Goal: Task Accomplishment & Management: Use online tool/utility

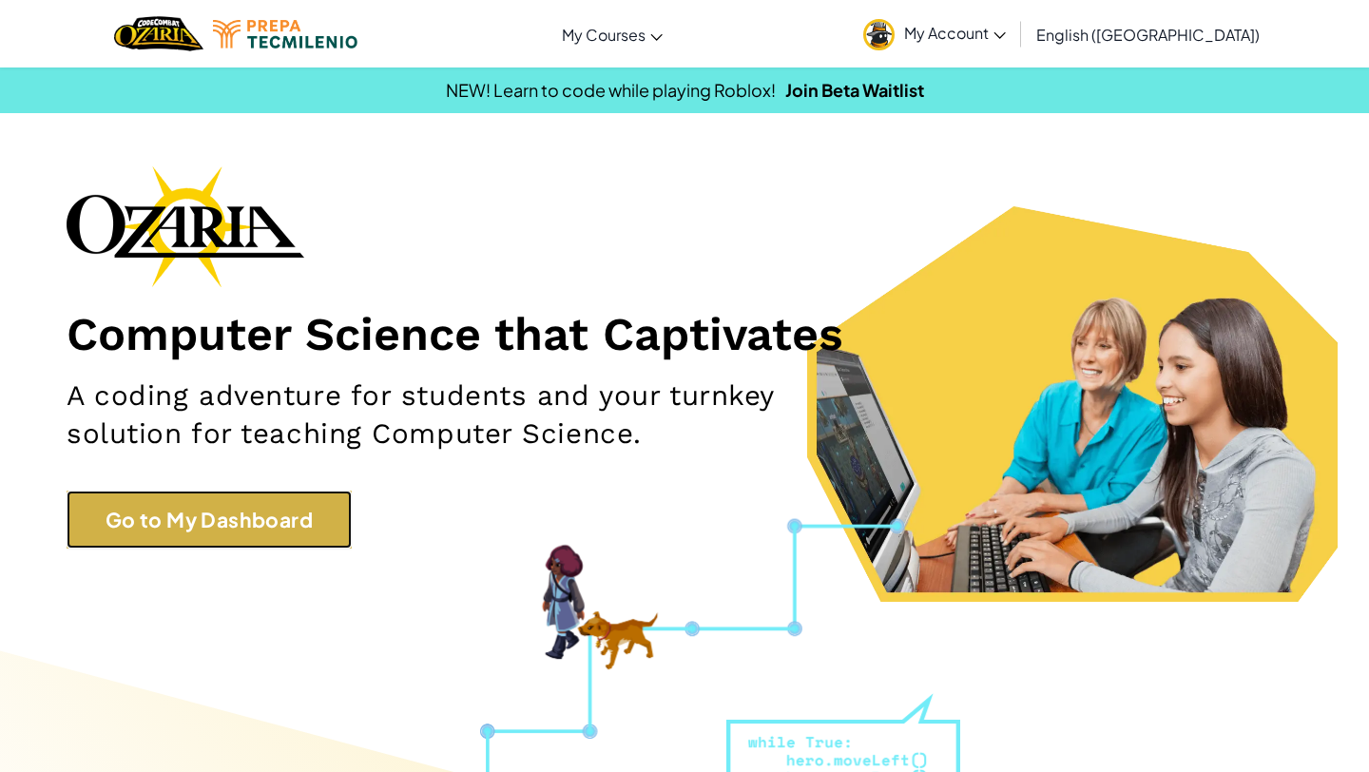
click at [264, 523] on link "Go to My Dashboard" at bounding box center [209, 519] width 285 height 59
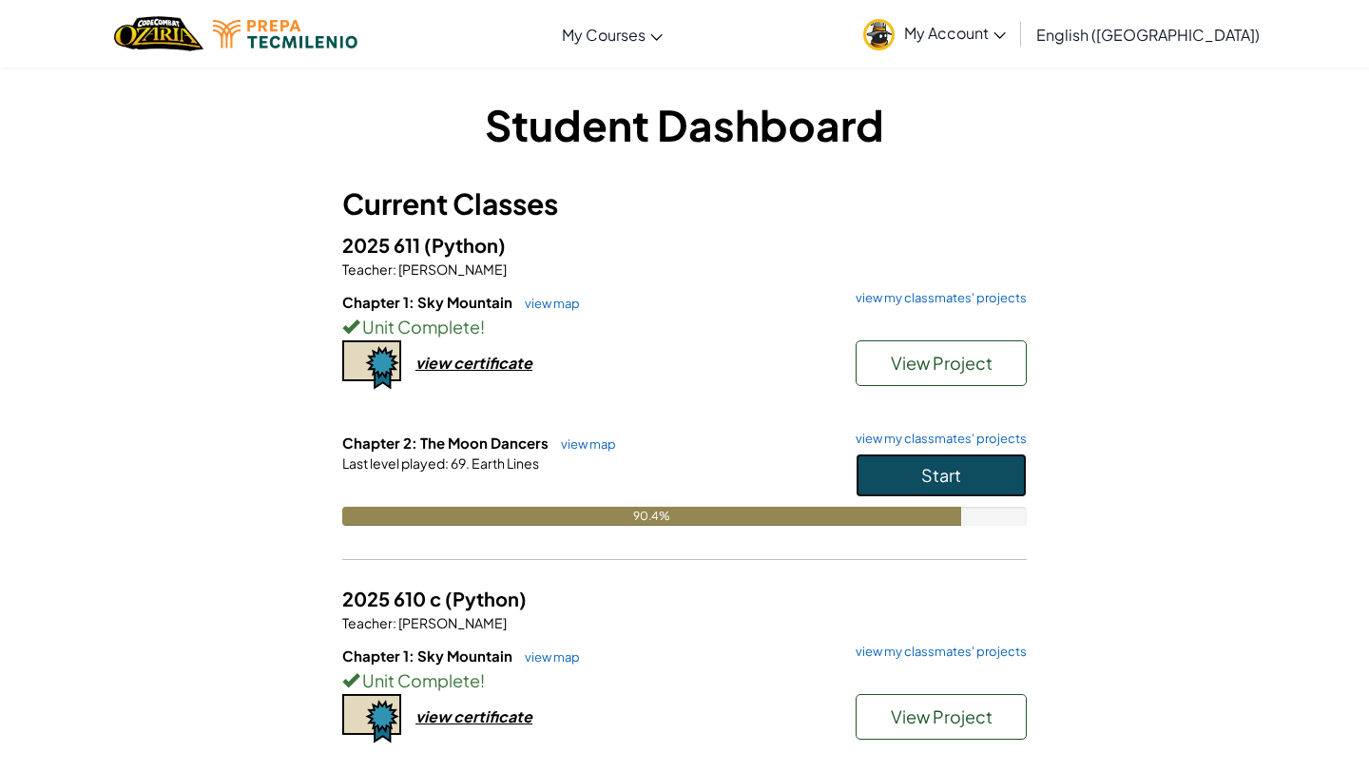
click at [1025, 485] on button "Start" at bounding box center [940, 475] width 171 height 44
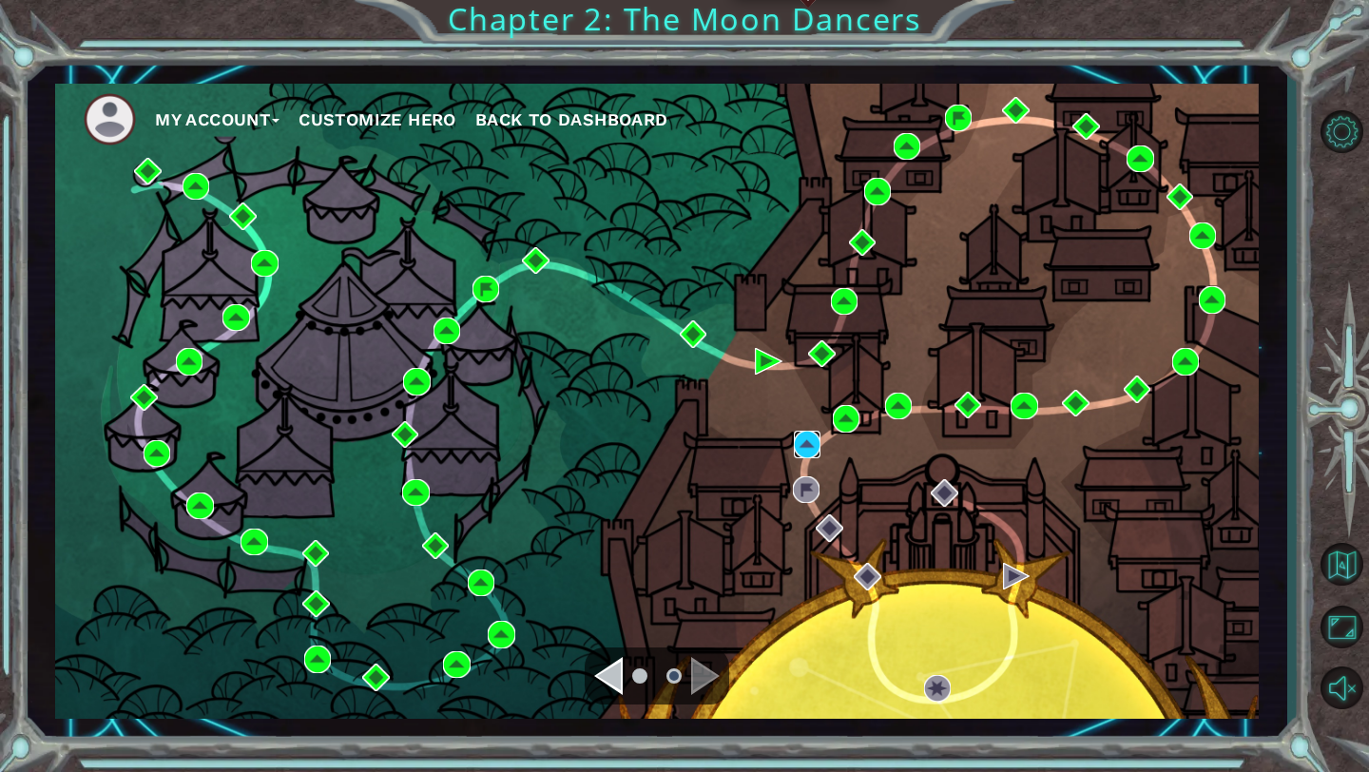
click at [798, 441] on img at bounding box center [807, 444] width 27 height 27
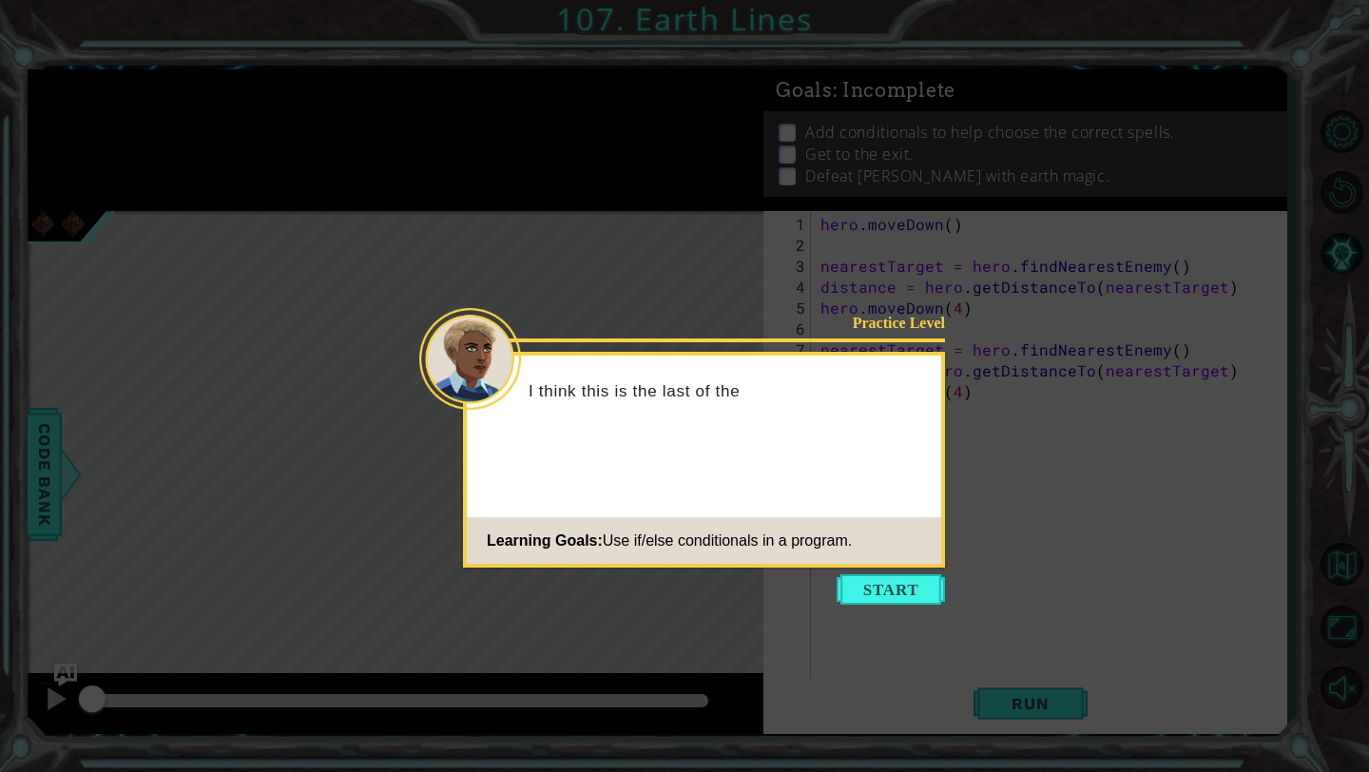
click at [911, 562] on footer "Learning Goals: Use if/else conditionals in a program." at bounding box center [704, 540] width 474 height 47
click at [908, 608] on icon at bounding box center [684, 386] width 1369 height 772
click at [896, 594] on button "Start" at bounding box center [890, 589] width 108 height 30
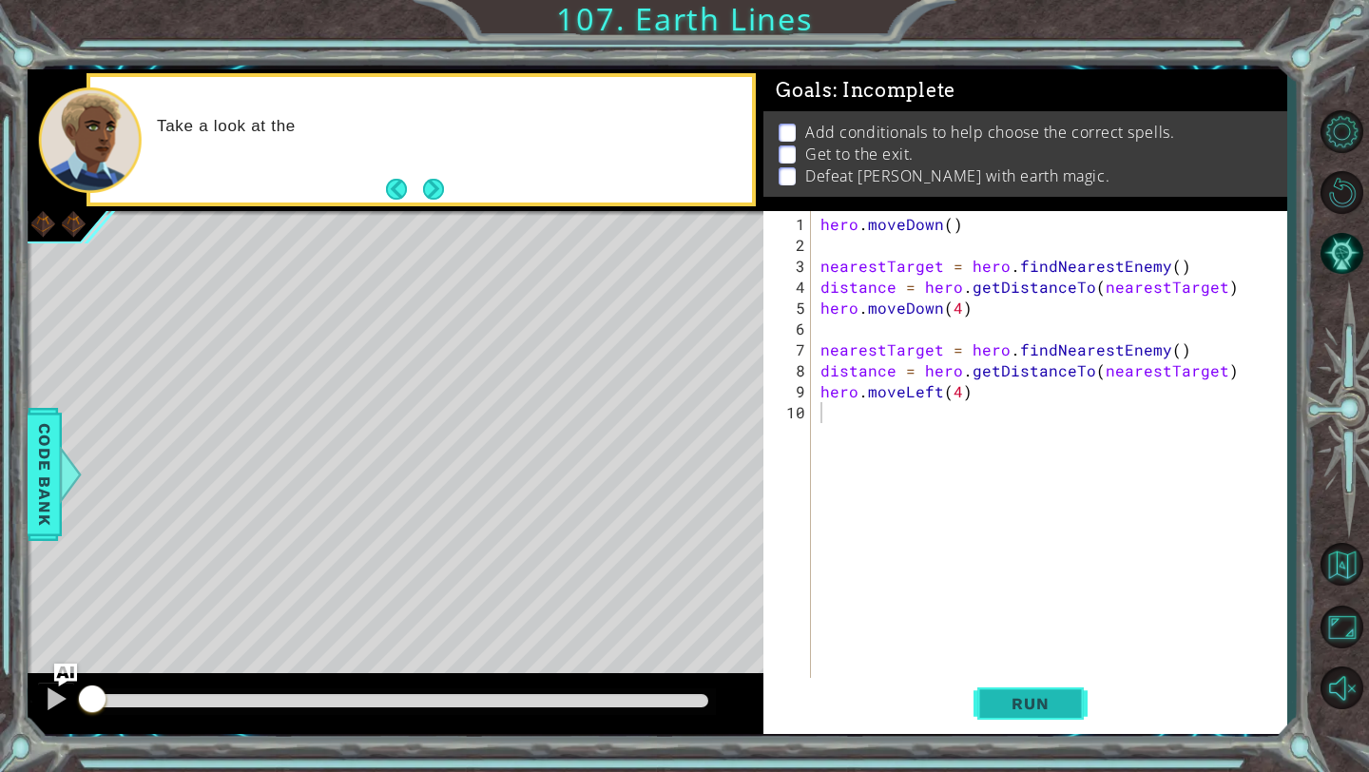
click at [1014, 702] on span "Run" at bounding box center [1029, 703] width 75 height 19
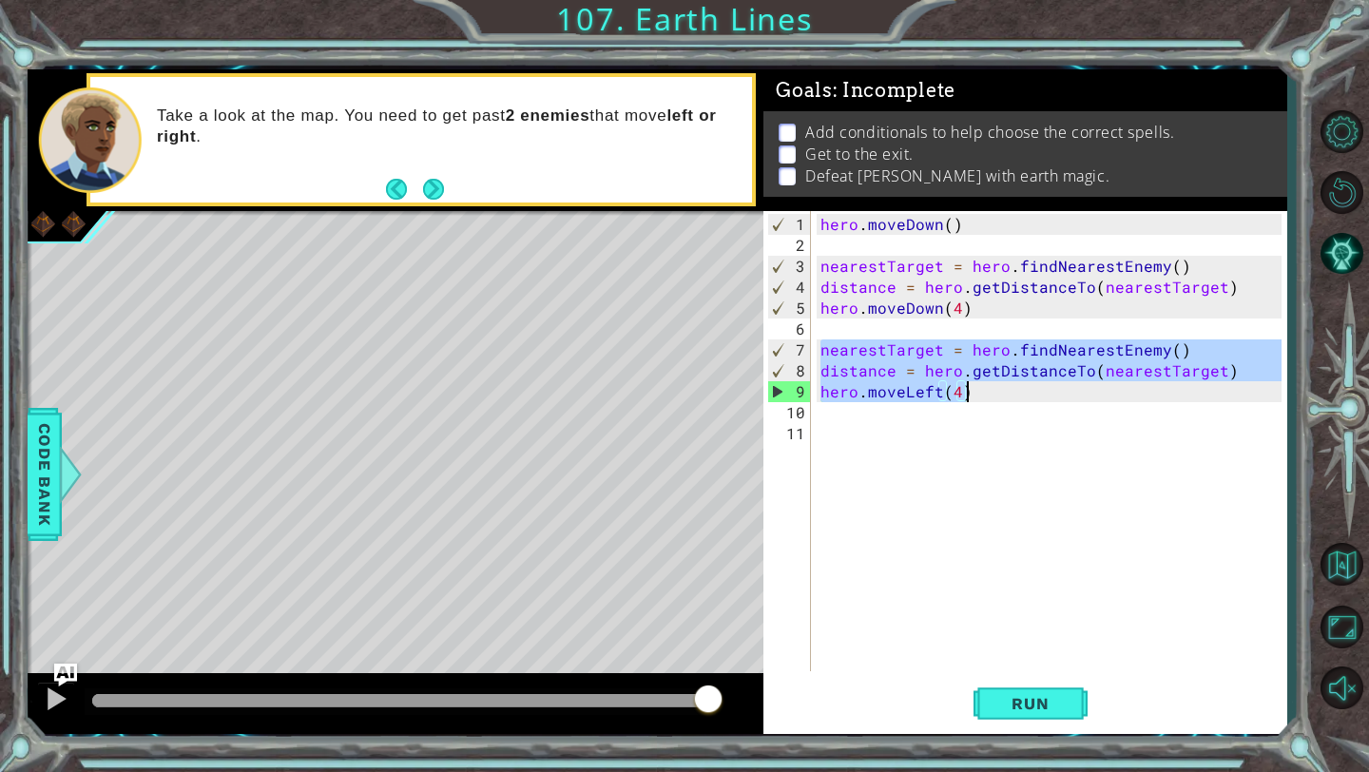
drag, startPoint x: 818, startPoint y: 347, endPoint x: 1049, endPoint y: 396, distance: 236.2
click at [1049, 396] on div "hero . [GEOGRAPHIC_DATA] ( ) nearestTarget = hero . findNearestEnemy ( ) distan…" at bounding box center [1053, 465] width 474 height 502
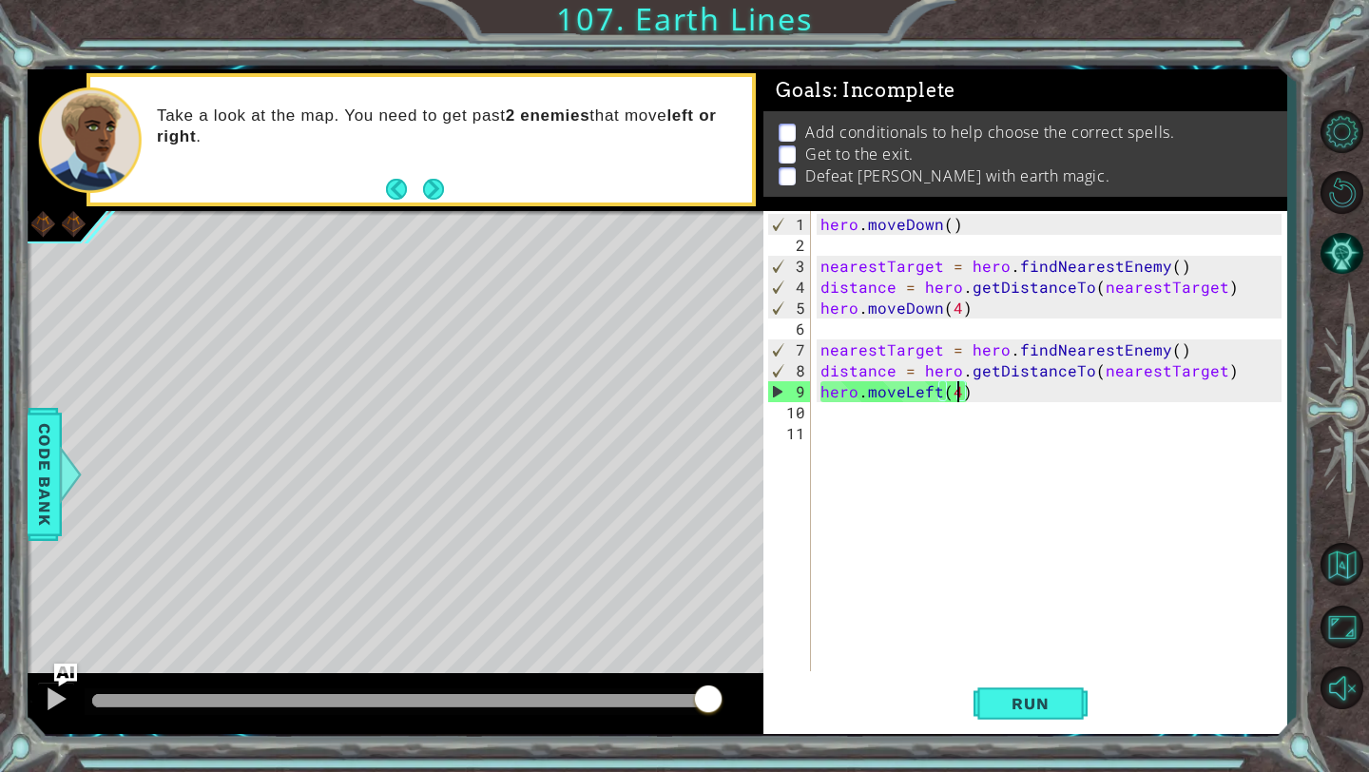
click at [957, 391] on div "hero . [GEOGRAPHIC_DATA] ( ) nearestTarget = hero . findNearestEnemy ( ) distan…" at bounding box center [1053, 465] width 474 height 502
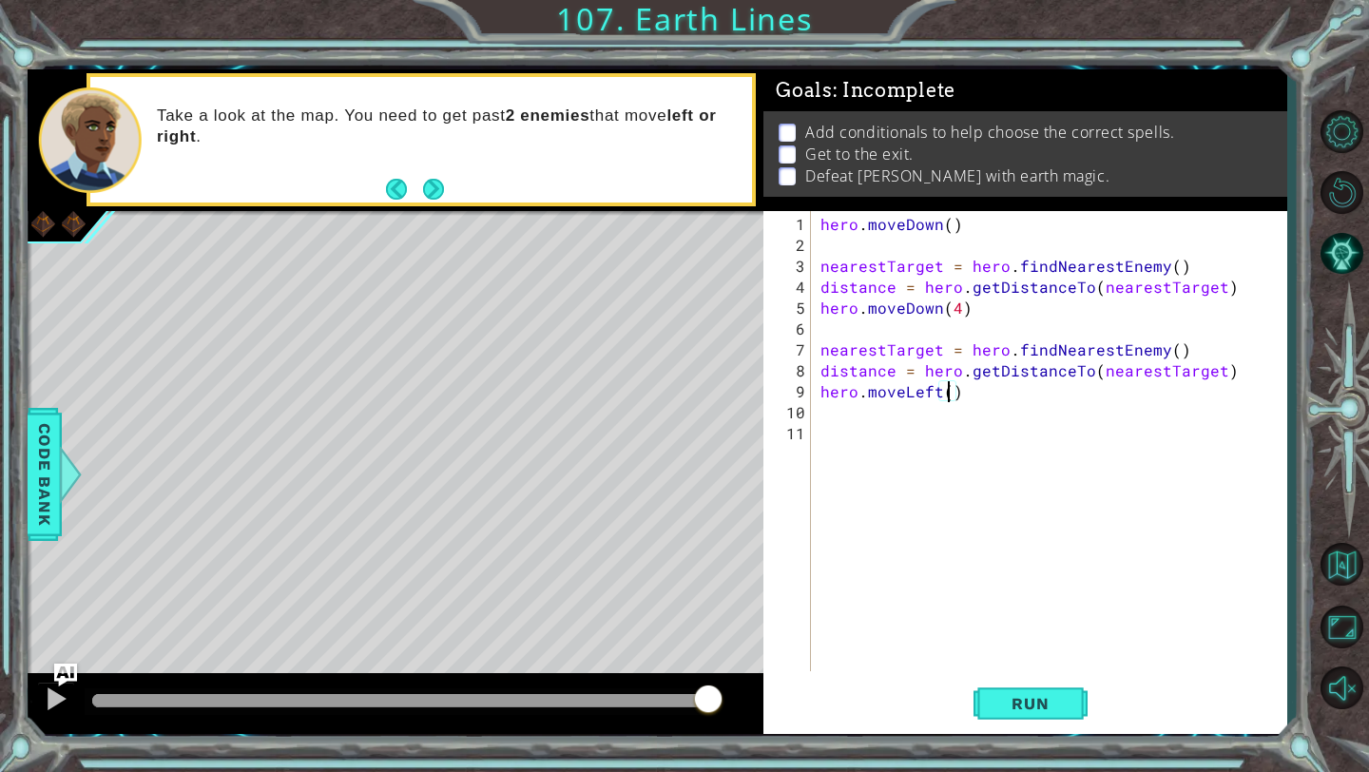
type textarea "hero.moveLeft(4)"
click at [990, 533] on div "hero . [GEOGRAPHIC_DATA] ( ) nearestTarget = hero . findNearestEnemy ( ) distan…" at bounding box center [1053, 465] width 474 height 502
click at [1048, 700] on span "Run" at bounding box center [1029, 703] width 75 height 19
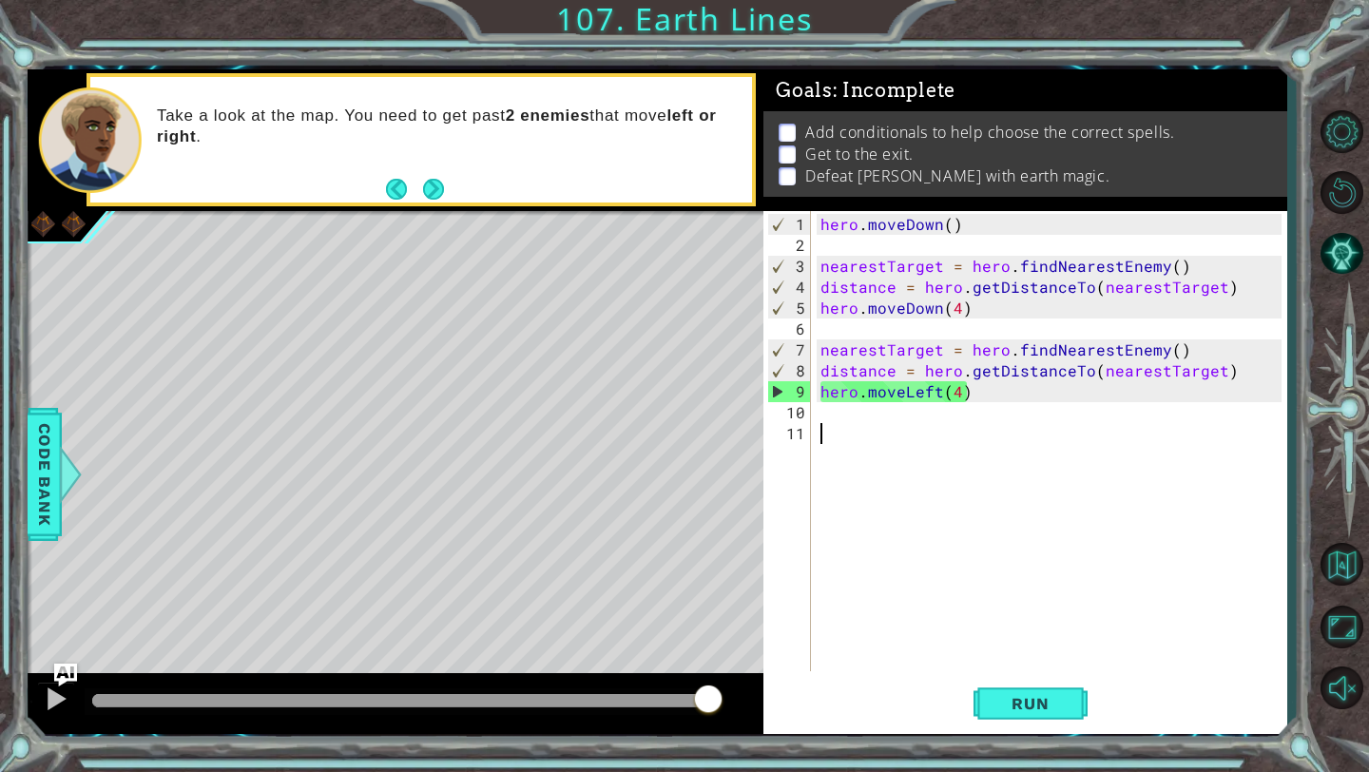
click at [955, 390] on div "hero . [GEOGRAPHIC_DATA] ( ) nearestTarget = hero . findNearestEnemy ( ) distan…" at bounding box center [1053, 465] width 474 height 502
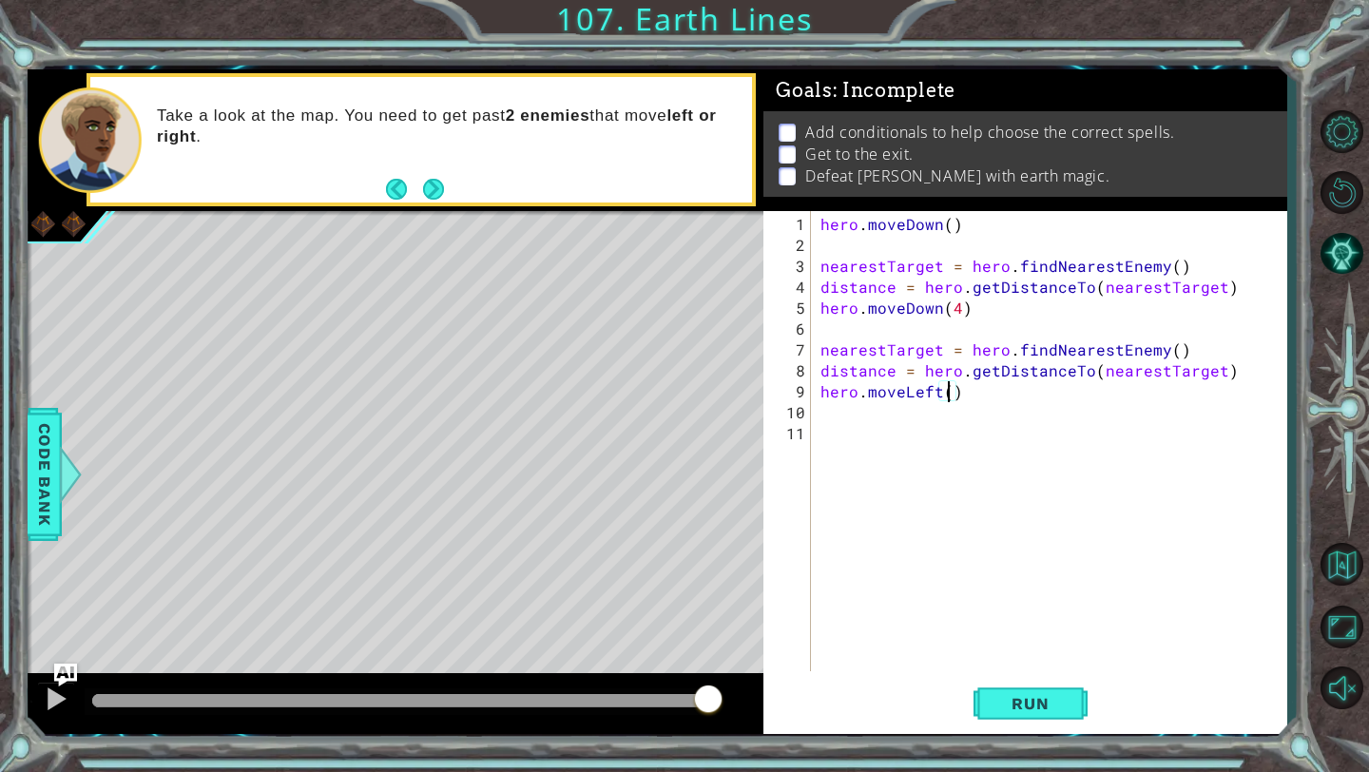
scroll to position [0, 8]
type textarea "hero.moveLeft(3)"
click at [1032, 746] on div "1 ההההההההההההההההההההההההההההההההההההההההההההההההההההההההההההההההההההההההההההה…" at bounding box center [684, 386] width 1369 height 772
click at [1032, 717] on button "Run" at bounding box center [1030, 704] width 114 height 52
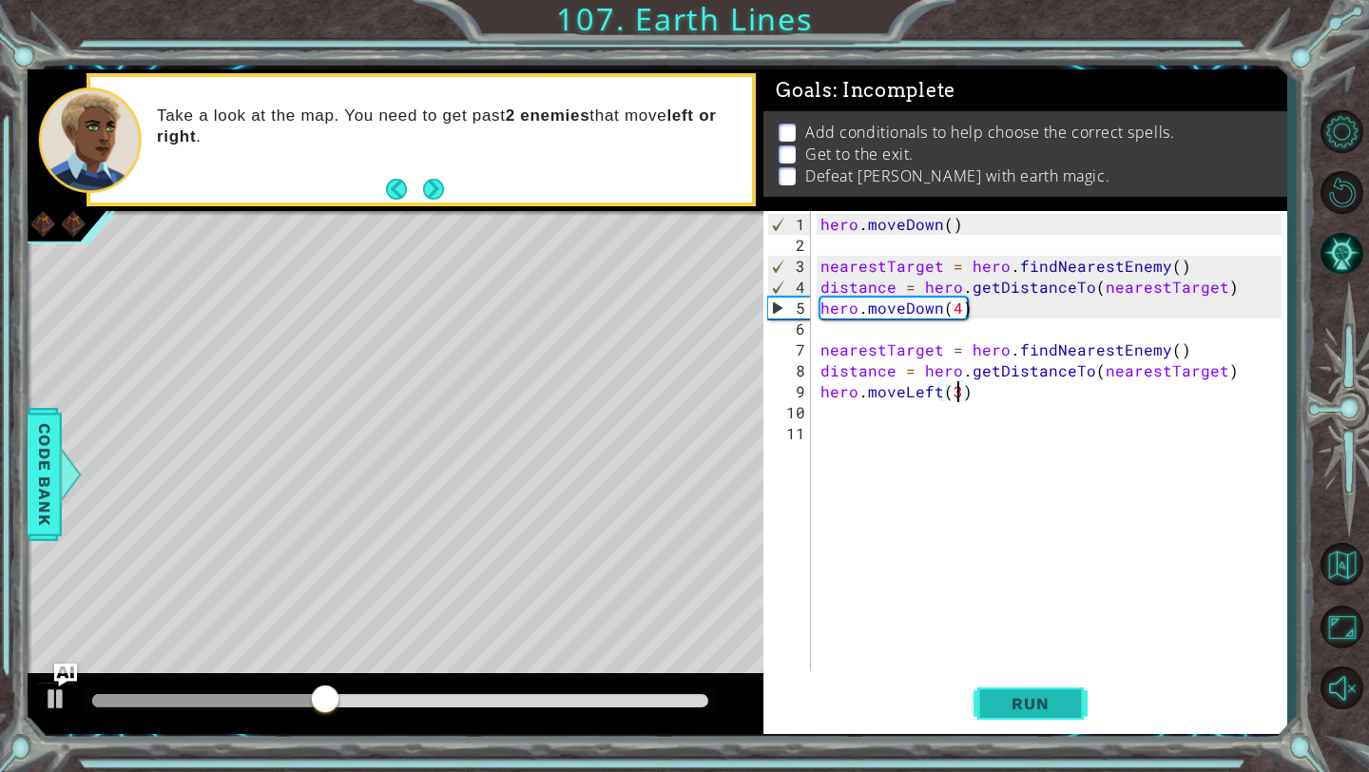
click at [1018, 700] on span "Run" at bounding box center [1029, 703] width 75 height 19
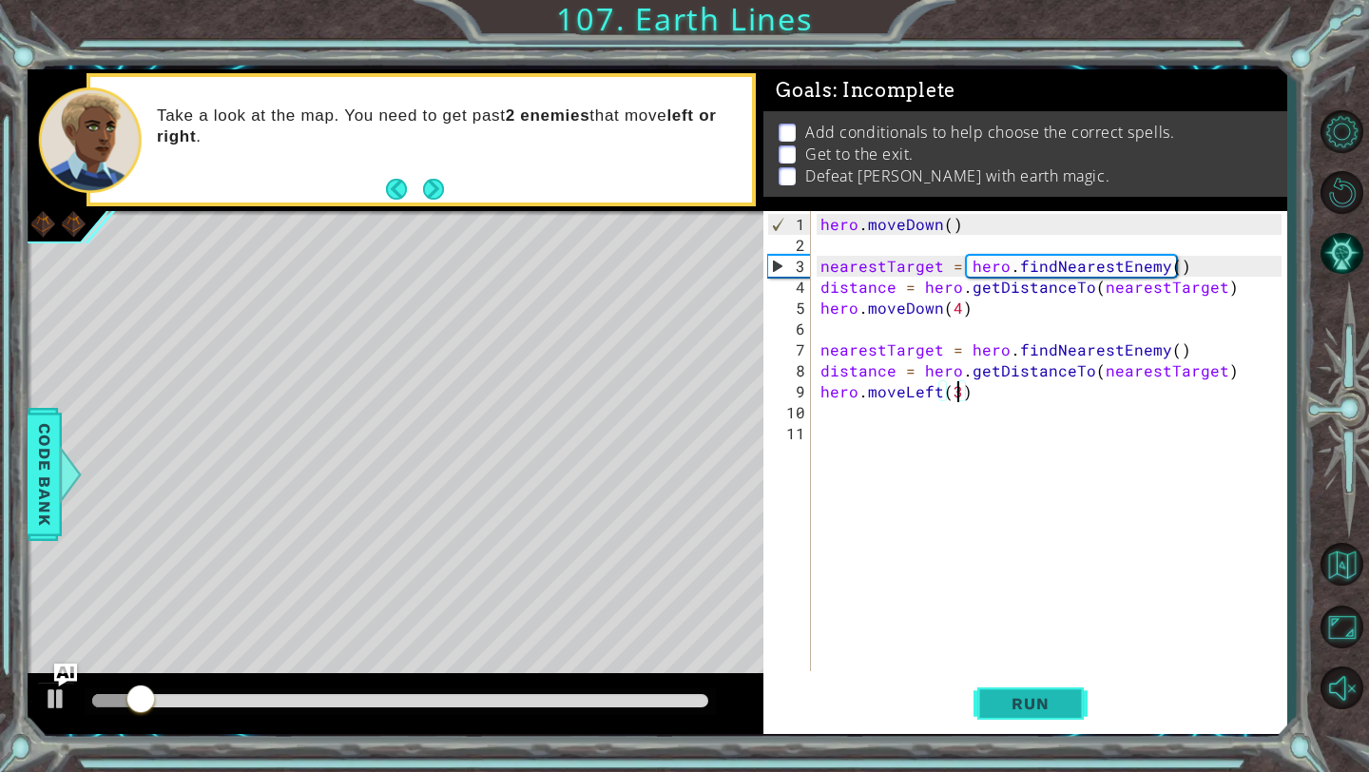
click at [1018, 700] on span "Run" at bounding box center [1029, 703] width 75 height 19
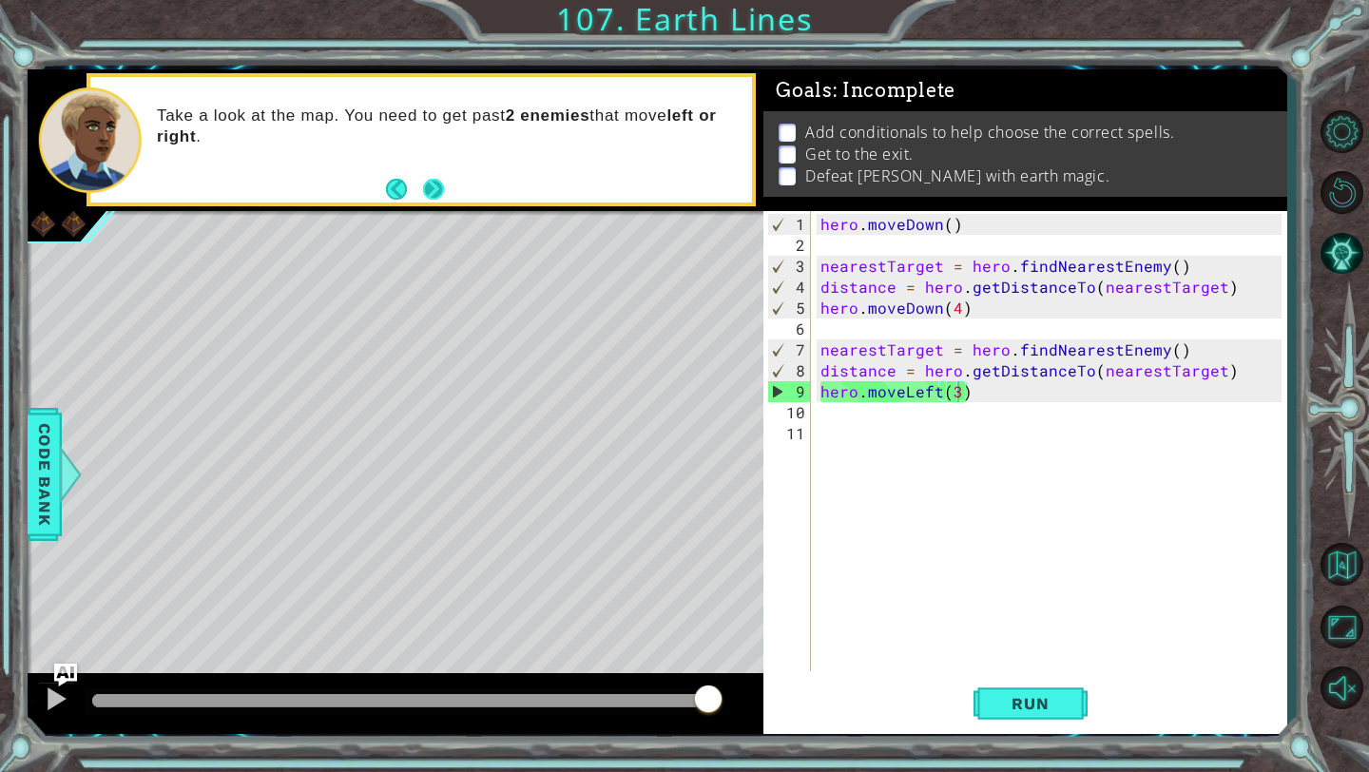
click at [435, 191] on button "Next" at bounding box center [433, 189] width 30 height 30
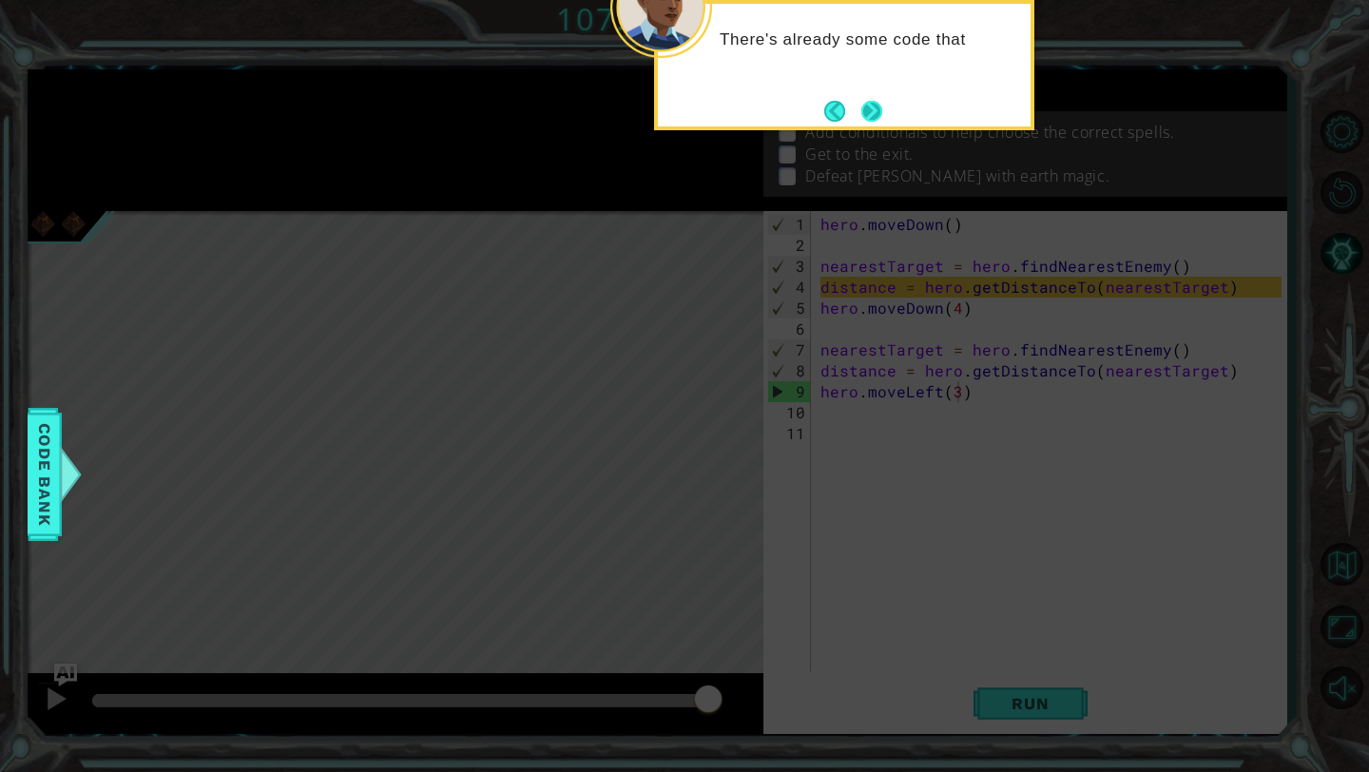
click at [858, 107] on button "Next" at bounding box center [871, 111] width 27 height 27
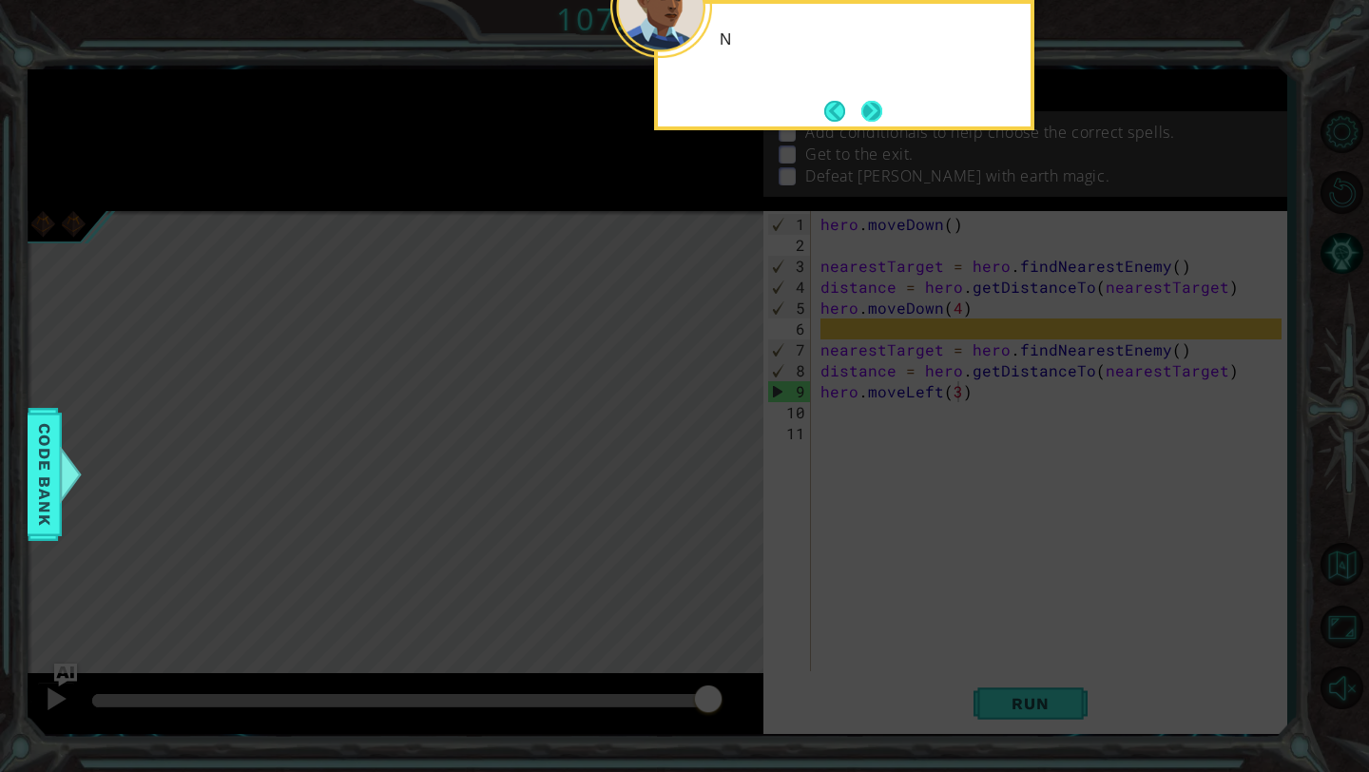
click at [859, 107] on button "Next" at bounding box center [871, 110] width 31 height 31
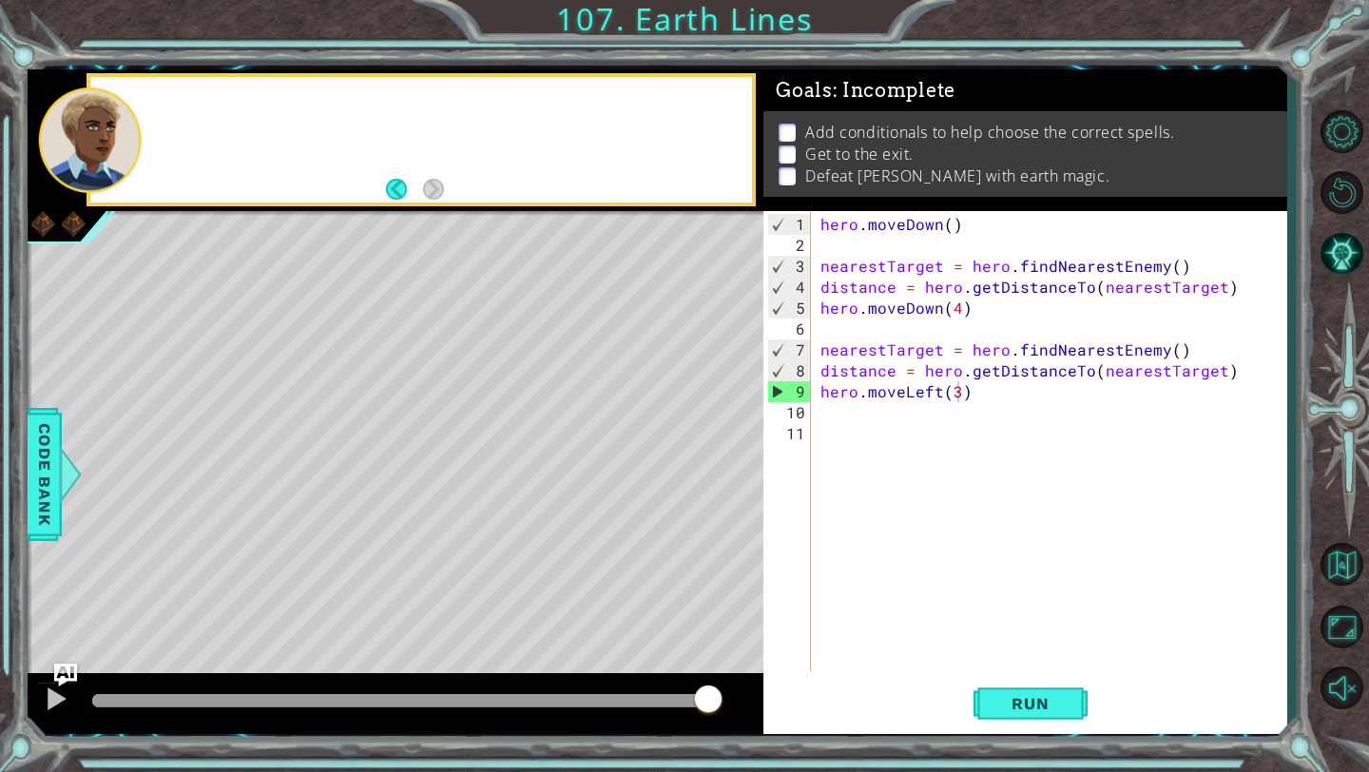
click at [859, 107] on div "Goals : Incomplete" at bounding box center [1024, 90] width 523 height 43
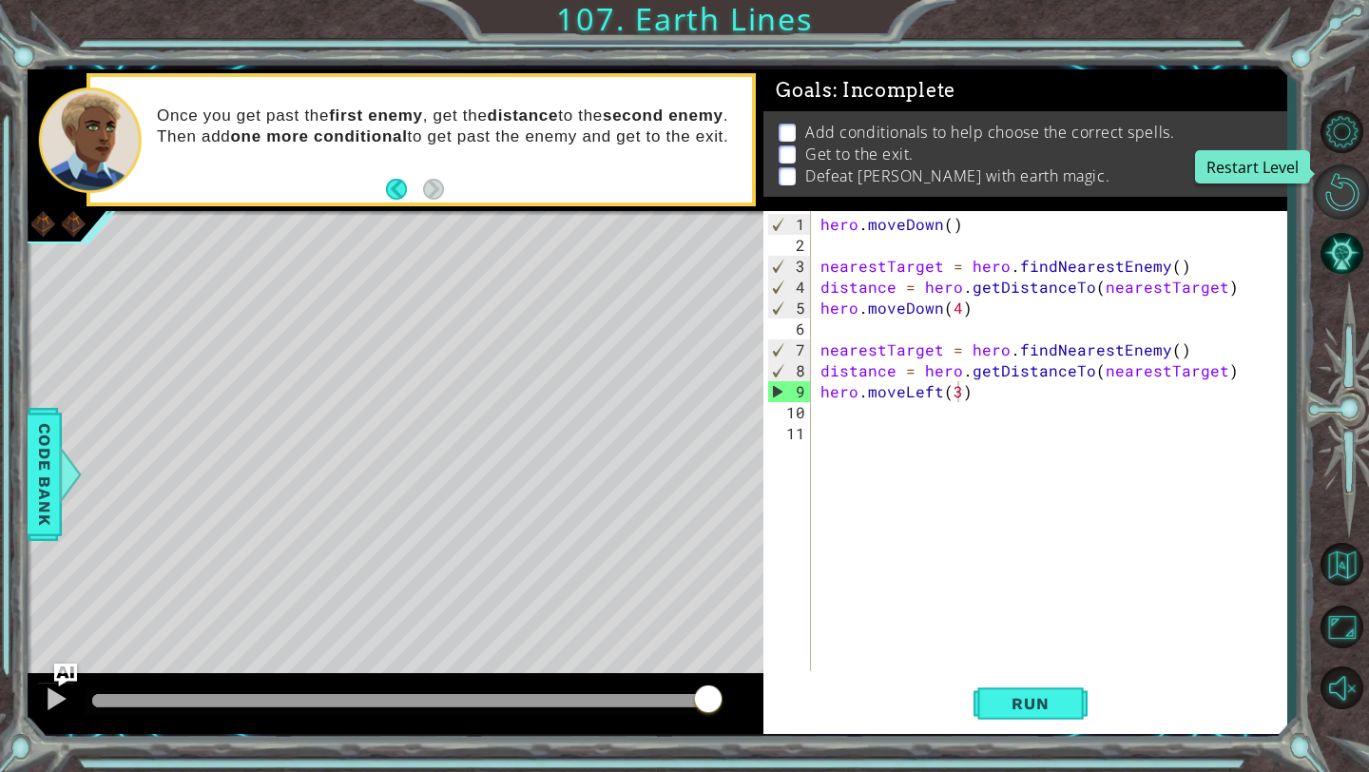
click at [1339, 191] on button "Restart Level" at bounding box center [1340, 191] width 55 height 55
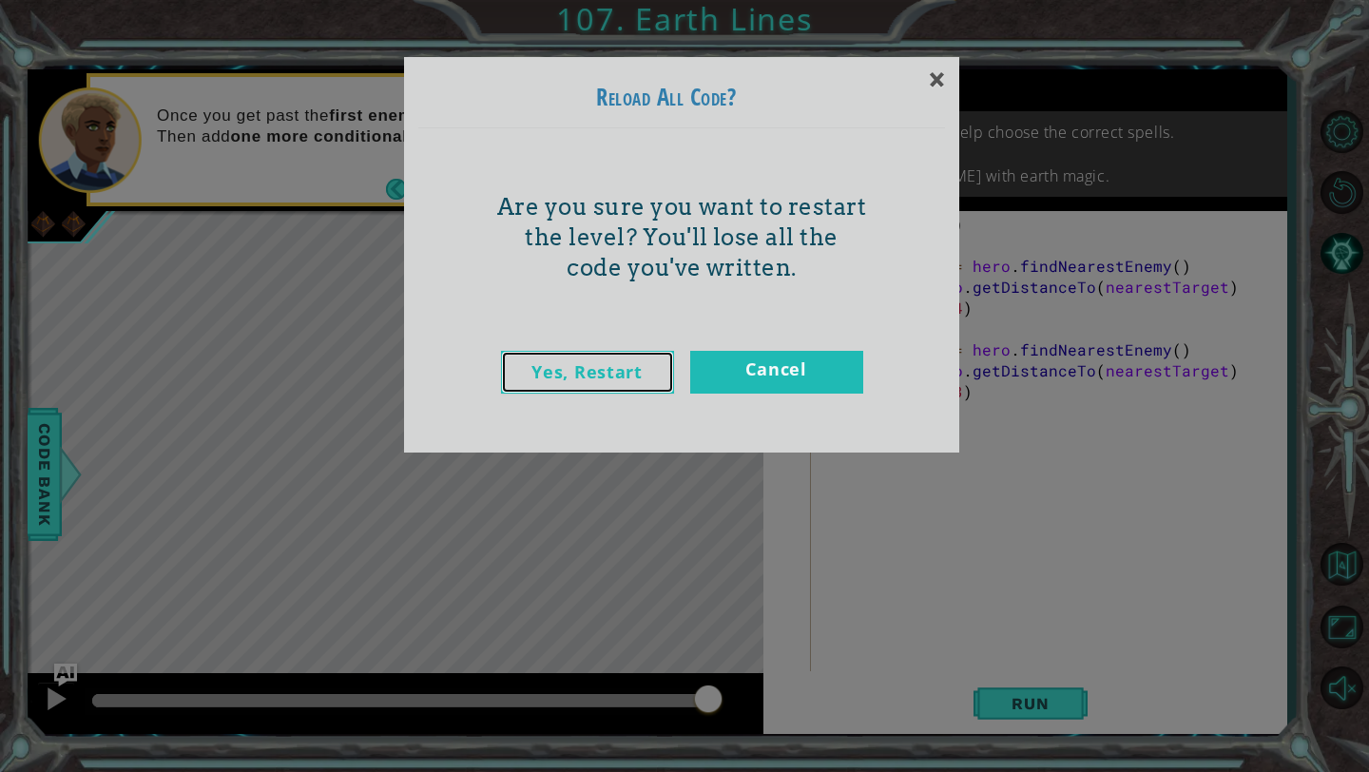
click at [600, 378] on link "Yes, Restart" at bounding box center [587, 372] width 173 height 43
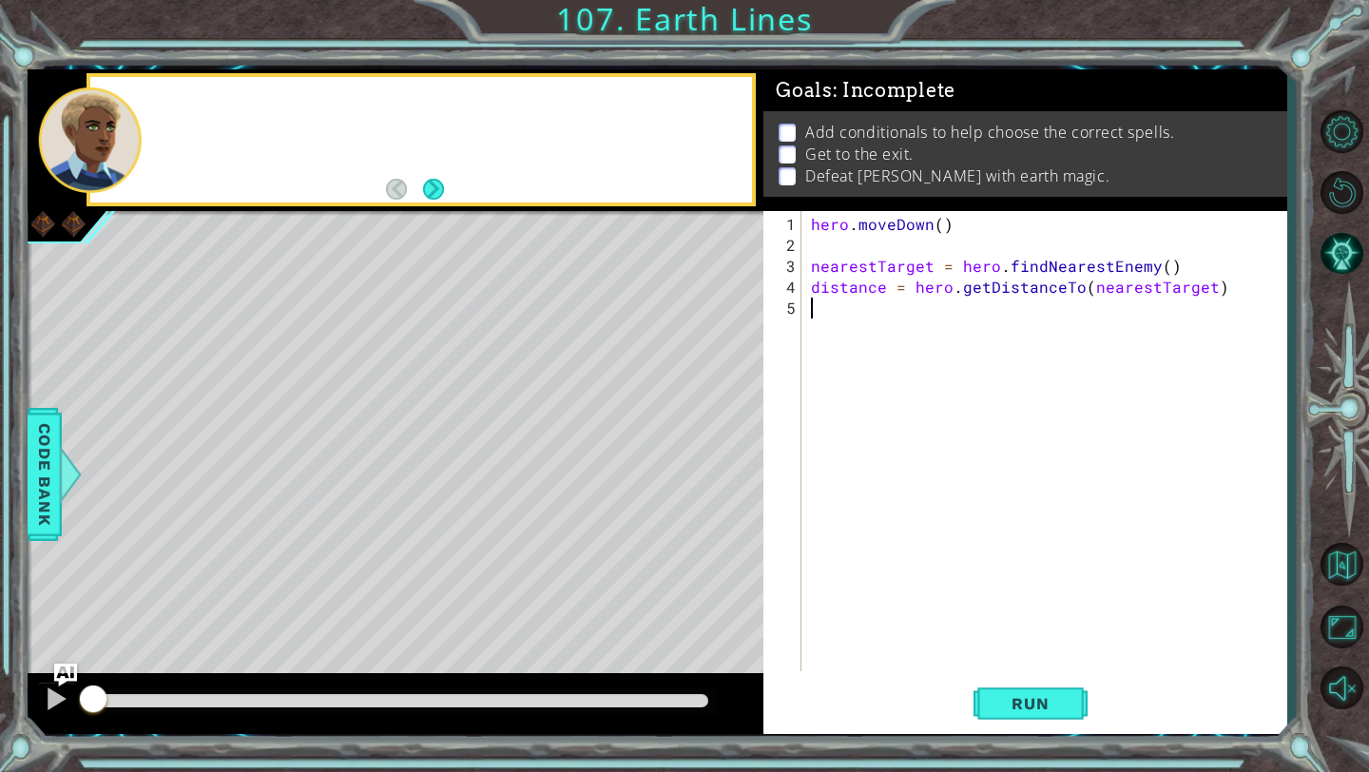
scroll to position [0, 0]
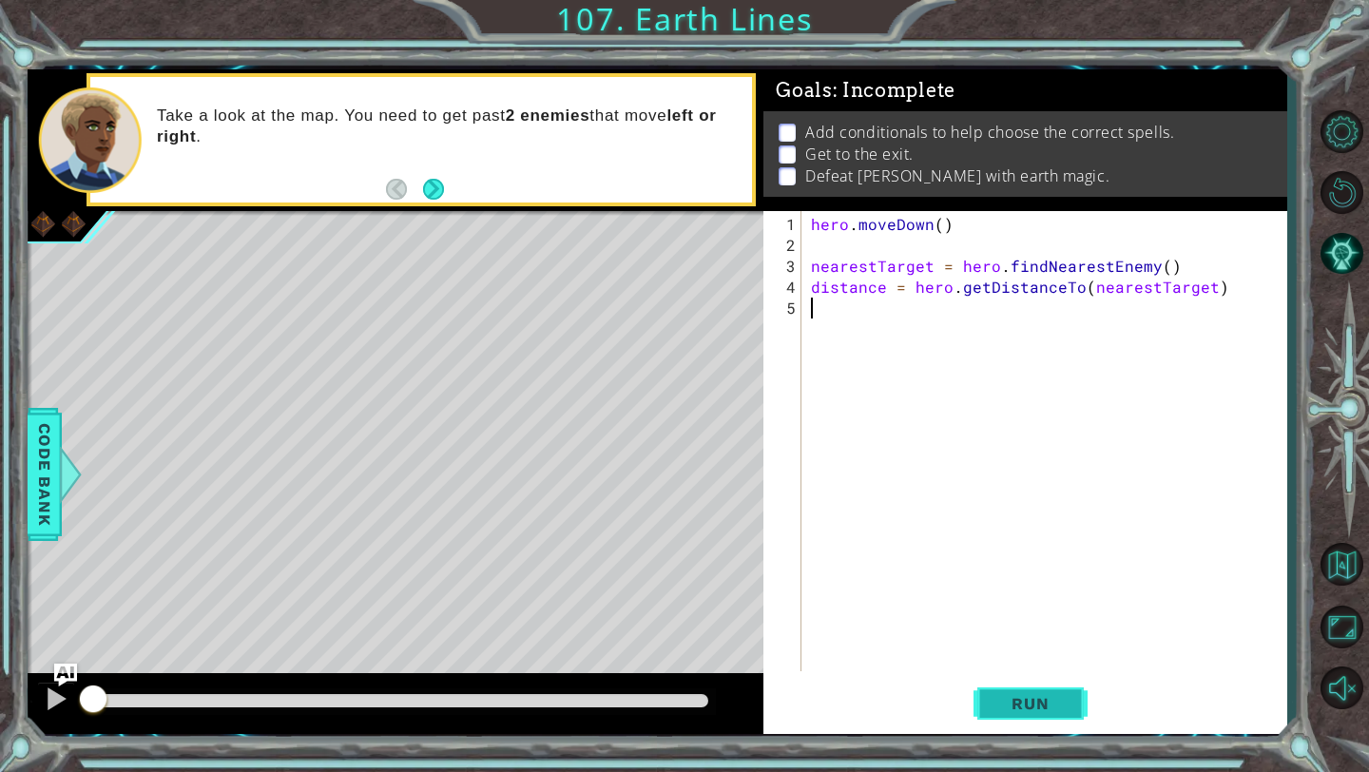
click at [1000, 684] on button "Run" at bounding box center [1030, 704] width 114 height 52
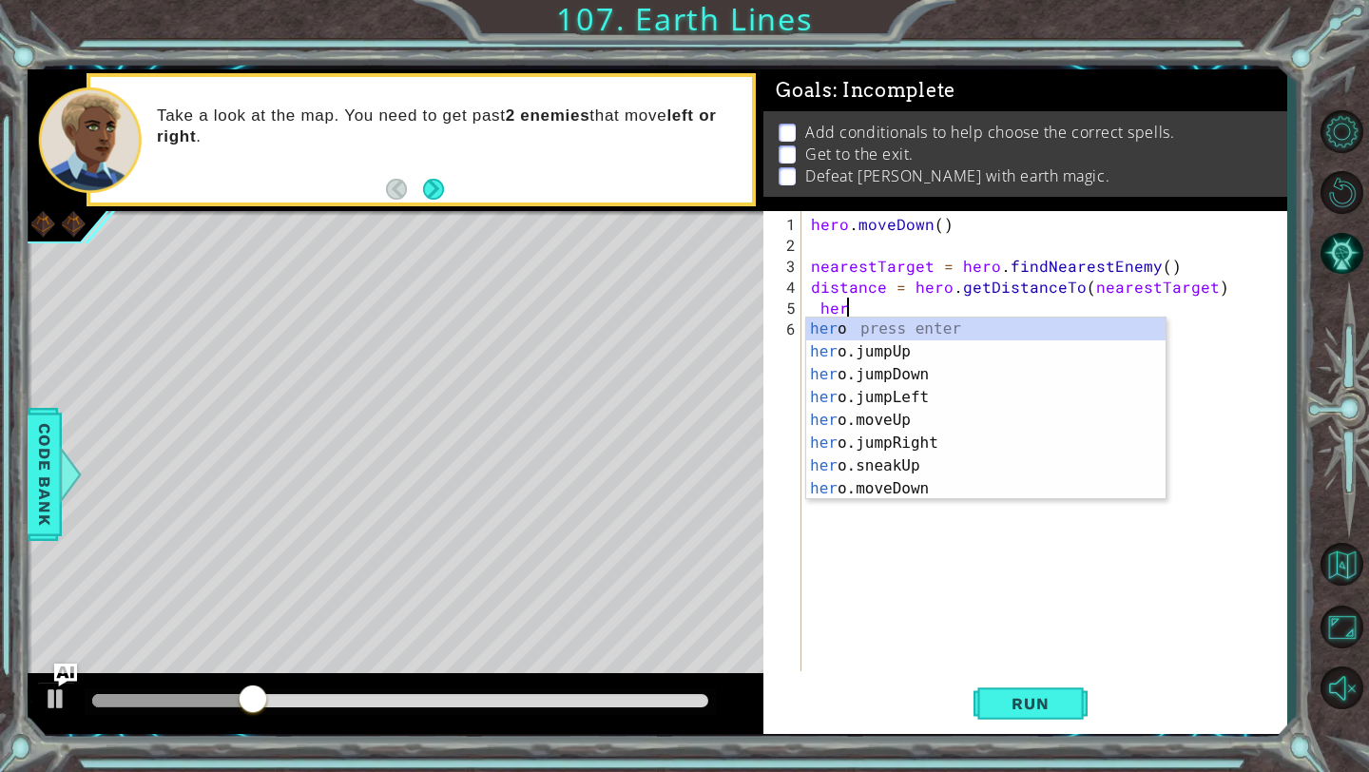
scroll to position [0, 1]
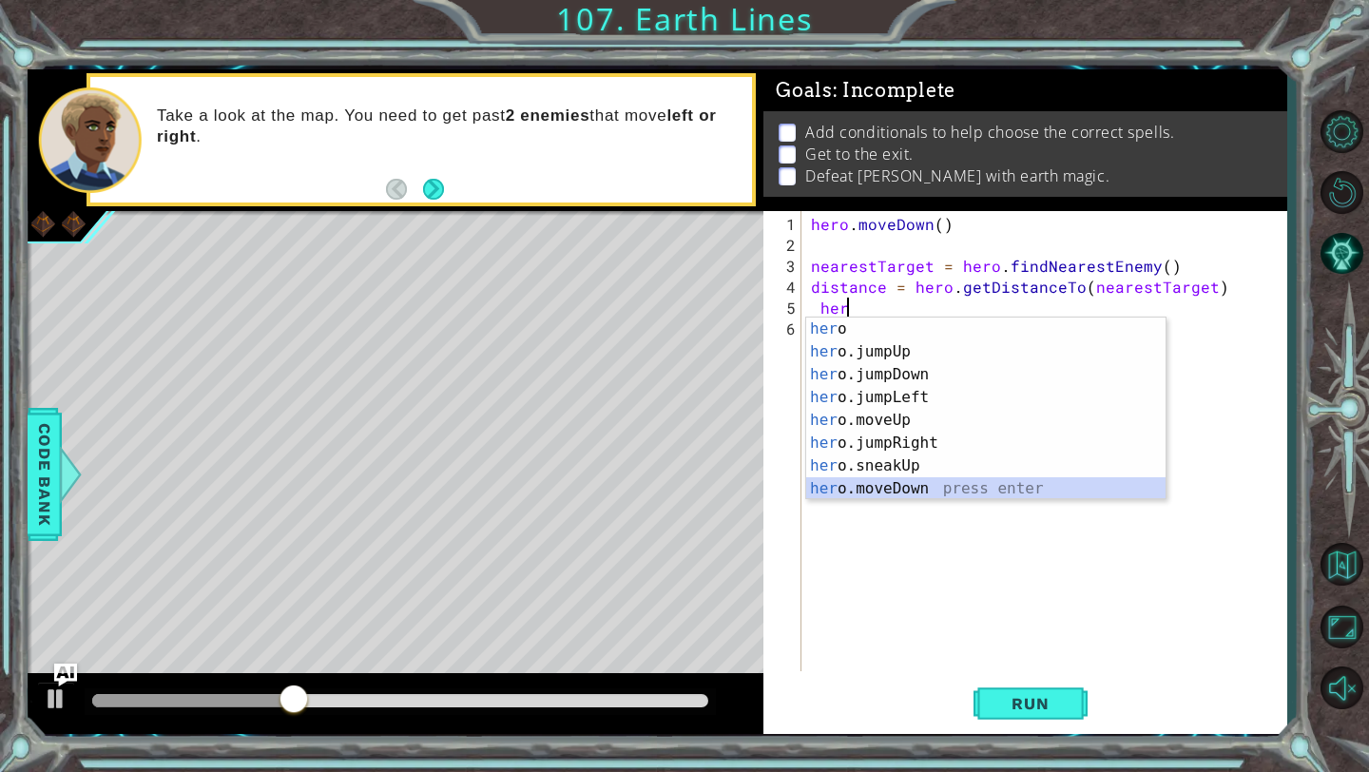
click at [855, 485] on div "her o press enter her o.jumpUp press enter her o.jumpDown press enter her o.jum…" at bounding box center [985, 431] width 359 height 228
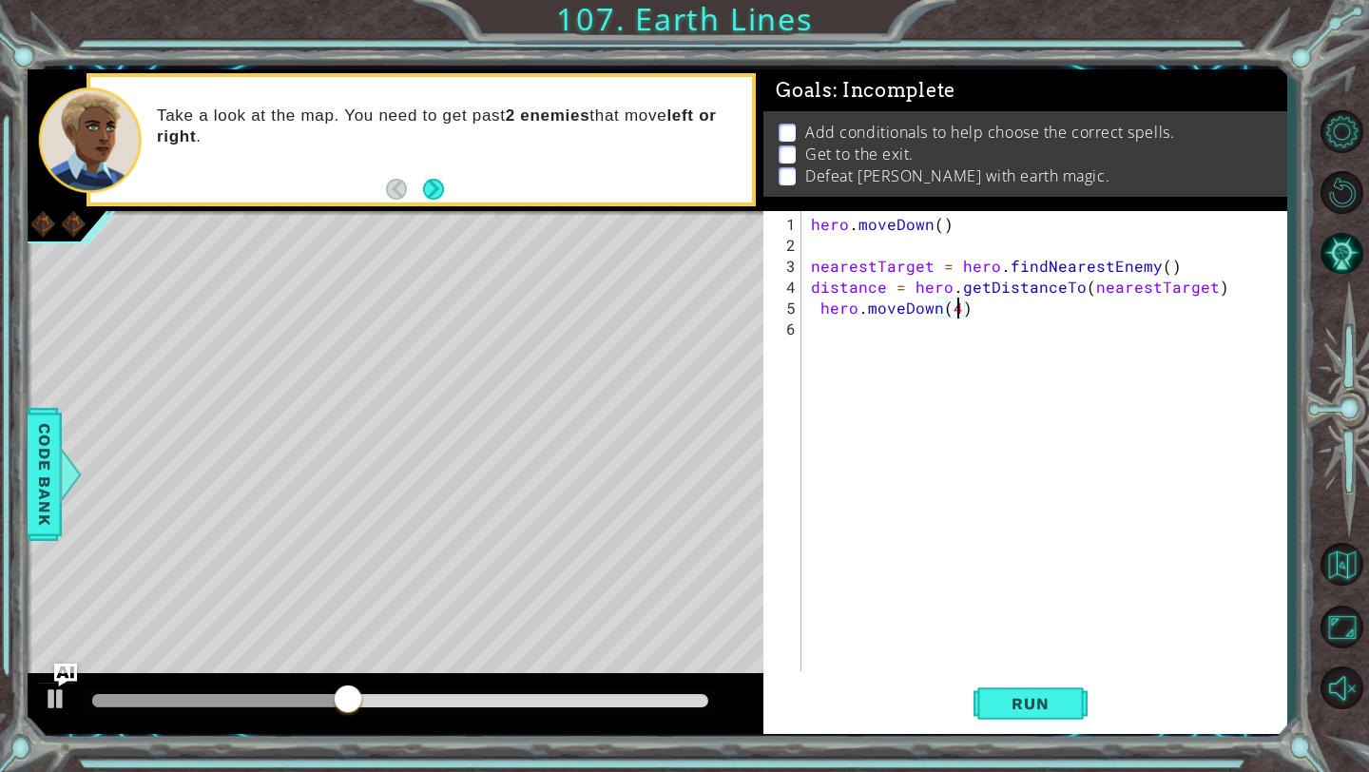
scroll to position [0, 9]
type textarea "hero.moveDown(4)"
click at [1024, 720] on button "Run" at bounding box center [1030, 704] width 114 height 52
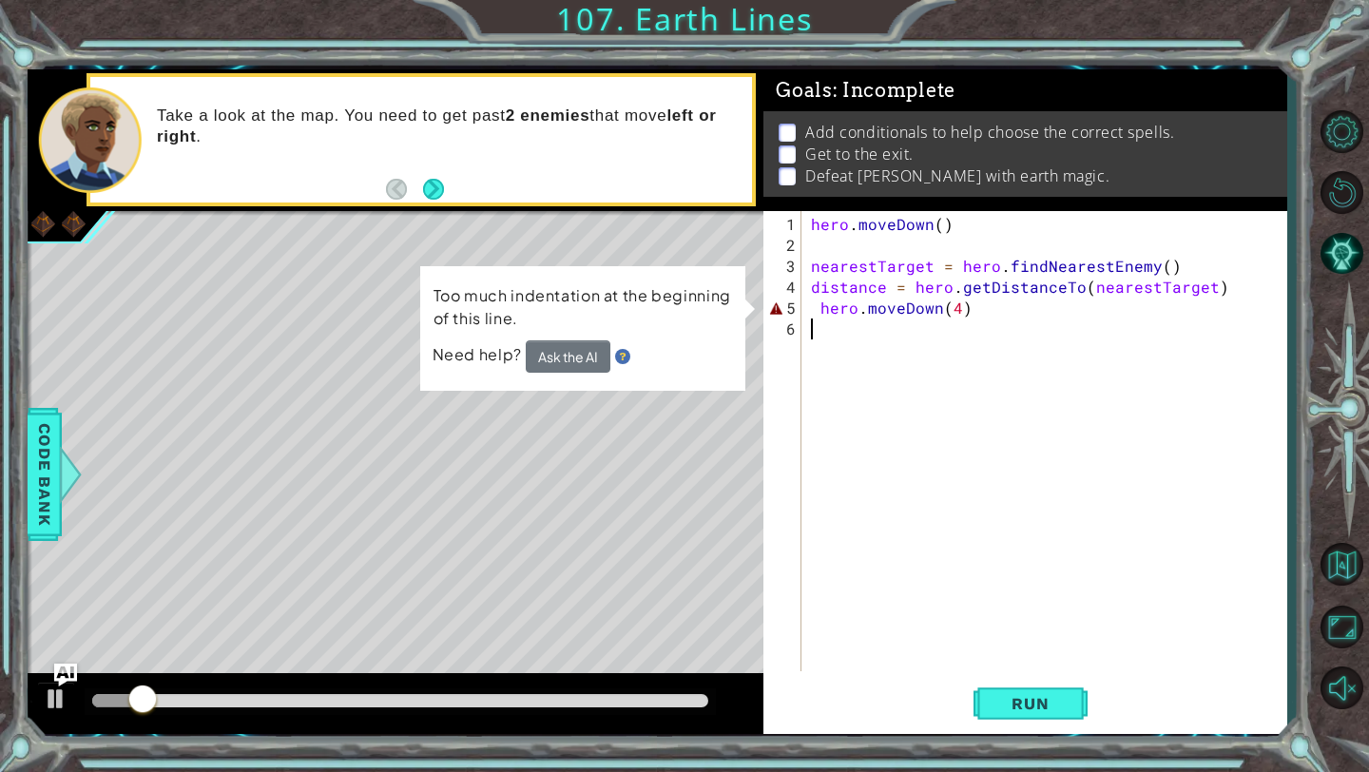
click at [814, 316] on div "hero . [GEOGRAPHIC_DATA] ( ) nearestTarget = hero . findNearestEnemy ( ) distan…" at bounding box center [1049, 465] width 484 height 502
click at [816, 312] on div "hero . [GEOGRAPHIC_DATA] ( ) nearestTarget = hero . findNearestEnemy ( ) distan…" at bounding box center [1049, 465] width 484 height 502
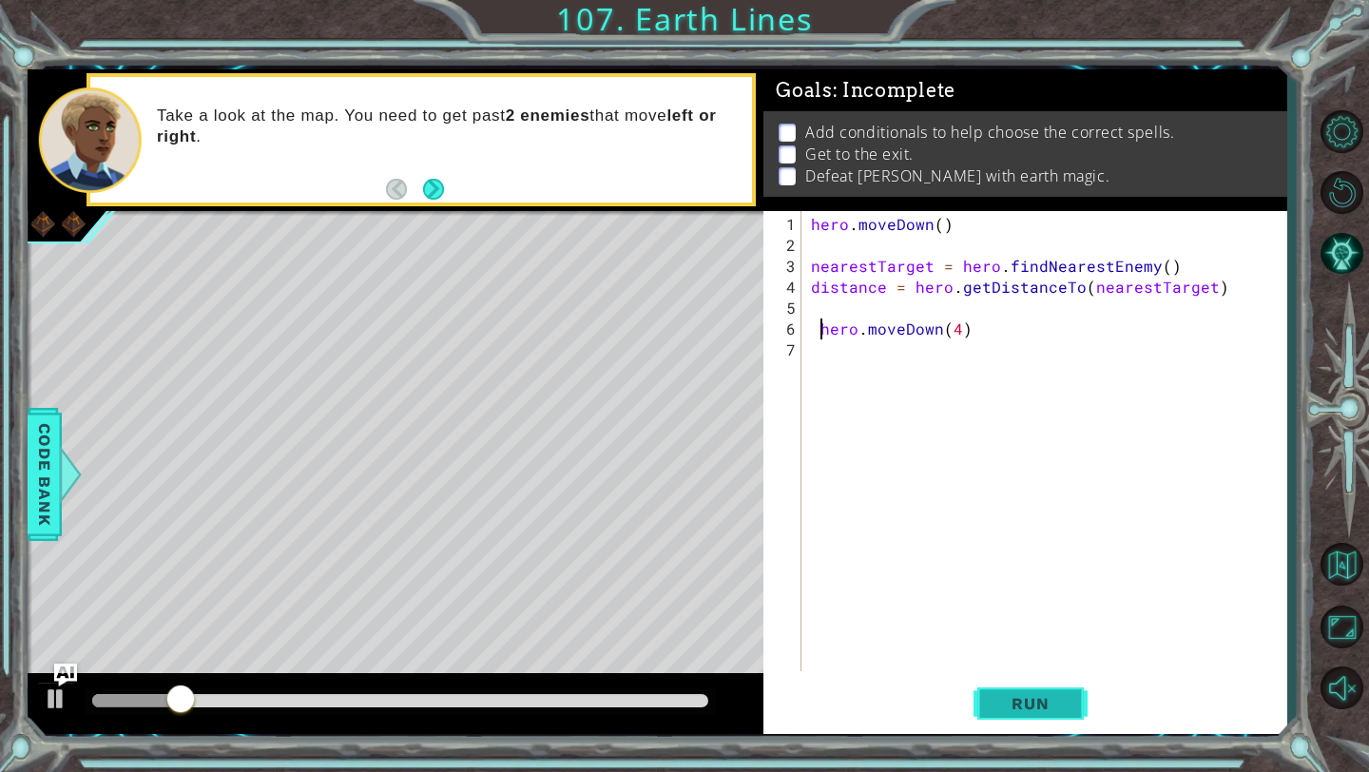
click at [1024, 689] on button "Run" at bounding box center [1030, 704] width 114 height 52
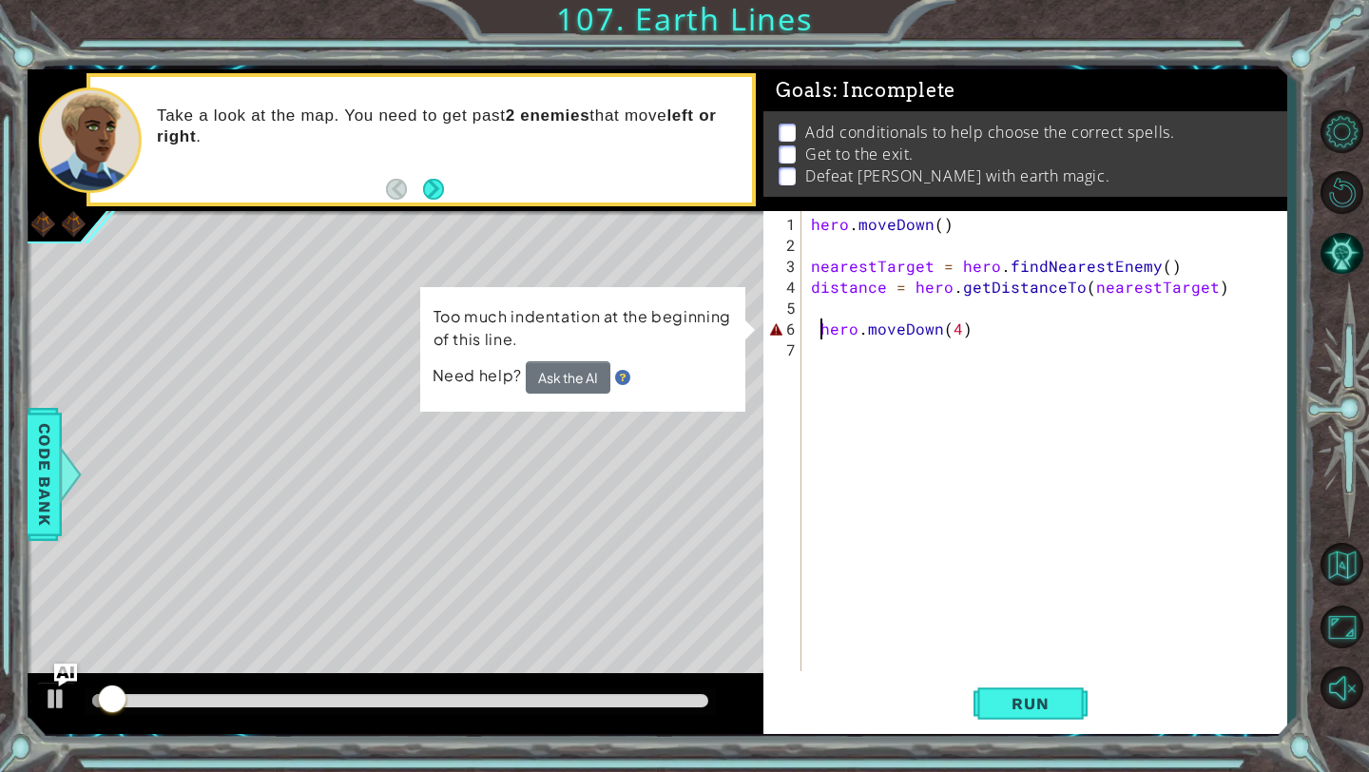
click at [998, 324] on div "hero . [GEOGRAPHIC_DATA] ( ) nearestTarget = hero . findNearestEnemy ( ) distan…" at bounding box center [1049, 465] width 484 height 502
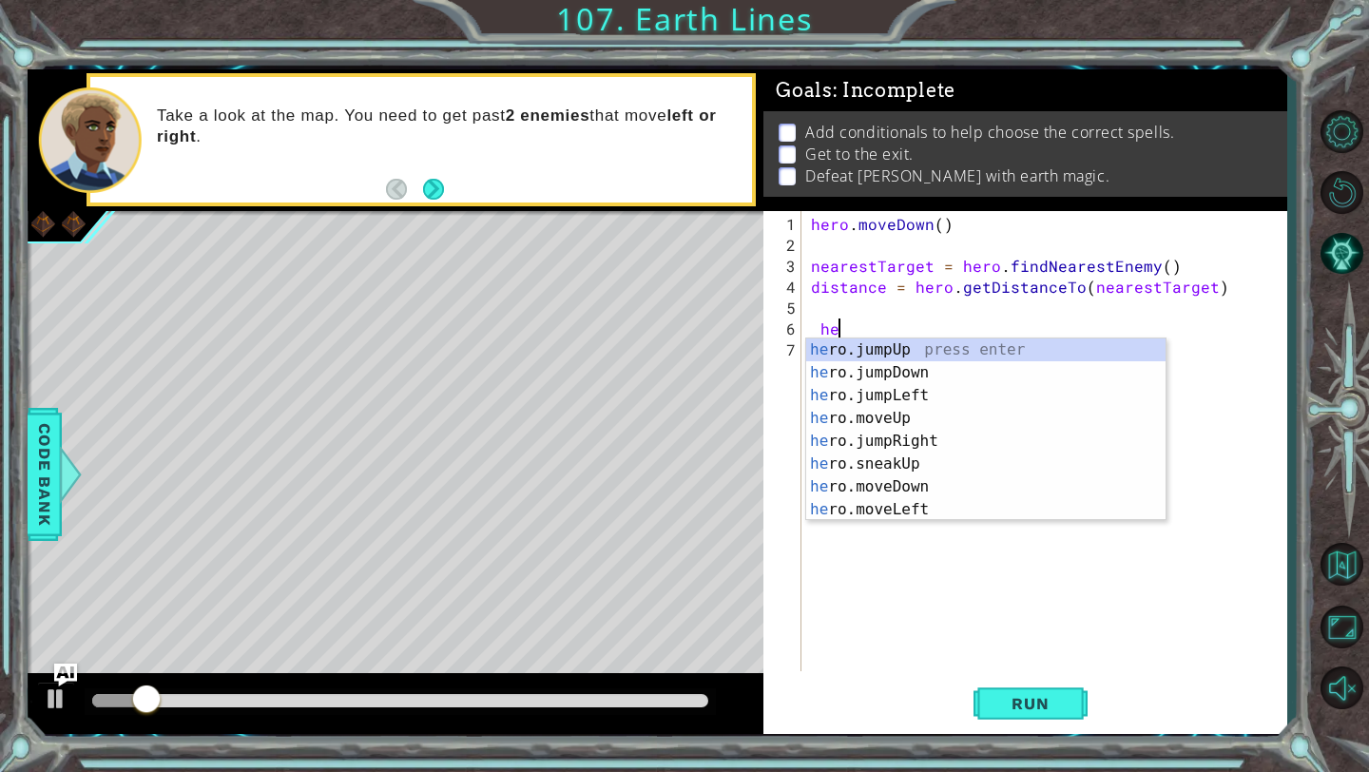
type textarea "h"
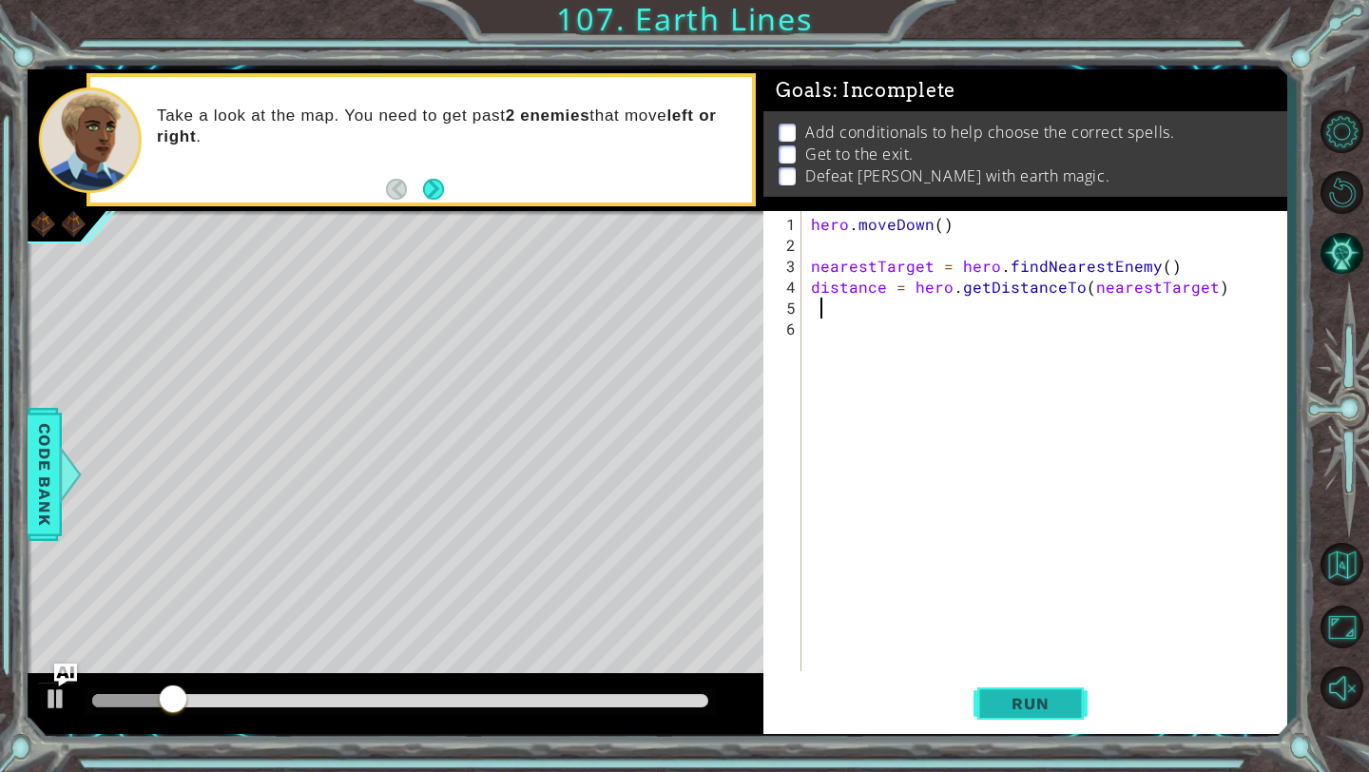
click at [1019, 710] on span "Run" at bounding box center [1029, 703] width 75 height 19
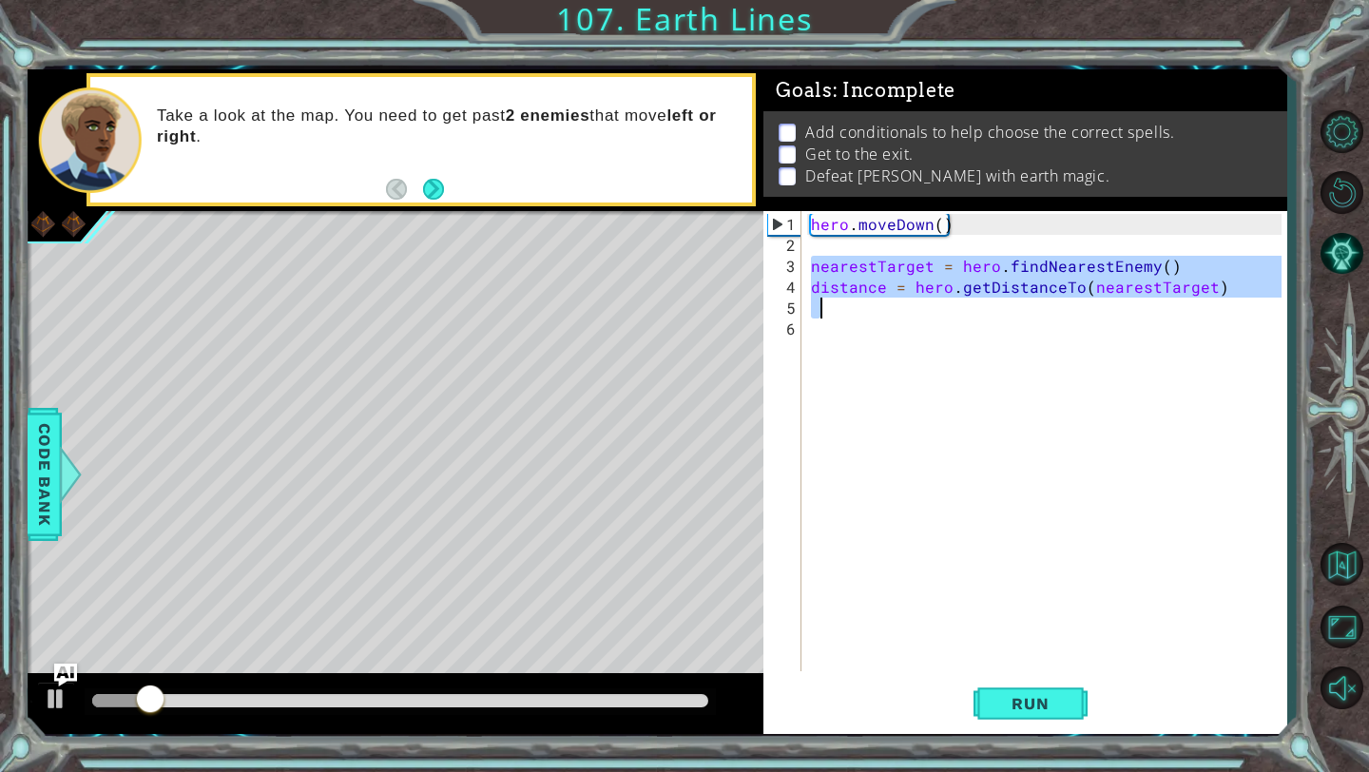
drag, startPoint x: 809, startPoint y: 269, endPoint x: 1259, endPoint y: 304, distance: 451.8
click at [1259, 304] on div "hero . [GEOGRAPHIC_DATA] ( ) nearestTarget = hero . findNearestEnemy ( ) distan…" at bounding box center [1049, 465] width 484 height 502
type textarea "distance = hero.getDistanceTo(nearestTarget)"
click at [832, 322] on div "hero . [GEOGRAPHIC_DATA] ( ) nearestTarget = hero . findNearestEnemy ( ) distan…" at bounding box center [1049, 465] width 484 height 502
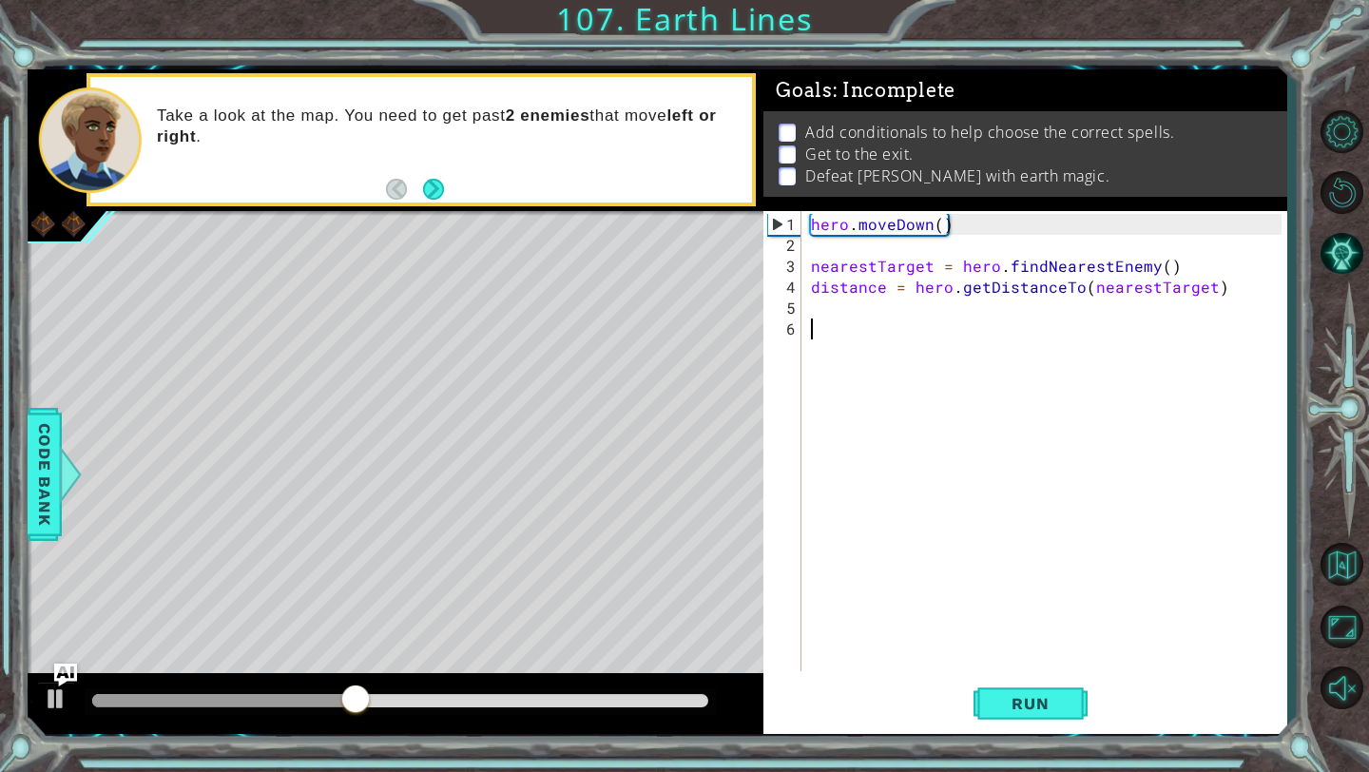
paste textarea "Code Area"
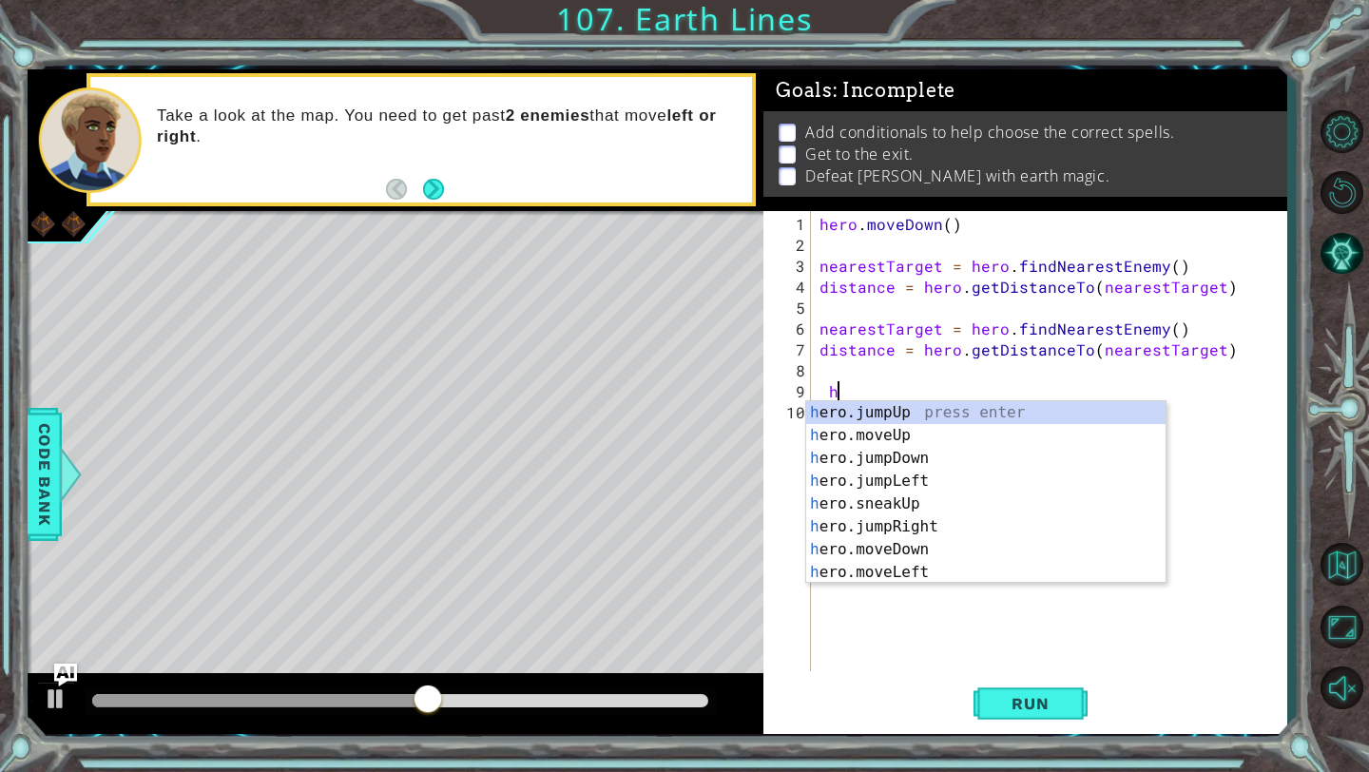
scroll to position [0, 1]
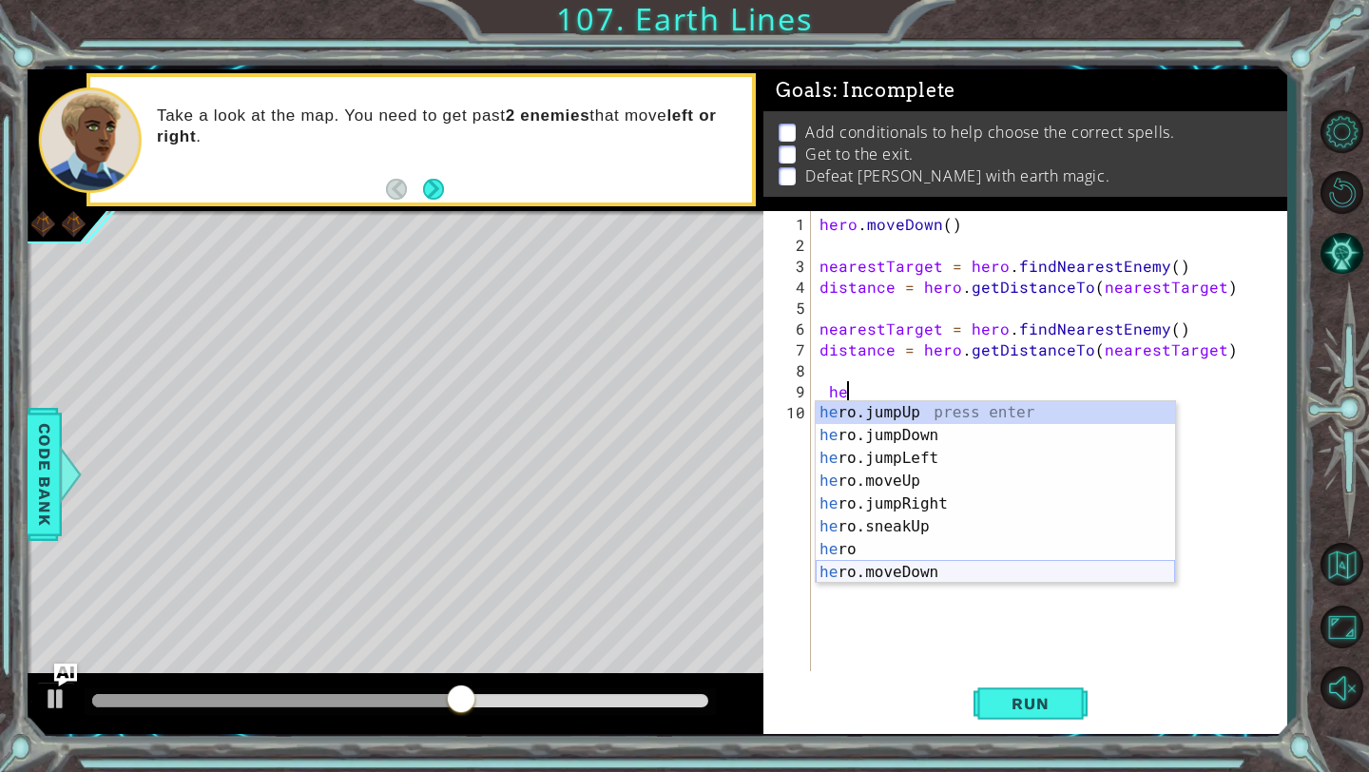
click at [852, 579] on div "he ro.jumpUp press enter he ro.jumpDown press enter he ro.jumpLeft press enter …" at bounding box center [994, 515] width 359 height 228
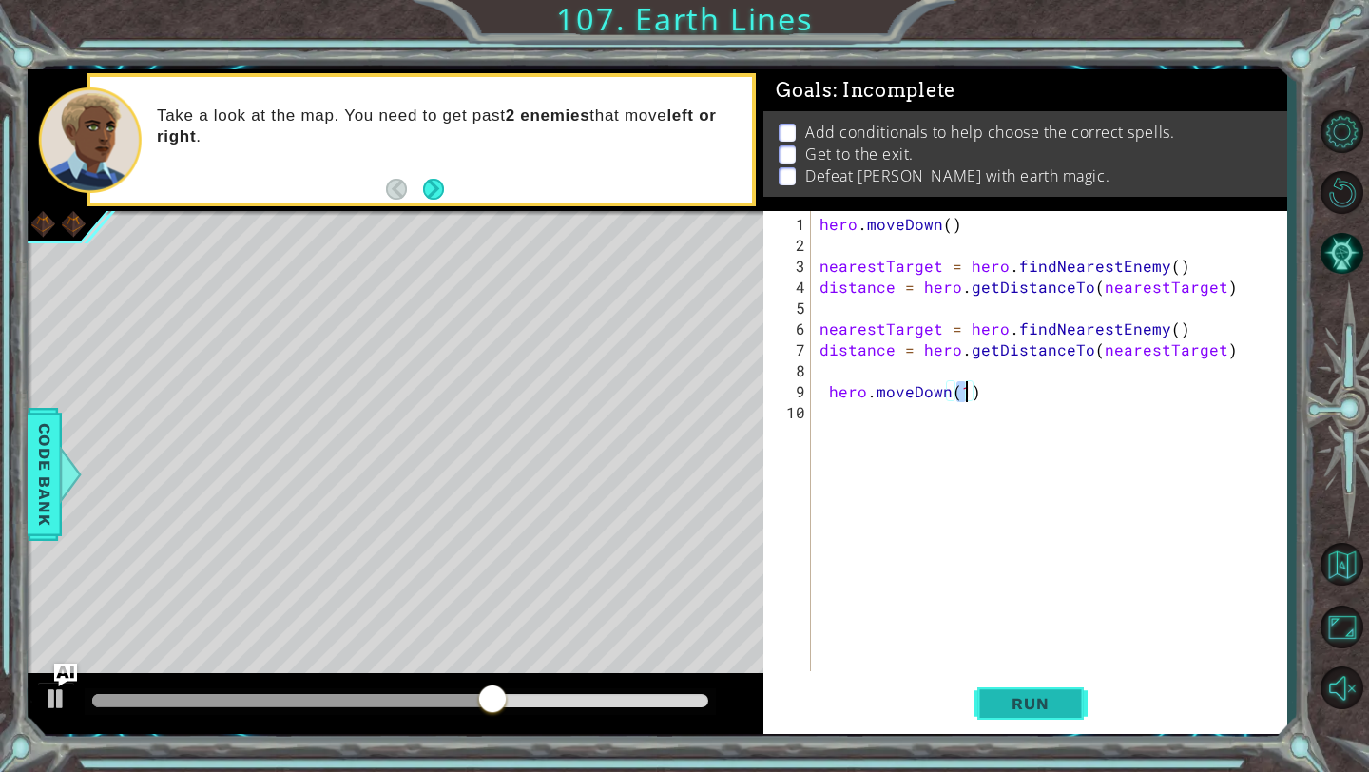
click at [1037, 719] on button "Run" at bounding box center [1030, 704] width 114 height 52
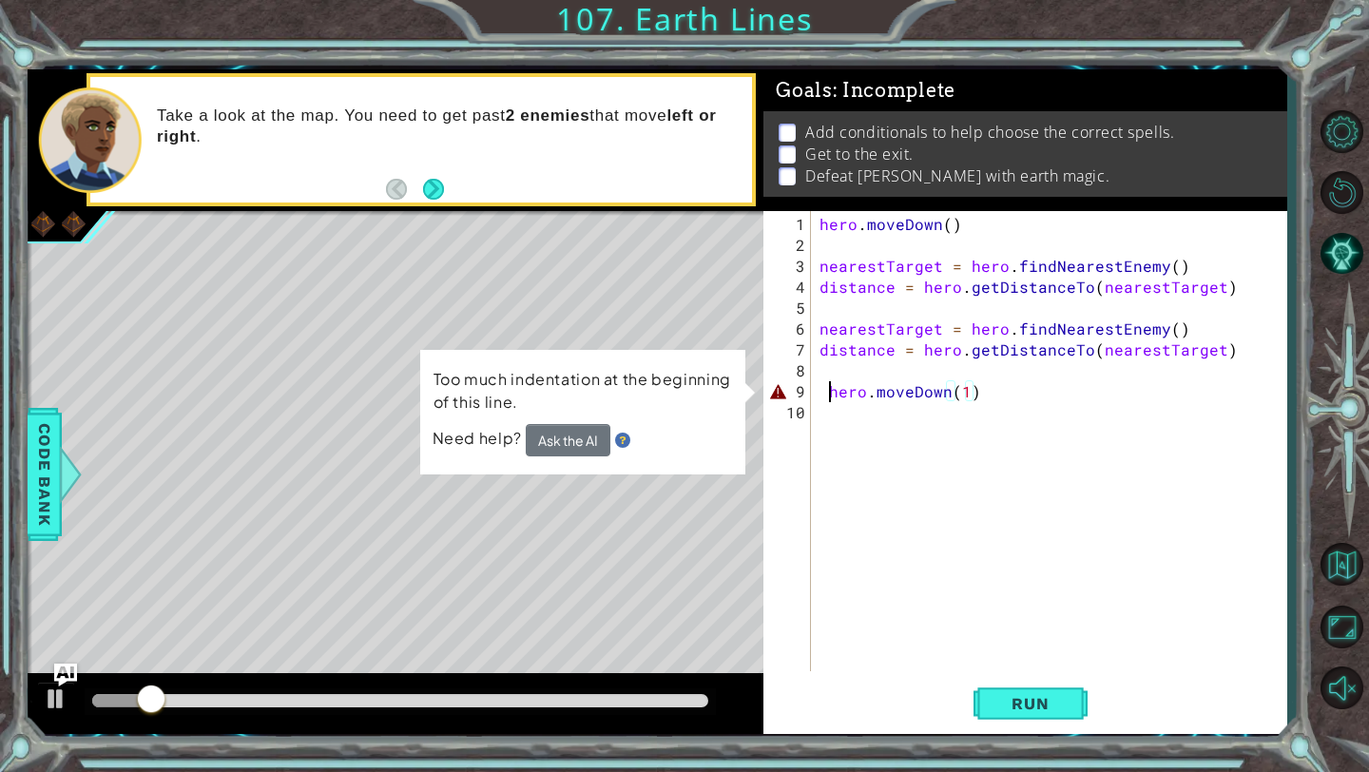
click at [828, 392] on div "hero . [GEOGRAPHIC_DATA] ( ) nearestTarget = hero . findNearestEnemy ( ) distan…" at bounding box center [1052, 465] width 475 height 502
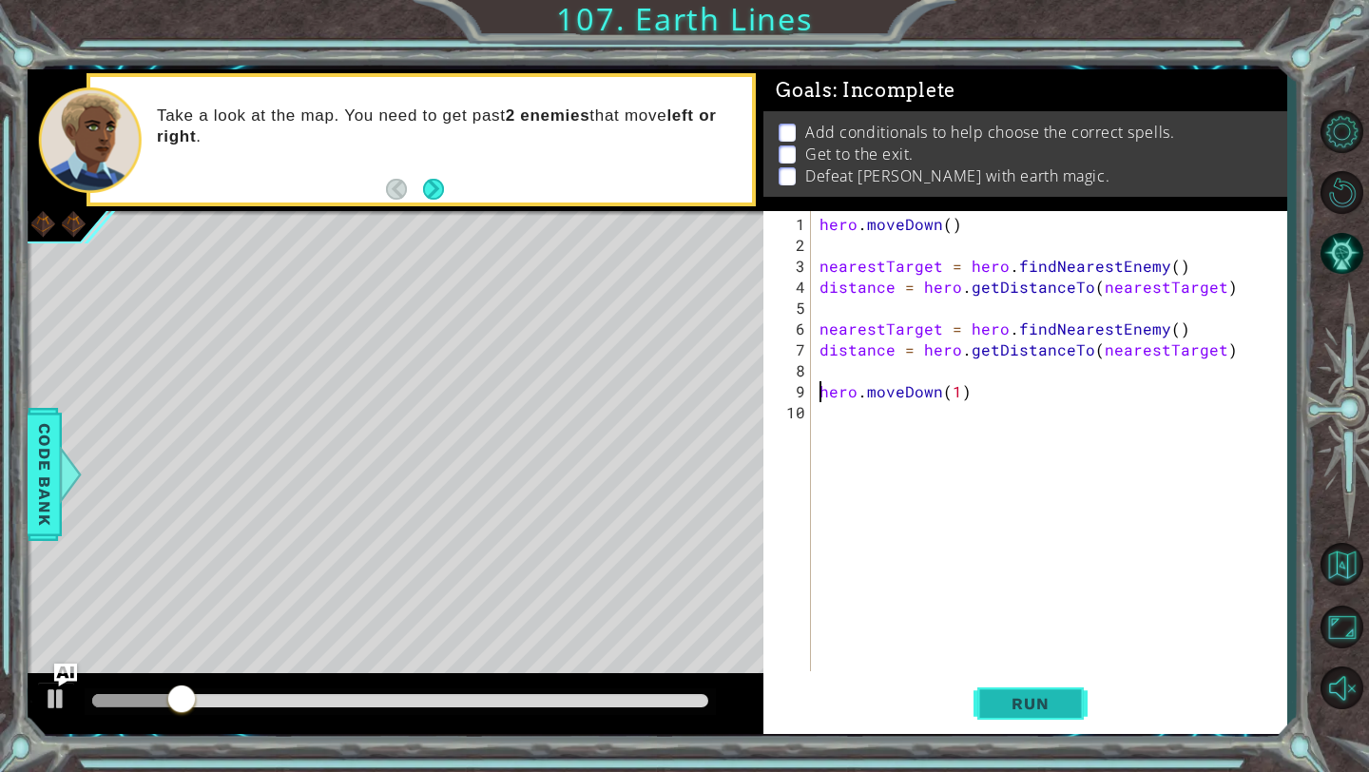
click at [1019, 725] on button "Run" at bounding box center [1030, 704] width 114 height 52
click at [957, 393] on div "hero . [GEOGRAPHIC_DATA] ( ) nearestTarget = hero . findNearestEnemy ( ) distan…" at bounding box center [1052, 465] width 475 height 502
click at [1025, 715] on button "Run" at bounding box center [1030, 704] width 114 height 52
click at [1033, 681] on button "Run" at bounding box center [1030, 704] width 114 height 52
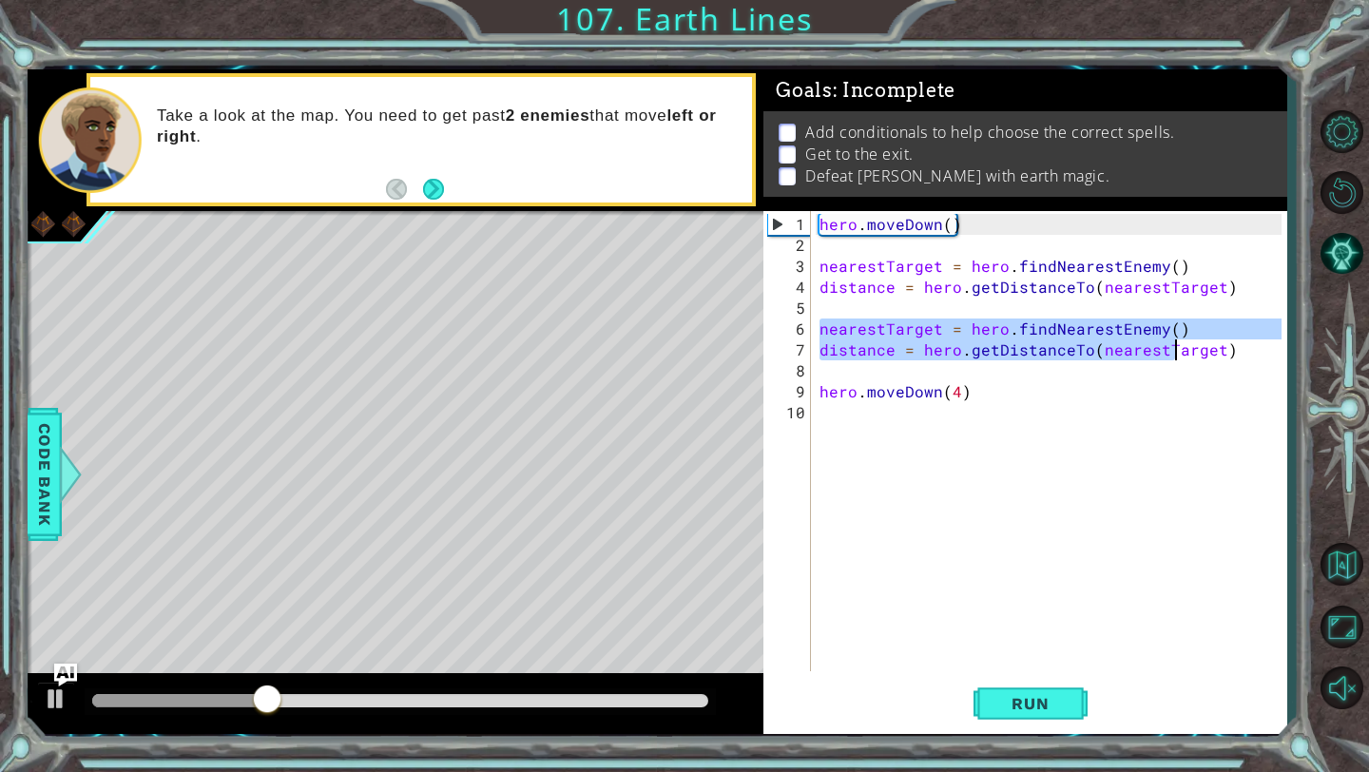
drag, startPoint x: 816, startPoint y: 326, endPoint x: 1179, endPoint y: 354, distance: 364.2
click at [1179, 354] on div "hero . [GEOGRAPHIC_DATA] ( ) nearestTarget = hero . findNearestEnemy ( ) distan…" at bounding box center [1052, 465] width 475 height 502
type textarea "nearestTarget = hero.findNearestEnemy() distance = hero.getDistanceTo(nearestTa…"
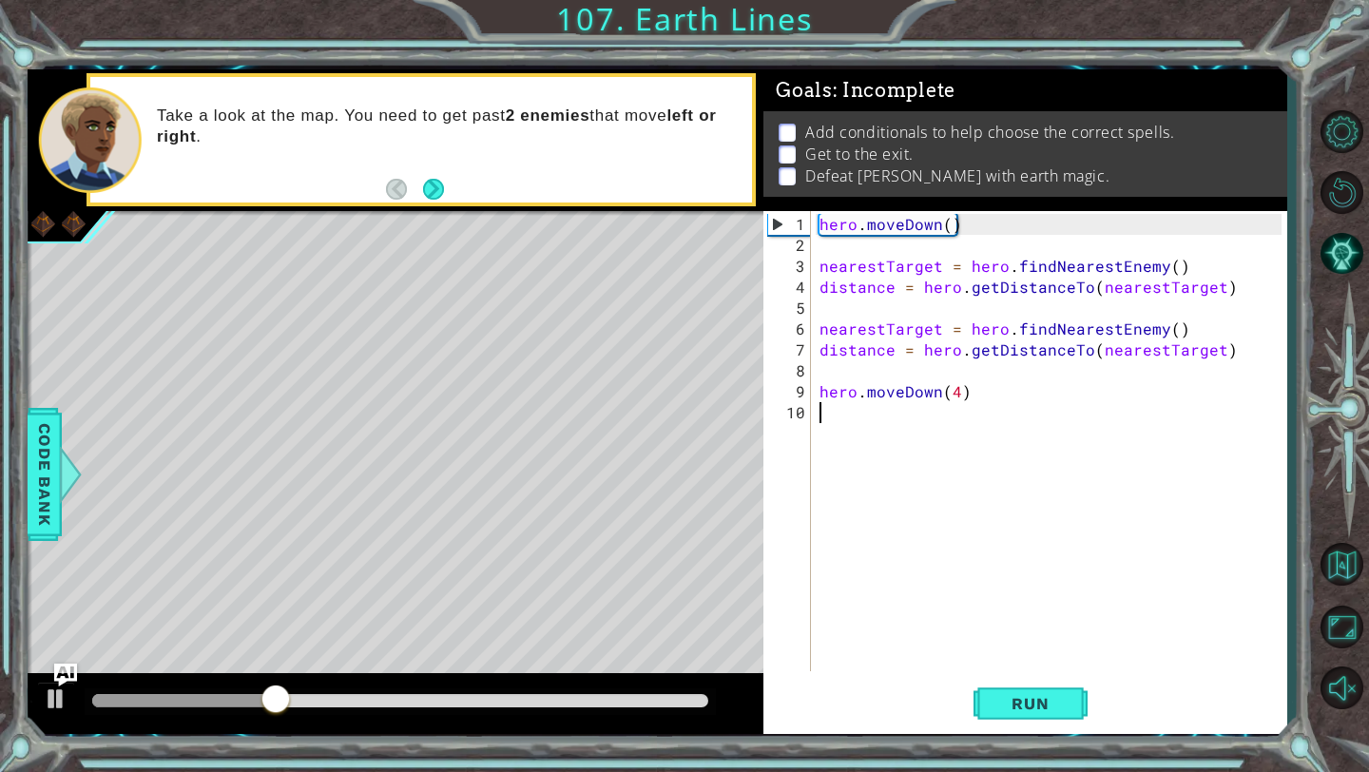
click at [1120, 486] on div "hero . [GEOGRAPHIC_DATA] ( ) nearestTarget = hero . findNearestEnemy ( ) distan…" at bounding box center [1052, 465] width 475 height 502
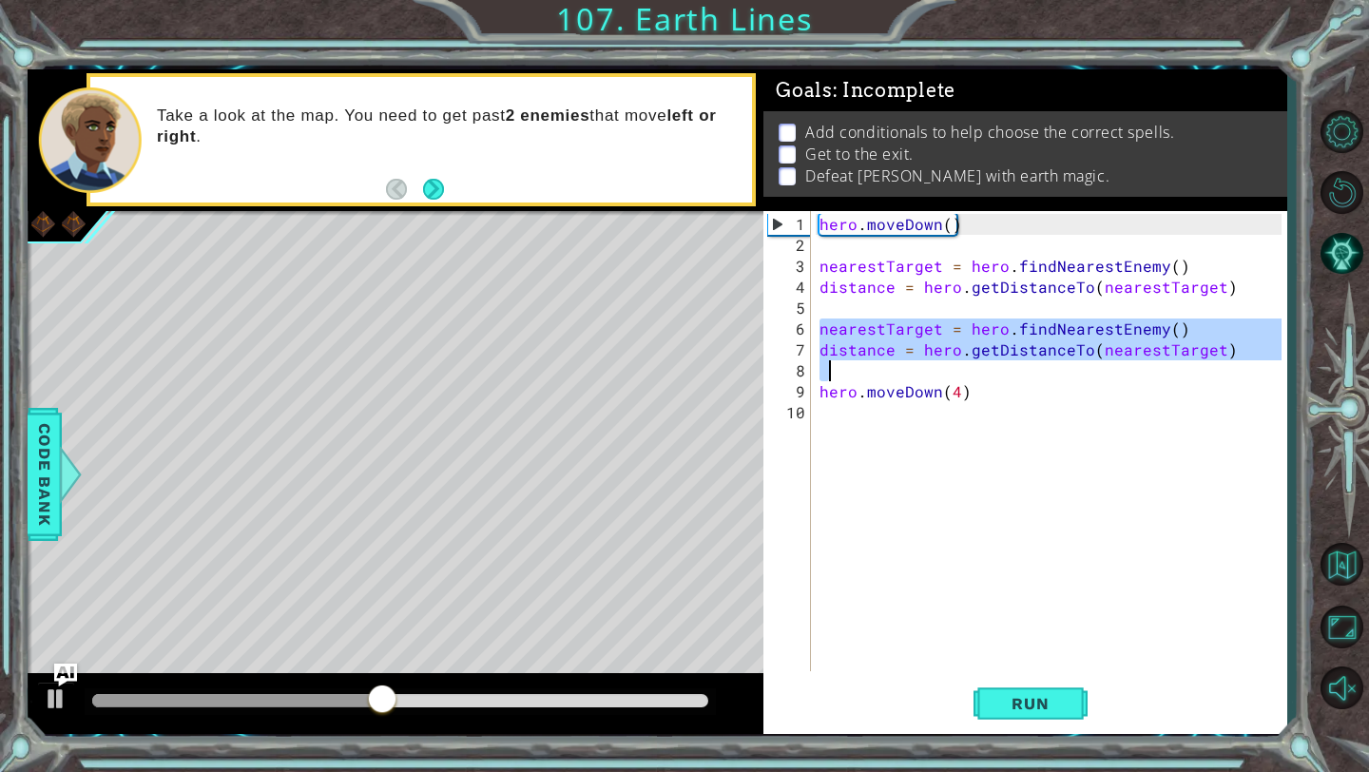
drag, startPoint x: 818, startPoint y: 325, endPoint x: 1266, endPoint y: 367, distance: 449.6
click at [1266, 367] on div "hero . [GEOGRAPHIC_DATA] ( ) nearestTarget = hero . findNearestEnemy ( ) distan…" at bounding box center [1052, 465] width 475 height 502
type textarea "distance = hero.getDistanceTo(nearestTarget)"
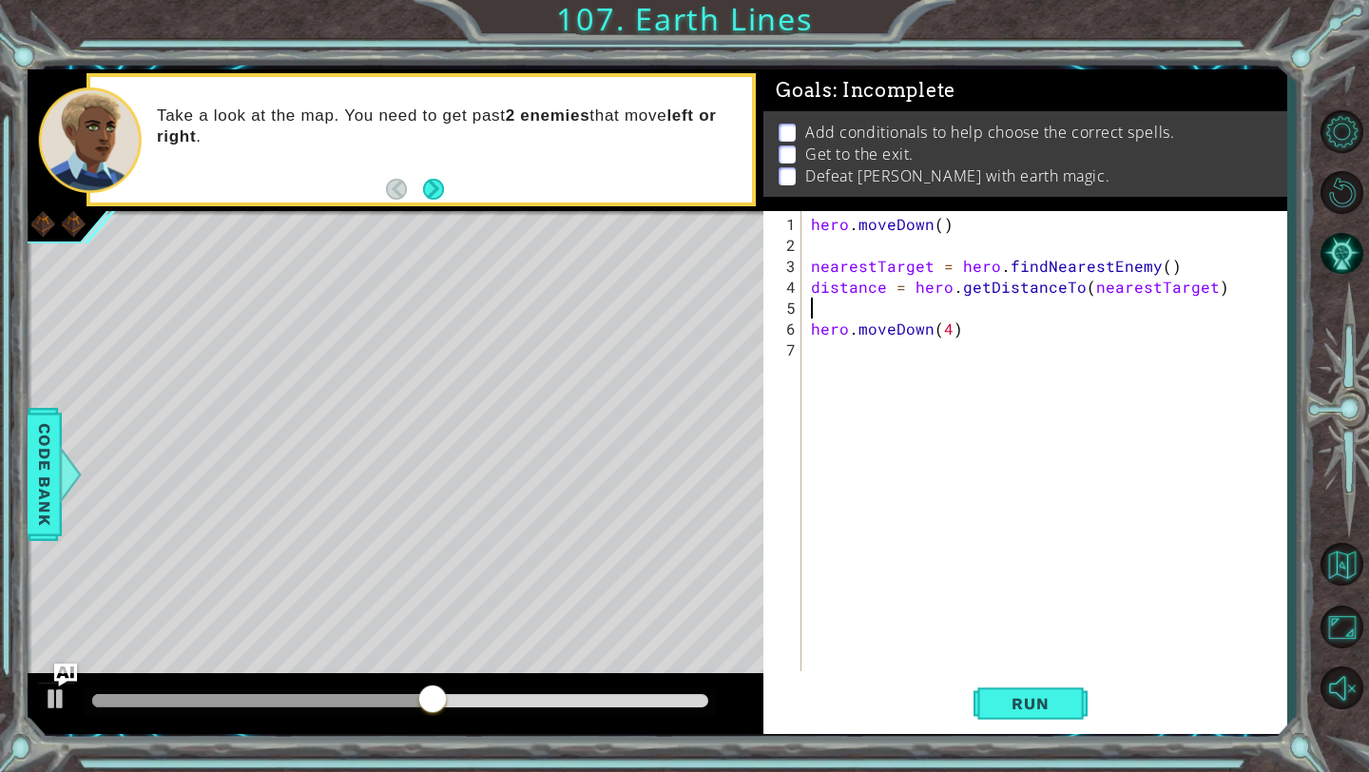
type textarea "distance = hero.getDistanceTo(nearestTarget)"
click at [809, 336] on div "hero . [GEOGRAPHIC_DATA] ( ) nearestTarget = hero . findNearestEnemy ( ) distan…" at bounding box center [1049, 465] width 484 height 502
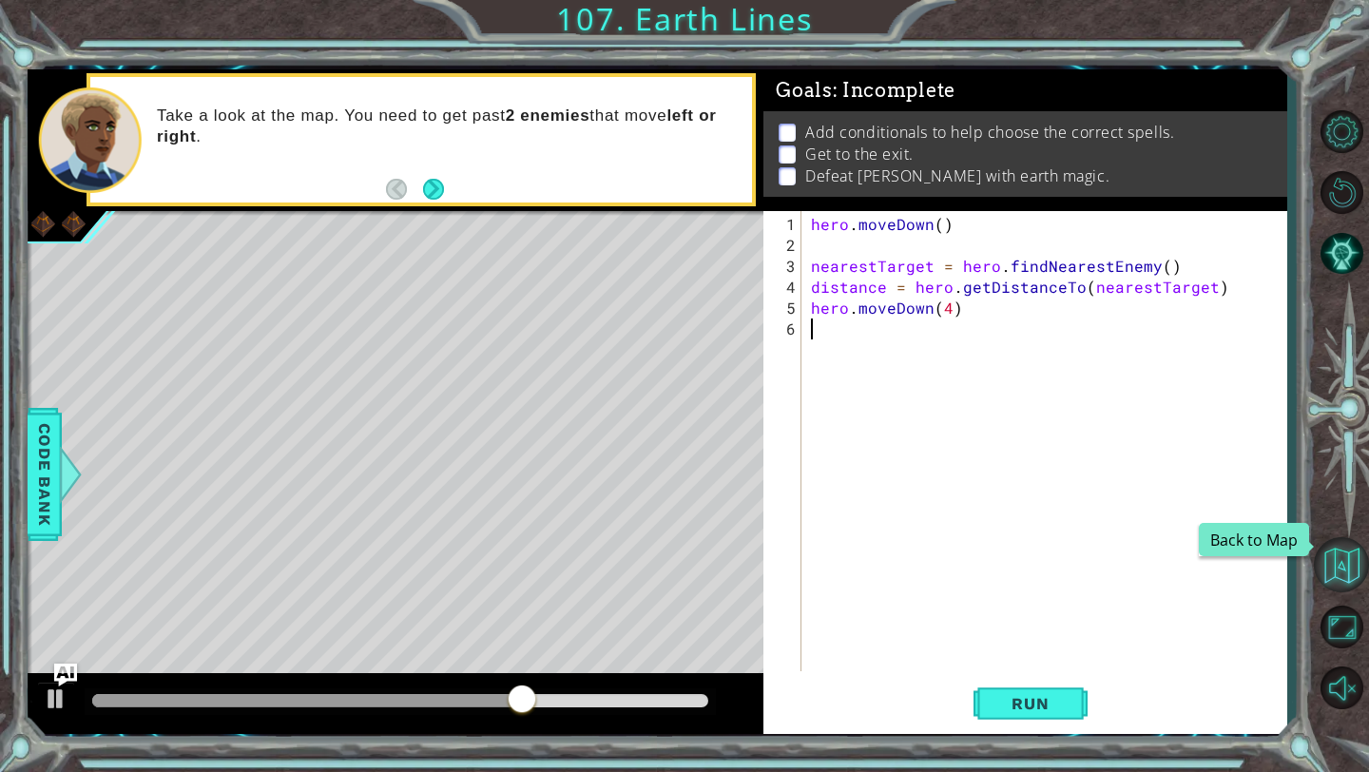
click at [1332, 565] on button "Back to Map" at bounding box center [1340, 564] width 55 height 55
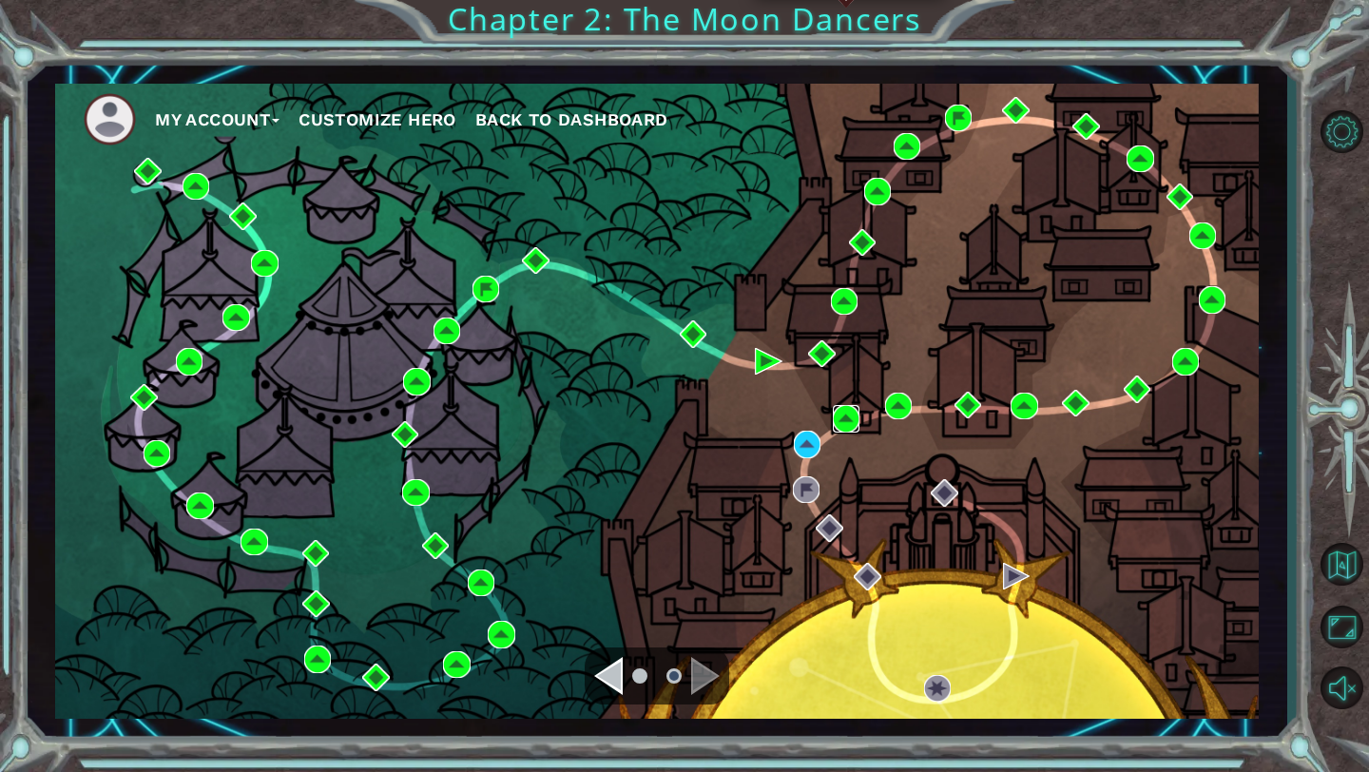
click at [848, 413] on img at bounding box center [846, 418] width 27 height 27
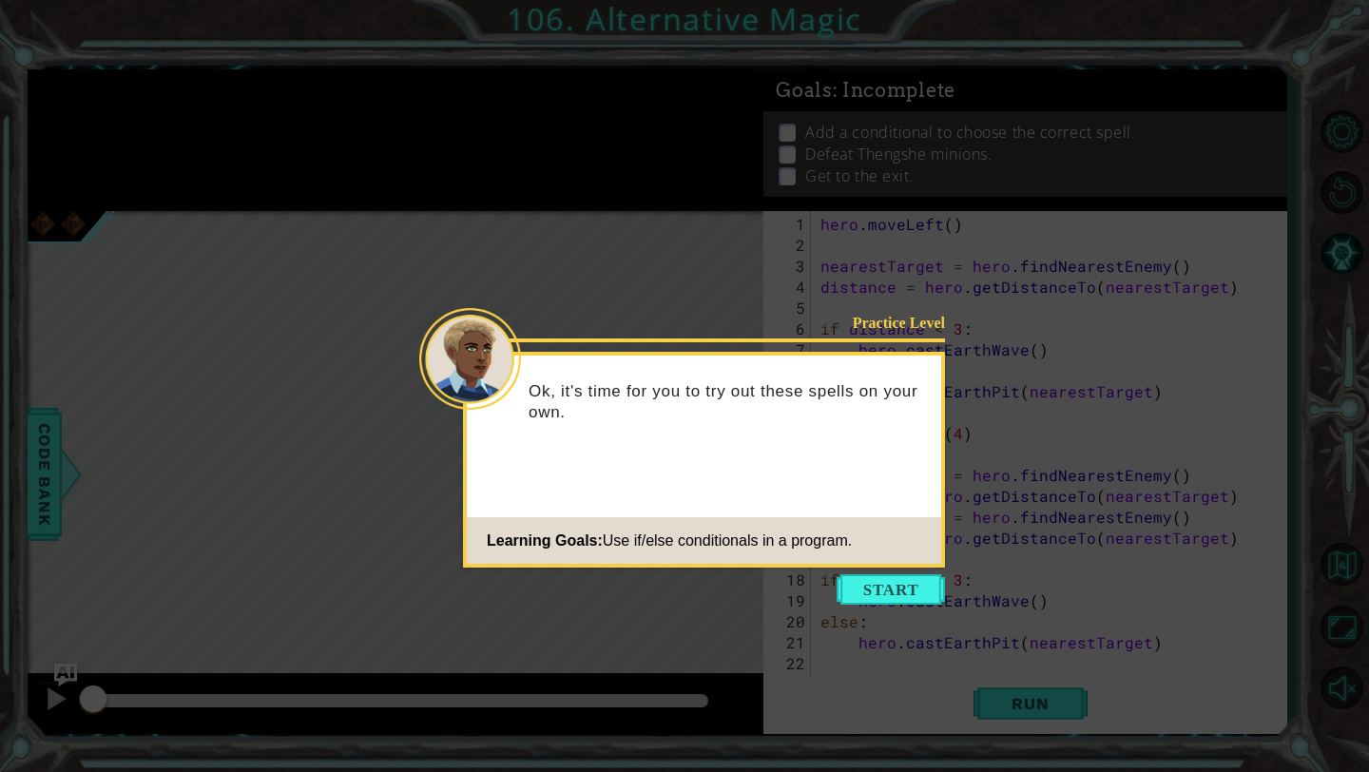
click at [896, 571] on icon at bounding box center [684, 386] width 1369 height 772
click at [898, 582] on button "Start" at bounding box center [890, 589] width 108 height 30
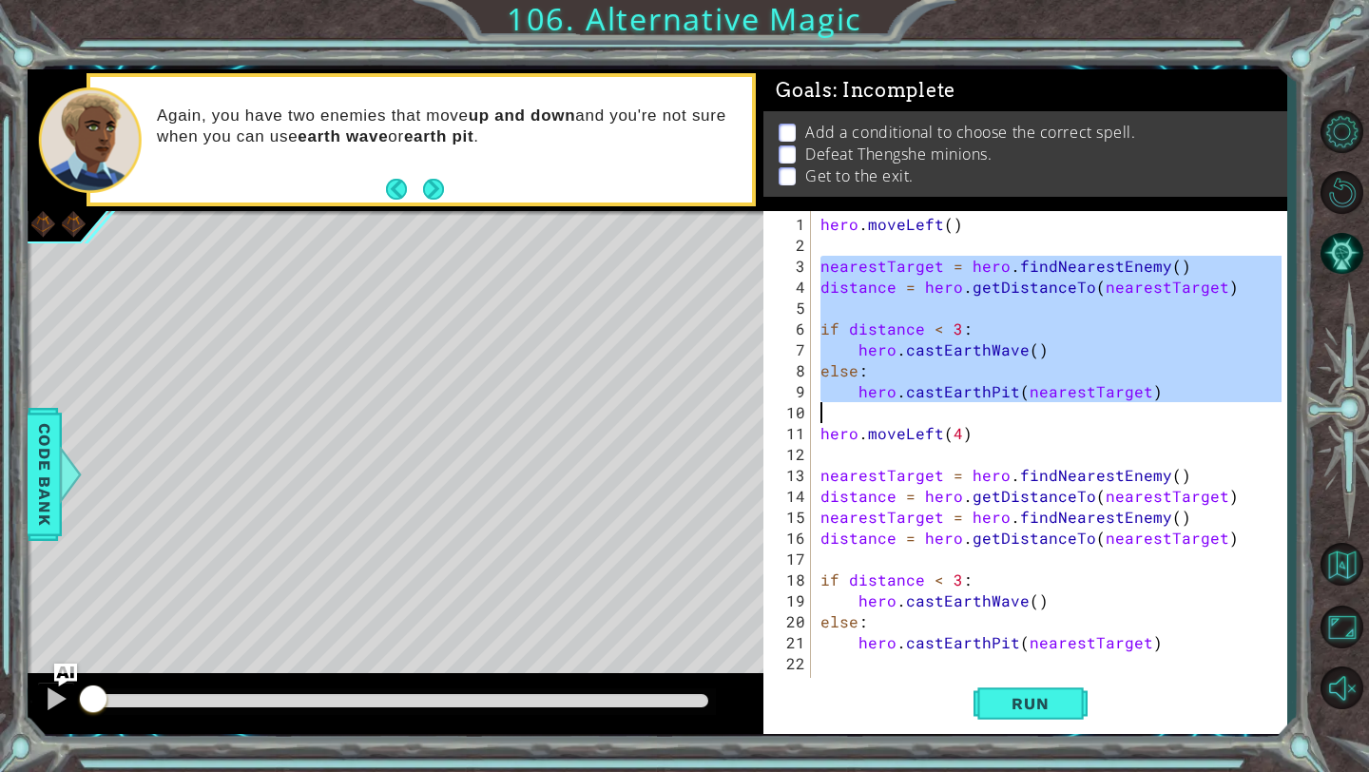
drag, startPoint x: 822, startPoint y: 266, endPoint x: 1109, endPoint y: 408, distance: 320.0
click at [1109, 408] on div "hero . moveLeft ( ) nearestTarget = hero . findNearestEnemy ( ) distance = hero…" at bounding box center [1053, 475] width 474 height 523
type textarea "hero.castEarthPit(nearestTarget)"
click at [1350, 564] on button "Back to Map" at bounding box center [1340, 564] width 55 height 55
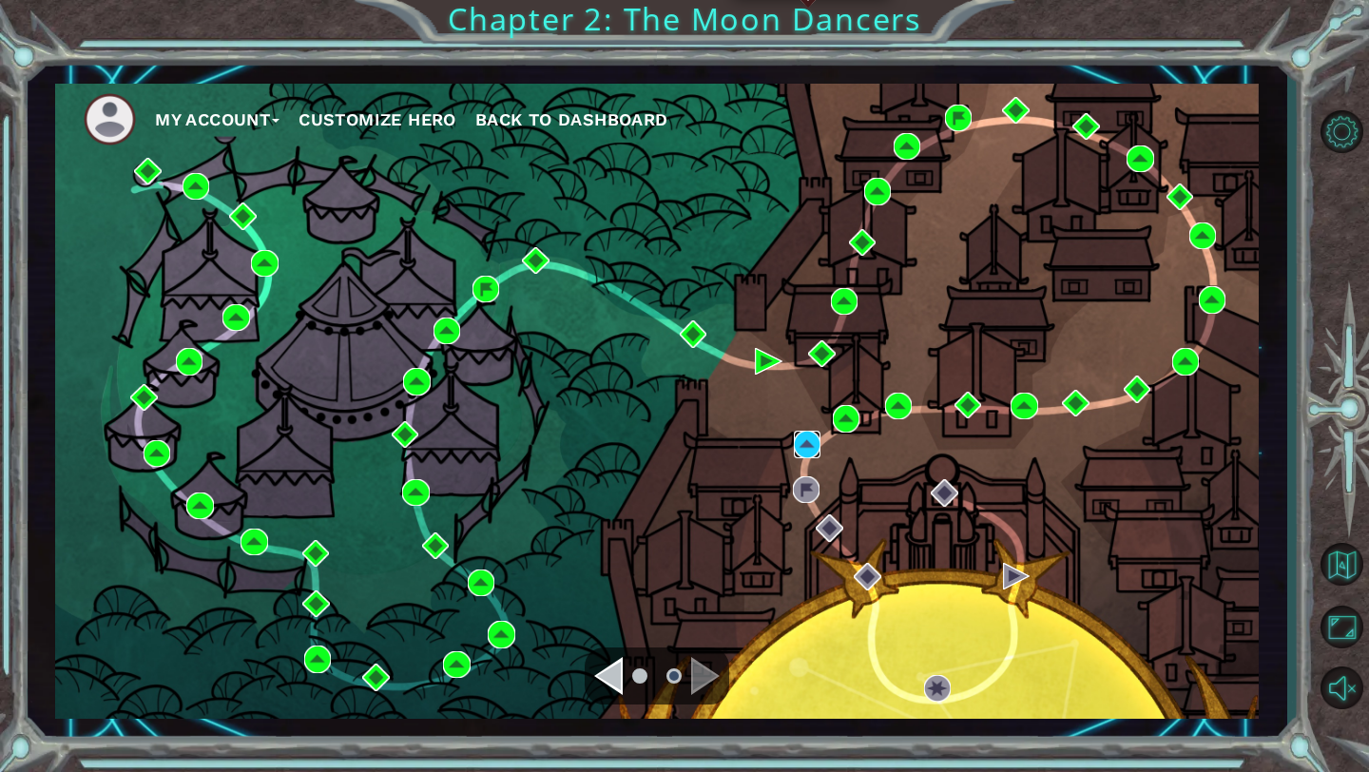
click at [807, 450] on img at bounding box center [807, 444] width 27 height 27
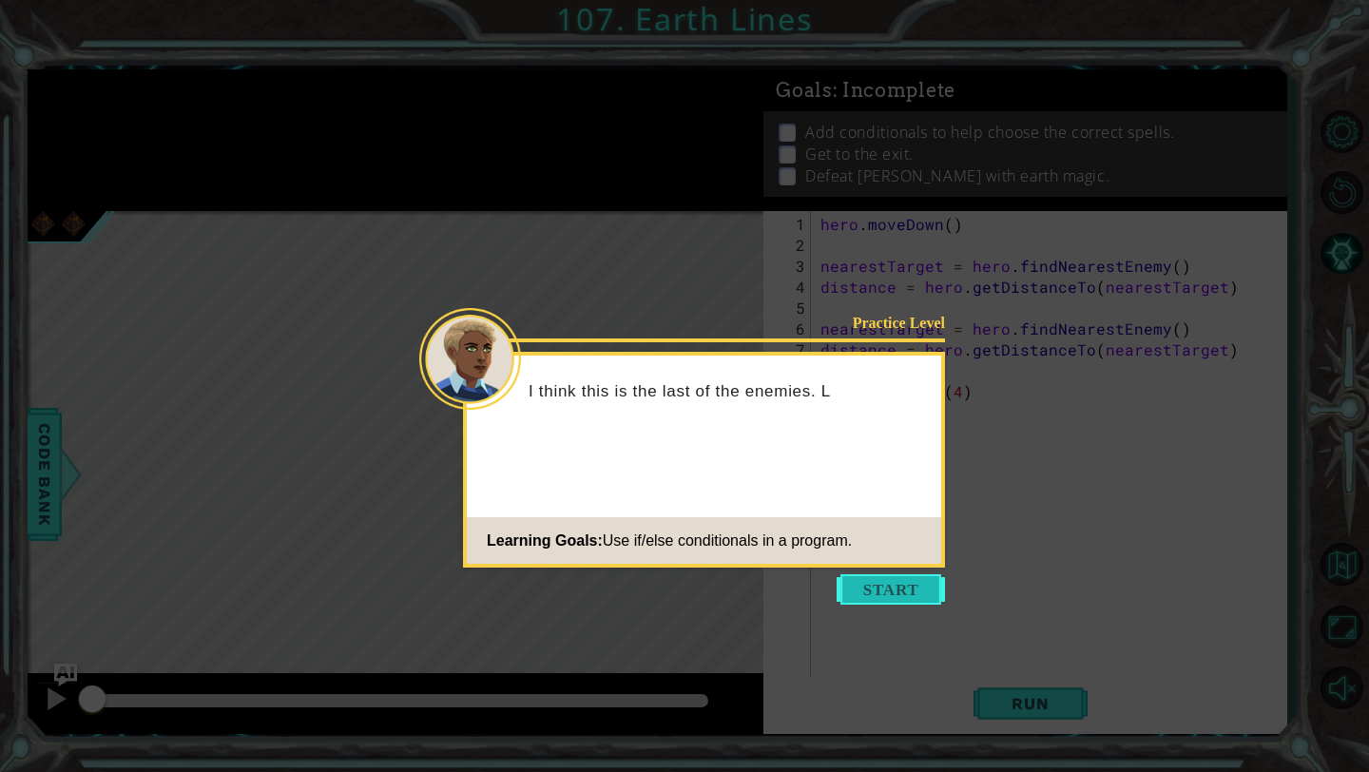
click at [907, 582] on button "Start" at bounding box center [890, 589] width 108 height 30
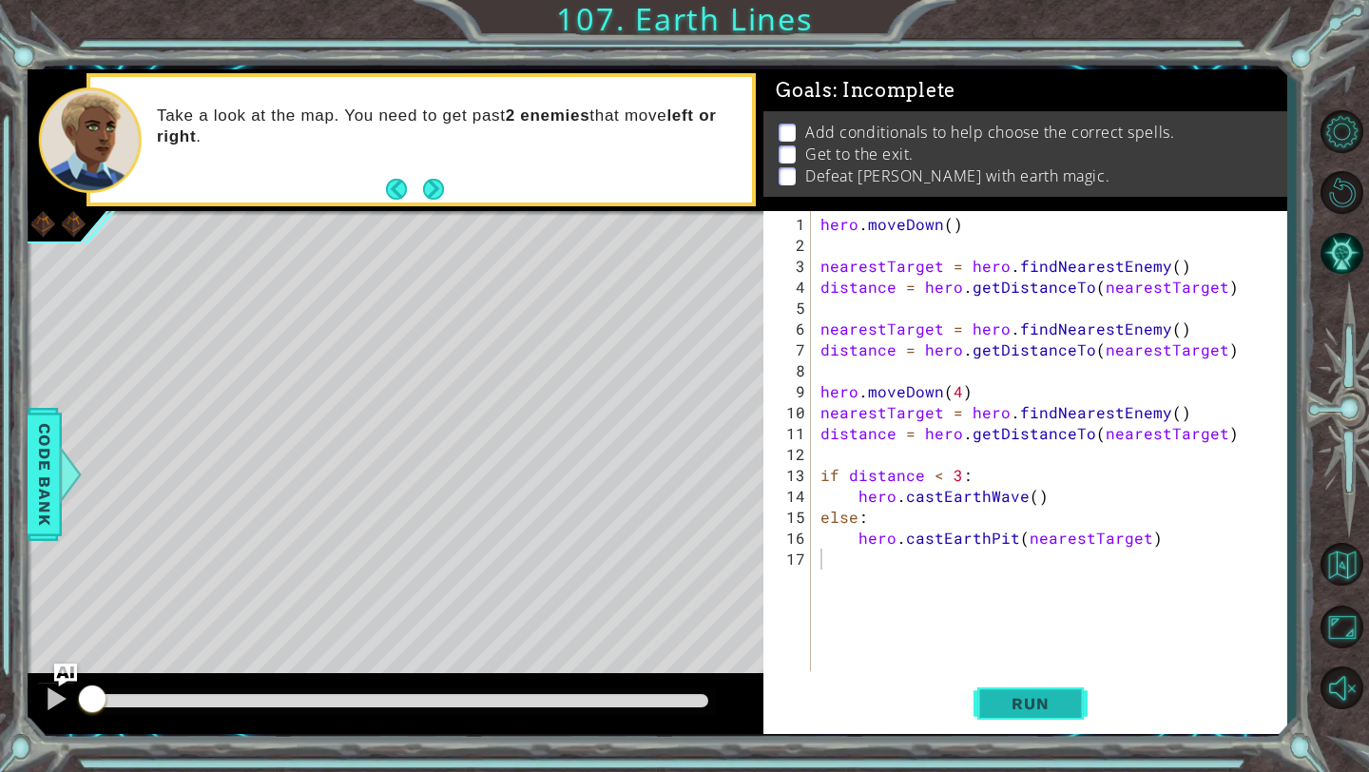
click at [1017, 692] on button "Run" at bounding box center [1030, 704] width 114 height 52
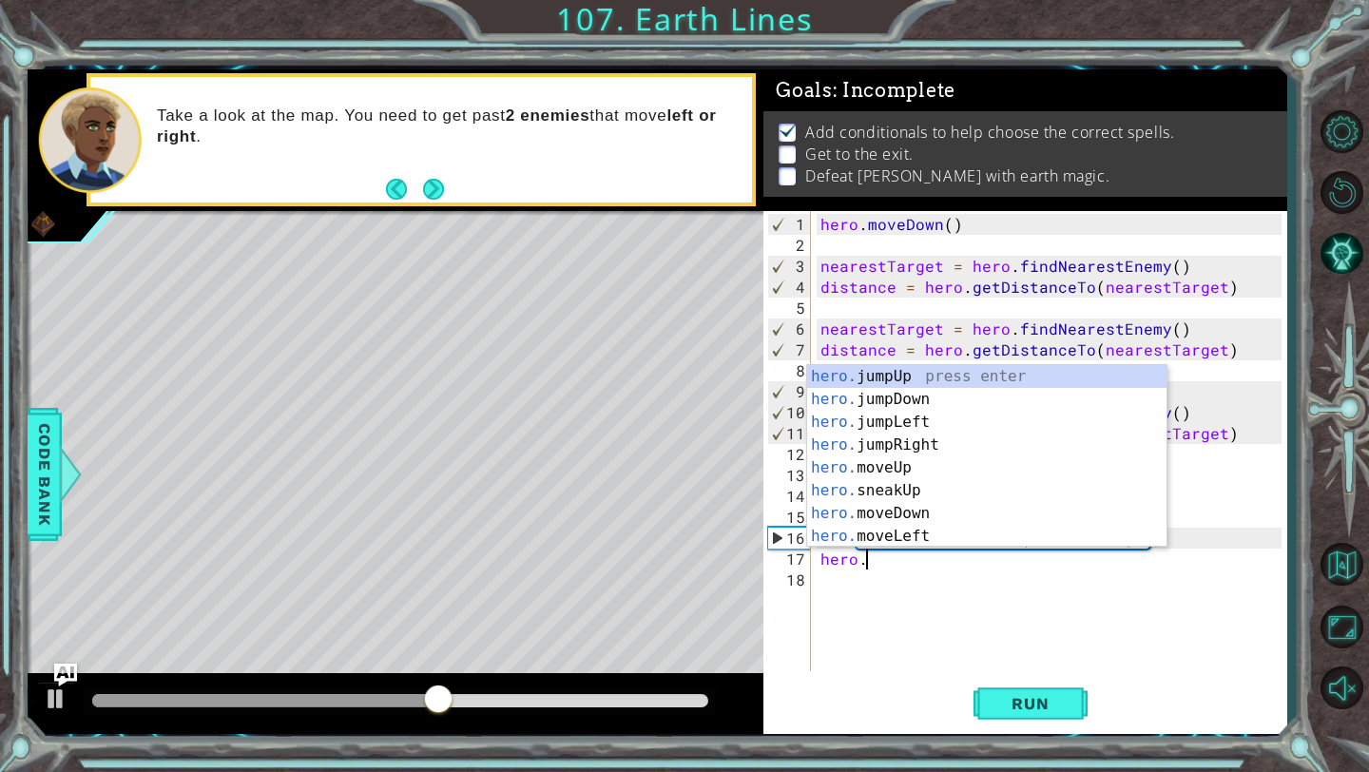
scroll to position [0, 2]
click at [853, 424] on div "hero.m oveUp press enter hero.m oveDown press enter hero.m oveLeft press enter …" at bounding box center [986, 479] width 359 height 228
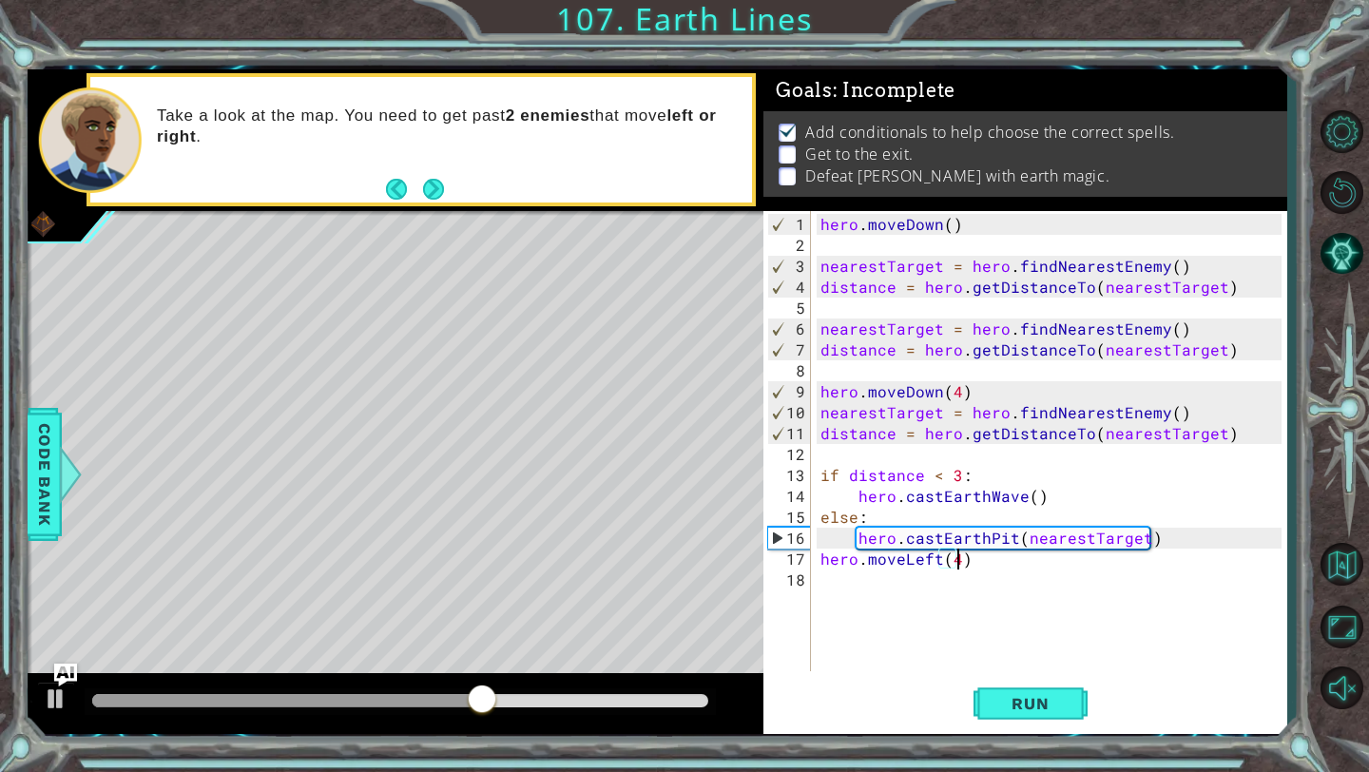
scroll to position [0, 8]
type textarea "hero.moveLeft(4)"
click at [1034, 696] on span "Run" at bounding box center [1029, 703] width 75 height 19
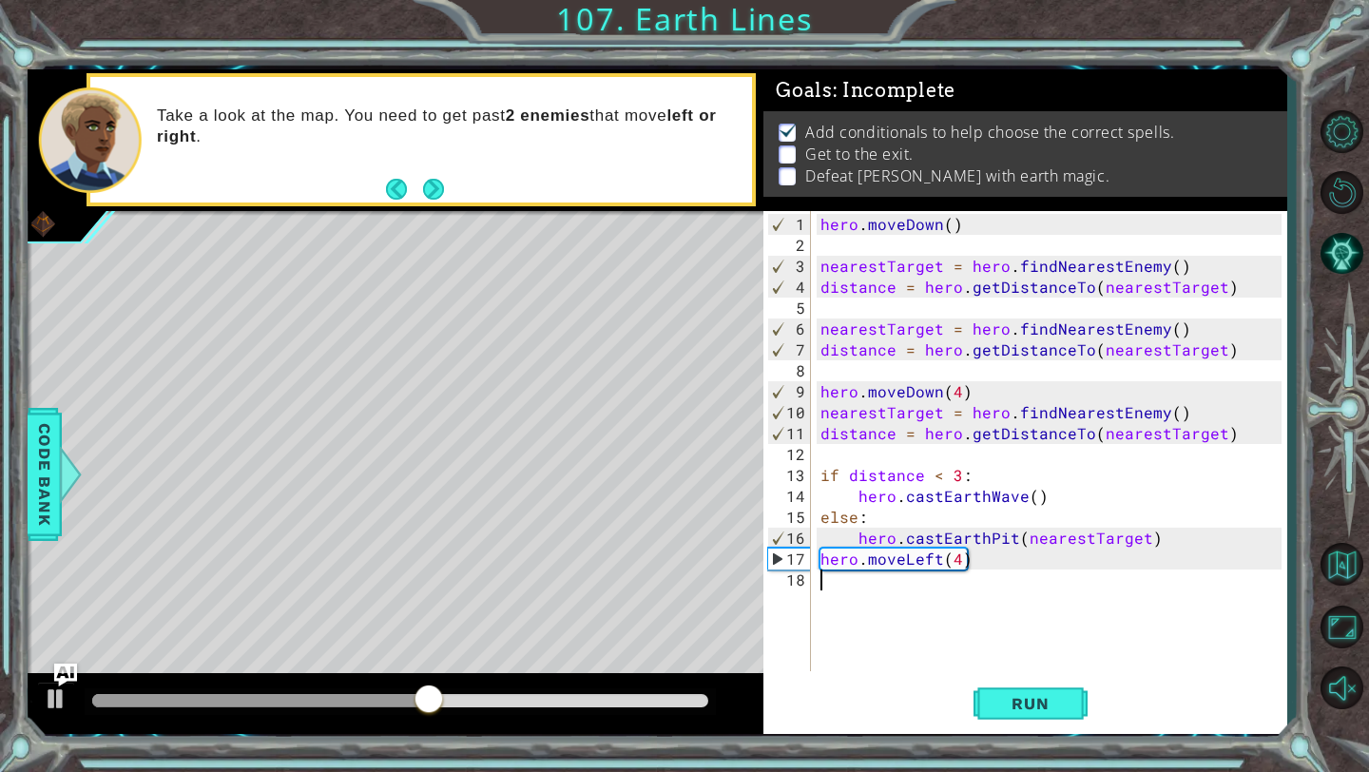
click at [987, 567] on div "hero . [GEOGRAPHIC_DATA] ( ) nearestTarget = hero . findNearestEnemy ( ) distan…" at bounding box center [1053, 465] width 474 height 502
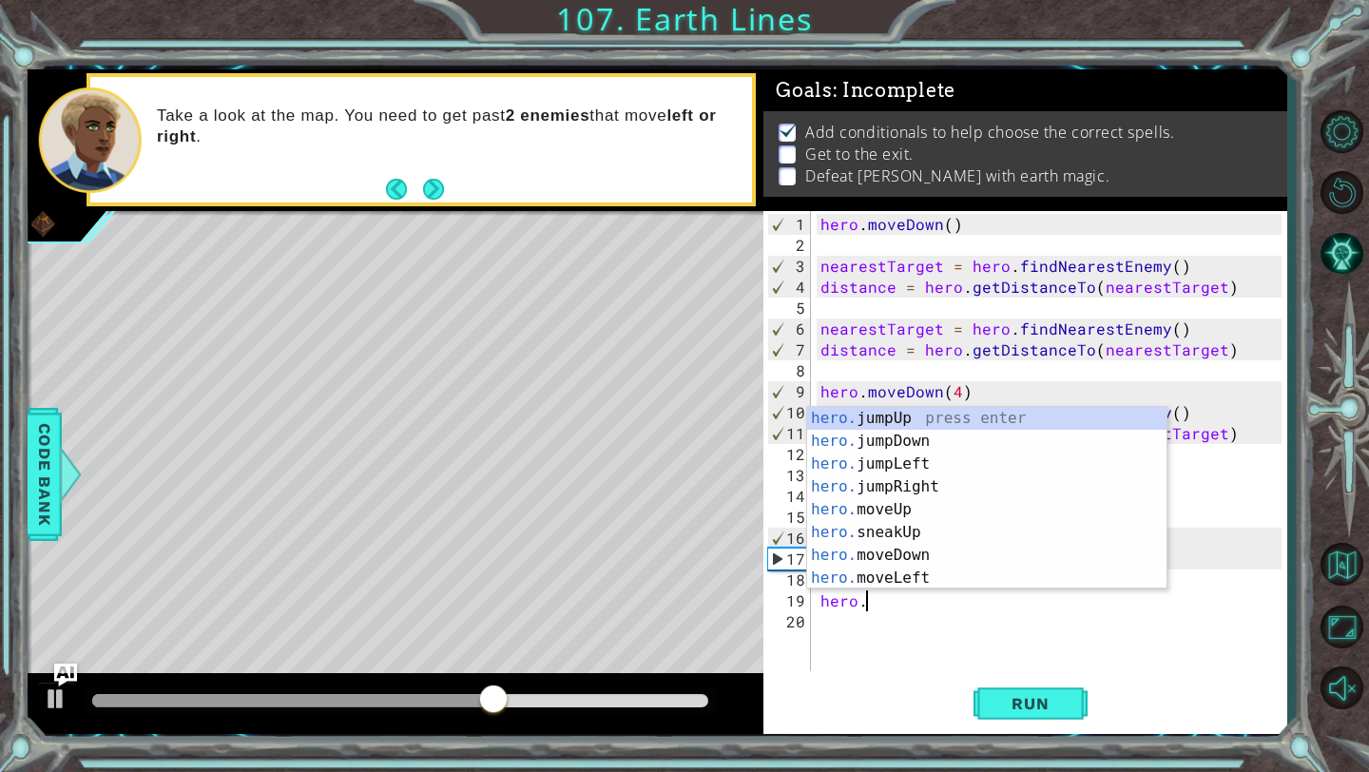
scroll to position [0, 2]
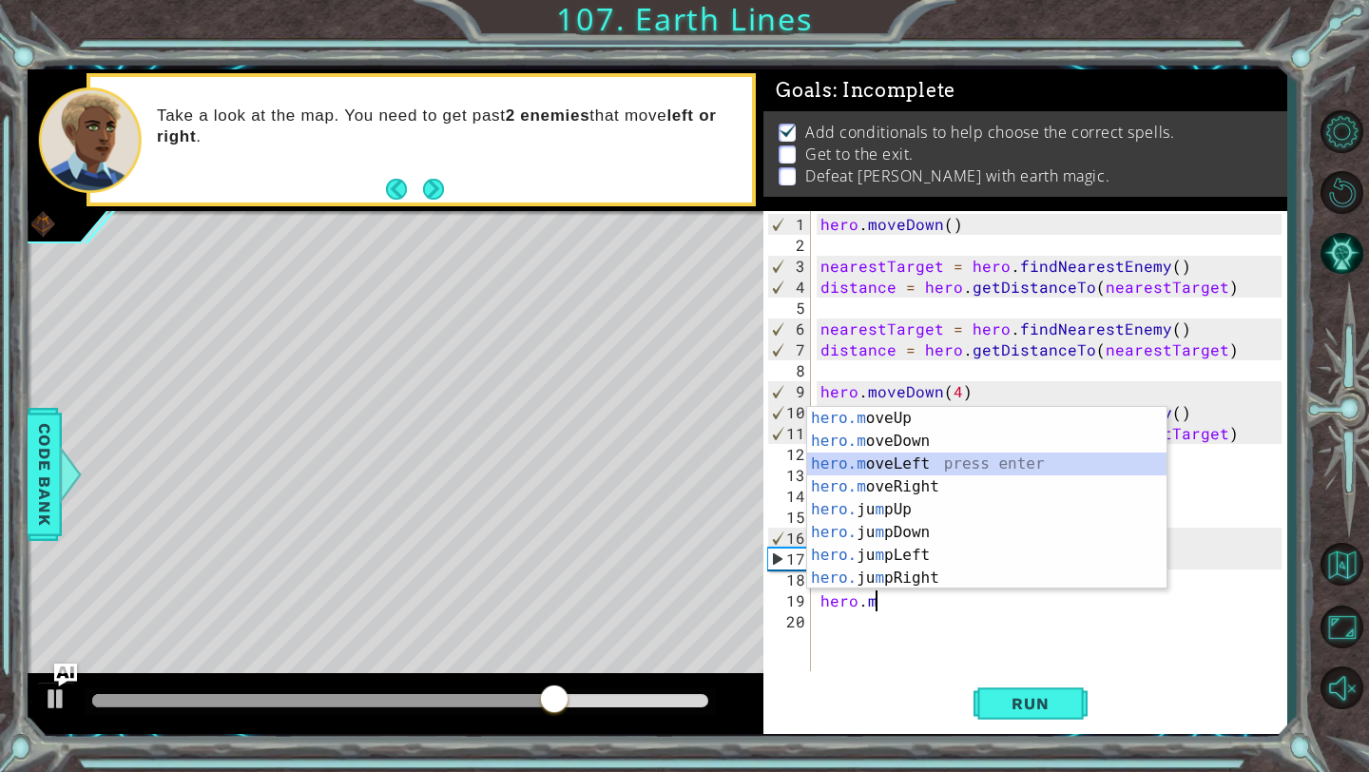
click at [922, 466] on div "hero.m oveUp press enter hero.m oveDown press enter hero.m oveLeft press enter …" at bounding box center [986, 521] width 359 height 228
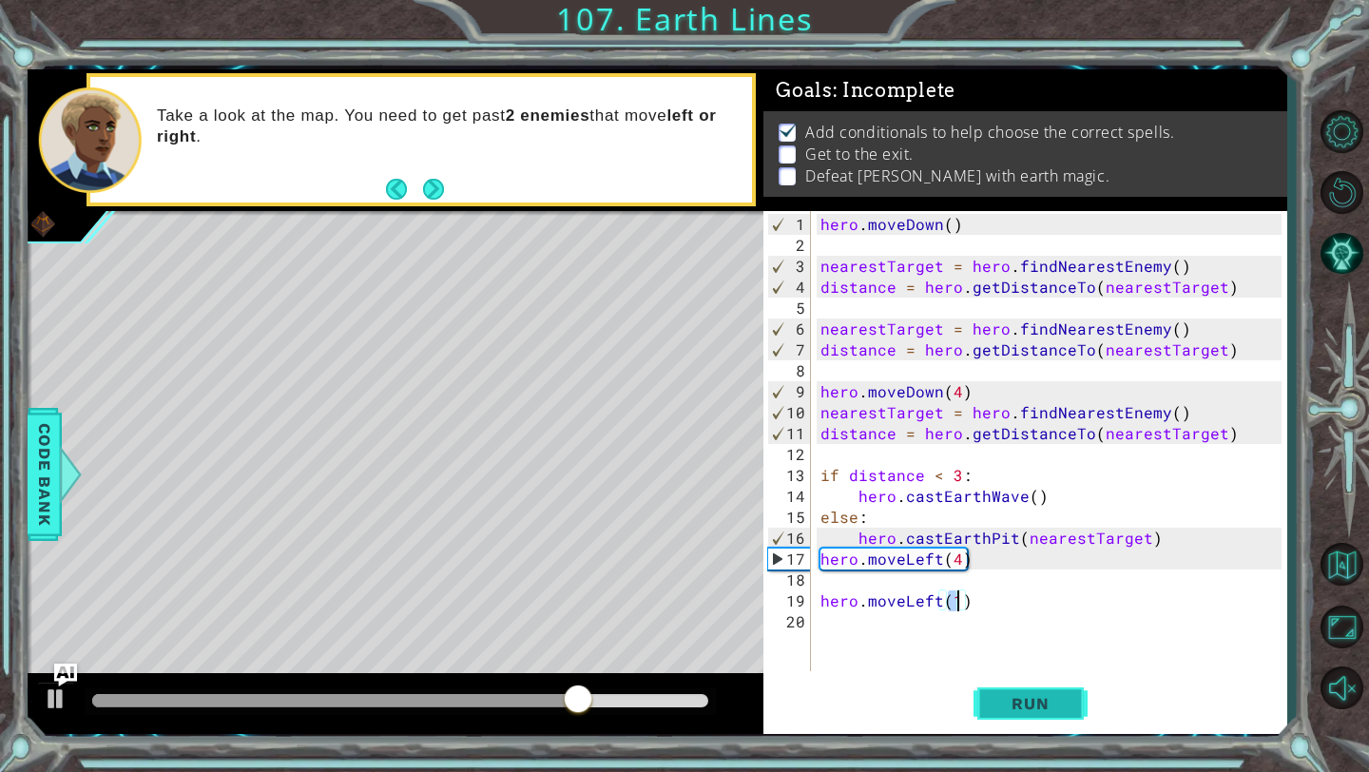
click at [1010, 694] on span "Run" at bounding box center [1029, 703] width 75 height 19
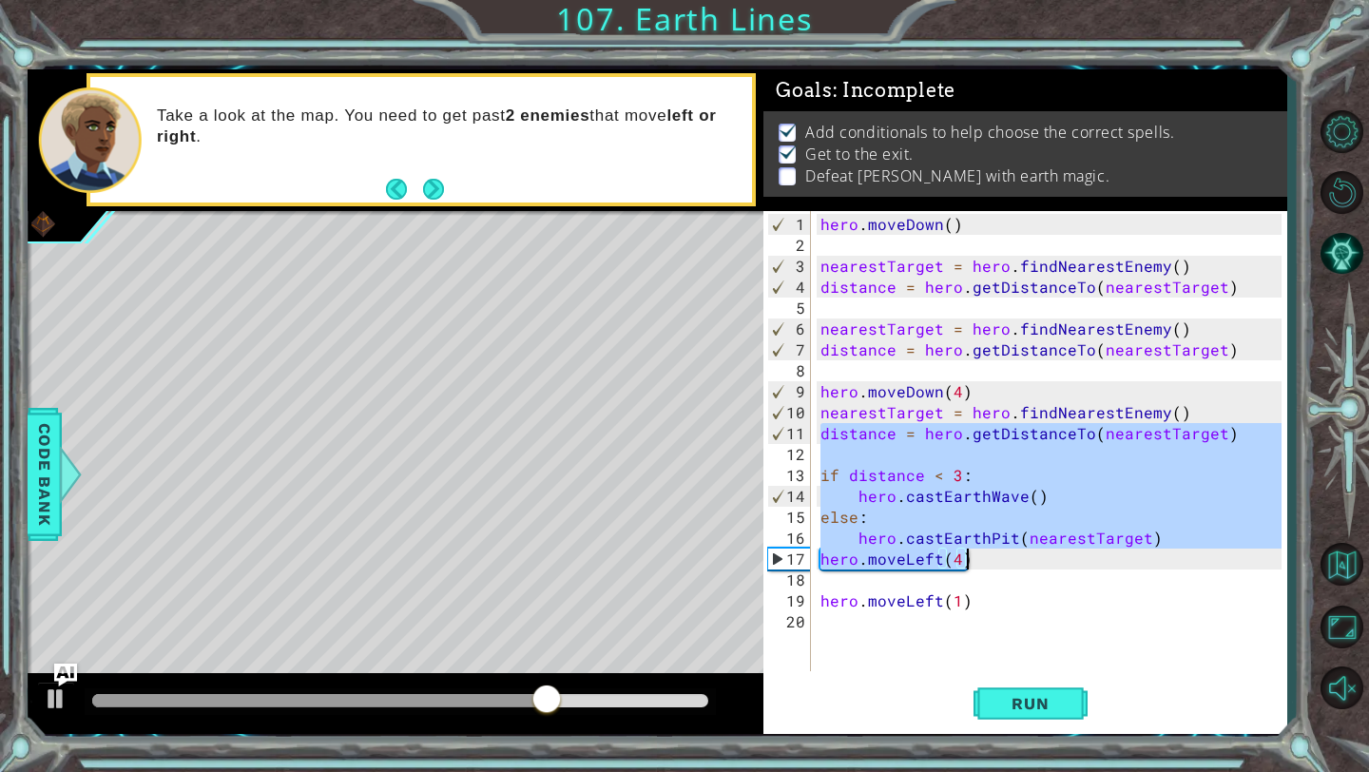
drag, startPoint x: 819, startPoint y: 420, endPoint x: 1093, endPoint y: 551, distance: 303.5
click at [1093, 553] on div "hero . [GEOGRAPHIC_DATA] ( ) nearestTarget = hero . findNearestEnemy ( ) distan…" at bounding box center [1053, 465] width 474 height 502
click at [1054, 487] on div "hero . [GEOGRAPHIC_DATA] ( ) nearestTarget = hero . findNearestEnemy ( ) distan…" at bounding box center [1053, 465] width 474 height 502
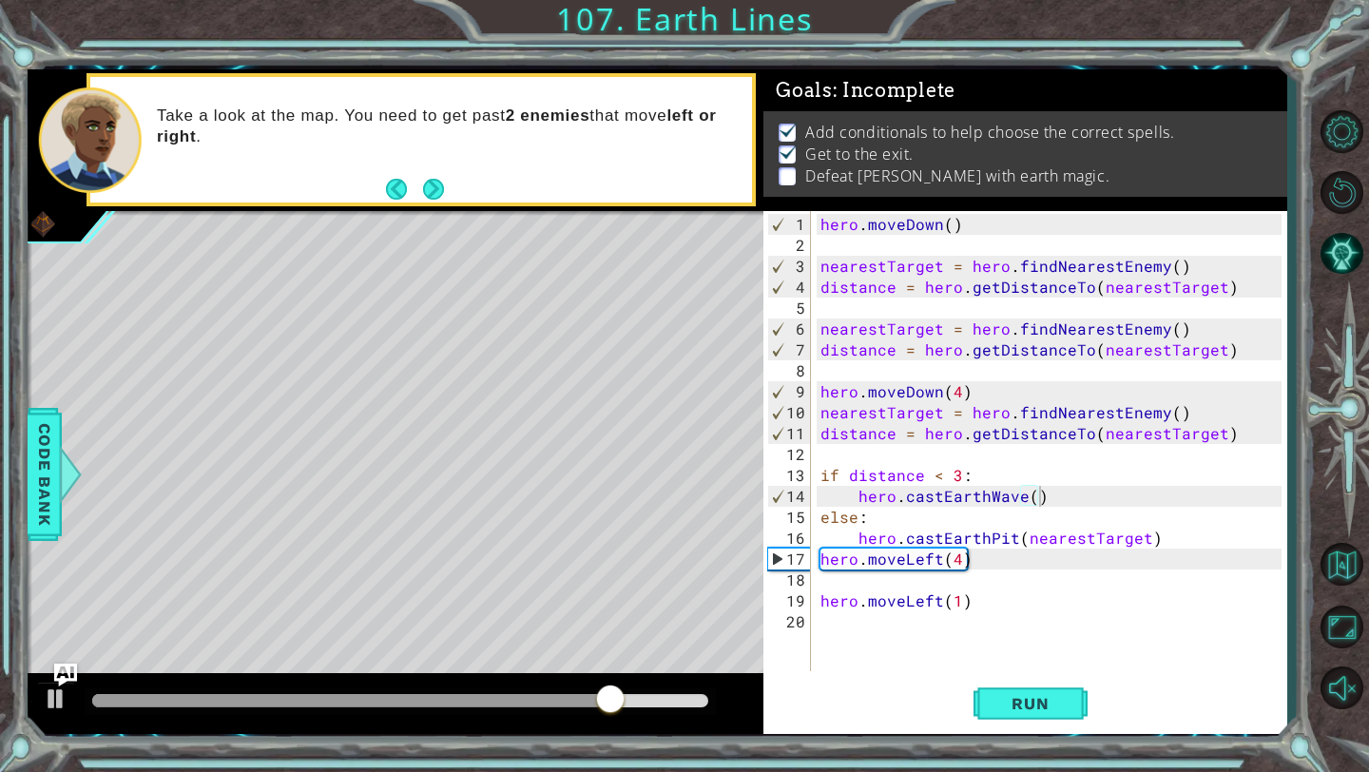
drag, startPoint x: 813, startPoint y: 473, endPoint x: 915, endPoint y: 486, distance: 103.4
click at [941, 489] on div "hero.castEarthWave() 1 2 3 4 5 6 7 8 9 10 11 12 13 14 15 16 17 18 19 20 hero . …" at bounding box center [1022, 441] width 518 height 460
click at [822, 476] on div "hero . [GEOGRAPHIC_DATA] ( ) nearestTarget = hero . findNearestEnemy ( ) distan…" at bounding box center [1053, 465] width 474 height 502
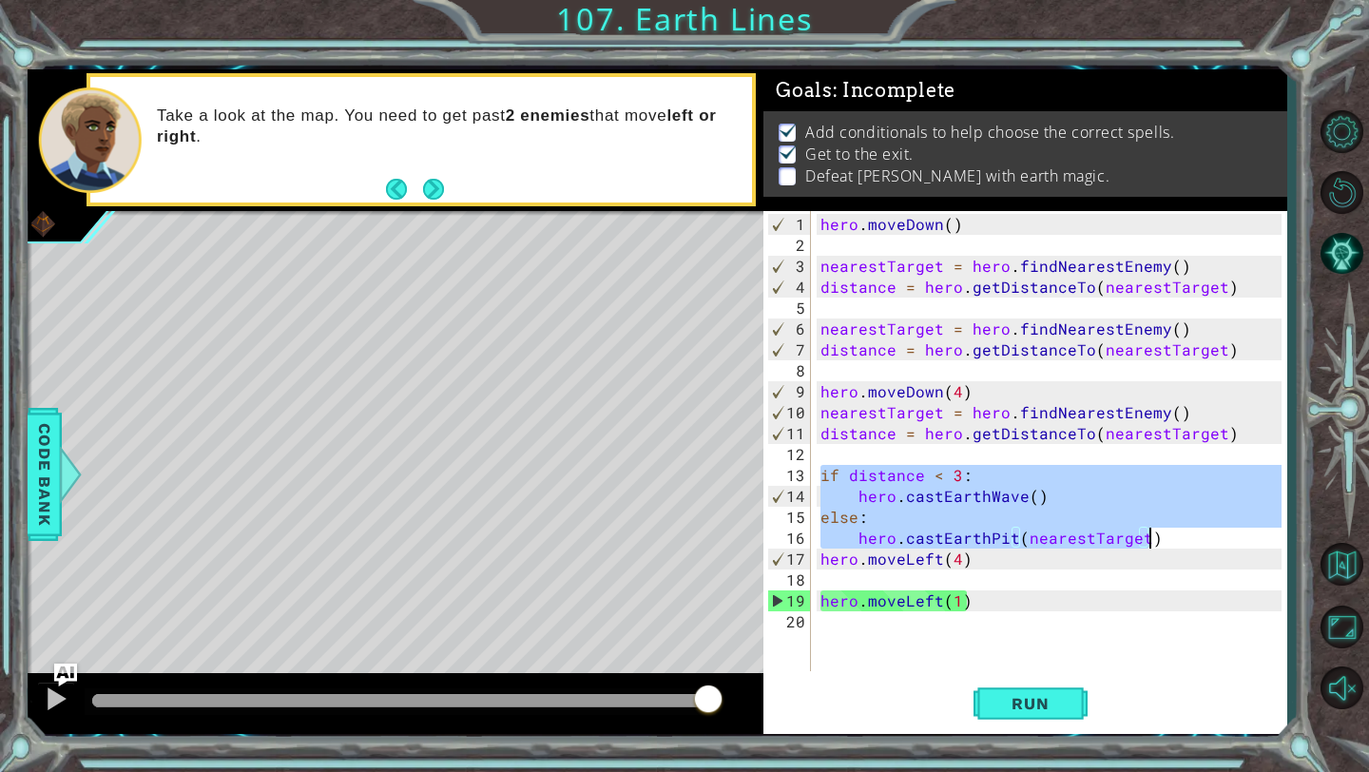
drag, startPoint x: 822, startPoint y: 476, endPoint x: 1158, endPoint y: 542, distance: 341.8
click at [1158, 542] on div "hero . [GEOGRAPHIC_DATA] ( ) nearestTarget = hero . findNearestEnemy ( ) distan…" at bounding box center [1053, 465] width 474 height 502
type textarea "else: hero.castEarthPit(nearestTarget)"
click at [910, 376] on div "hero . [GEOGRAPHIC_DATA] ( ) nearestTarget = hero . findNearestEnemy ( ) distan…" at bounding box center [1053, 465] width 474 height 502
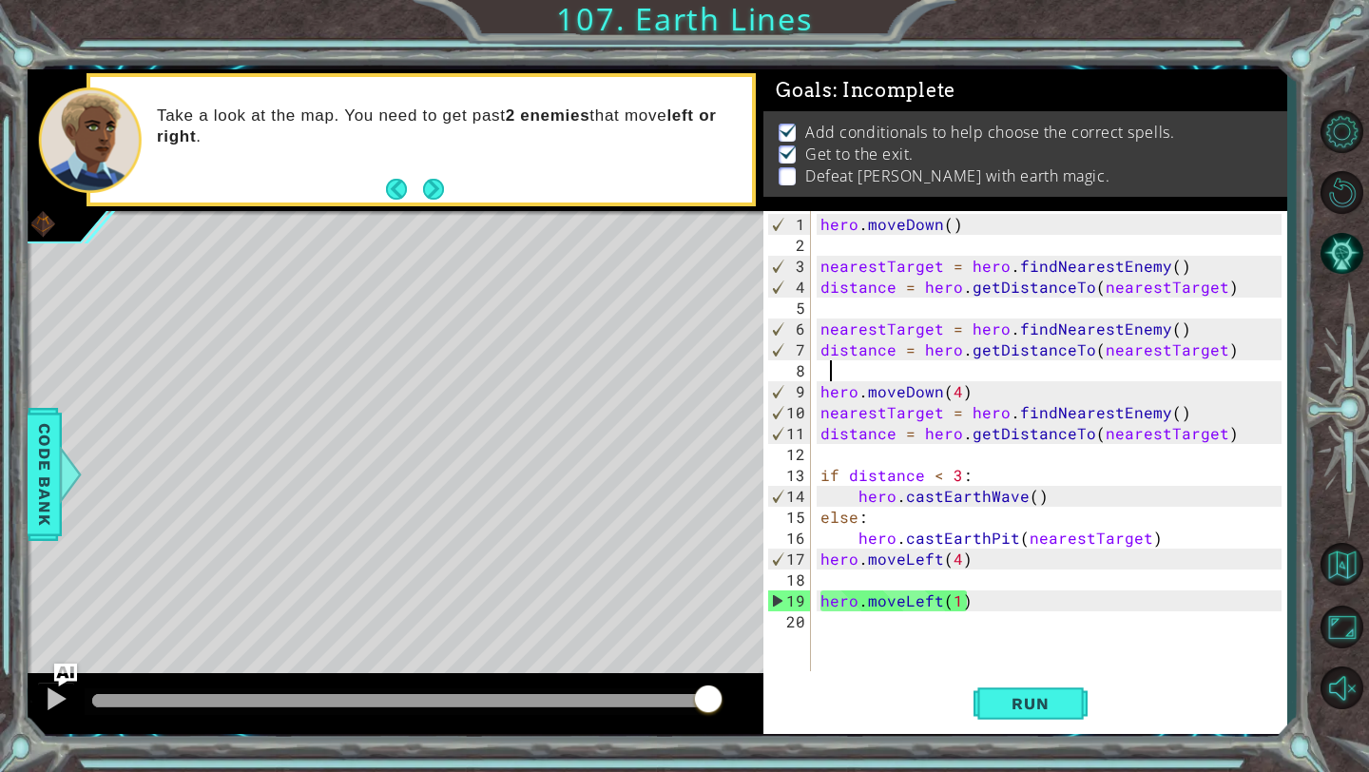
scroll to position [0, 0]
paste textarea "hero.castEarthPit(nearestTarget)"
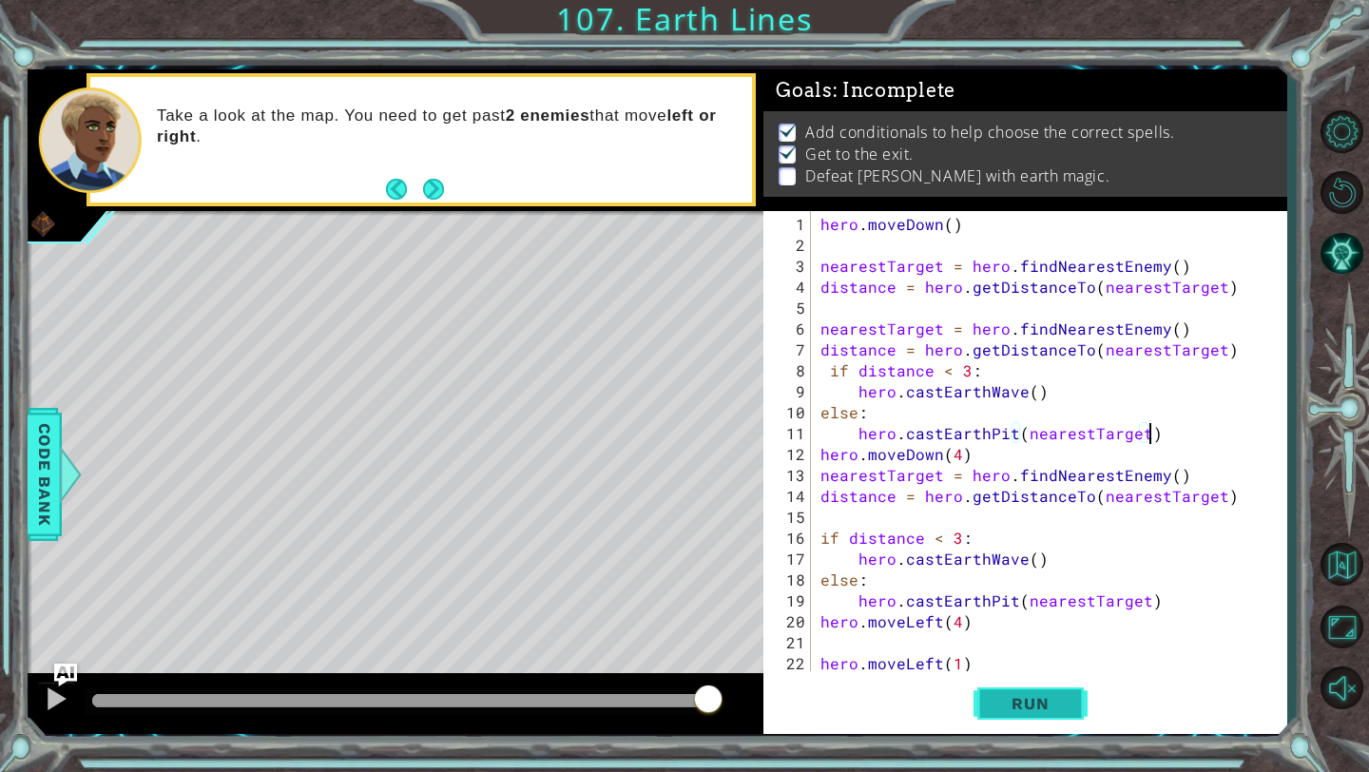
click at [1015, 697] on span "Run" at bounding box center [1029, 703] width 75 height 19
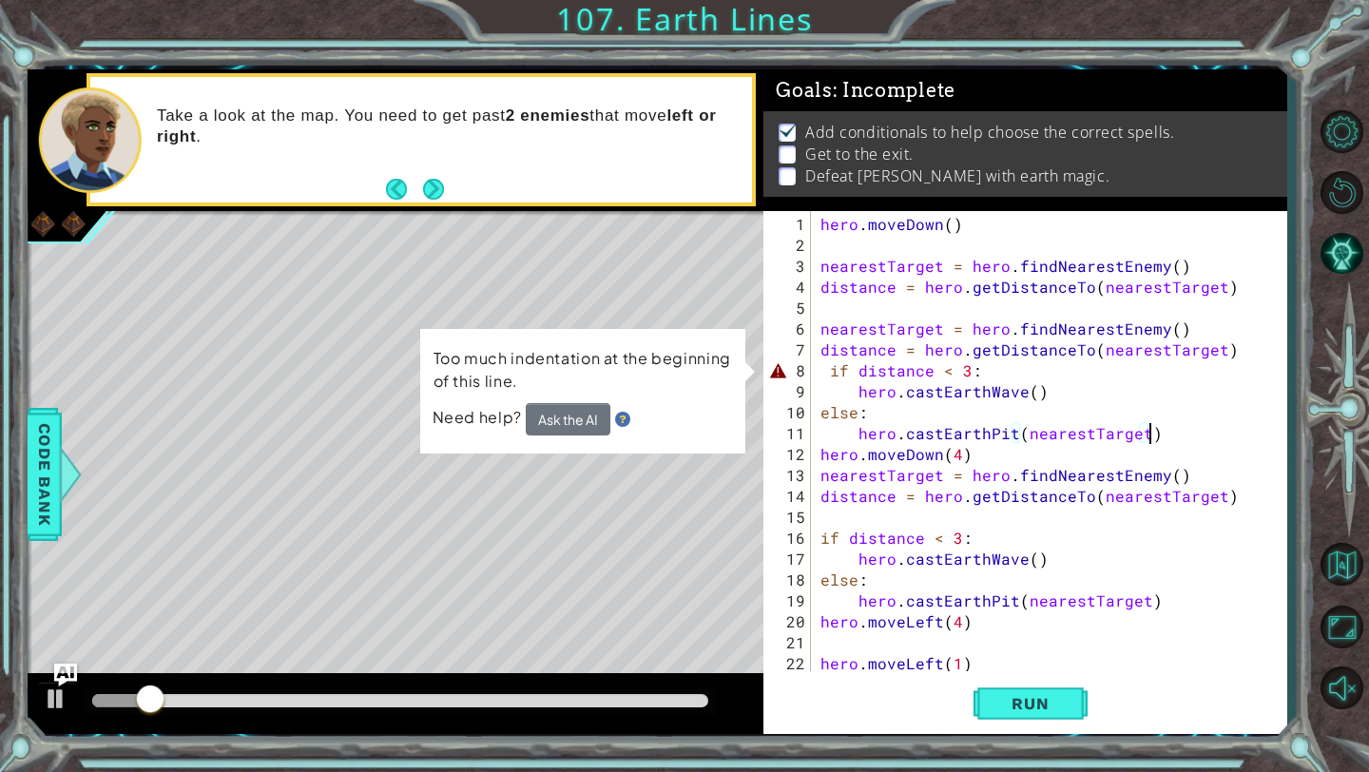
click at [826, 373] on div "hero . [GEOGRAPHIC_DATA] ( ) nearestTarget = hero . findNearestEnemy ( ) distan…" at bounding box center [1053, 465] width 474 height 502
type textarea "if distance < 3:"
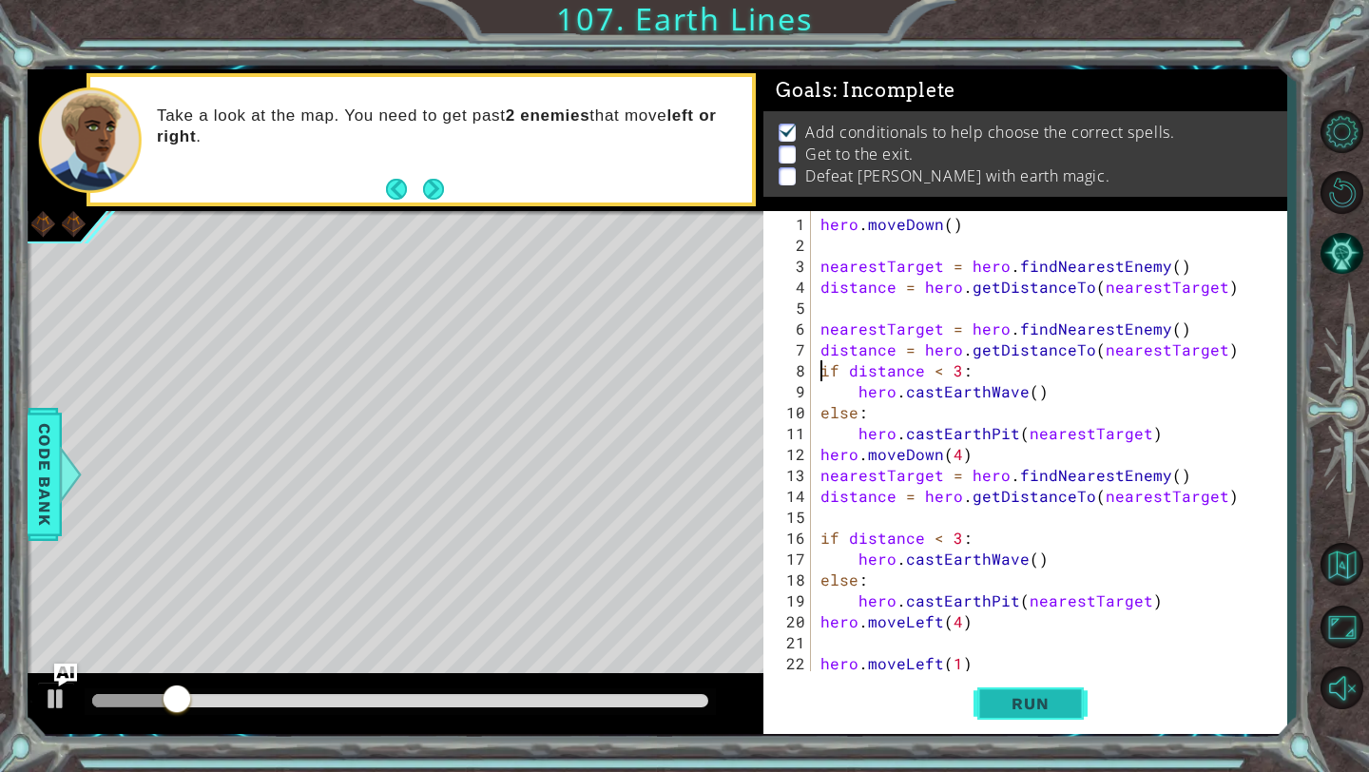
click at [1061, 719] on button "Run" at bounding box center [1030, 704] width 114 height 52
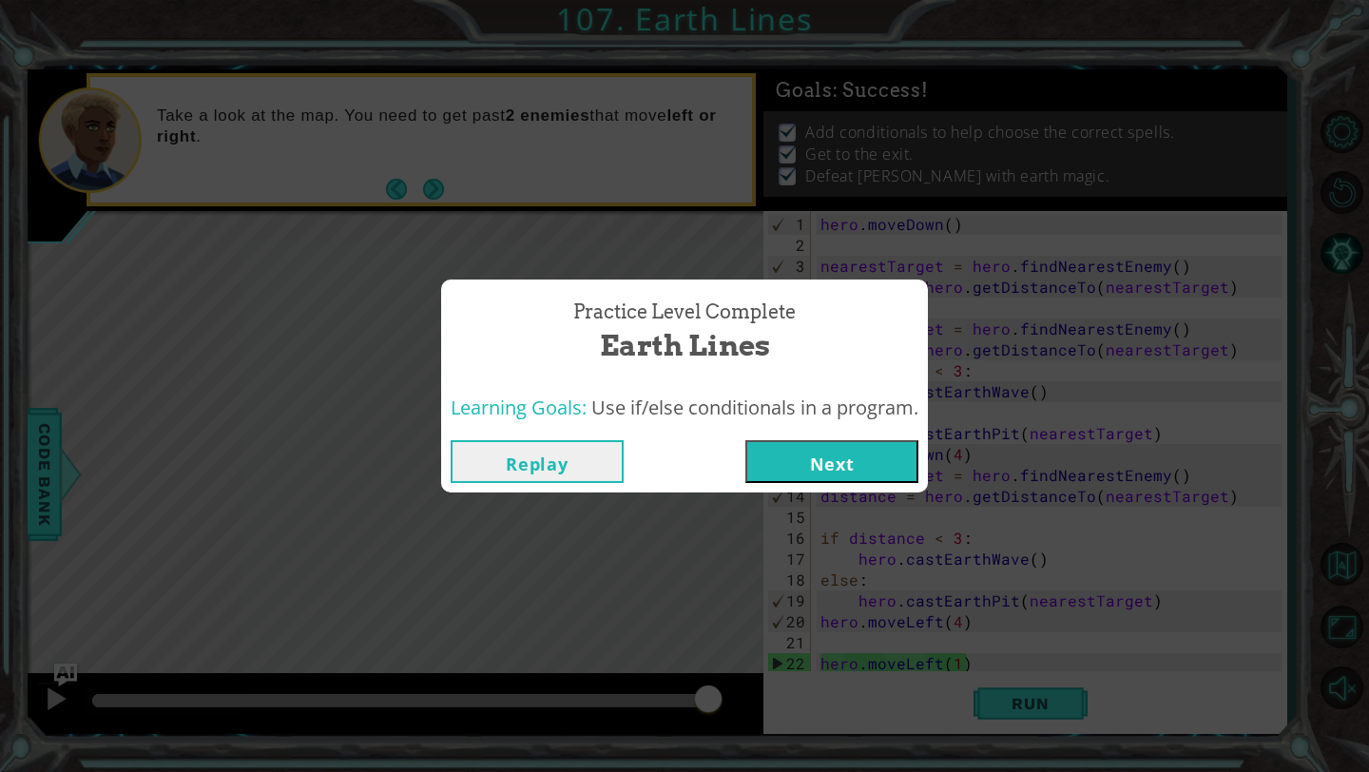
click at [832, 460] on button "Next" at bounding box center [831, 461] width 173 height 43
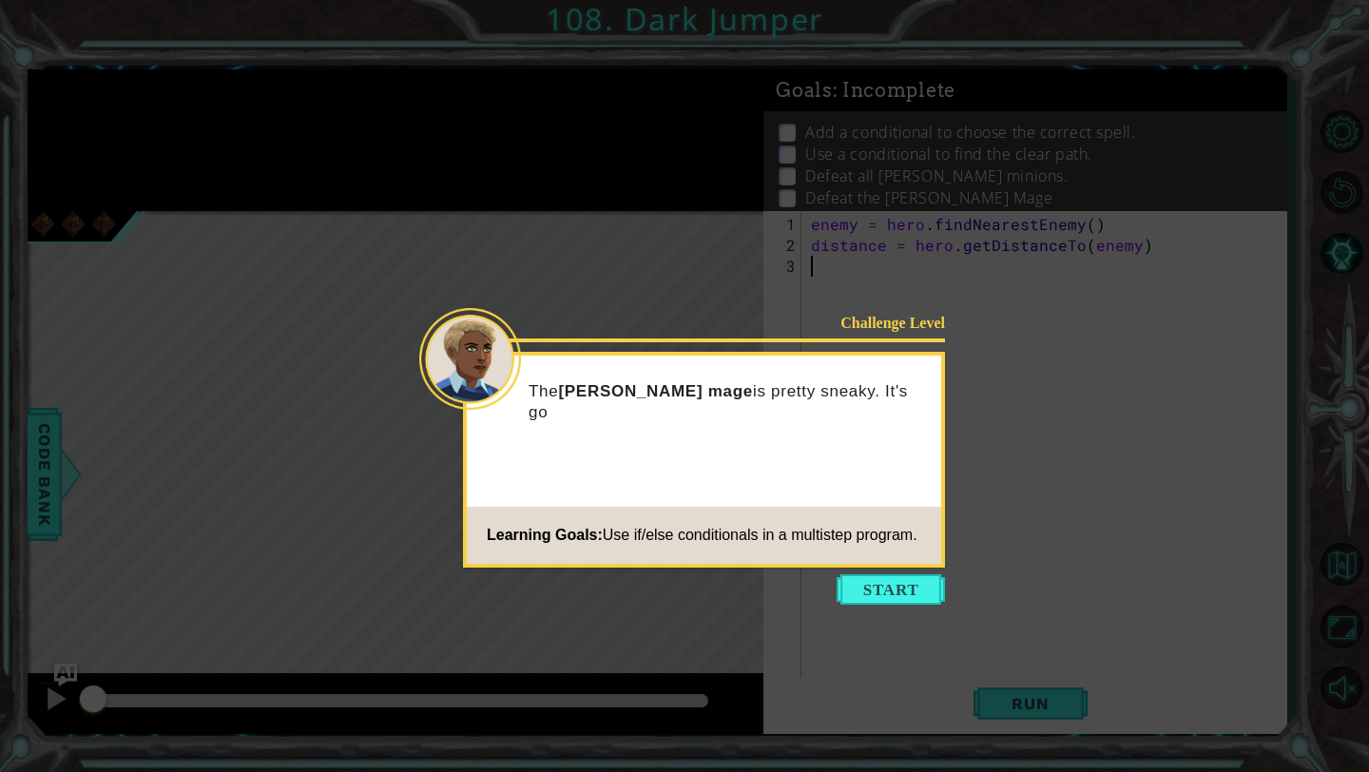
click at [893, 604] on icon at bounding box center [684, 386] width 1369 height 772
click at [889, 578] on button "Start" at bounding box center [890, 589] width 108 height 30
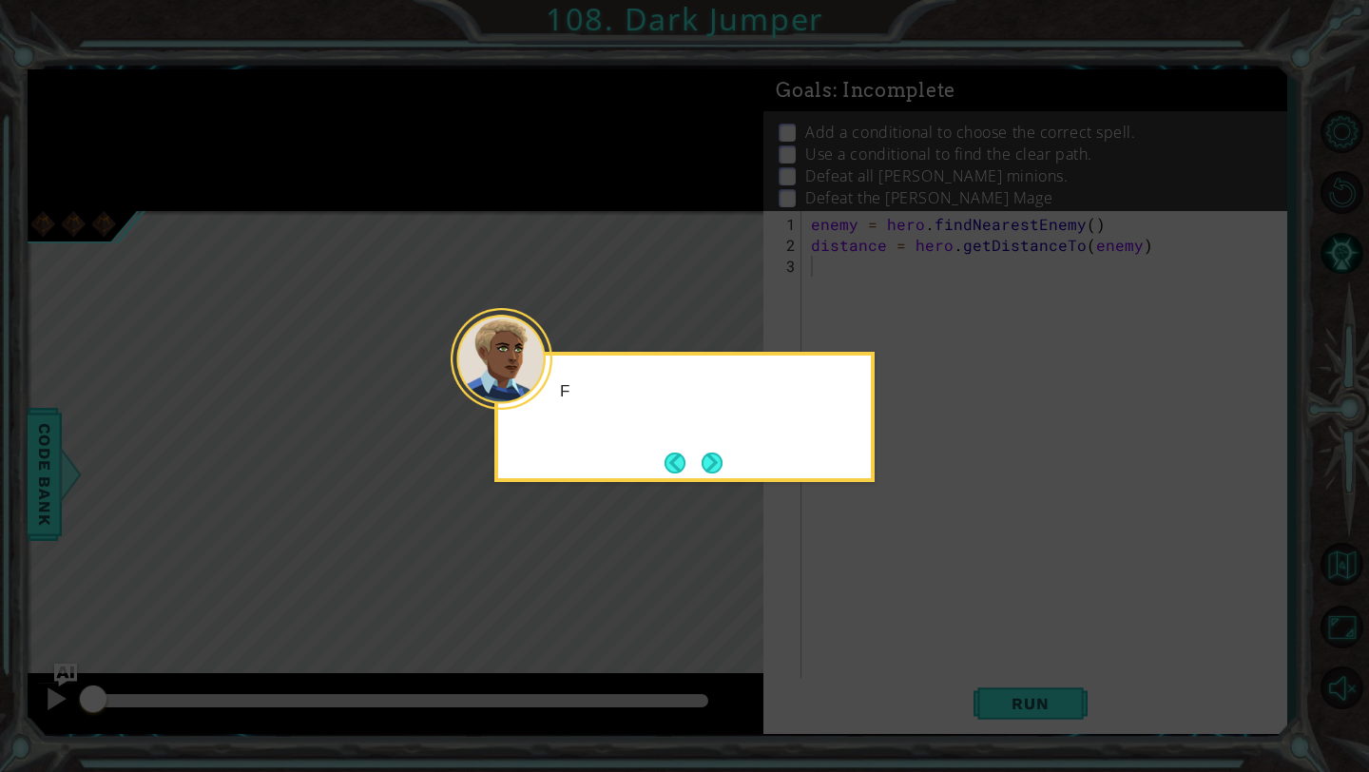
click at [889, 578] on icon at bounding box center [684, 386] width 1369 height 772
click at [699, 463] on button "Next" at bounding box center [711, 462] width 25 height 25
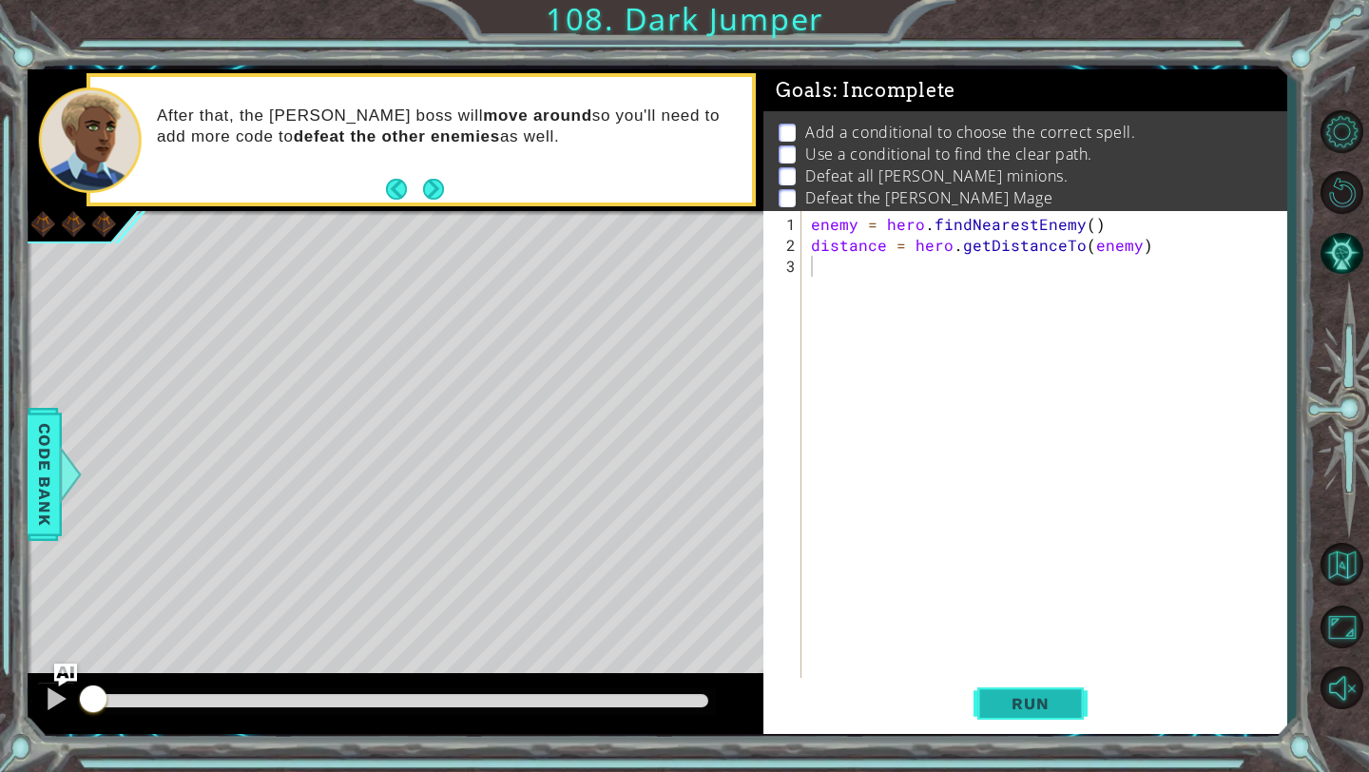
click at [1038, 692] on button "Run" at bounding box center [1030, 704] width 114 height 52
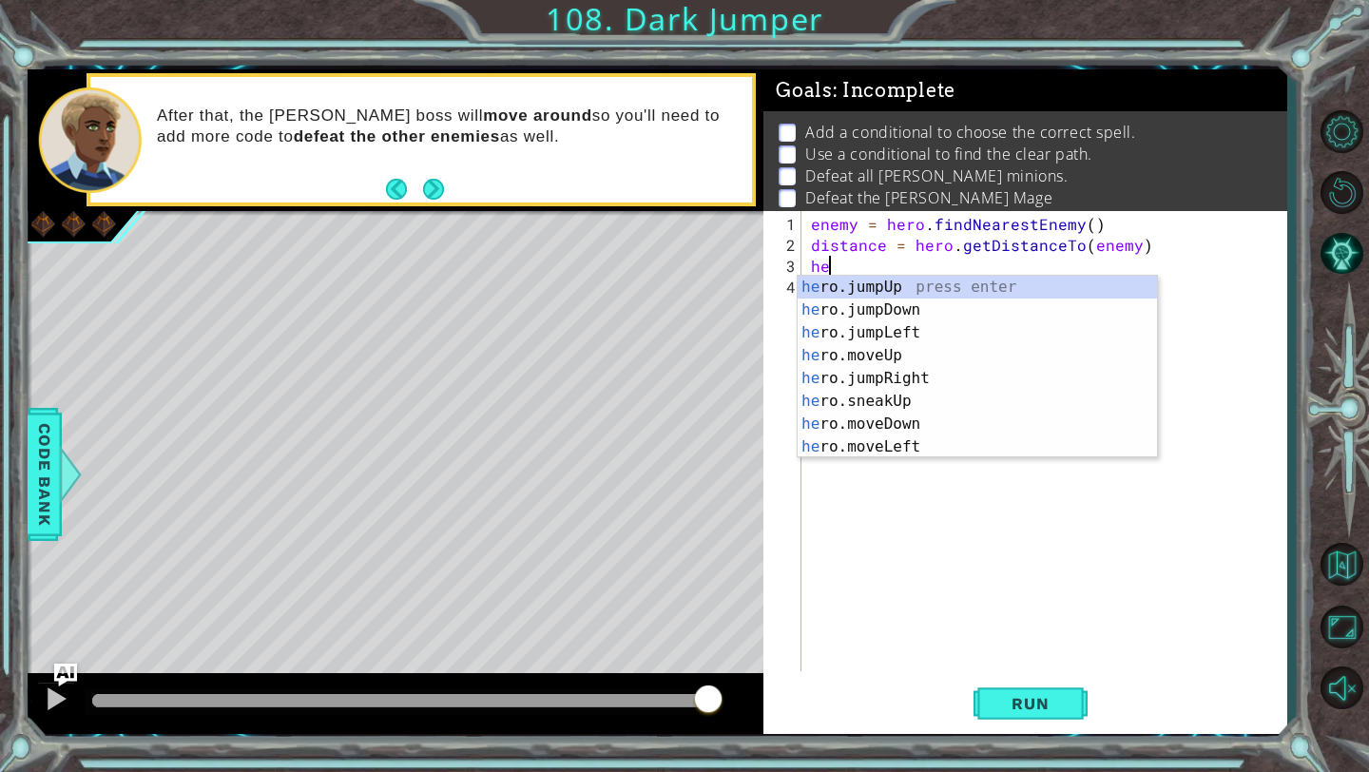
scroll to position [0, 1]
click at [930, 378] on div "hero .jumpUp press enter hero .jumpDown press enter hero .jumpLeft press enter …" at bounding box center [976, 390] width 359 height 228
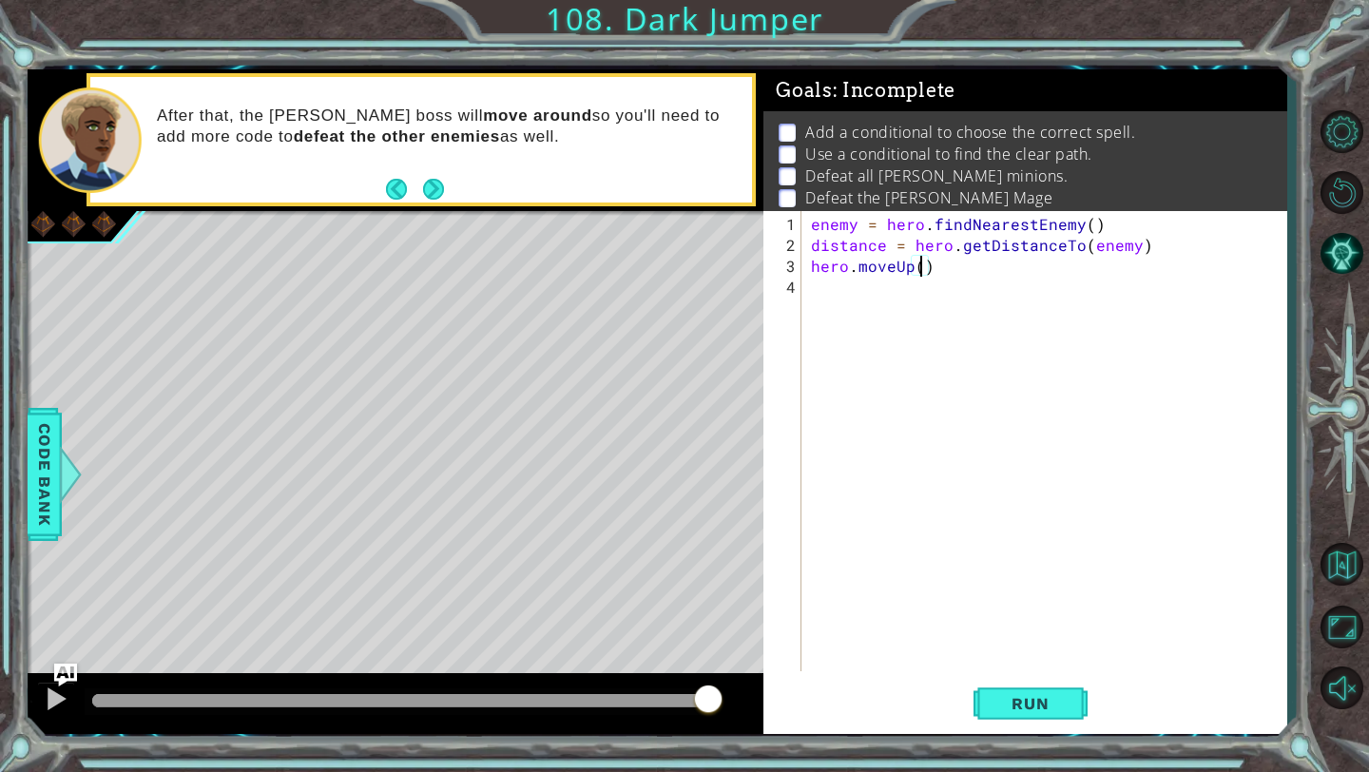
scroll to position [0, 7]
click at [1018, 705] on span "Run" at bounding box center [1029, 703] width 75 height 19
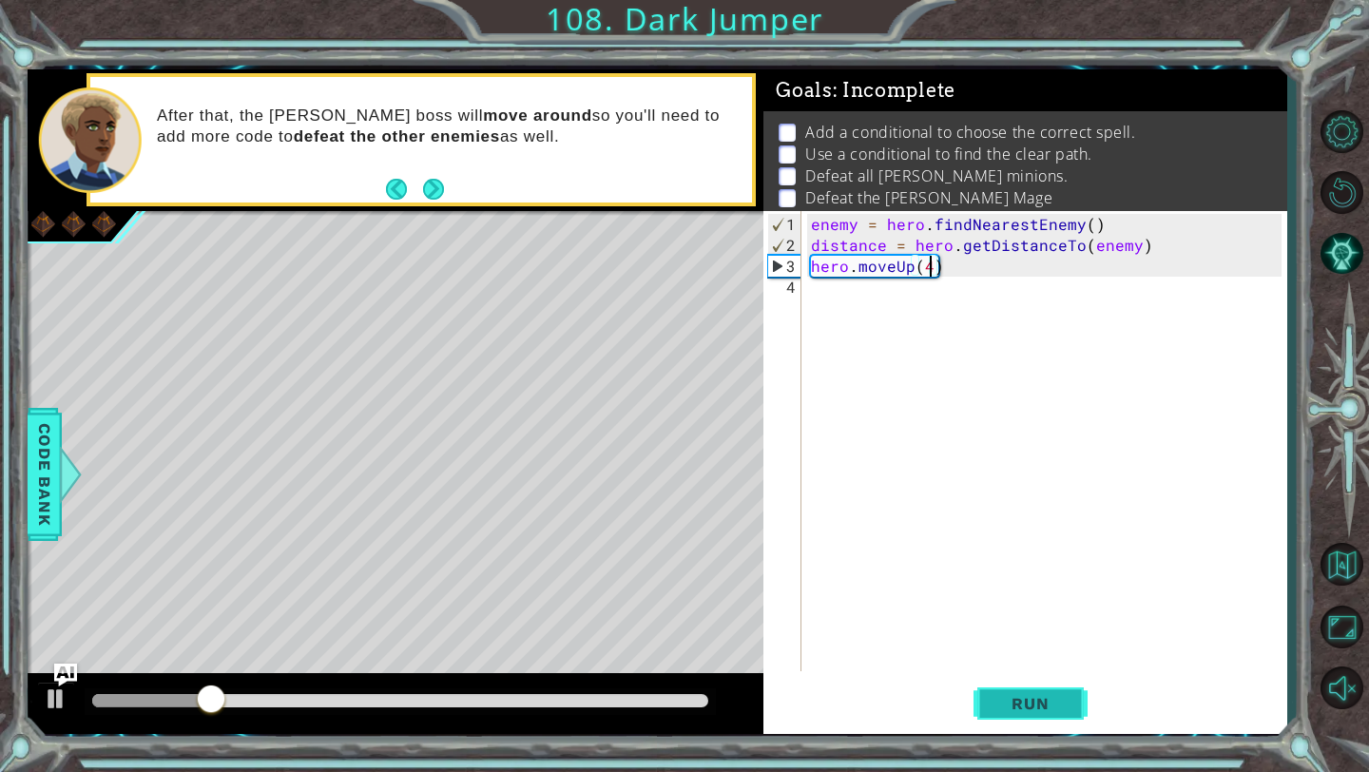
type textarea "hero.moveUp(4)"
click at [1023, 700] on span "Run" at bounding box center [1029, 703] width 75 height 19
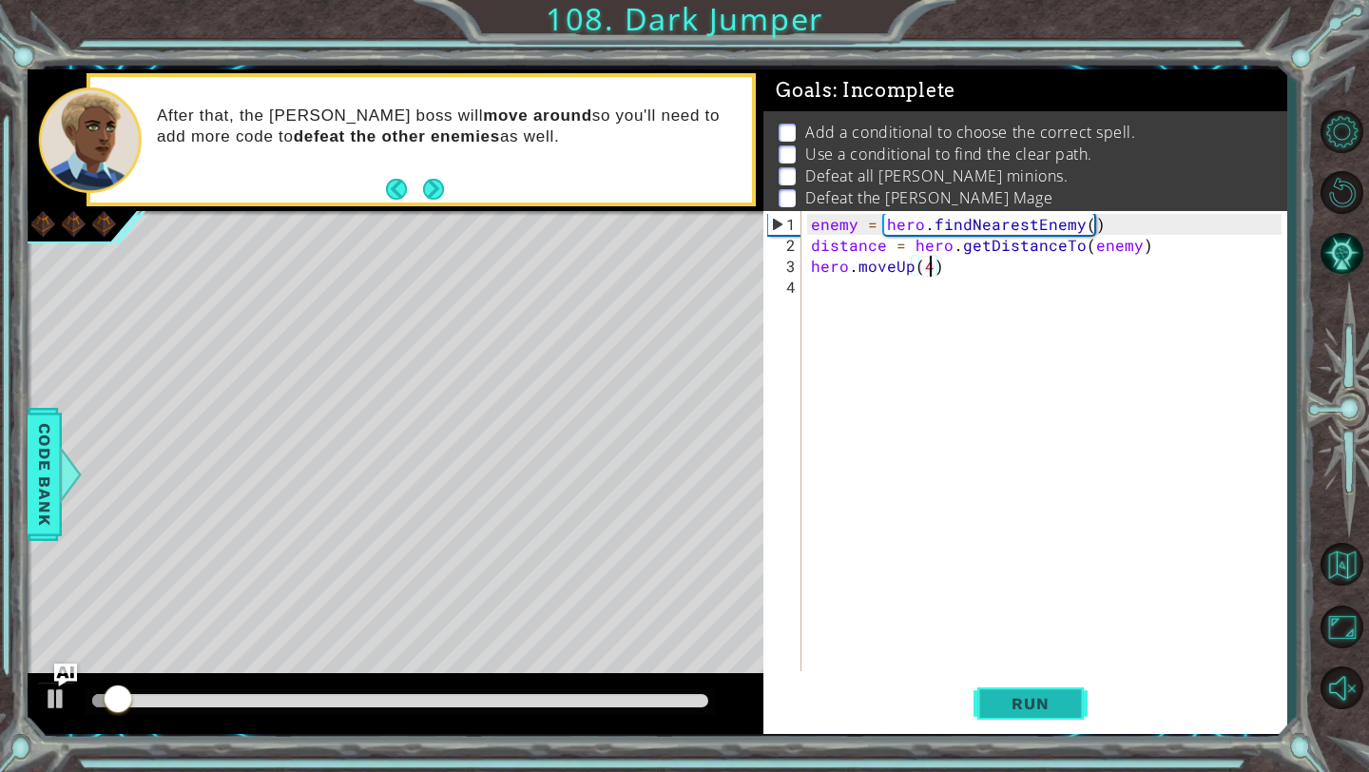
click at [1021, 694] on span "Run" at bounding box center [1029, 703] width 75 height 19
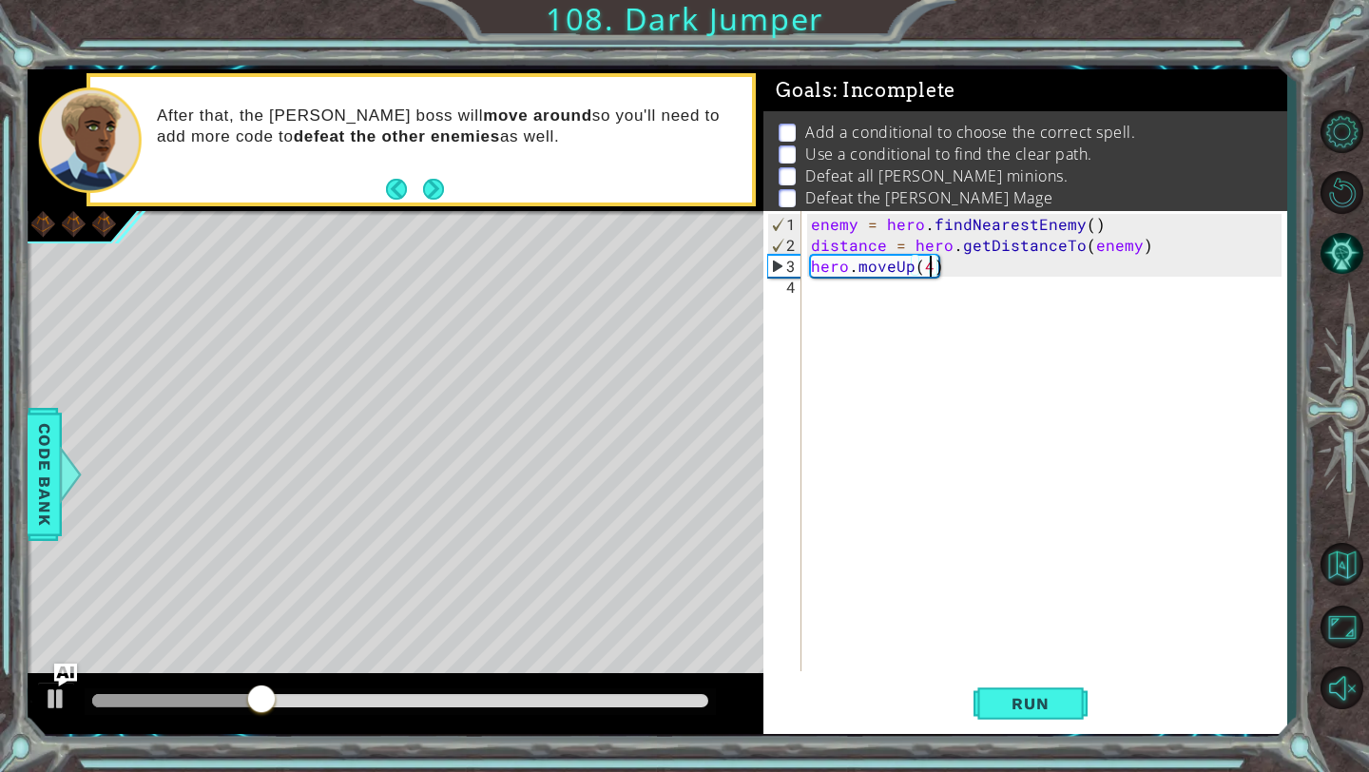
click at [950, 265] on div "enemy = hero . findNearestEnemy ( ) distance = hero . getDistanceTo ( enemy ) h…" at bounding box center [1049, 465] width 484 height 502
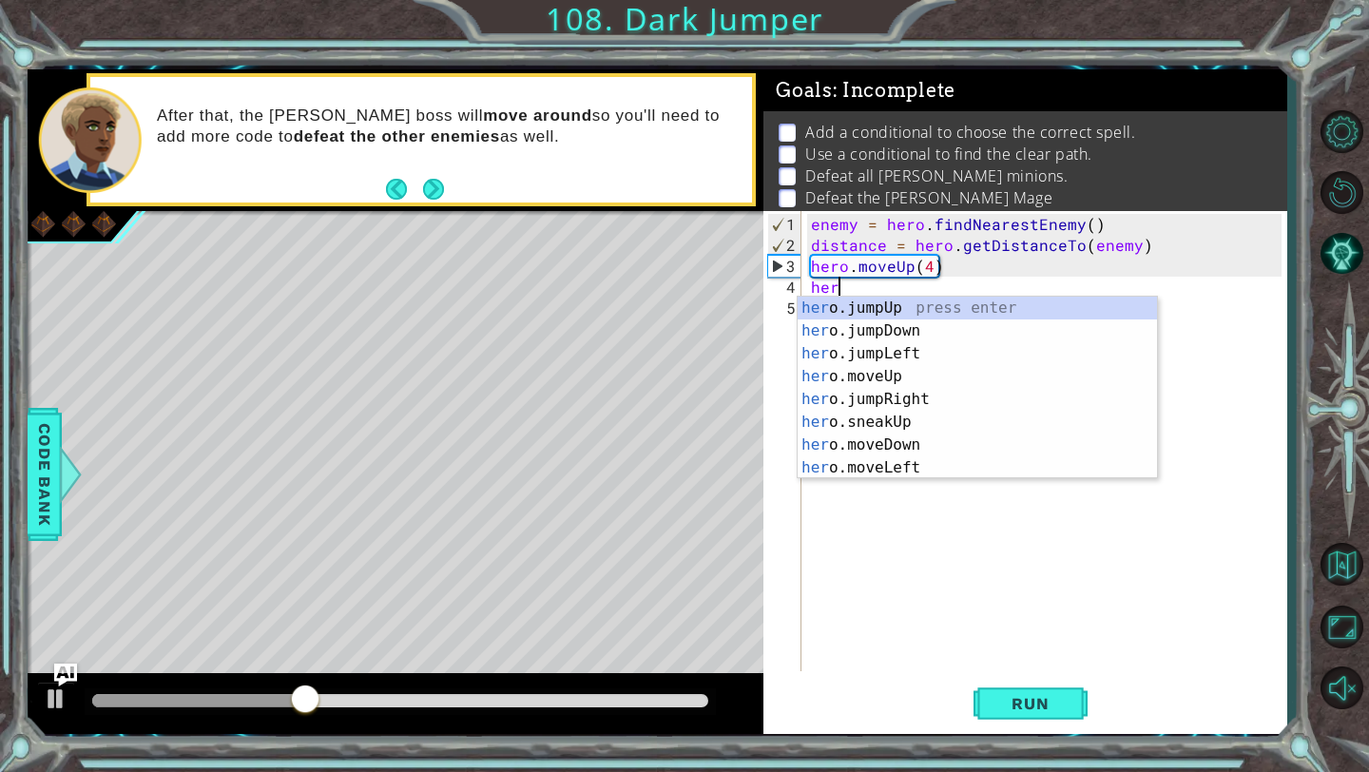
scroll to position [0, 1]
click at [922, 465] on div "hero .jumpUp press enter hero .jumpDown press enter hero .jumpLeft press enter …" at bounding box center [976, 411] width 359 height 228
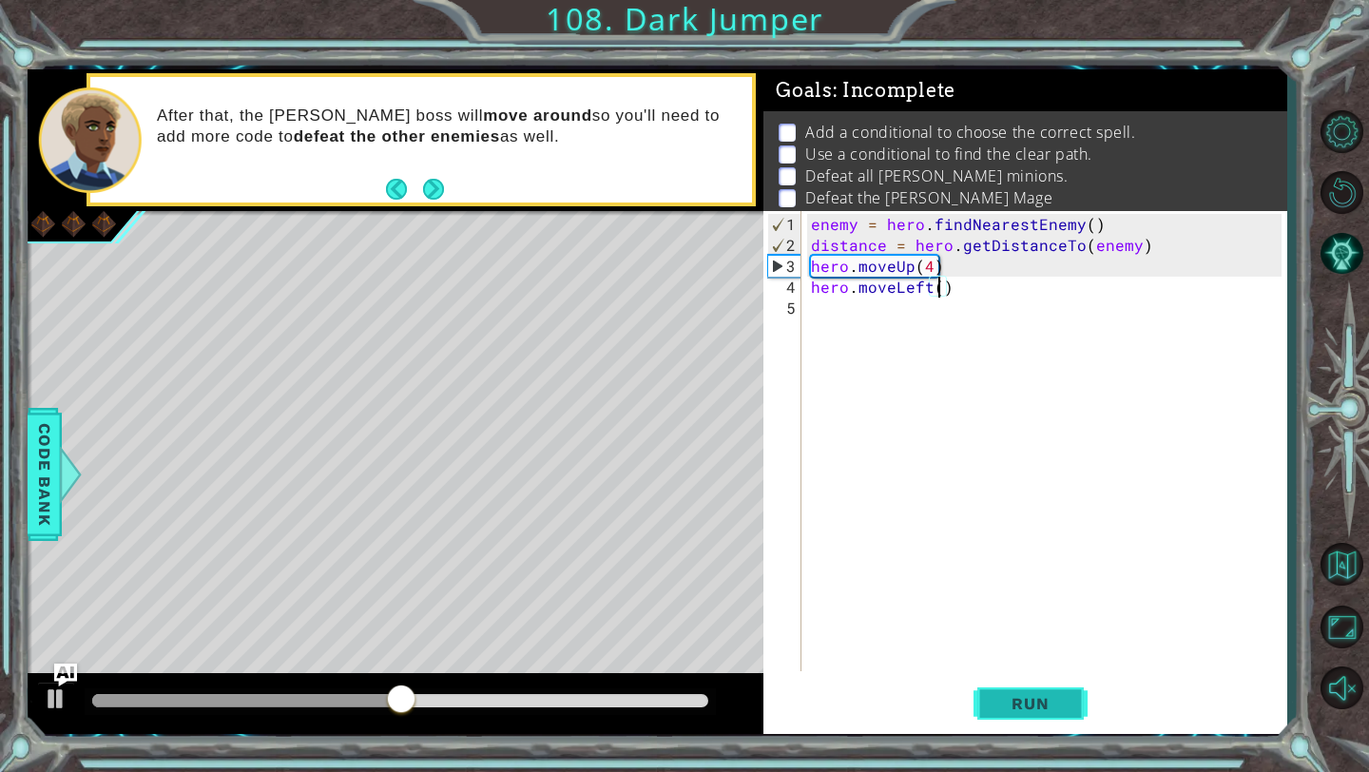
scroll to position [0, 8]
click at [1046, 689] on button "Run" at bounding box center [1030, 704] width 114 height 52
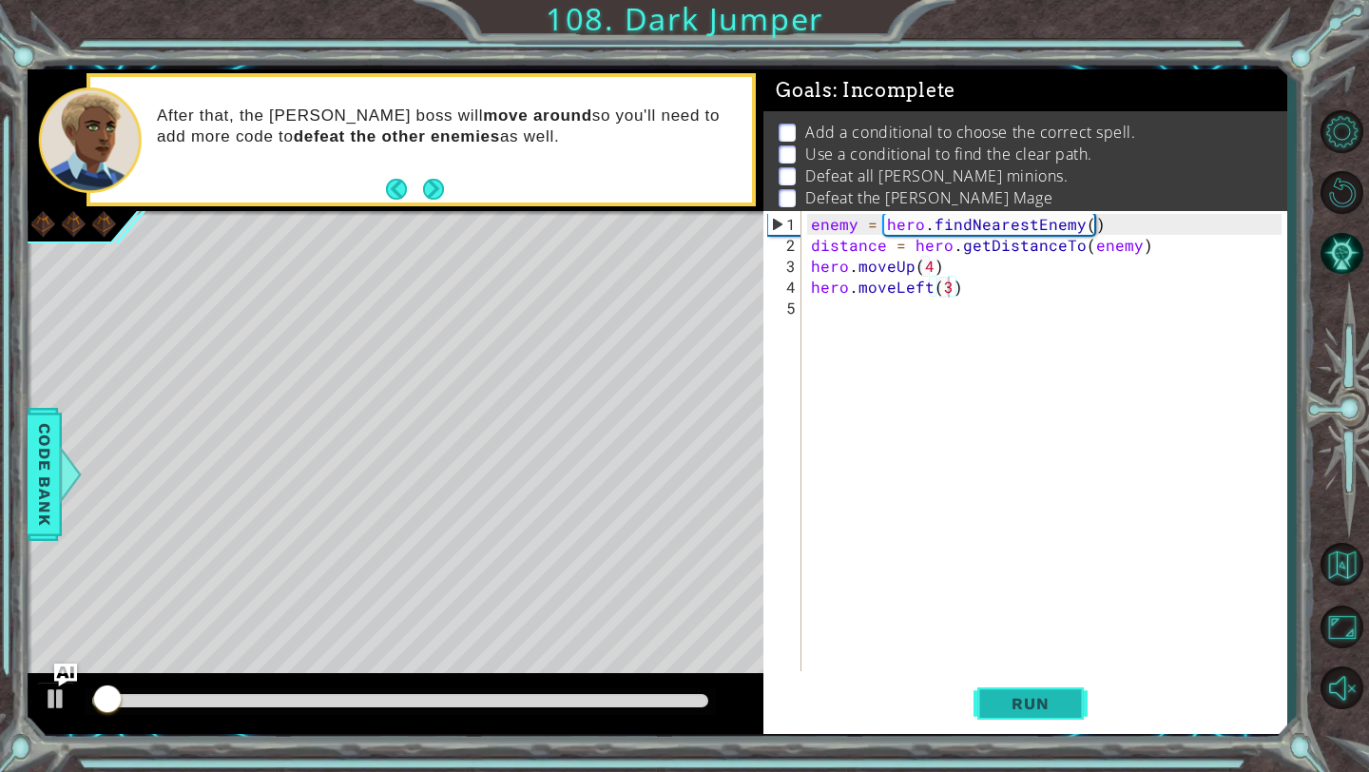
click at [1046, 689] on button "Run" at bounding box center [1030, 704] width 114 height 52
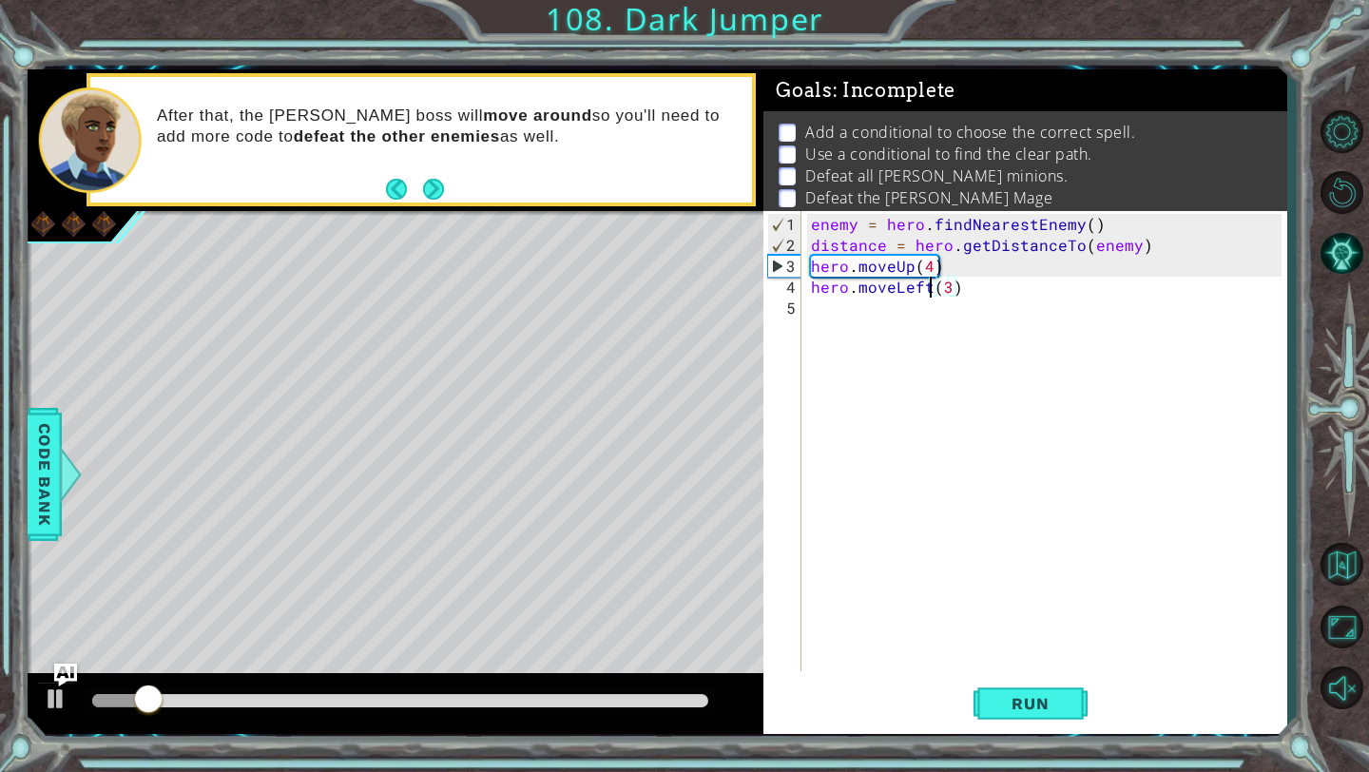
click at [931, 288] on div "enemy = hero . findNearestEnemy ( ) distance = hero . getDistanceTo ( enemy ) h…" at bounding box center [1049, 465] width 484 height 502
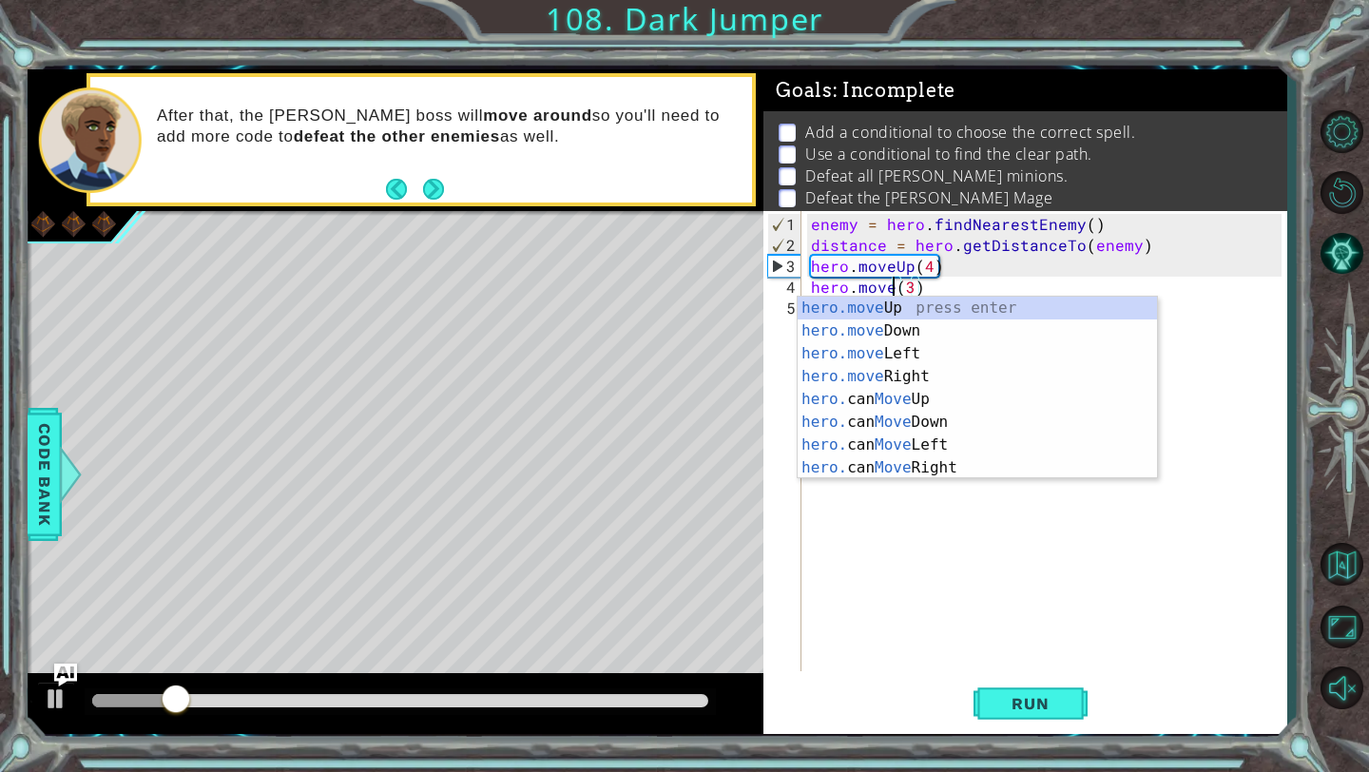
scroll to position [0, 6]
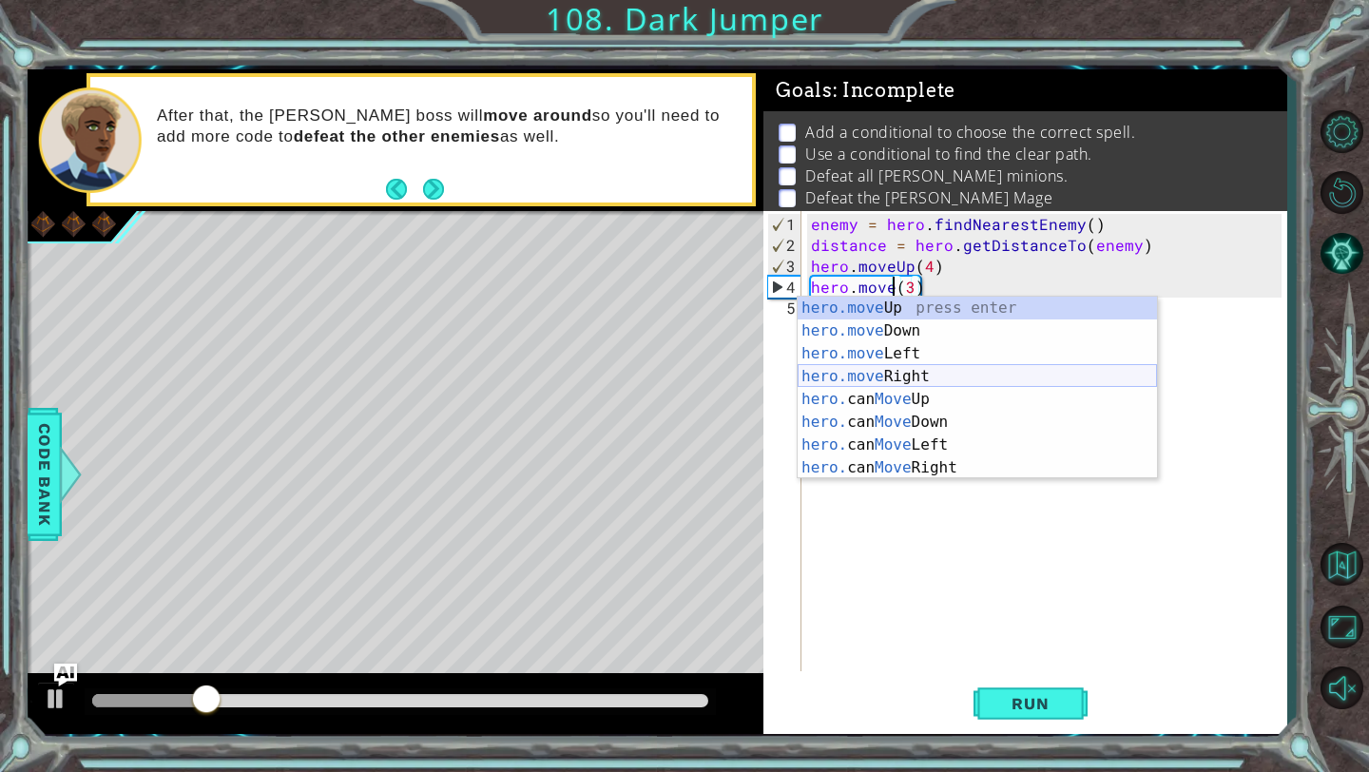
click at [928, 373] on div "hero.move Up press enter hero.move Down press enter hero.move Left press enter …" at bounding box center [976, 411] width 359 height 228
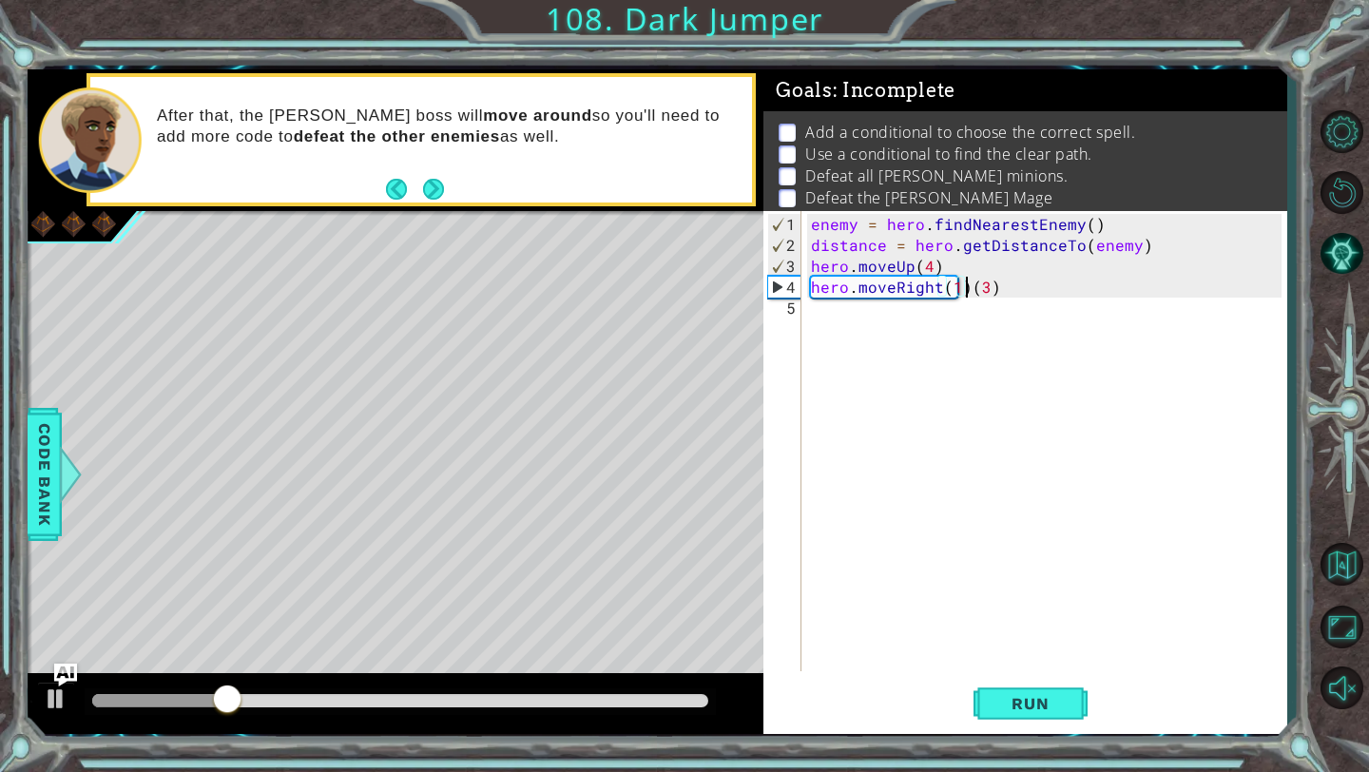
click at [963, 292] on div "enemy = hero . findNearestEnemy ( ) distance = hero . getDistanceTo ( enemy ) h…" at bounding box center [1049, 465] width 484 height 502
type textarea "hero.moveRight(3)"
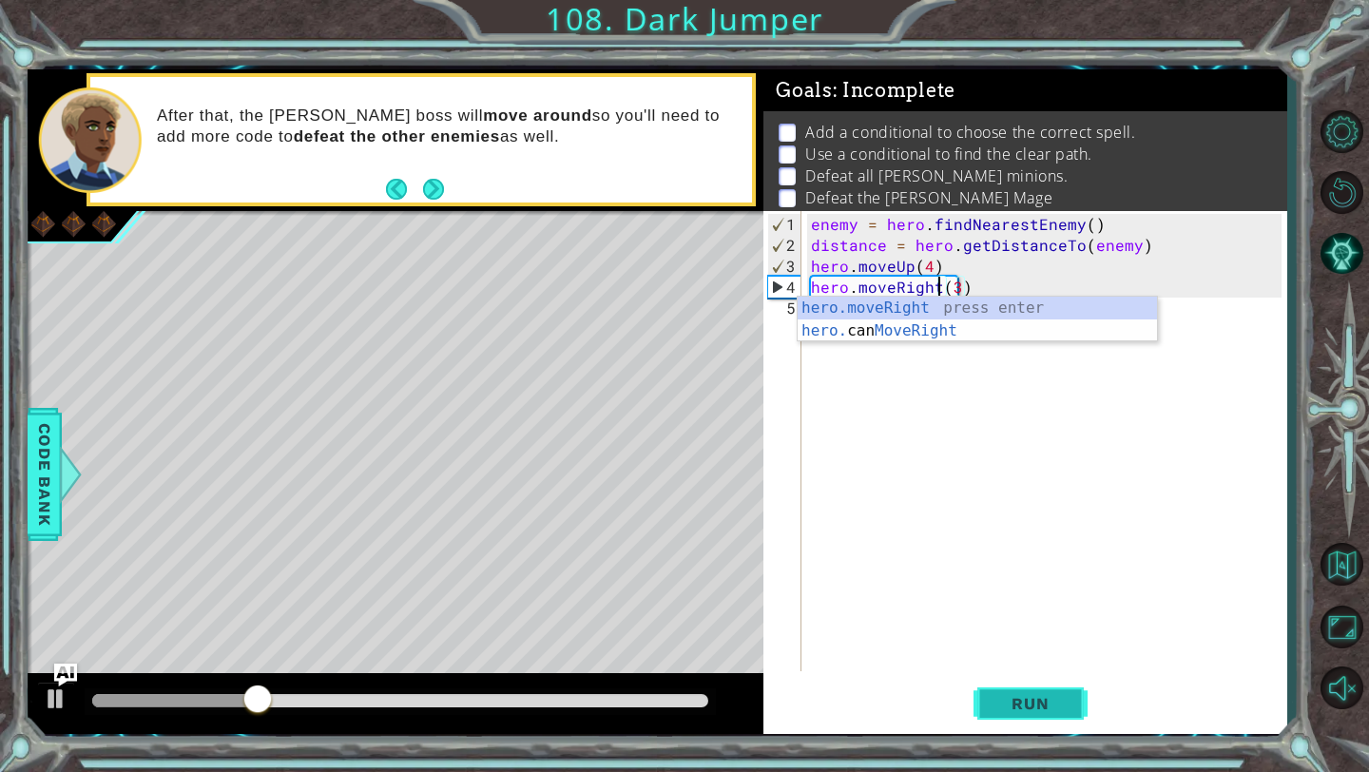
click at [1017, 701] on span "Run" at bounding box center [1029, 703] width 75 height 19
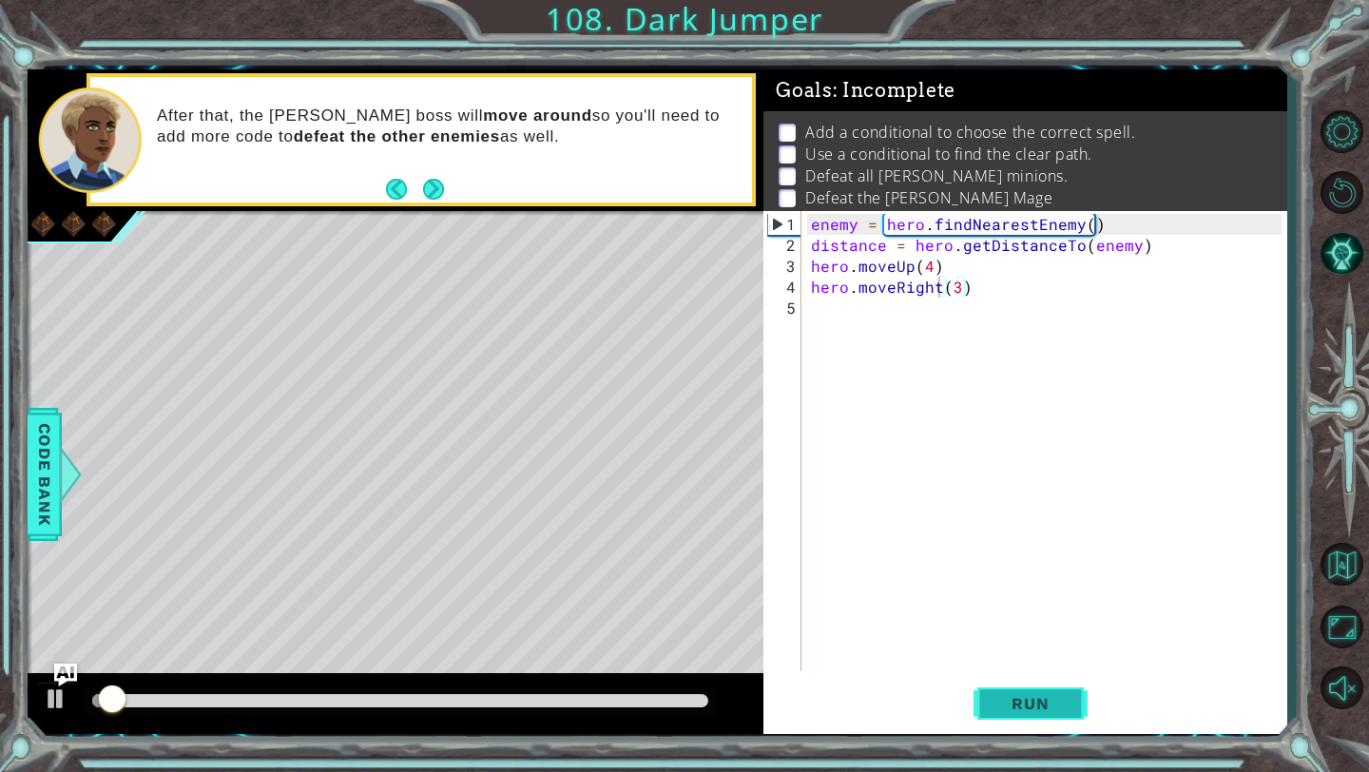
click at [1017, 701] on span "Run" at bounding box center [1029, 703] width 75 height 19
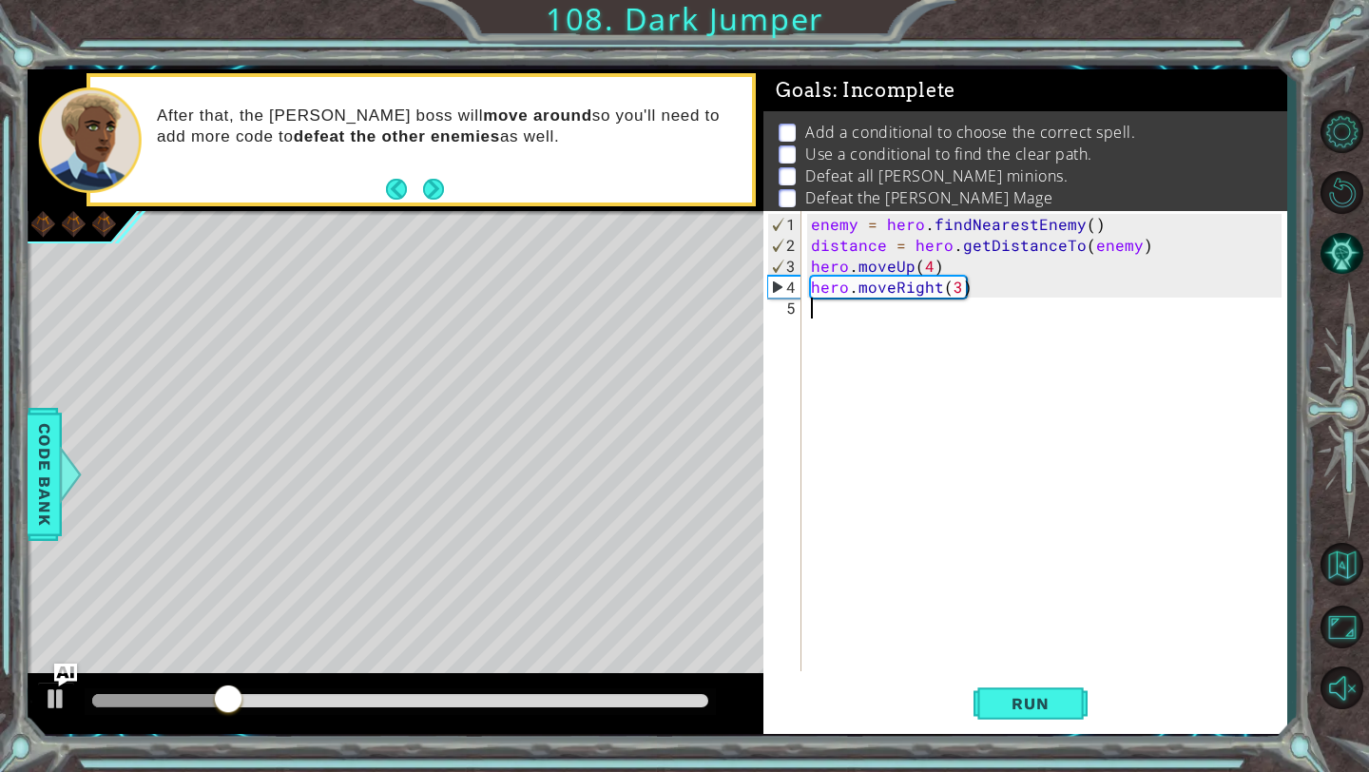
click at [819, 314] on div "enemy = hero . findNearestEnemy ( ) distance = hero . getDistanceTo ( enemy ) h…" at bounding box center [1049, 465] width 484 height 502
click at [962, 293] on div "enemy = hero . findNearestEnemy ( ) distance = hero . getDistanceTo ( enemy ) h…" at bounding box center [1049, 465] width 484 height 502
click at [954, 291] on div "enemy = hero . findNearestEnemy ( ) distance = hero . getDistanceTo ( enemy ) h…" at bounding box center [1049, 465] width 484 height 502
type textarea "hero.moveRight(2)"
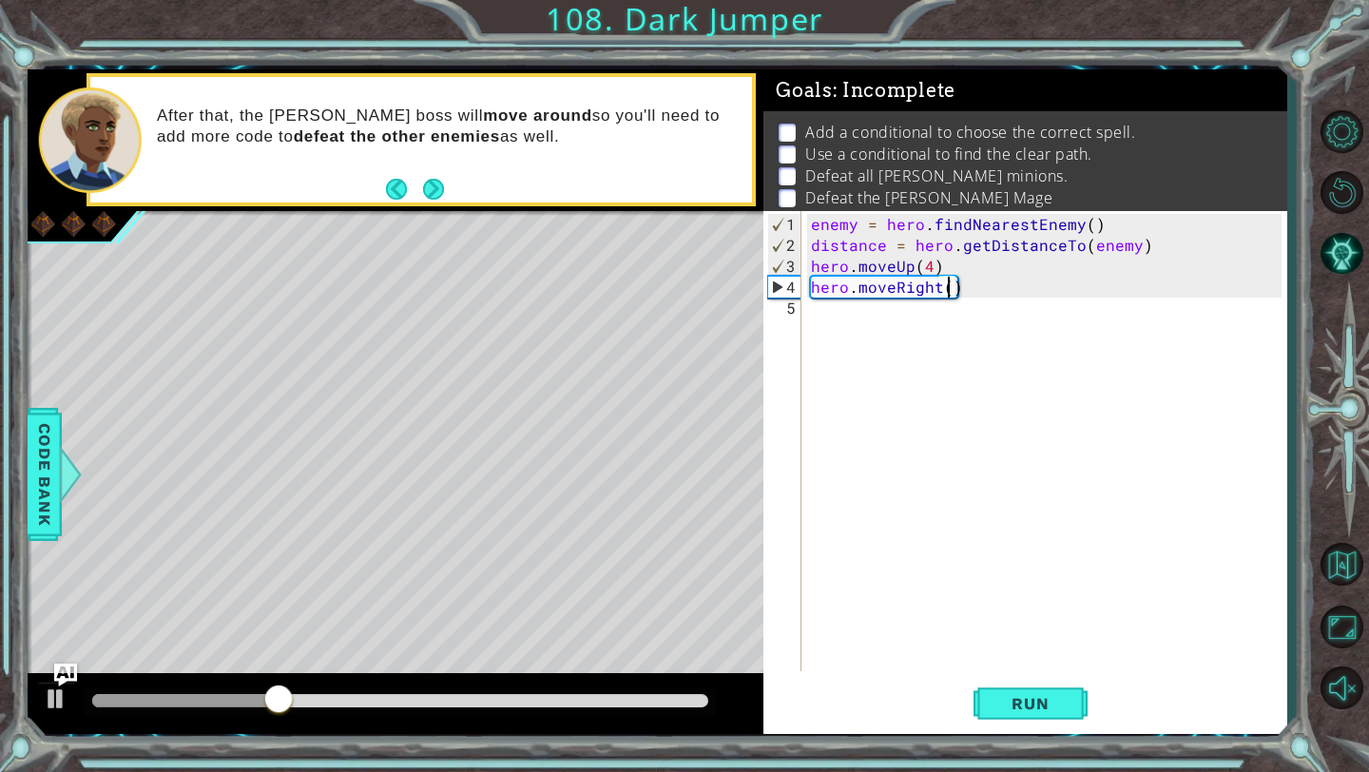
scroll to position [0, 9]
click at [983, 289] on div "enemy = hero . findNearestEnemy ( ) distance = hero . getDistanceTo ( enemy ) h…" at bounding box center [1049, 465] width 484 height 502
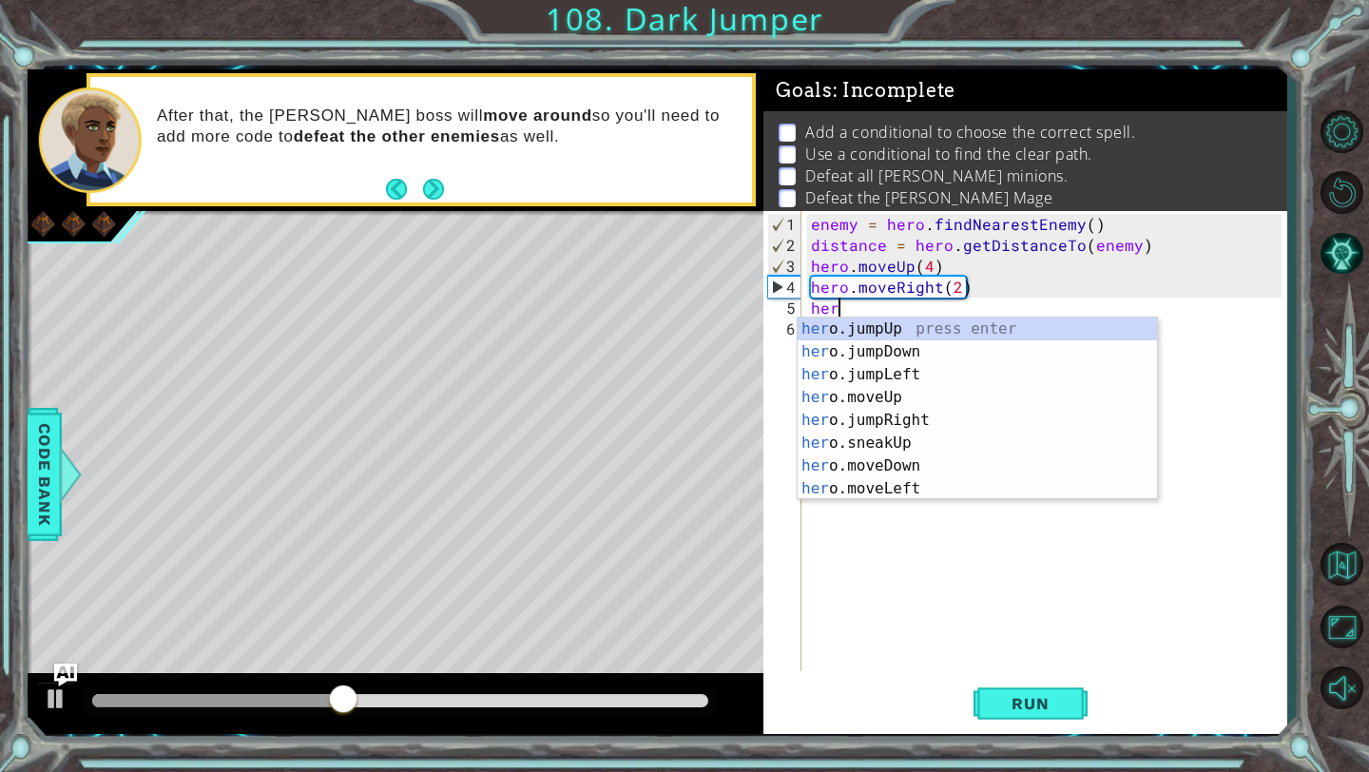
scroll to position [0, 1]
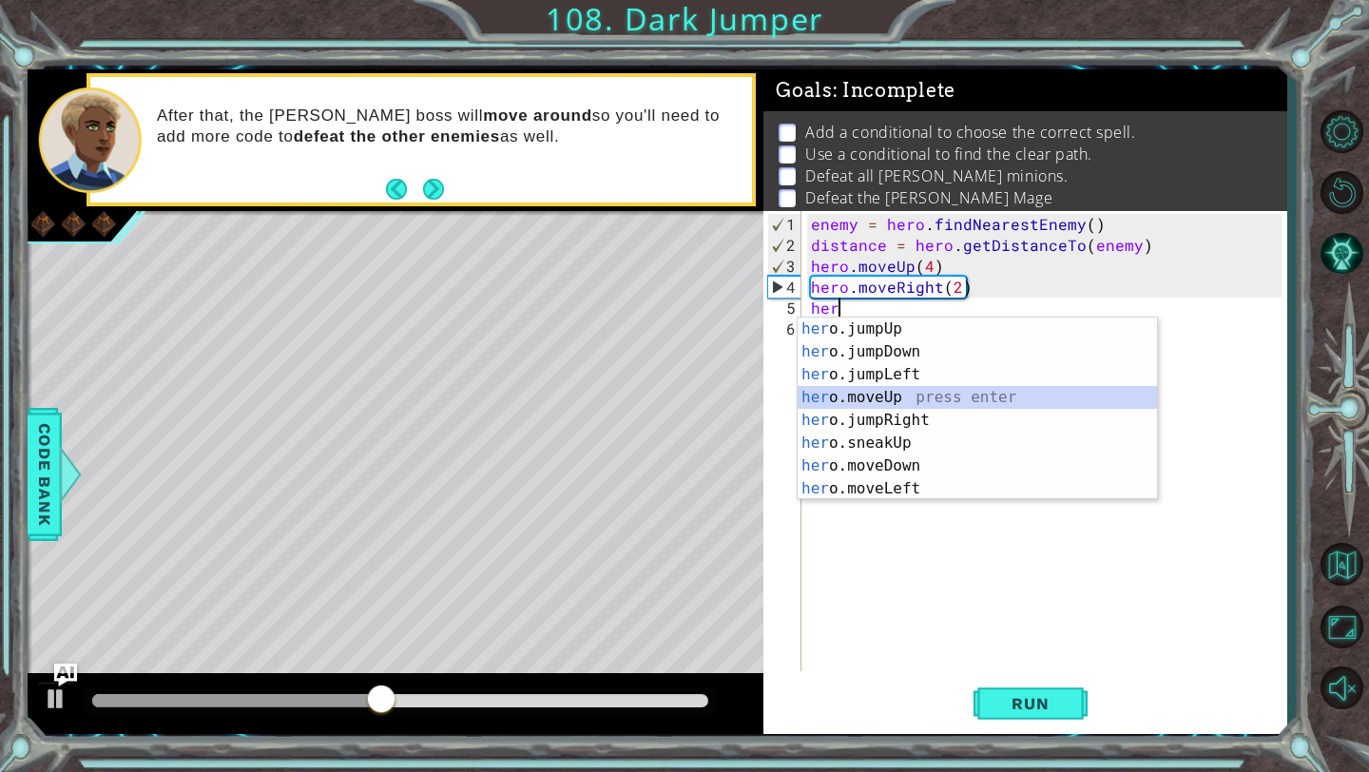
click at [888, 392] on div "her o.jumpUp press enter her o.jumpDown press enter her o.jumpLeft press enter …" at bounding box center [976, 431] width 359 height 228
type textarea "hero.moveUp(1)"
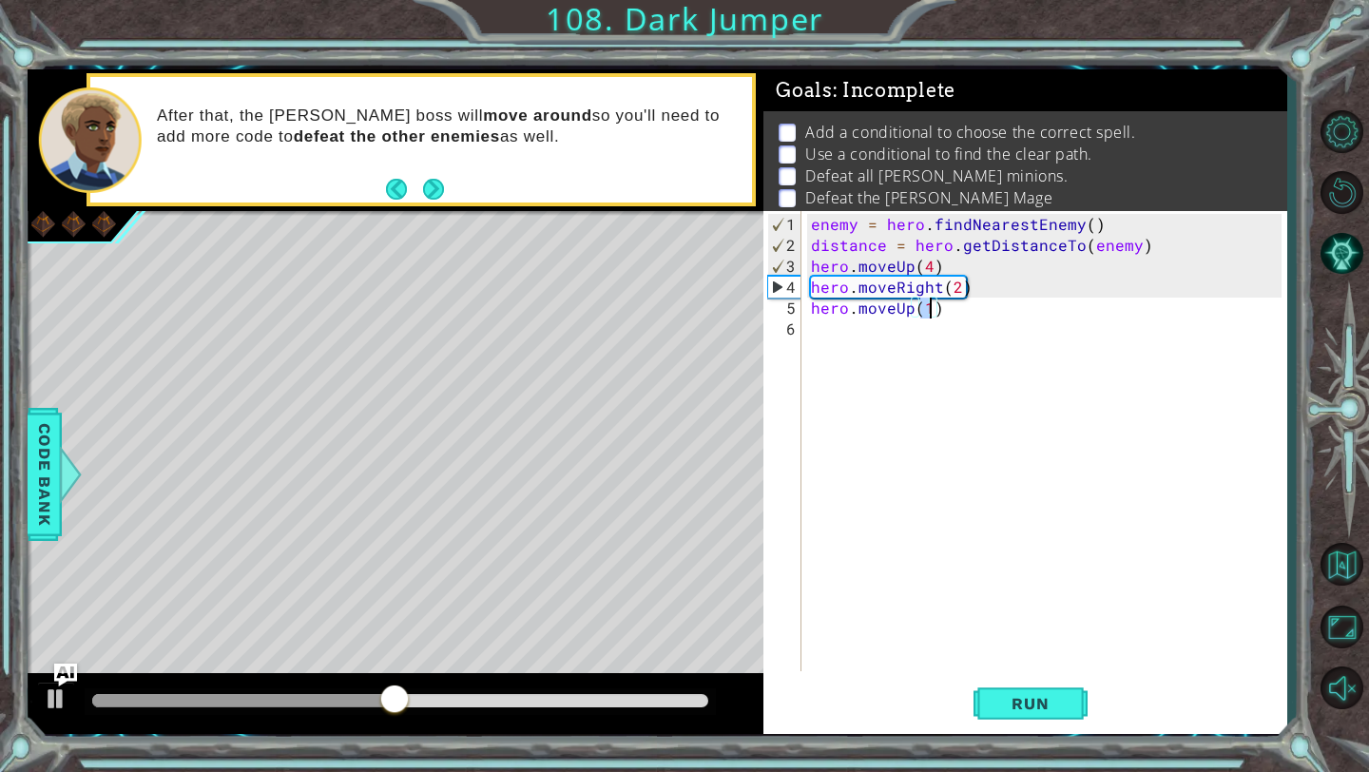
click at [959, 313] on div "enemy = hero . findNearestEnemy ( ) distance = hero . getDistanceTo ( enemy ) h…" at bounding box center [1049, 465] width 484 height 502
paste textarea "hero.castEarthPit(nearestTarget)"
type textarea "hero.castEarthPit(nearestTarget)"
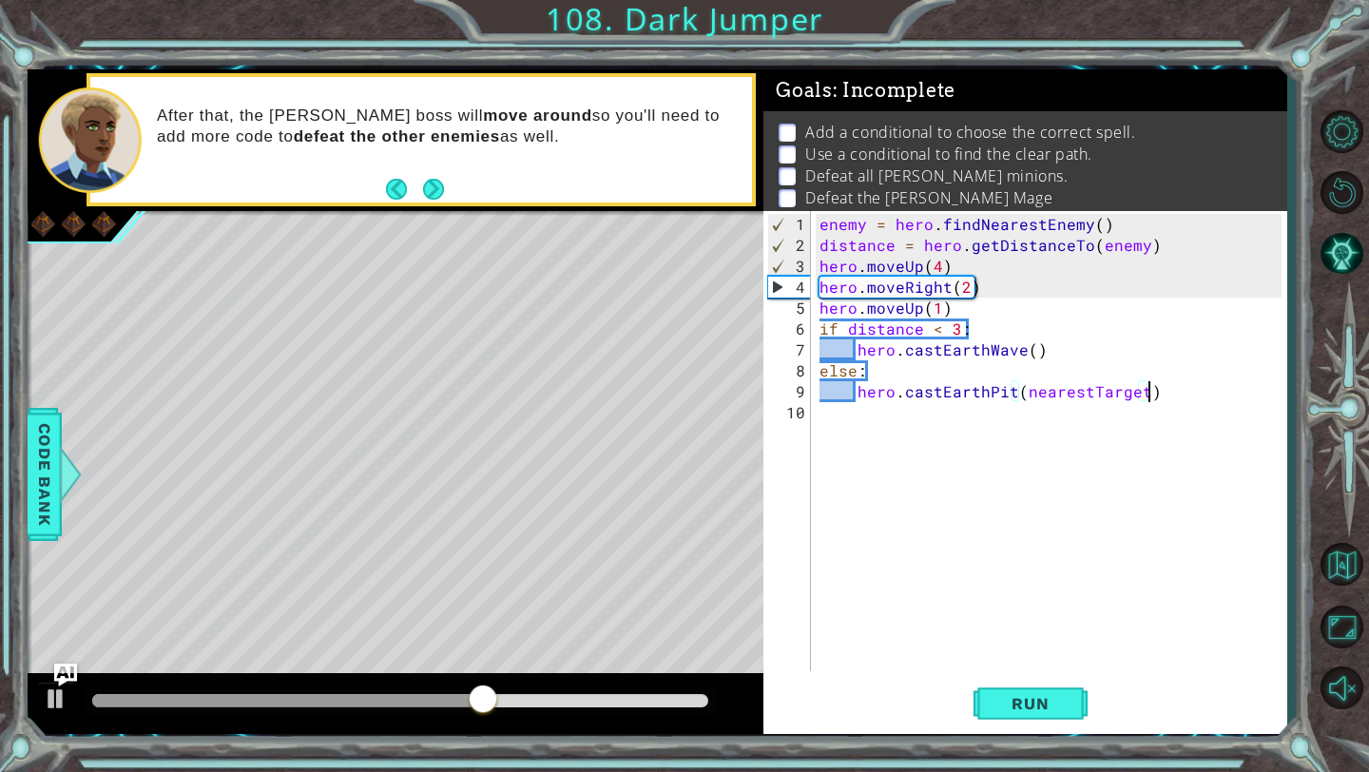
click at [888, 456] on div "enemy = hero . findNearestEnemy ( ) distance = hero . getDistanceTo ( enemy ) h…" at bounding box center [1052, 465] width 475 height 502
click at [845, 393] on div "enemy = hero . findNearestEnemy ( ) distance = hero . getDistanceTo ( enemy ) h…" at bounding box center [1052, 465] width 475 height 502
click at [854, 393] on div "enemy = hero . findNearestEnemy ( ) distance = hero . getDistanceTo ( enemy ) h…" at bounding box center [1052, 465] width 475 height 502
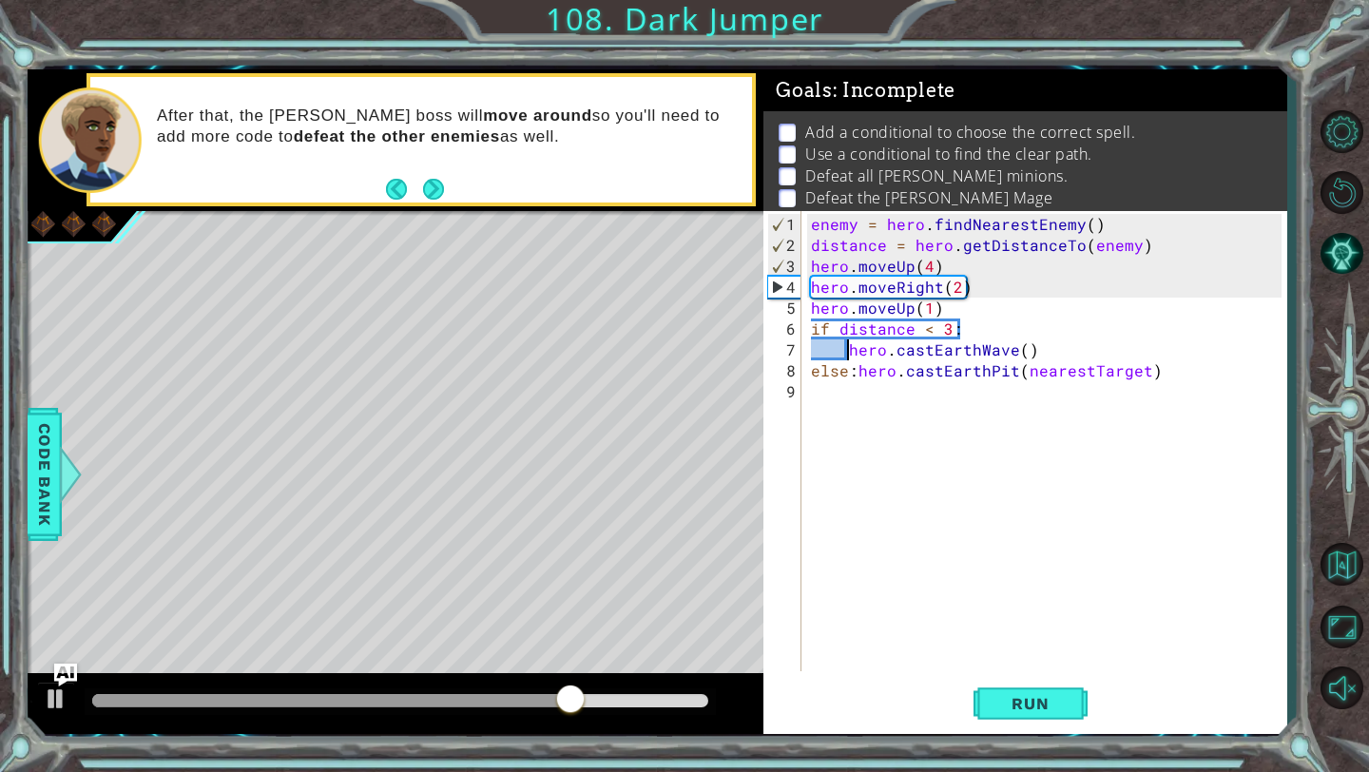
click at [849, 352] on div "enemy = hero . findNearestEnemy ( ) distance = hero . getDistanceTo ( enemy ) h…" at bounding box center [1049, 465] width 484 height 502
type textarea "hero.castEarthWave()"
click at [887, 504] on div "enemy = hero . findNearestEnemy ( ) distance = hero . getDistanceTo ( enemy ) h…" at bounding box center [1049, 465] width 484 height 502
click at [1026, 702] on span "Run" at bounding box center [1029, 703] width 75 height 19
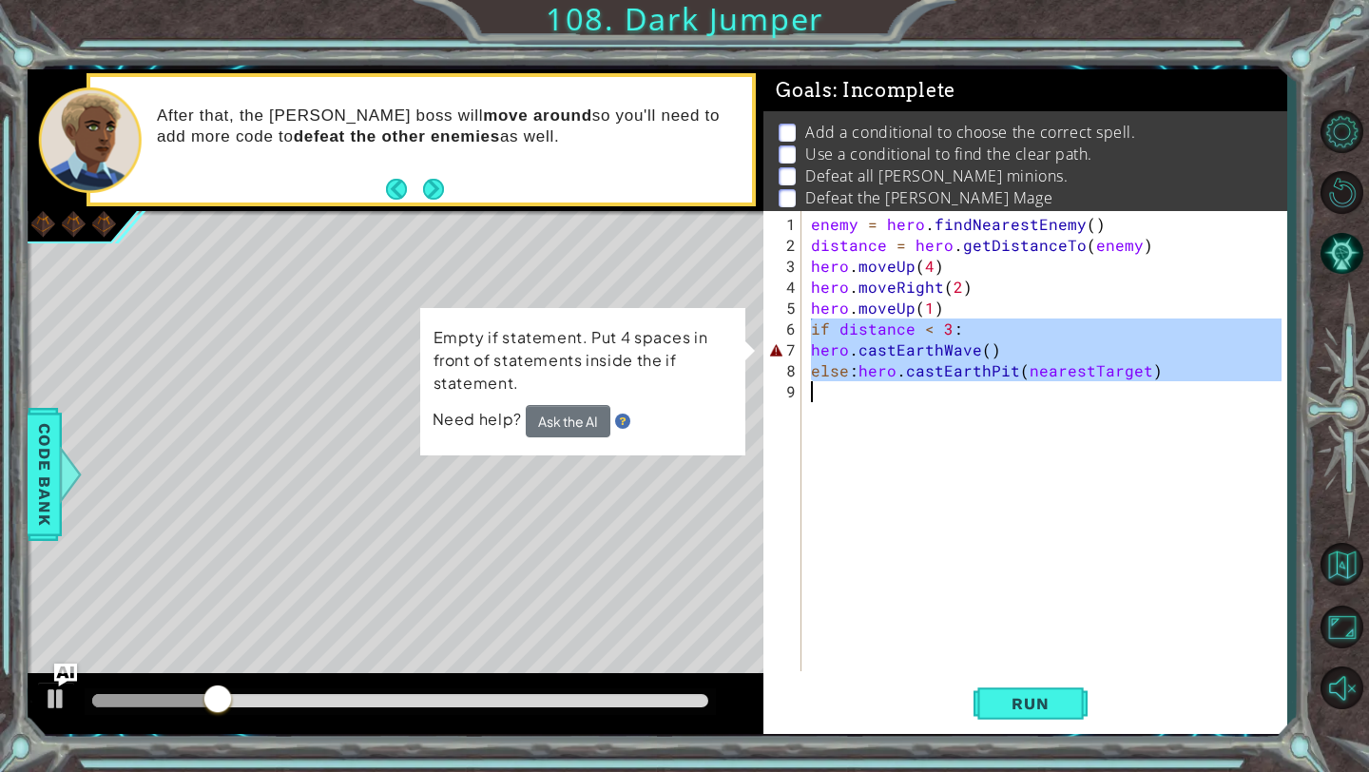
drag, startPoint x: 814, startPoint y: 322, endPoint x: 1143, endPoint y: 387, distance: 336.1
click at [1143, 387] on div "enemy = hero . findNearestEnemy ( ) distance = hero . getDistanceTo ( enemy ) h…" at bounding box center [1049, 465] width 484 height 502
type textarea "else:hero.castEarthPit(nearestTarget)"
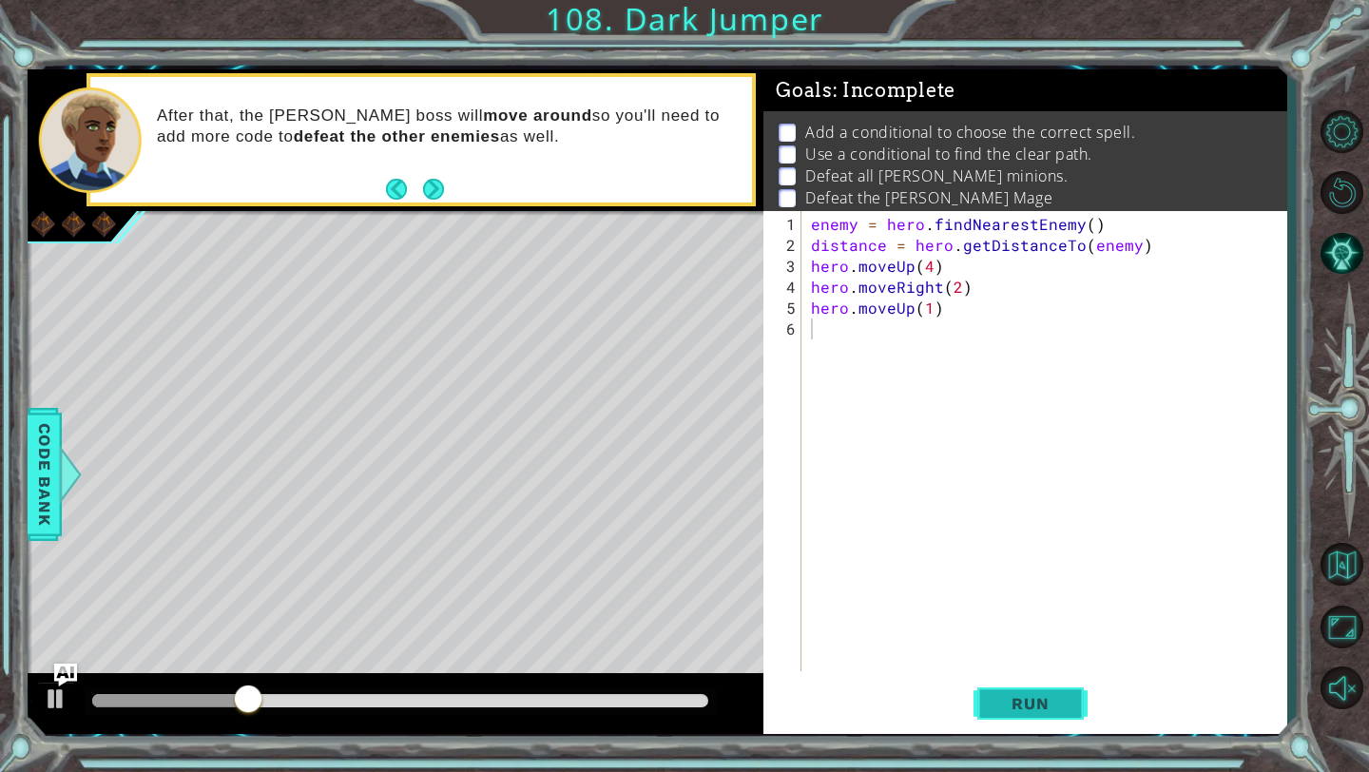
click at [1000, 701] on span "Run" at bounding box center [1029, 703] width 75 height 19
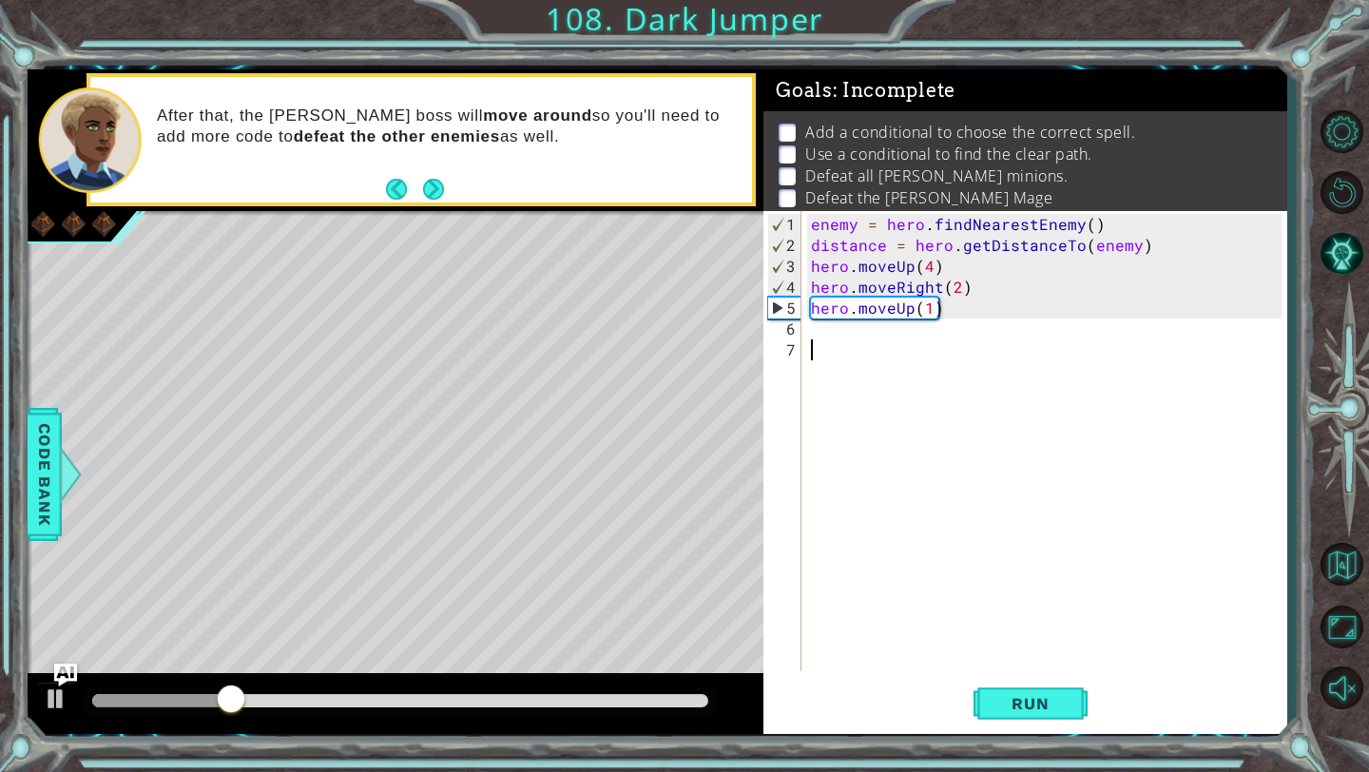
paste textarea "hero.castEarthPit(nearestTarget)"
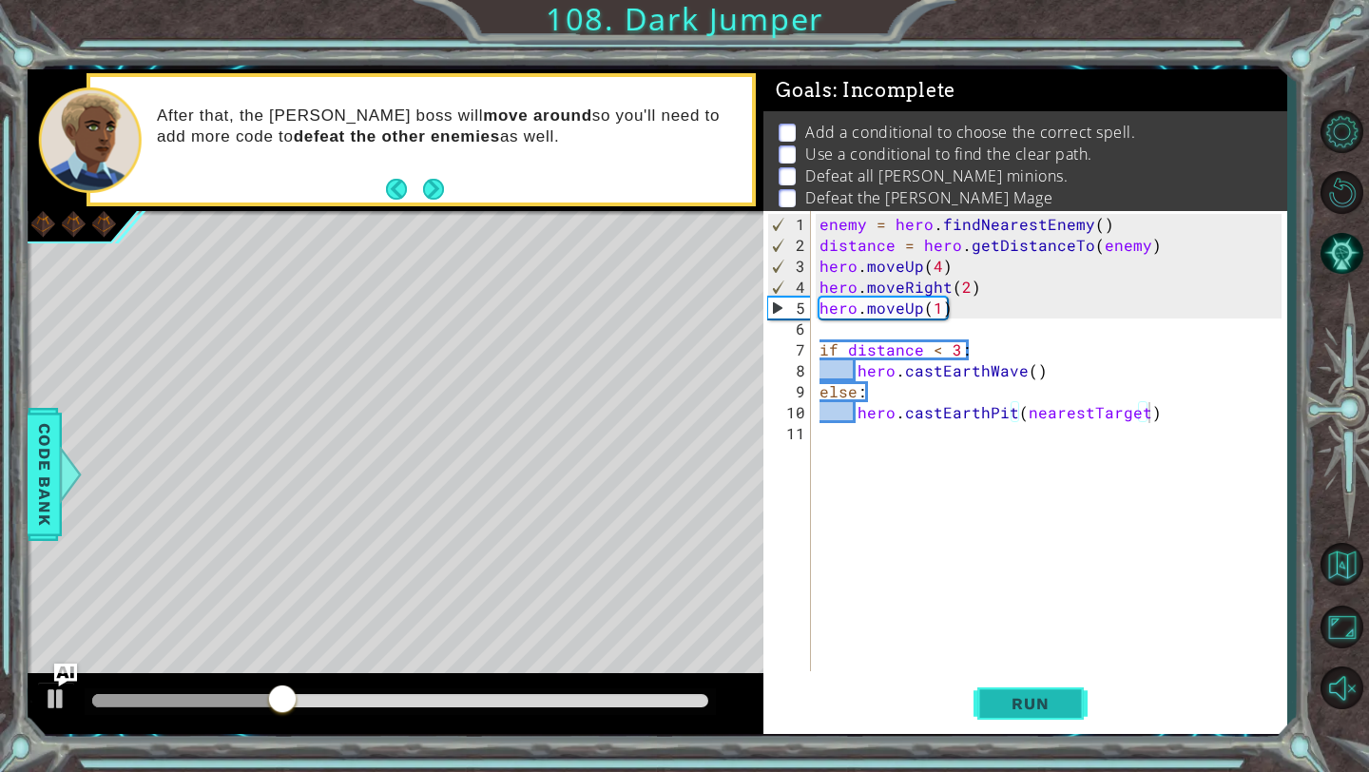
click at [1022, 700] on span "Run" at bounding box center [1029, 703] width 75 height 19
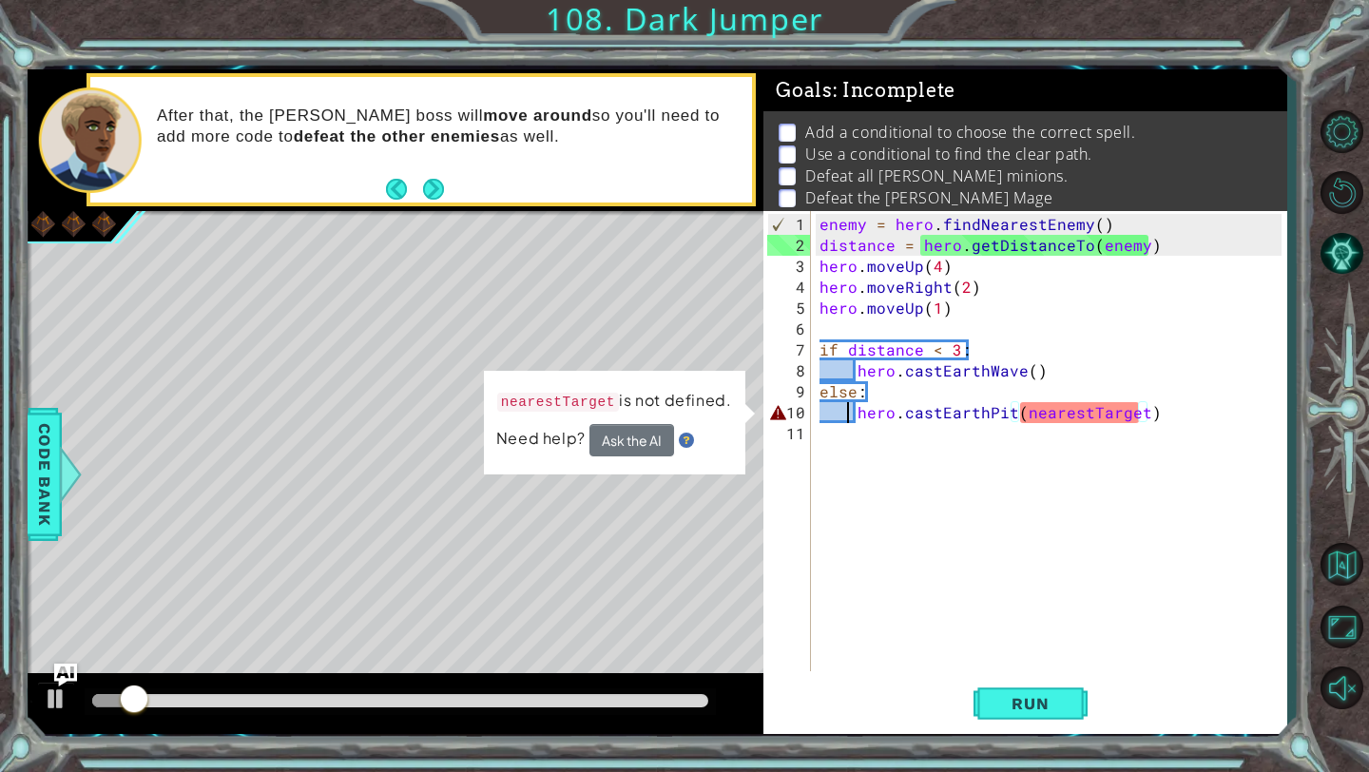
click at [851, 418] on div "enemy = hero . findNearestEnemy ( ) distance = hero . getDistanceTo ( enemy ) h…" at bounding box center [1052, 465] width 475 height 502
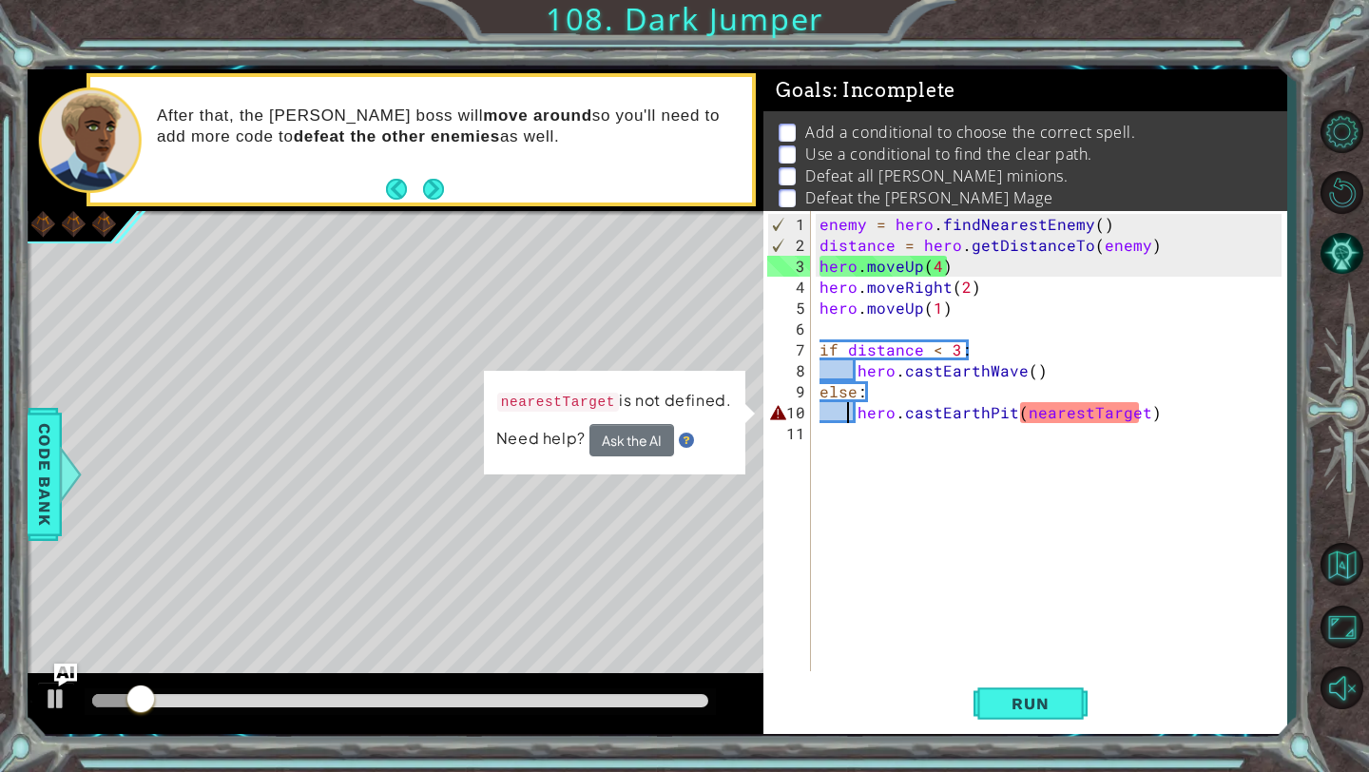
type textarea "hero.castEarthPit(nearestTarget)"
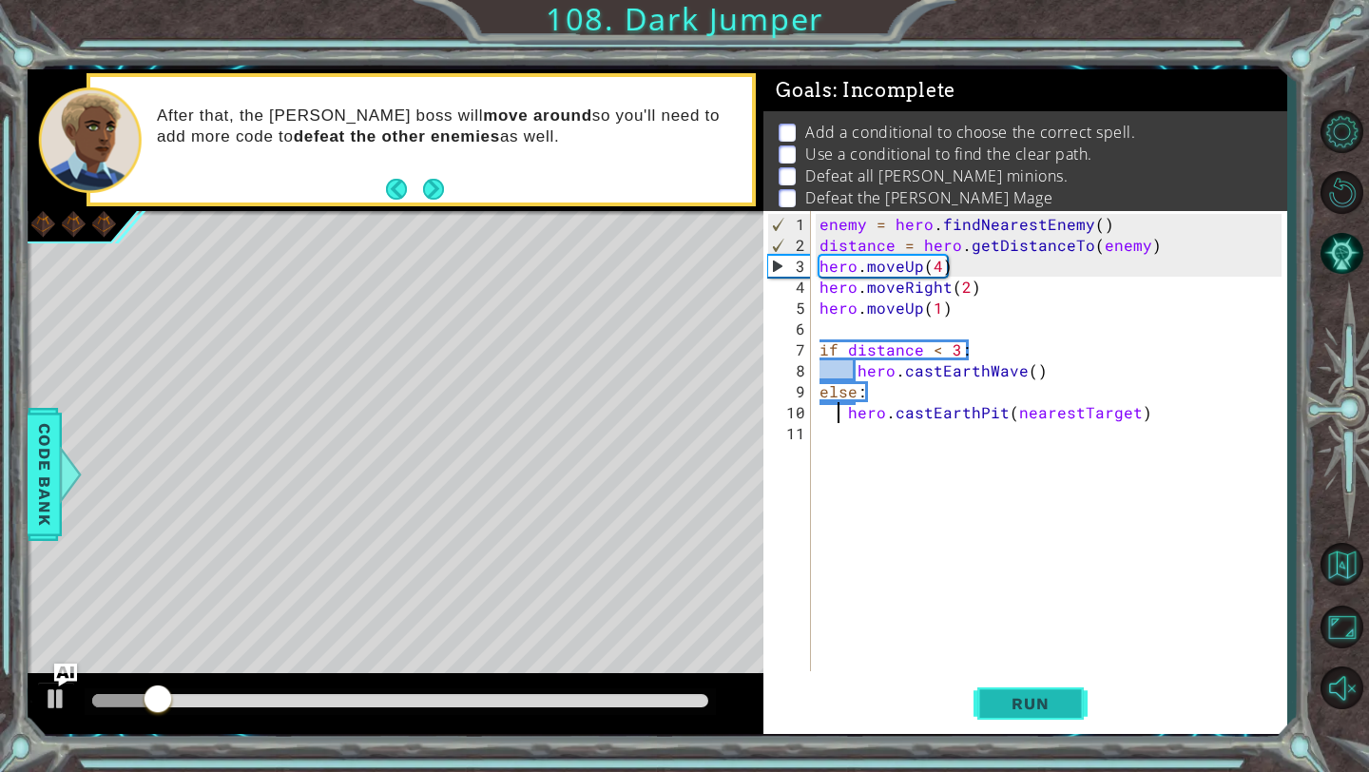
click at [1033, 705] on span "Run" at bounding box center [1029, 703] width 75 height 19
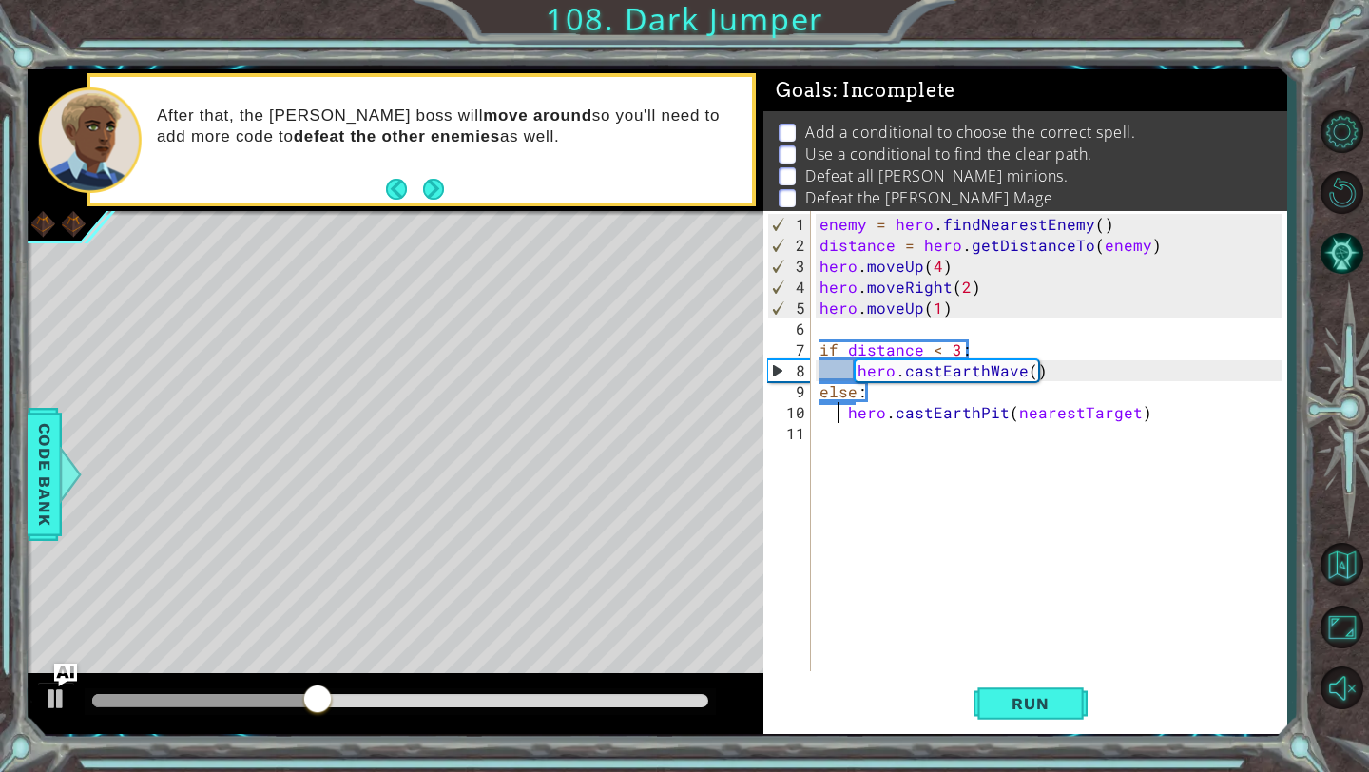
click at [1156, 420] on div "enemy = hero . findNearestEnemy ( ) distance = hero . getDistanceTo ( enemy ) h…" at bounding box center [1052, 465] width 475 height 502
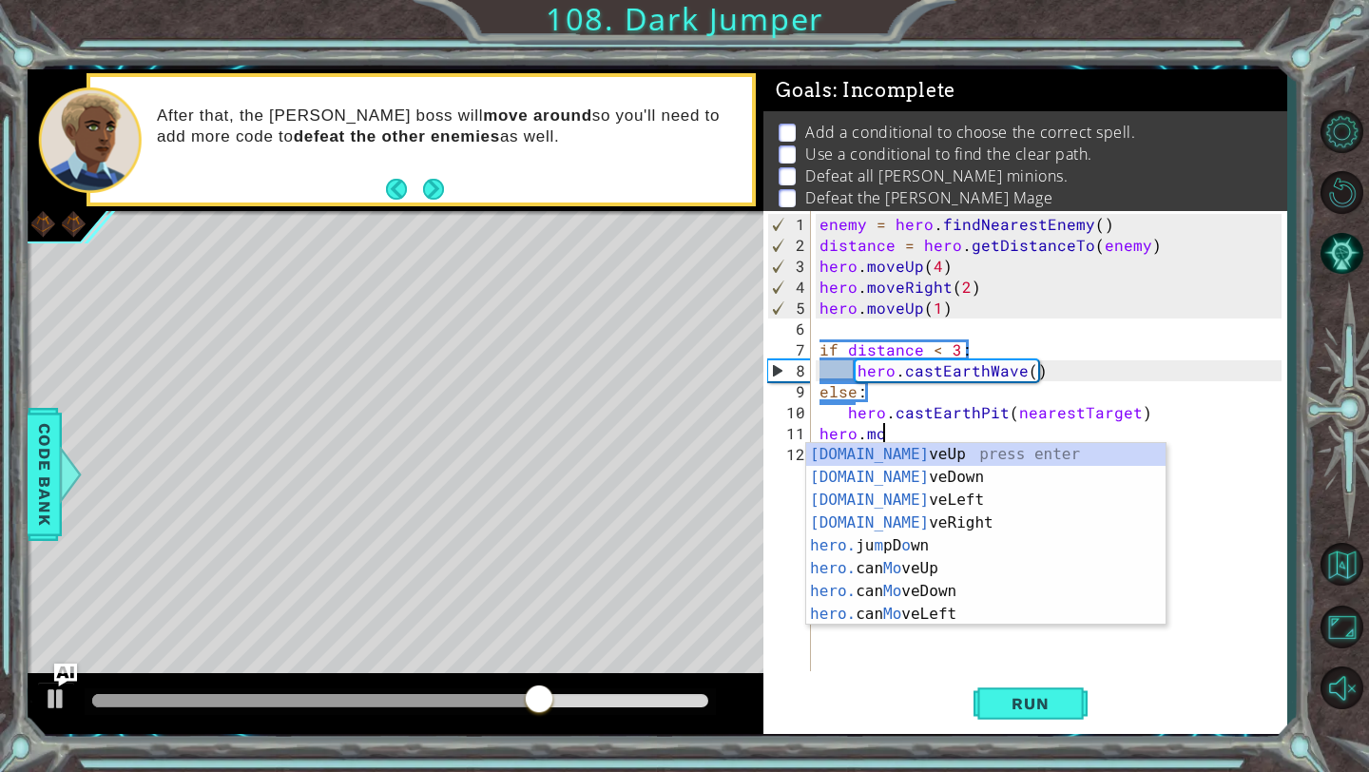
scroll to position [0, 3]
click at [869, 522] on div "[DOMAIN_NAME] veUp press enter [DOMAIN_NAME] veDown press enter [DOMAIN_NAME] v…" at bounding box center [985, 557] width 359 height 228
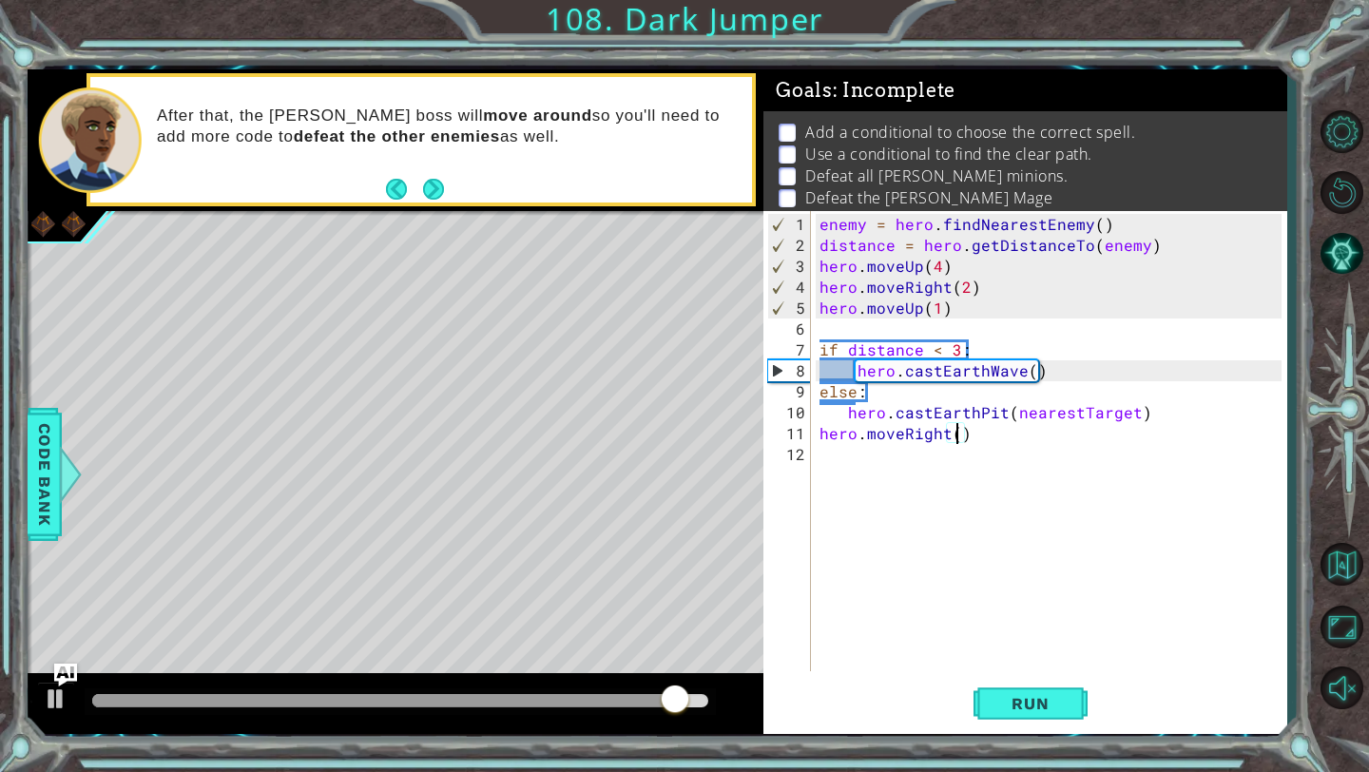
scroll to position [0, 9]
click at [1057, 697] on span "Run" at bounding box center [1029, 703] width 75 height 19
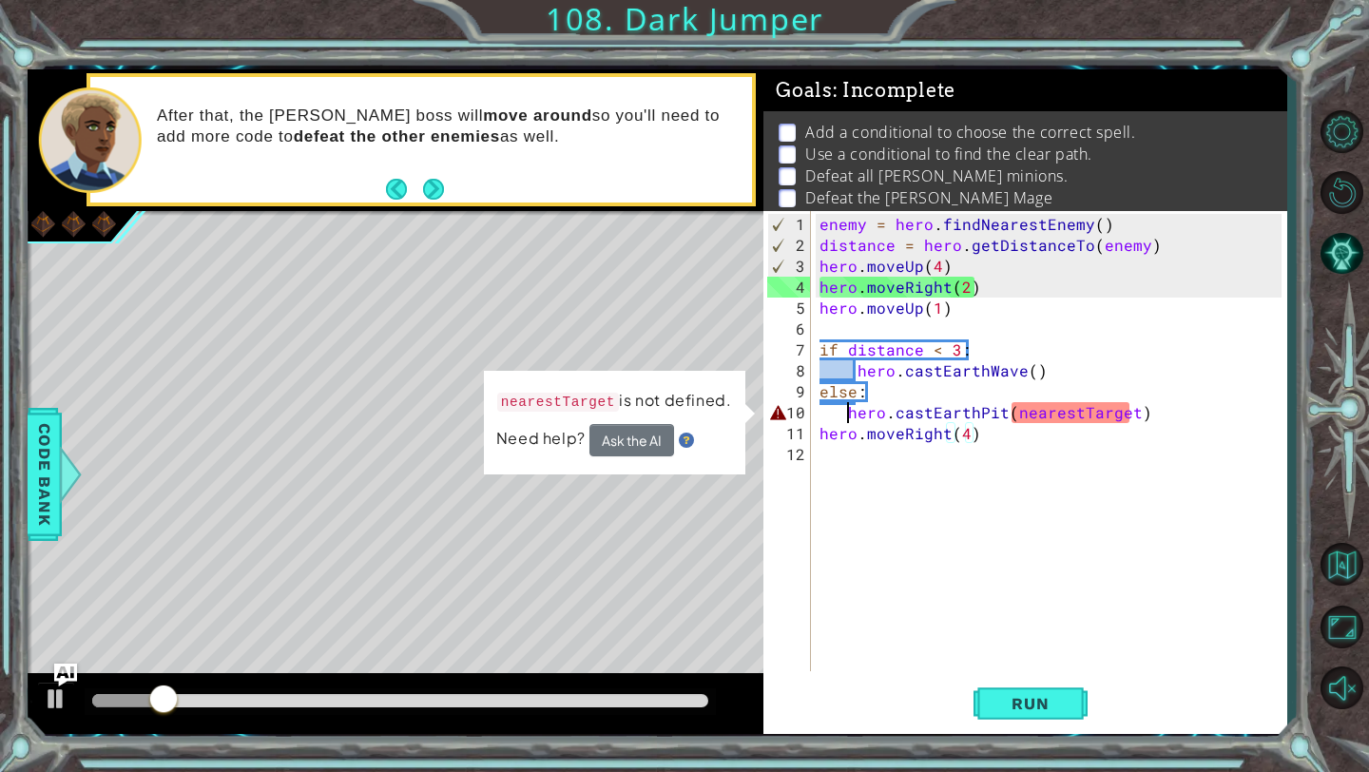
click at [848, 419] on div "enemy = hero . findNearestEnemy ( ) distance = hero . getDistanceTo ( enemy ) h…" at bounding box center [1052, 465] width 475 height 502
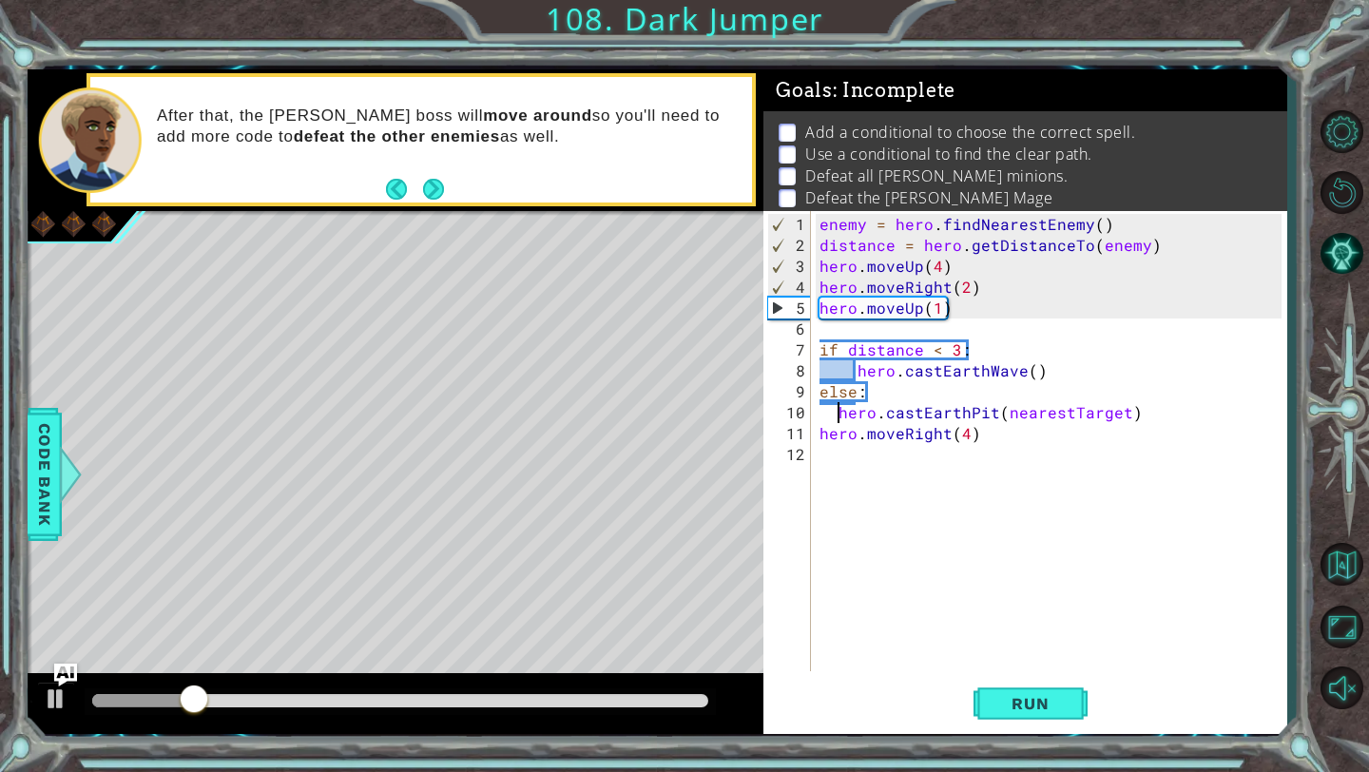
type textarea "hero.castEarthPit(nearestTarget)"
click at [1055, 695] on span "Run" at bounding box center [1029, 703] width 75 height 19
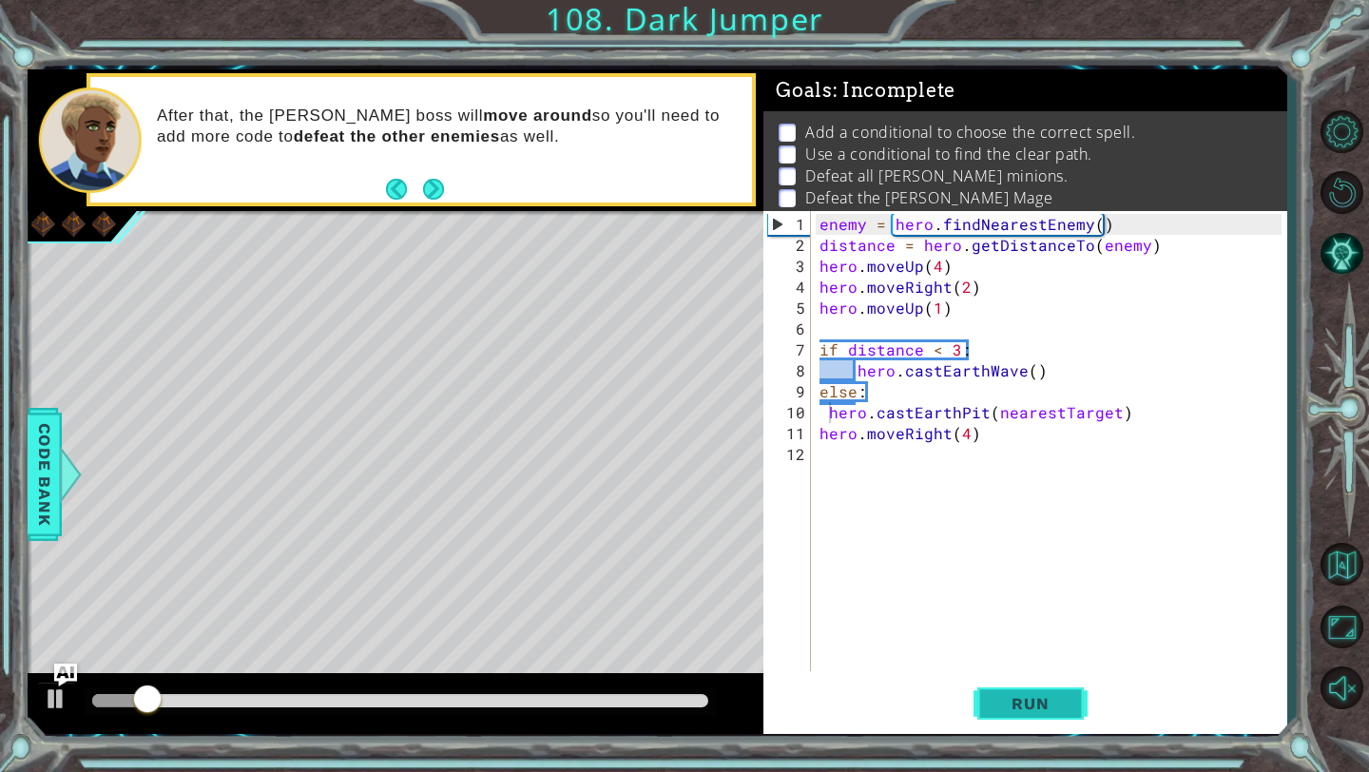
click at [1055, 695] on span "Run" at bounding box center [1029, 703] width 75 height 19
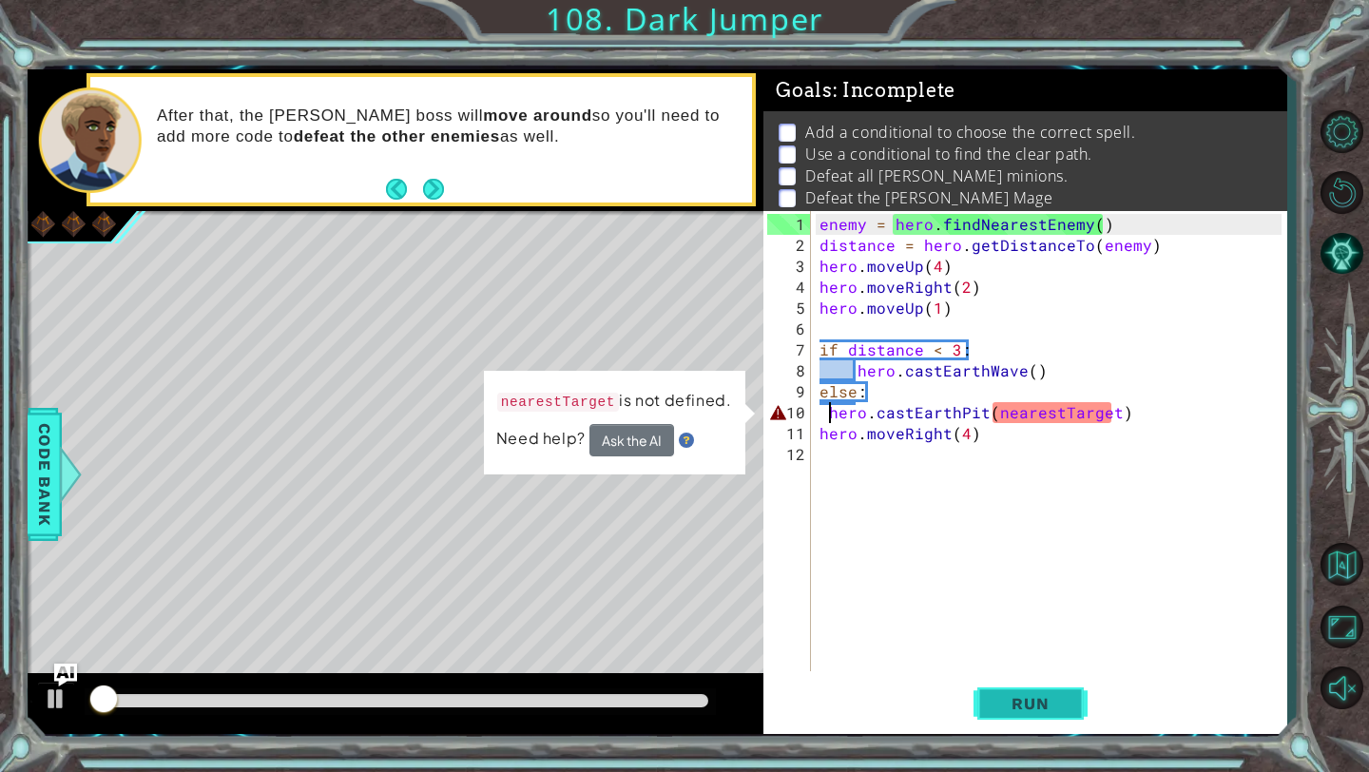
click at [1055, 695] on span "Run" at bounding box center [1029, 703] width 75 height 19
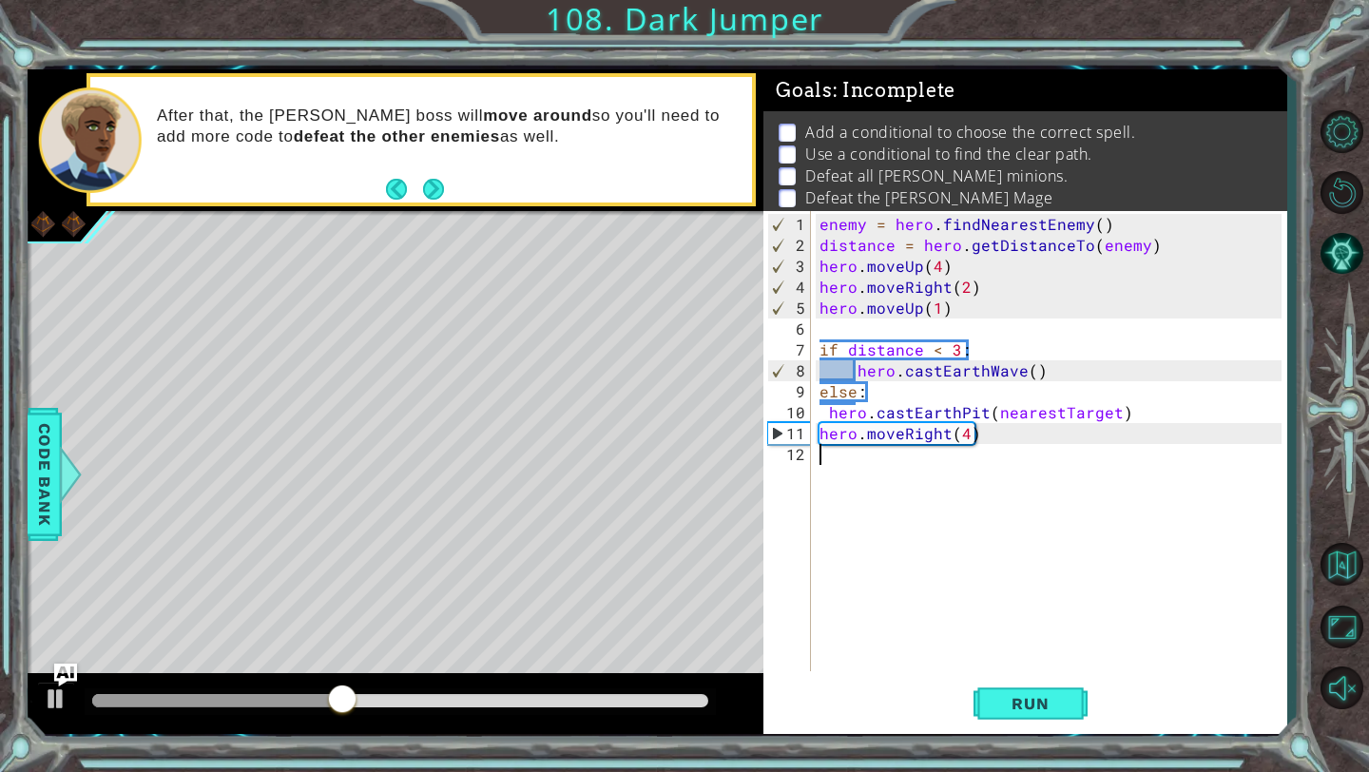
click at [818, 453] on div "enemy = hero . findNearestEnemy ( ) distance = hero . getDistanceTo ( enemy ) h…" at bounding box center [1052, 465] width 475 height 502
paste textarea "hero.castEarthPit(nearestTarget)"
type textarea "hero.castEarthPit(nearestTarget)"
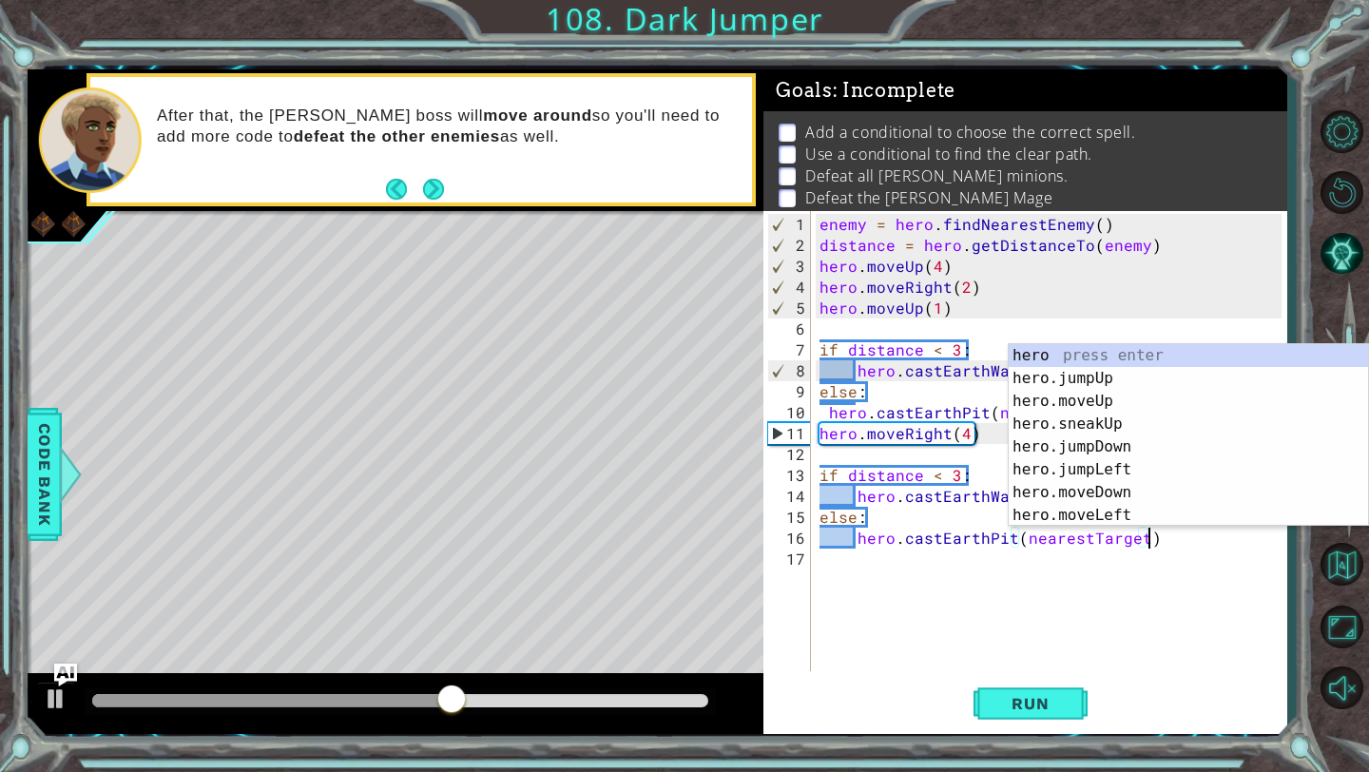
click at [847, 547] on div "enemy = hero . findNearestEnemy ( ) distance = hero . getDistanceTo ( enemy ) h…" at bounding box center [1052, 465] width 475 height 502
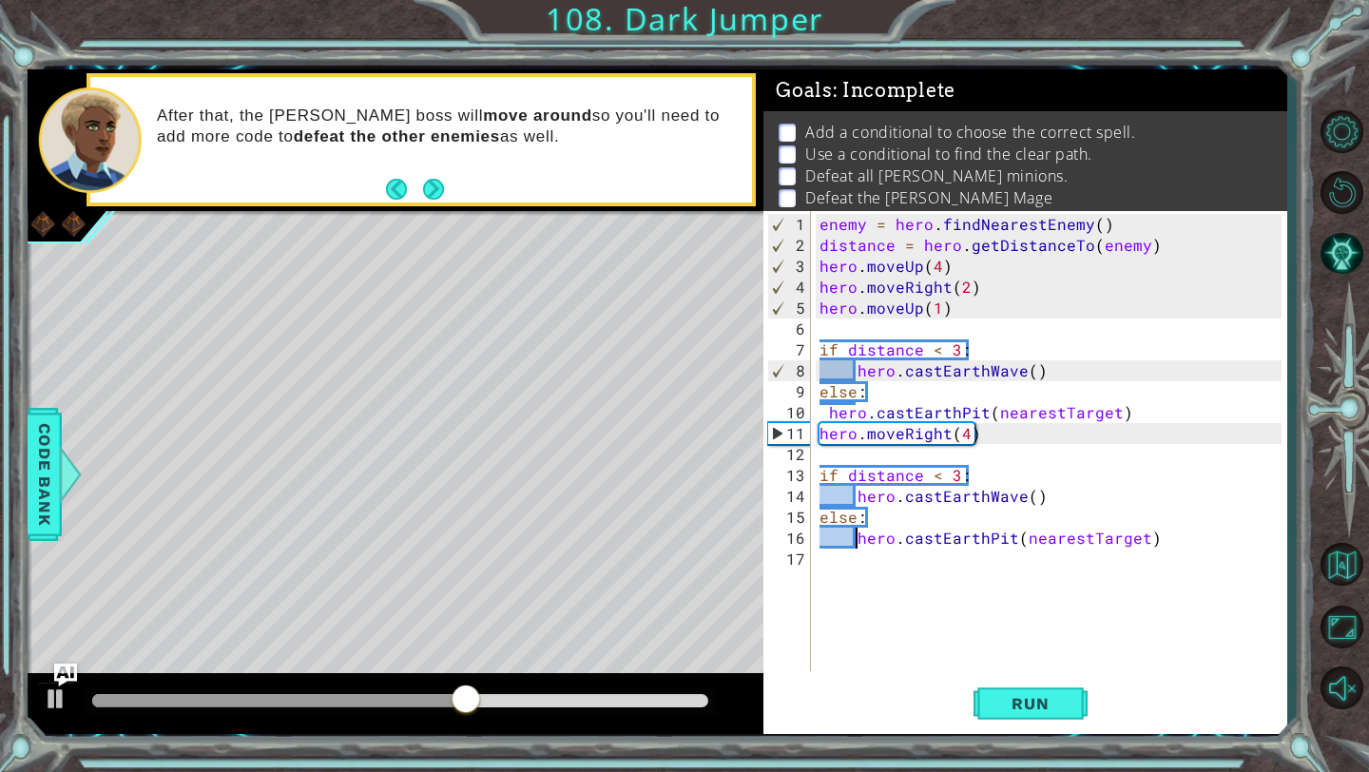
click at [854, 545] on div "enemy = hero . findNearestEnemy ( ) distance = hero . getDistanceTo ( enemy ) h…" at bounding box center [1052, 465] width 475 height 502
type textarea "hero.castEarthPit(nearestTarget)"
click at [1126, 538] on div "enemy = hero . findNearestEnemy ( ) distance = hero . getDistanceTo ( enemy ) h…" at bounding box center [1052, 465] width 475 height 502
type textarea "h"
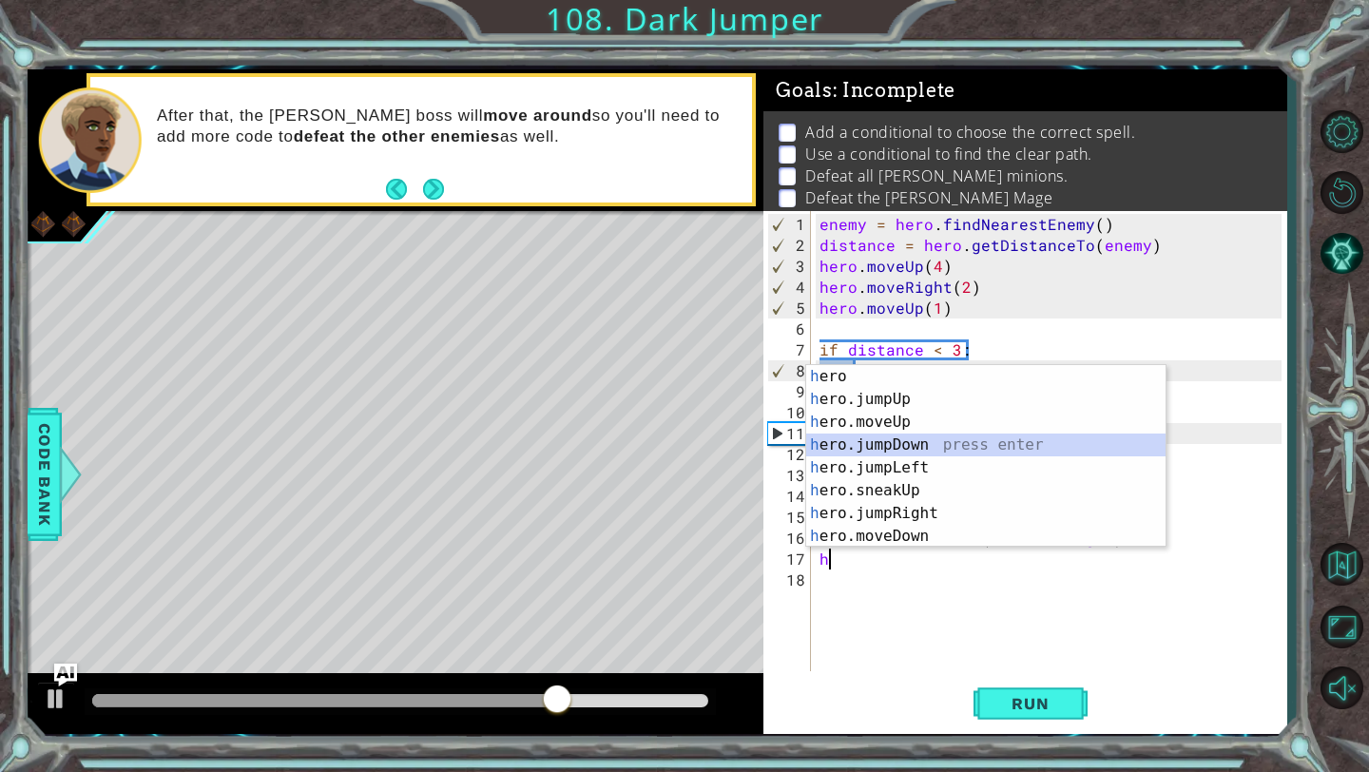
click at [919, 440] on div "h ero press enter h ero.jumpUp press enter h ero.moveUp press enter h ero.jumpD…" at bounding box center [985, 479] width 359 height 228
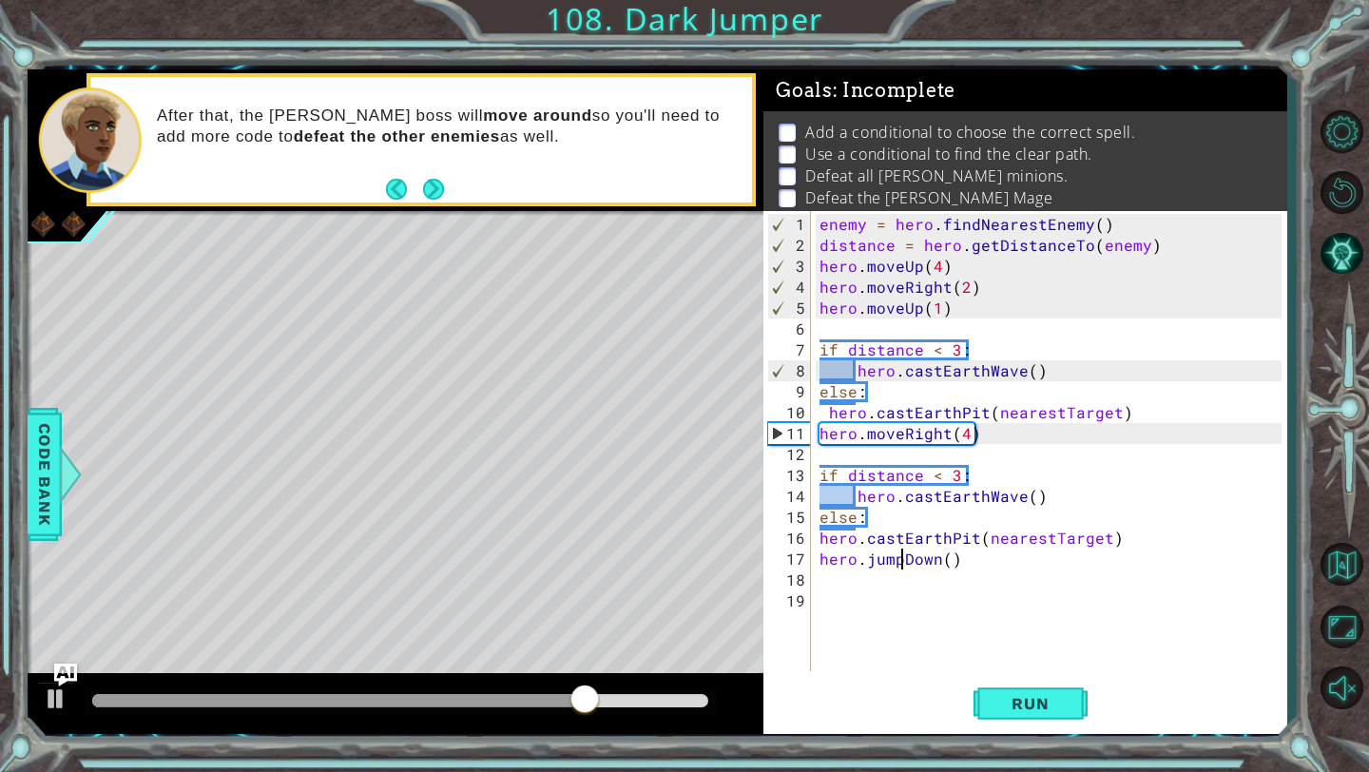
click at [900, 564] on div "enemy = hero . findNearestEnemy ( ) distance = hero . getDistanceTo ( enemy ) h…" at bounding box center [1052, 465] width 475 height 502
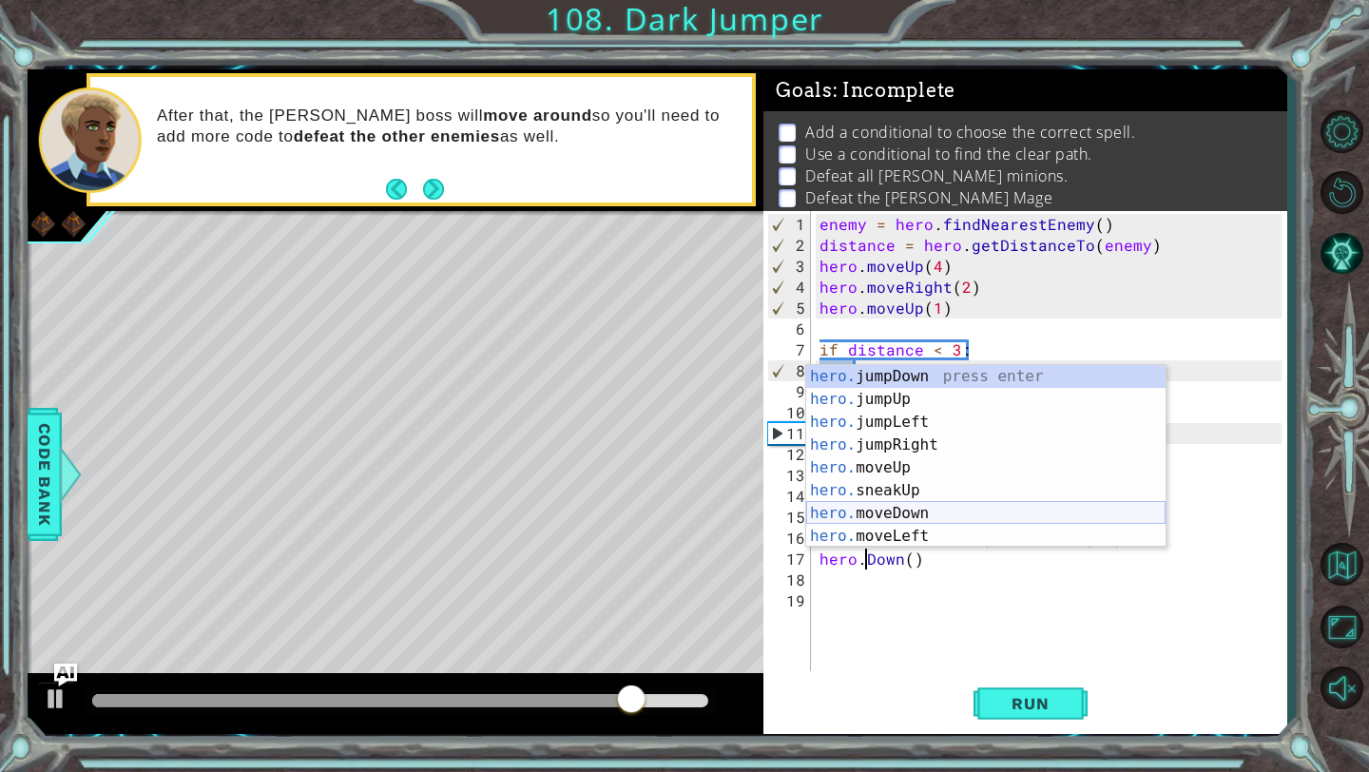
click at [915, 511] on div "hero. jumpDown press enter hero. jumpUp press enter hero. jumpLeft press enter …" at bounding box center [985, 479] width 359 height 228
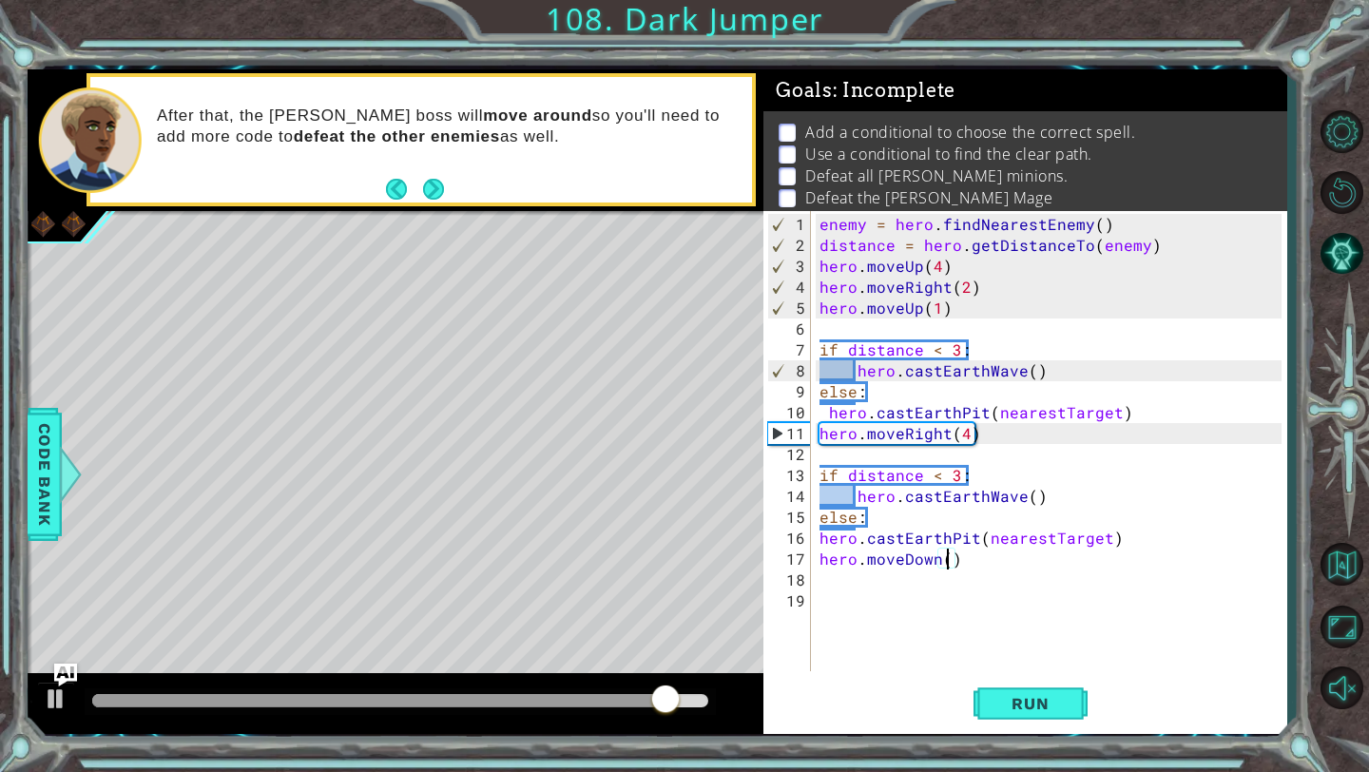
scroll to position [0, 8]
click at [1034, 715] on button "Run" at bounding box center [1030, 704] width 114 height 52
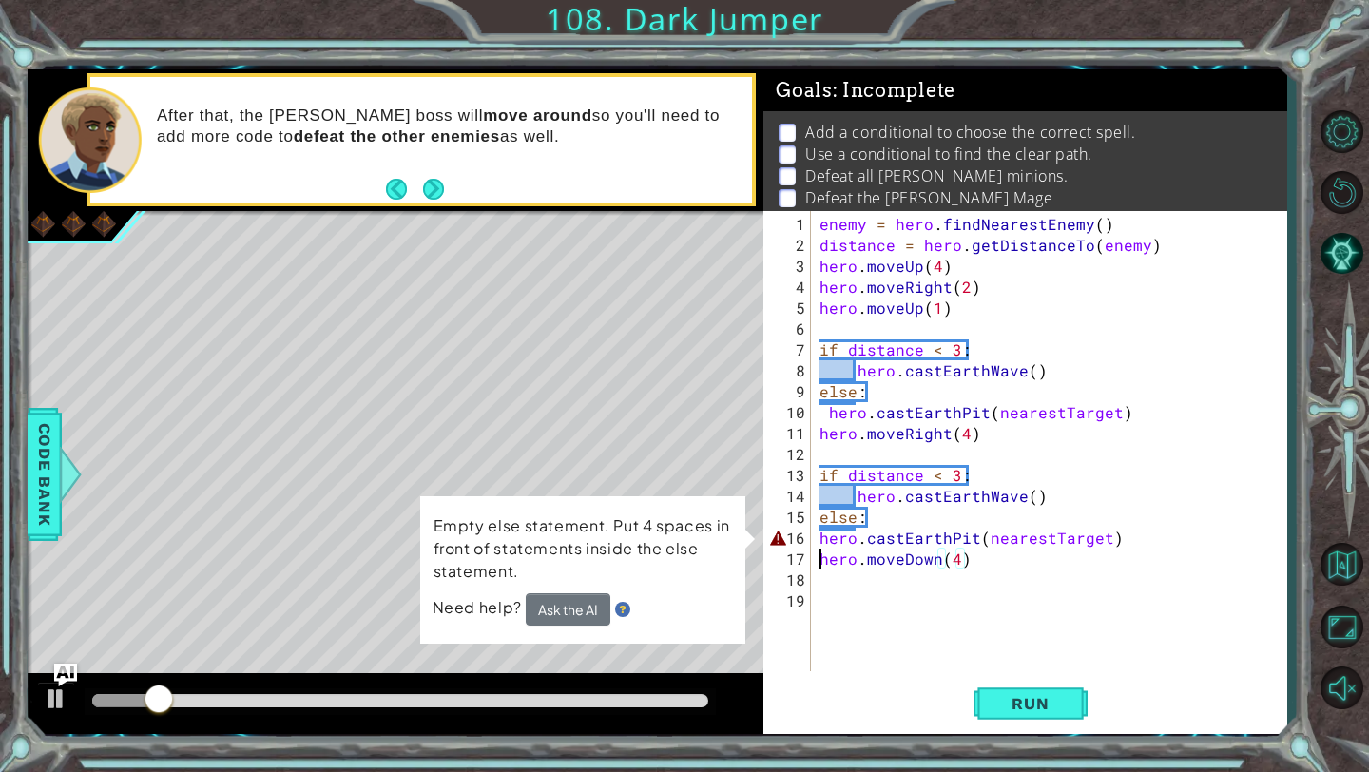
click at [822, 546] on div "enemy = hero . findNearestEnemy ( ) distance = hero . getDistanceTo ( enemy ) h…" at bounding box center [1052, 465] width 475 height 502
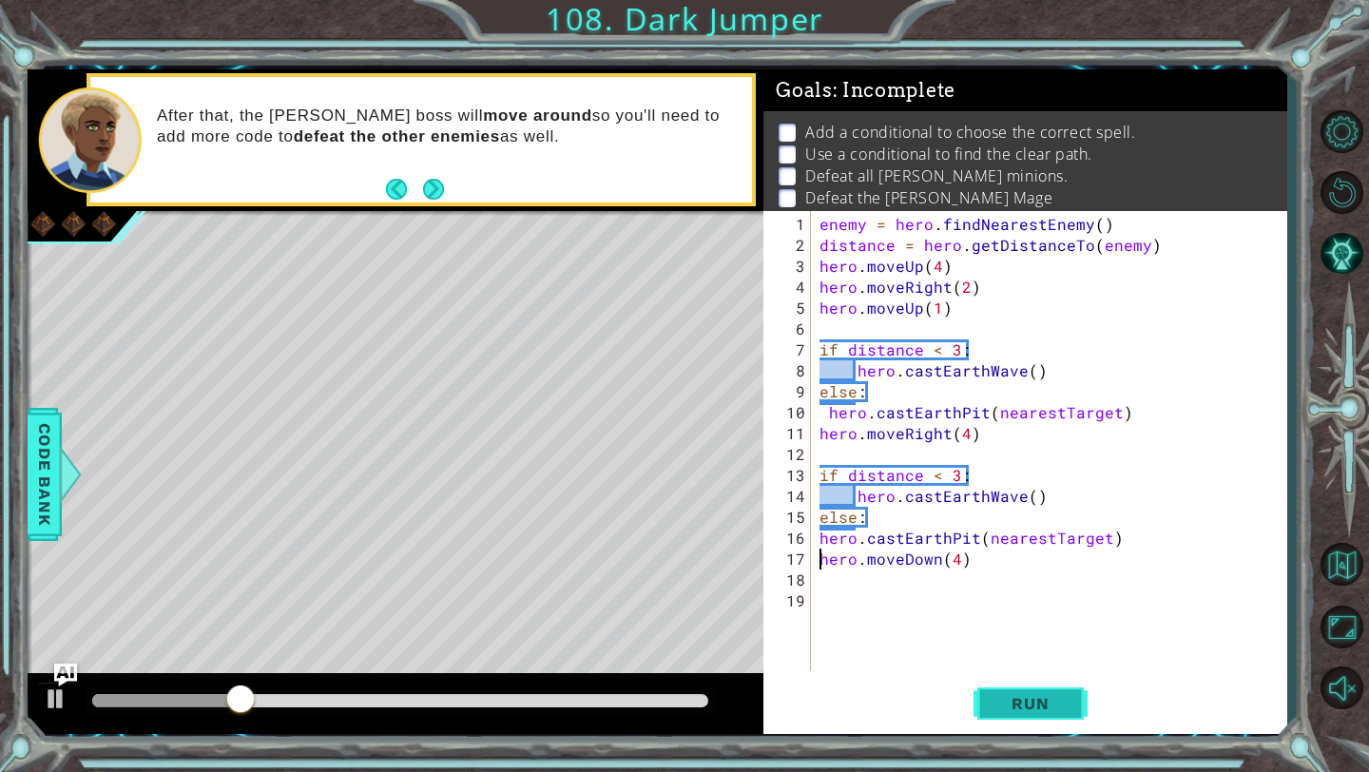
click at [1016, 693] on button "Run" at bounding box center [1030, 704] width 114 height 52
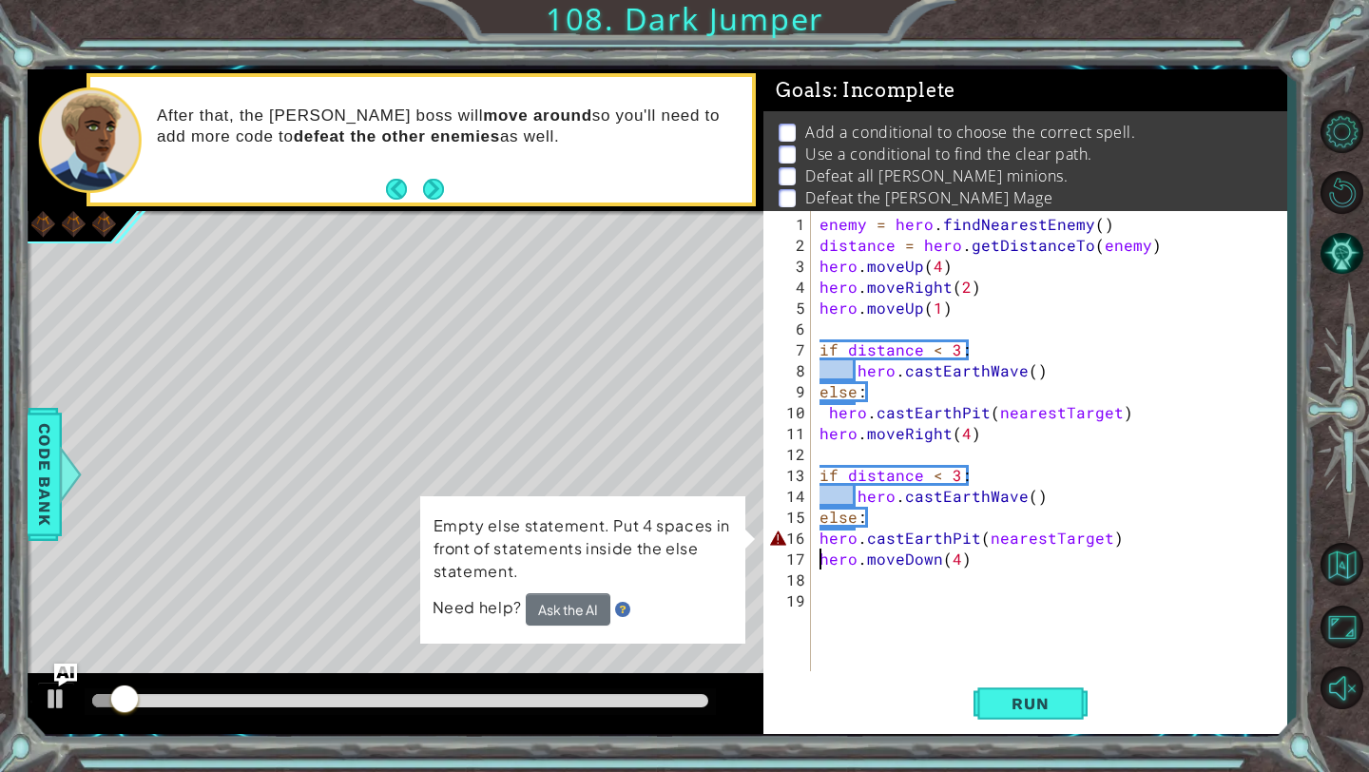
click at [819, 538] on div "enemy = hero . findNearestEnemy ( ) distance = hero . getDistanceTo ( enemy ) h…" at bounding box center [1052, 465] width 475 height 502
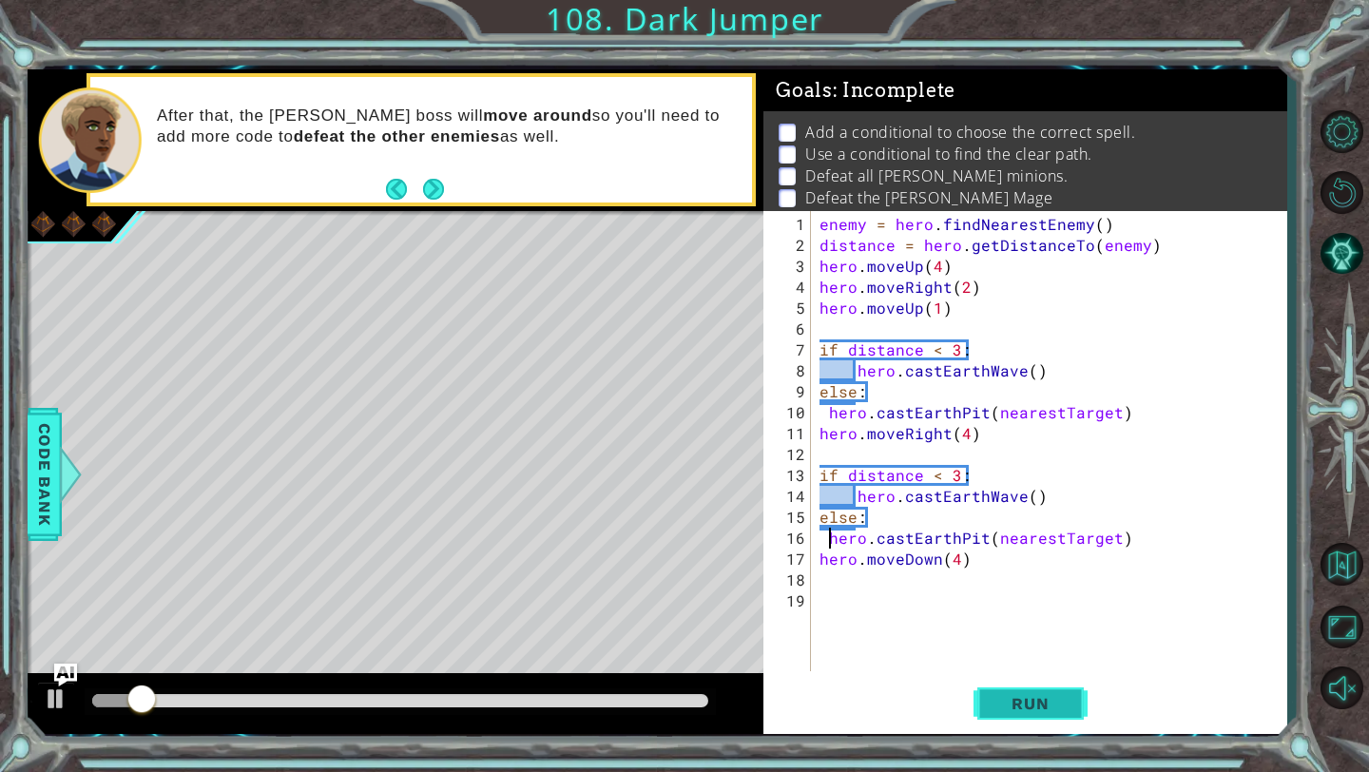
click at [1055, 697] on span "Run" at bounding box center [1029, 703] width 75 height 19
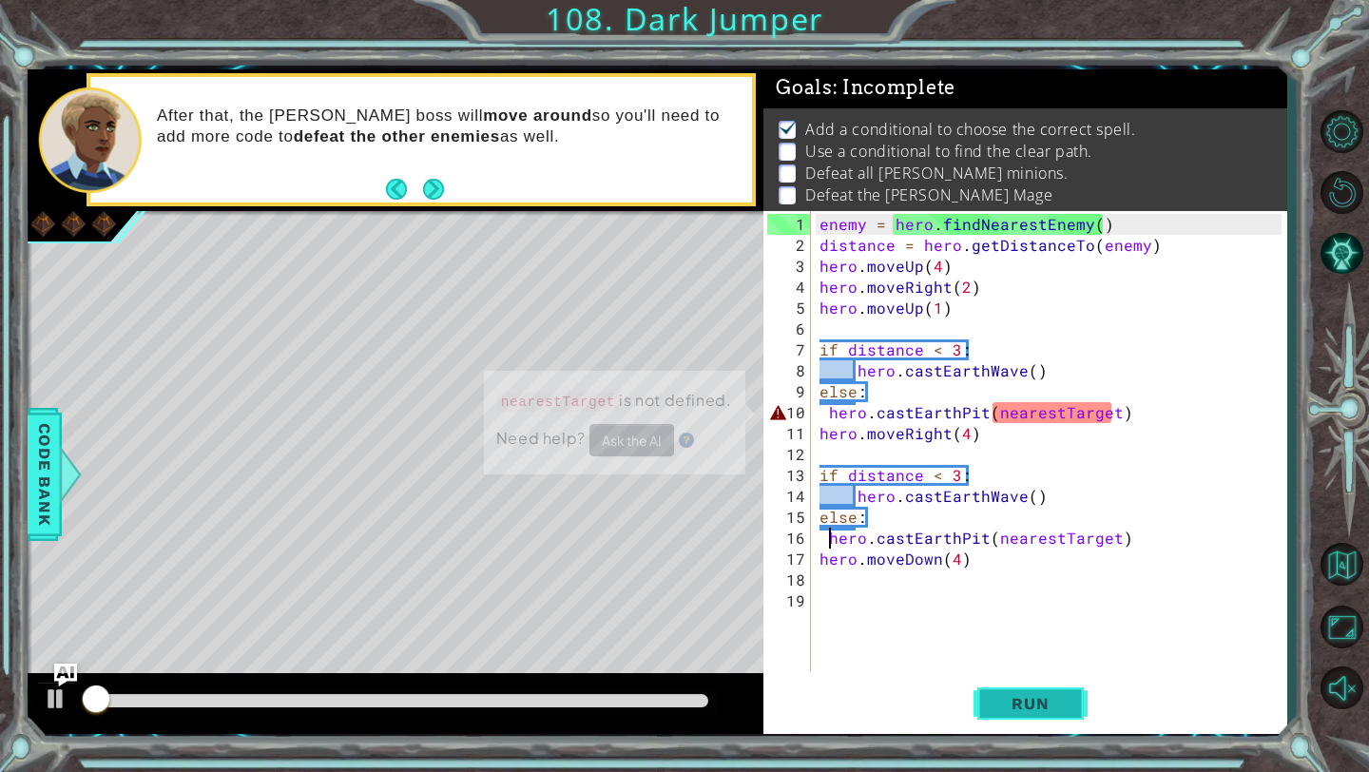
scroll to position [4, 0]
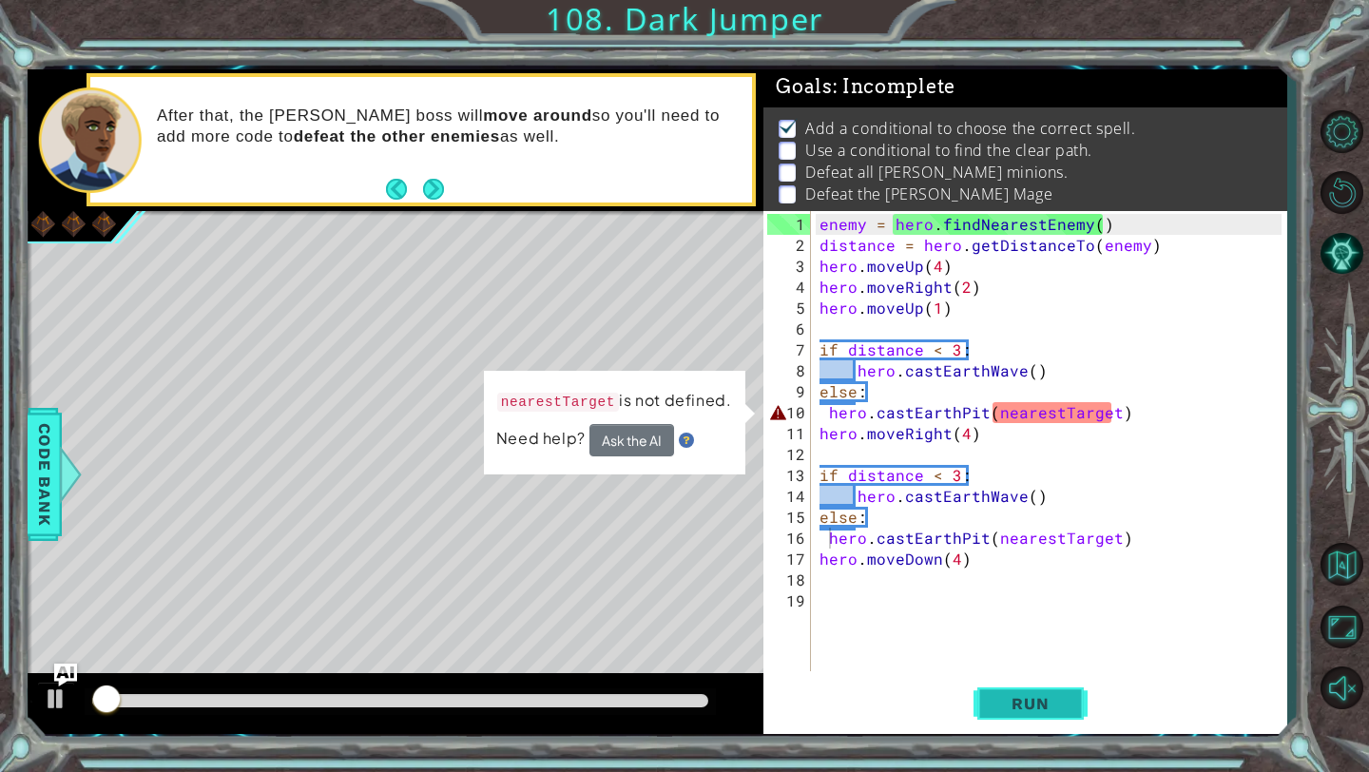
click at [1055, 697] on span "Run" at bounding box center [1029, 703] width 75 height 19
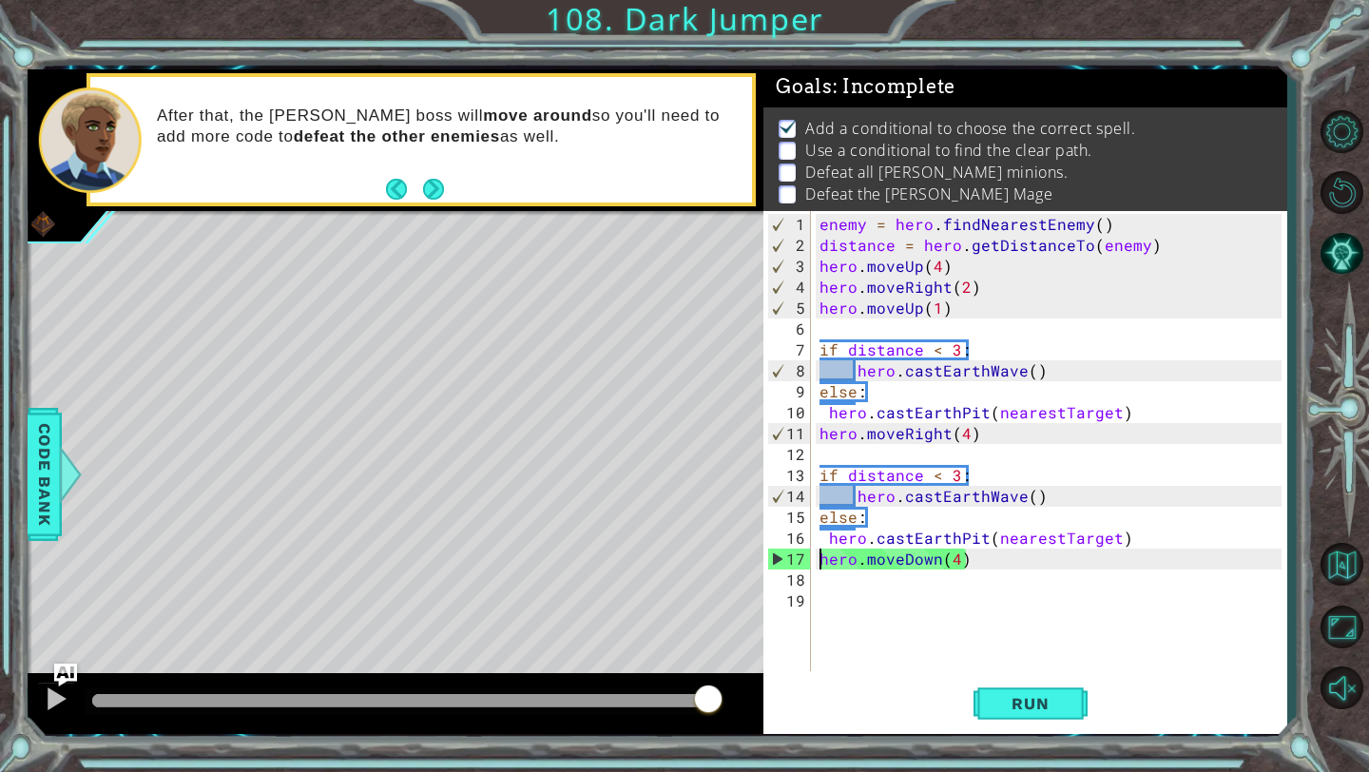
click at [820, 564] on div "enemy = hero . findNearestEnemy ( ) distance = hero . getDistanceTo ( enemy ) h…" at bounding box center [1052, 465] width 475 height 502
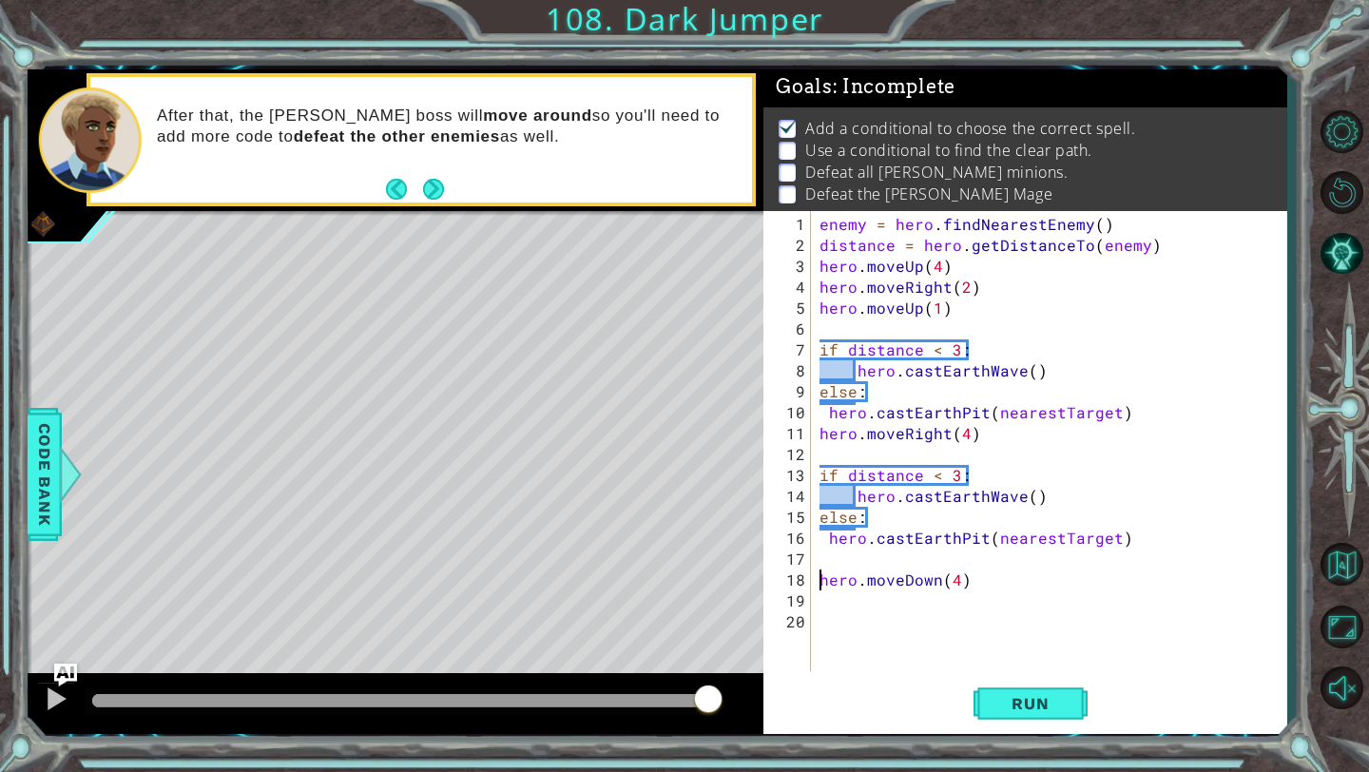
click at [959, 580] on div "enemy = hero . findNearestEnemy ( ) distance = hero . getDistanceTo ( enemy ) h…" at bounding box center [1052, 465] width 475 height 502
click at [1032, 706] on span "Run" at bounding box center [1029, 703] width 75 height 19
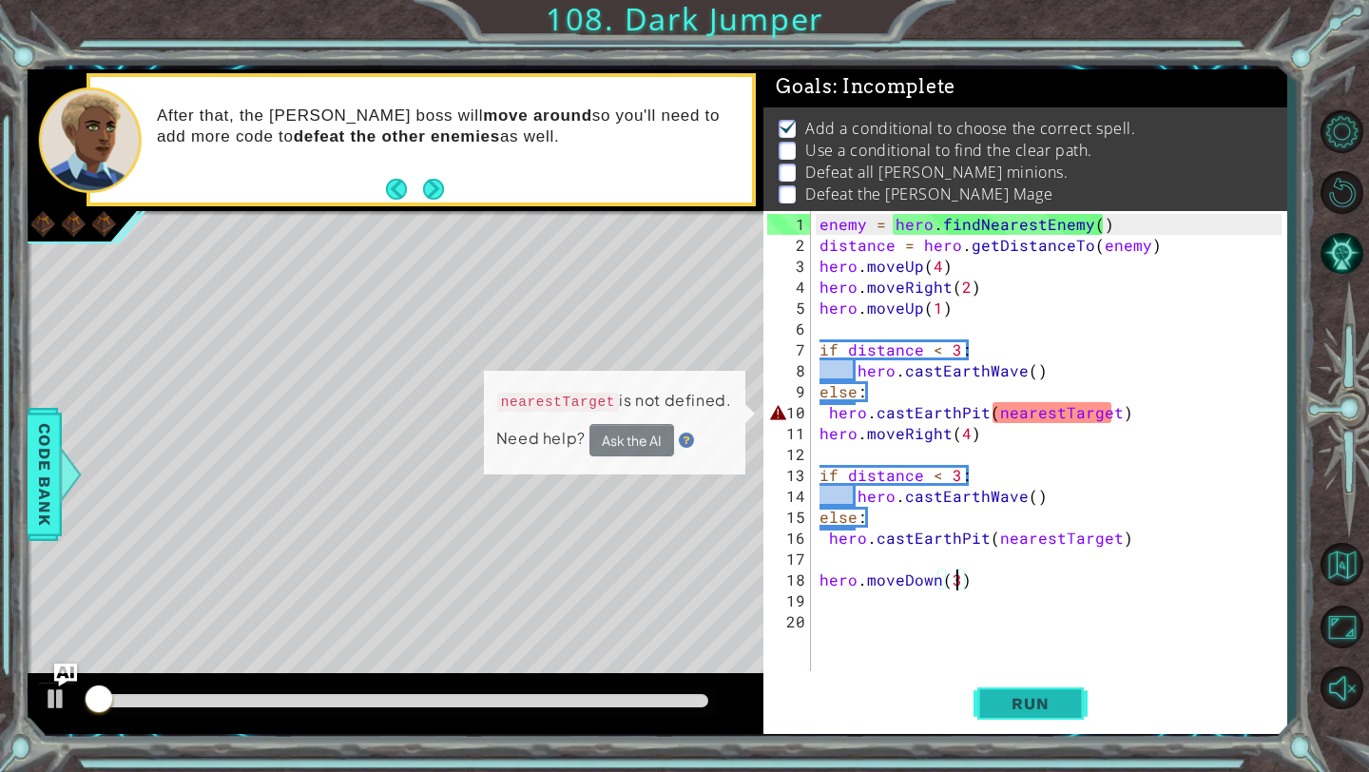
click at [1032, 706] on span "Run" at bounding box center [1029, 703] width 75 height 19
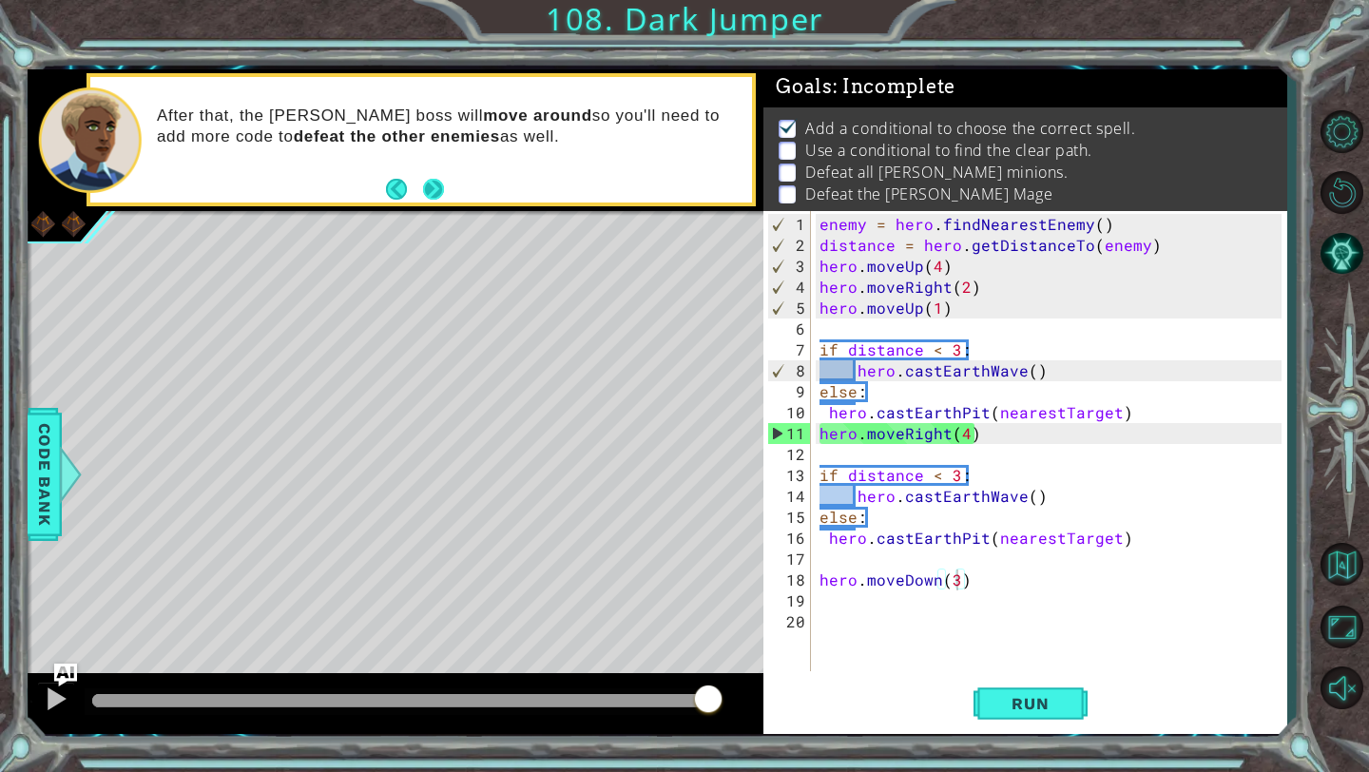
click at [435, 186] on button "Next" at bounding box center [433, 189] width 23 height 23
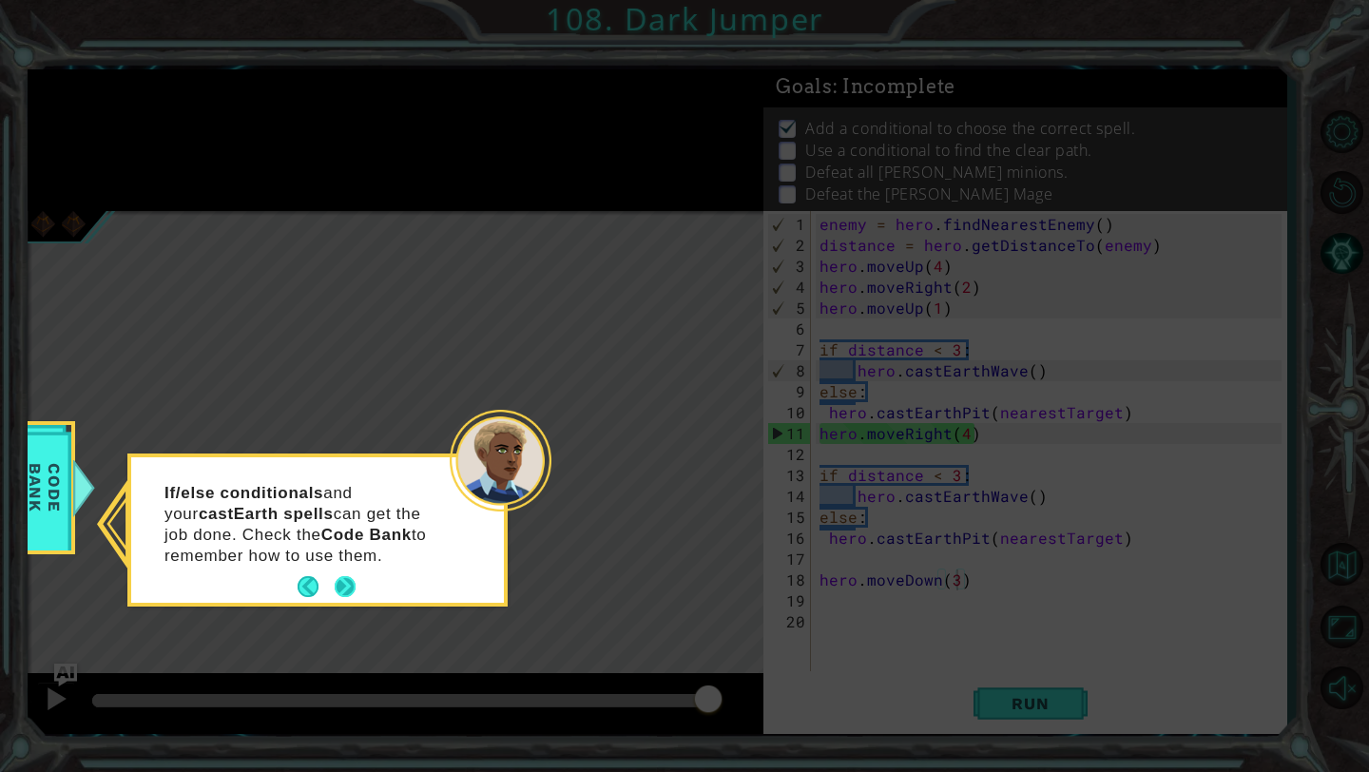
click at [349, 576] on button "Next" at bounding box center [345, 586] width 32 height 32
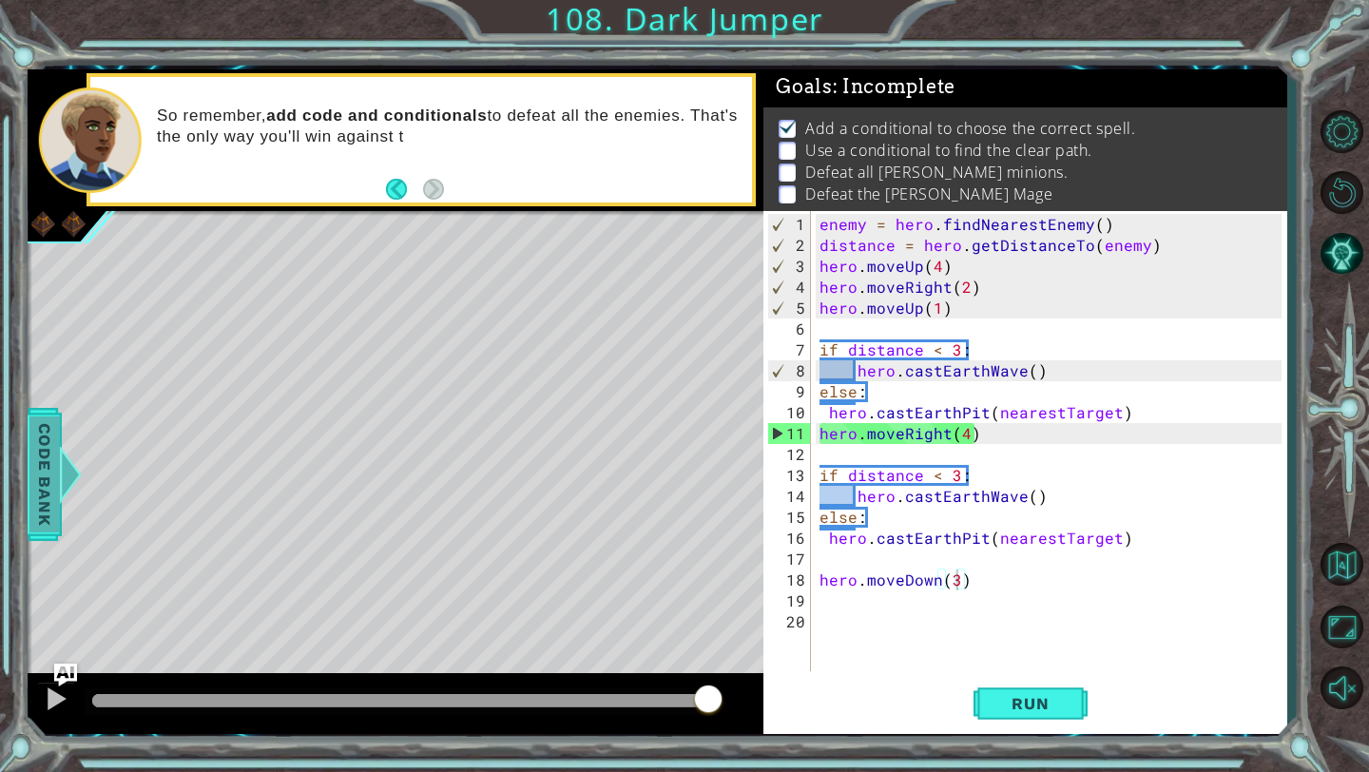
click at [44, 491] on span "Code Bank" at bounding box center [44, 474] width 30 height 116
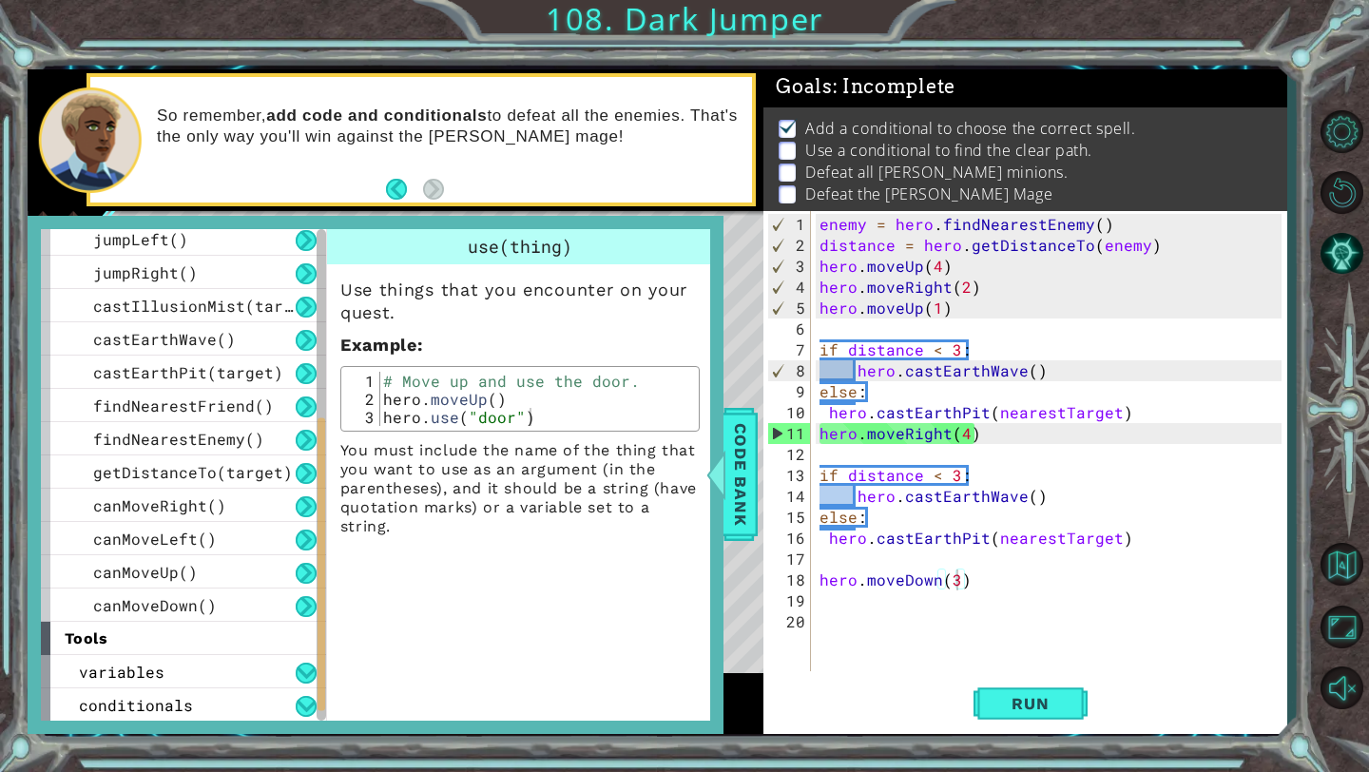
scroll to position [0, 0]
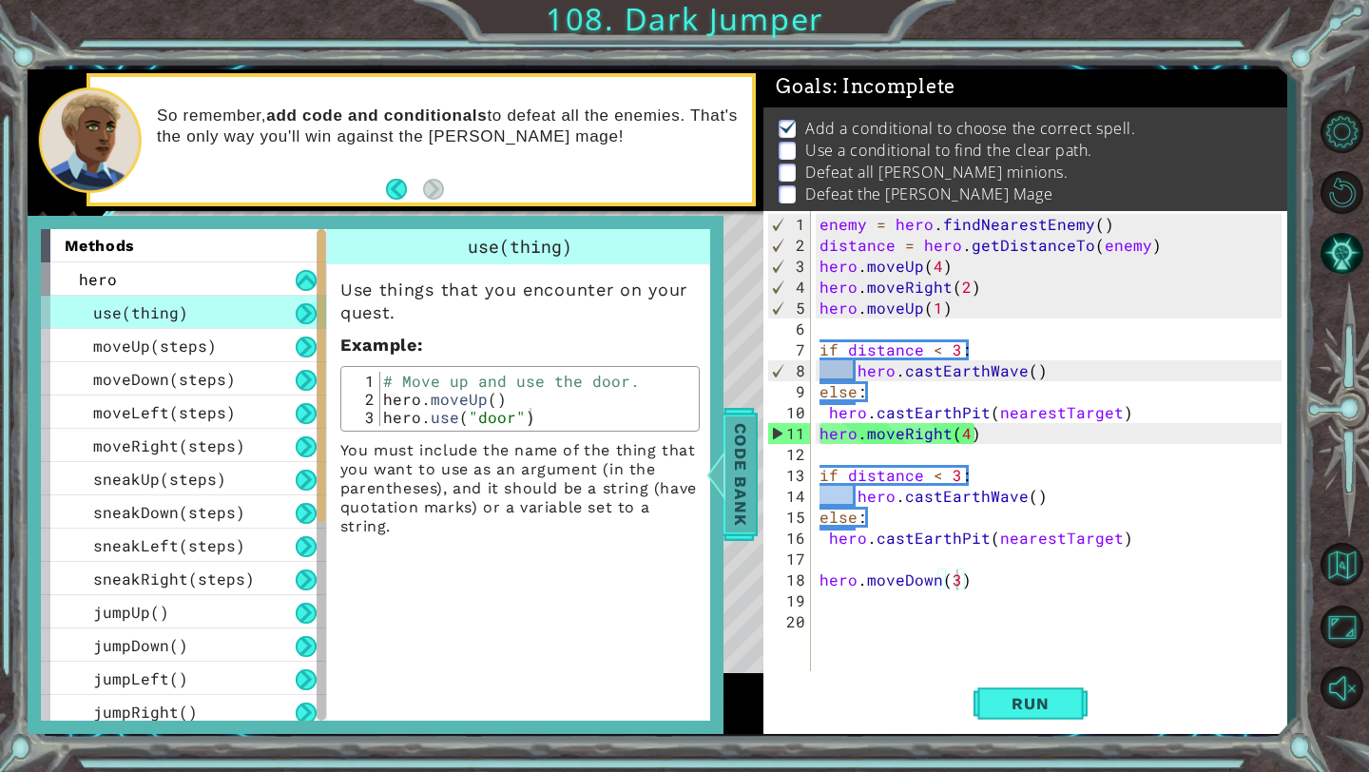
click at [731, 472] on span "Code Bank" at bounding box center [740, 474] width 30 height 116
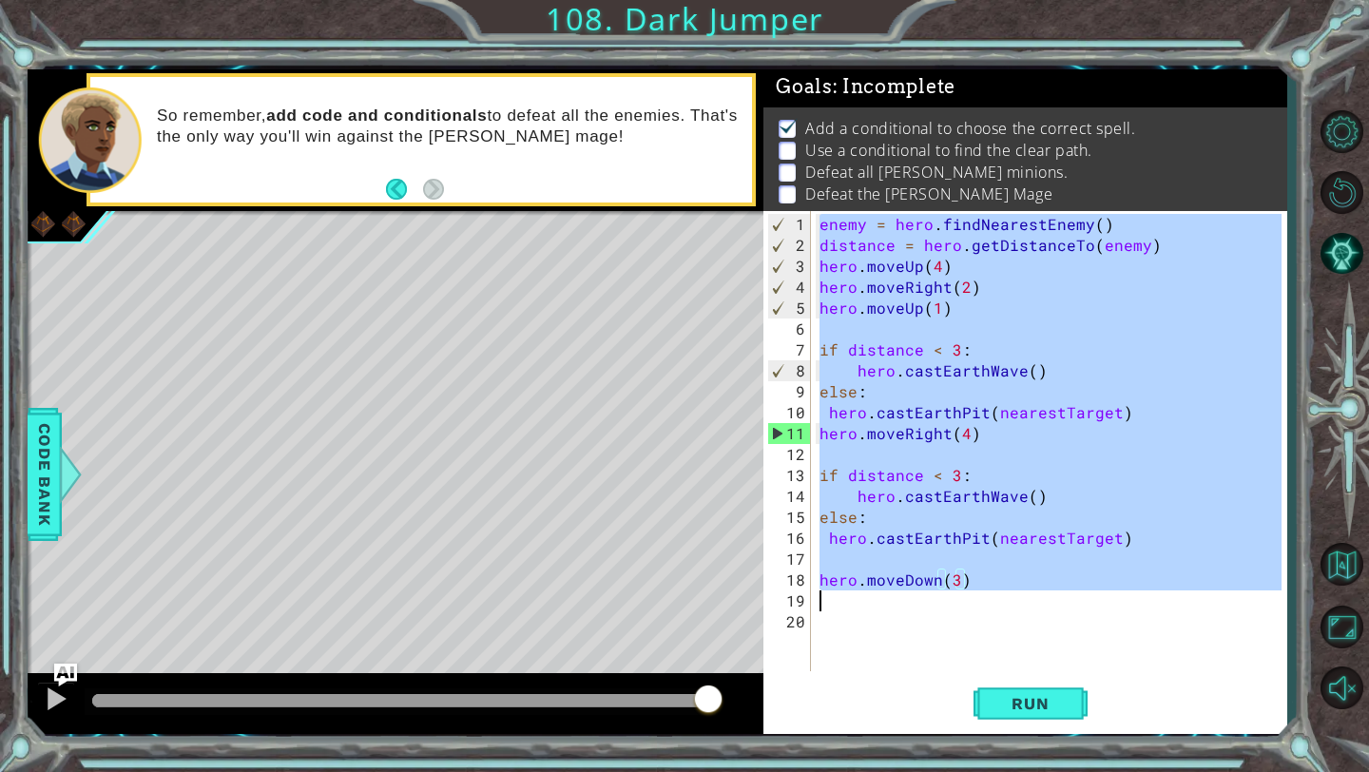
drag, startPoint x: 821, startPoint y: 229, endPoint x: 1107, endPoint y: 590, distance: 460.7
click at [1107, 590] on div "enemy = hero . findNearestEnemy ( ) distance = hero . getDistanceTo ( enemy ) h…" at bounding box center [1052, 465] width 475 height 502
type textarea "hero.moveDown(3)"
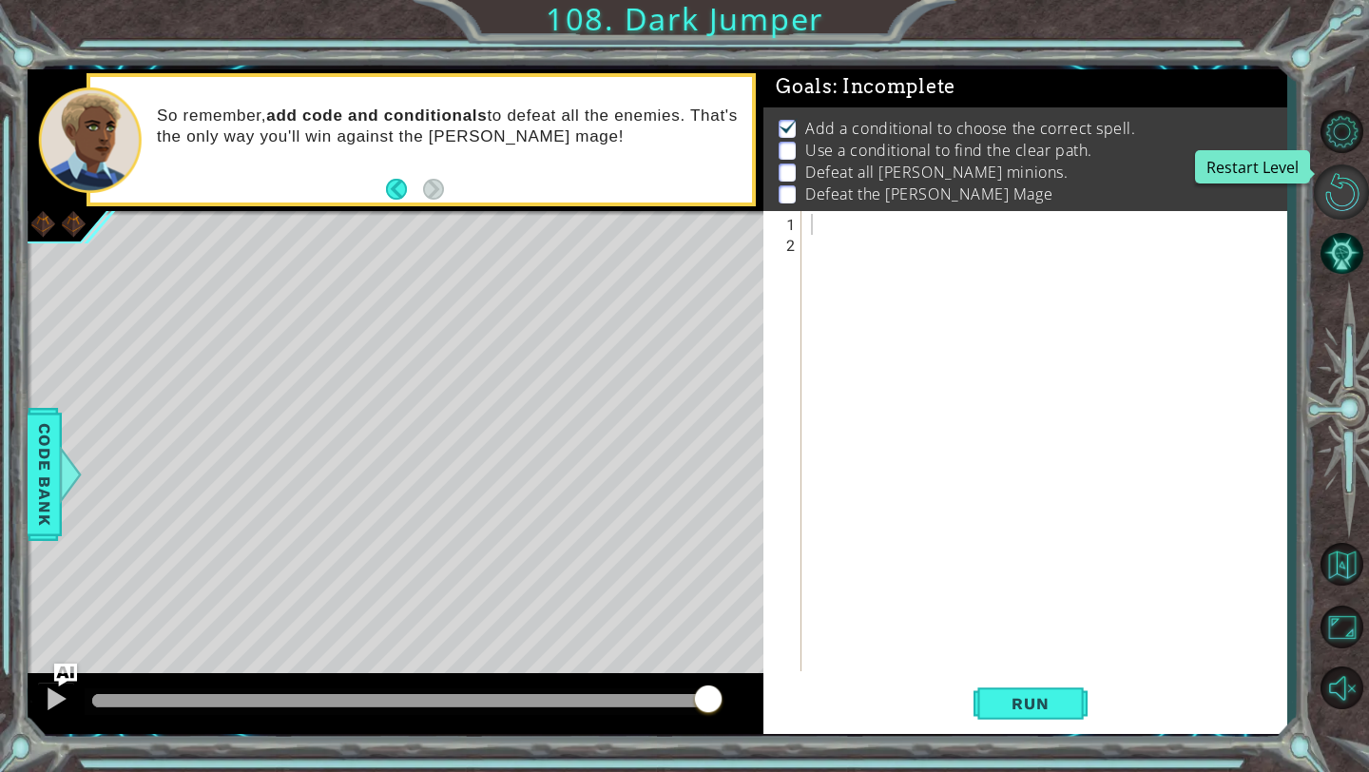
click at [1342, 188] on button "Restart Level" at bounding box center [1340, 191] width 55 height 55
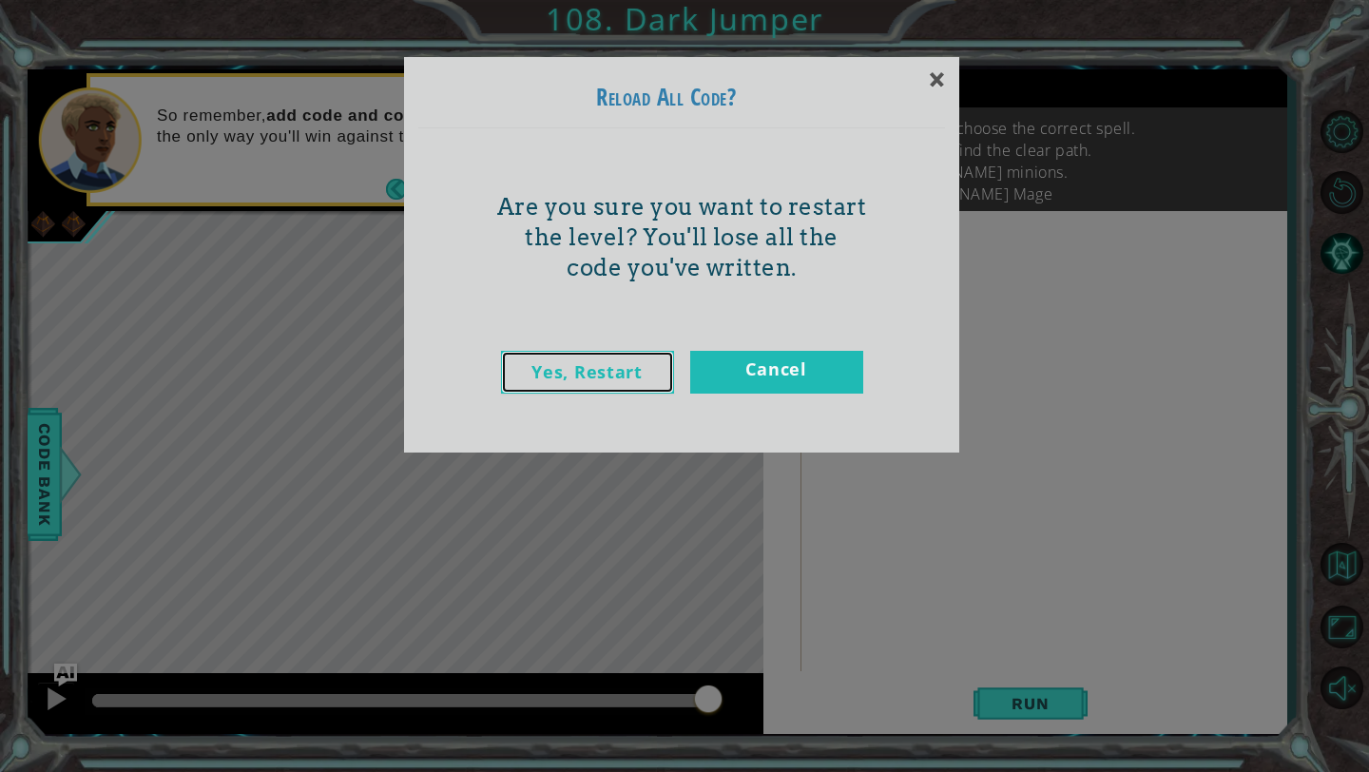
click at [615, 367] on link "Yes, Restart" at bounding box center [587, 372] width 173 height 43
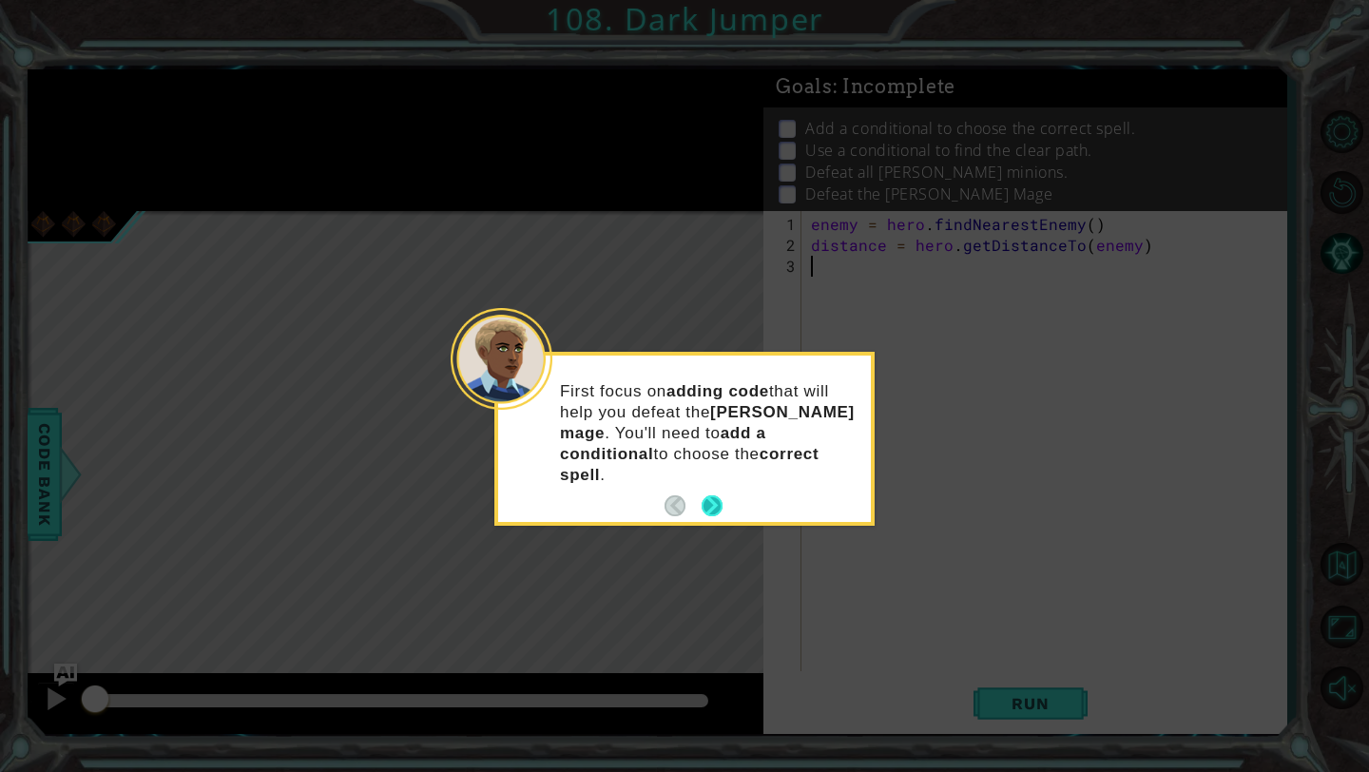
click at [716, 495] on button "Next" at bounding box center [711, 505] width 21 height 21
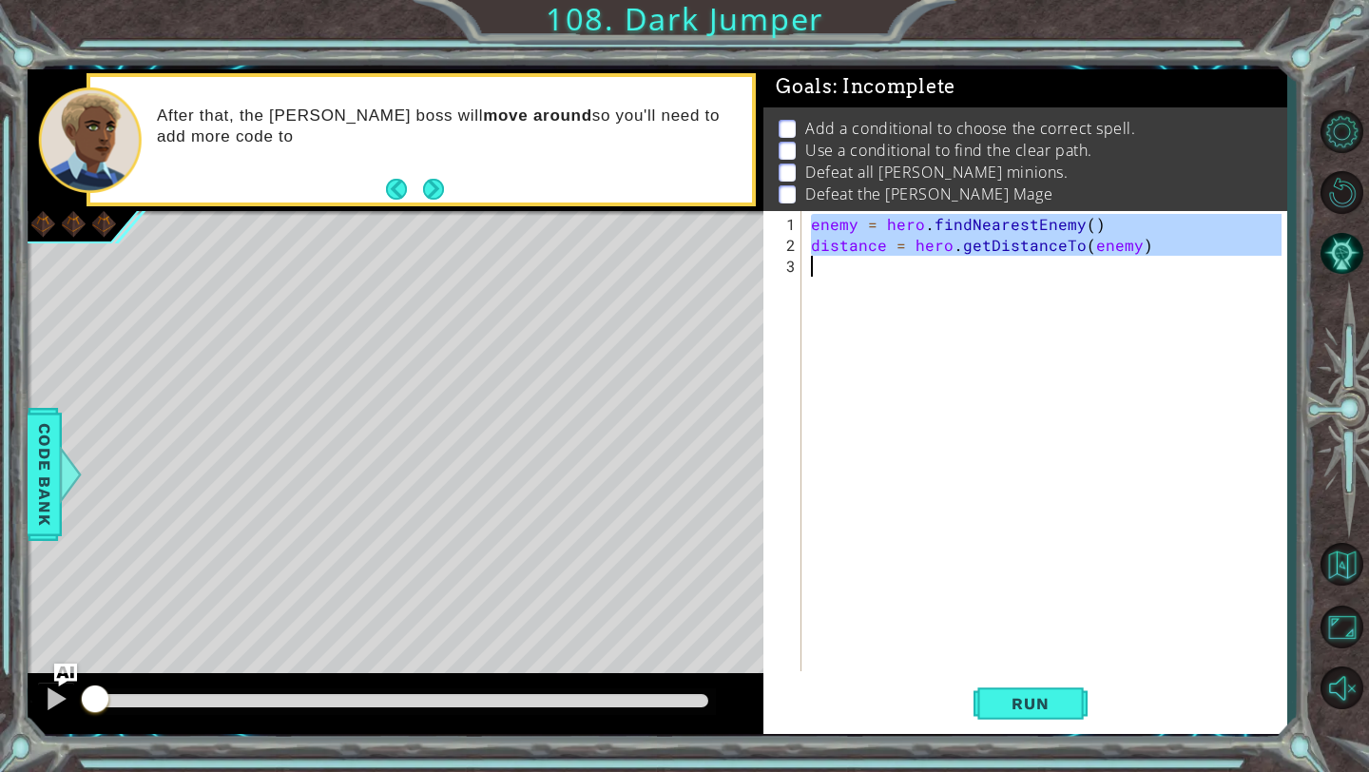
drag, startPoint x: 814, startPoint y: 226, endPoint x: 1147, endPoint y: 271, distance: 336.6
click at [1147, 271] on div "enemy = hero . findNearestEnemy ( ) distance = hero . getDistanceTo ( enemy )" at bounding box center [1049, 465] width 484 height 502
type textarea "distance = hero.getDistanceTo(enemy)"
click at [816, 286] on div "enemy = hero . findNearestEnemy ( ) distance = hero . getDistanceTo ( enemy )" at bounding box center [1049, 465] width 484 height 502
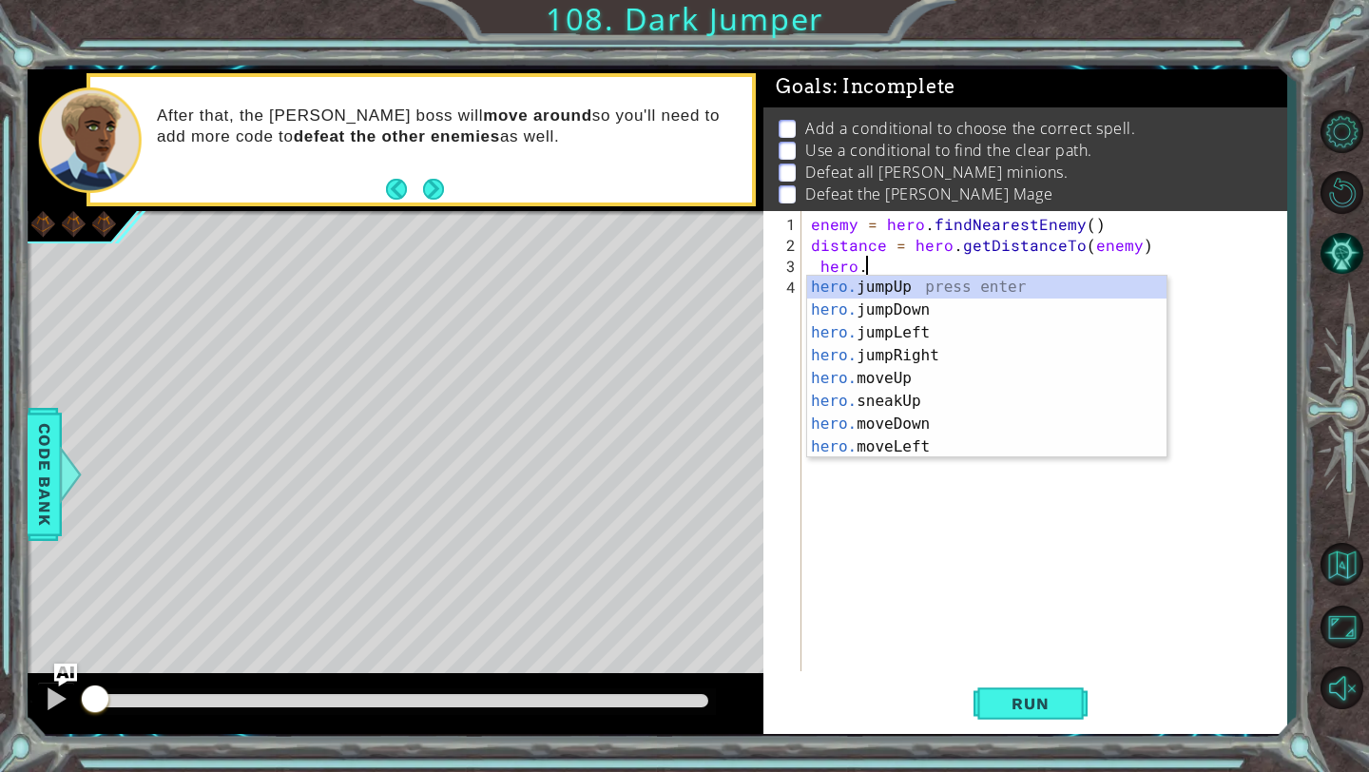
scroll to position [0, 2]
click at [944, 422] on div "hero. jumpUp press enter hero. jumpDown press enter hero. jumpLeft press enter …" at bounding box center [986, 390] width 359 height 228
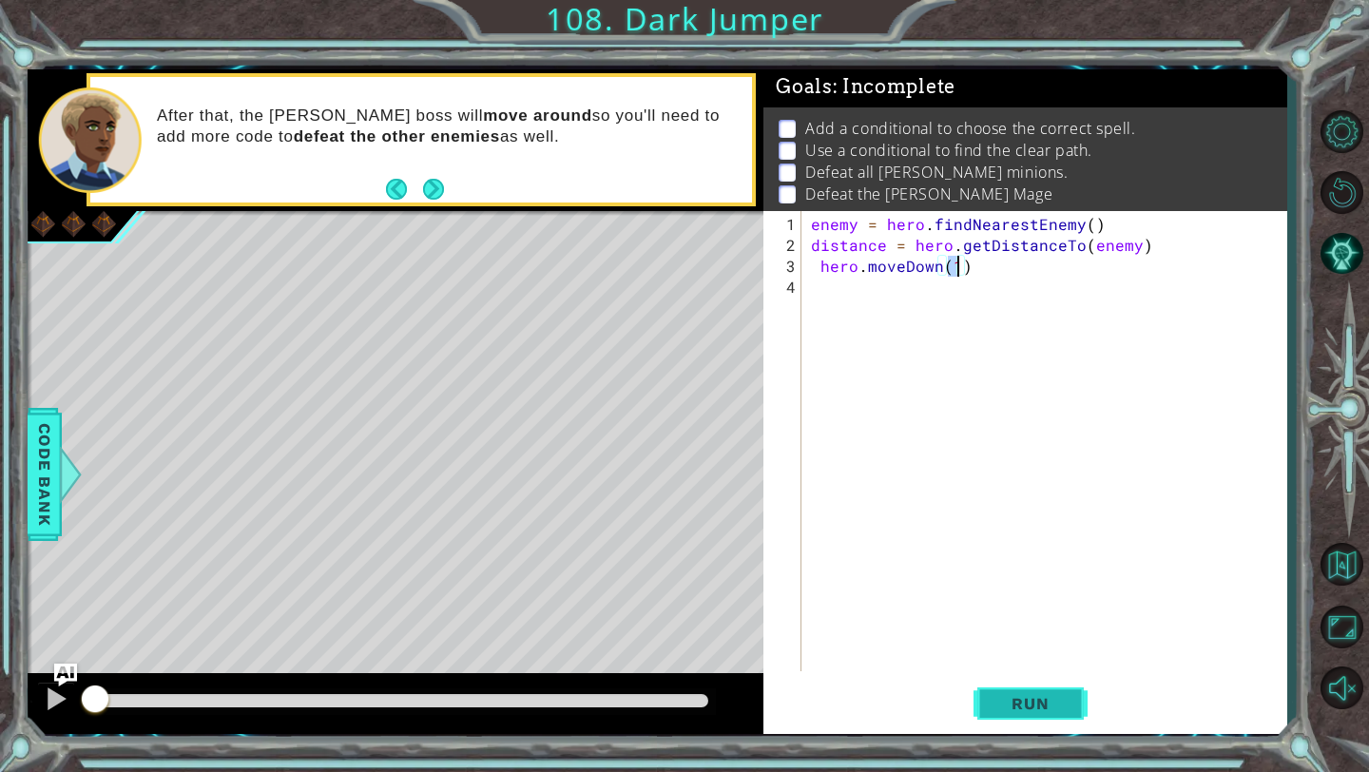
type textarea "hero.moveDown(1)"
click at [1055, 694] on span "Run" at bounding box center [1029, 703] width 75 height 19
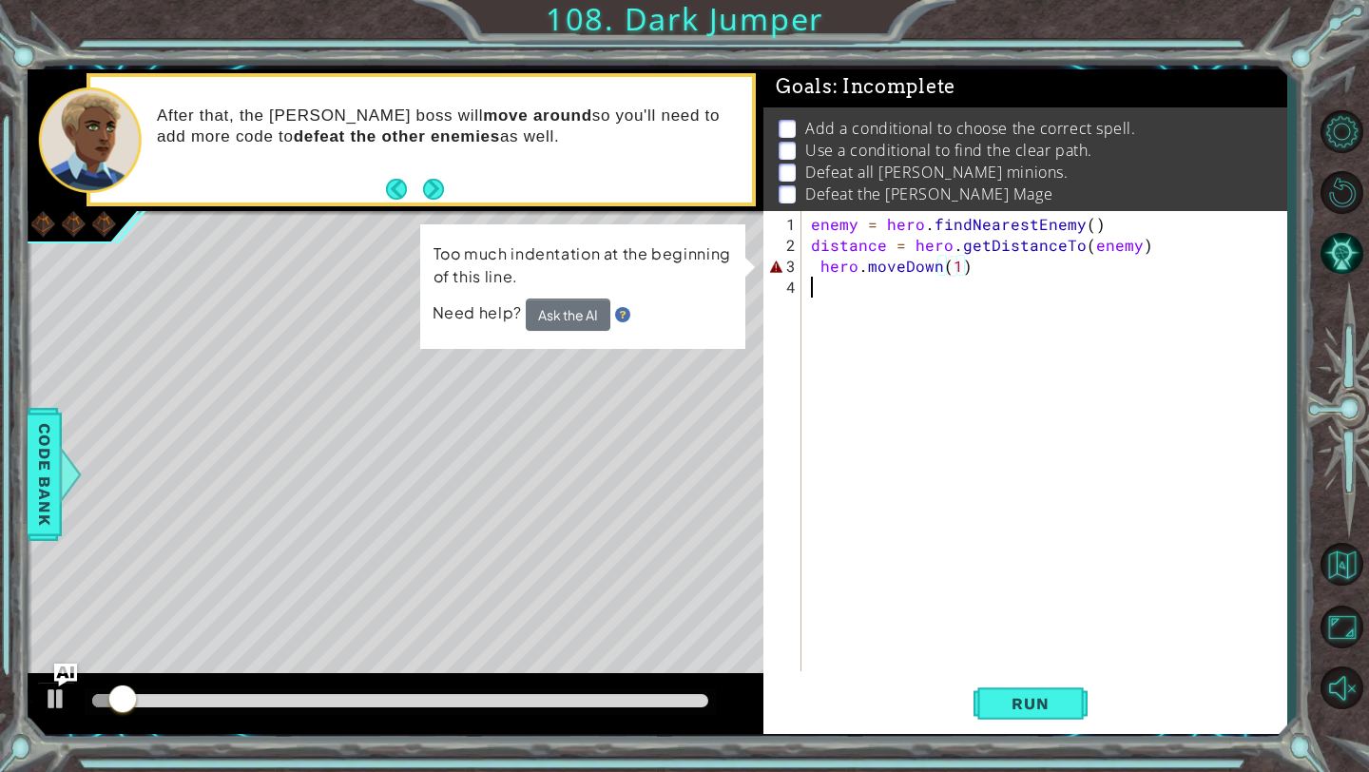
click at [984, 276] on div "enemy = hero . findNearestEnemy ( ) distance = hero . getDistanceTo ( enemy ) h…" at bounding box center [1049, 465] width 484 height 502
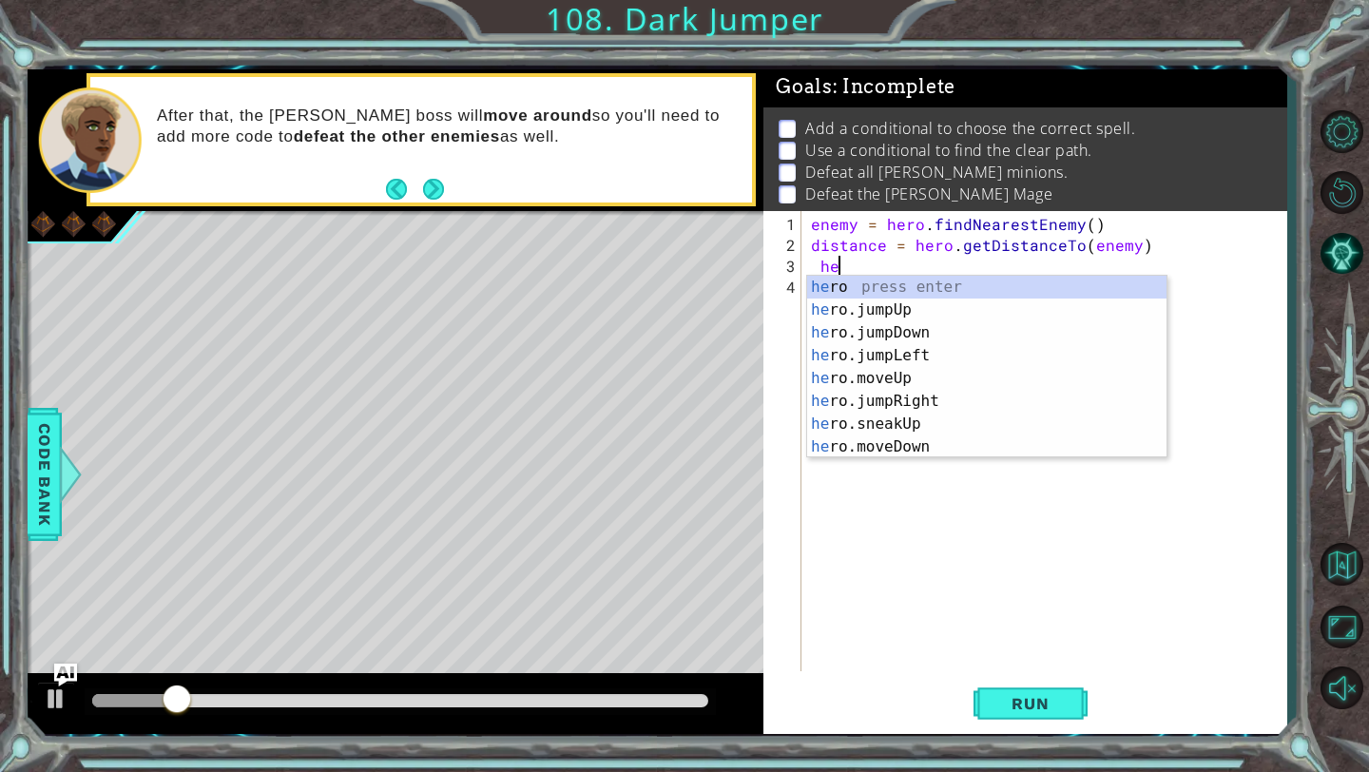
type textarea "h"
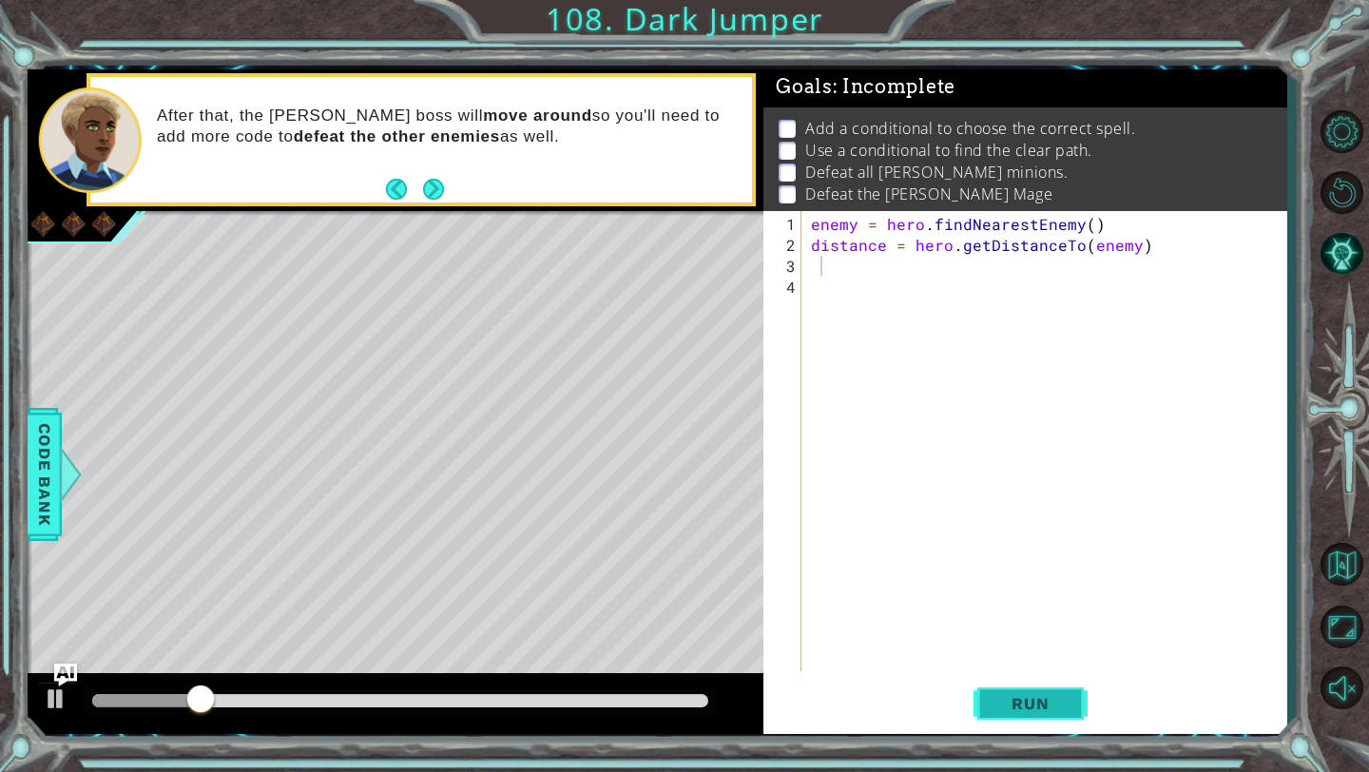
click at [1016, 695] on span "Run" at bounding box center [1029, 703] width 75 height 19
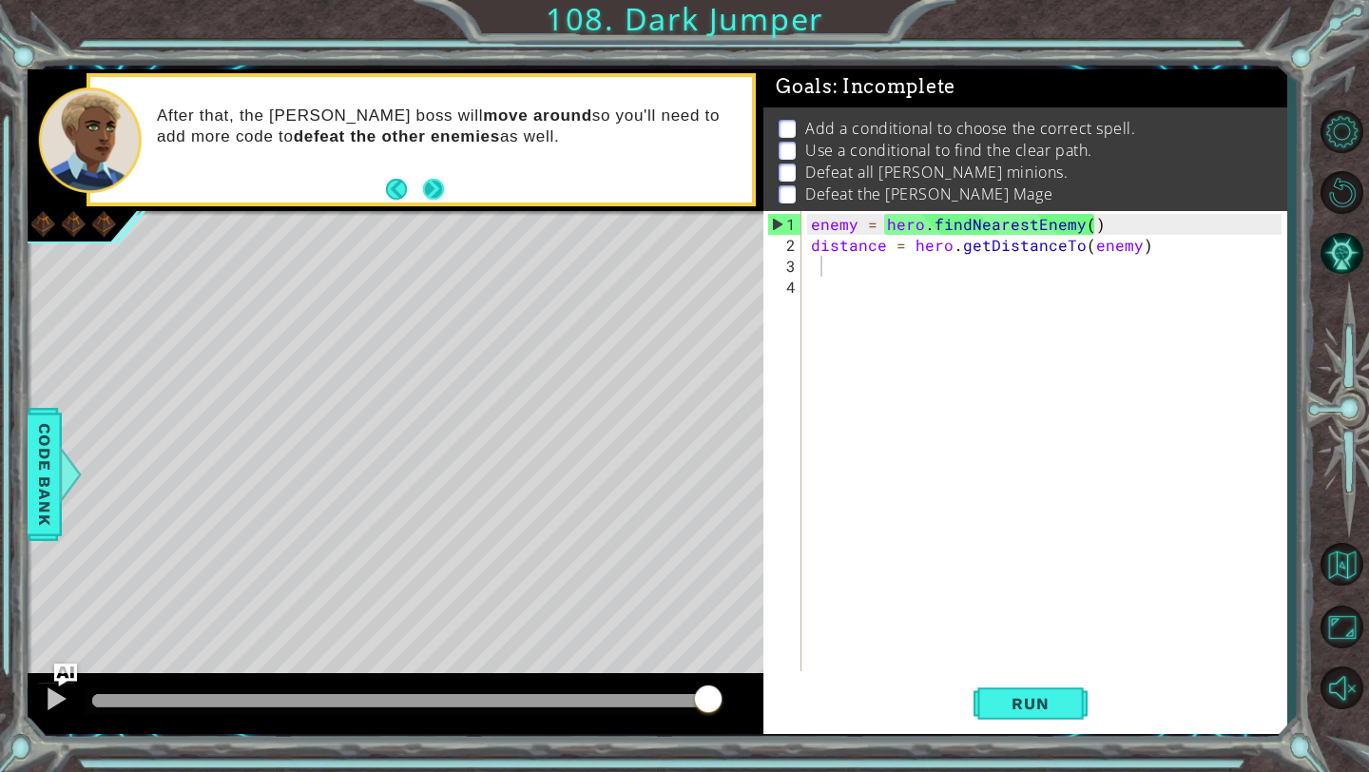
click at [432, 190] on button "Next" at bounding box center [433, 189] width 24 height 24
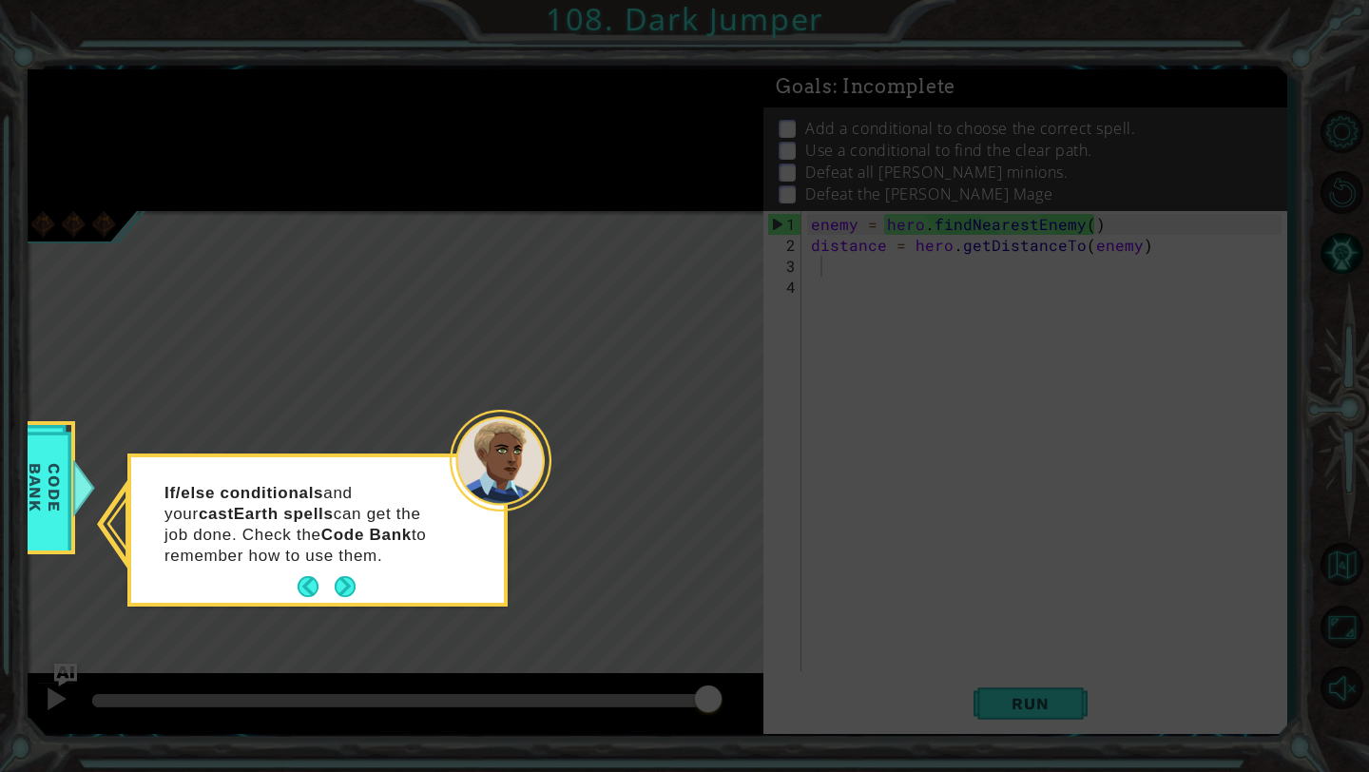
click at [358, 596] on div "If/else conditionals and your castEarth spells can get the job done. Check the …" at bounding box center [317, 534] width 373 height 138
click at [346, 593] on button "Next" at bounding box center [345, 587] width 24 height 24
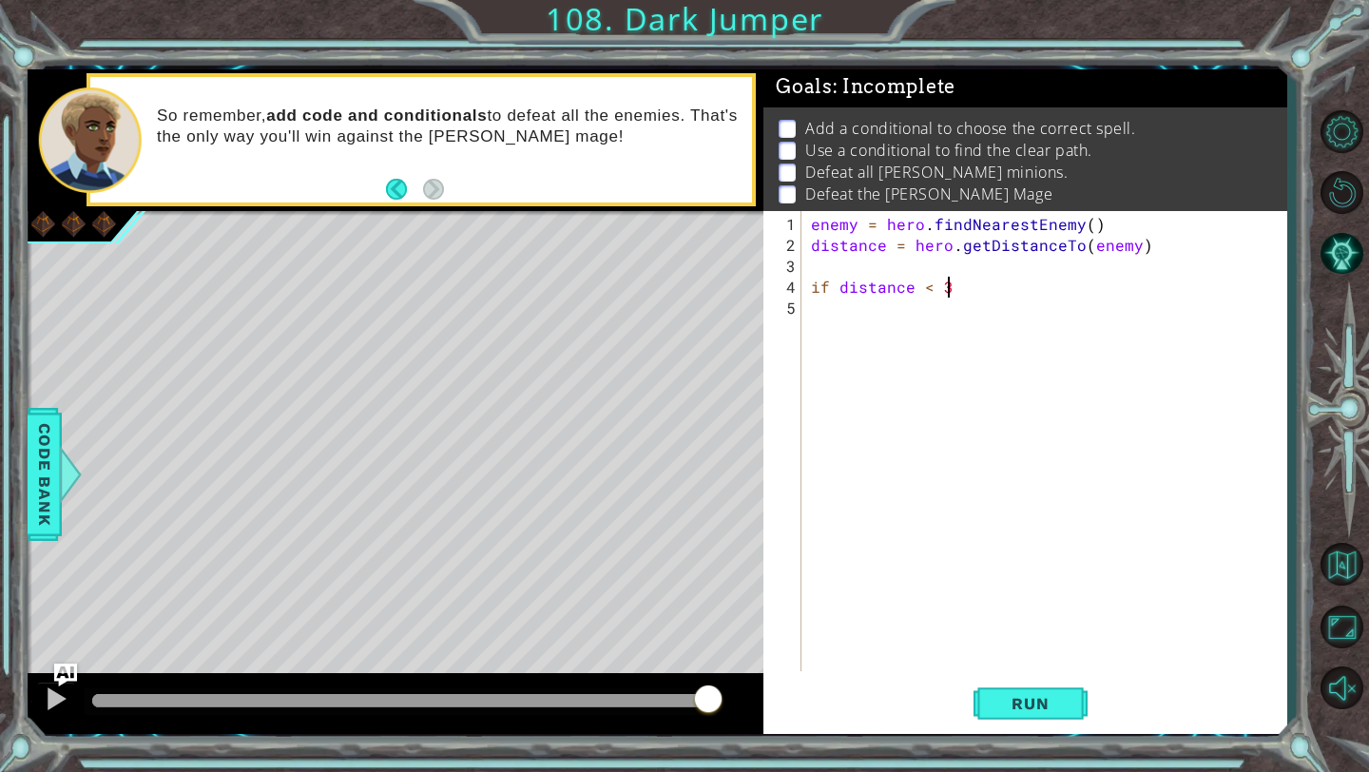
scroll to position [0, 8]
type textarea "if distance < 3:"
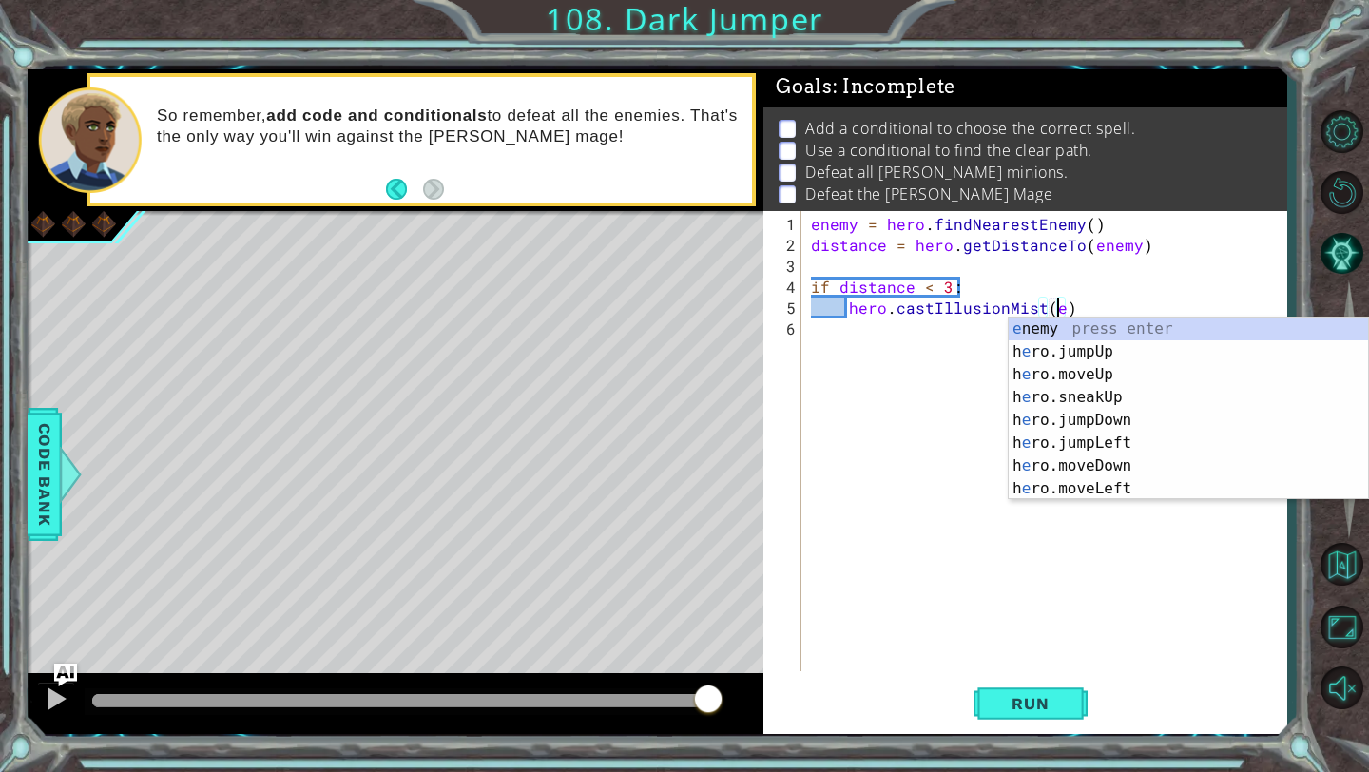
type textarea "hero.castIllusionMist(enemy)"
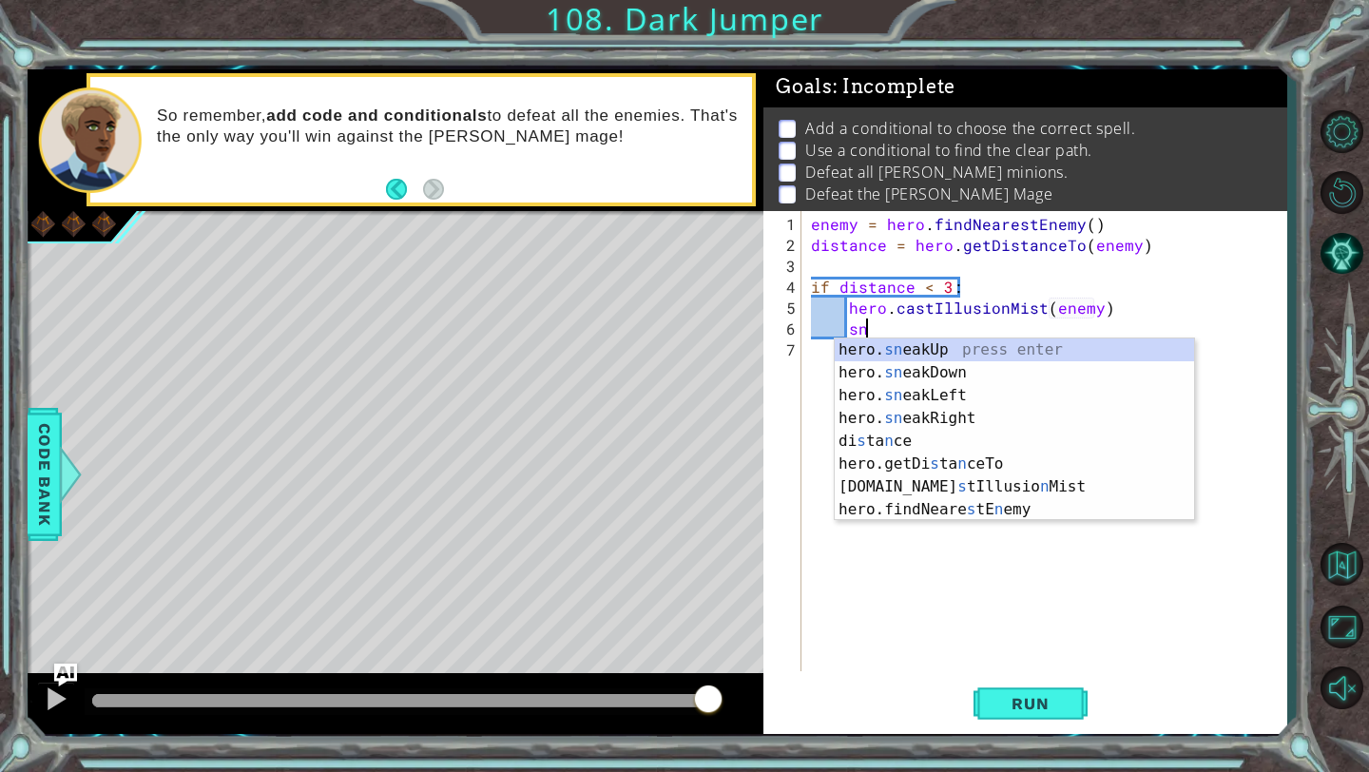
scroll to position [0, 2]
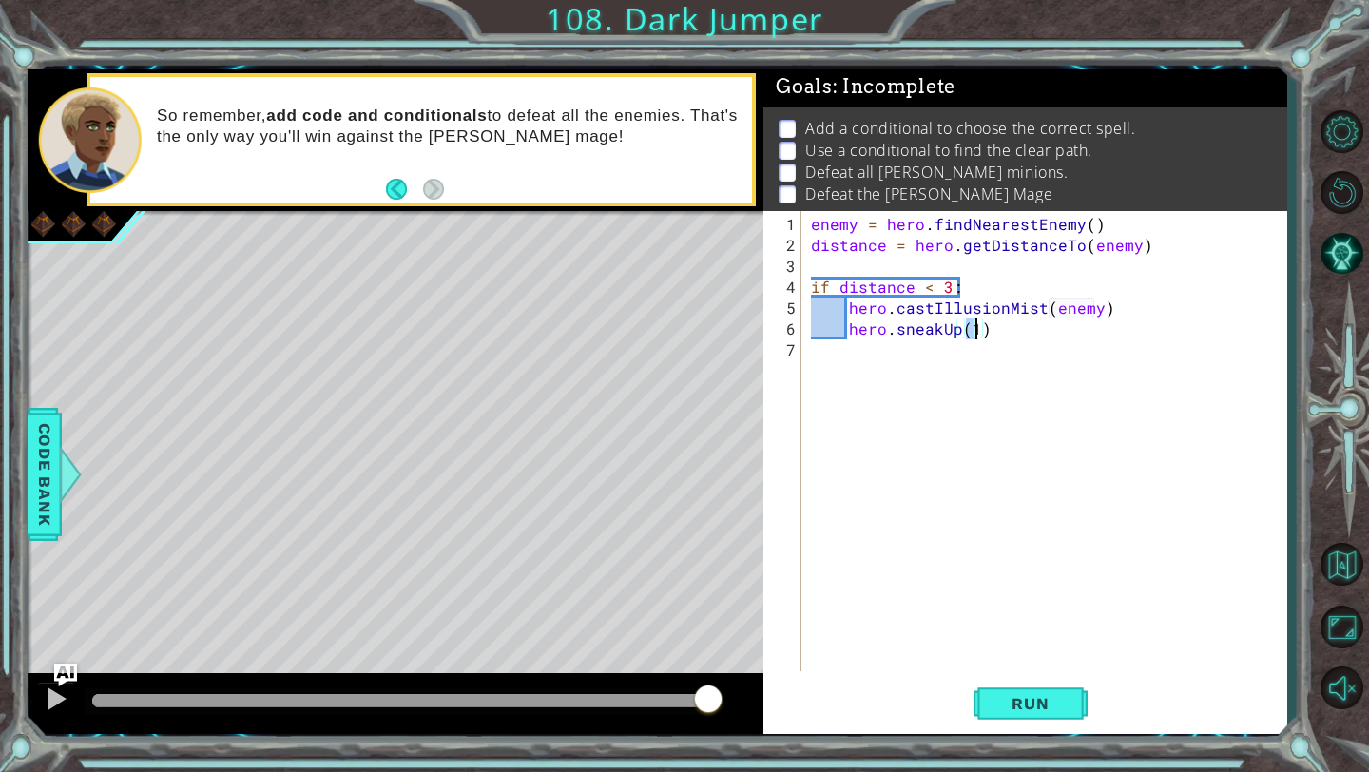
type textarea "hero.sneakUp(2)"
type textarea "if distance > 2:"
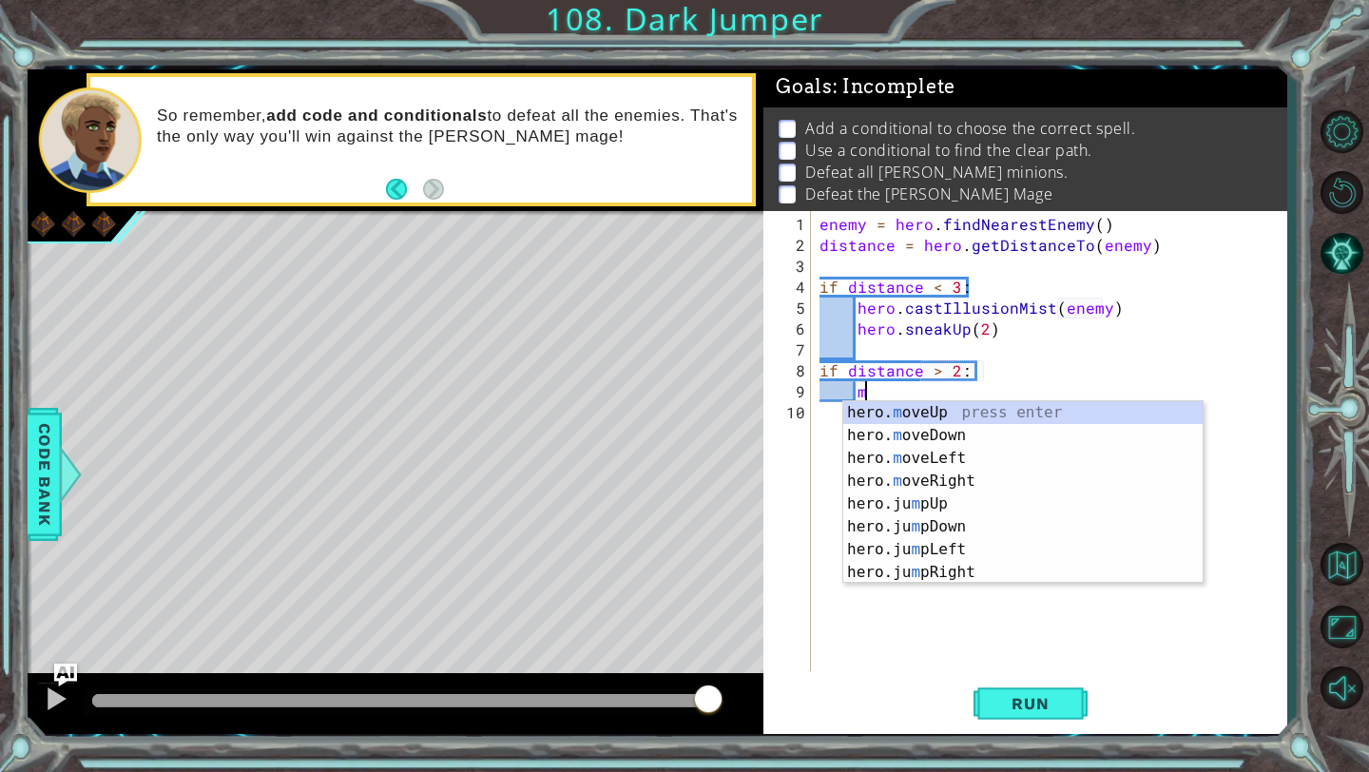
scroll to position [0, 2]
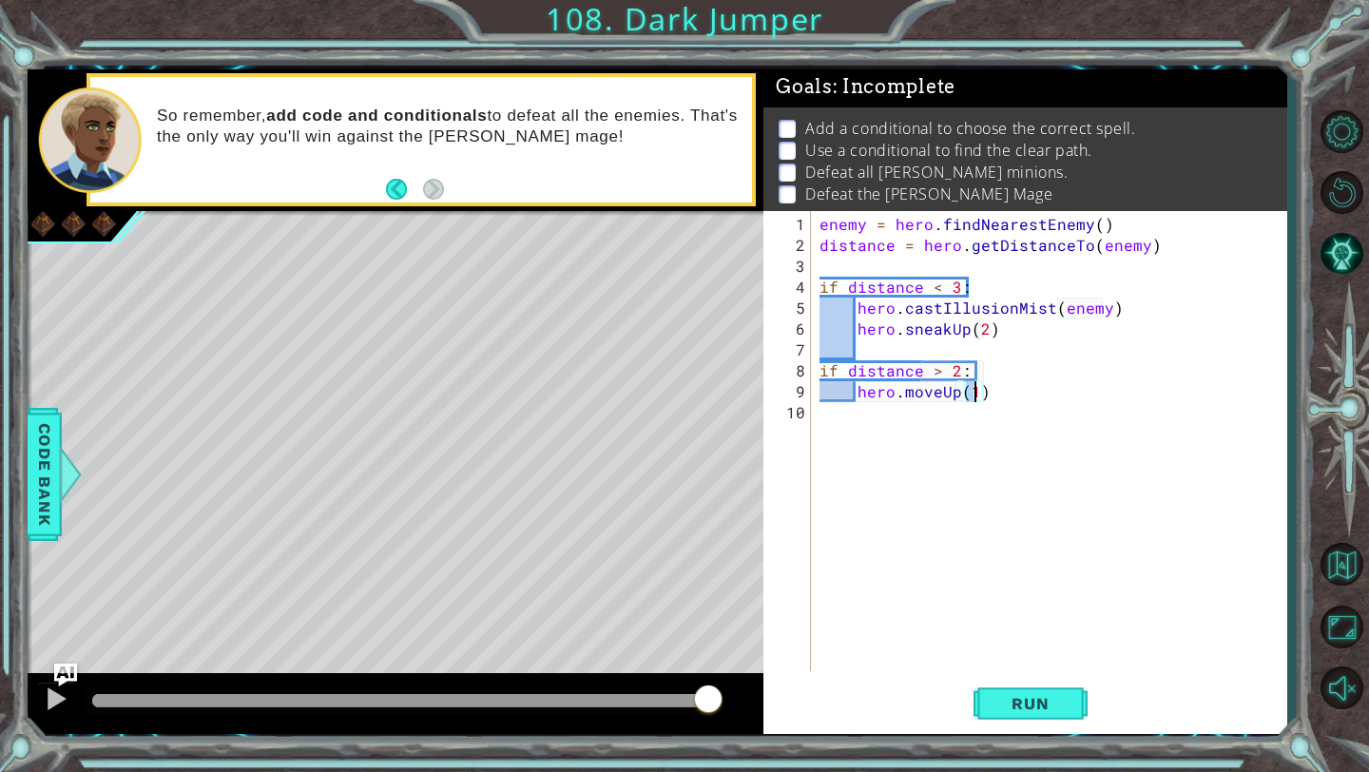
type textarea "hero.moveUp(2)"
click at [1017, 682] on button "Run" at bounding box center [1030, 704] width 114 height 52
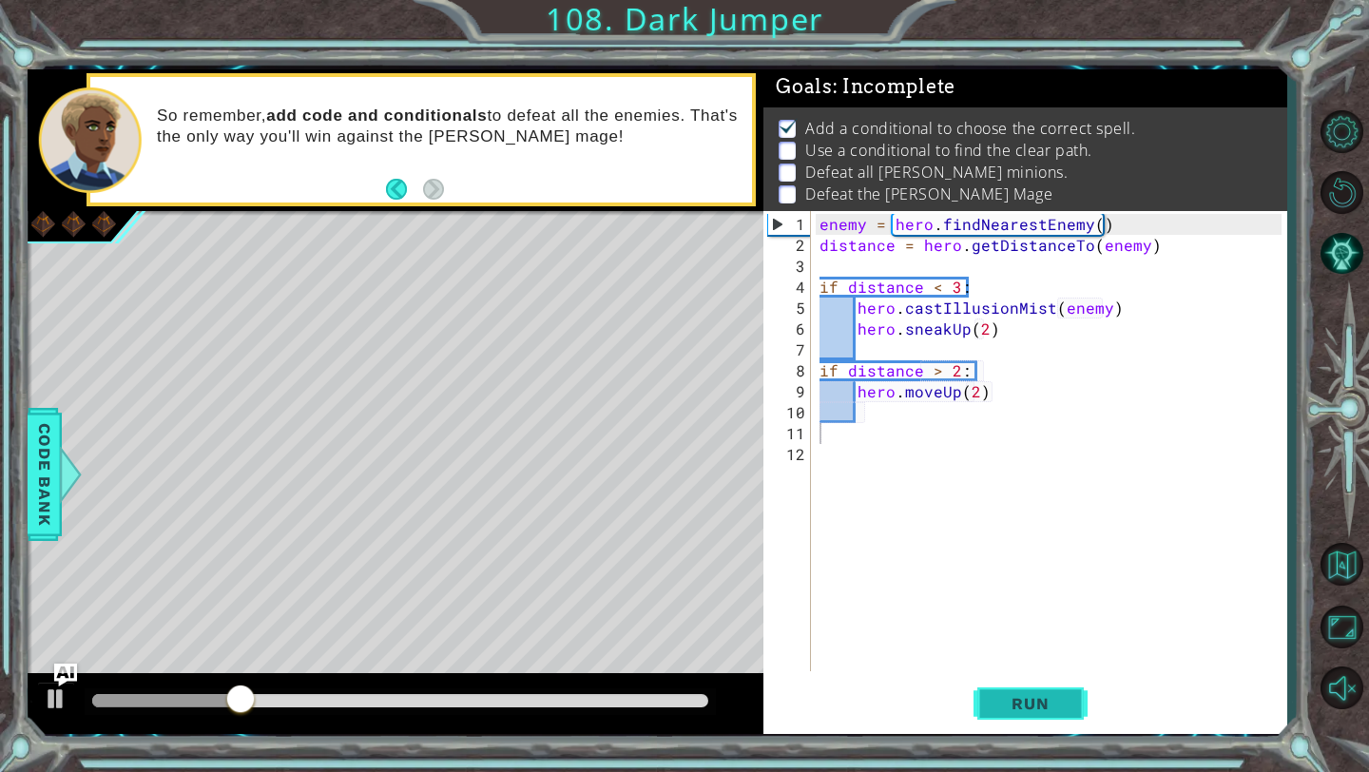
click at [989, 692] on button "Run" at bounding box center [1030, 704] width 114 height 52
click at [1132, 312] on div "enemy = hero . findNearestEnemy ( ) distance = hero . getDistanceTo ( enemy ) i…" at bounding box center [1052, 465] width 475 height 502
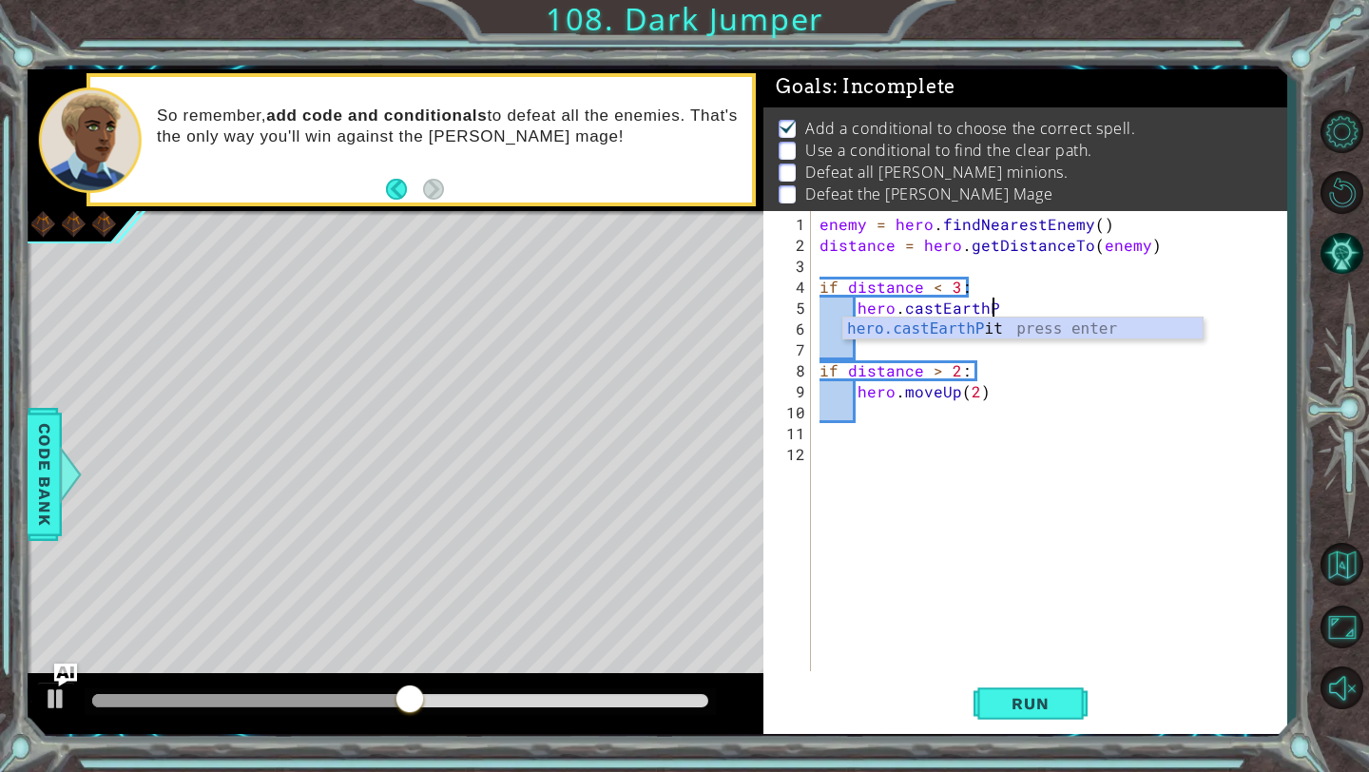
type textarea "hero.castEarth"
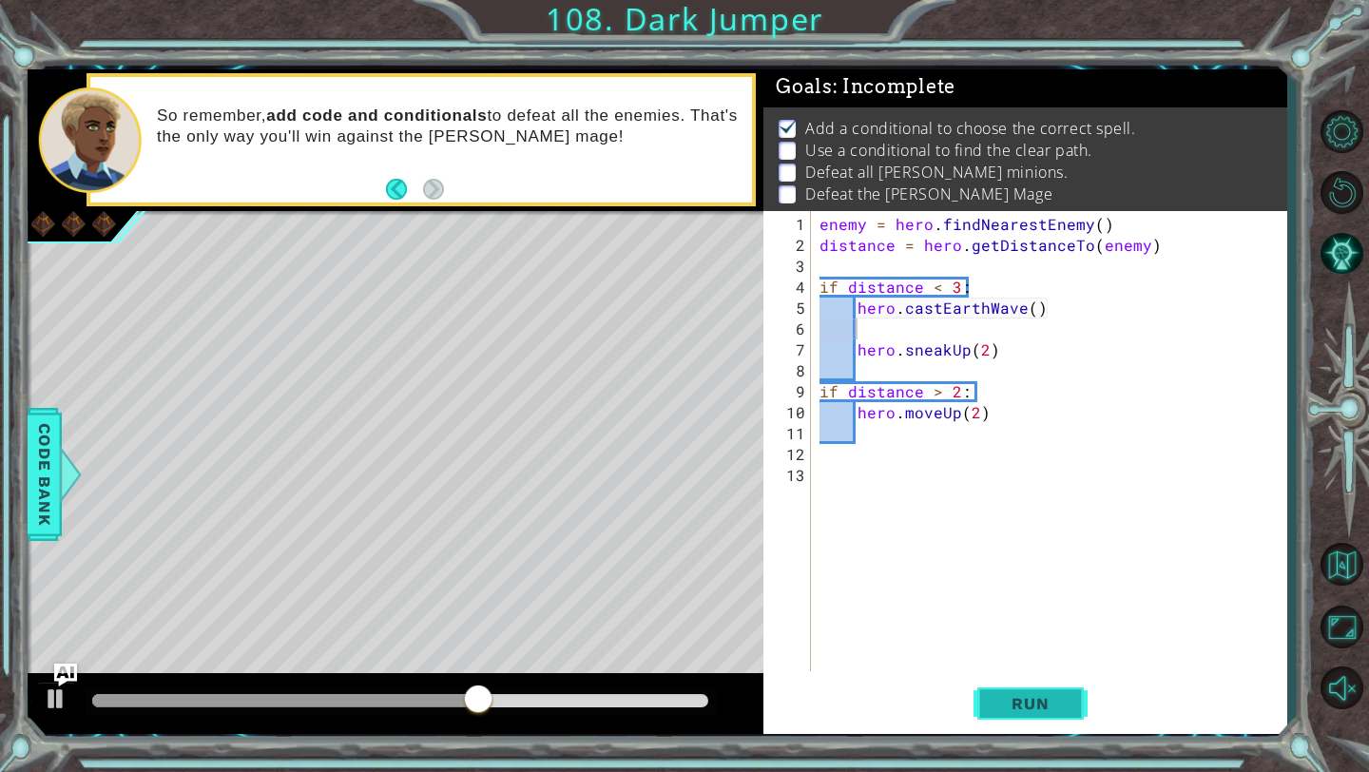
click at [1022, 689] on button "Run" at bounding box center [1030, 704] width 114 height 52
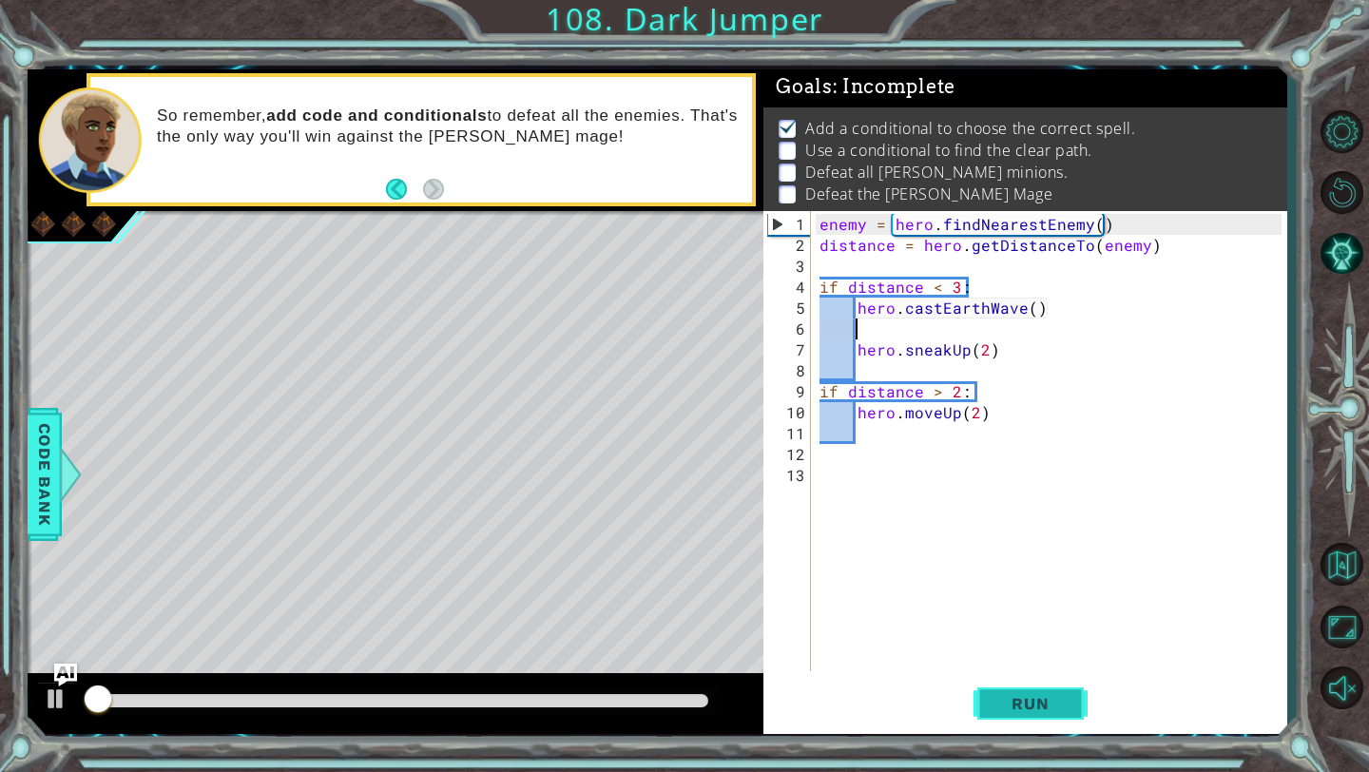
click at [1022, 689] on button "Run" at bounding box center [1030, 704] width 114 height 52
click at [836, 464] on div "enemy = hero . findNearestEnemy ( ) distance = hero . getDistanceTo ( enemy ) i…" at bounding box center [1052, 465] width 475 height 502
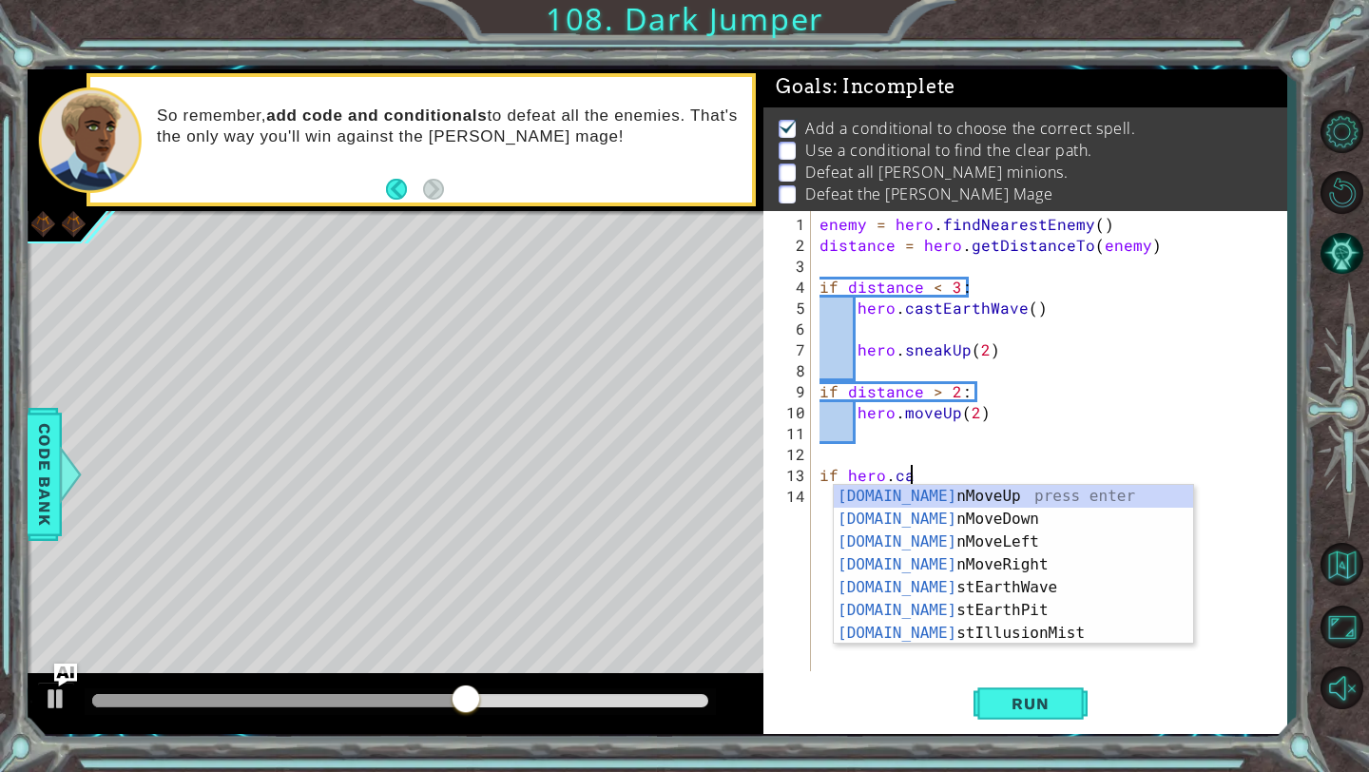
scroll to position [0, 5]
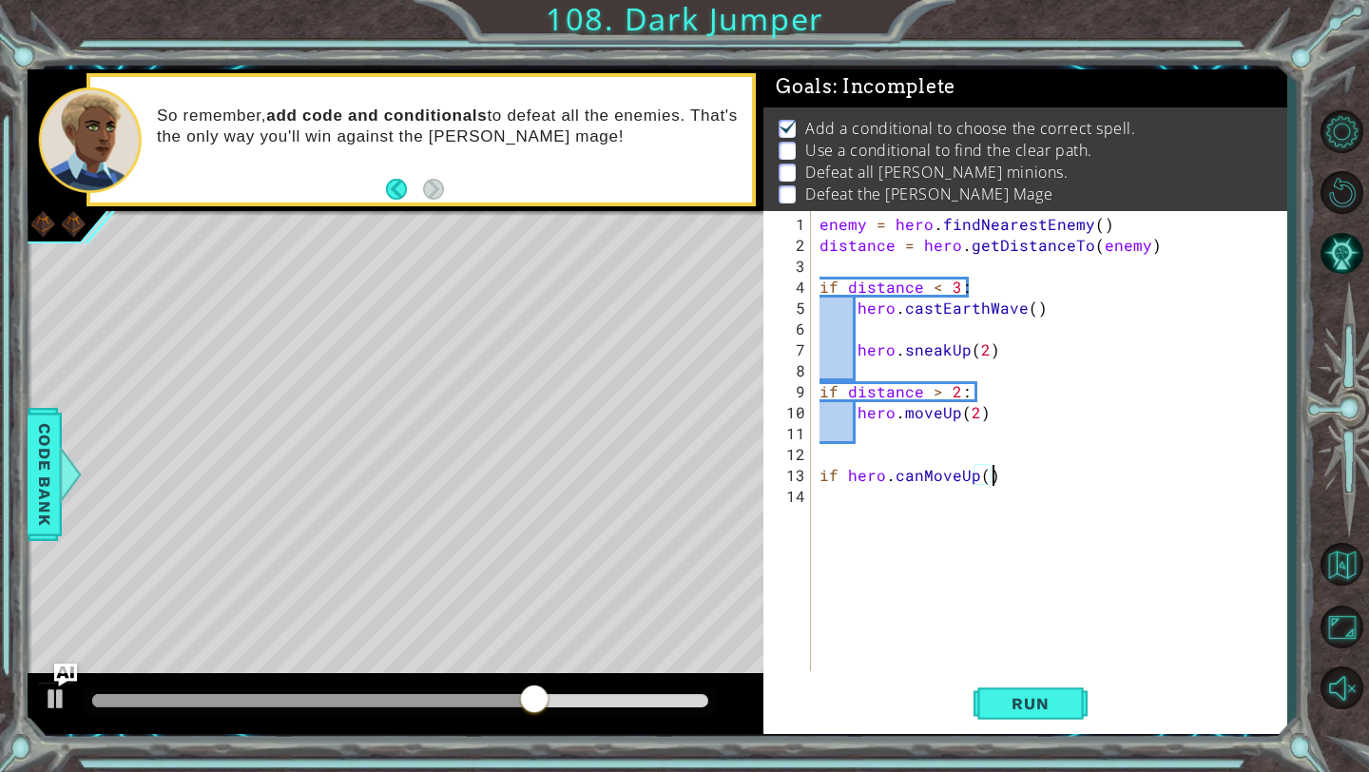
type textarea "if hero.canMoveUp():"
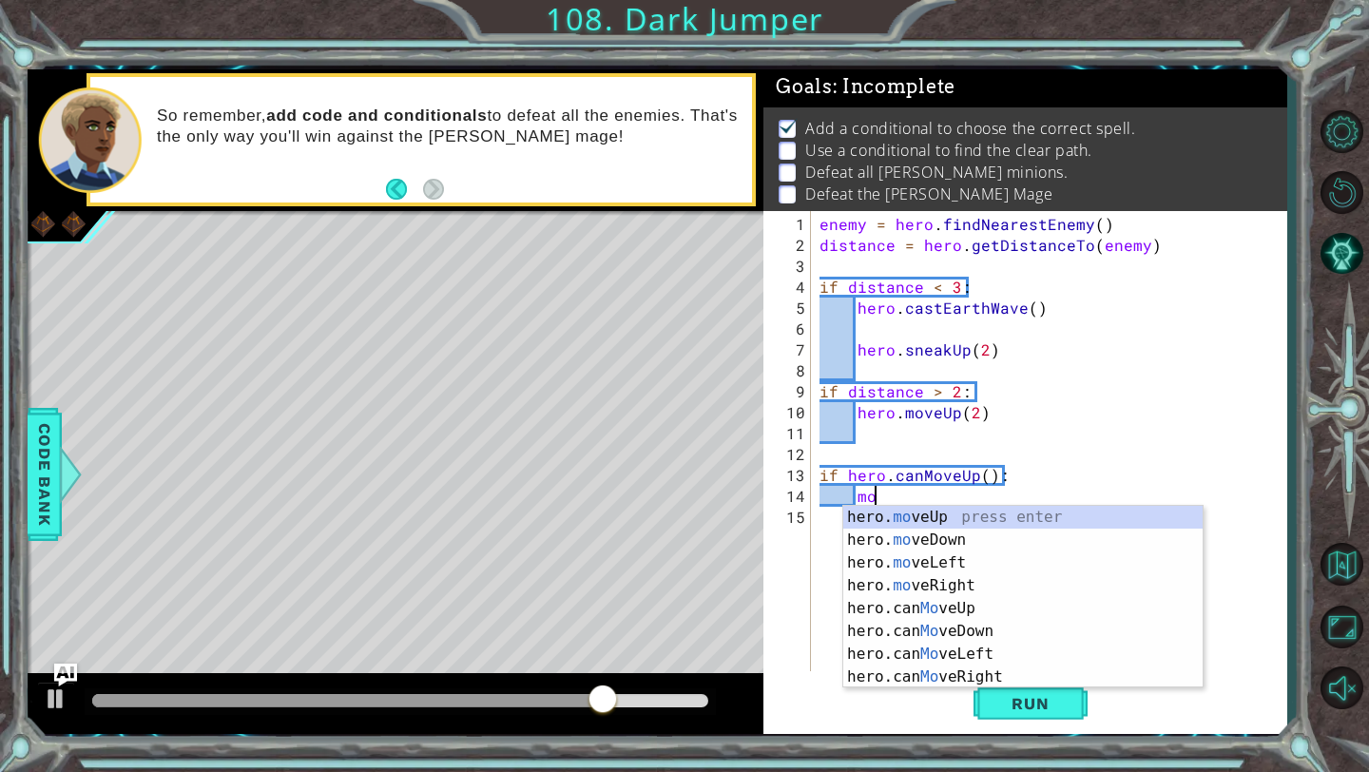
scroll to position [0, 2]
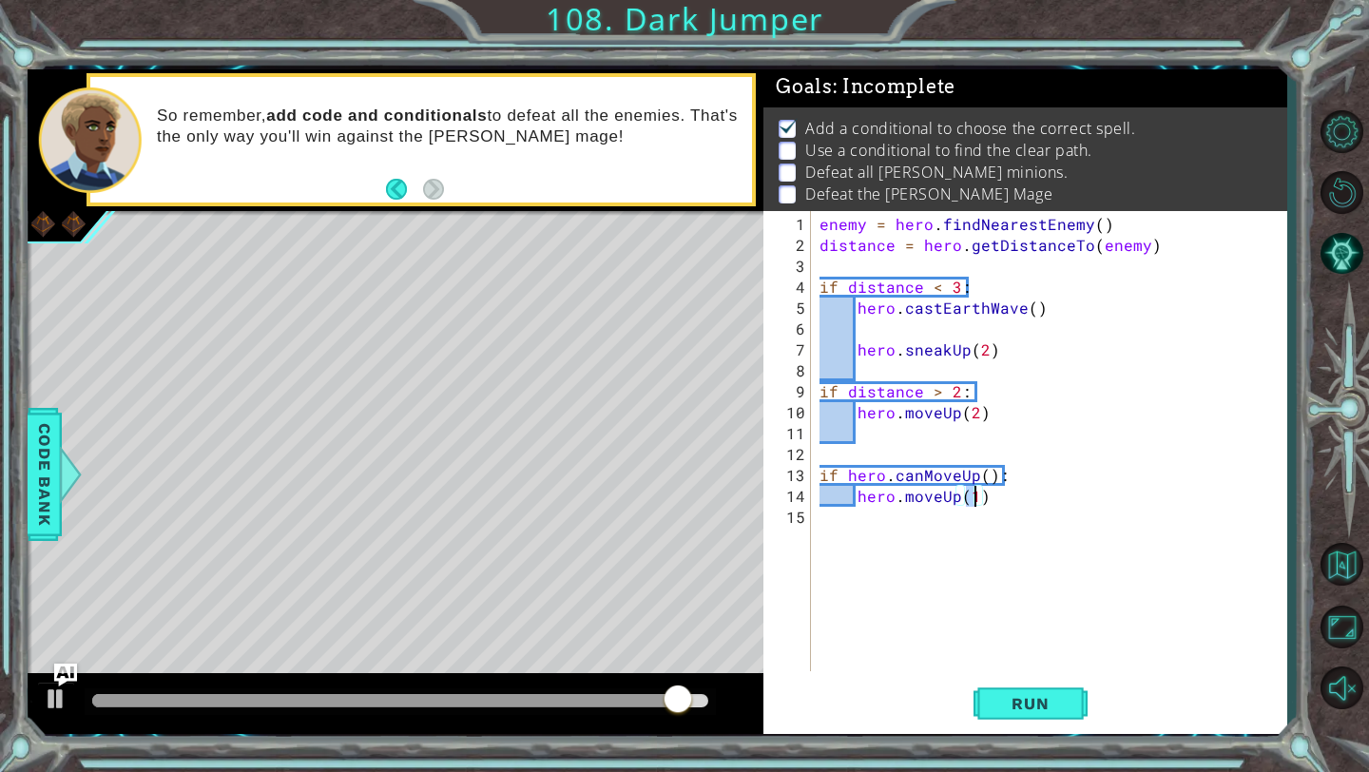
type textarea "hero.moveUp(2)"
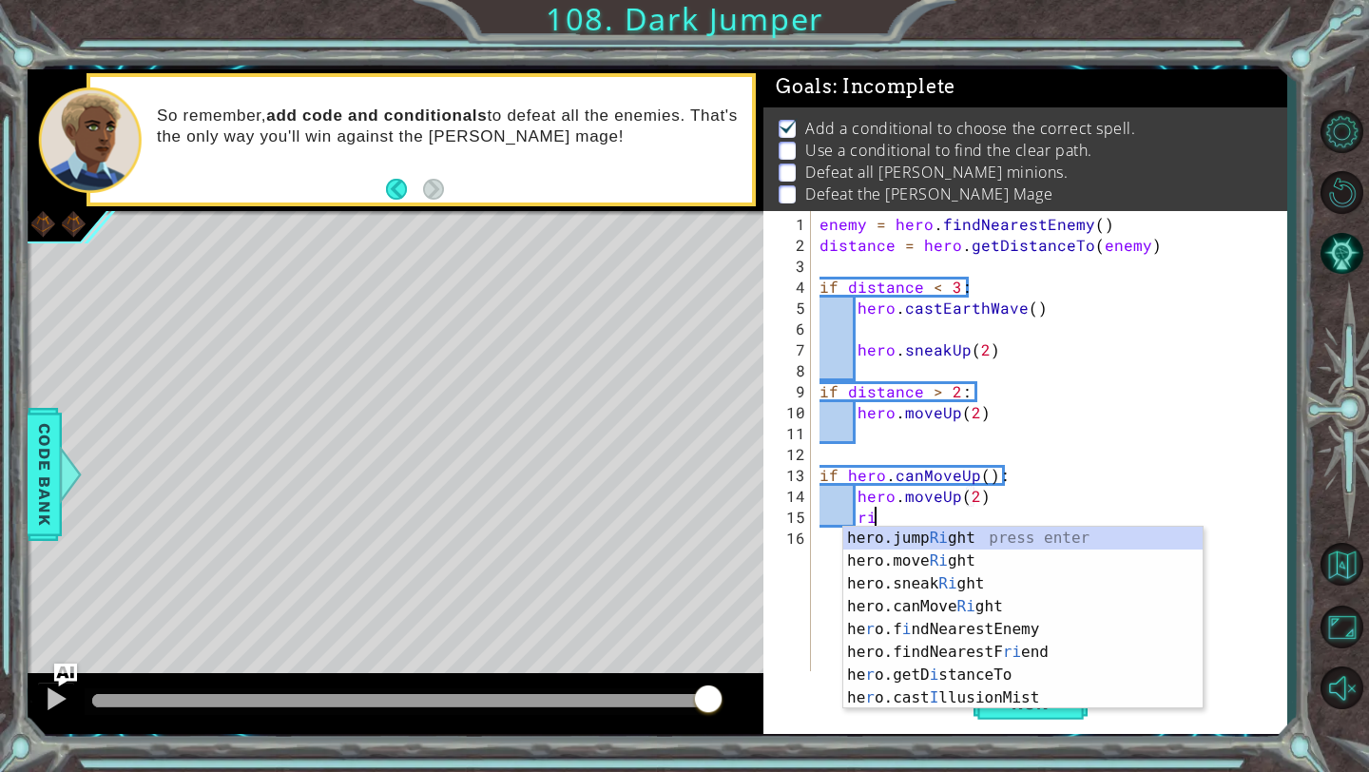
type textarea "righ"
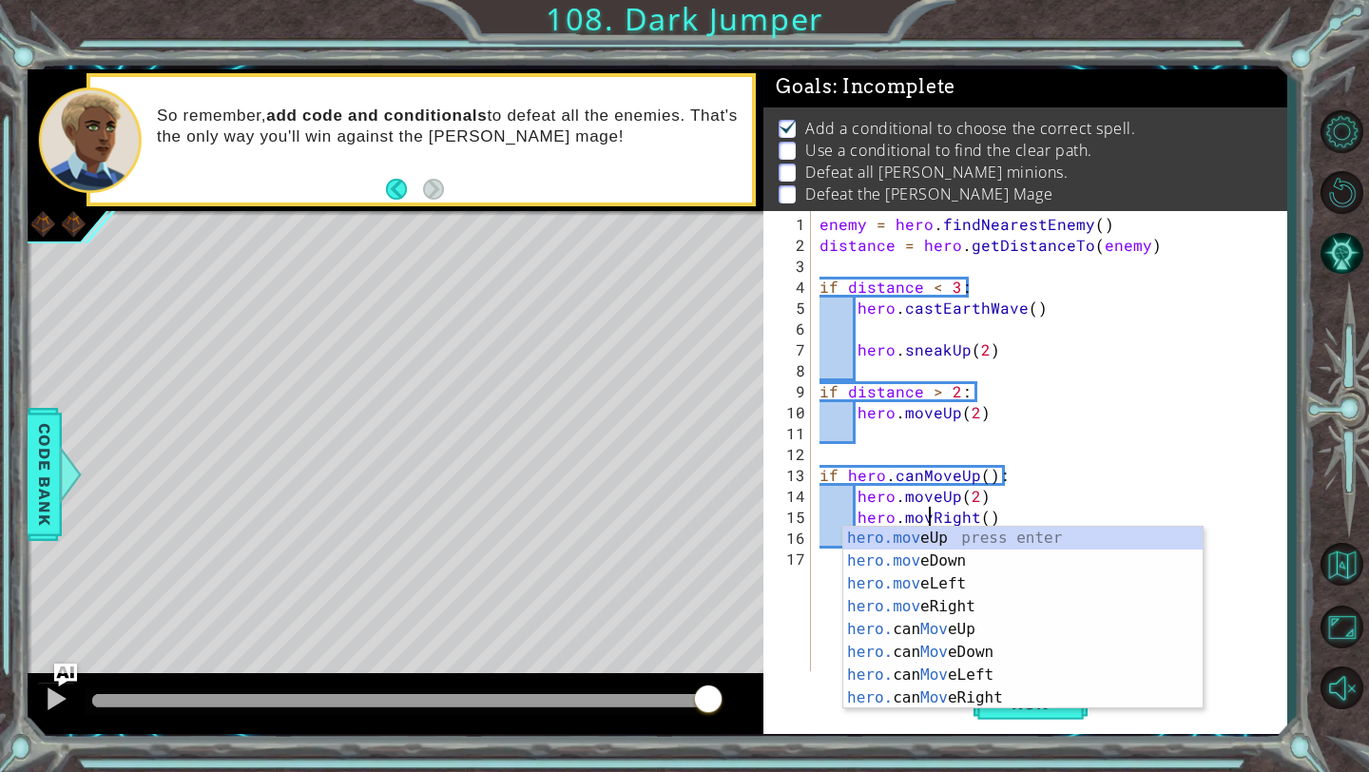
scroll to position [0, 8]
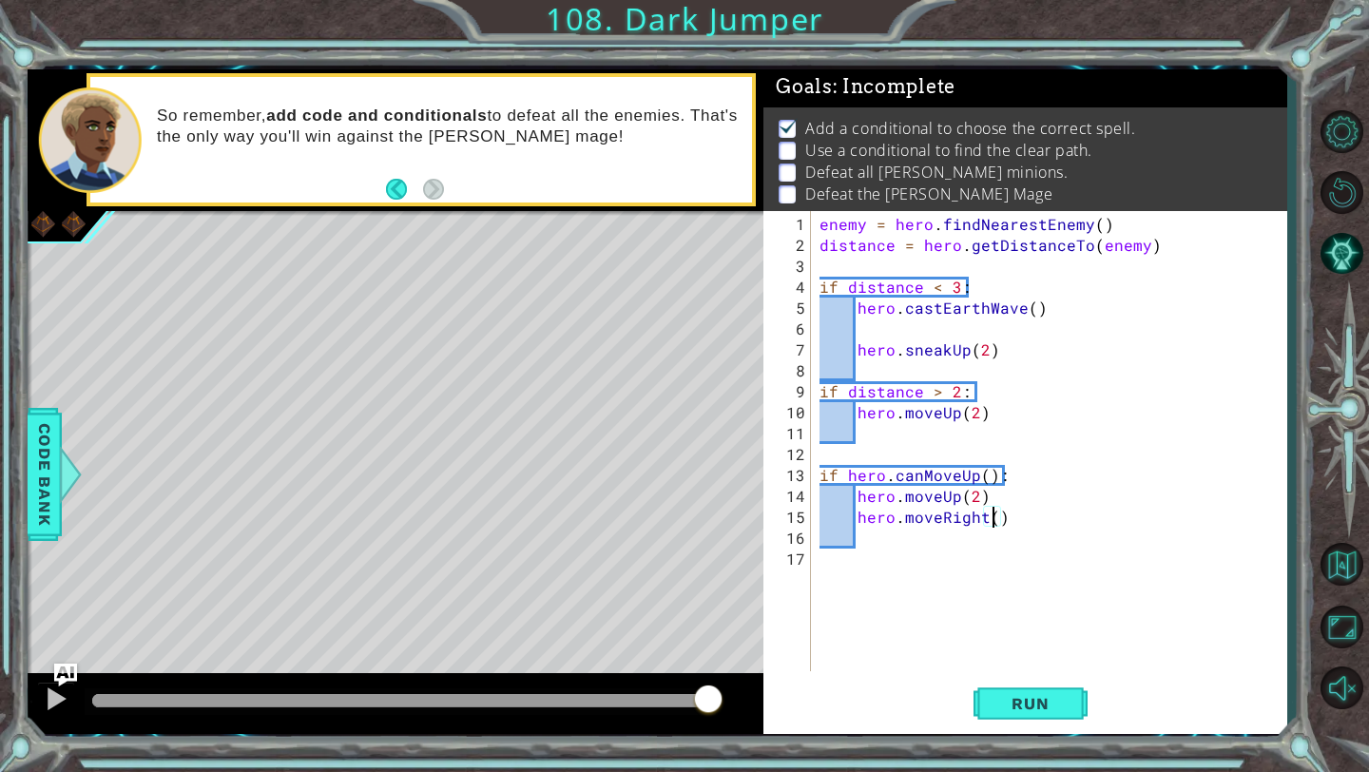
type textarea "hero.moveRight(2)"
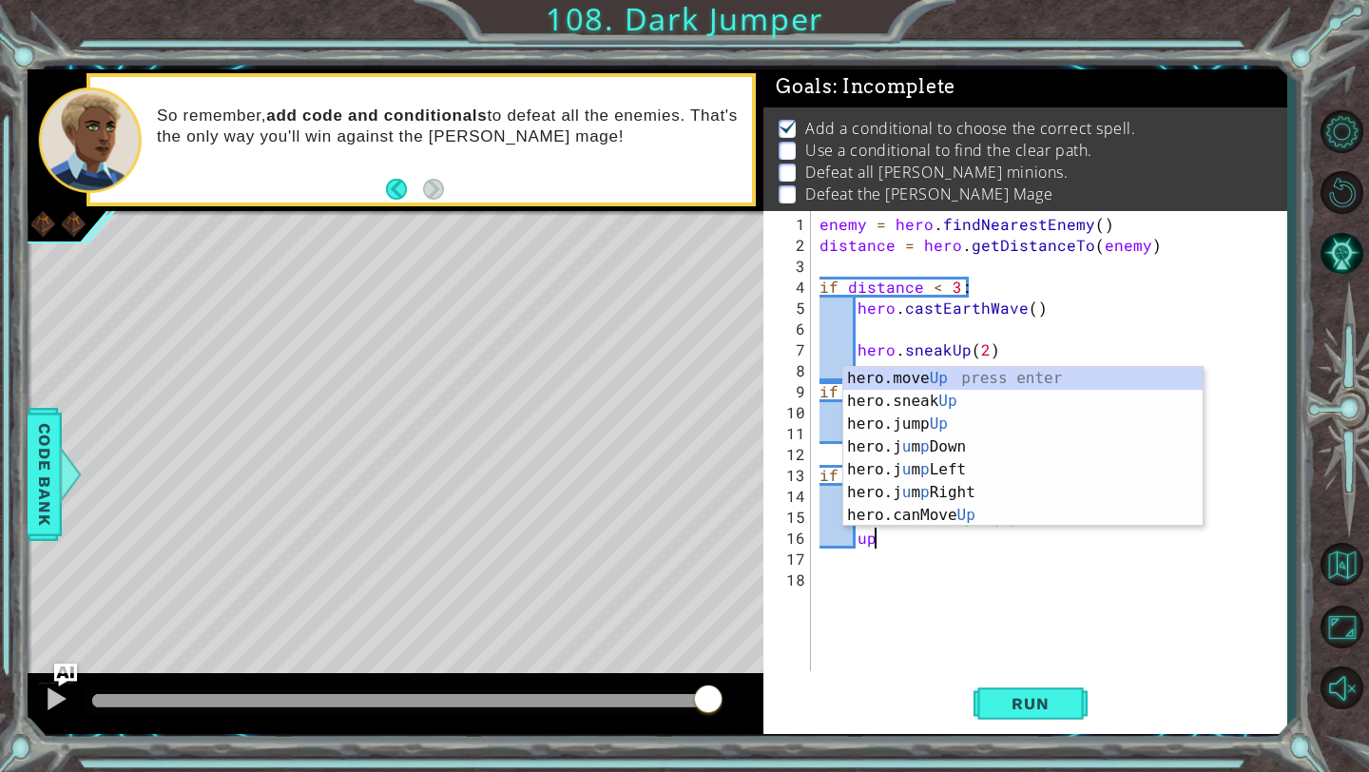
scroll to position [0, 2]
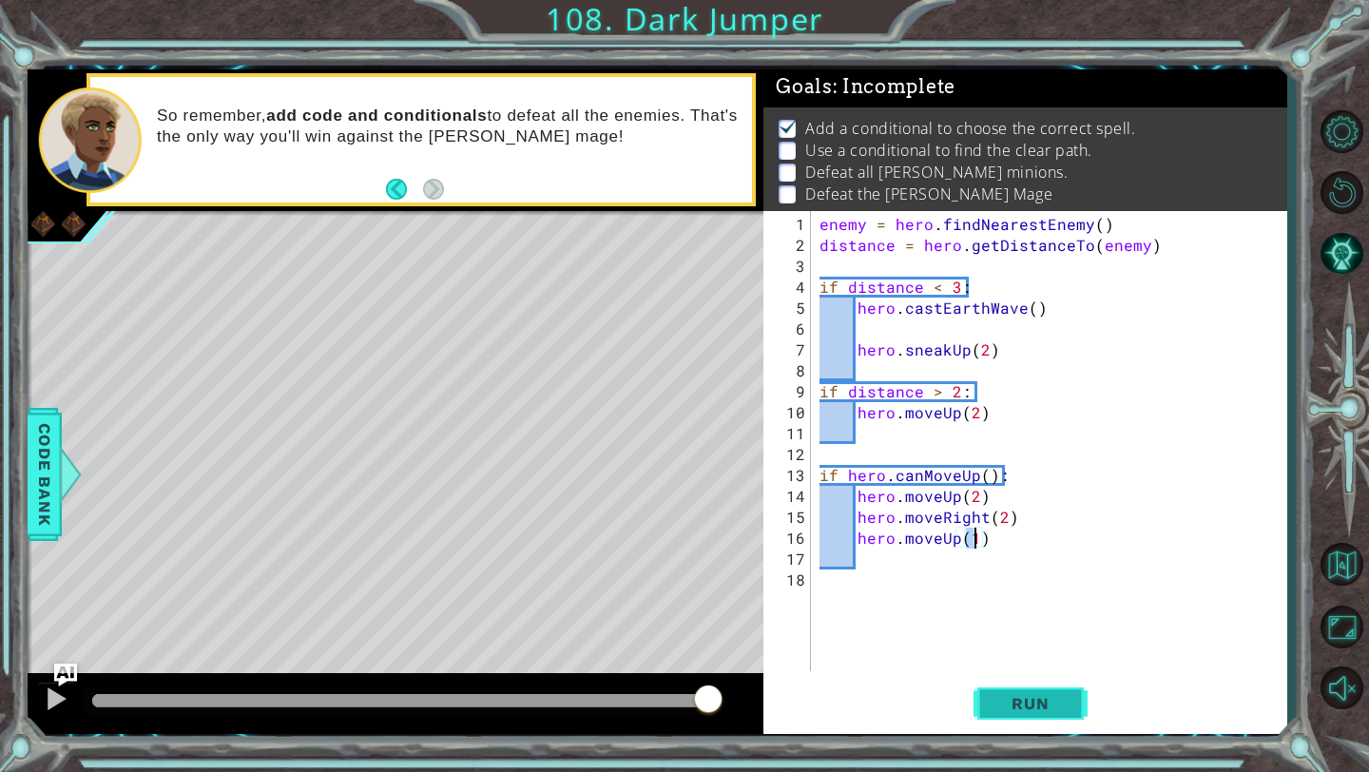
type textarea "hero.moveUp(1)"
click at [990, 706] on button "Run" at bounding box center [1030, 704] width 114 height 52
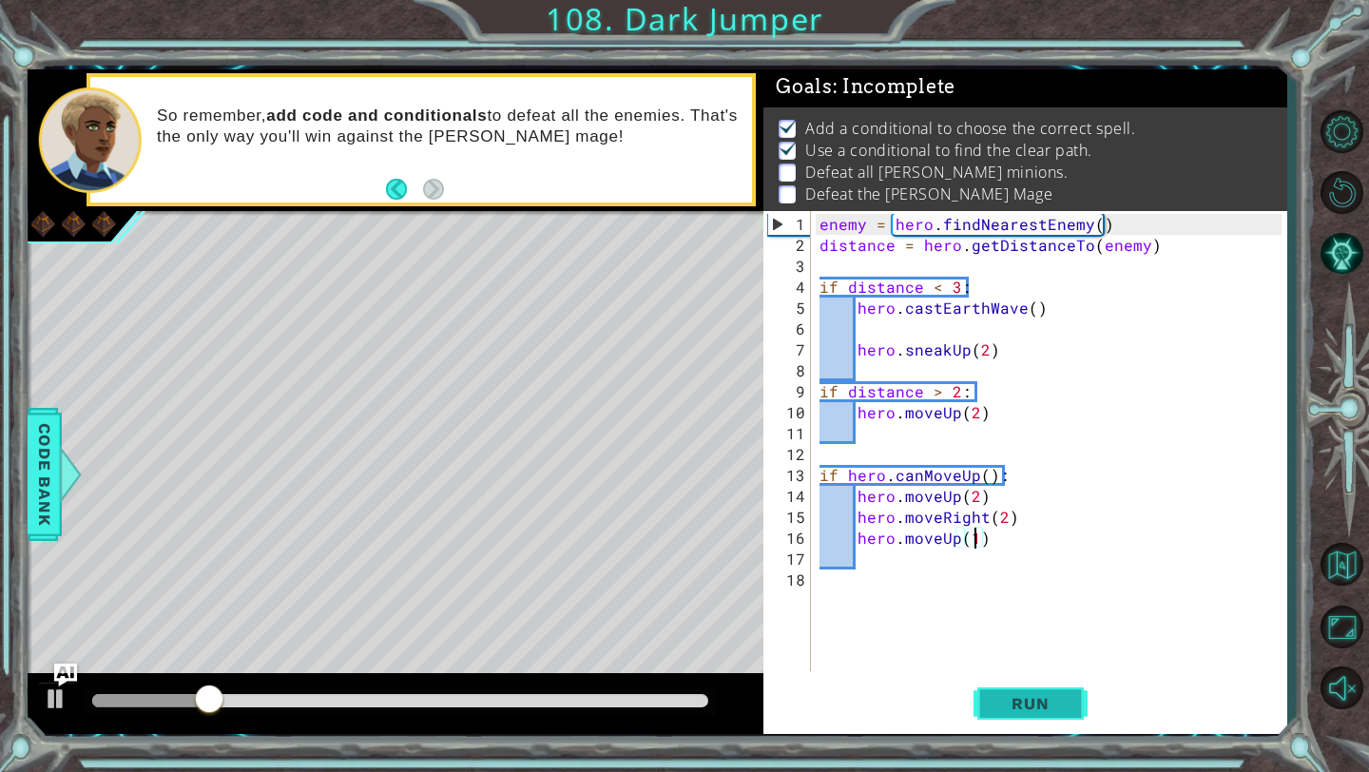
click at [990, 699] on button "Run" at bounding box center [1030, 704] width 114 height 52
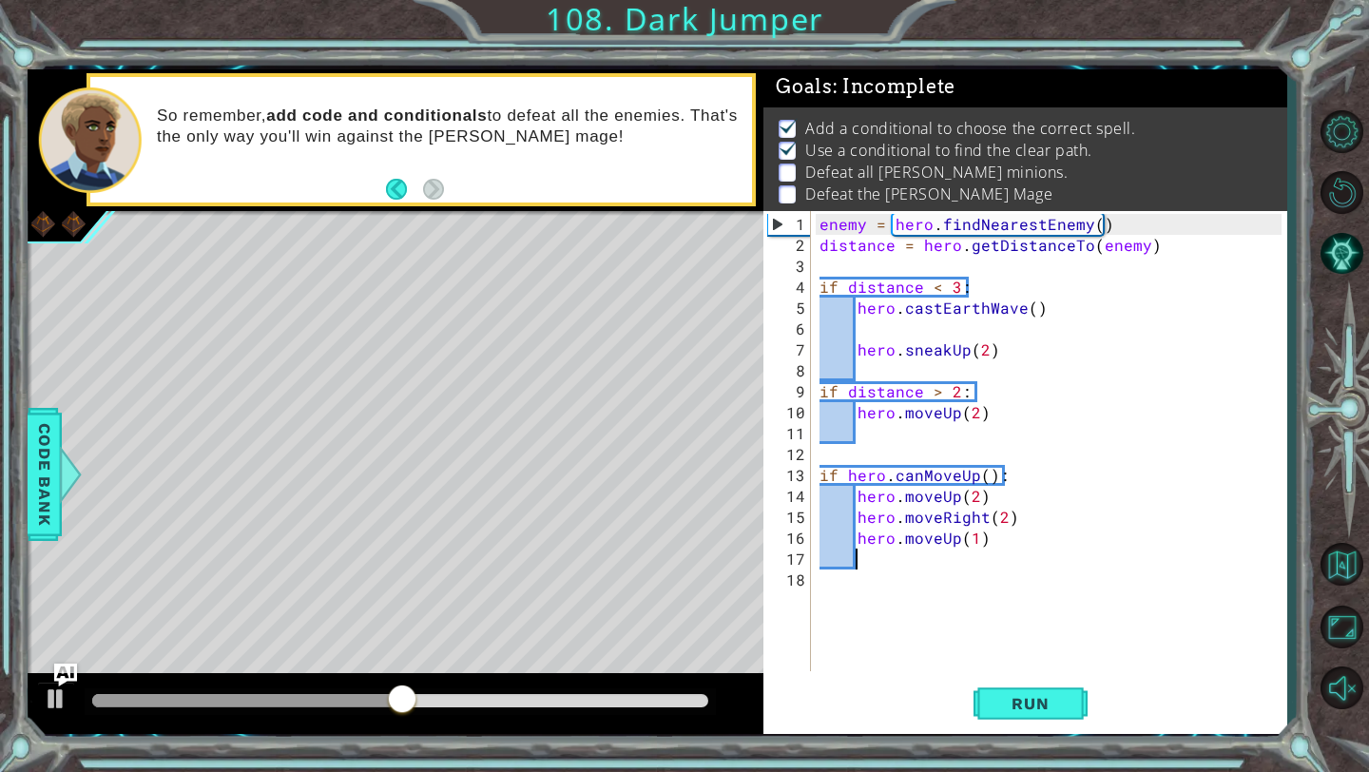
click at [1019, 553] on div "enemy = hero . findNearestEnemy ( ) distance = hero . getDistanceTo ( enemy ) i…" at bounding box center [1052, 465] width 475 height 502
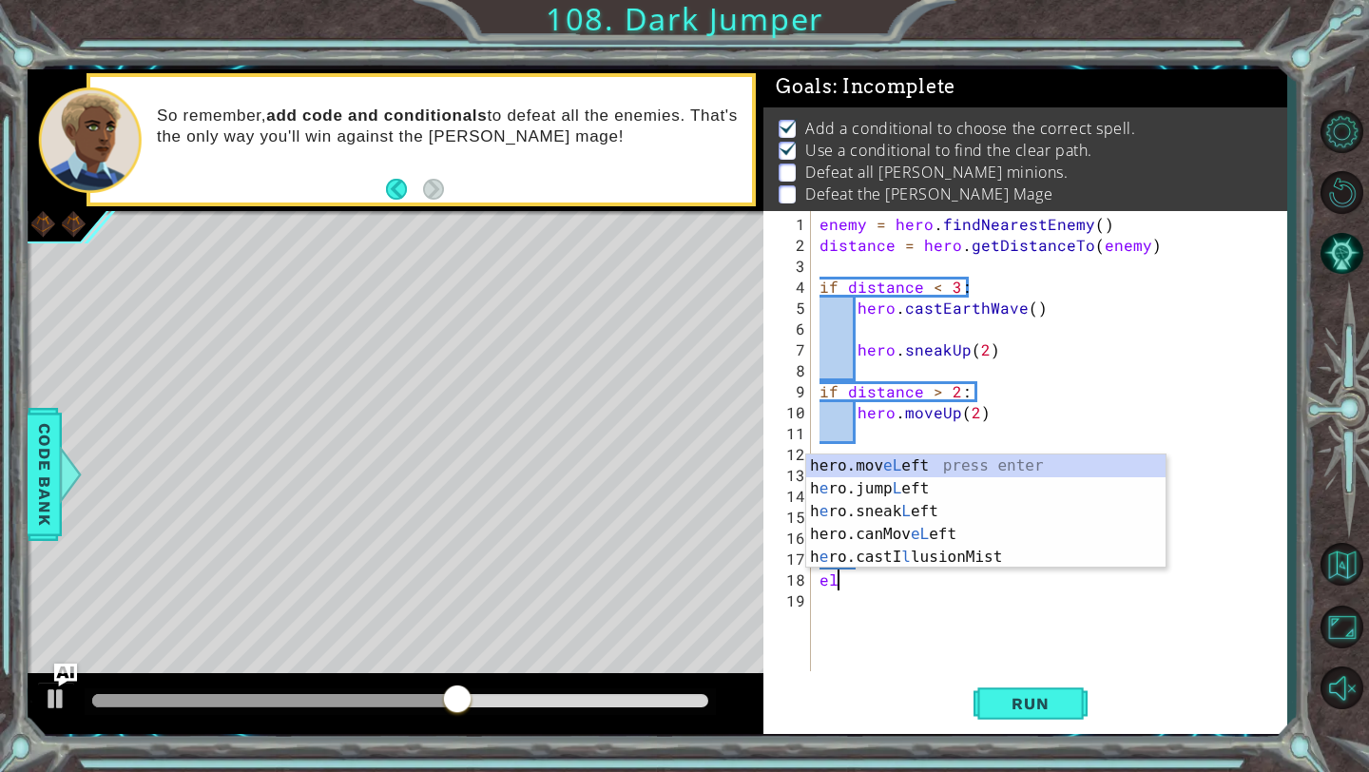
scroll to position [0, 1]
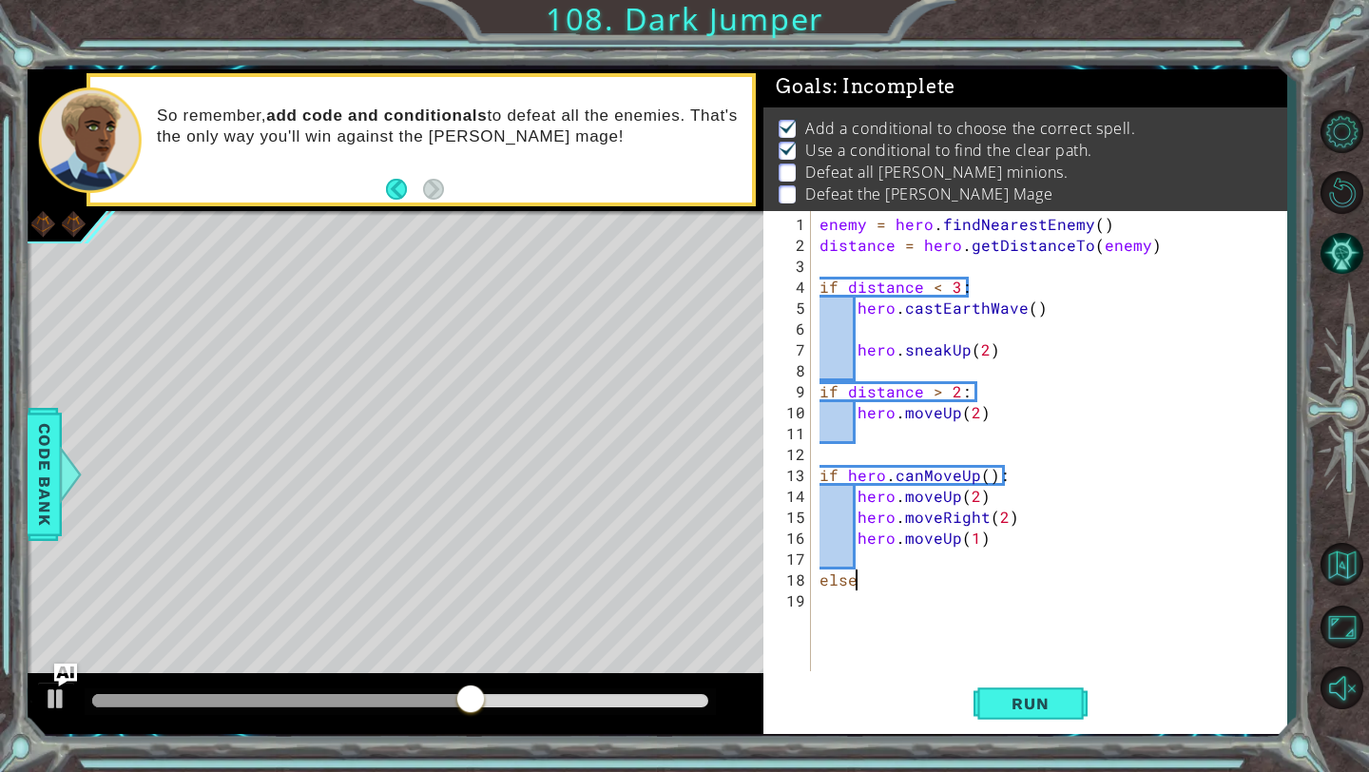
type textarea "else:"
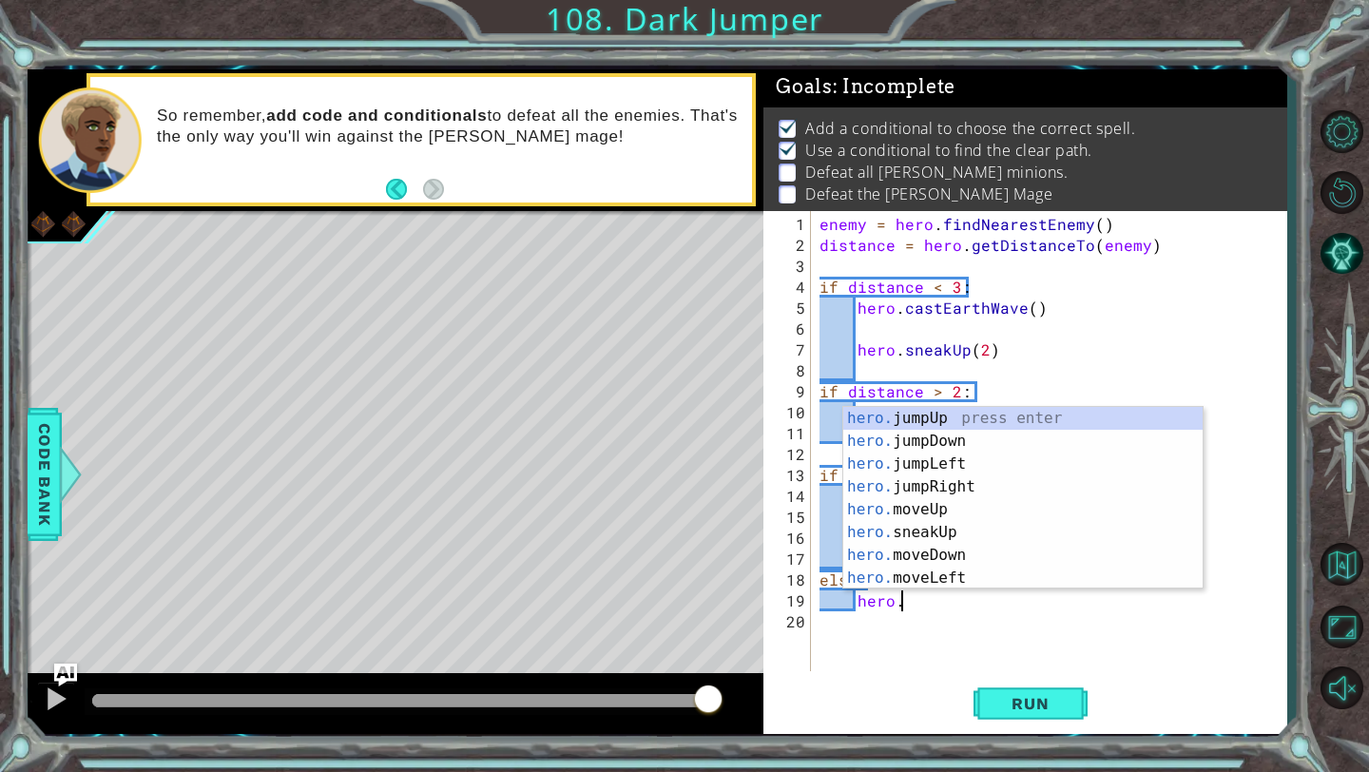
scroll to position [0, 5]
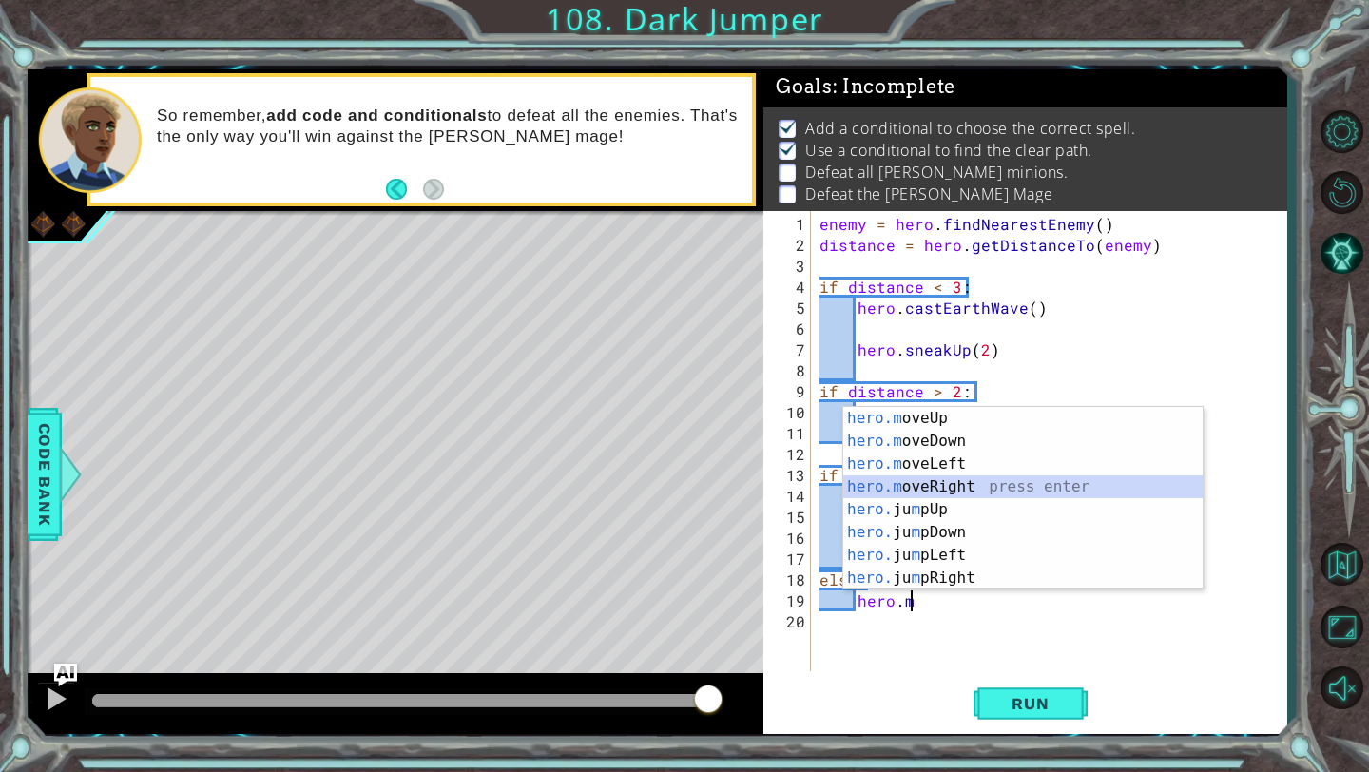
click at [945, 484] on div "hero.m oveUp press enter hero.m oveDown press enter hero.m oveLeft press enter …" at bounding box center [1022, 521] width 359 height 228
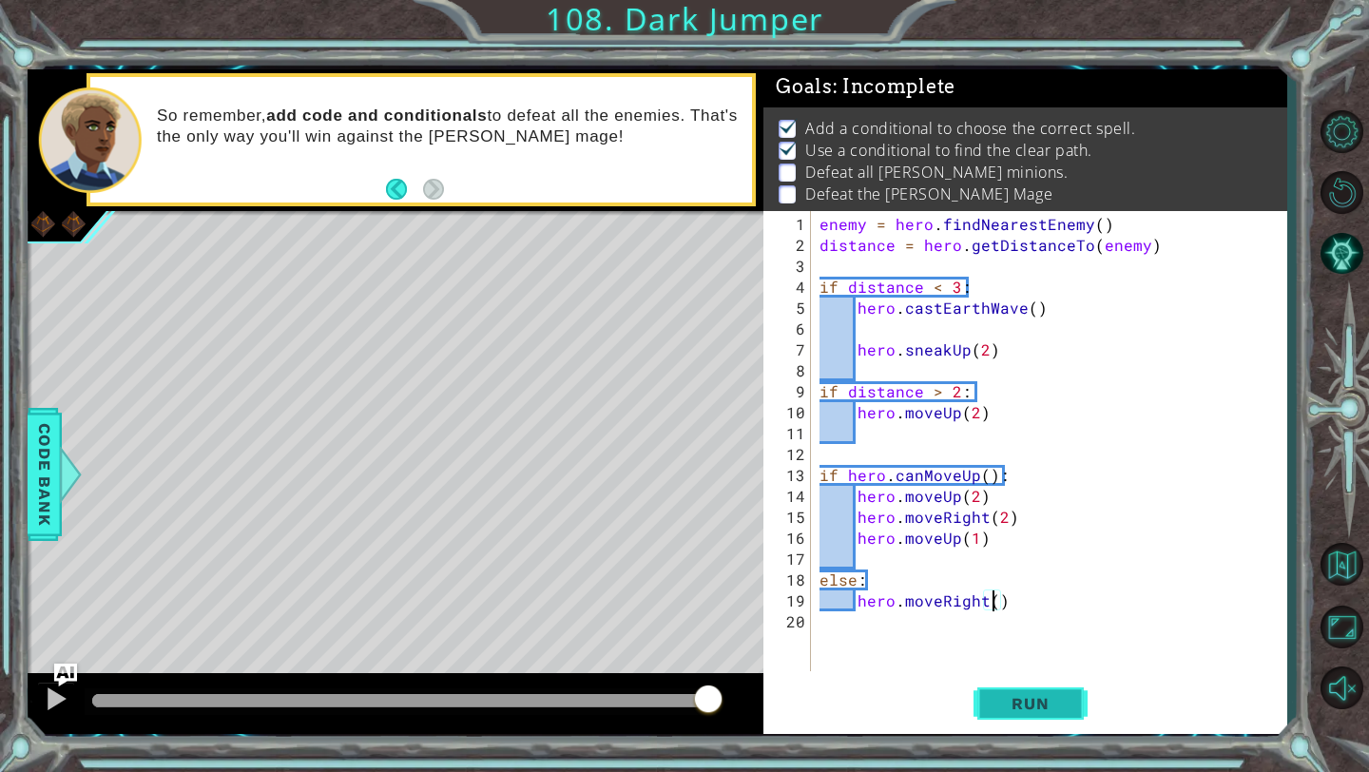
type textarea "hero.moveRight(2)"
click at [1030, 596] on div "enemy = hero . findNearestEnemy ( ) distance = hero . getDistanceTo ( enemy ) i…" at bounding box center [1052, 465] width 475 height 502
type textarea "m"
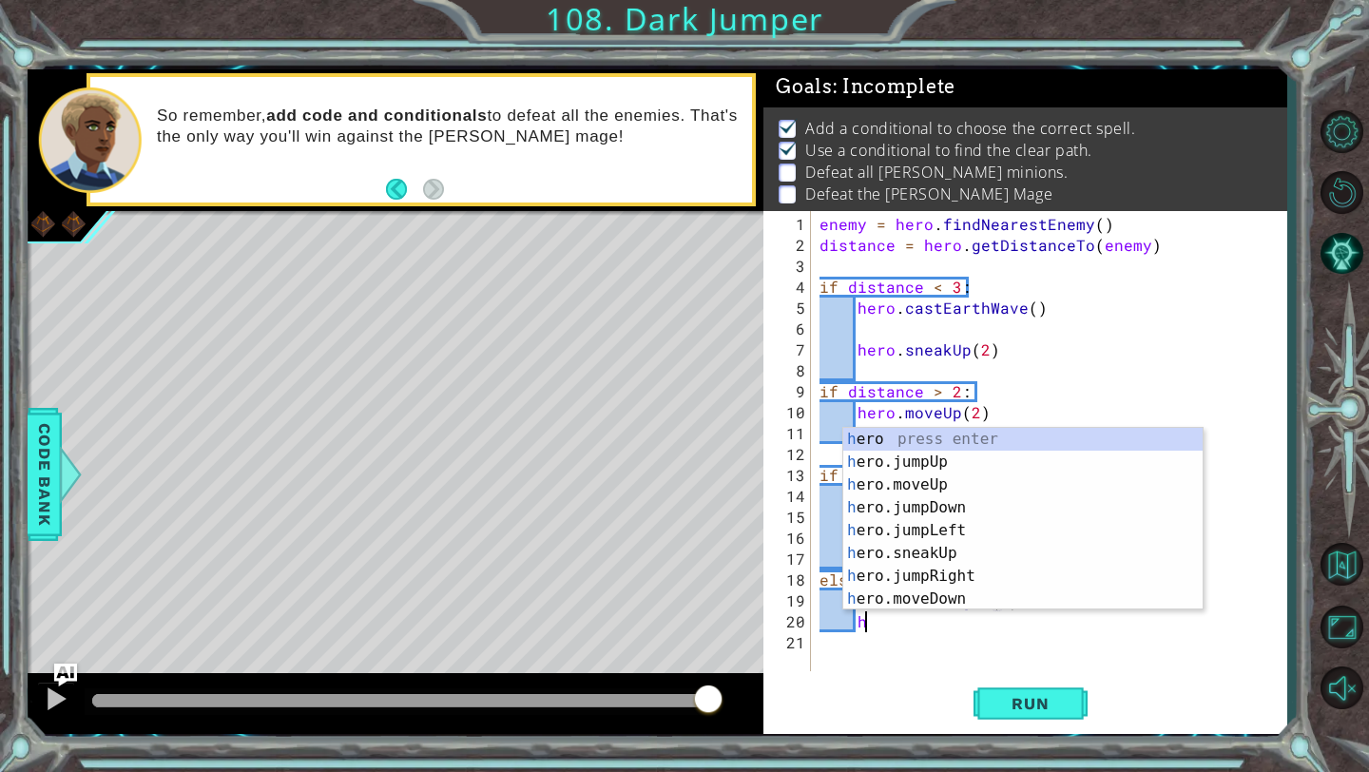
scroll to position [0, 2]
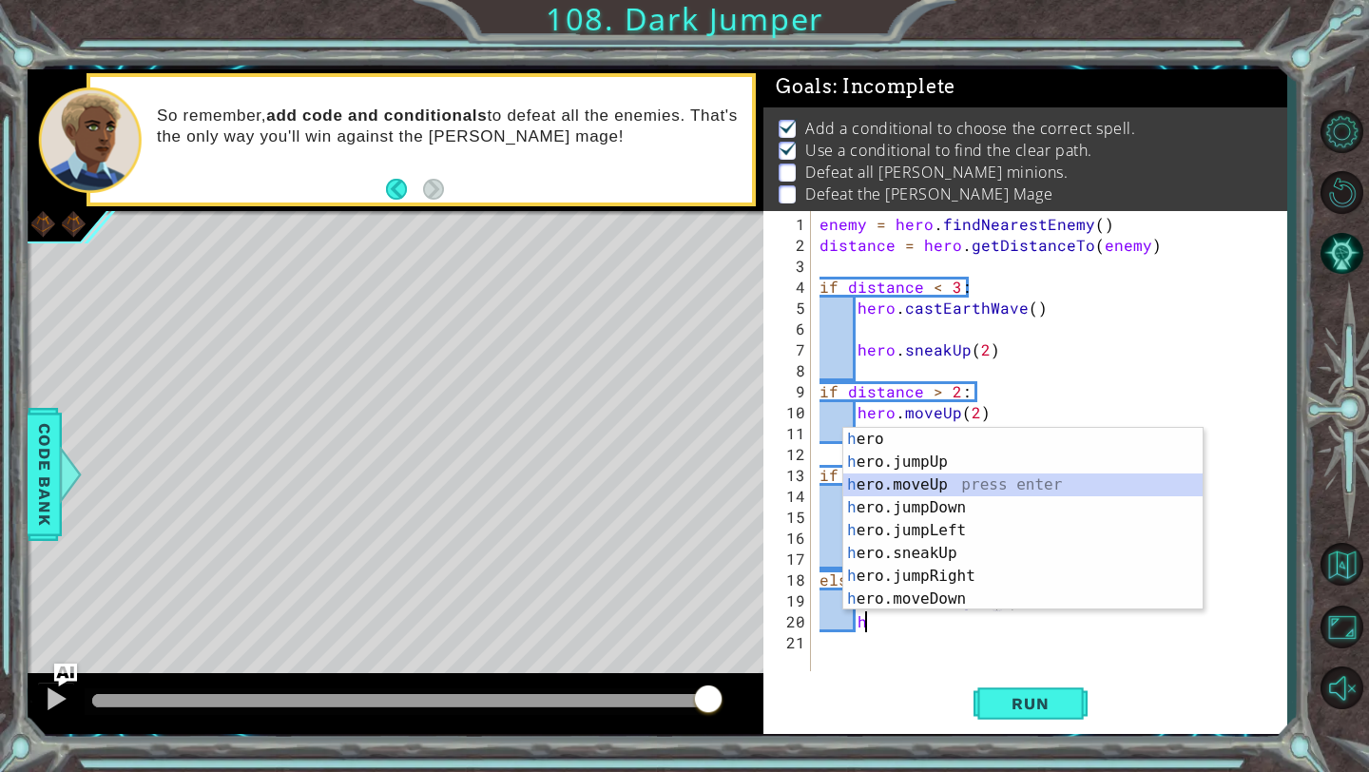
click at [936, 483] on div "h ero press enter h ero.jumpUp press enter h ero.moveUp press enter h ero.jumpD…" at bounding box center [1022, 542] width 359 height 228
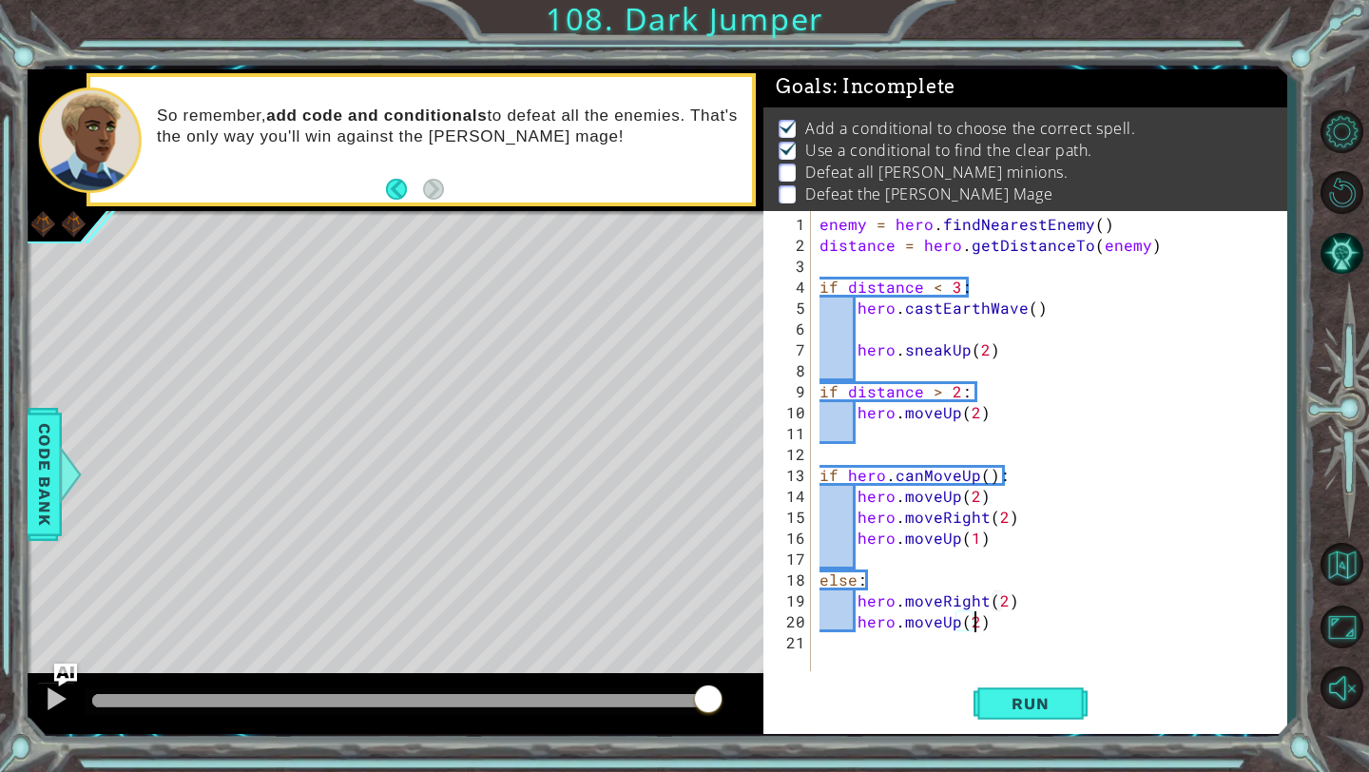
scroll to position [0, 10]
click at [991, 626] on div "enemy = hero . findNearestEnemy ( ) distance = hero . getDistanceTo ( enemy ) i…" at bounding box center [1052, 465] width 475 height 502
click at [973, 618] on div "enemy = hero . findNearestEnemy ( ) distance = hero . getDistanceTo ( enemy ) i…" at bounding box center [1052, 465] width 475 height 502
type textarea "hero.moveUp(3)"
click at [1006, 628] on div "enemy = hero . findNearestEnemy ( ) distance = hero . getDistanceTo ( enemy ) i…" at bounding box center [1052, 465] width 475 height 502
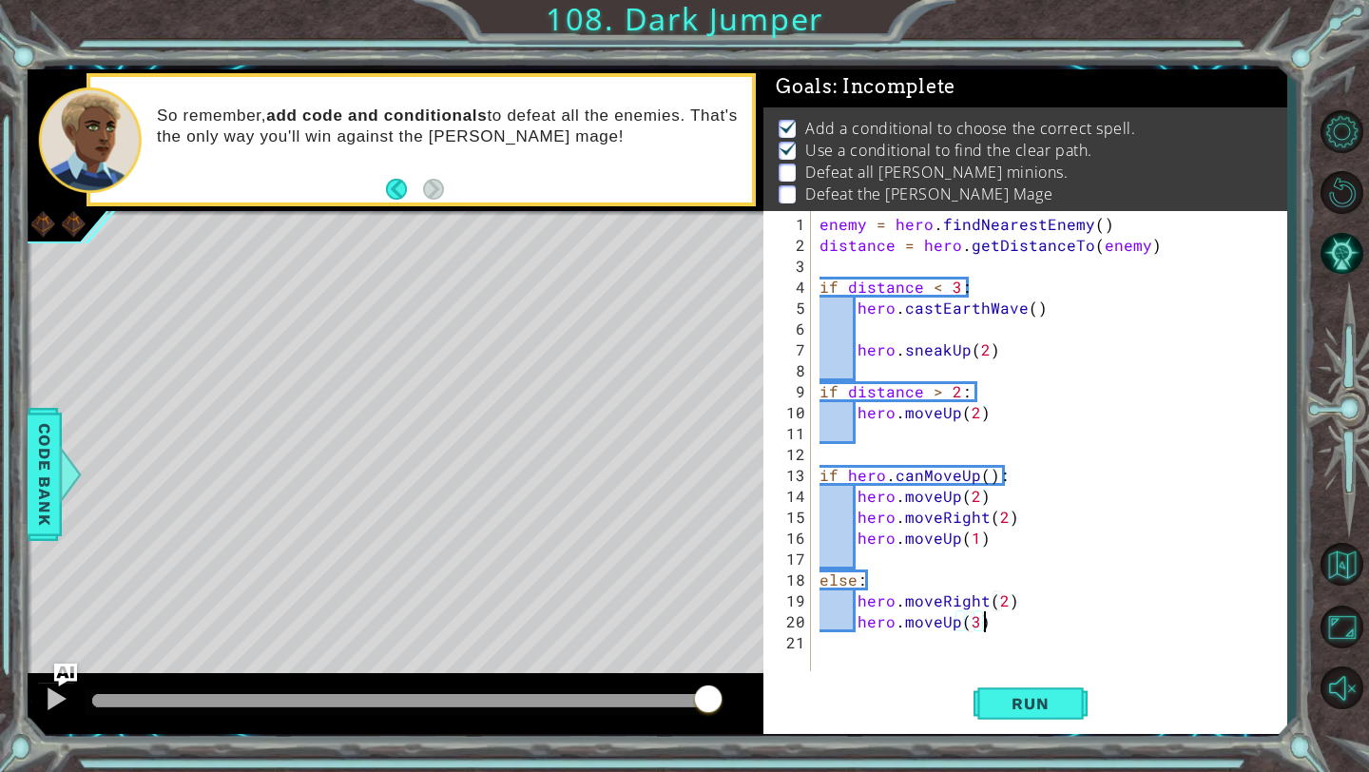
scroll to position [0, 1]
click at [1050, 721] on button "Run" at bounding box center [1030, 704] width 114 height 52
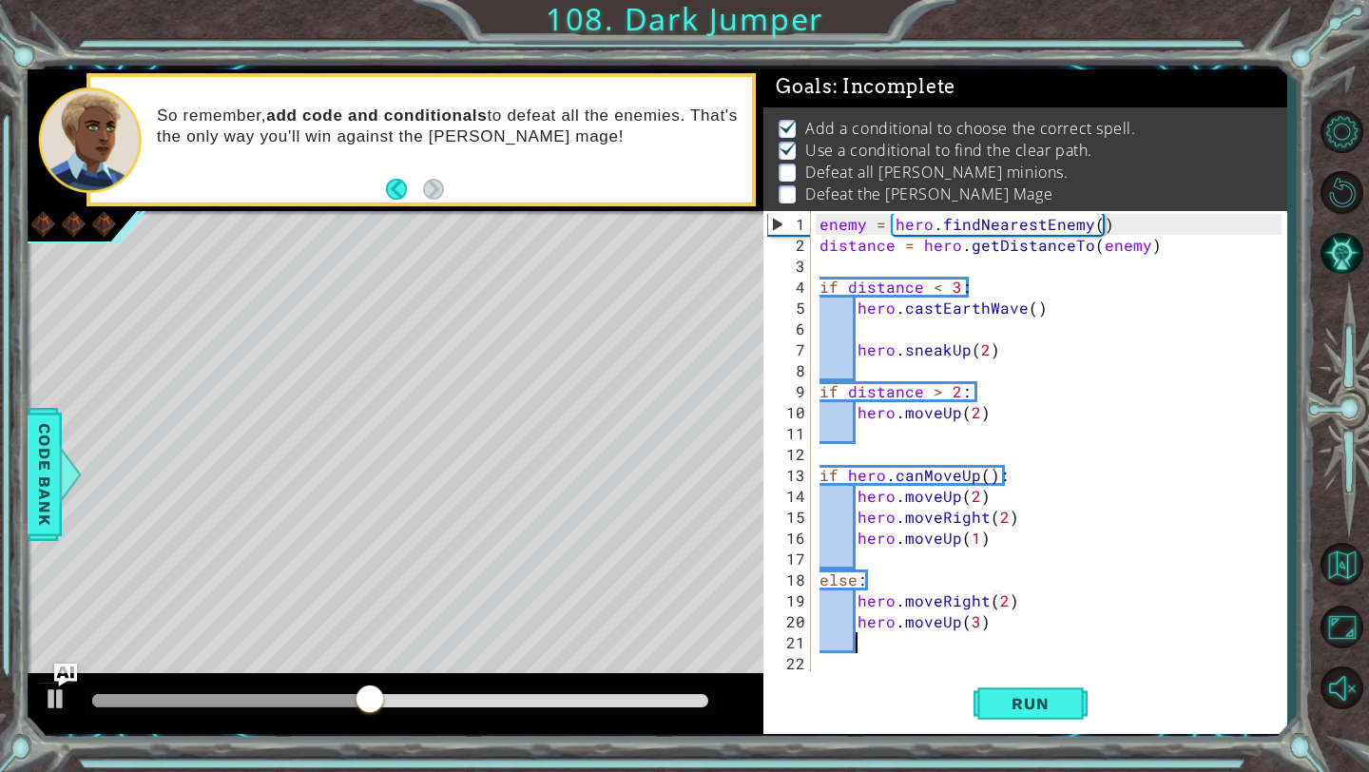
click at [829, 229] on div "enemy = hero . findNearestEnemy ( ) distance = hero . getDistanceTo ( enemy ) i…" at bounding box center [1052, 465] width 475 height 502
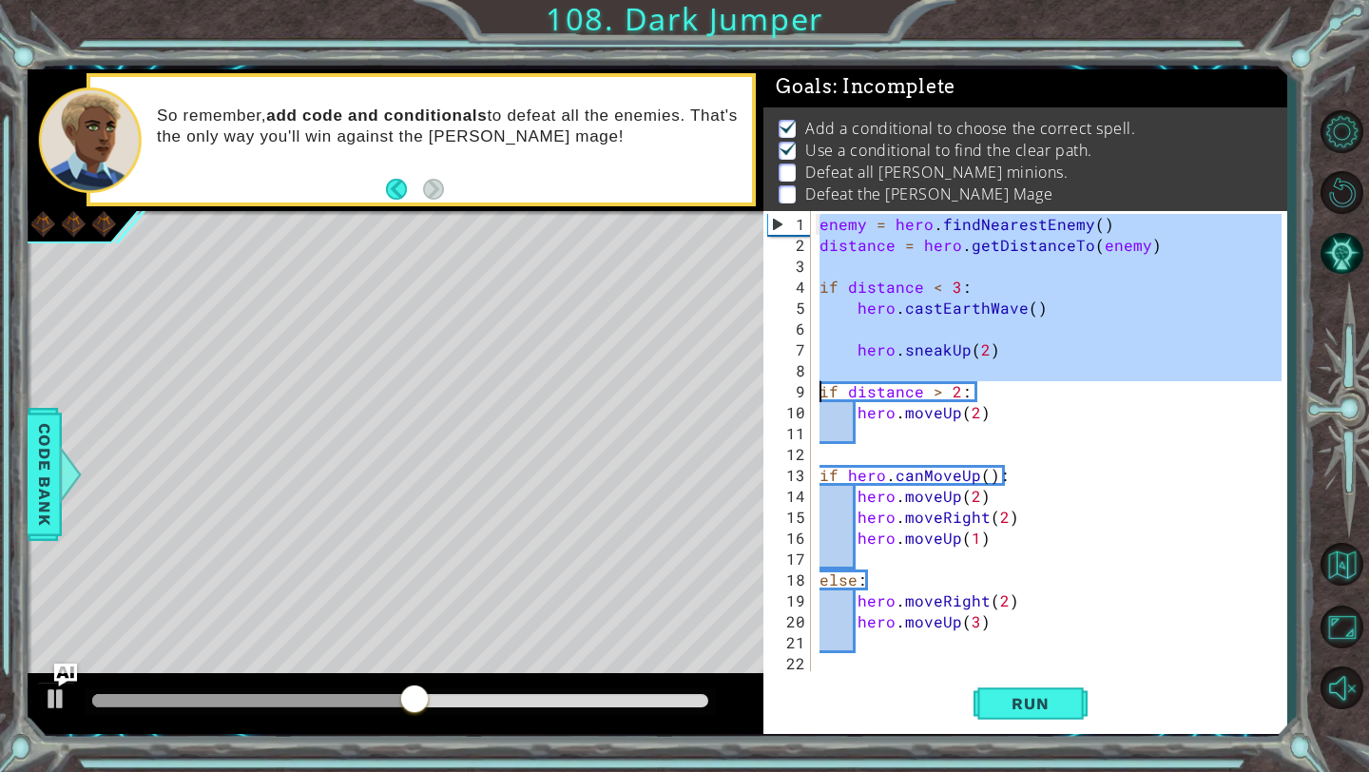
type textarea "hero.moveUp(2)"
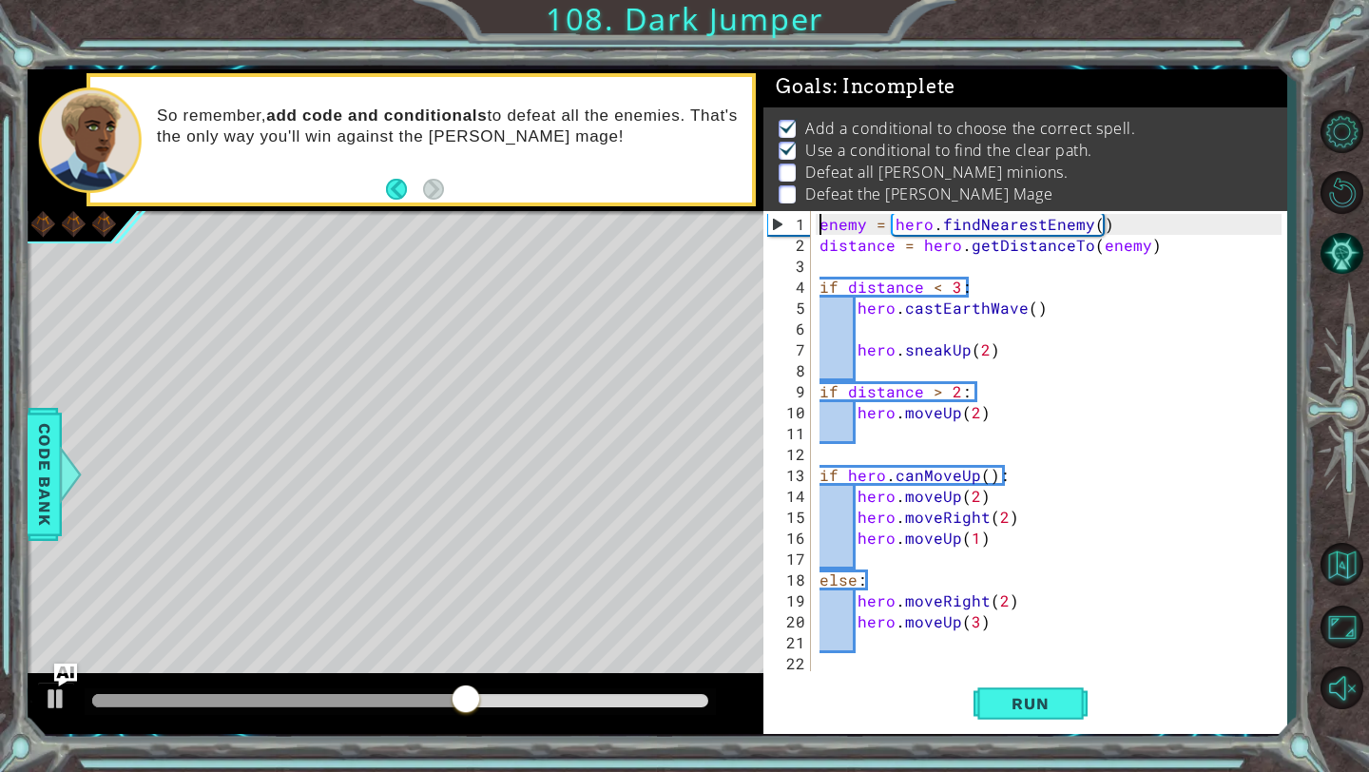
type textarea "distance = hero.getDistanceTo(enemy)"
type textarea "hero.castEarthWave()"
type textarea "hero.sneakUp(2)"
type textarea "hero.moveUp(2)"
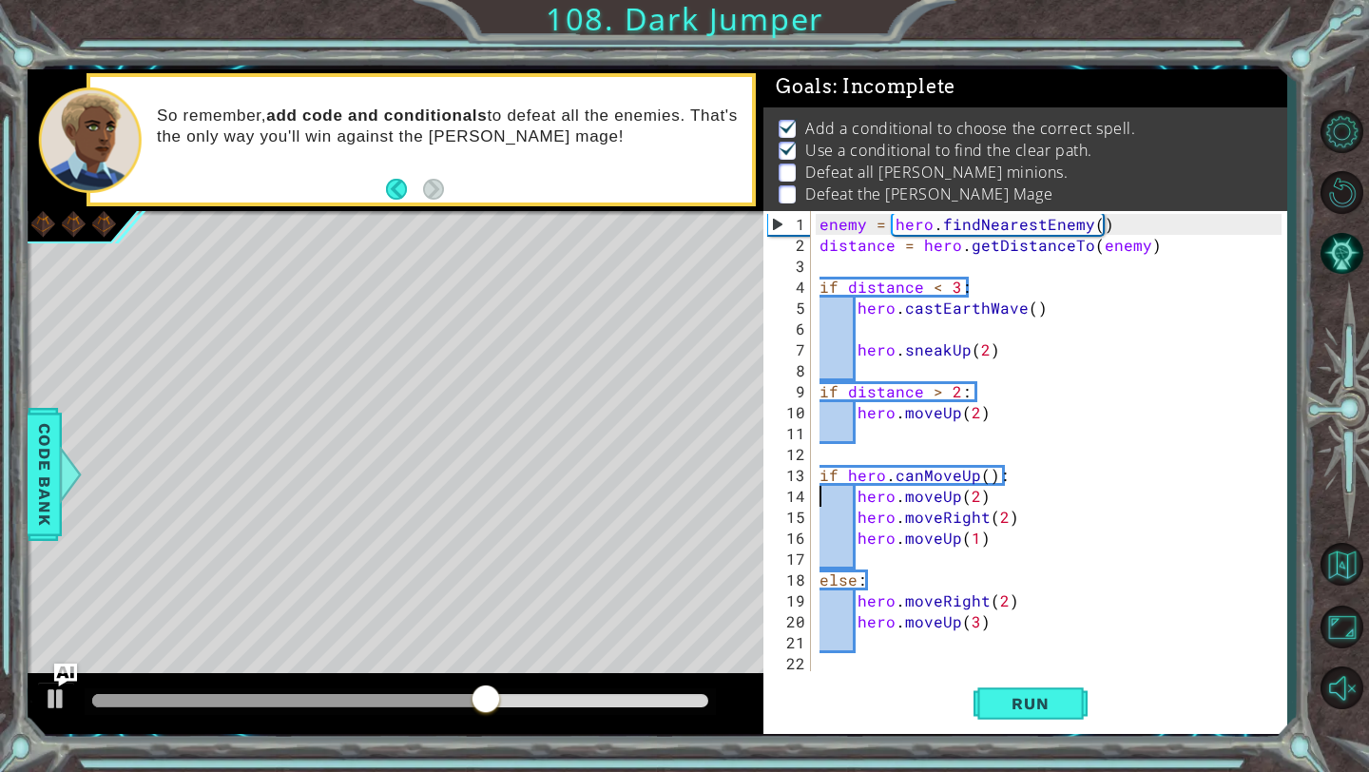
type textarea "hero.moveUp(1)"
type textarea "hero.moveUp(3)"
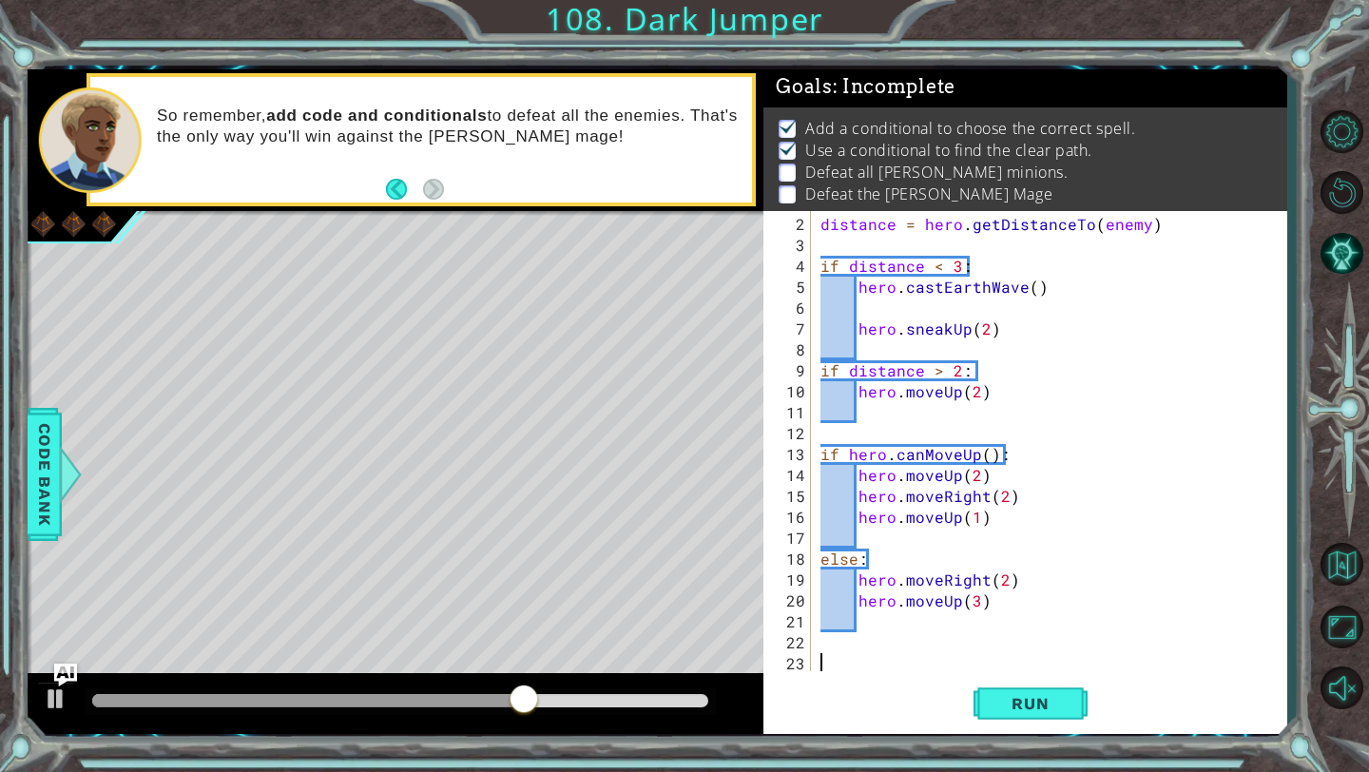
paste textarea "Code Area"
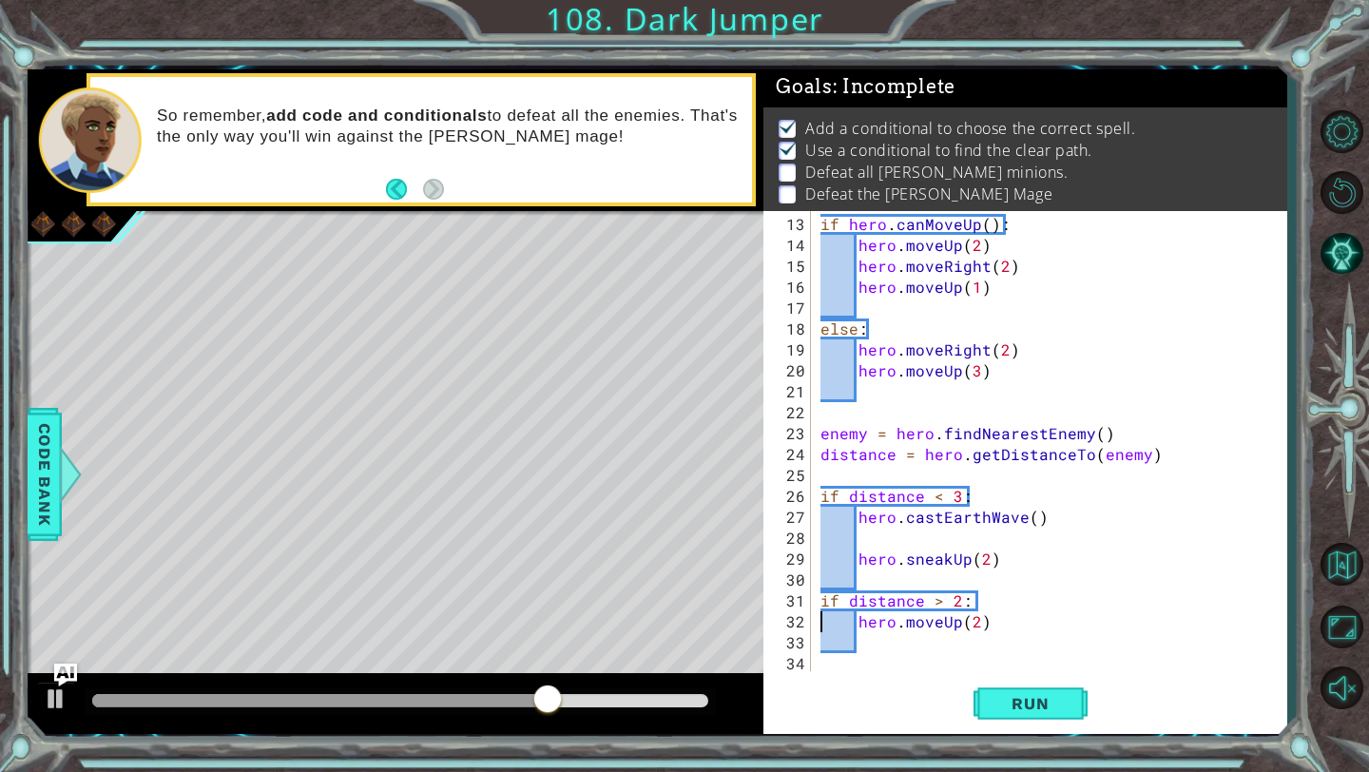
type textarea "if distance > 2:"
type textarea "hero.sneakUp(2)"
type textarea "if distance < 3:"
type textarea "enemy = hero.findNearestEnemy()"
click at [939, 562] on div "if hero . canMoveUp ( ) : hero . moveUp ( 2 ) hero . moveRight ( 2 ) hero . mov…" at bounding box center [1053, 465] width 474 height 502
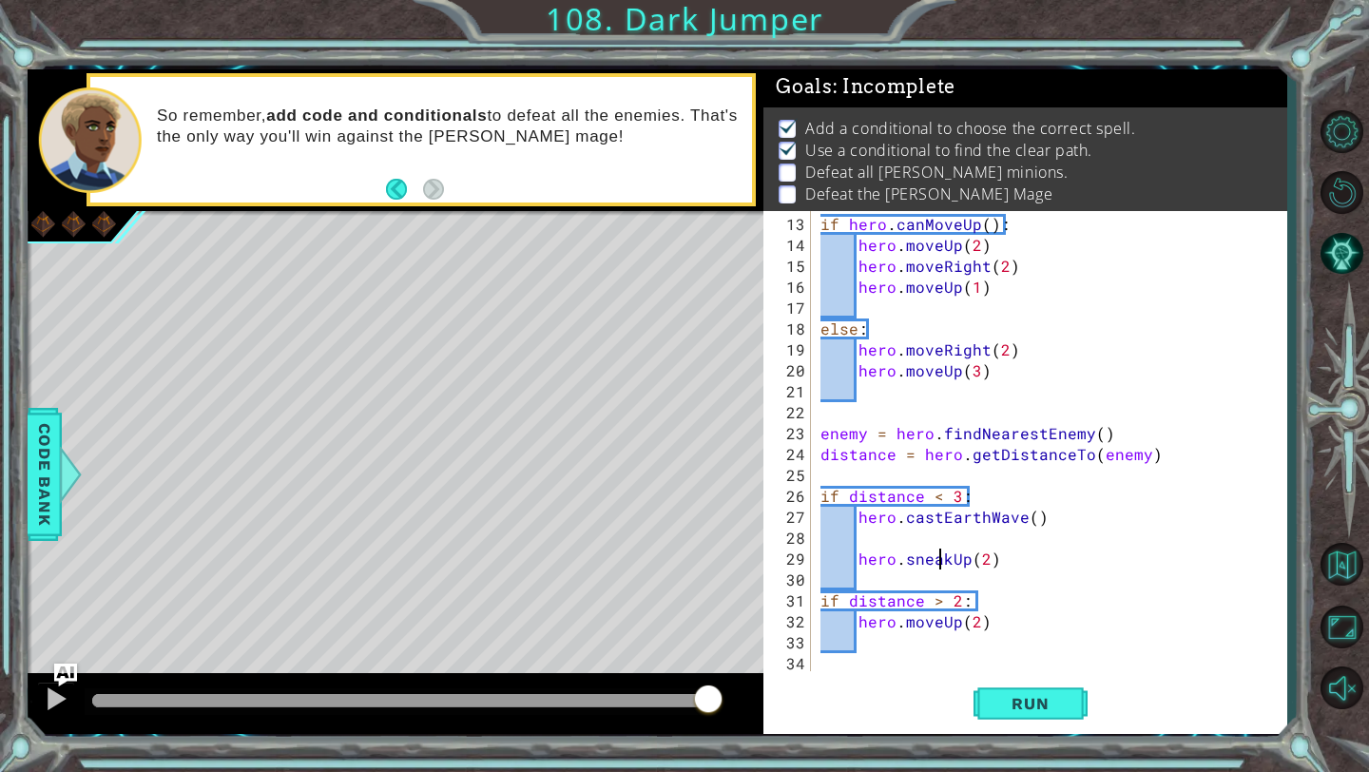
click at [967, 564] on div "if hero . canMoveUp ( ) : hero . moveUp ( 2 ) hero . moveRight ( 2 ) hero . mov…" at bounding box center [1053, 465] width 474 height 502
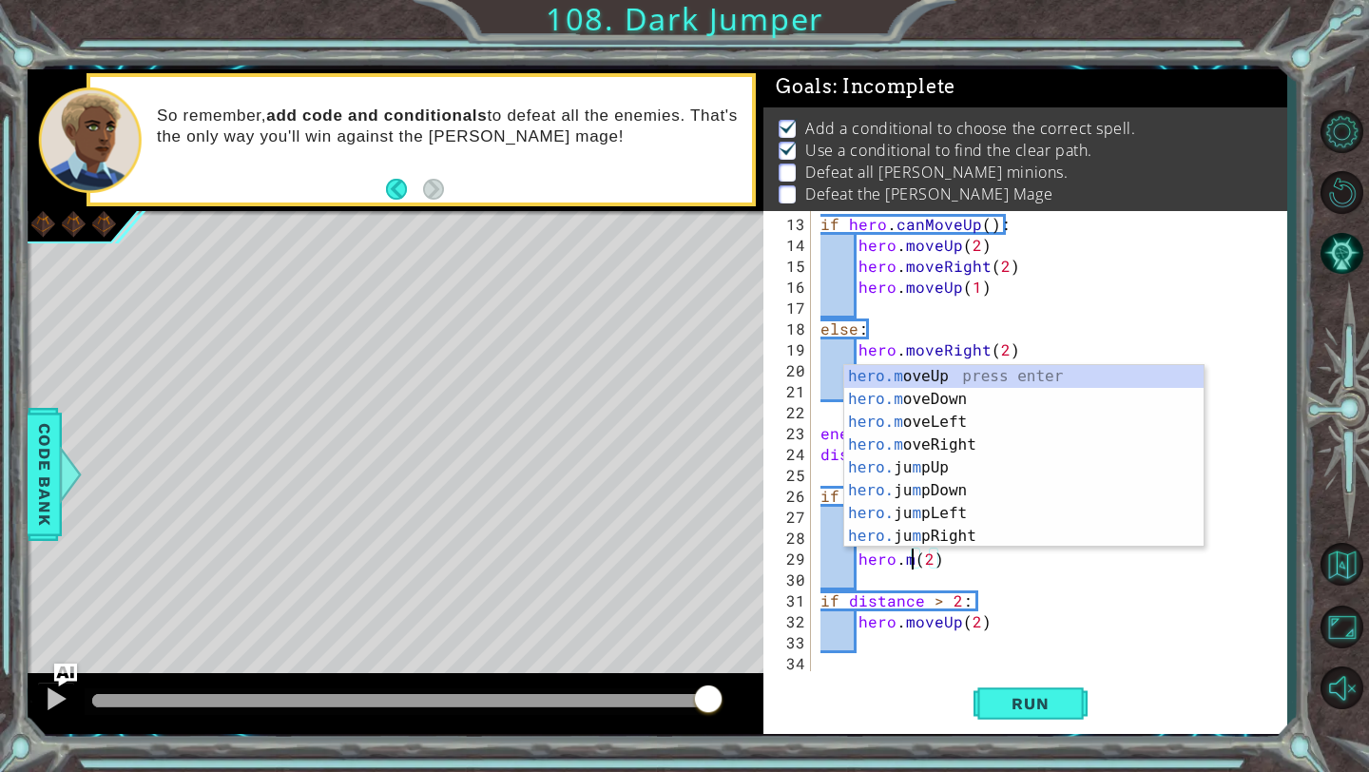
scroll to position [0, 6]
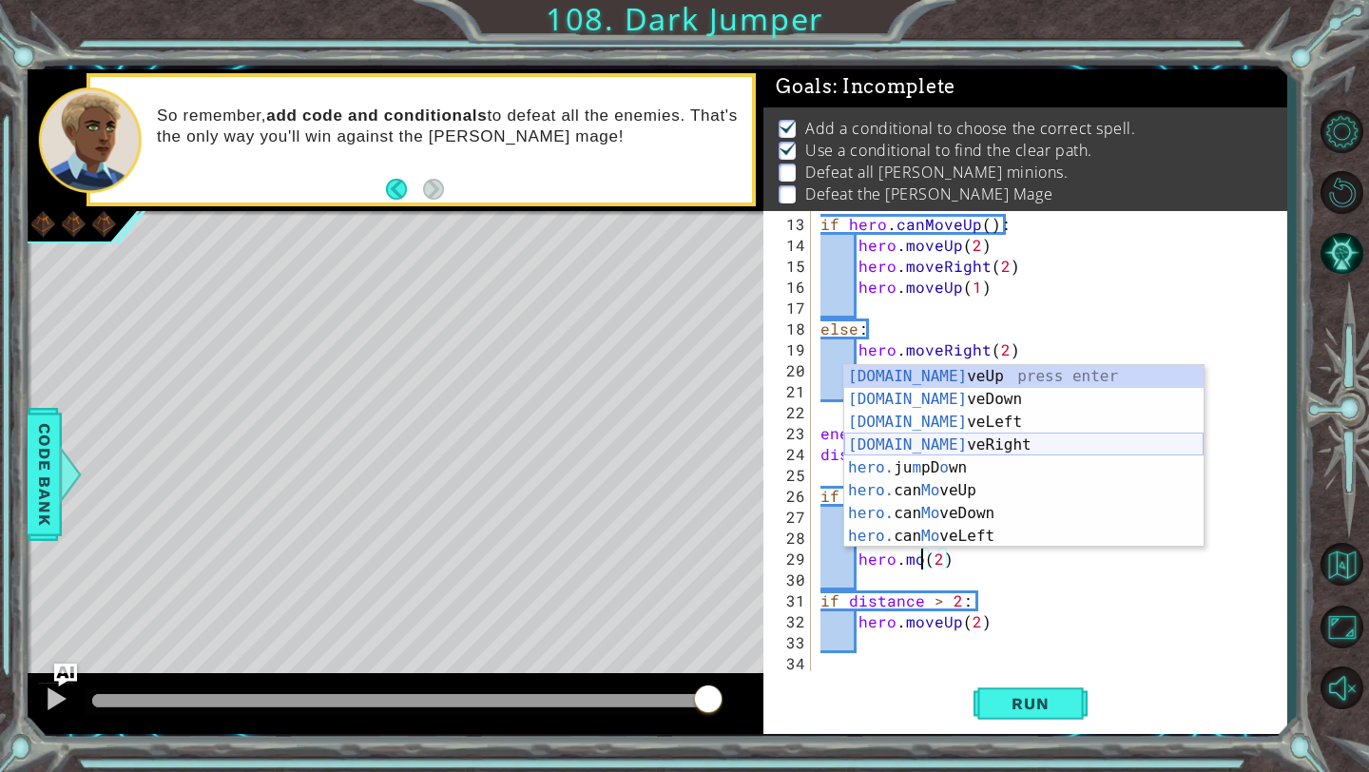
click at [938, 437] on div "[DOMAIN_NAME] veUp press enter [DOMAIN_NAME] veDown press enter [DOMAIN_NAME] v…" at bounding box center [1023, 479] width 359 height 228
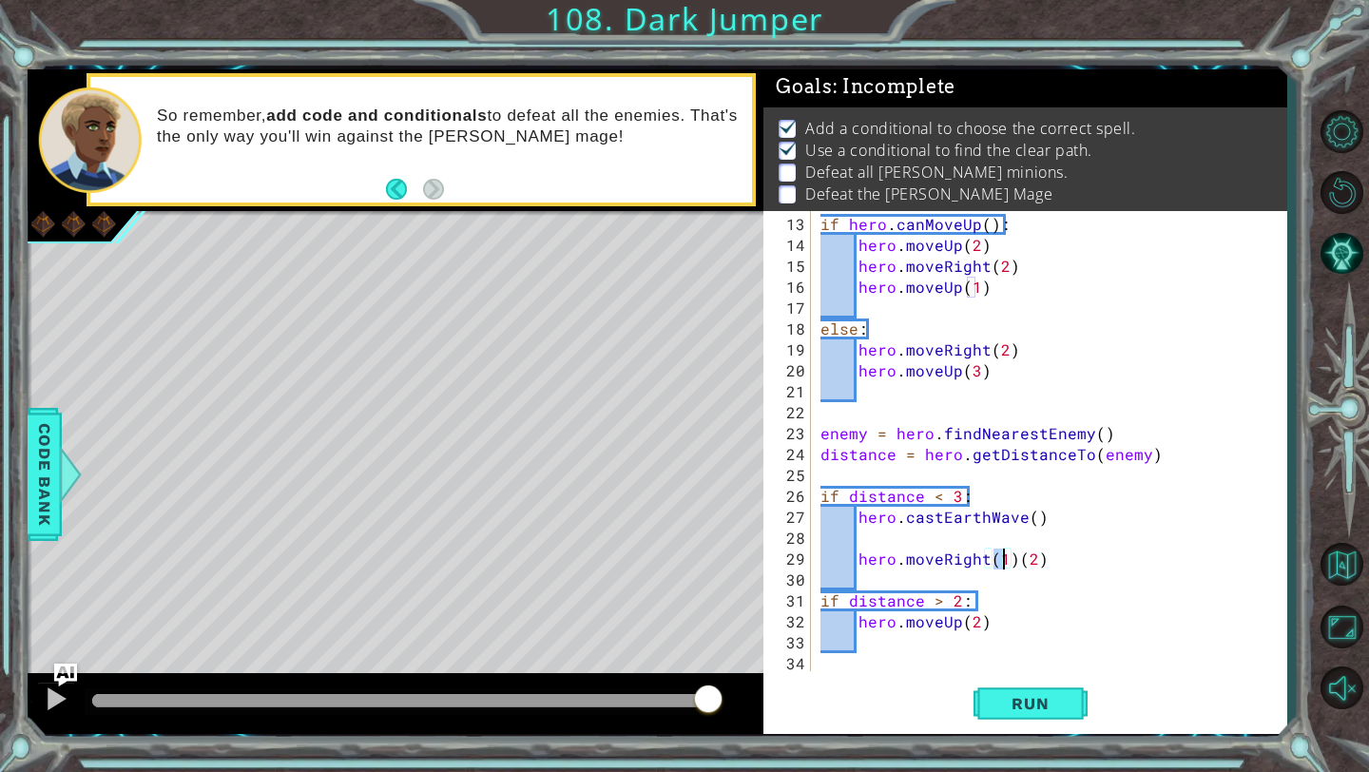
click at [1012, 560] on div "if hero . canMoveUp ( ) : hero . moveUp ( 2 ) hero . moveRight ( 2 ) hero . mov…" at bounding box center [1053, 465] width 474 height 502
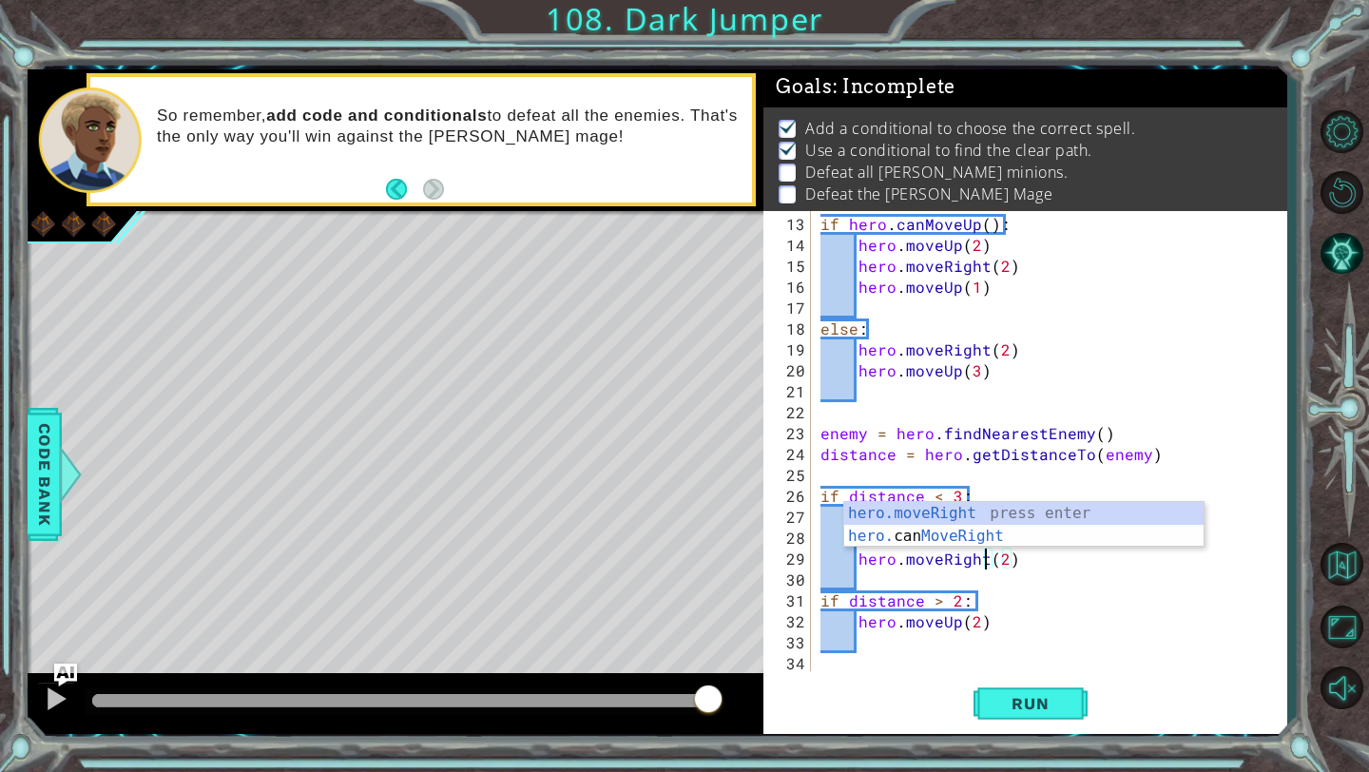
click at [984, 621] on div "if hero . canMoveUp ( ) : hero . moveUp ( 2 ) hero . moveRight ( 2 ) hero . mov…" at bounding box center [1053, 465] width 474 height 502
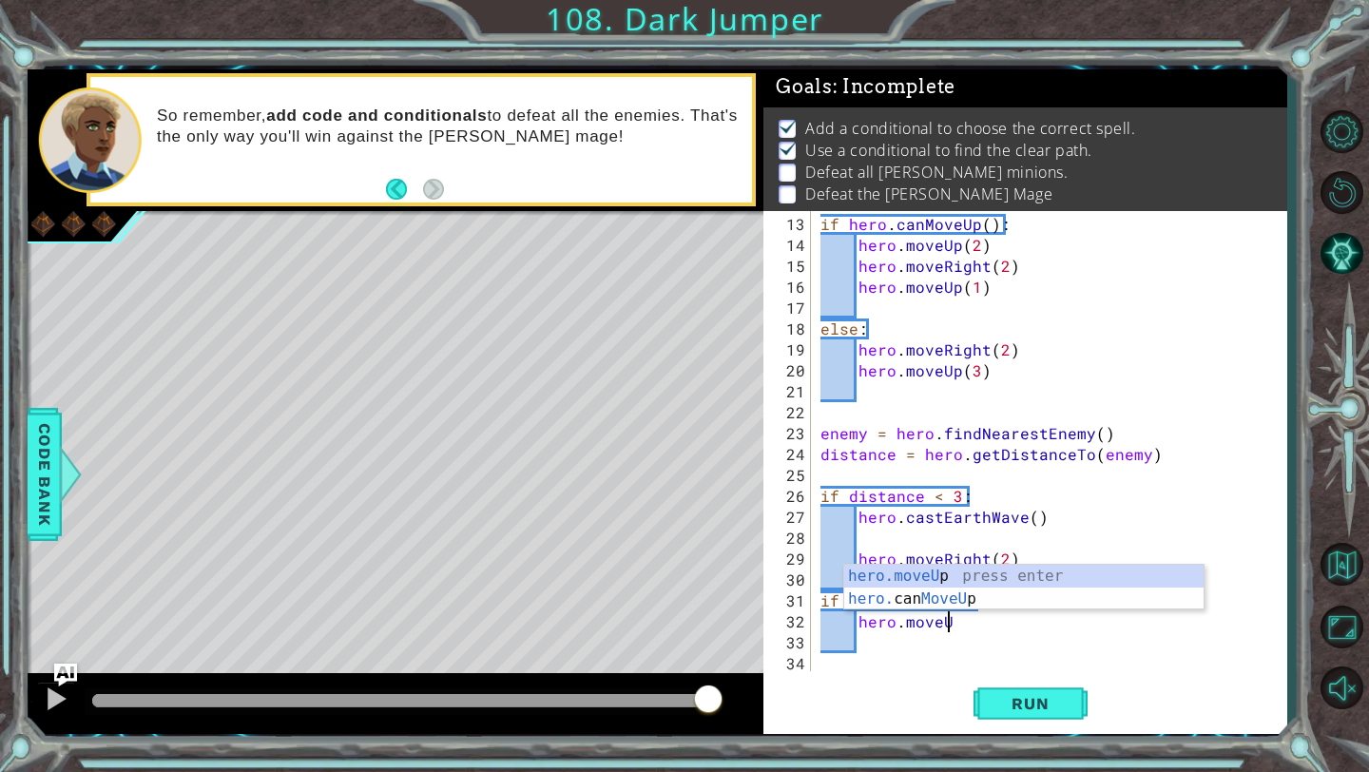
type textarea "hero.move"
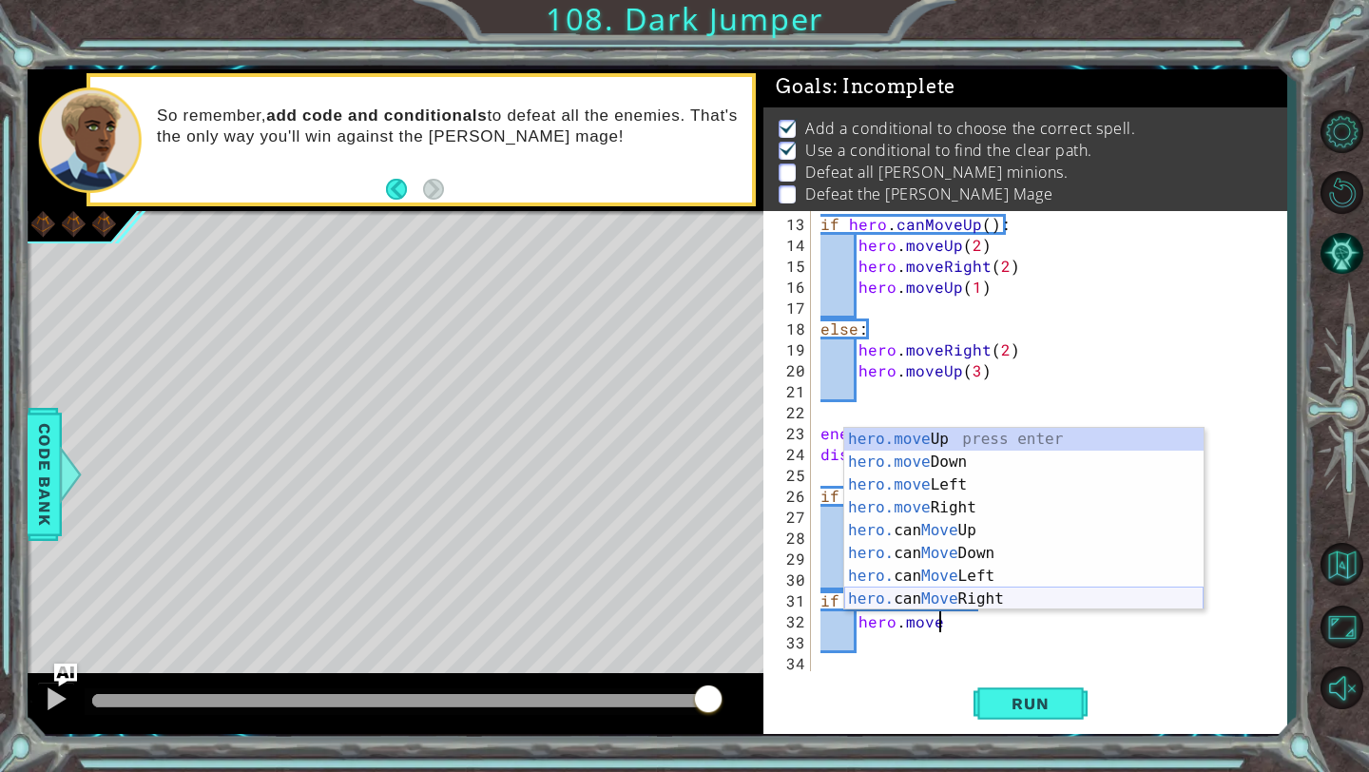
click at [986, 596] on div "hero.move Up press enter hero.move Down press enter hero.move Left press enter …" at bounding box center [1023, 542] width 359 height 228
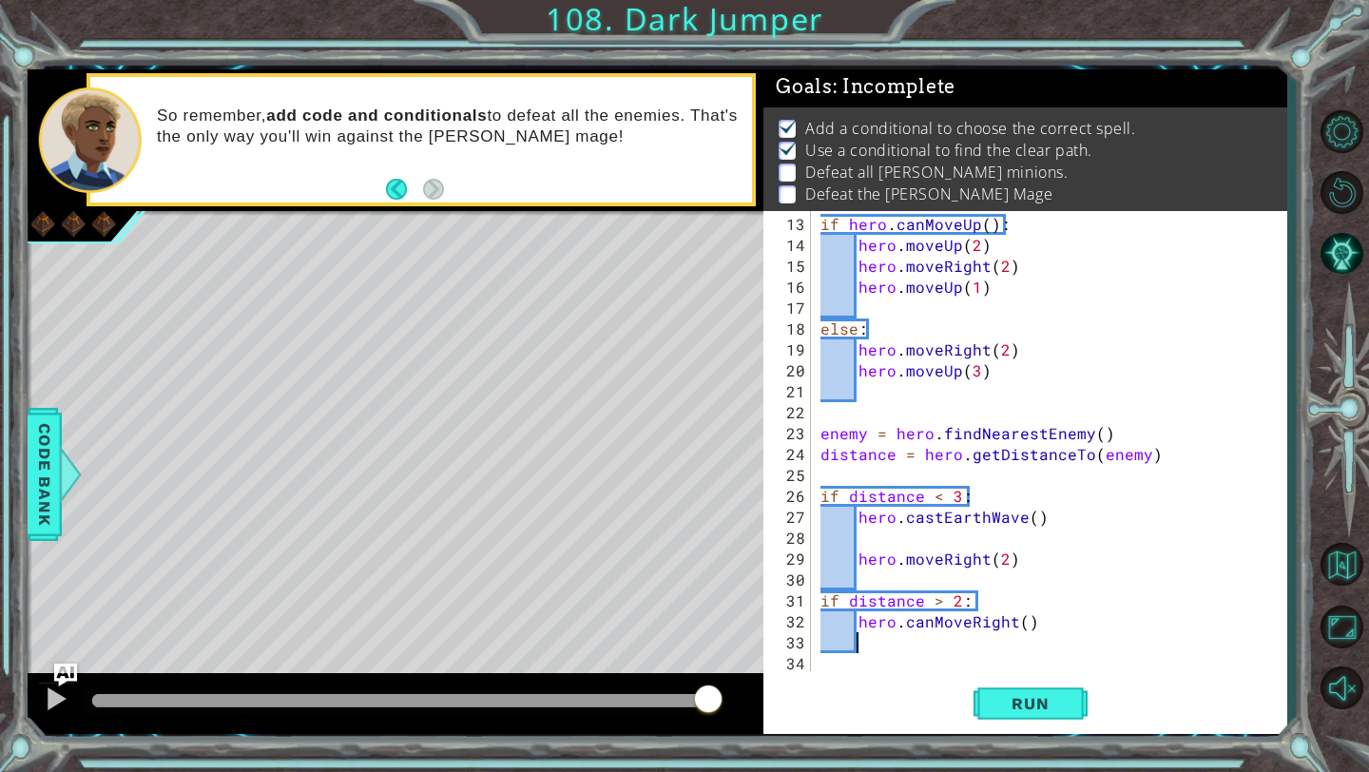
scroll to position [0, 1]
click at [928, 629] on div "if hero . canMoveUp ( ) : hero . moveUp ( 2 ) hero . moveRight ( 2 ) hero . mov…" at bounding box center [1053, 465] width 474 height 502
click at [929, 626] on div "if hero . canMoveUp ( ) : hero . moveUp ( 2 ) hero . moveRight ( 2 ) hero . mov…" at bounding box center [1053, 465] width 474 height 502
click at [994, 627] on div "if hero . canMoveUp ( ) : hero . moveUp ( 2 ) hero . moveRight ( 2 ) hero . mov…" at bounding box center [1053, 465] width 474 height 502
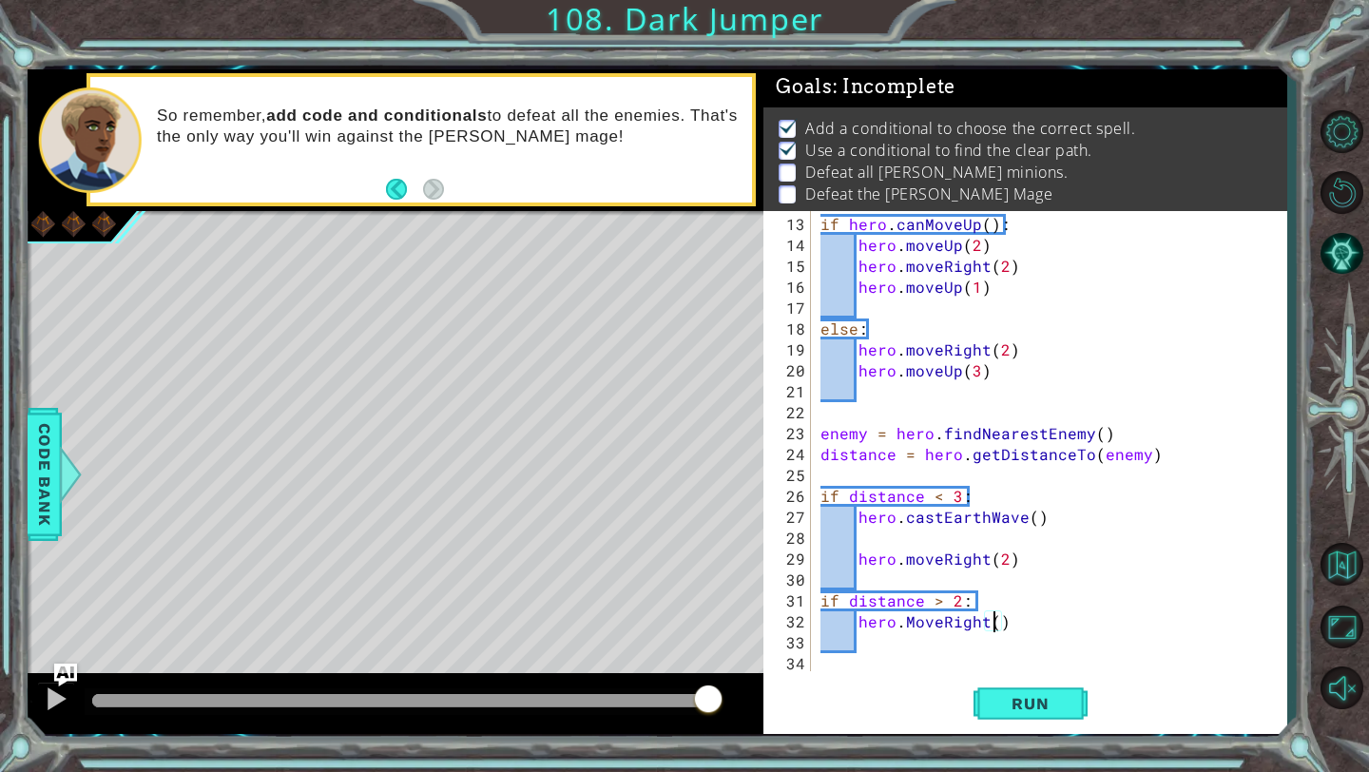
scroll to position [0, 10]
type textarea "hero.MoveRight(2)"
click at [1021, 707] on span "Run" at bounding box center [1029, 703] width 75 height 19
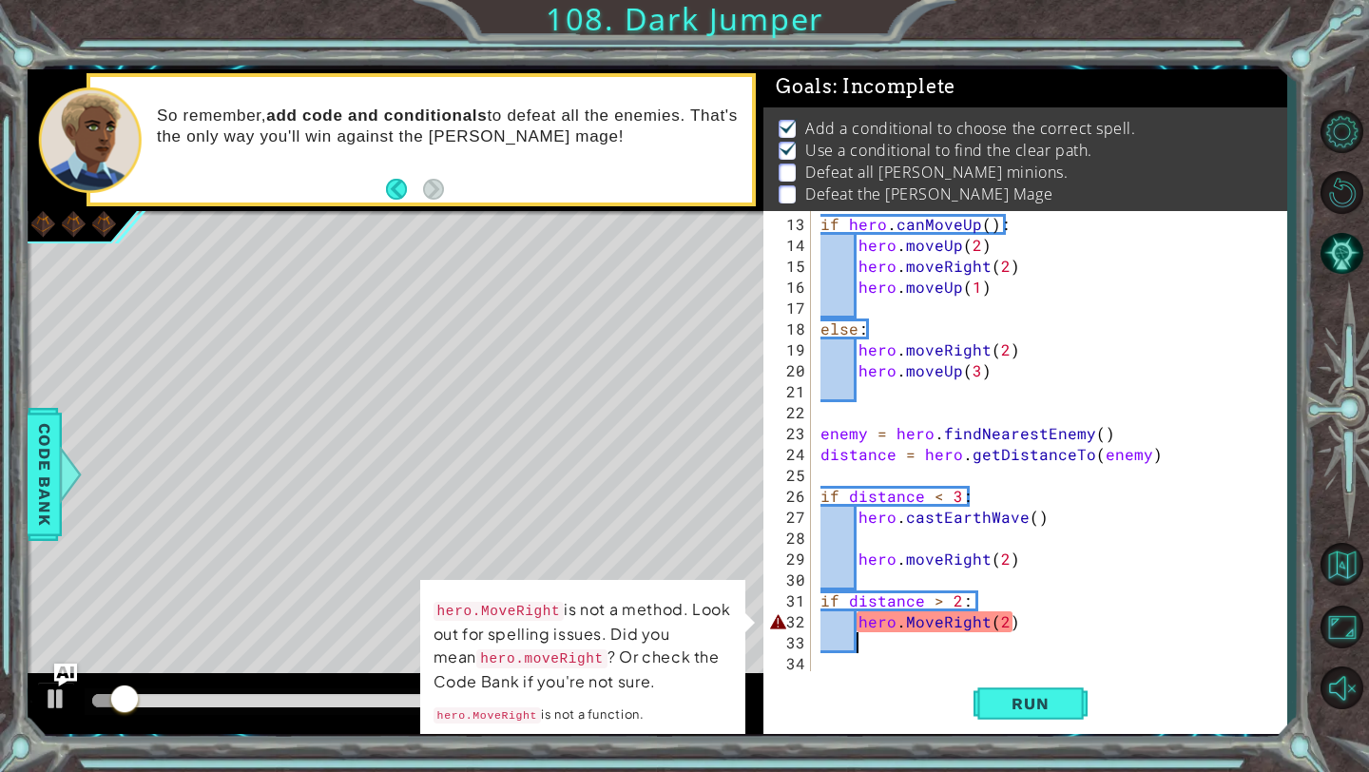
click at [1048, 630] on div "if hero . canMoveUp ( ) : hero . moveUp ( 2 ) hero . moveRight ( 2 ) hero . mov…" at bounding box center [1053, 465] width 474 height 502
click at [1020, 705] on span "Run" at bounding box center [1029, 703] width 75 height 19
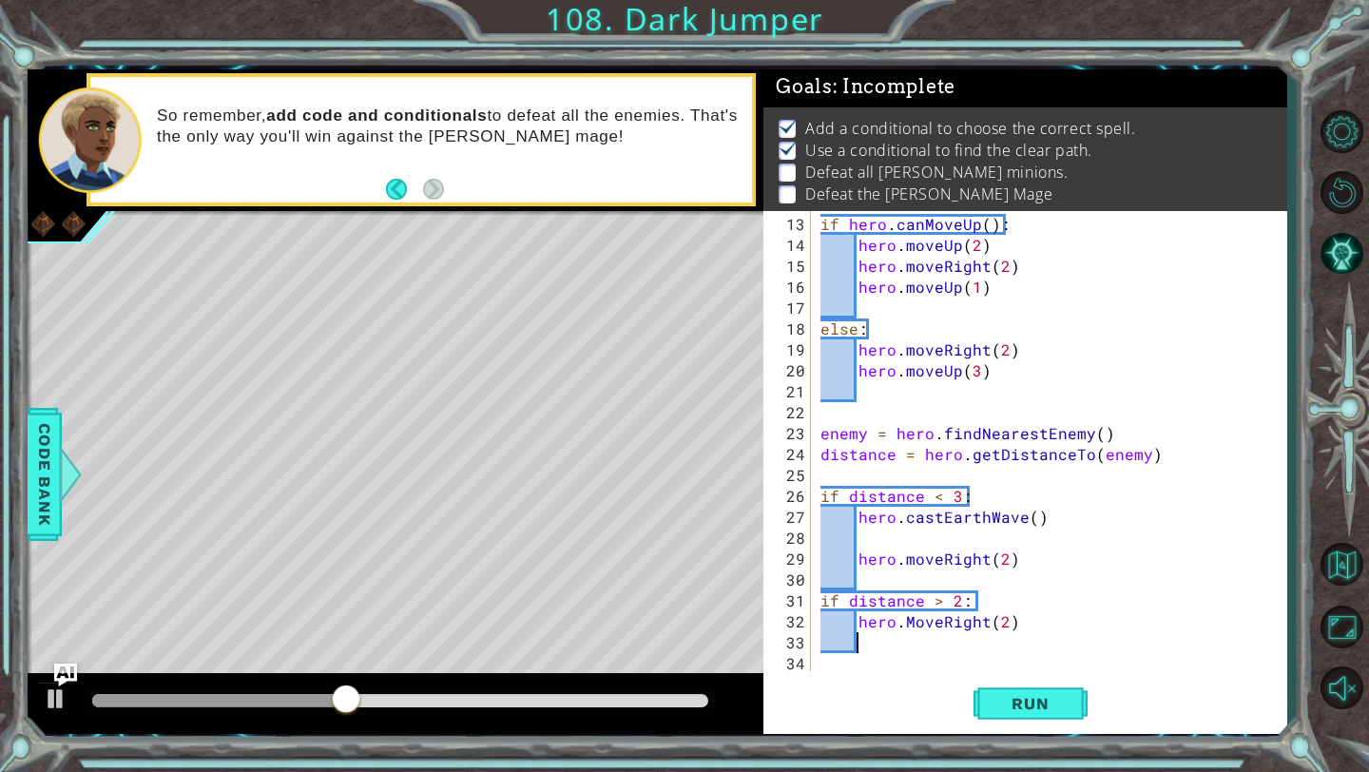
click at [1025, 627] on div "if hero . canMoveUp ( ) : hero . moveUp ( 2 ) hero . moveRight ( 2 ) hero . mov…" at bounding box center [1053, 465] width 474 height 502
type textarea "hero.MoveRight(2)"
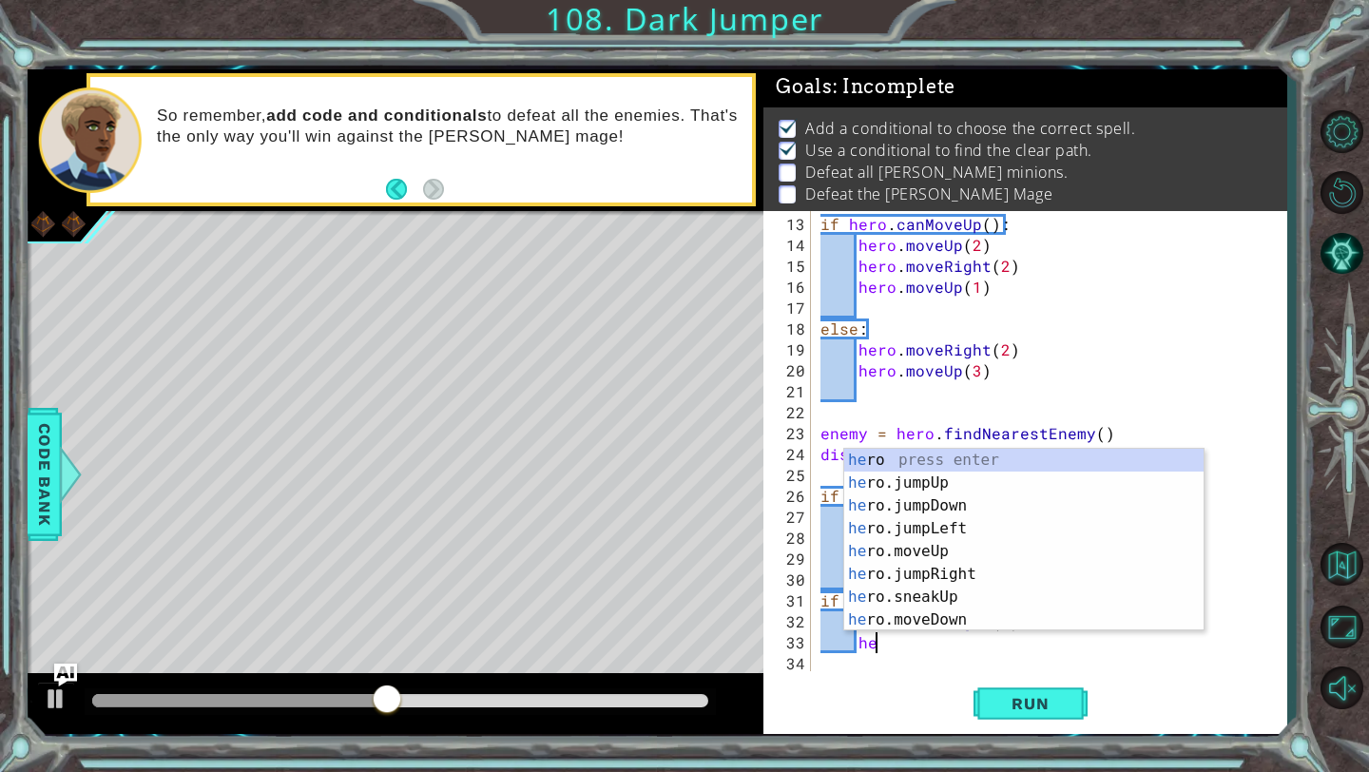
scroll to position [0, 2]
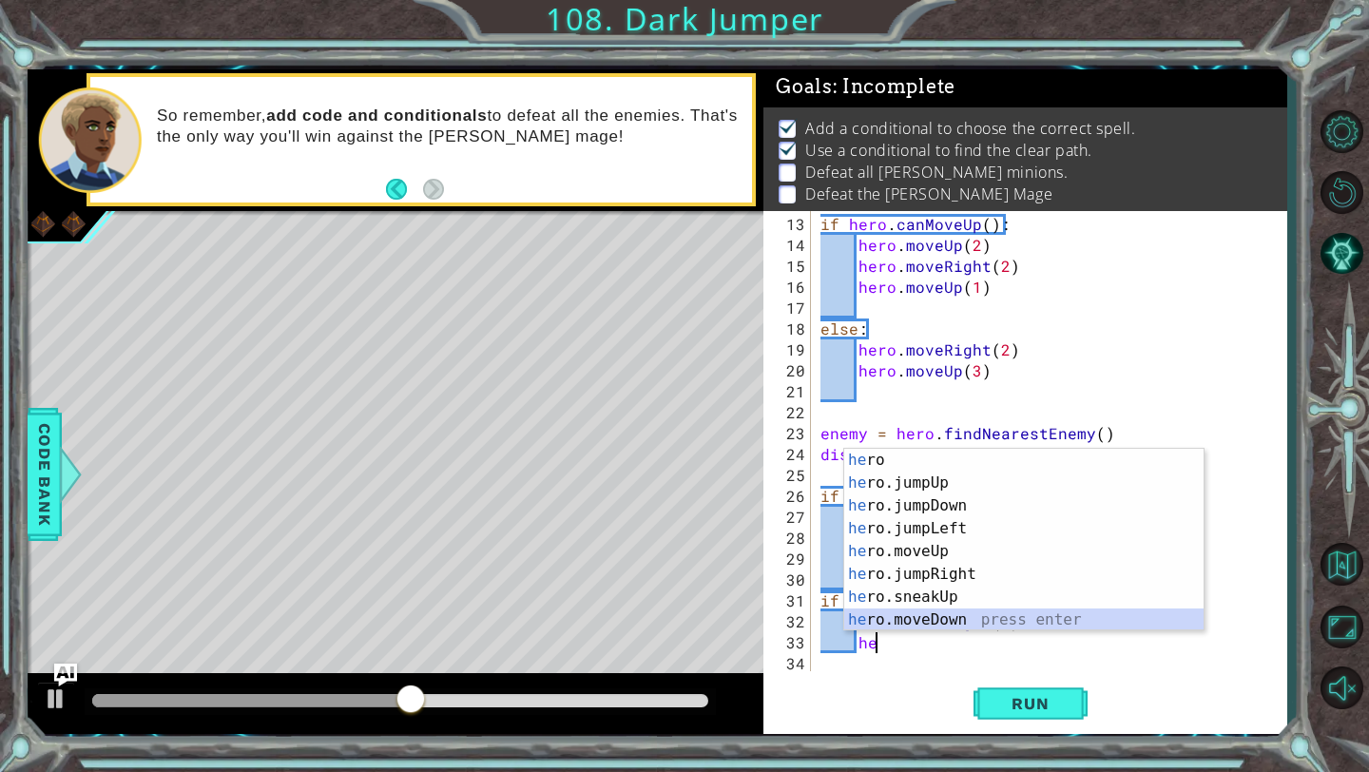
click at [946, 620] on div "he ro press enter he ro.jumpUp press enter he ro.jumpDown press enter he ro.jum…" at bounding box center [1023, 563] width 359 height 228
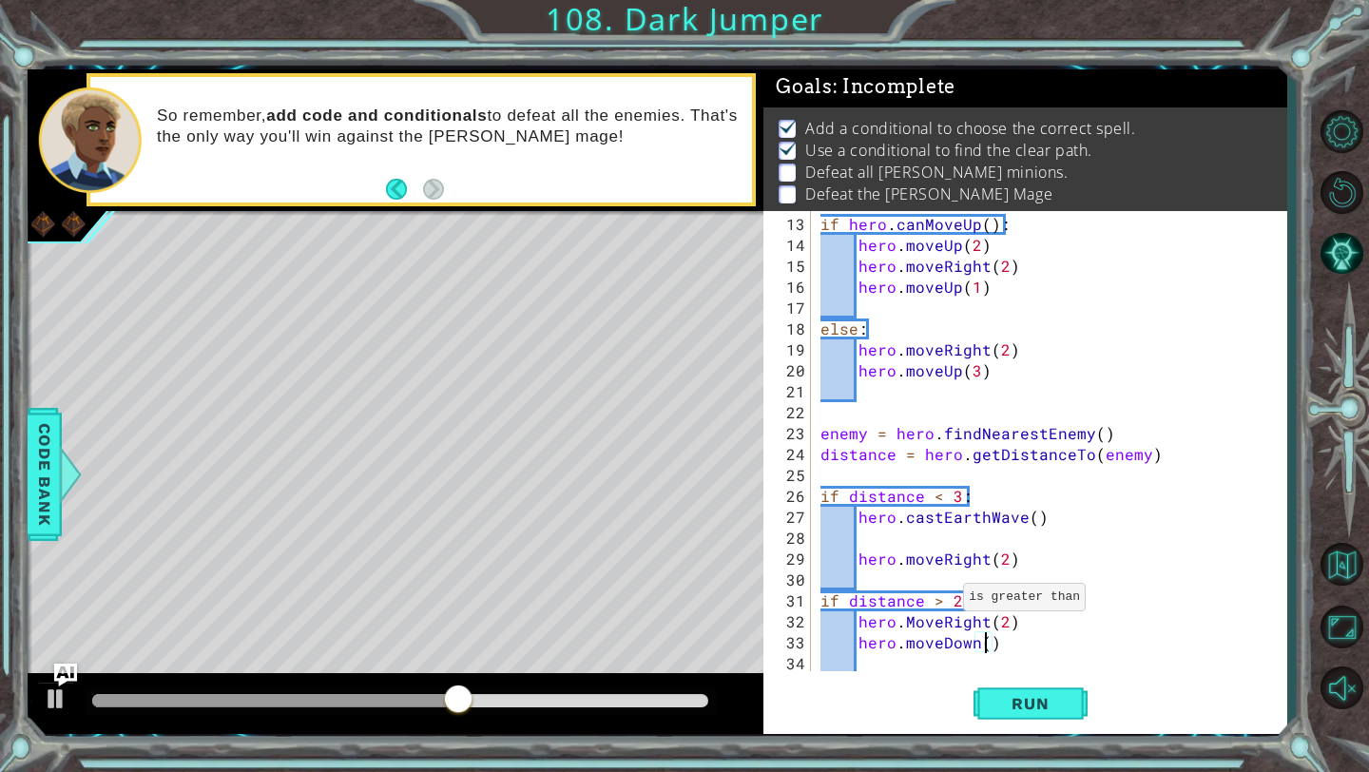
scroll to position [0, 10]
click at [1005, 716] on button "Run" at bounding box center [1030, 704] width 114 height 52
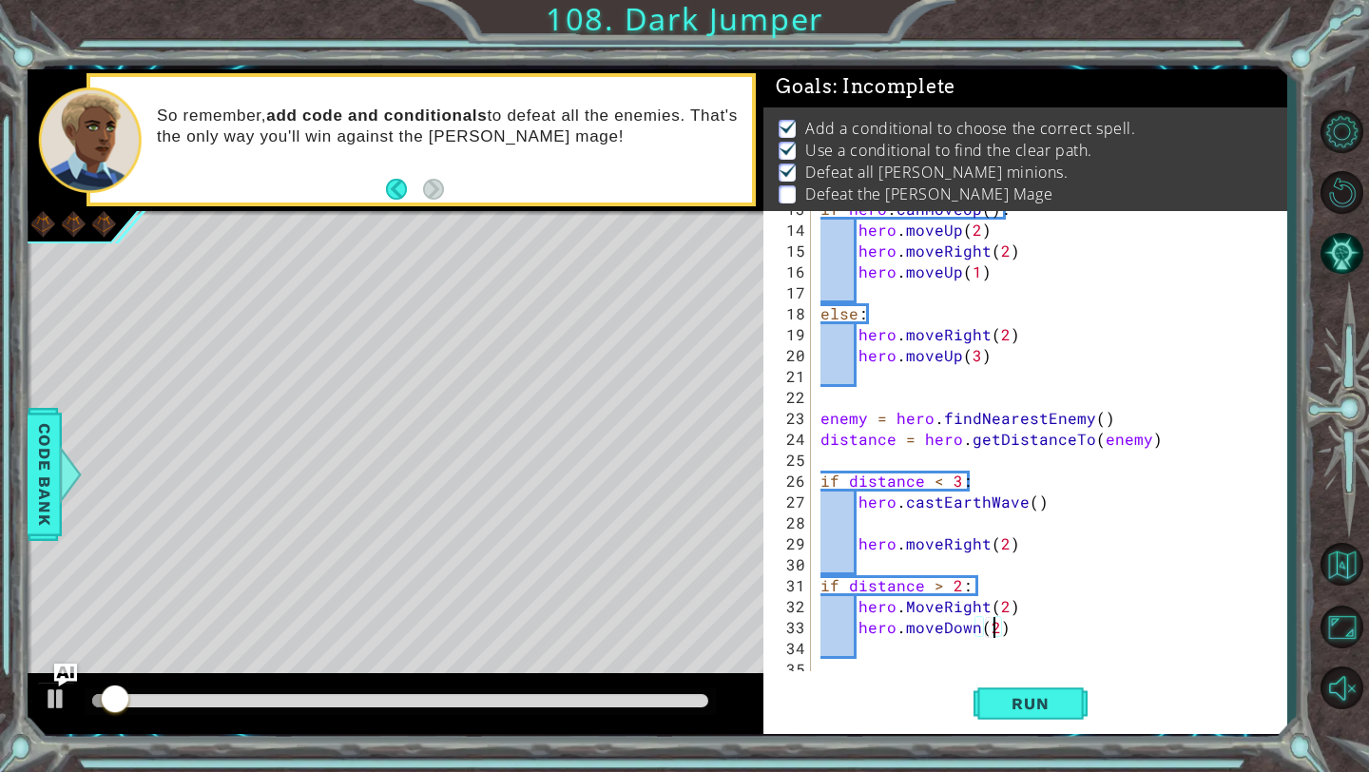
scroll to position [293, 0]
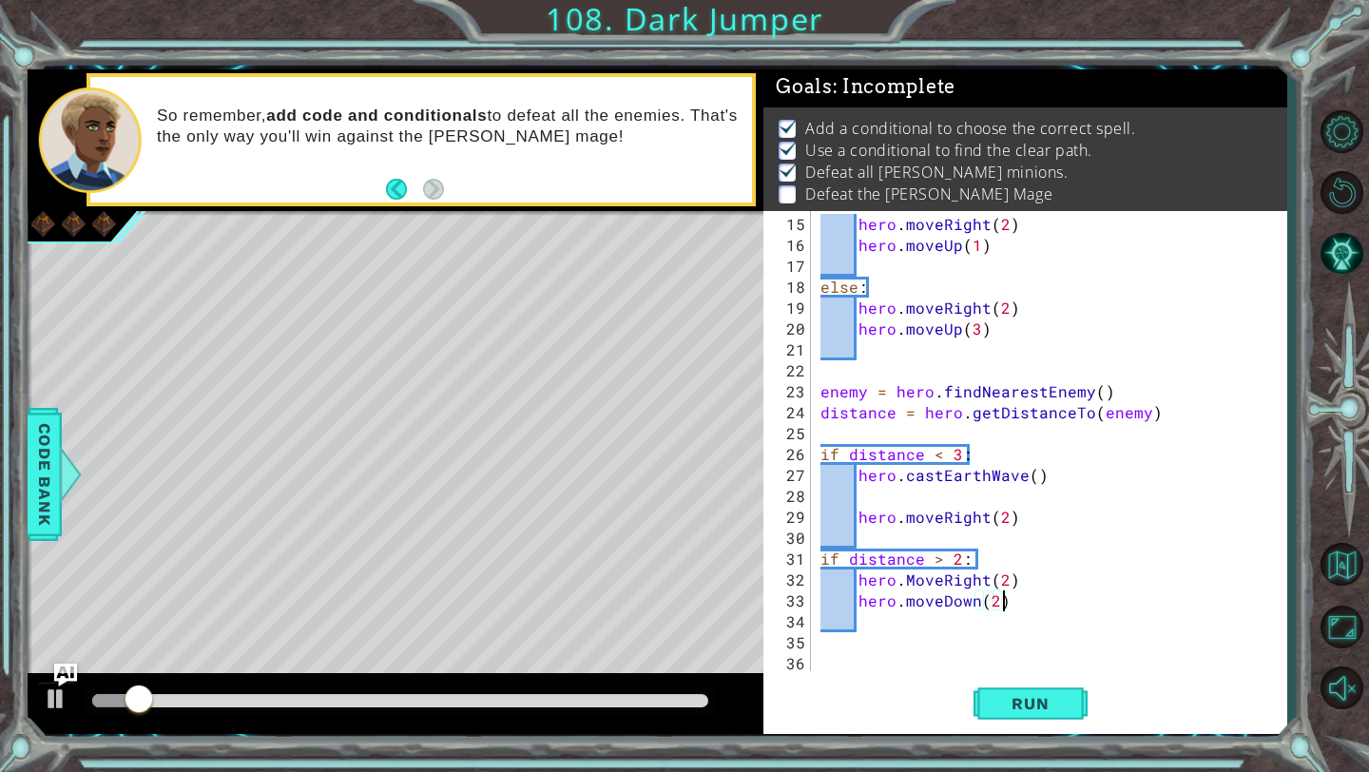
click at [1016, 602] on div "hero . moveRight ( 2 ) hero . moveUp ( 1 ) else : hero . moveRight ( 2 ) hero .…" at bounding box center [1053, 465] width 474 height 502
click at [997, 705] on span "Run" at bounding box center [1029, 703] width 75 height 19
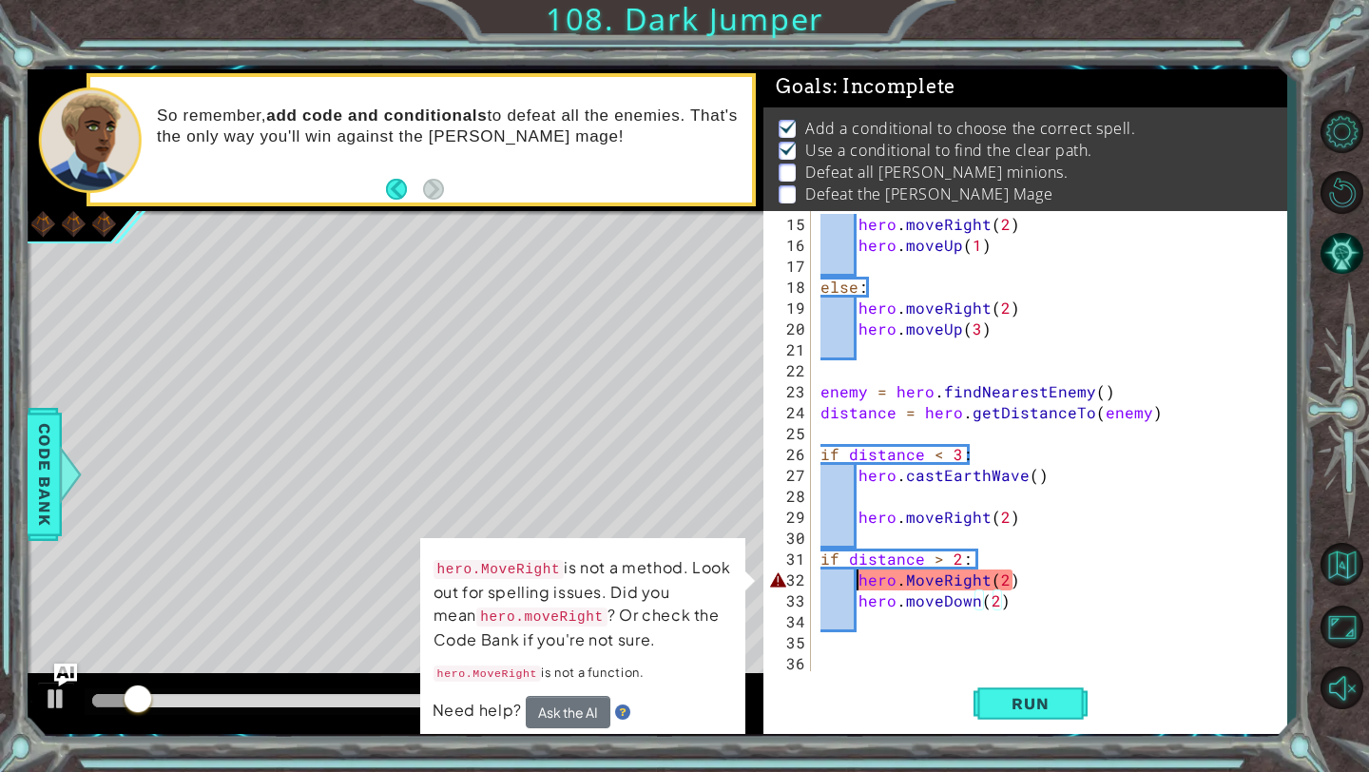
click at [855, 585] on div "hero . moveRight ( 2 ) hero . moveUp ( 1 ) else : hero . moveRight ( 2 ) hero .…" at bounding box center [1053, 465] width 474 height 502
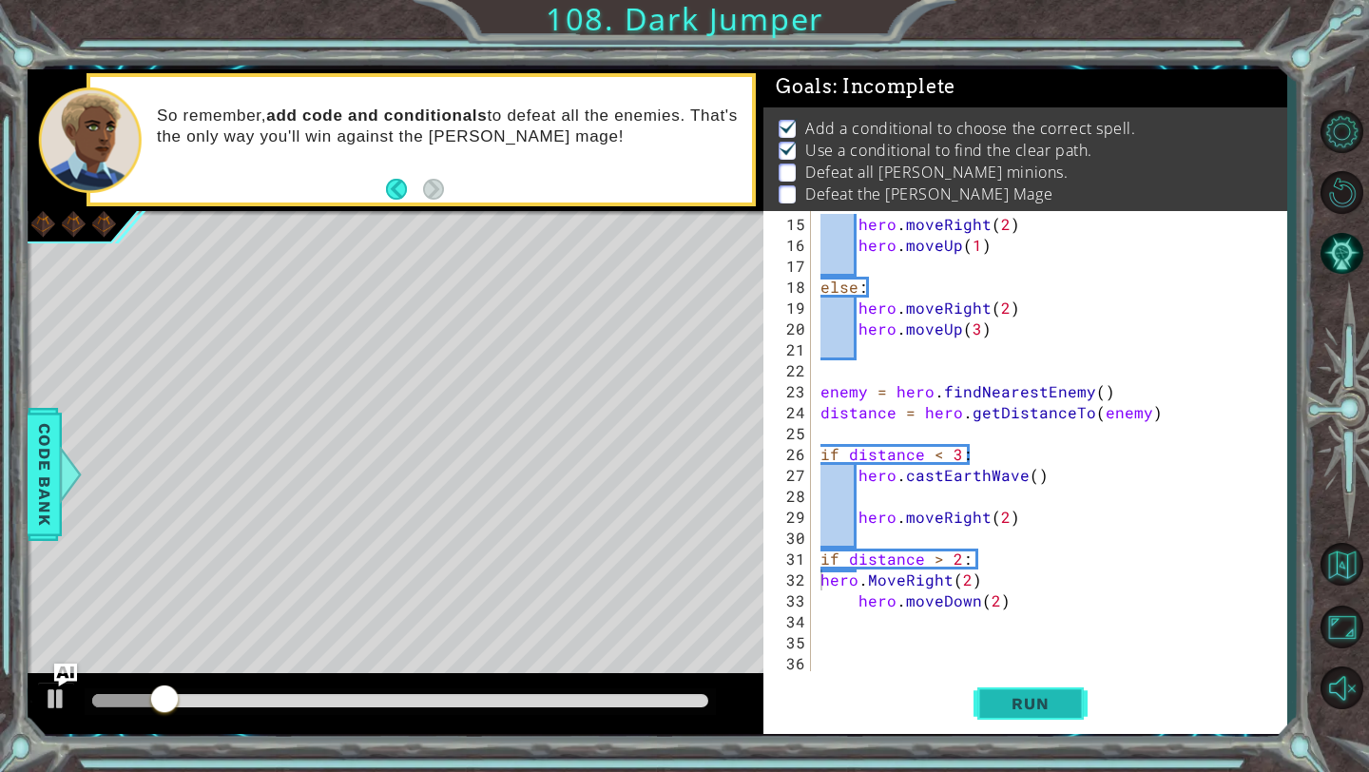
click at [1003, 704] on span "Run" at bounding box center [1029, 703] width 75 height 19
click at [1032, 707] on span "Run" at bounding box center [1029, 703] width 75 height 19
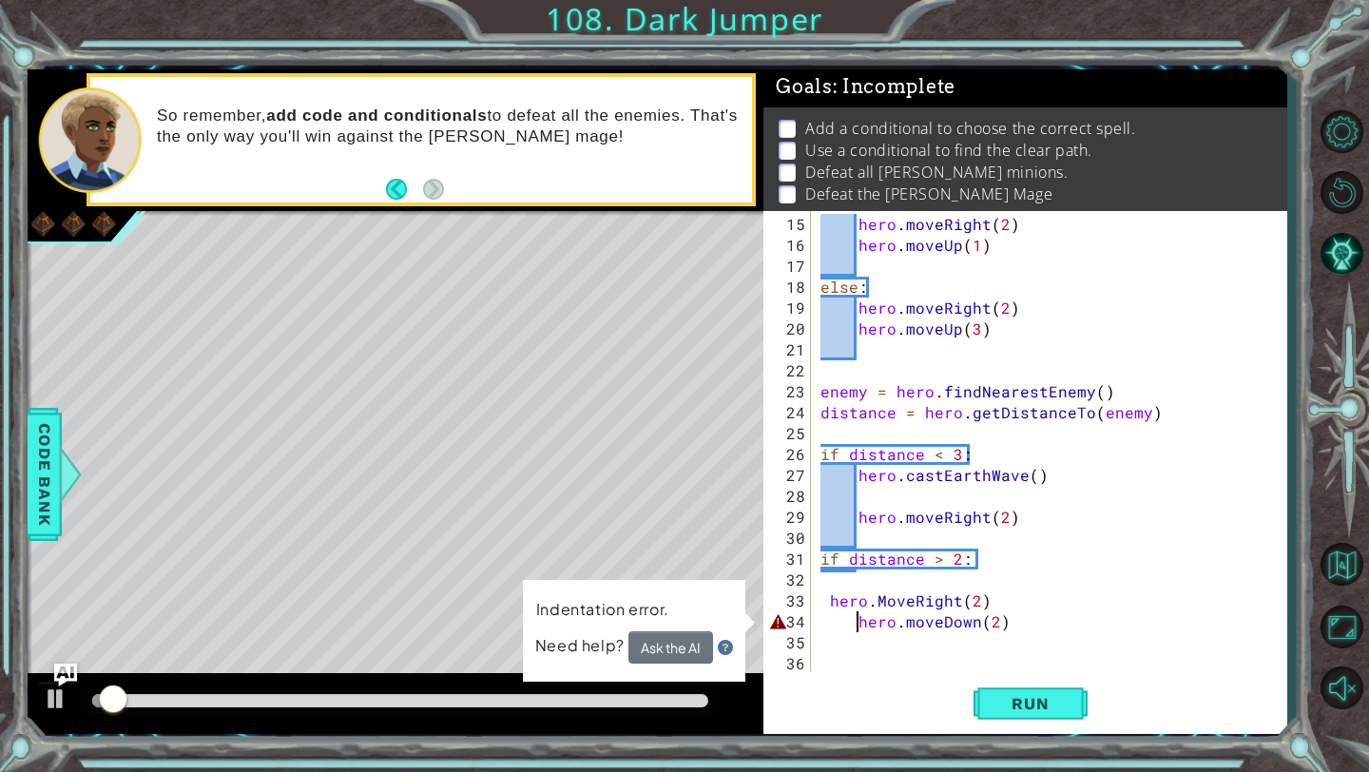
click at [852, 622] on div "hero . moveRight ( 2 ) hero . moveUp ( 1 ) else : hero . moveRight ( 2 ) hero .…" at bounding box center [1053, 465] width 474 height 502
type textarea "hero.moveDown(2)"
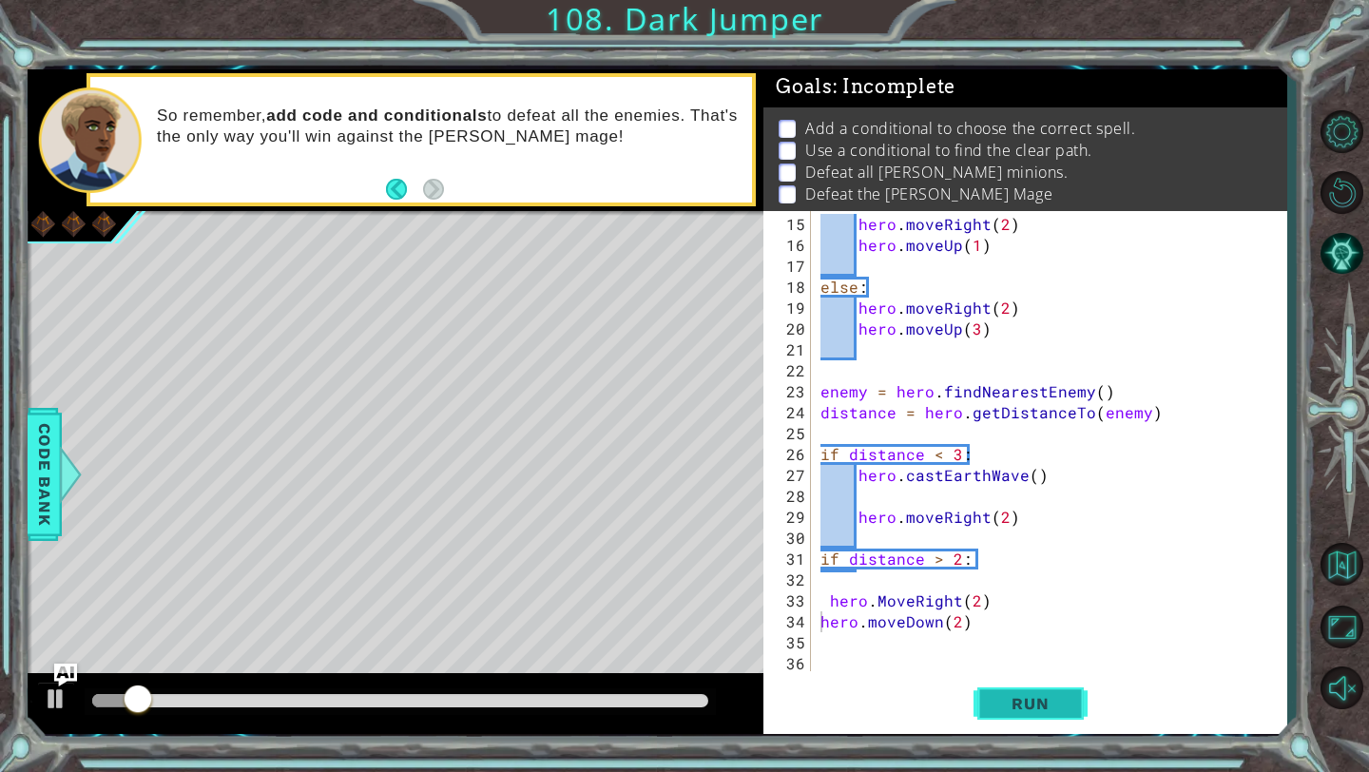
click at [991, 694] on button "Run" at bounding box center [1030, 704] width 114 height 52
click at [980, 631] on div "hero . moveRight ( 2 ) hero . moveUp ( 1 ) else : hero . moveRight ( 2 ) hero .…" at bounding box center [1053, 465] width 474 height 502
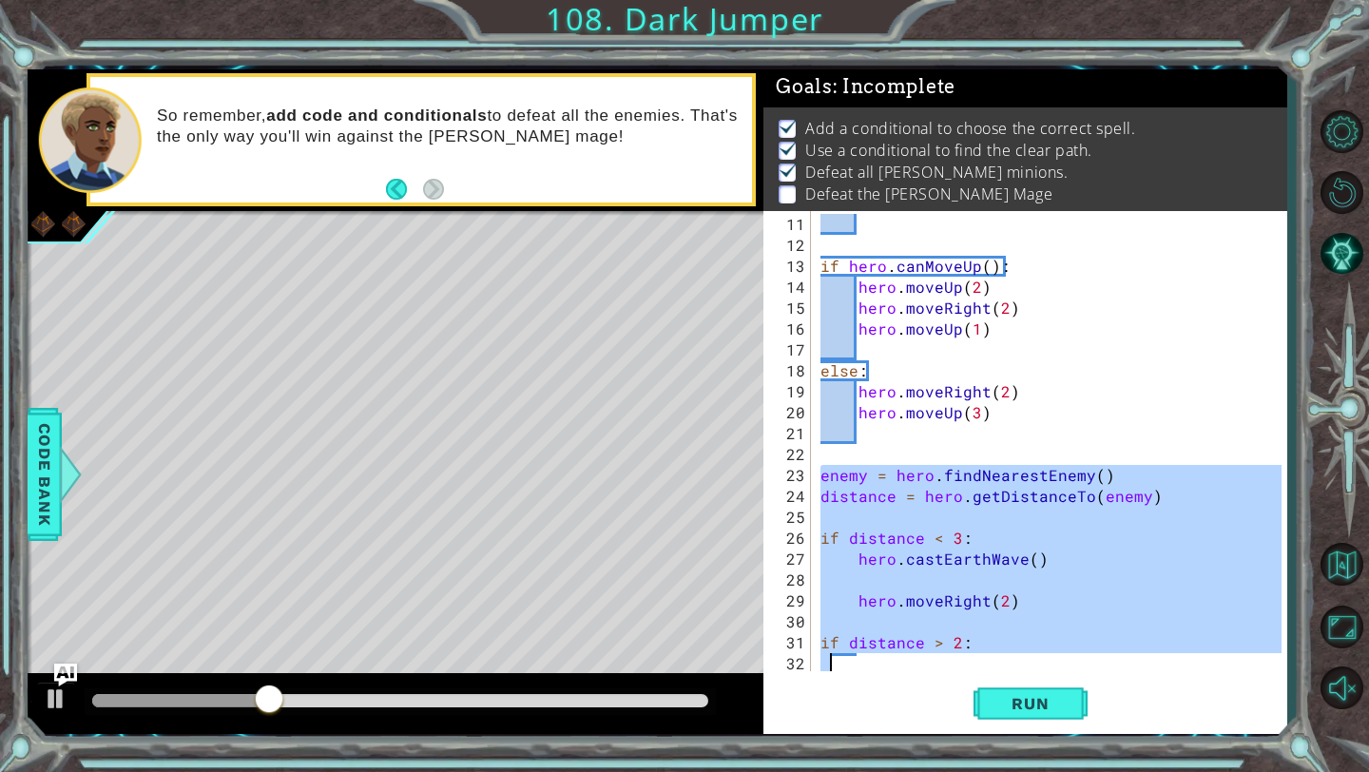
scroll to position [209, 0]
drag, startPoint x: 823, startPoint y: 484, endPoint x: 990, endPoint y: 668, distance: 248.9
click at [990, 668] on div "if hero . canMoveUp ( ) : hero . moveUp ( 2 ) hero . moveRight ( 2 ) hero . mov…" at bounding box center [1053, 465] width 474 height 502
type textarea "if distance > 2:"
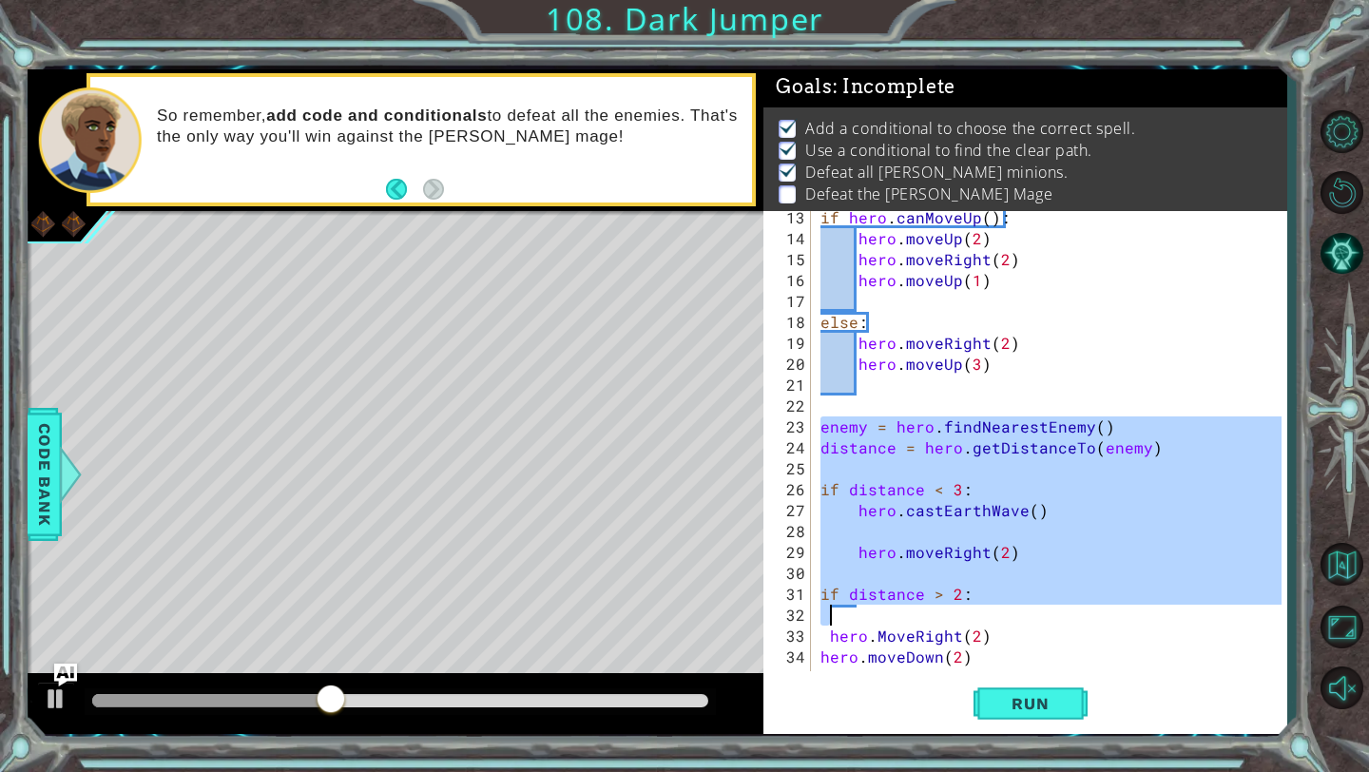
scroll to position [314, 0]
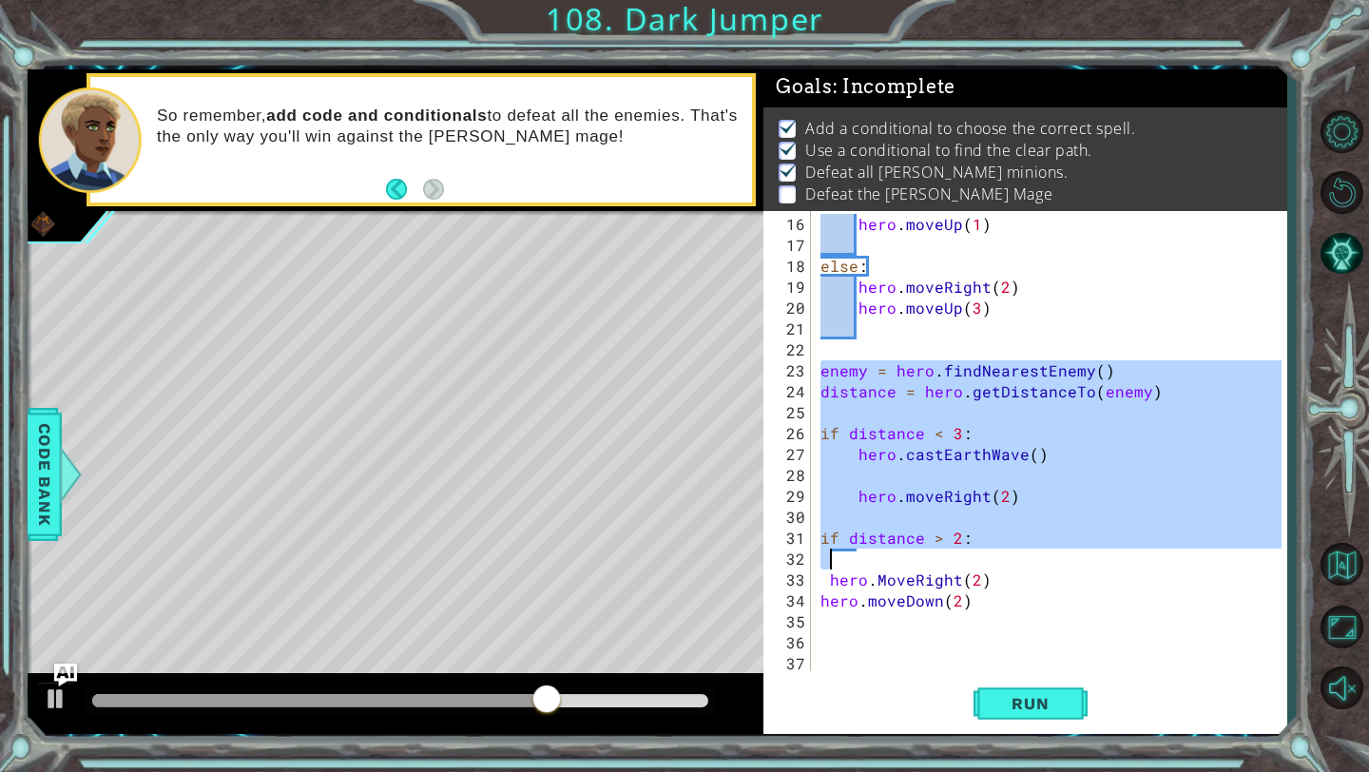
click at [976, 609] on div "hero . moveUp ( 1 ) else : hero . moveRight ( 2 ) hero . moveUp ( 3 ) enemy = h…" at bounding box center [1053, 465] width 474 height 502
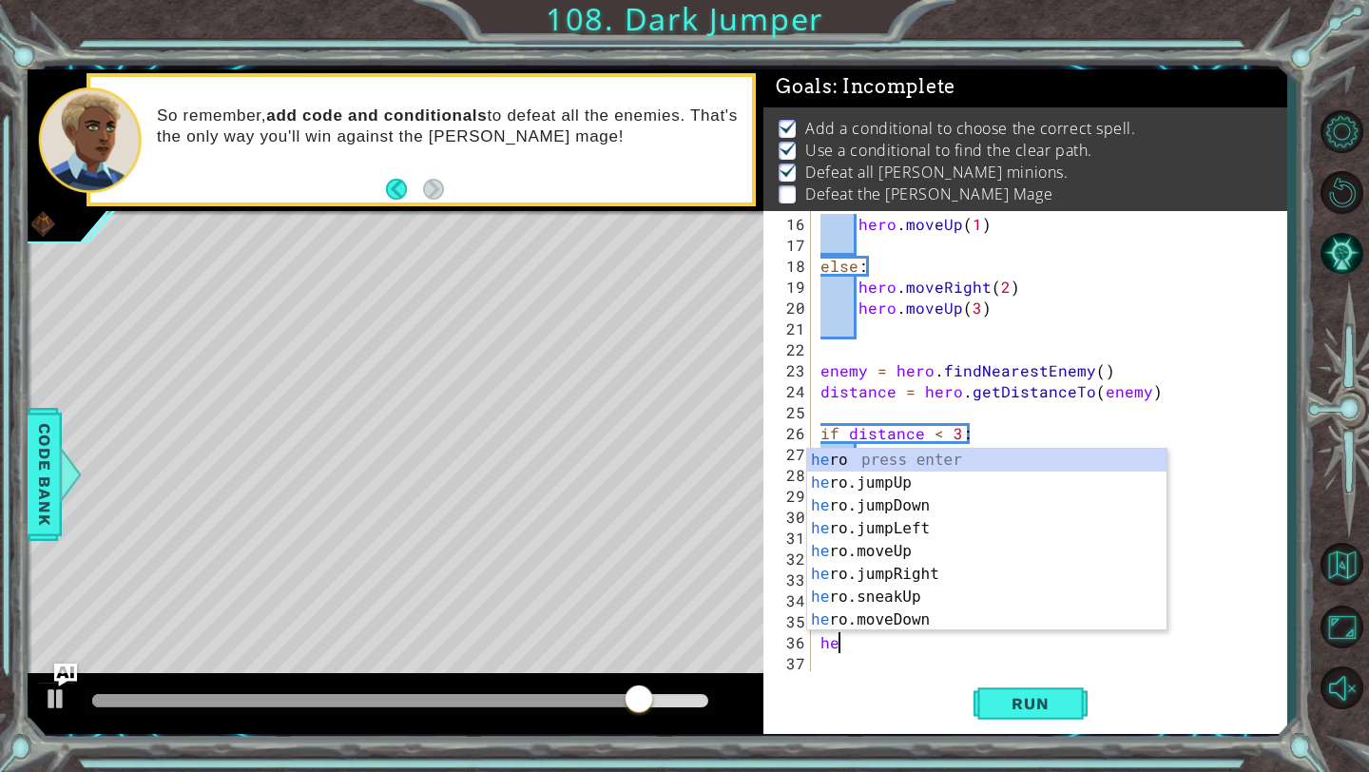
scroll to position [0, 0]
type textarea "h"
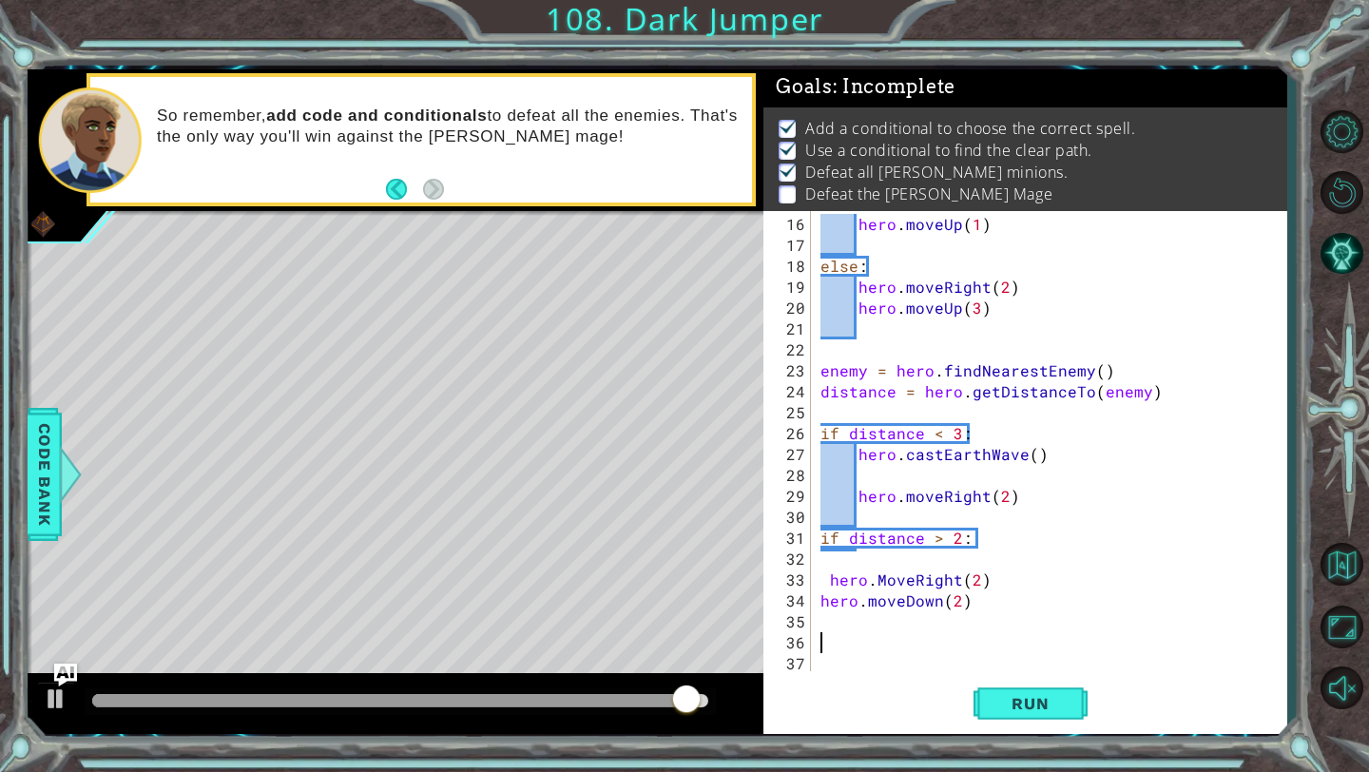
paste textarea "Code Area"
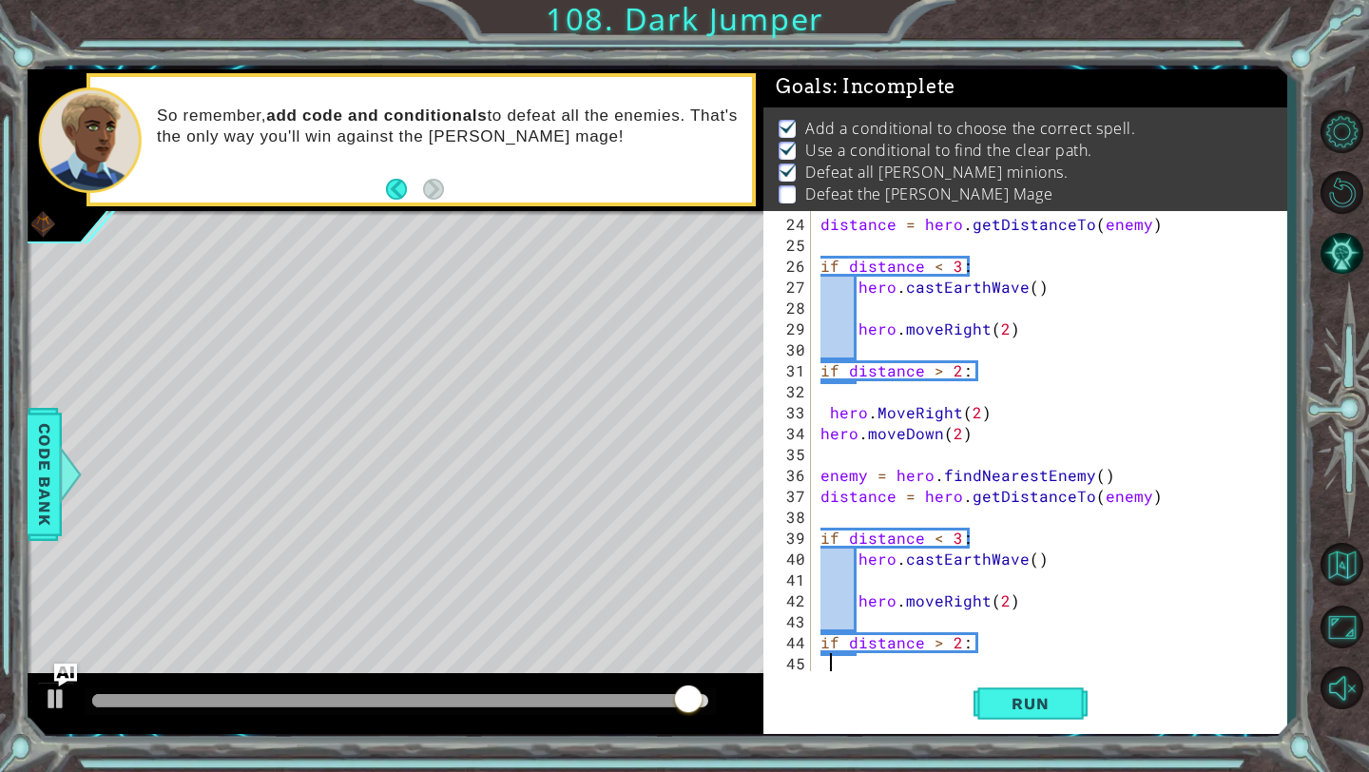
scroll to position [481, 0]
click at [1023, 713] on span "Run" at bounding box center [1029, 703] width 75 height 19
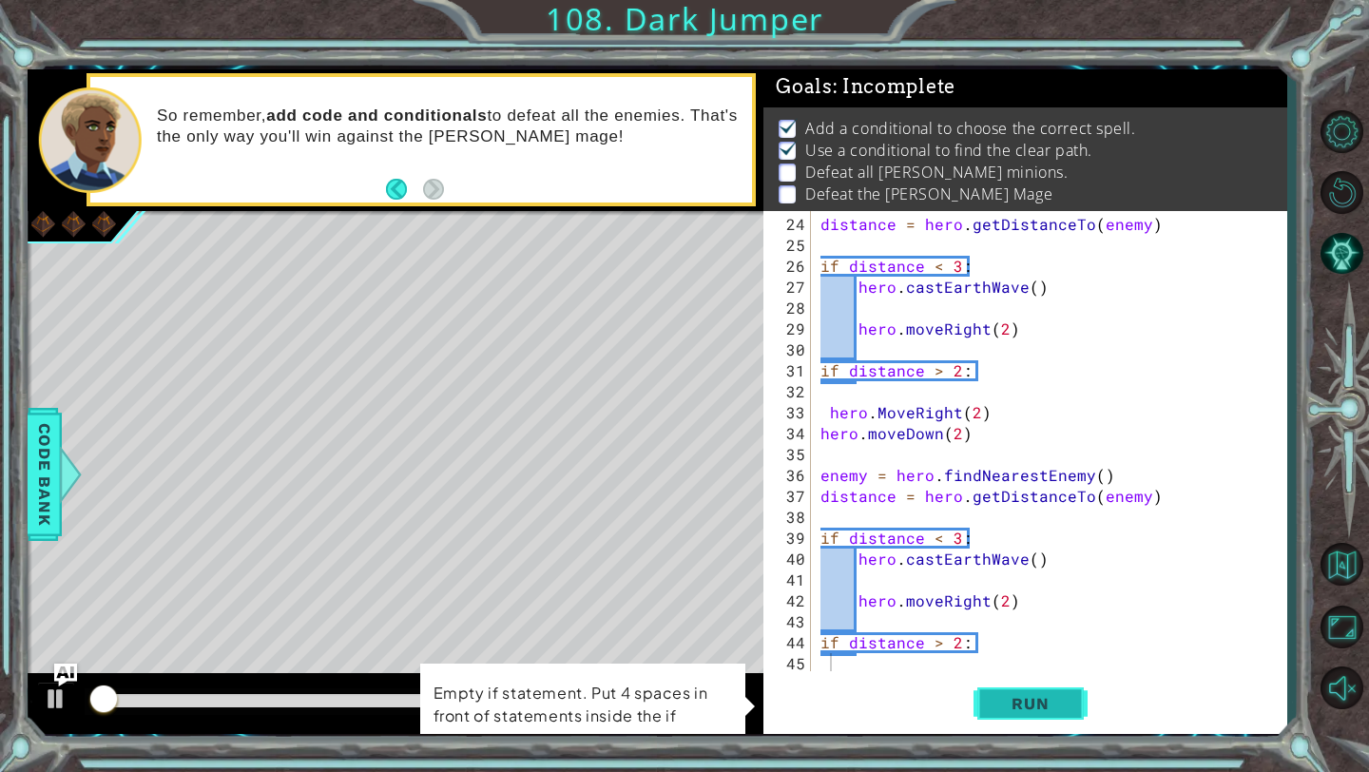
click at [1023, 713] on span "Run" at bounding box center [1029, 703] width 75 height 19
click at [838, 606] on div "distance = hero . getDistanceTo ( enemy ) if distance < 3 : hero . castEarthWav…" at bounding box center [1053, 465] width 474 height 502
type textarea "hero.moveRight(2)"
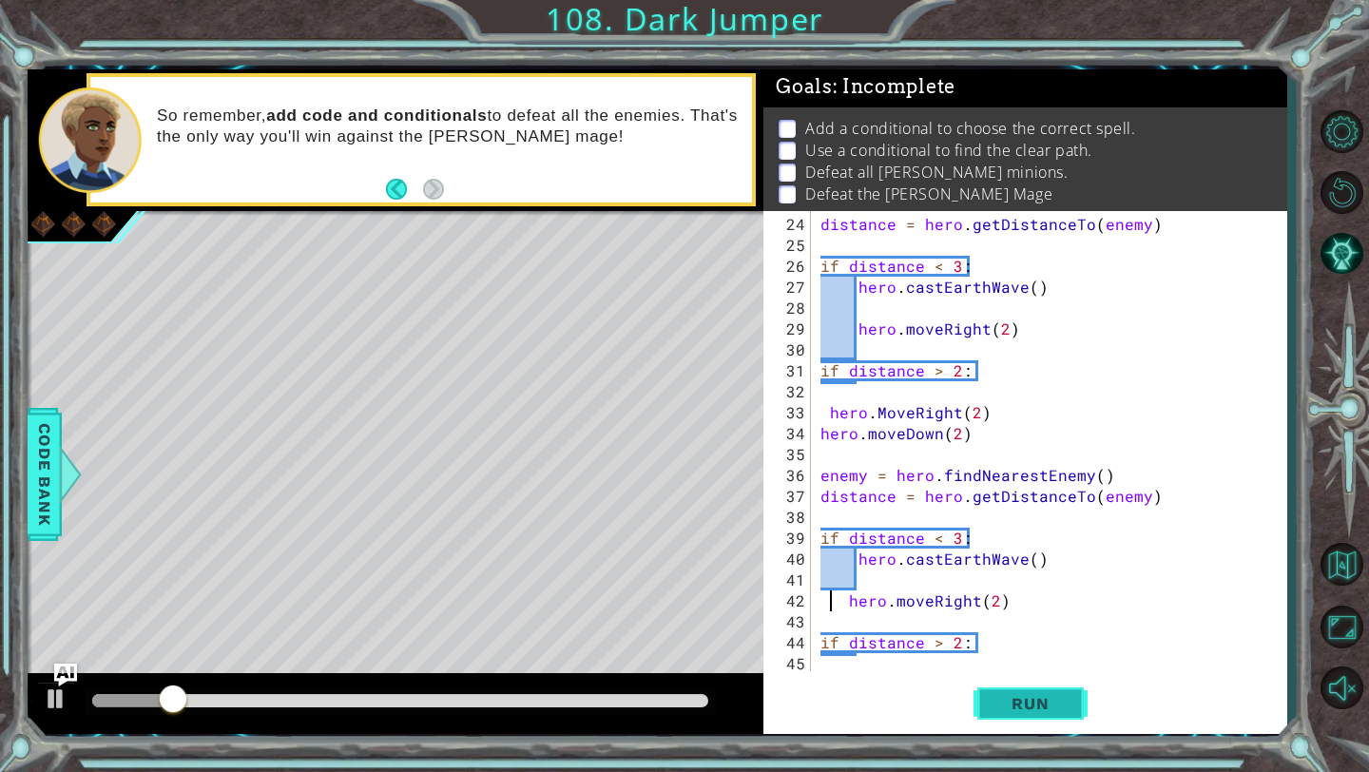
click at [1017, 697] on span "Run" at bounding box center [1029, 703] width 75 height 19
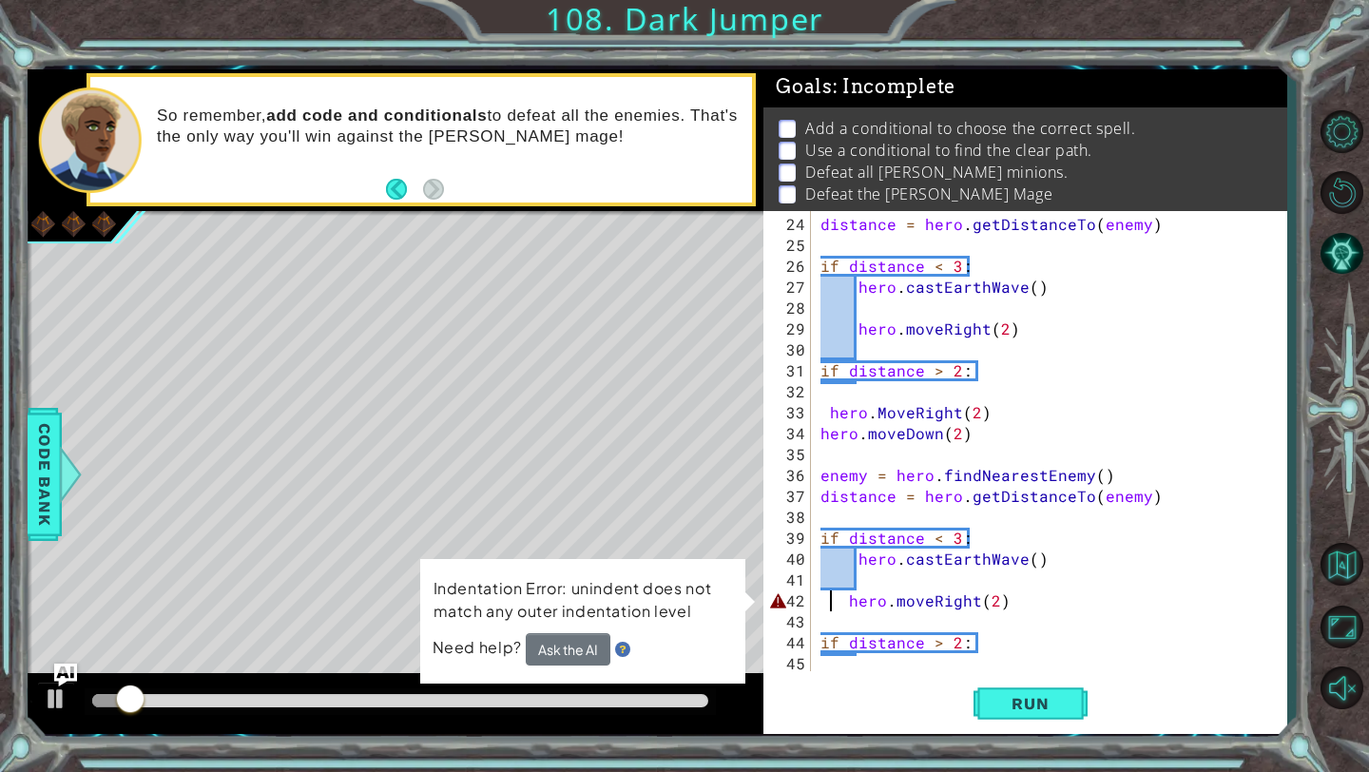
click at [842, 566] on div "distance = hero . getDistanceTo ( enemy ) if distance < 3 : hero . castEarthWav…" at bounding box center [1053, 465] width 474 height 502
click at [854, 563] on div "distance = hero . getDistanceTo ( enemy ) if distance < 3 : hero . castEarthWav…" at bounding box center [1053, 465] width 474 height 502
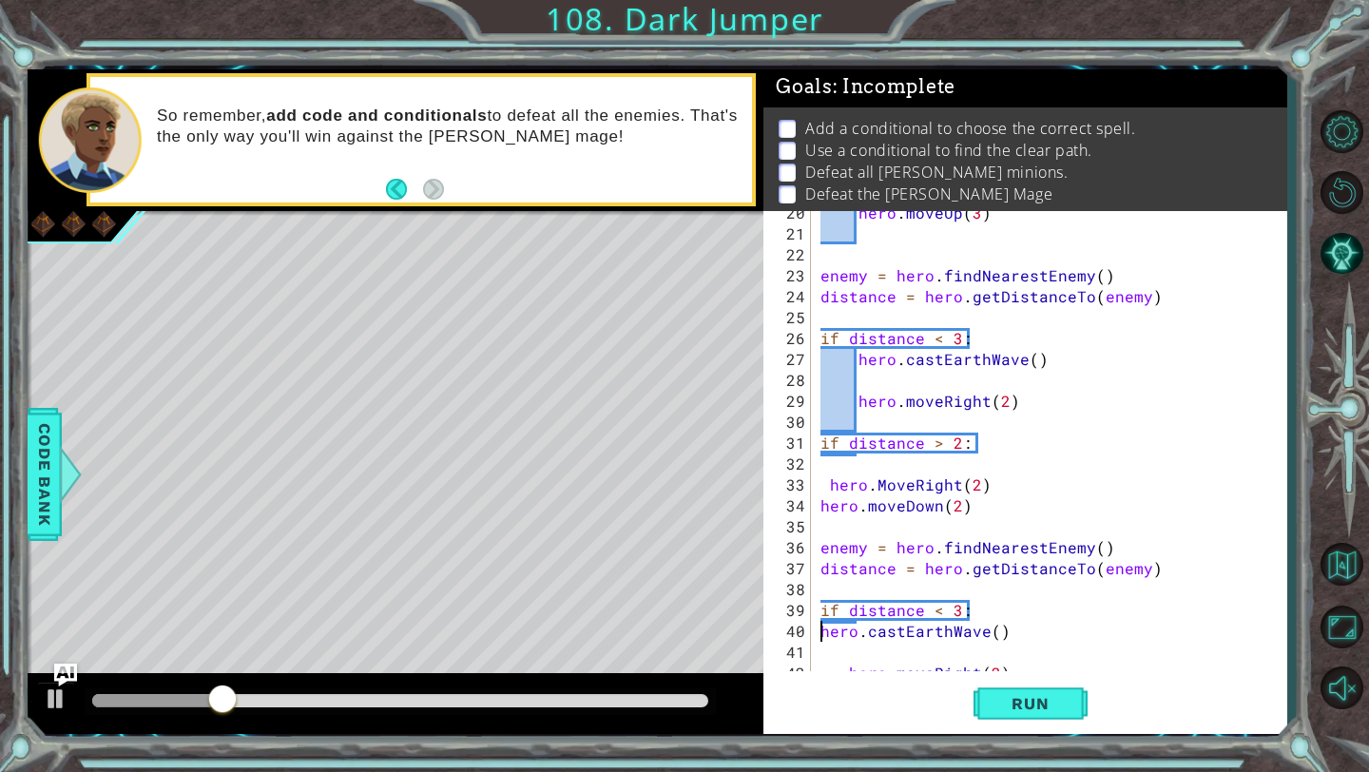
scroll to position [483, 0]
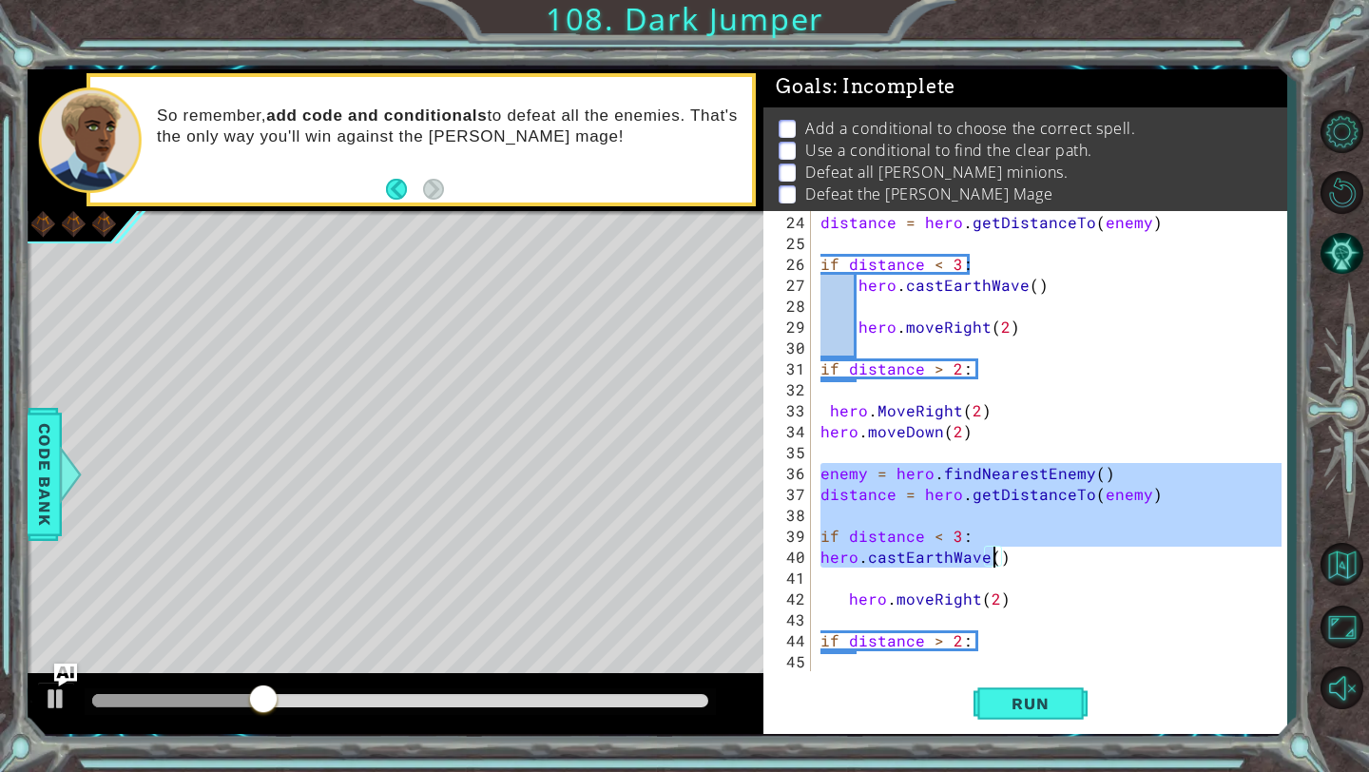
drag, startPoint x: 820, startPoint y: 465, endPoint x: 997, endPoint y: 544, distance: 193.6
click at [997, 546] on div "distance = hero . getDistanceTo ( enemy ) if distance < 3 : hero . castEarthWav…" at bounding box center [1053, 463] width 474 height 502
type textarea "if distance < 3: hero.castEarthWave()"
click at [1040, 569] on div "distance = hero . getDistanceTo ( enemy ) if distance < 3 : hero . castEarthWav…" at bounding box center [1053, 463] width 474 height 502
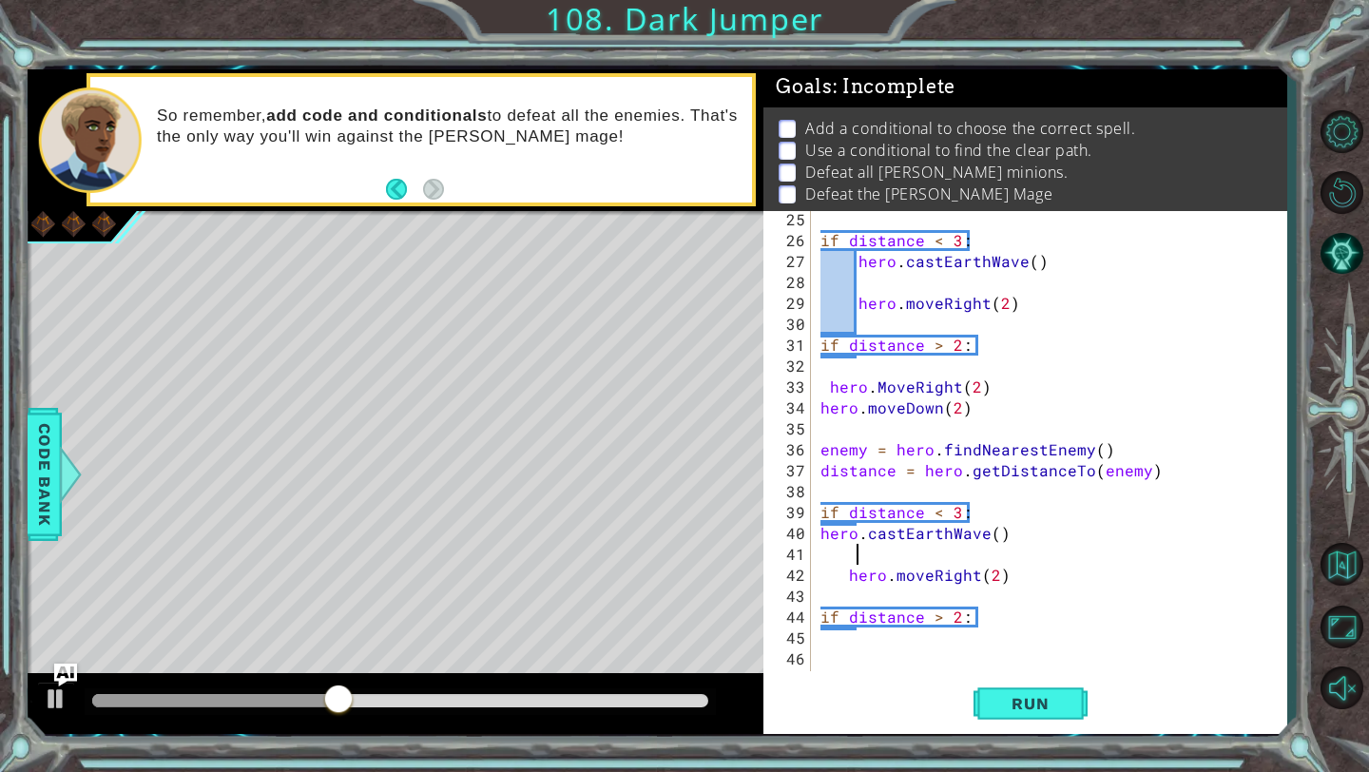
scroll to position [488, 0]
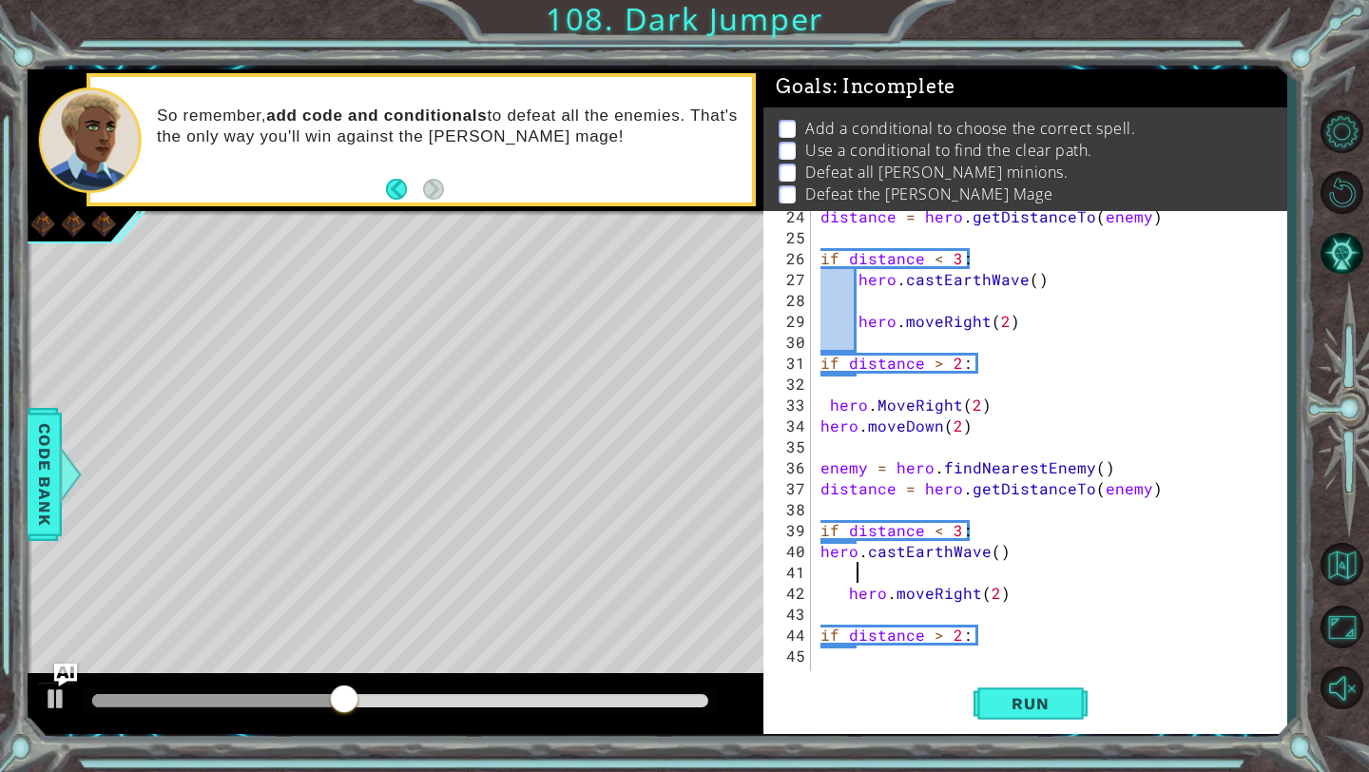
click at [1025, 396] on div "distance = hero . getDistanceTo ( enemy ) if distance < 3 : hero . castEarthWav…" at bounding box center [1053, 457] width 474 height 502
type textarea "hero.MoveRight(2)"
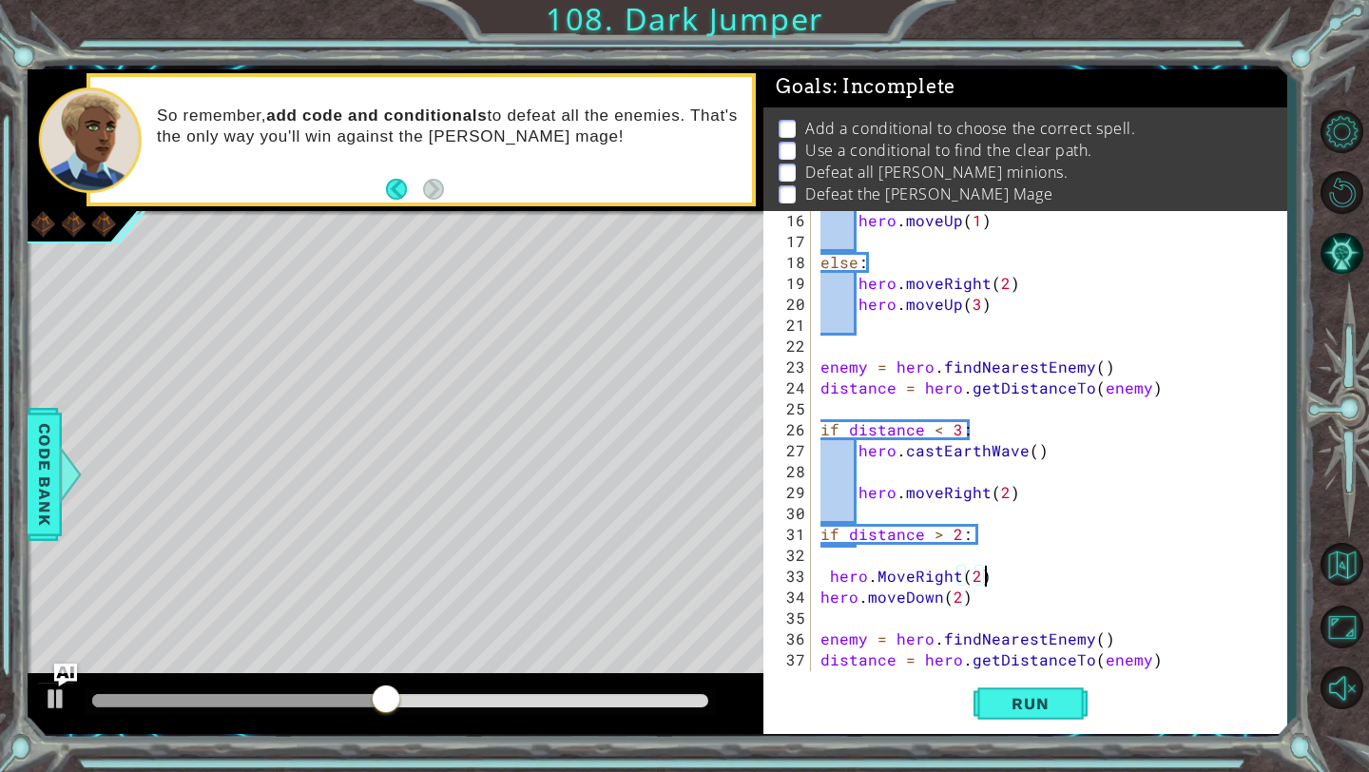
scroll to position [523, 0]
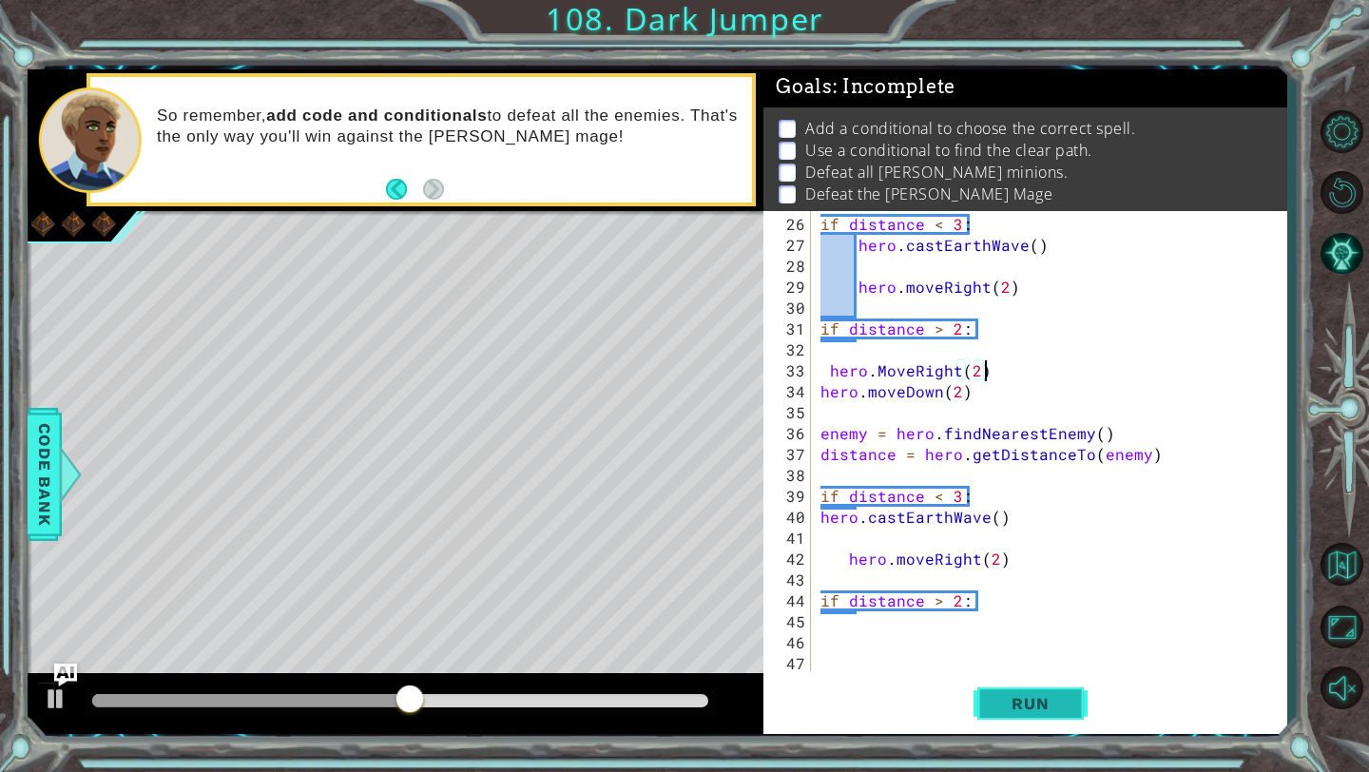
click at [1002, 705] on span "Run" at bounding box center [1029, 703] width 75 height 19
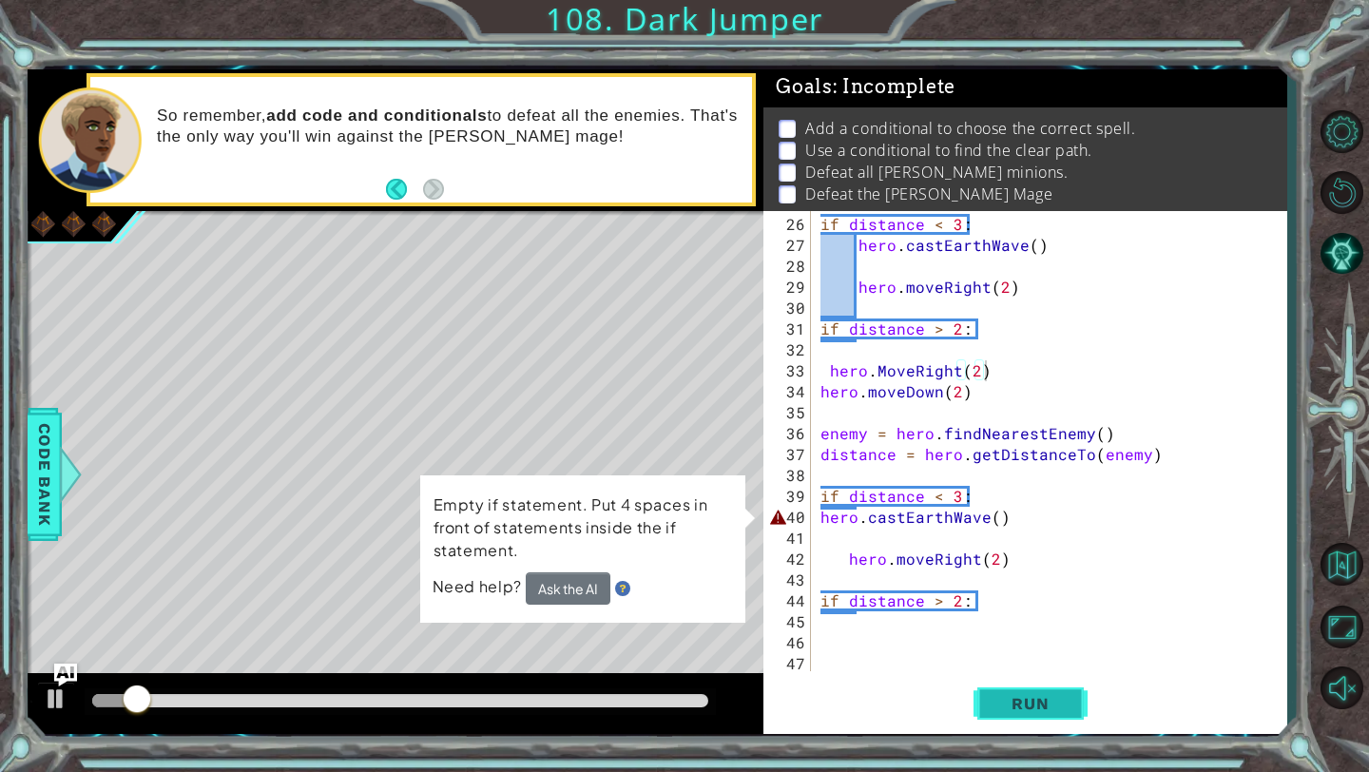
click at [1002, 705] on span "Run" at bounding box center [1029, 703] width 75 height 19
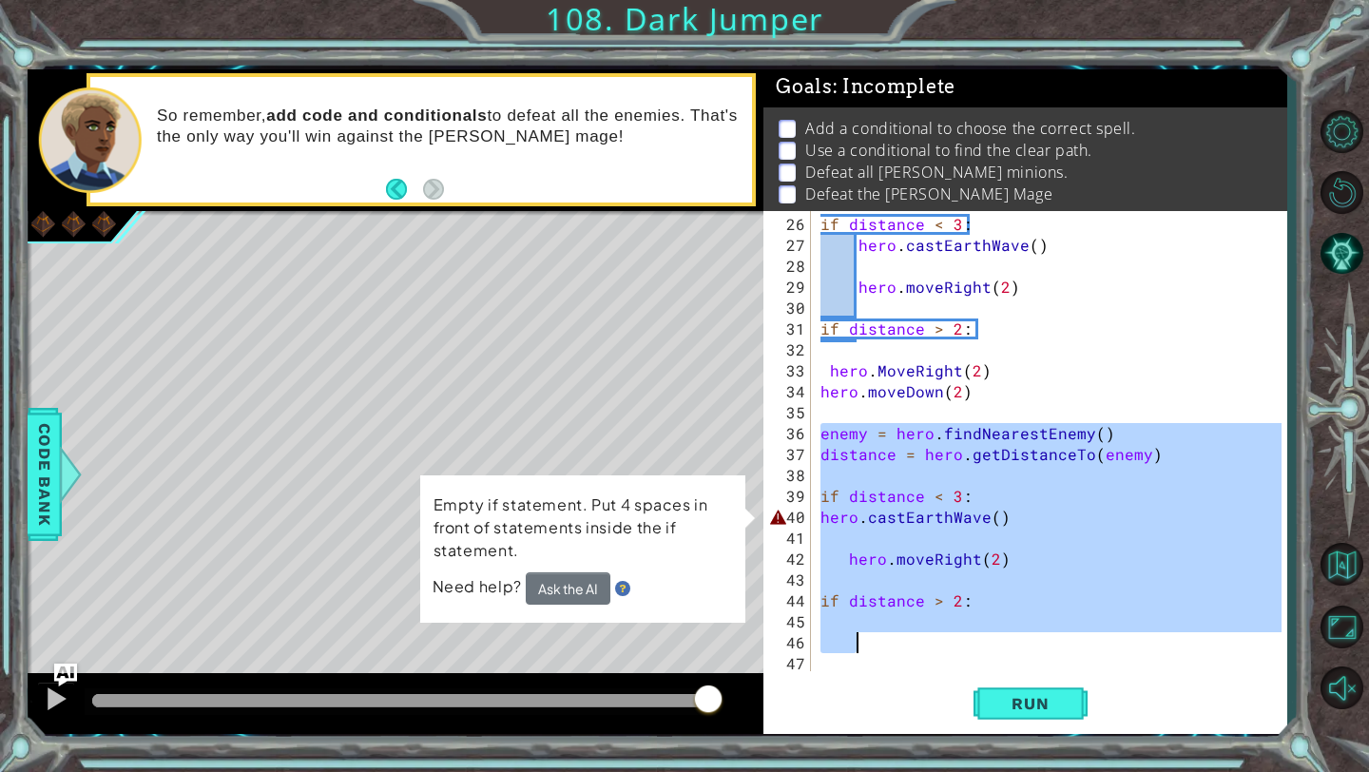
drag, startPoint x: 820, startPoint y: 432, endPoint x: 1019, endPoint y: 642, distance: 288.4
click at [1020, 640] on div "if distance < 3 : hero . castEarthWave ( ) hero . moveRight ( 2 ) if distance >…" at bounding box center [1053, 465] width 474 height 502
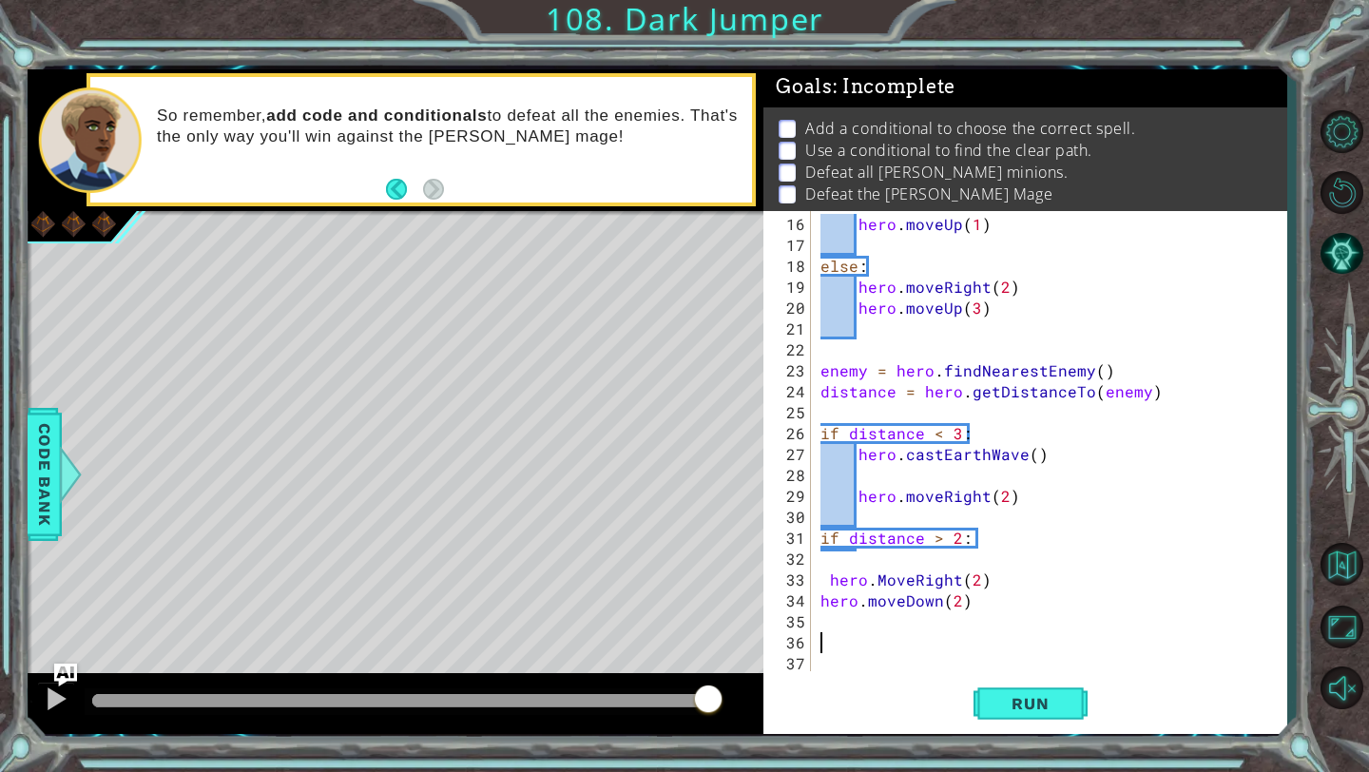
scroll to position [314, 0]
click at [1046, 700] on span "Run" at bounding box center [1029, 703] width 75 height 19
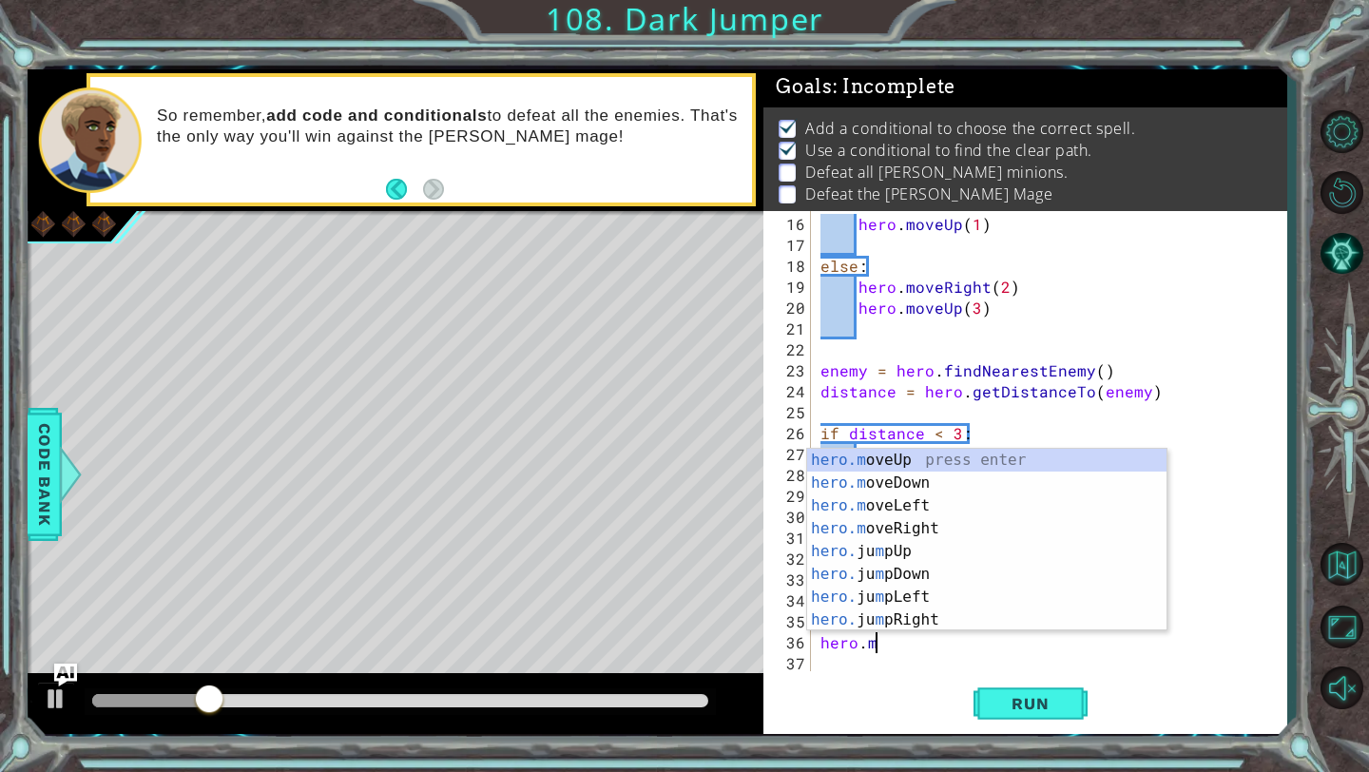
scroll to position [0, 3]
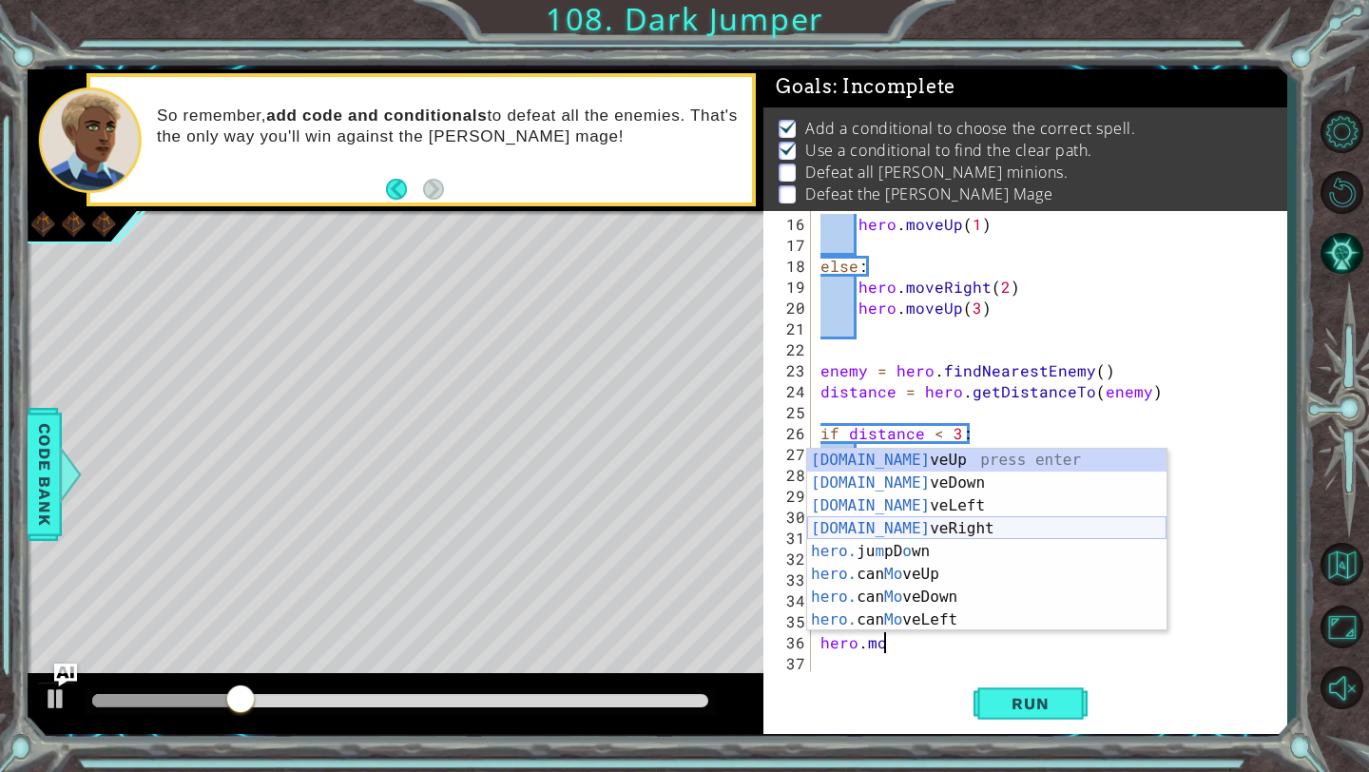
click at [919, 534] on div "[DOMAIN_NAME] veUp press enter [DOMAIN_NAME] veDown press enter [DOMAIN_NAME] v…" at bounding box center [986, 563] width 359 height 228
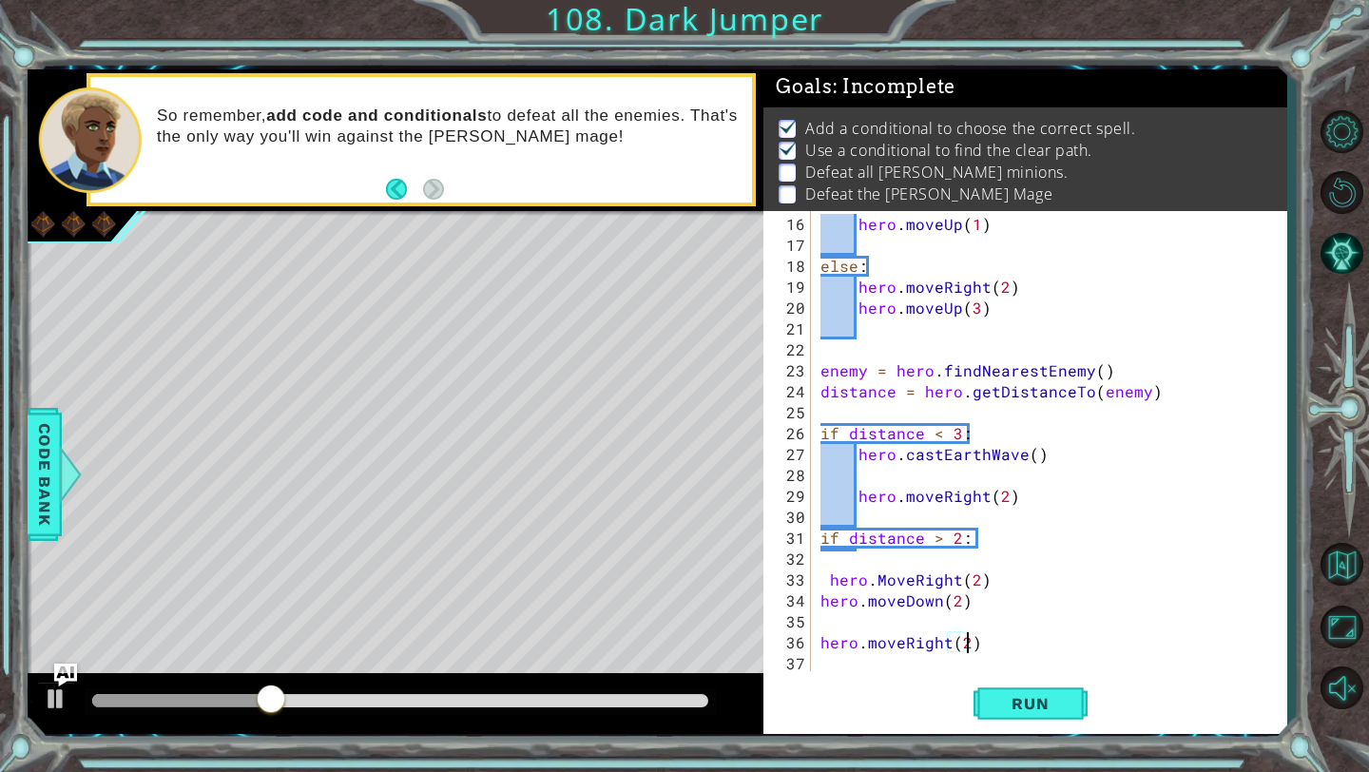
scroll to position [0, 9]
type textarea "hero.moveRight(2)"
click at [1022, 712] on span "Run" at bounding box center [1029, 703] width 75 height 19
click at [984, 648] on div "hero . moveUp ( 1 ) else : hero . moveRight ( 2 ) hero . moveUp ( 3 ) enemy = h…" at bounding box center [1053, 465] width 474 height 502
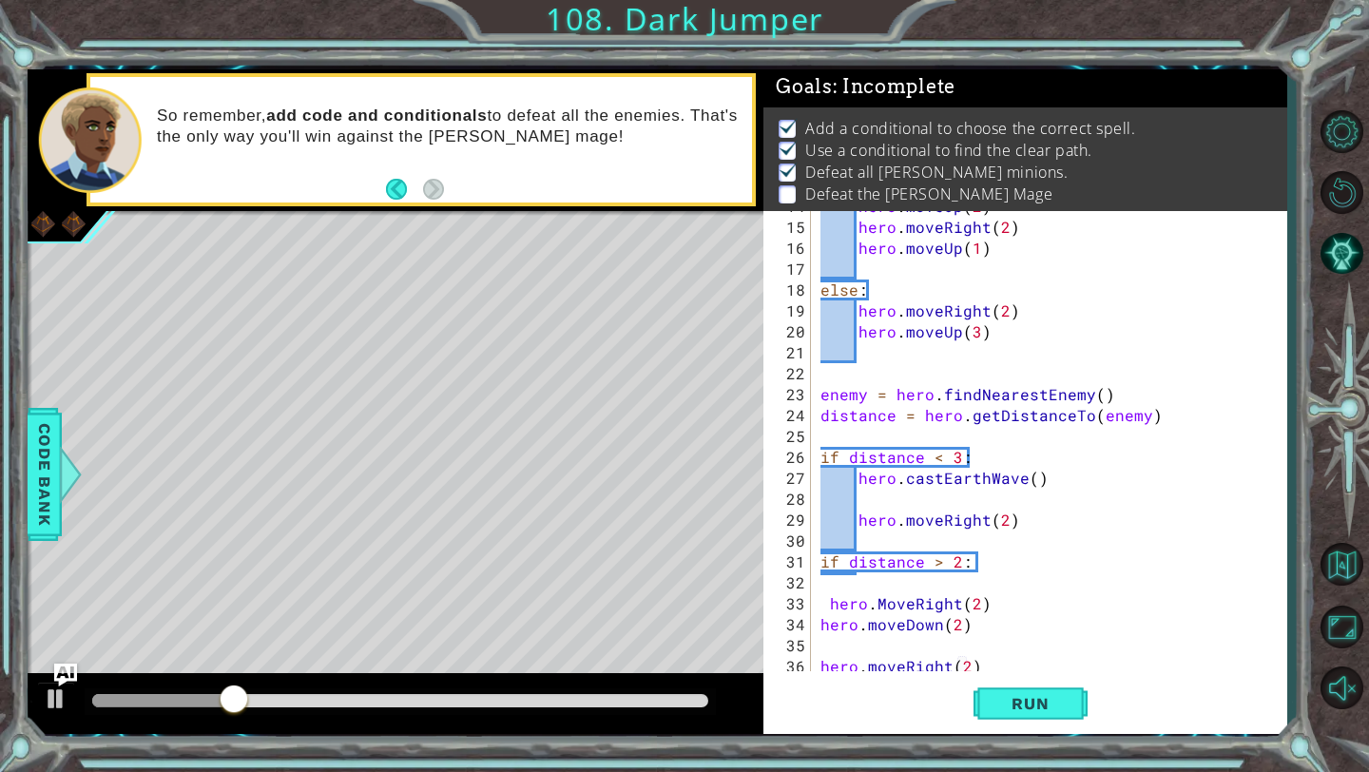
scroll to position [304, 0]
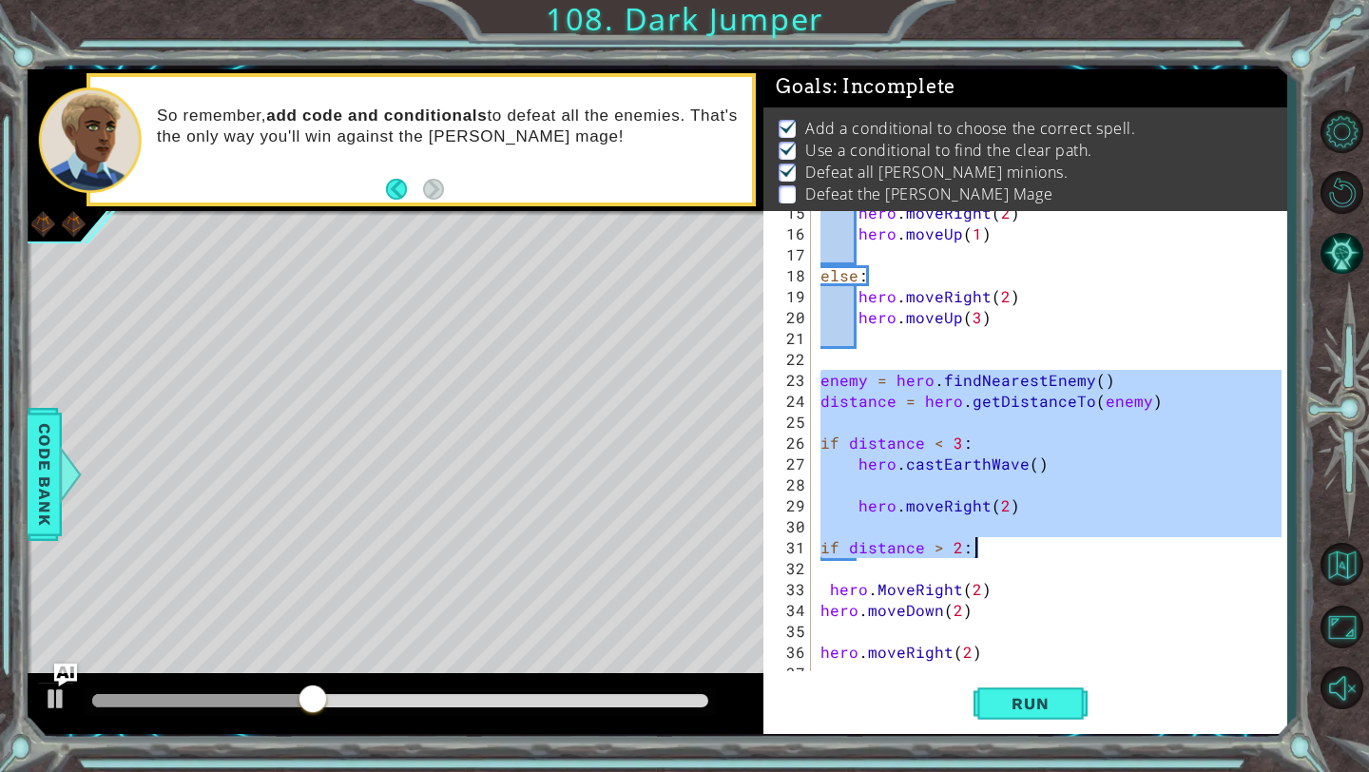
drag, startPoint x: 822, startPoint y: 378, endPoint x: 1073, endPoint y: 546, distance: 302.1
click at [1073, 546] on div "hero . moveRight ( 2 ) hero . moveUp ( 1 ) else : hero . moveRight ( 2 ) hero .…" at bounding box center [1053, 453] width 474 height 502
type textarea "if distance > 2:"
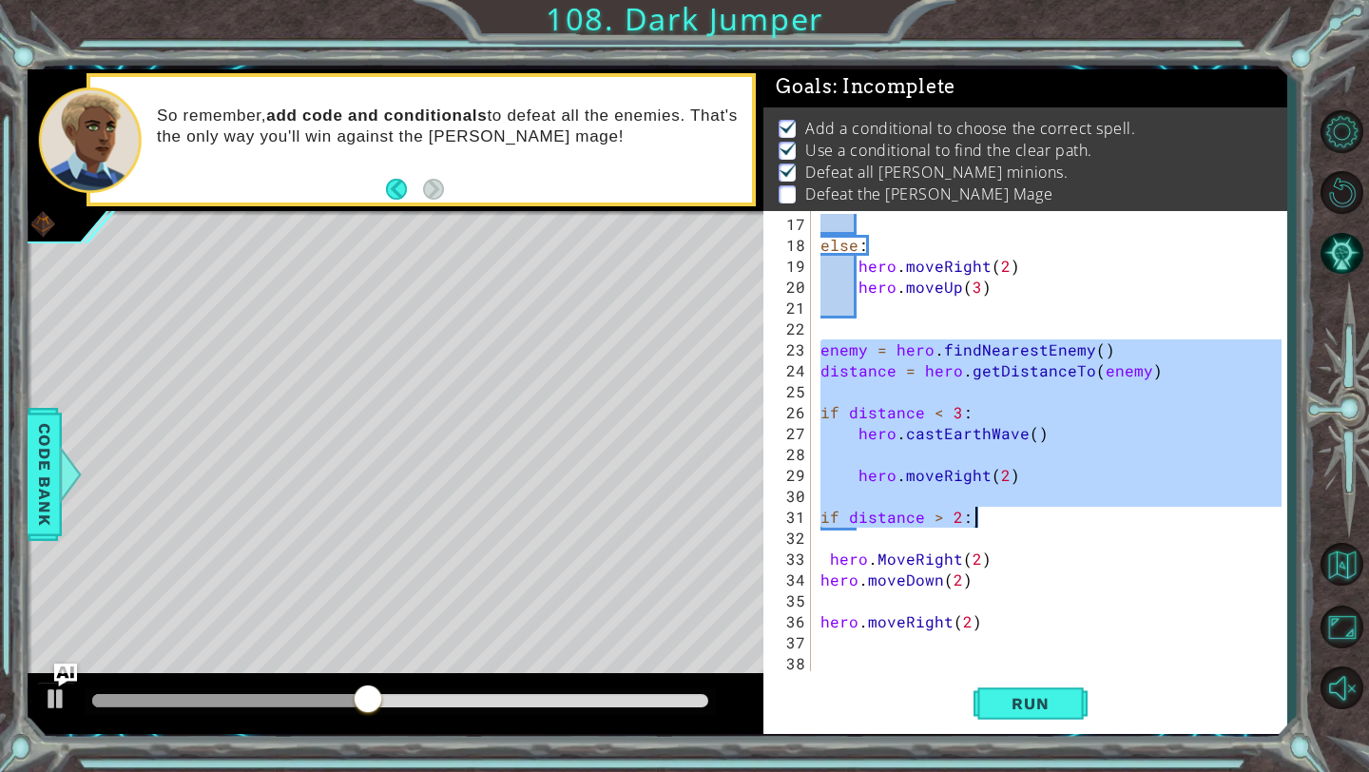
scroll to position [335, 0]
click at [992, 643] on div "else : hero . moveRight ( 2 ) hero . moveUp ( 3 ) enemy = hero . findNearestEne…" at bounding box center [1053, 465] width 474 height 502
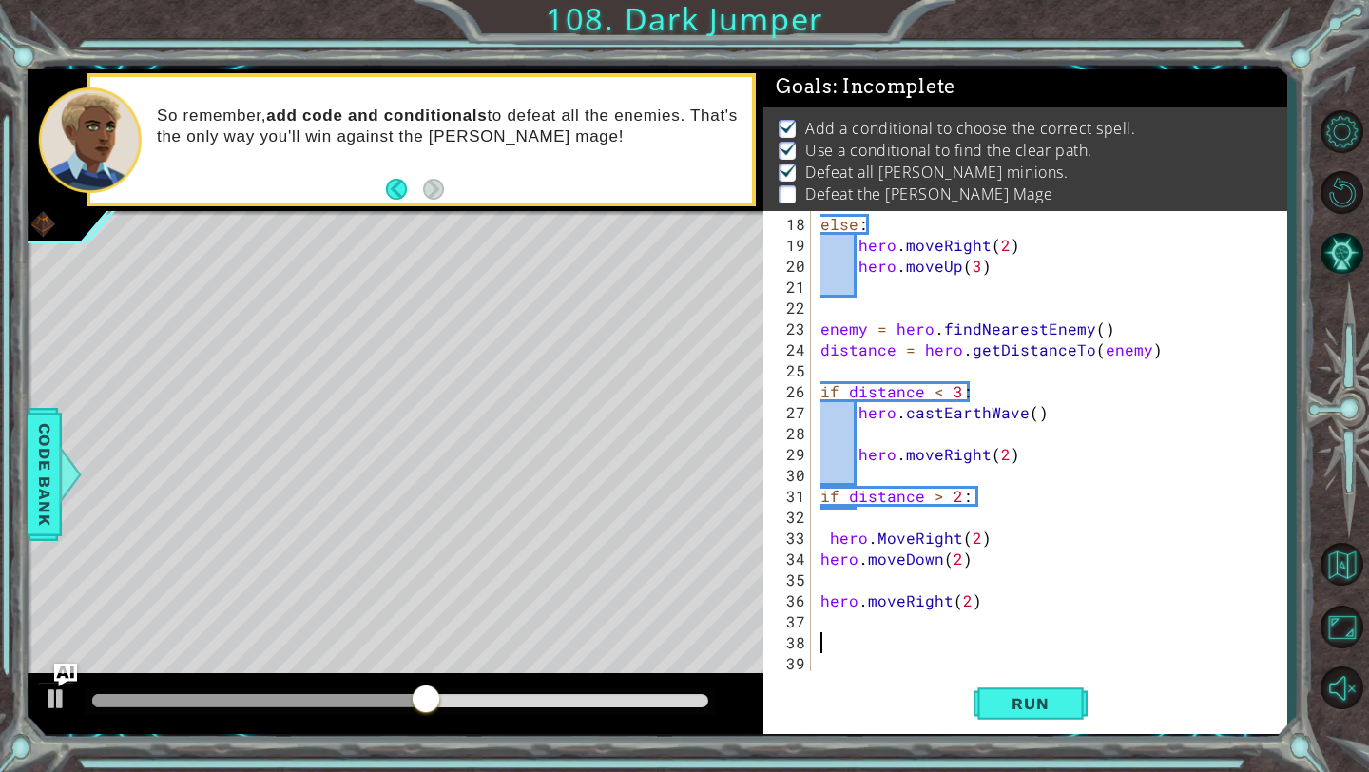
scroll to position [355, 0]
paste textarea "if distance > 2:"
type textarea "if distance > 2:"
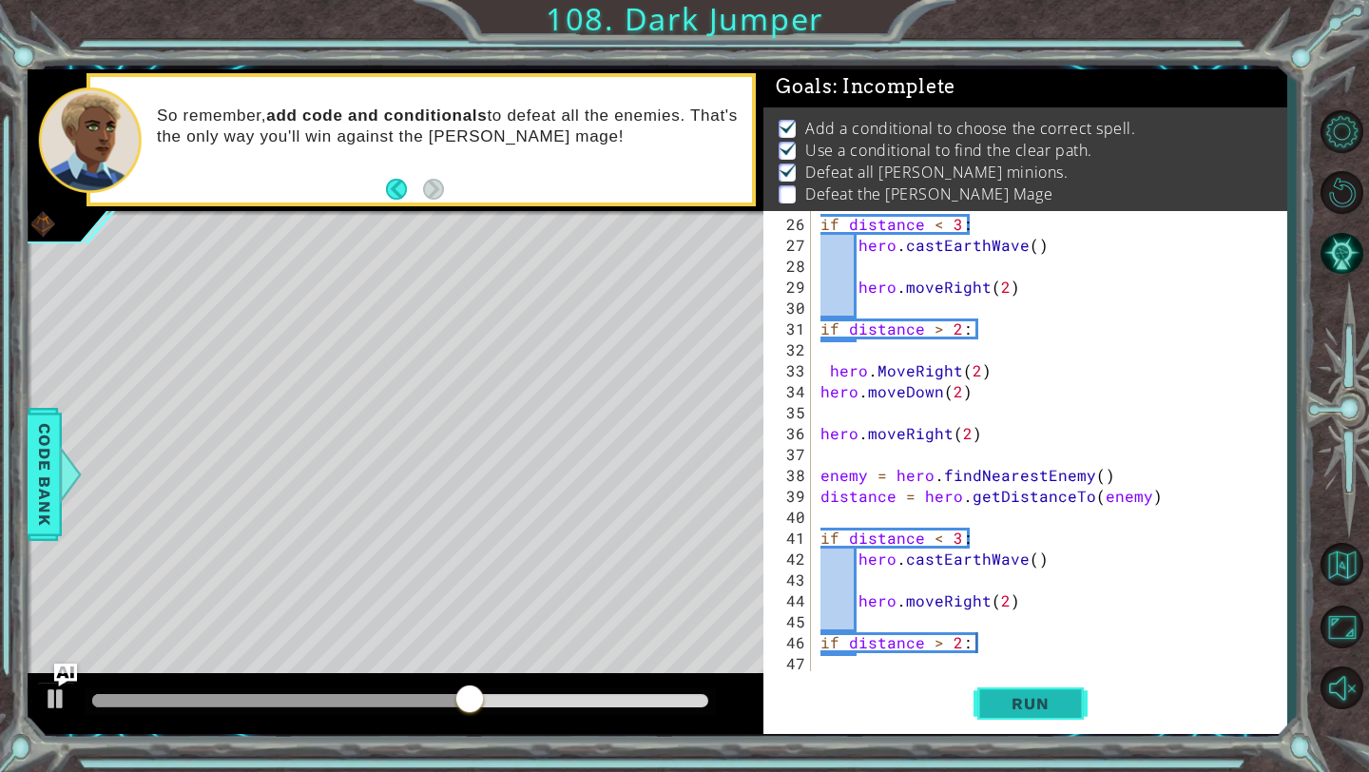
click at [1024, 708] on span "Run" at bounding box center [1029, 703] width 75 height 19
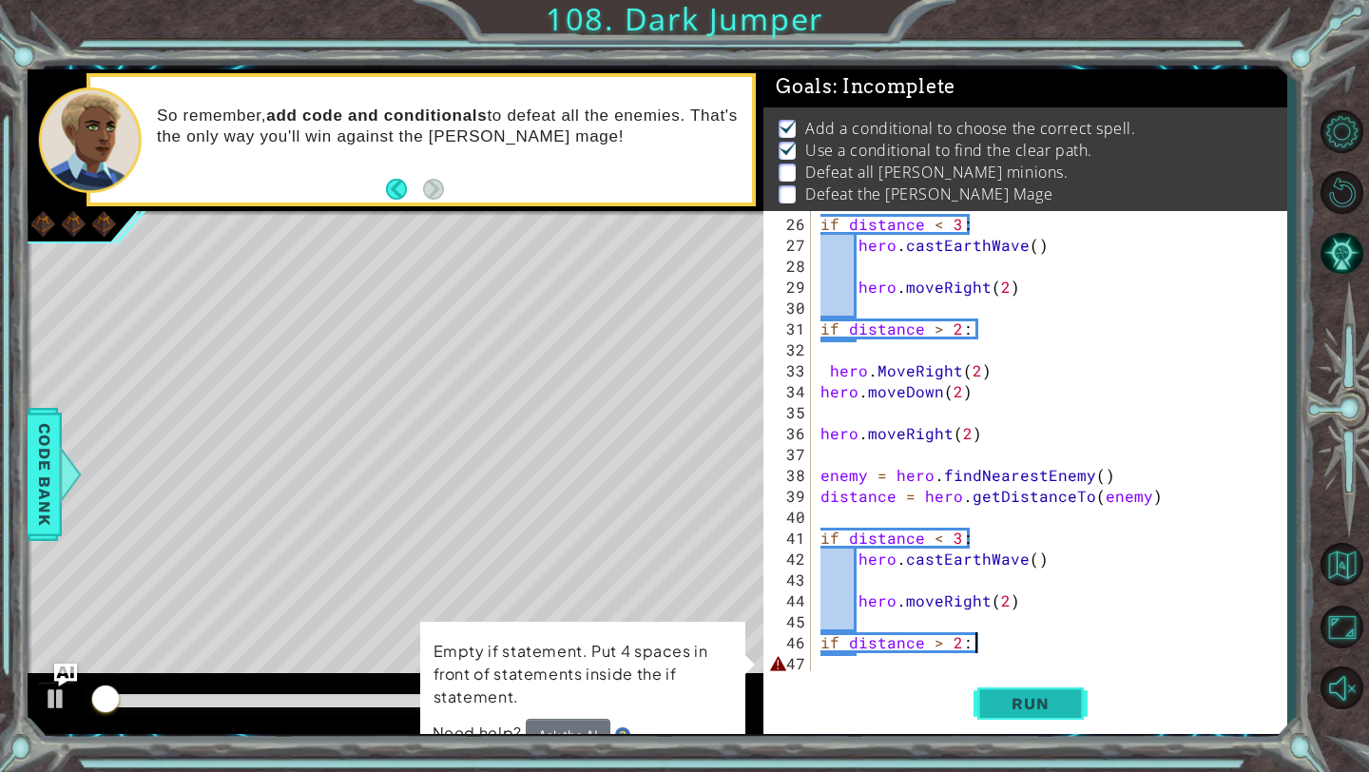
click at [1024, 708] on span "Run" at bounding box center [1029, 703] width 75 height 19
click at [823, 516] on div "if distance < 3 : hero . castEarthWave ( ) hero . moveRight ( 2 ) if distance >…" at bounding box center [1053, 465] width 474 height 502
type textarea "distance = hero.getDistanceTo(enemy)"
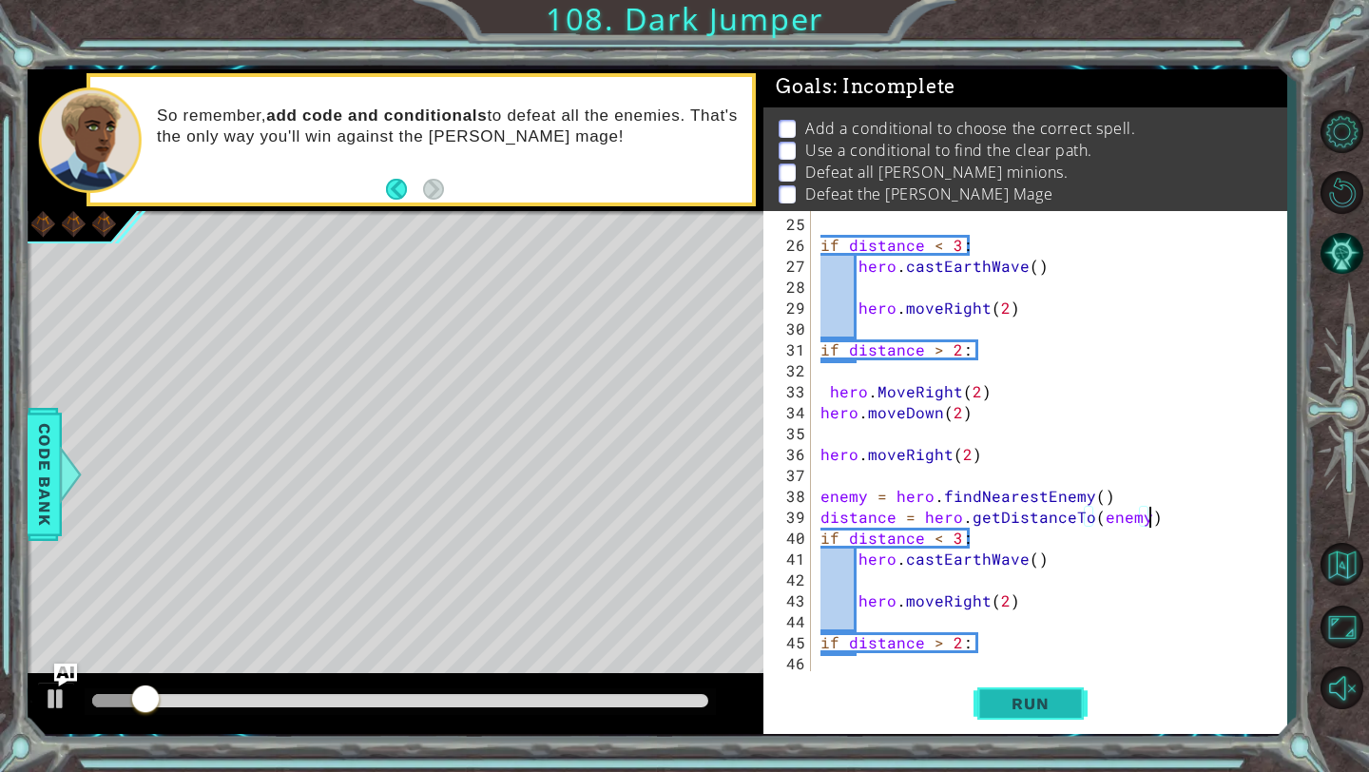
click at [1039, 698] on span "Run" at bounding box center [1029, 703] width 75 height 19
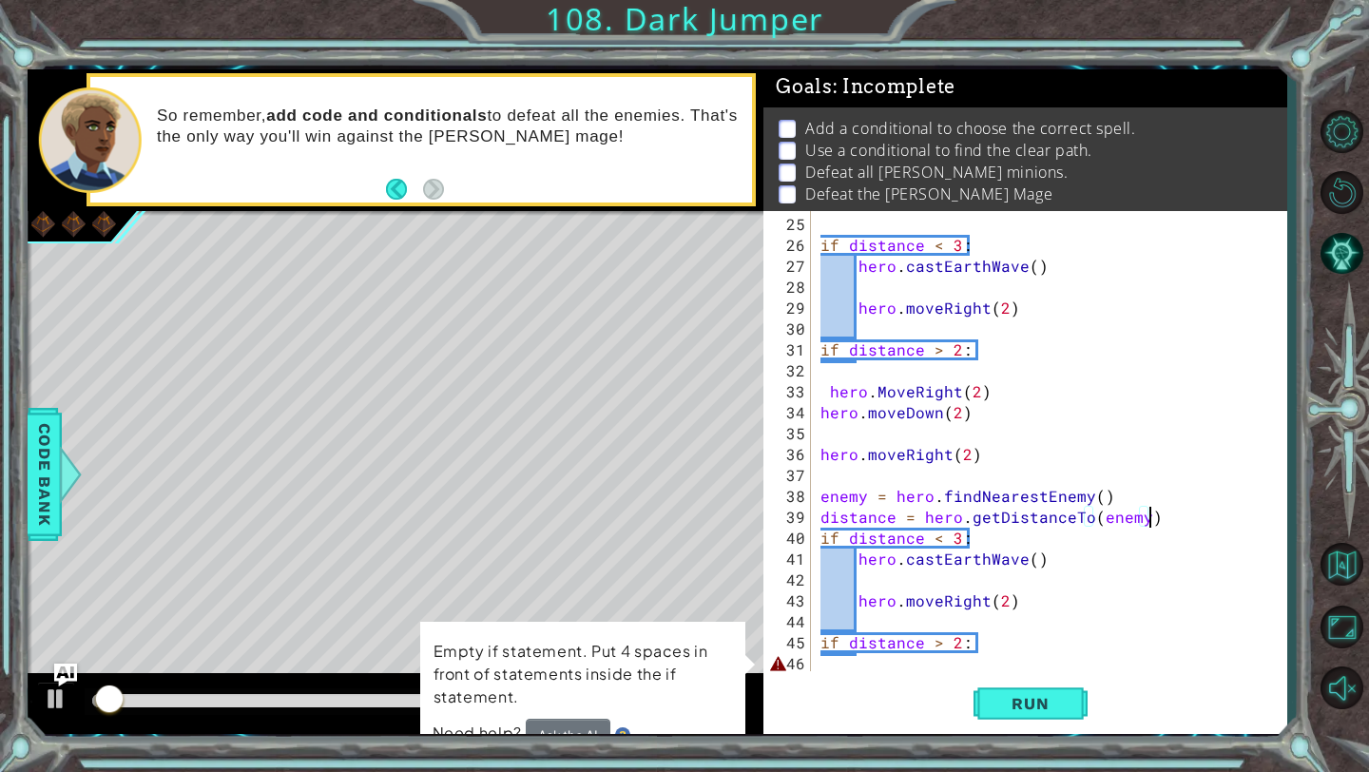
click at [823, 481] on div "if distance < 3 : hero . castEarthWave ( ) hero . moveRight ( 2 ) if distance >…" at bounding box center [1053, 465] width 474 height 502
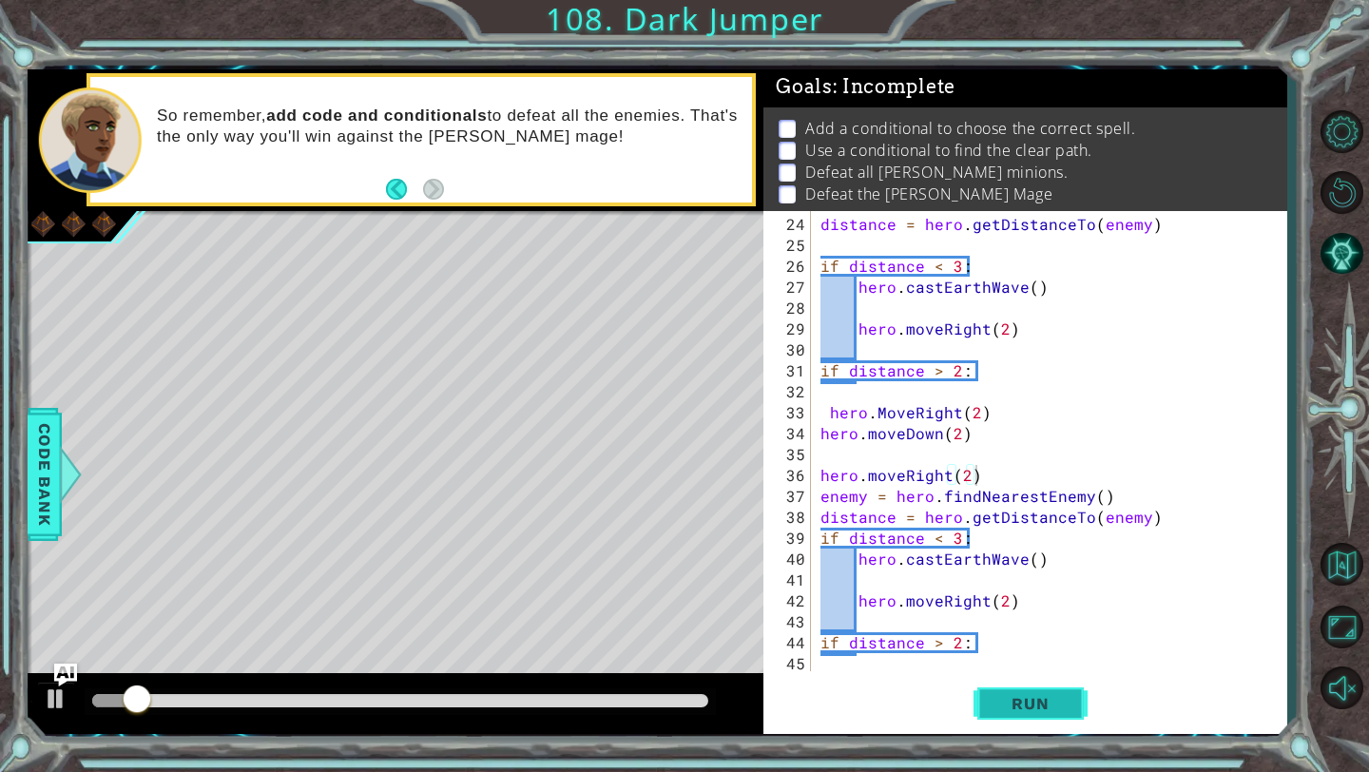
click at [1010, 707] on span "Run" at bounding box center [1029, 703] width 75 height 19
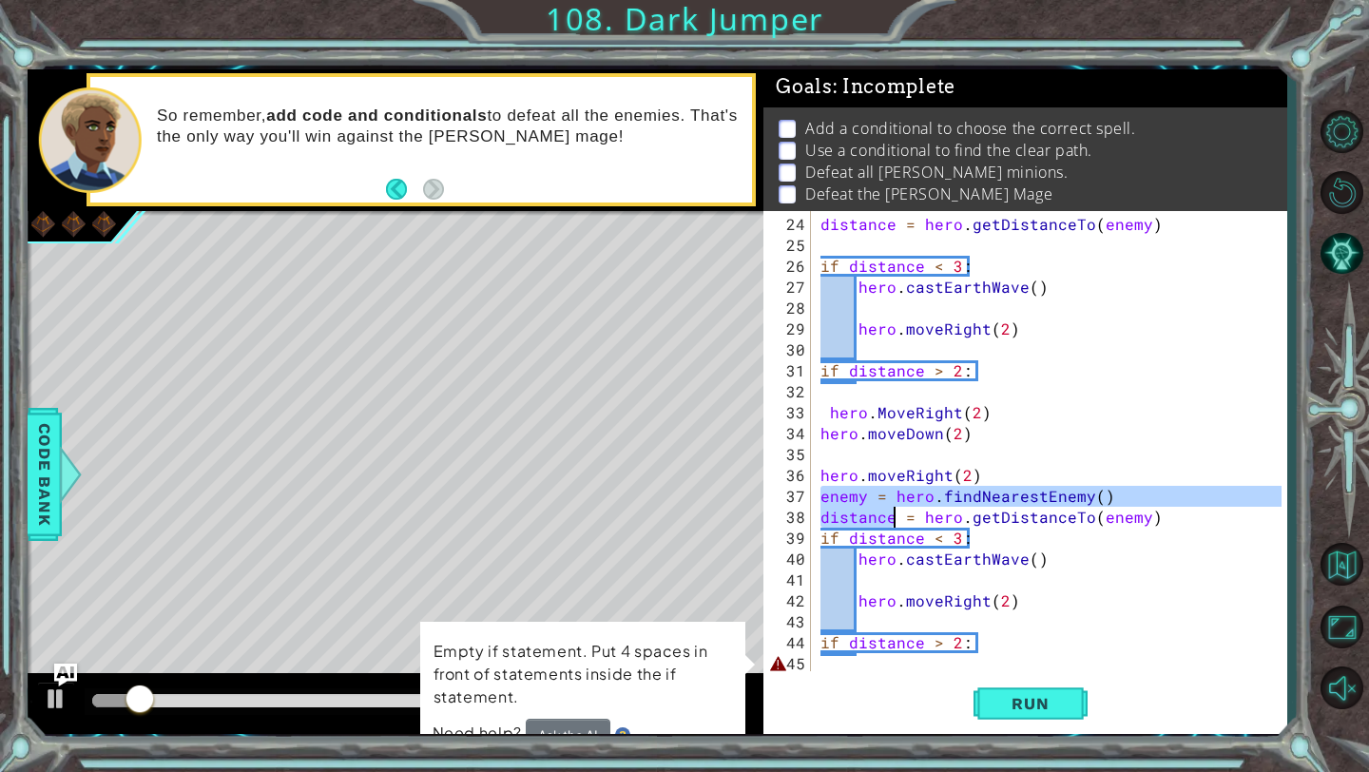
drag, startPoint x: 820, startPoint y: 496, endPoint x: 895, endPoint y: 516, distance: 77.7
click at [895, 516] on div "distance = hero . getDistanceTo ( enemy ) if distance < 3 : hero . castEarthWav…" at bounding box center [1053, 465] width 474 height 502
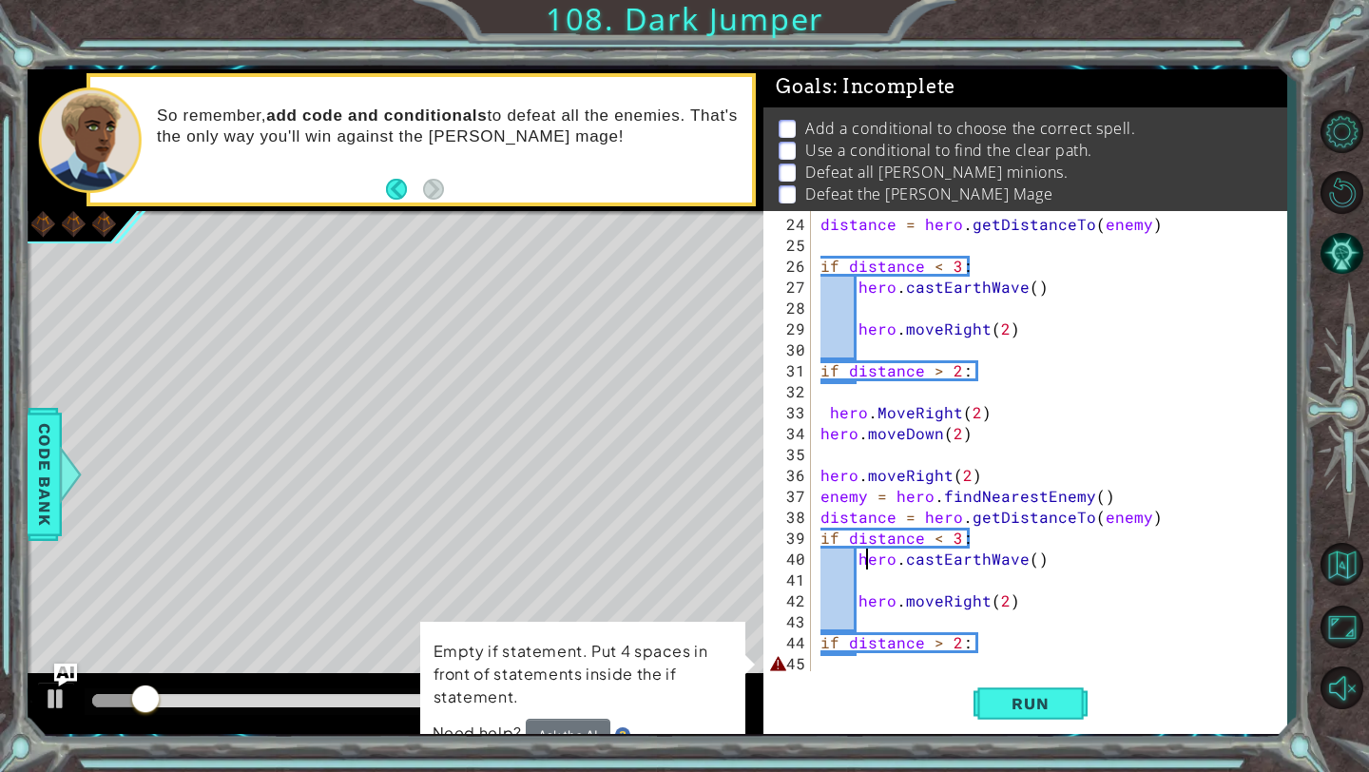
click at [870, 546] on div "distance = hero . getDistanceTo ( enemy ) if distance < 3 : hero . castEarthWav…" at bounding box center [1053, 465] width 474 height 502
type textarea "hero.castEarthWave()"
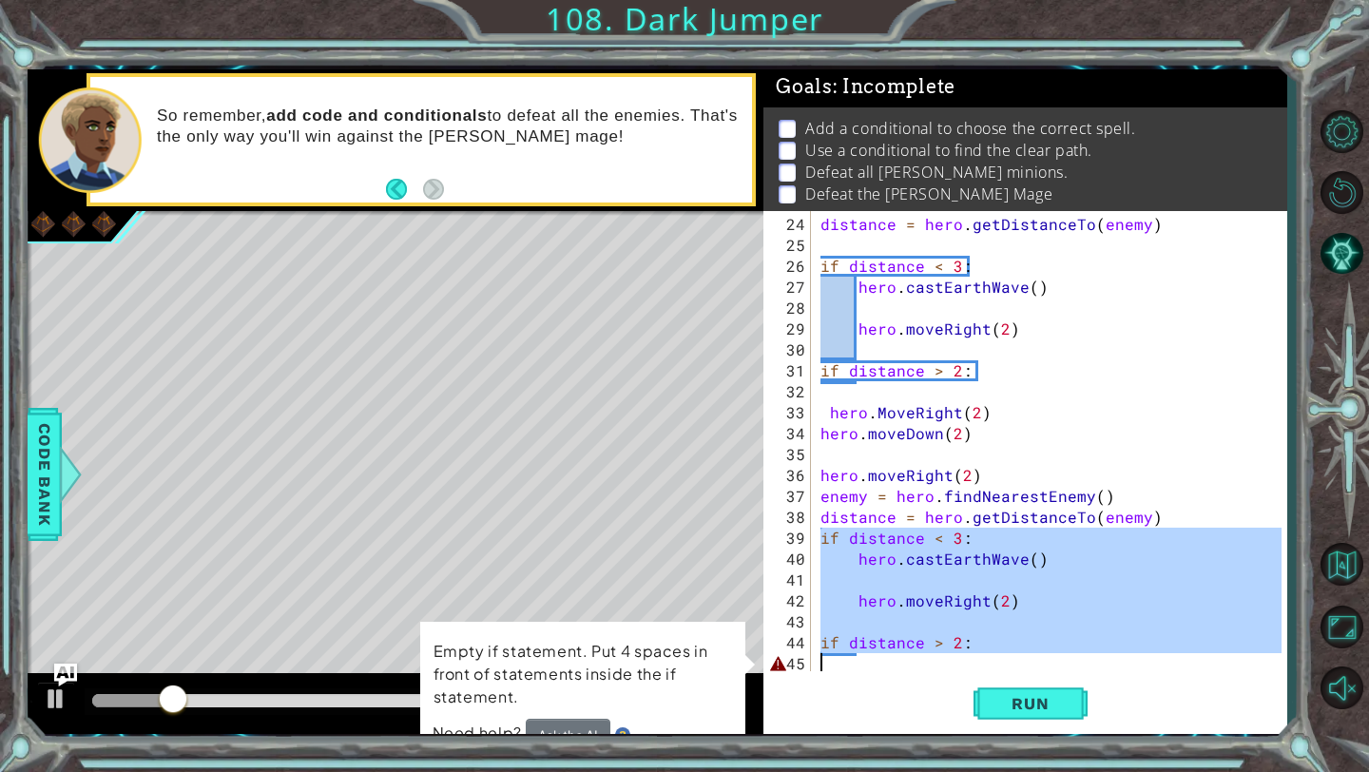
scroll to position [355, 0]
drag, startPoint x: 821, startPoint y: 537, endPoint x: 958, endPoint y: 680, distance: 198.3
click at [958, 680] on div "24 25 26 27 28 29 30 31 32 33 34 35 36 37 38 39 40 41 42 43 44 45 distance = he…" at bounding box center [1024, 472] width 523 height 523
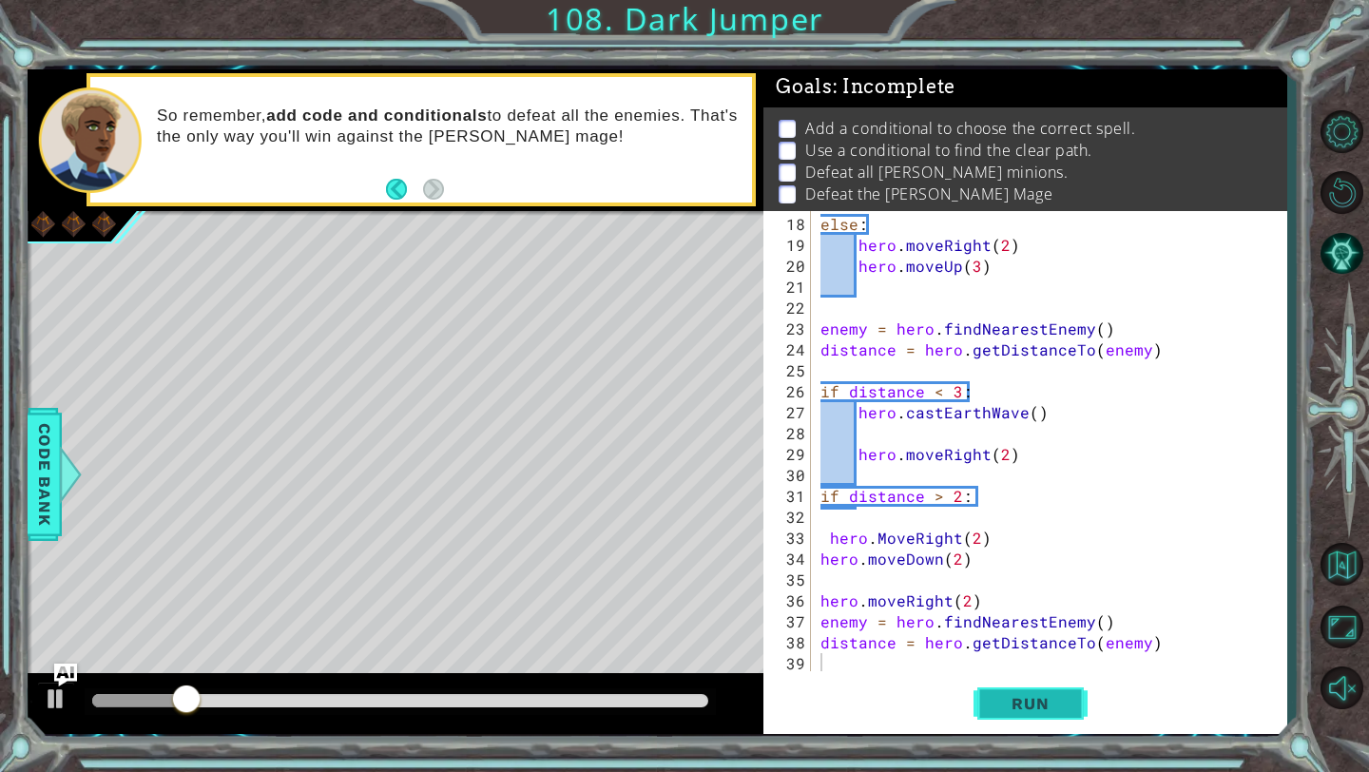
click at [995, 694] on span "Run" at bounding box center [1029, 703] width 75 height 19
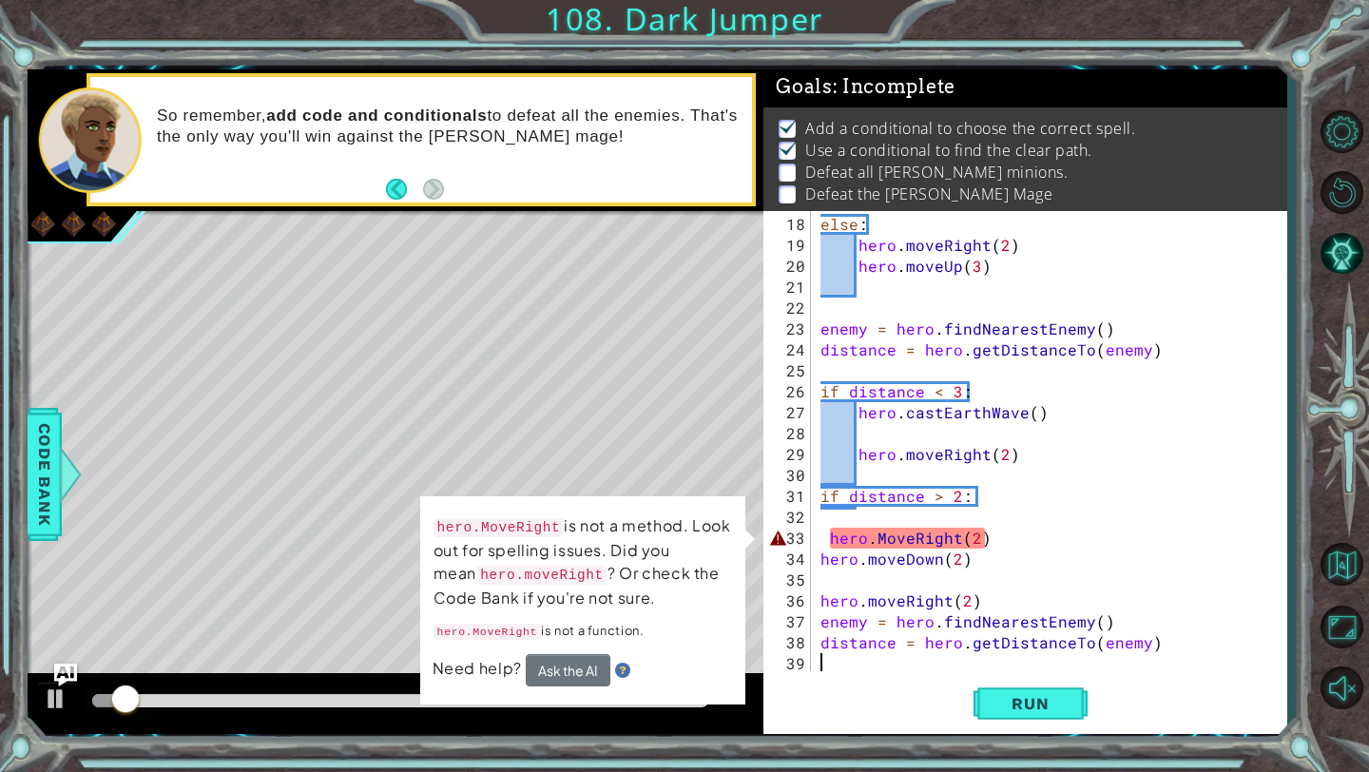
click at [831, 538] on div "else : hero . moveRight ( 2 ) hero . moveUp ( 3 ) enemy = hero . findNearestEne…" at bounding box center [1053, 465] width 474 height 502
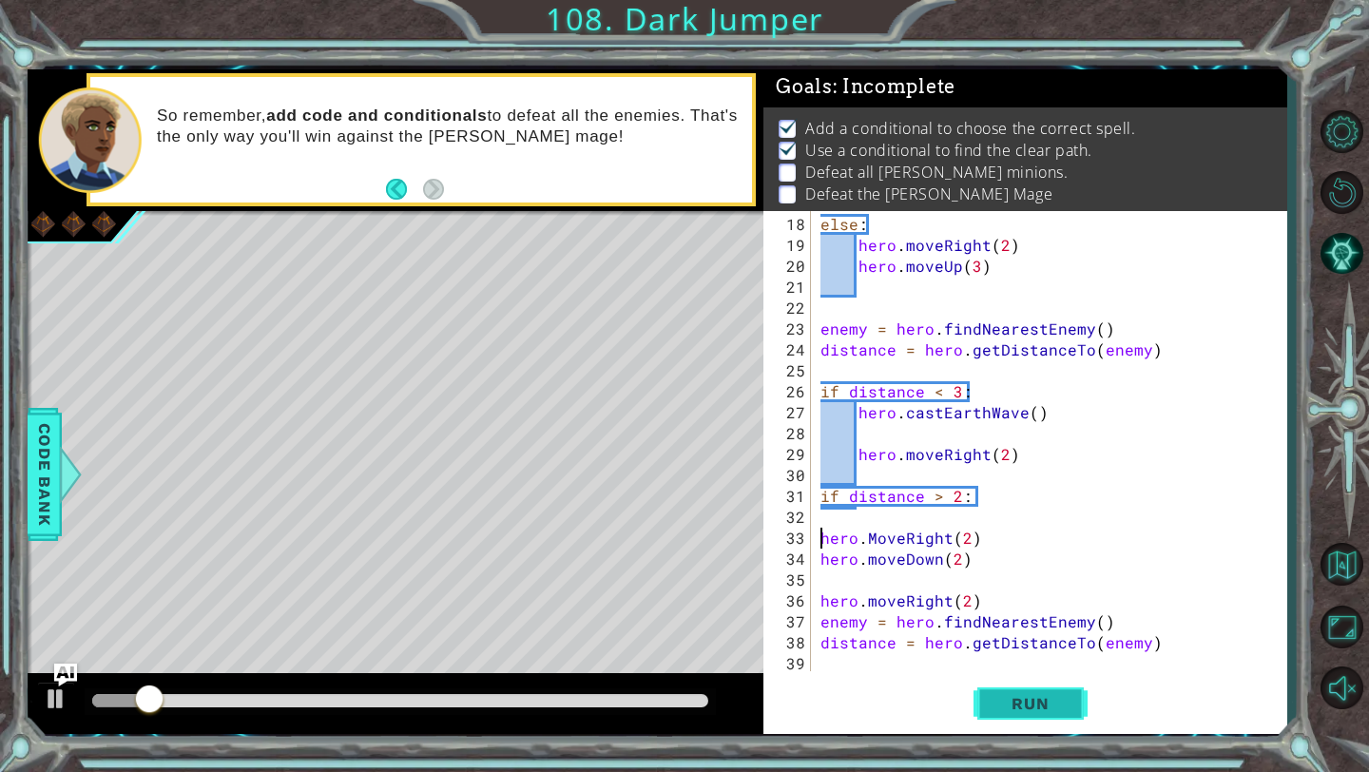
click at [997, 705] on span "Run" at bounding box center [1029, 703] width 75 height 19
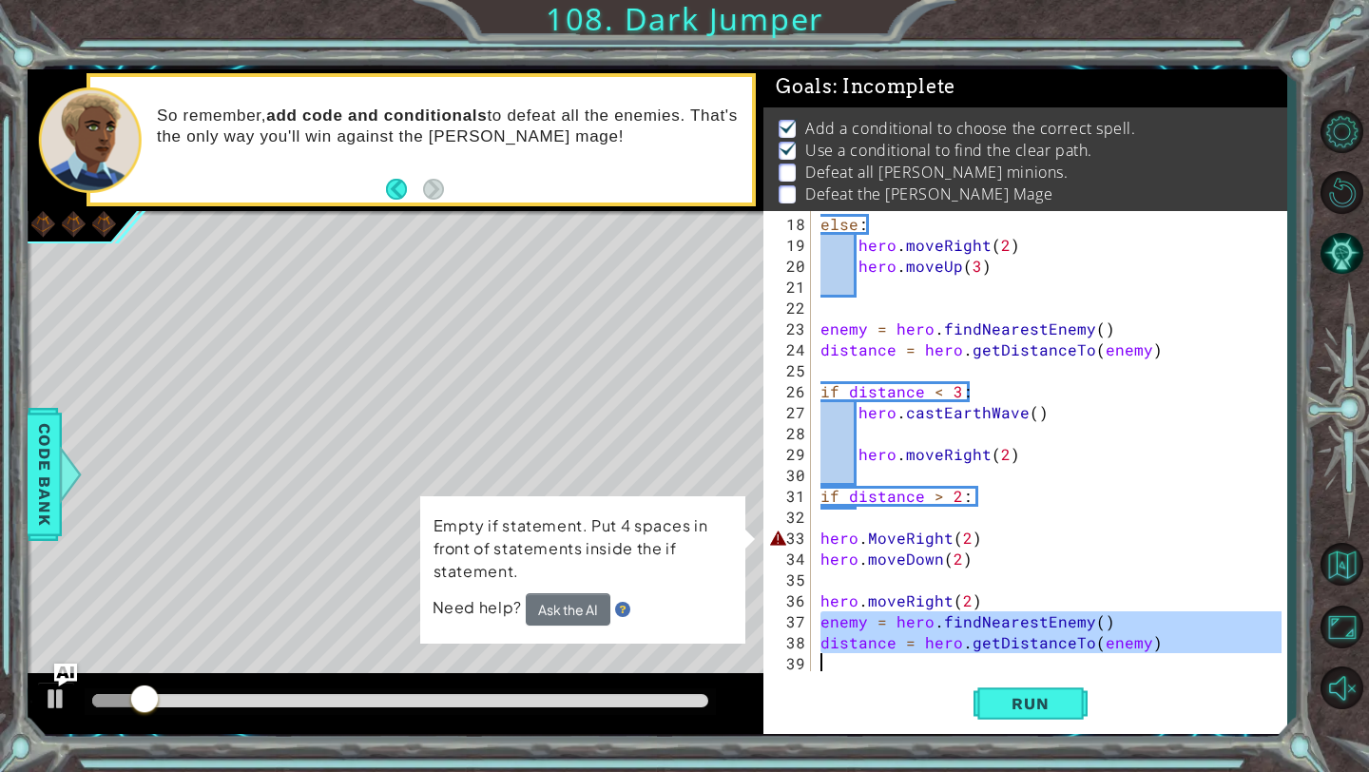
drag, startPoint x: 820, startPoint y: 622, endPoint x: 1159, endPoint y: 658, distance: 340.2
click at [1158, 660] on div "else : hero . moveRight ( 2 ) hero . moveUp ( 3 ) enemy = hero . findNearestEne…" at bounding box center [1053, 465] width 474 height 502
type textarea "distance = hero.getDistanceTo(enemy)"
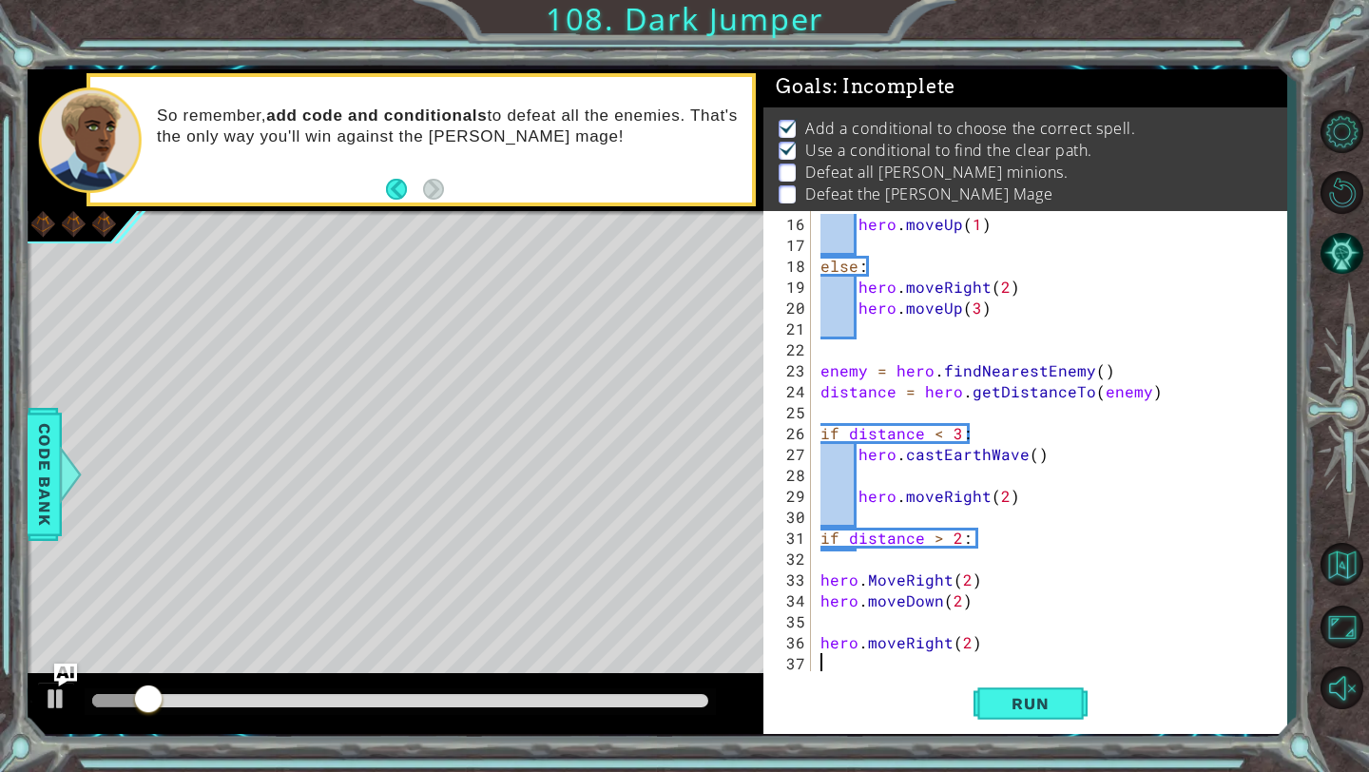
scroll to position [314, 0]
click at [1074, 711] on button "Run" at bounding box center [1030, 704] width 114 height 52
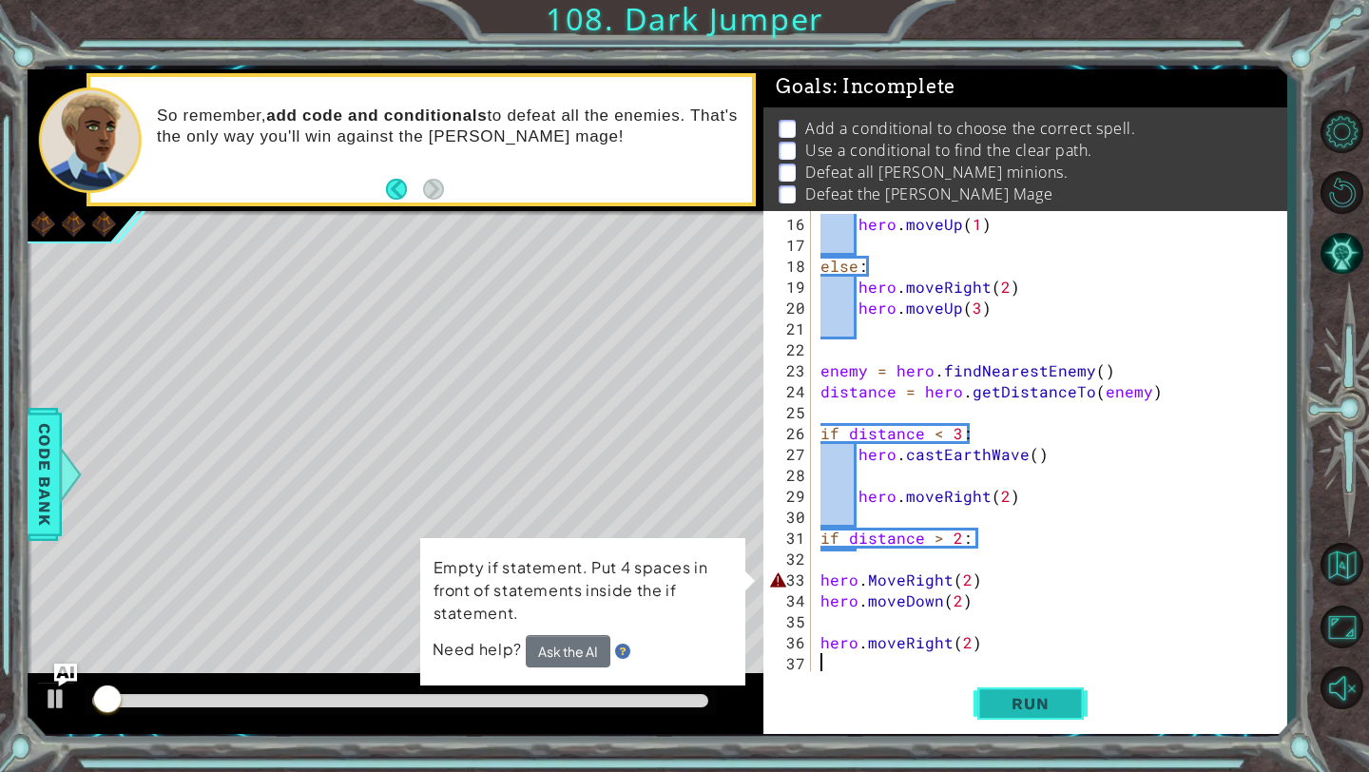
click at [1044, 702] on span "Run" at bounding box center [1029, 703] width 75 height 19
click at [820, 584] on div "hero . moveUp ( 1 ) else : hero . moveRight ( 2 ) hero . moveUp ( 3 ) enemy = h…" at bounding box center [1053, 465] width 474 height 502
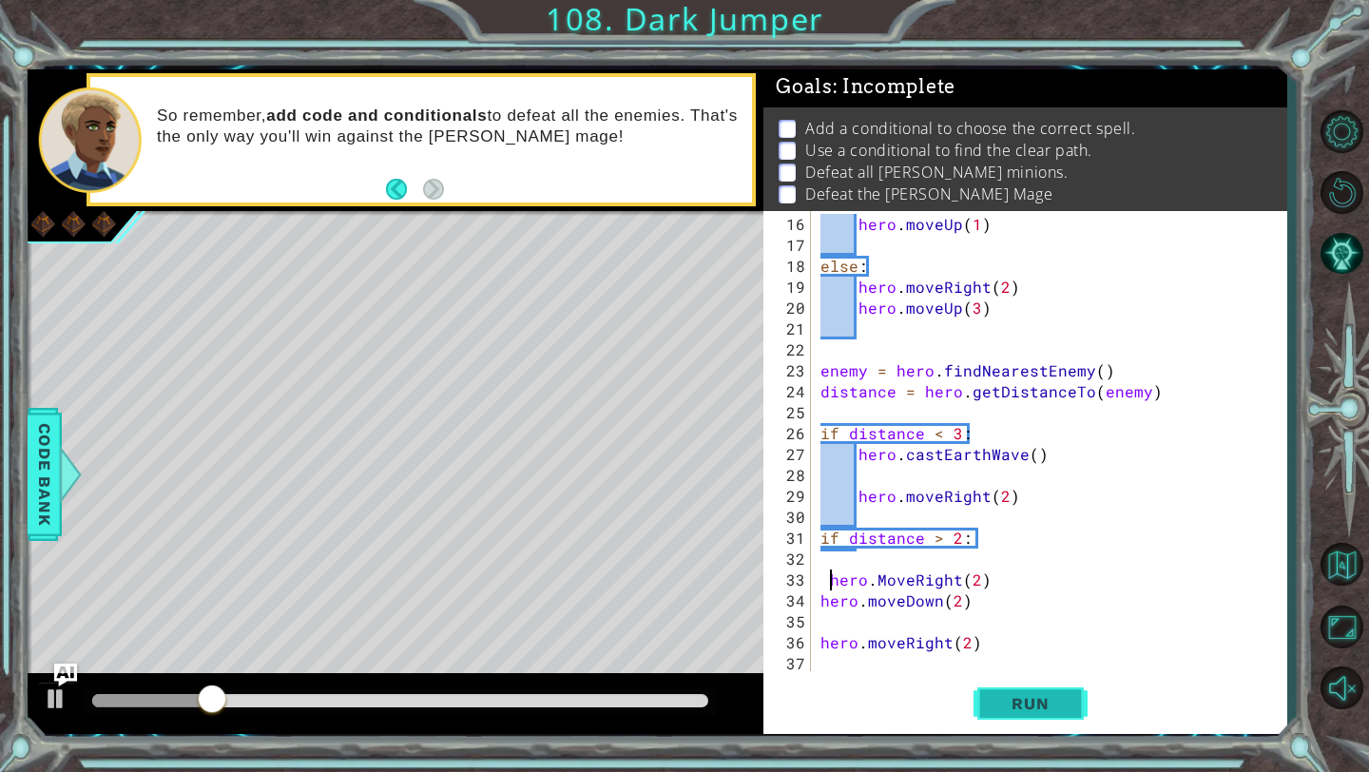
click at [995, 697] on span "Run" at bounding box center [1029, 703] width 75 height 19
drag, startPoint x: 820, startPoint y: 644, endPoint x: 1091, endPoint y: 636, distance: 271.0
click at [1091, 636] on div "hero . moveUp ( 1 ) else : hero . moveRight ( 2 ) hero . moveUp ( 3 ) enemy = h…" at bounding box center [1053, 465] width 474 height 502
type textarea "hero.moveRight(2)"
click at [1030, 712] on span "Run" at bounding box center [1029, 703] width 75 height 19
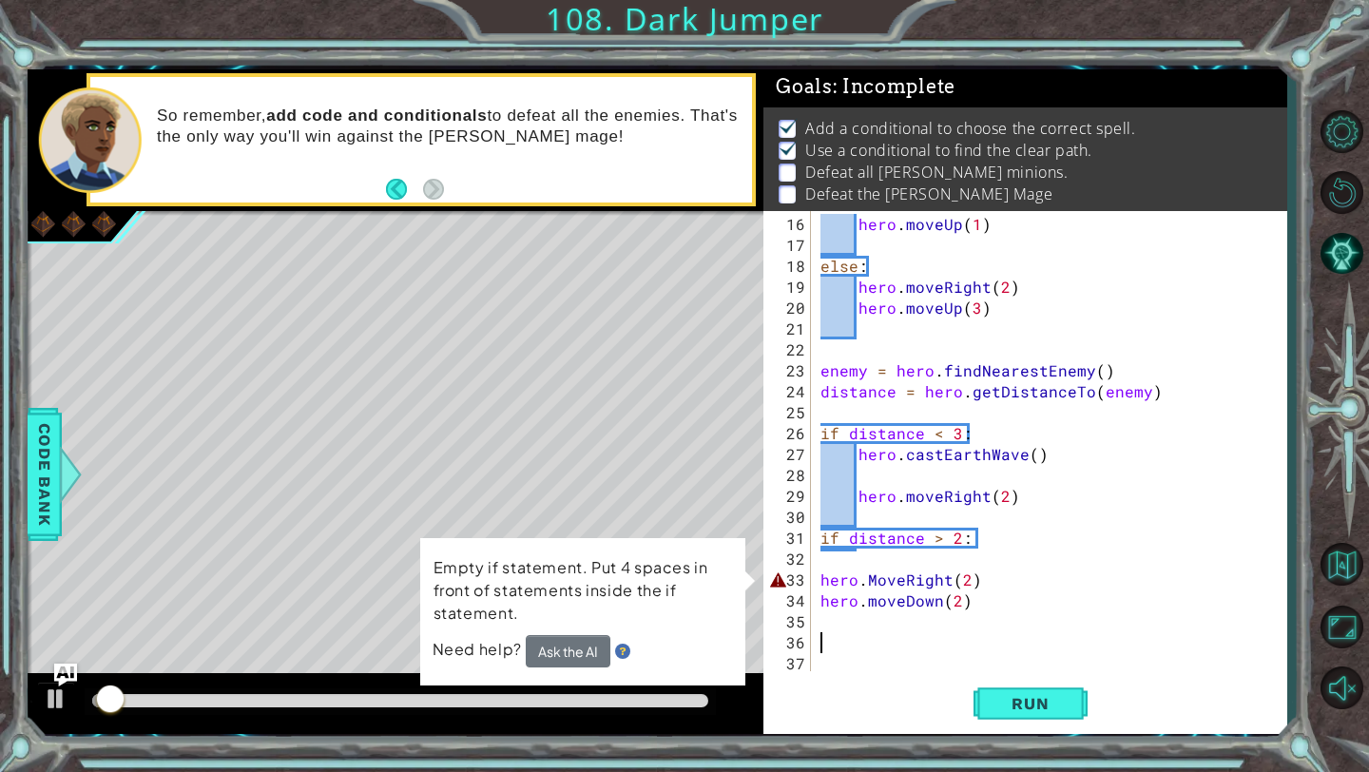
click at [815, 581] on div "16 17 18 19 20 21 22 23 24 25 26 27 28 29 30 31 32 33 34 35 36 37 hero . moveUp…" at bounding box center [1022, 441] width 518 height 460
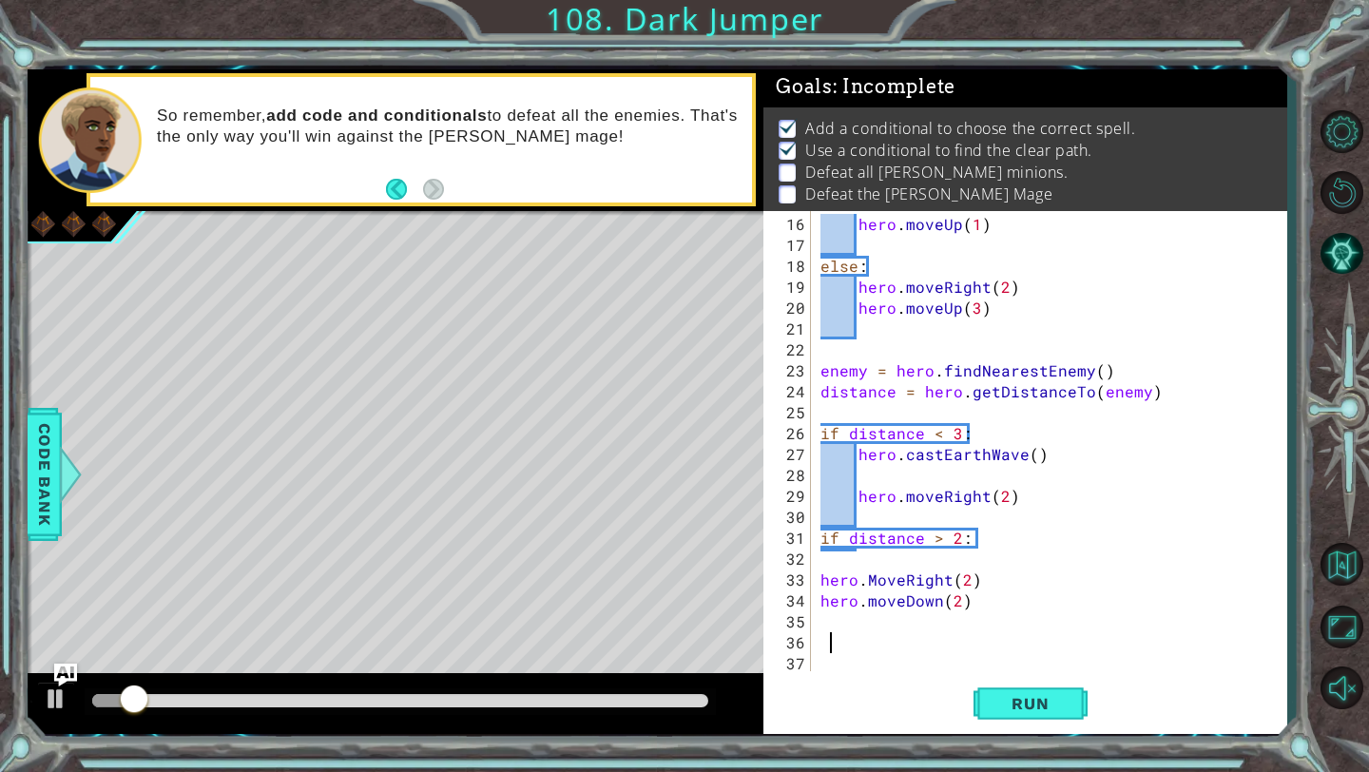
click at [814, 583] on div "16 17 18 19 20 21 22 23 24 25 26 27 28 29 30 31 32 33 34 35 36 37 hero . moveUp…" at bounding box center [1022, 441] width 518 height 460
click at [817, 581] on div "hero . moveUp ( 1 ) else : hero . moveRight ( 2 ) hero . moveUp ( 3 ) enemy = h…" at bounding box center [1053, 465] width 474 height 502
click at [1016, 697] on span "Run" at bounding box center [1029, 703] width 75 height 19
type textarea "hero.MoveRight(2)"
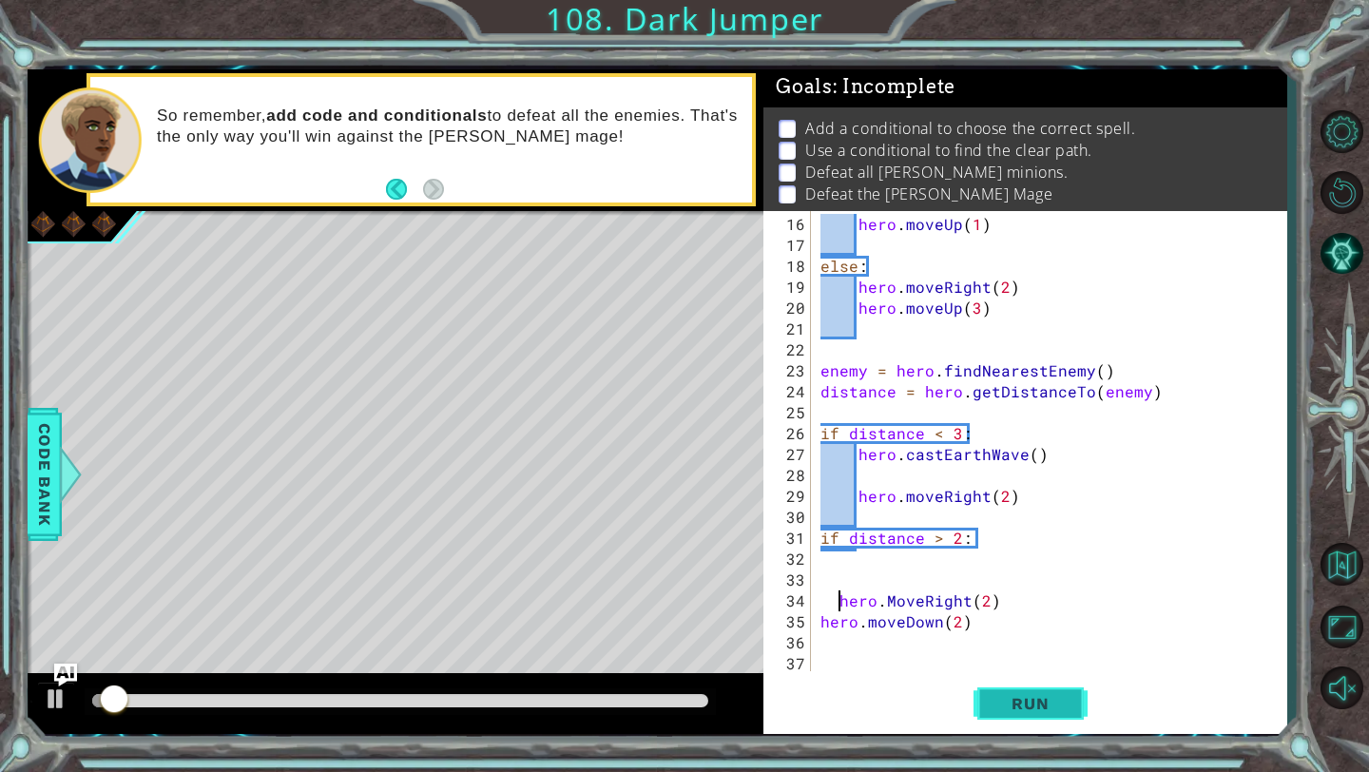
click at [1016, 697] on span "Run" at bounding box center [1029, 703] width 75 height 19
click at [1007, 640] on div "hero . moveUp ( 1 ) else : hero . moveRight ( 2 ) hero . moveUp ( 3 ) enemy = h…" at bounding box center [1053, 465] width 474 height 502
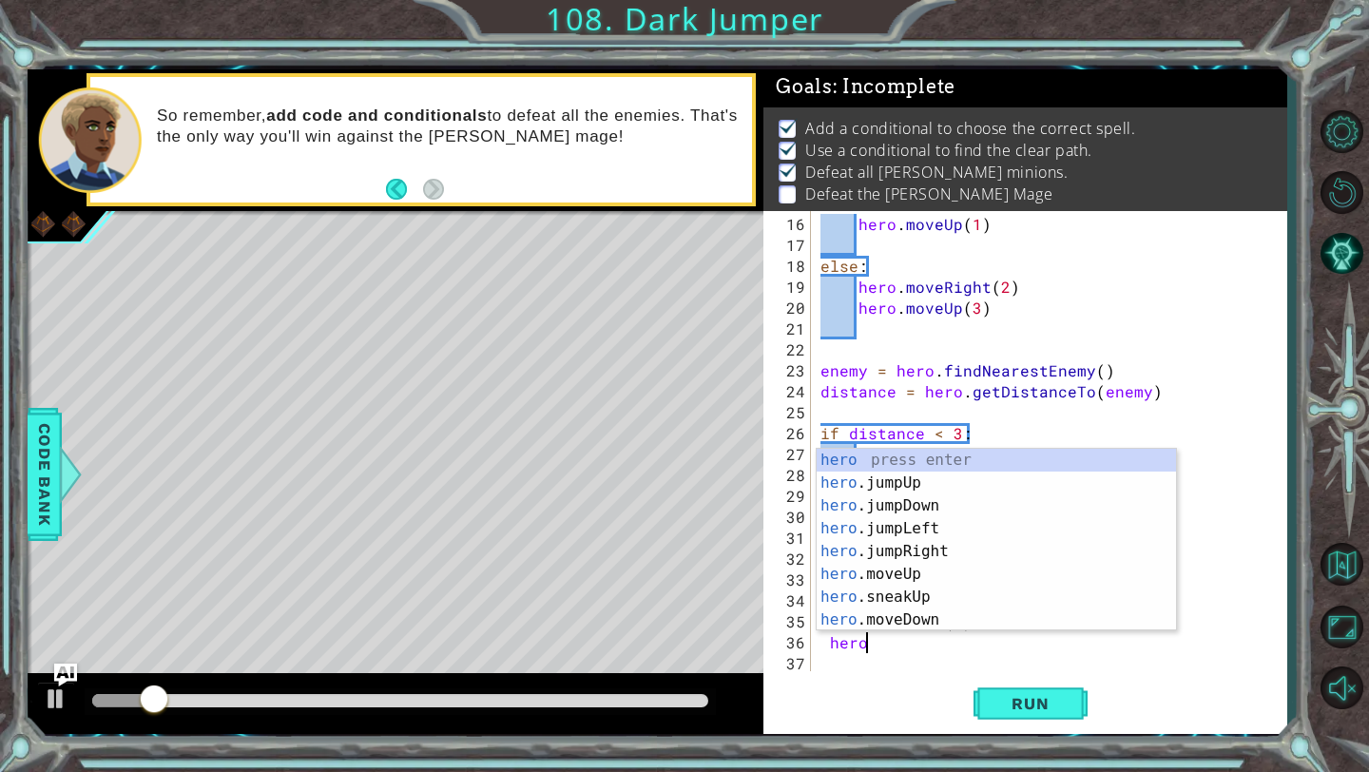
scroll to position [0, 2]
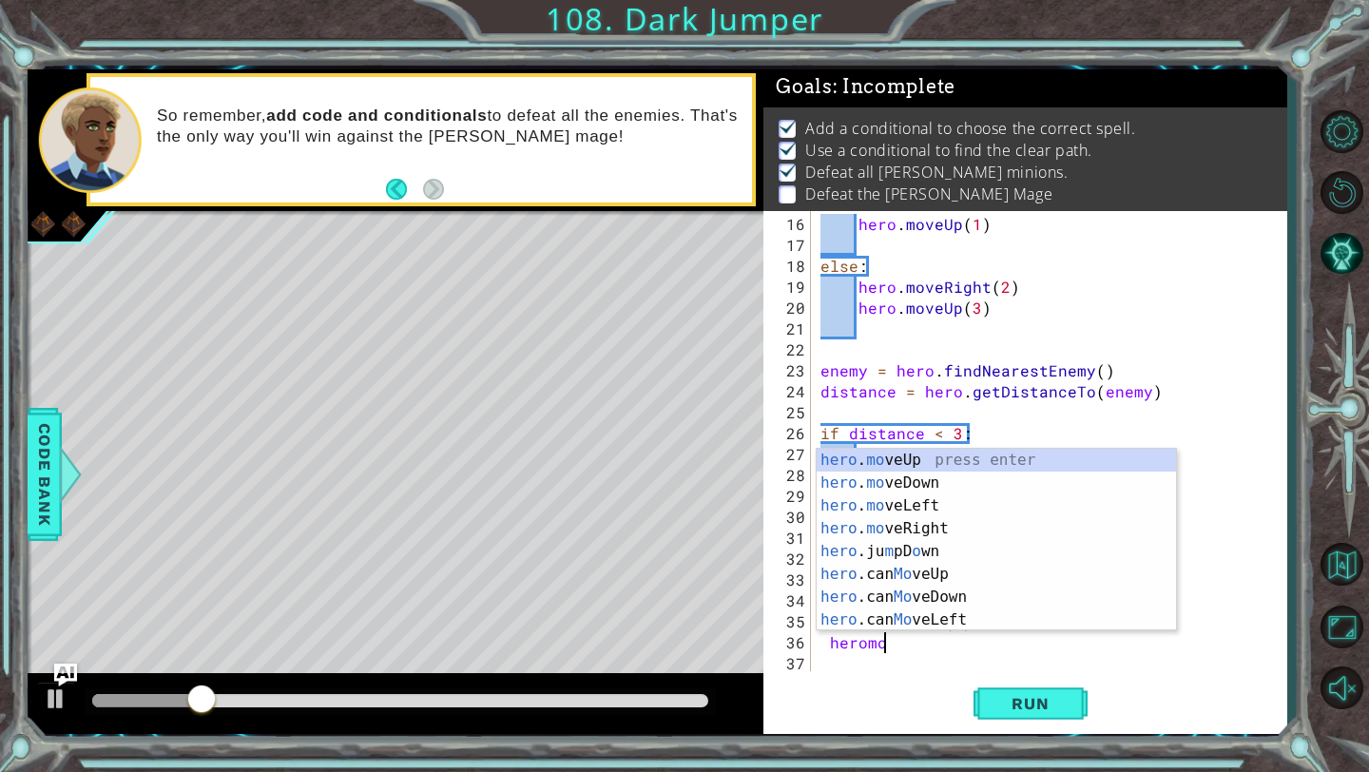
type textarea "heromov"
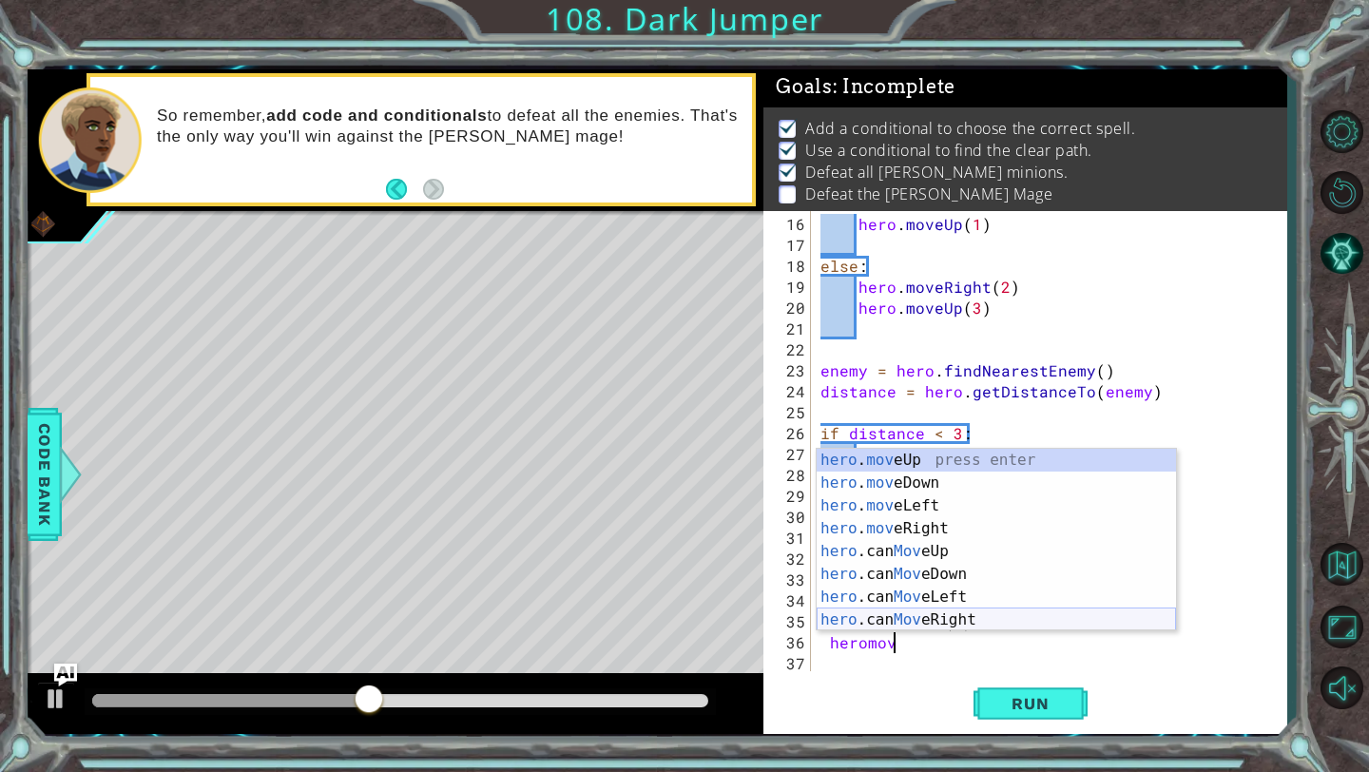
click at [973, 623] on div "hero . mov eUp press enter hero . mov eDown press enter hero . mov eLeft press …" at bounding box center [995, 563] width 359 height 228
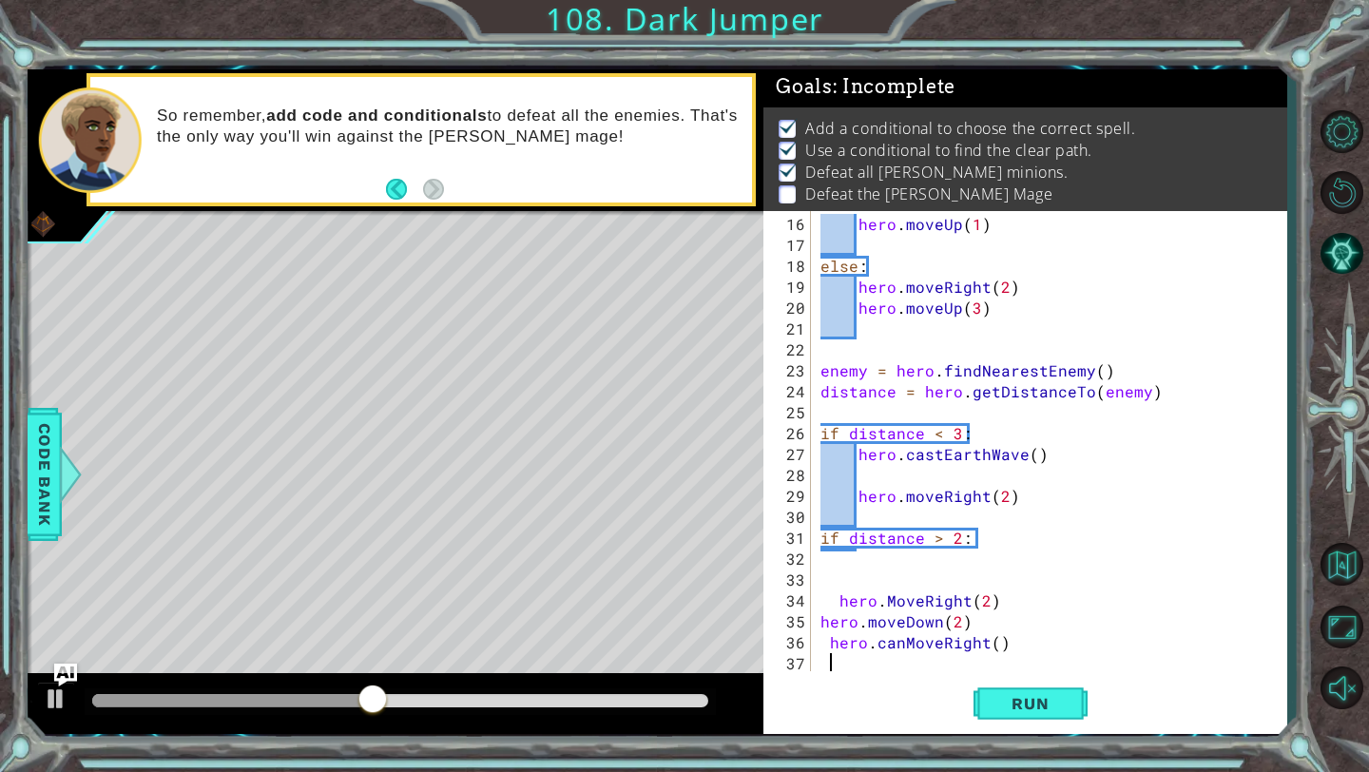
scroll to position [0, 0]
click at [992, 647] on div "hero . moveUp ( 1 ) else : hero . moveRight ( 2 ) hero . moveUp ( 3 ) enemy = h…" at bounding box center [1053, 465] width 474 height 502
click at [1006, 645] on div "hero . moveUp ( 1 ) else : hero . moveRight ( 2 ) hero . moveUp ( 3 ) enemy = h…" at bounding box center [1053, 465] width 474 height 502
click at [1016, 643] on div "hero . moveUp ( 1 ) else : hero . moveRight ( 2 ) hero . moveUp ( 3 ) enemy = h…" at bounding box center [1053, 465] width 474 height 502
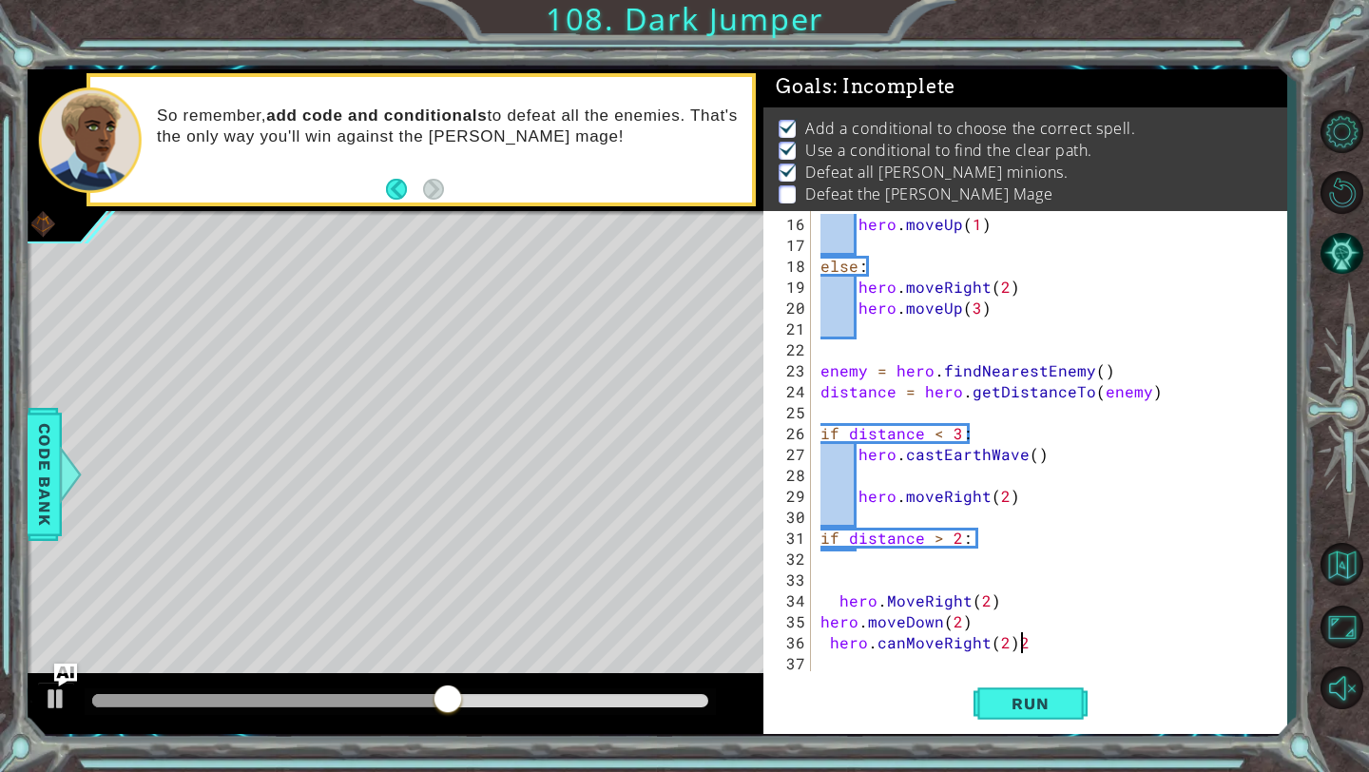
type textarea "hero.canMoveRight(2)"
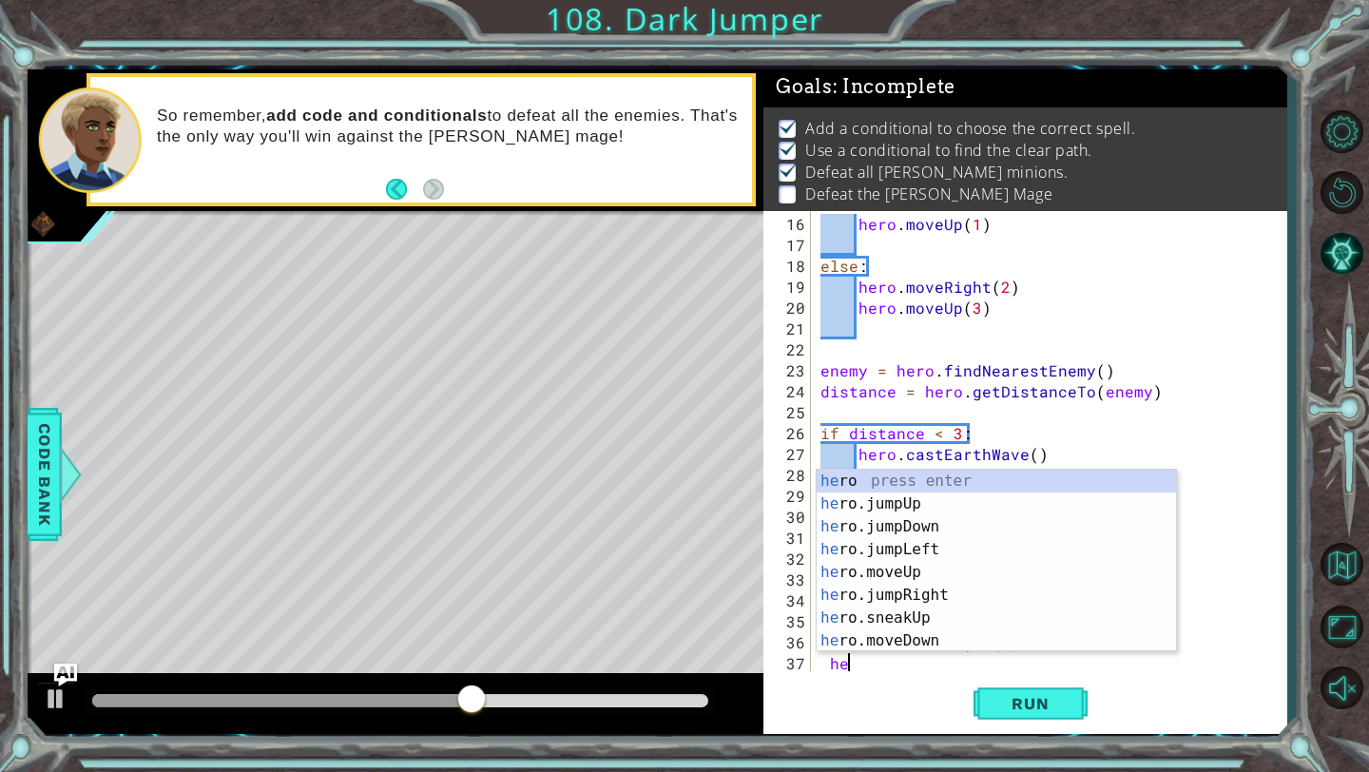
scroll to position [0, 1]
click at [994, 636] on div "her o press enter her o.jumpUp press enter her o.jumpDown press enter her o.jum…" at bounding box center [995, 583] width 359 height 228
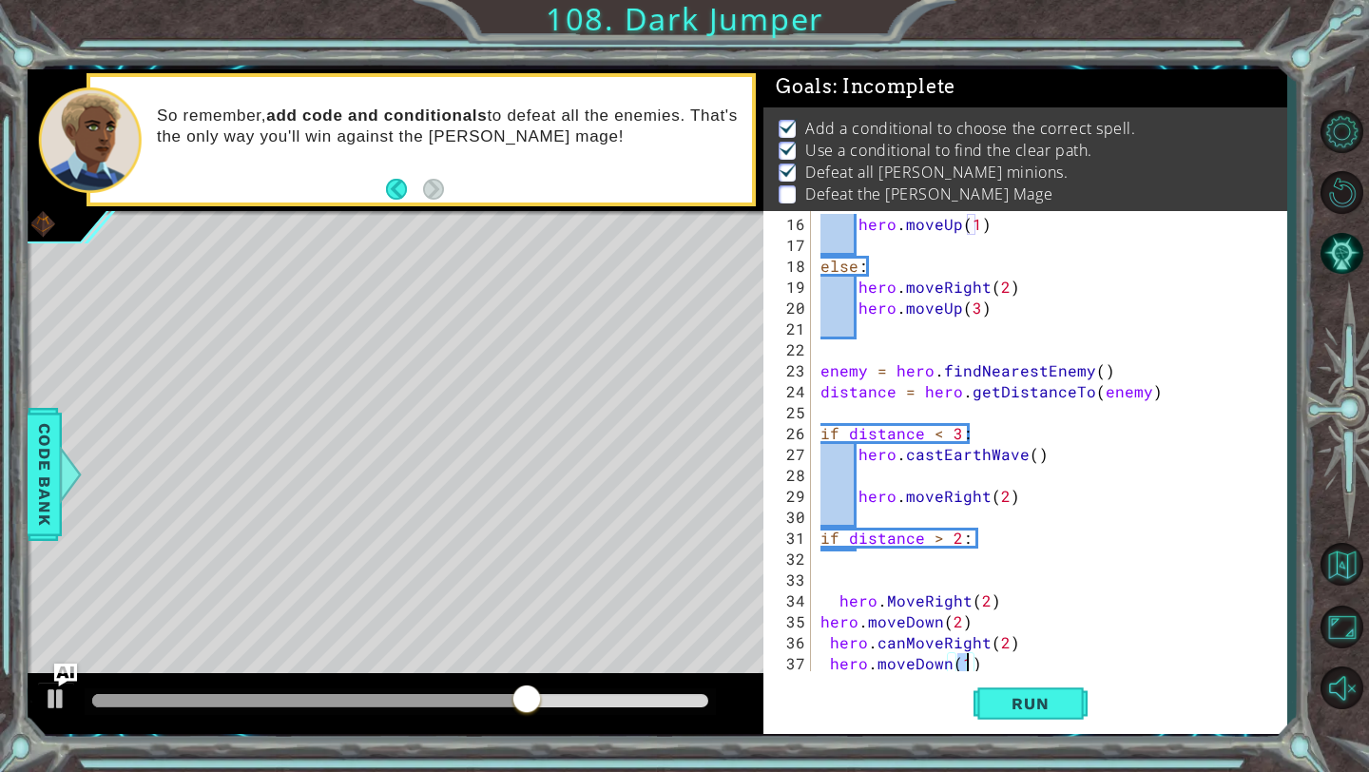
click at [968, 661] on div "hero . moveUp ( 1 ) else : hero . moveRight ( 2 ) hero . moveUp ( 3 ) enemy = h…" at bounding box center [1053, 465] width 474 height 502
click at [1008, 712] on span "Run" at bounding box center [1029, 703] width 75 height 19
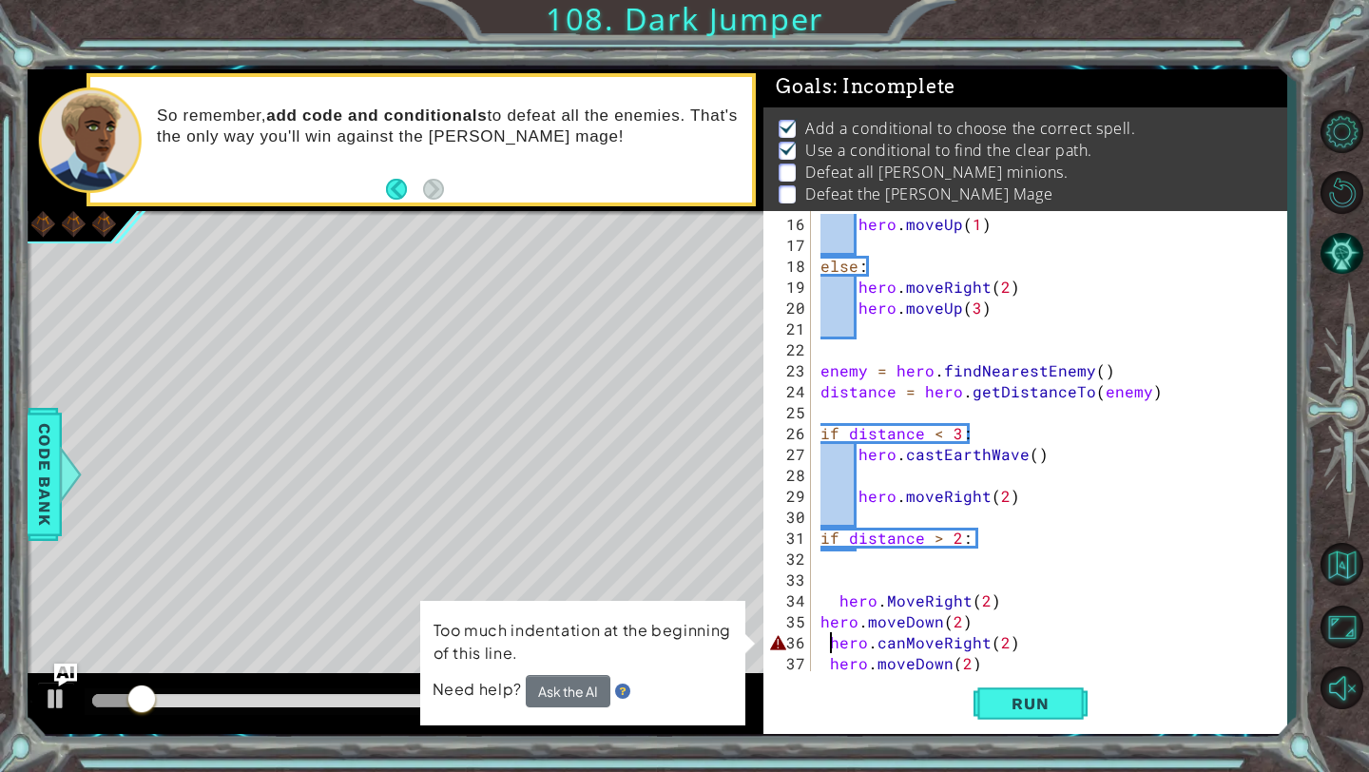
click at [829, 645] on div "hero . moveUp ( 1 ) else : hero . moveRight ( 2 ) hero . moveUp ( 3 ) enemy = h…" at bounding box center [1053, 465] width 474 height 502
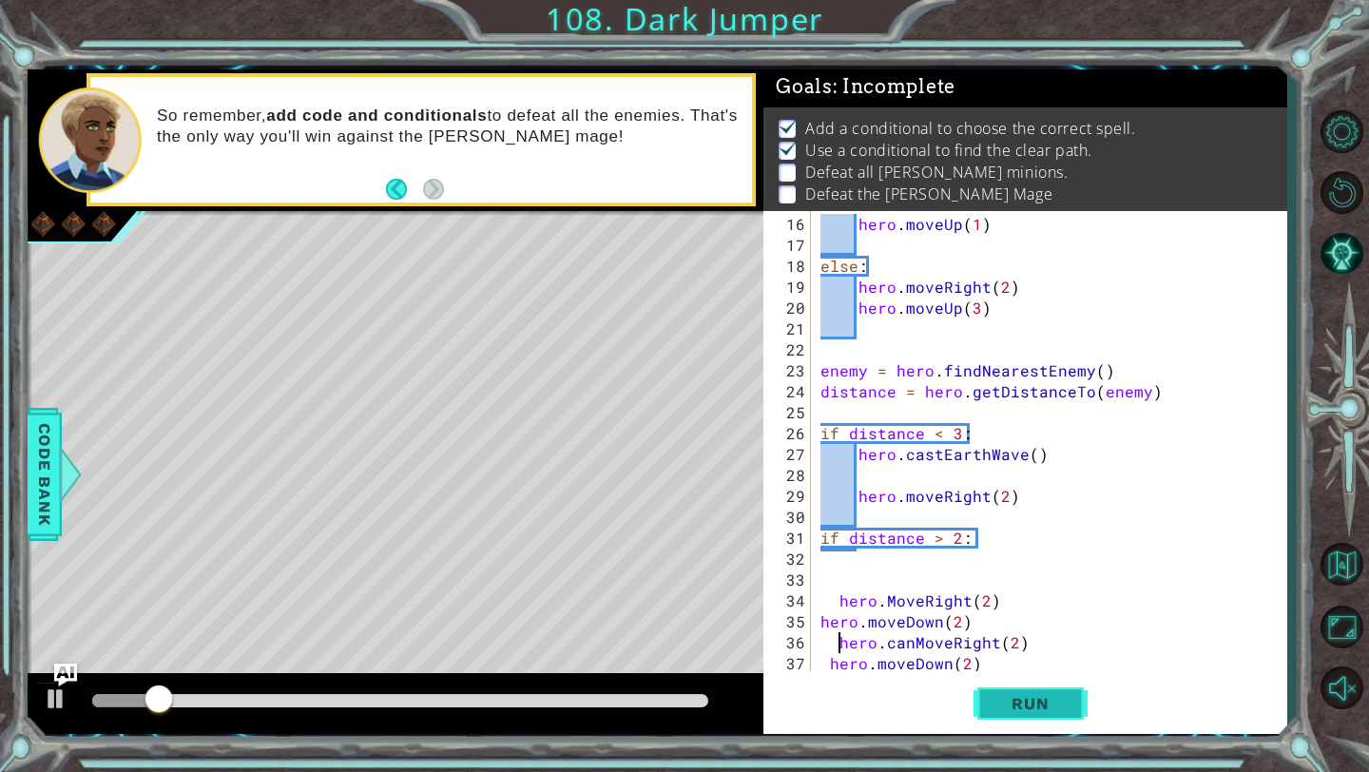
click at [1019, 704] on span "Run" at bounding box center [1029, 703] width 75 height 19
click at [1003, 701] on span "Run" at bounding box center [1029, 703] width 75 height 19
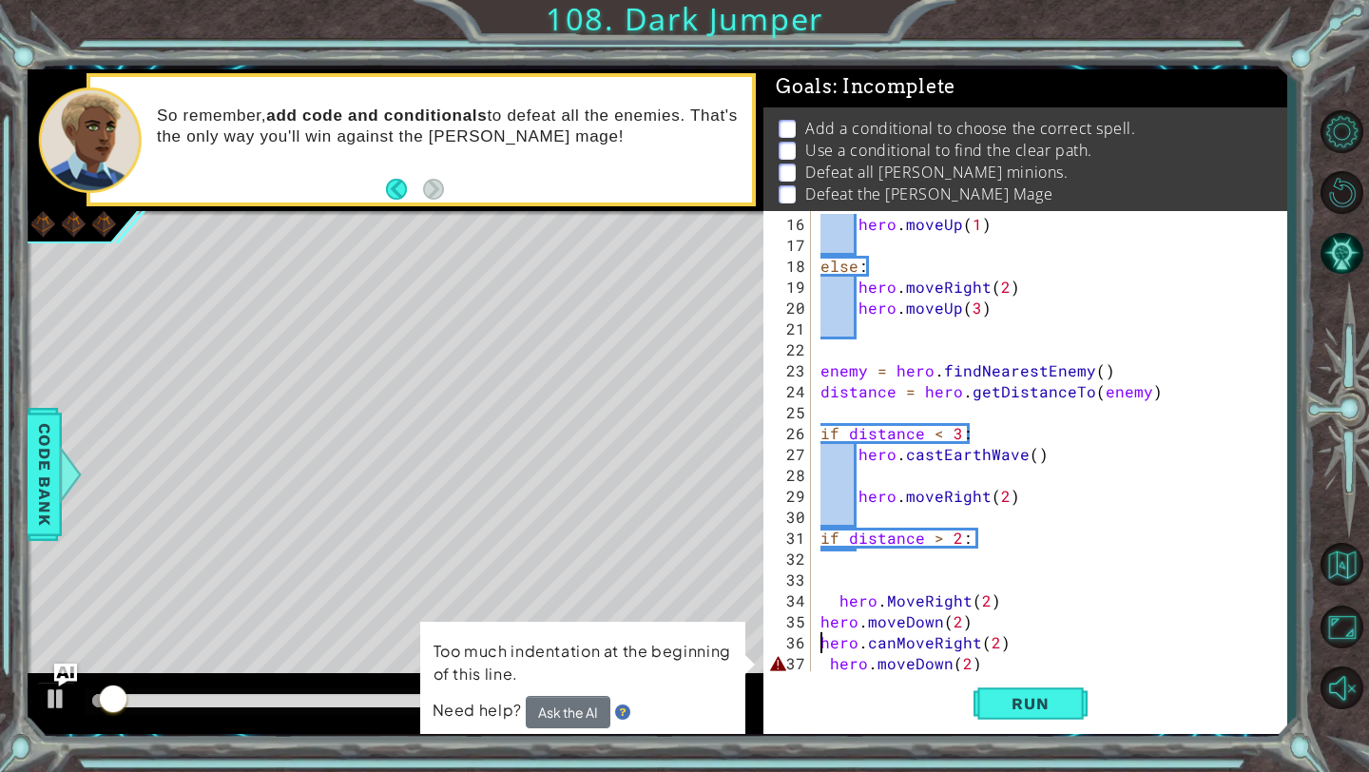
click at [825, 662] on div "hero . moveUp ( 1 ) else : hero . moveRight ( 2 ) hero . moveUp ( 3 ) enemy = h…" at bounding box center [1053, 465] width 474 height 502
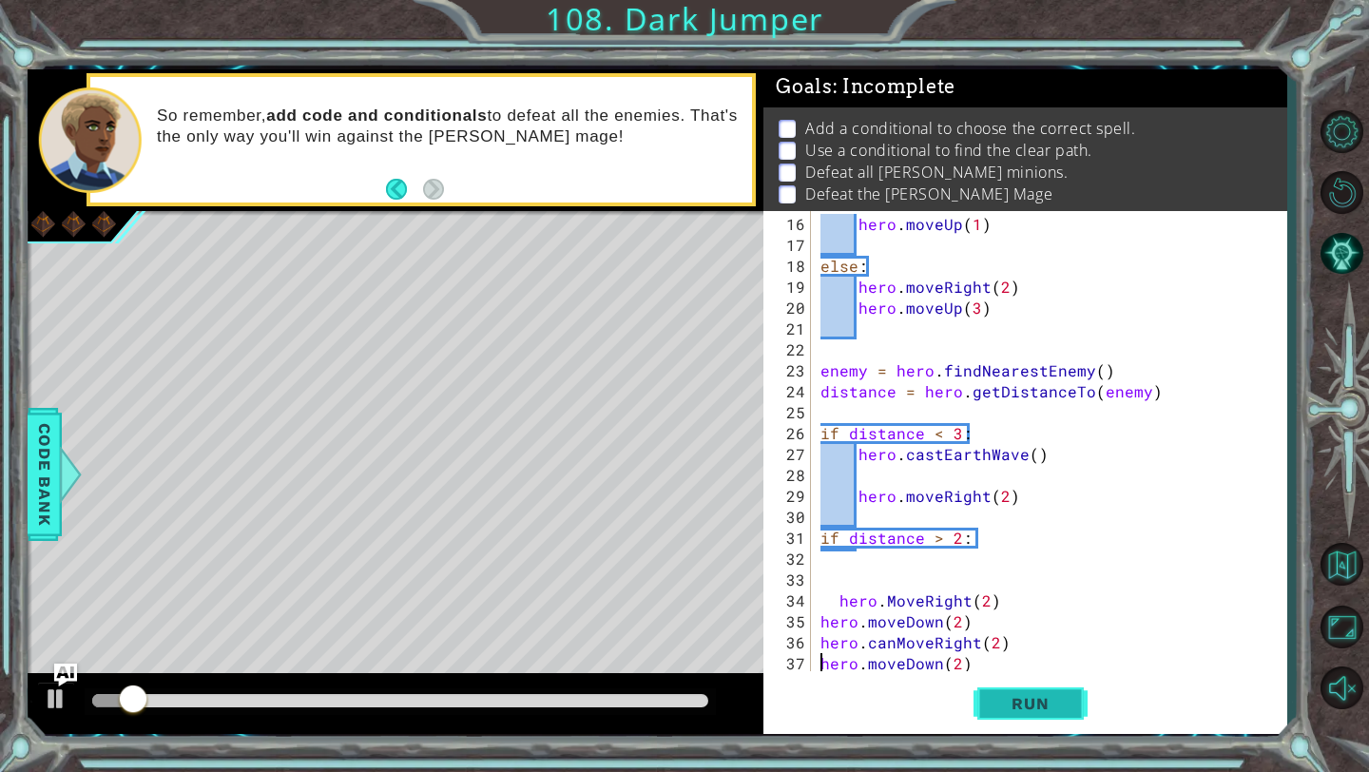
click at [993, 692] on button "Run" at bounding box center [1030, 704] width 114 height 52
click at [895, 644] on div "hero . moveUp ( 1 ) else : hero . moveRight ( 2 ) hero . moveUp ( 3 ) enemy = h…" at bounding box center [1053, 465] width 474 height 502
click at [1019, 699] on span "Run" at bounding box center [1029, 703] width 75 height 19
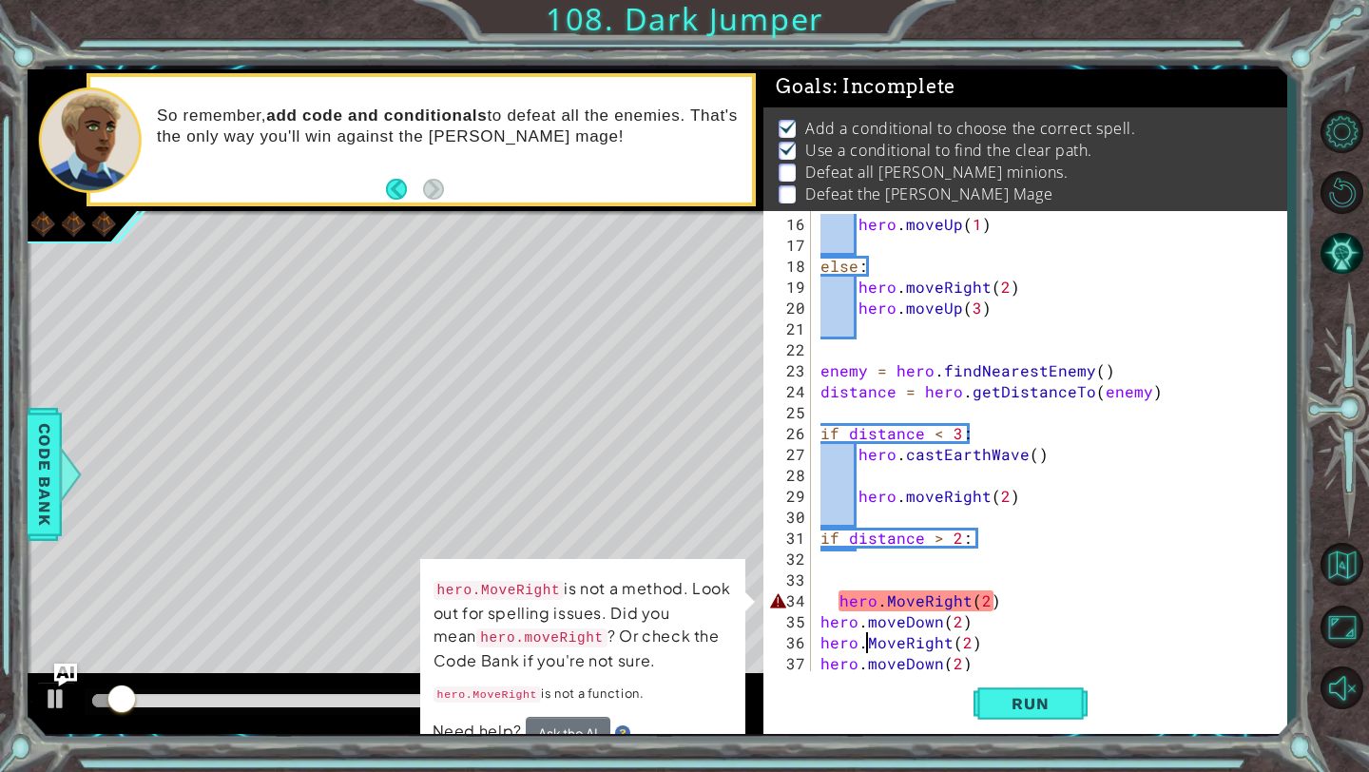
click at [840, 601] on div "hero . moveUp ( 1 ) else : hero . moveRight ( 2 ) hero . moveUp ( 3 ) enemy = h…" at bounding box center [1053, 465] width 474 height 502
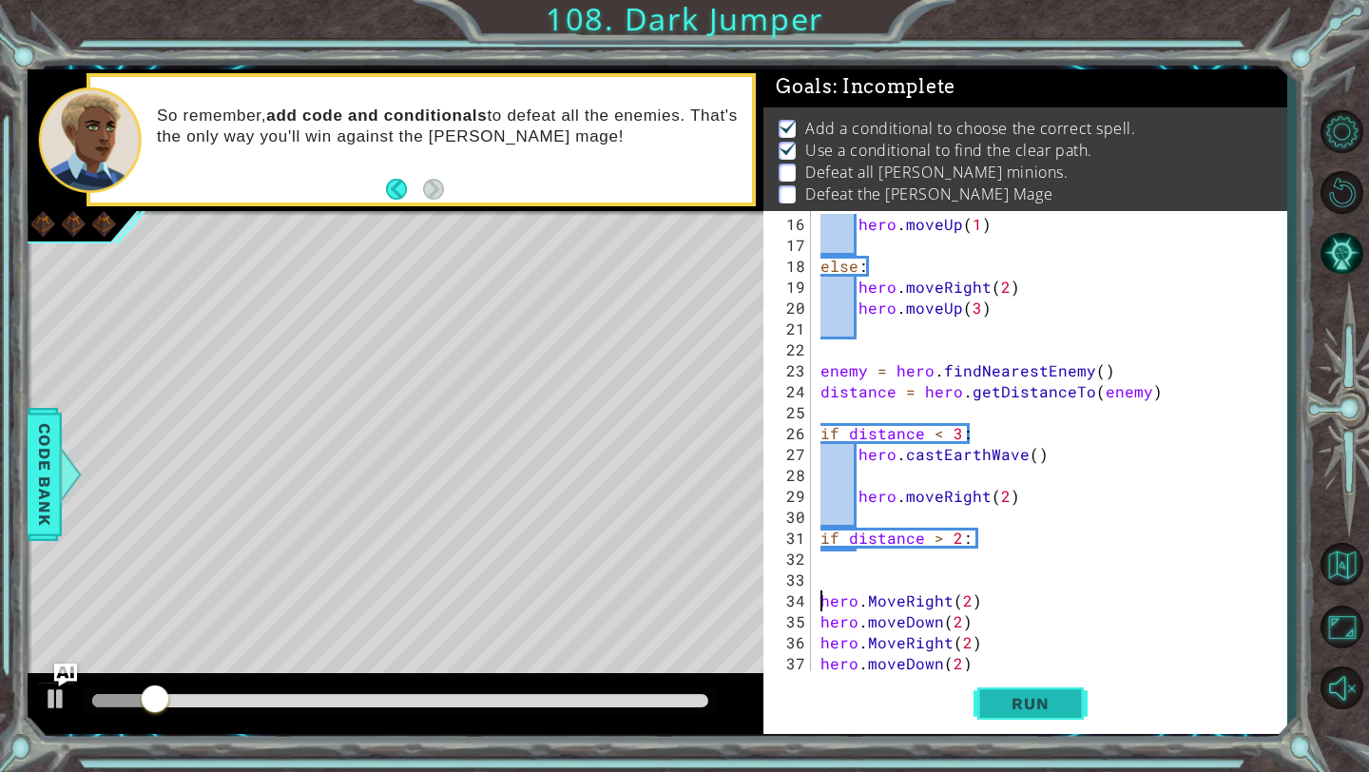
click at [1026, 709] on span "Run" at bounding box center [1029, 703] width 75 height 19
click at [1009, 714] on button "Run" at bounding box center [1030, 704] width 114 height 52
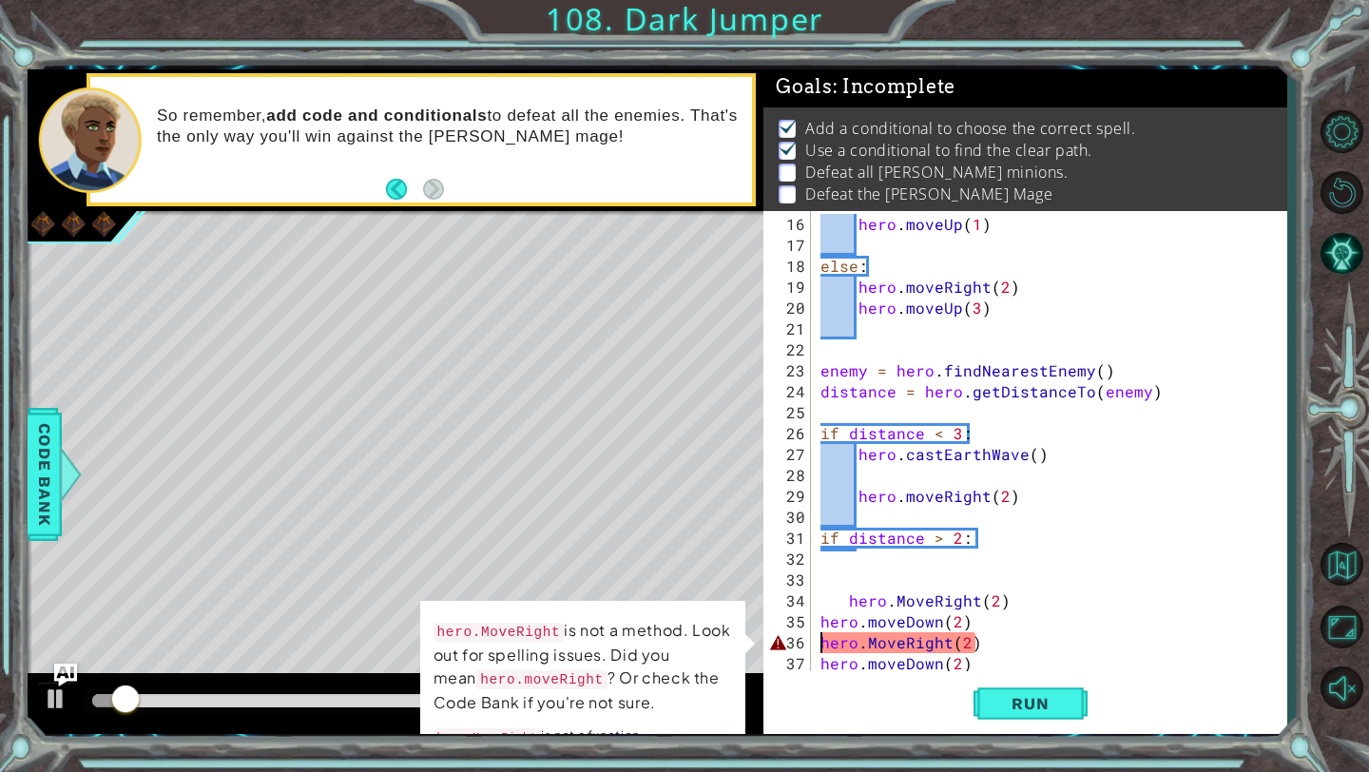
click at [820, 648] on div "hero . moveUp ( 1 ) else : hero . moveRight ( 2 ) hero . moveUp ( 3 ) enemy = h…" at bounding box center [1053, 465] width 474 height 502
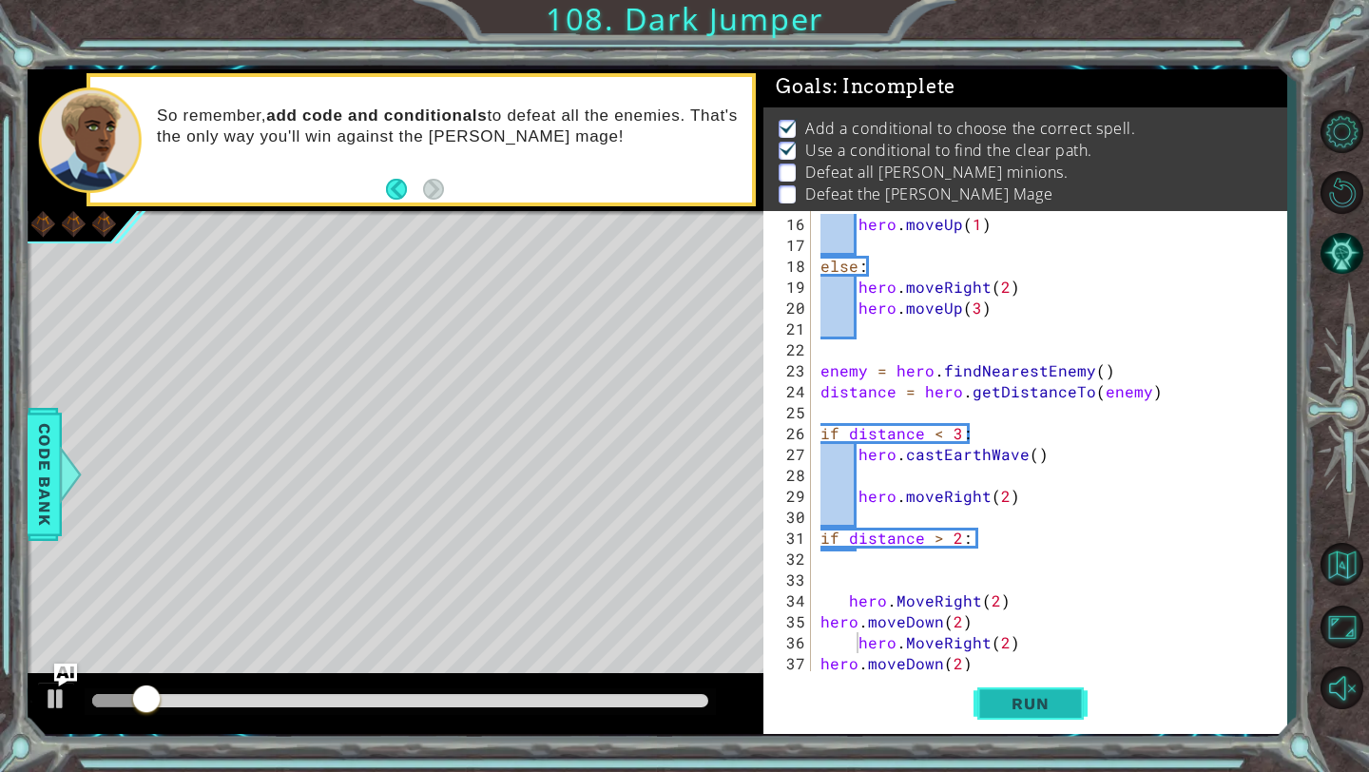
click at [1003, 704] on span "Run" at bounding box center [1029, 703] width 75 height 19
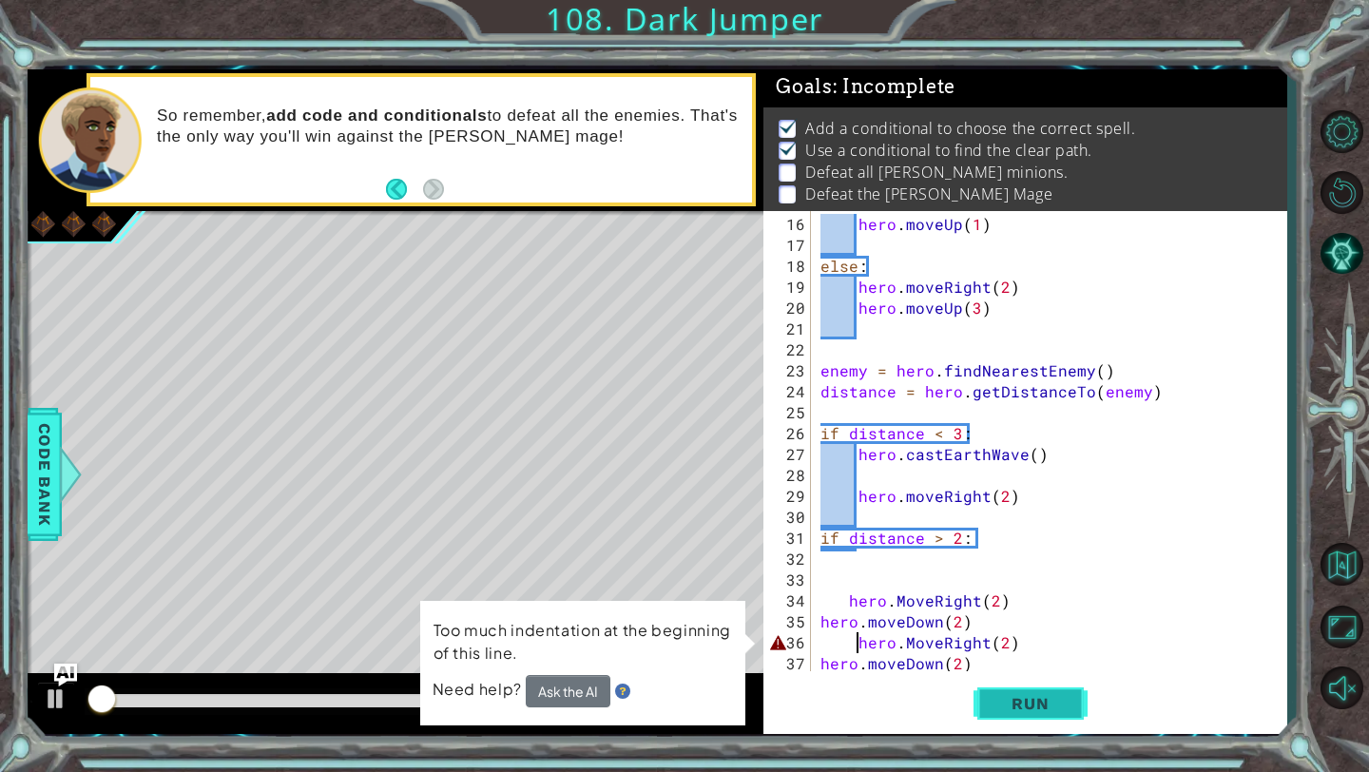
click at [1003, 704] on span "Run" at bounding box center [1029, 703] width 75 height 19
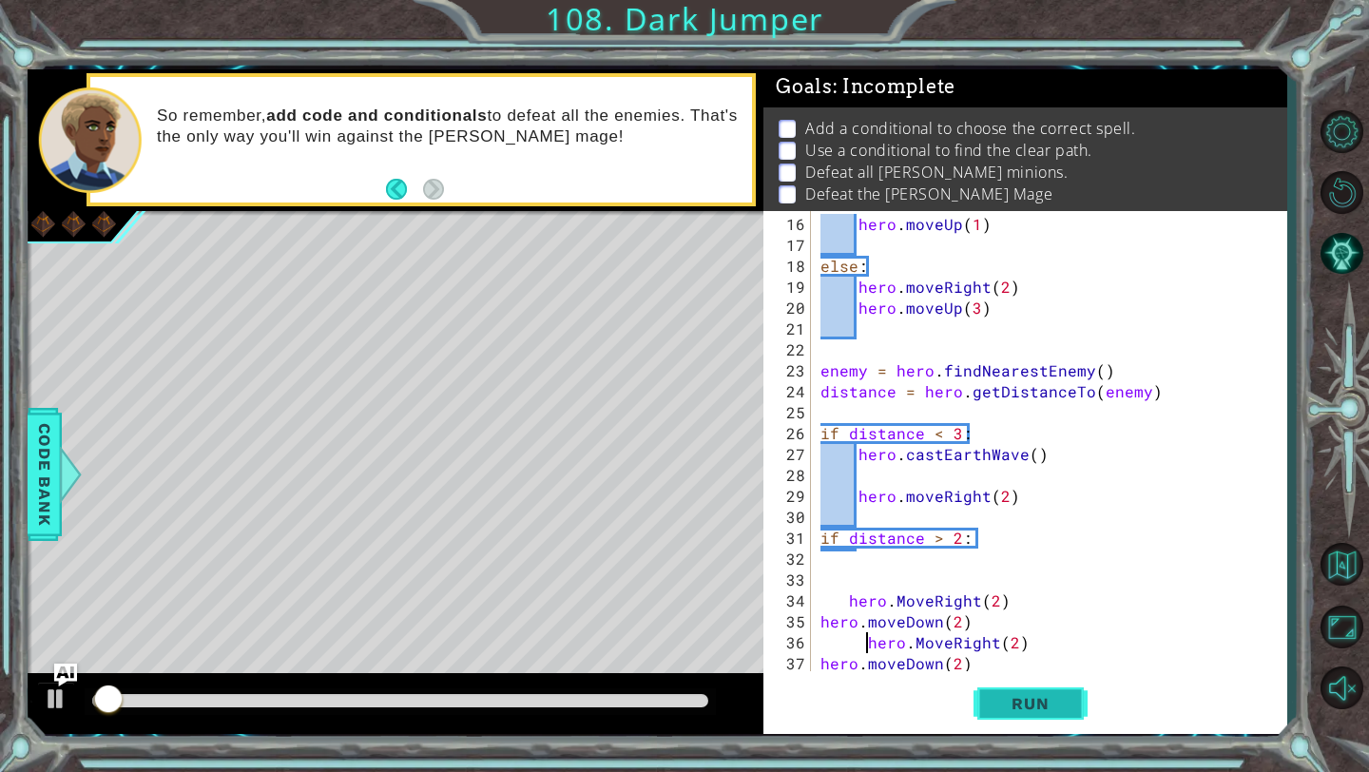
click at [1003, 704] on span "Run" at bounding box center [1029, 703] width 75 height 19
click at [1061, 699] on span "Run" at bounding box center [1029, 703] width 75 height 19
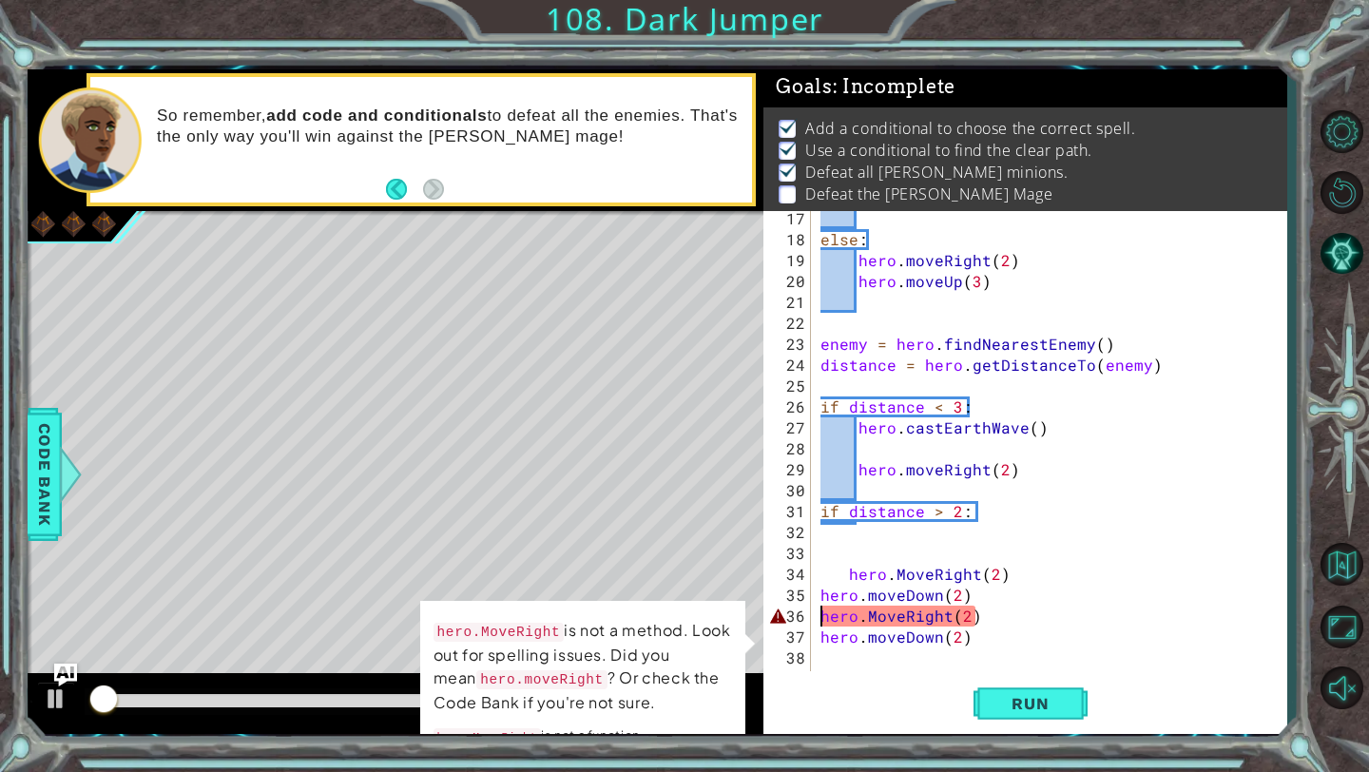
scroll to position [376, 0]
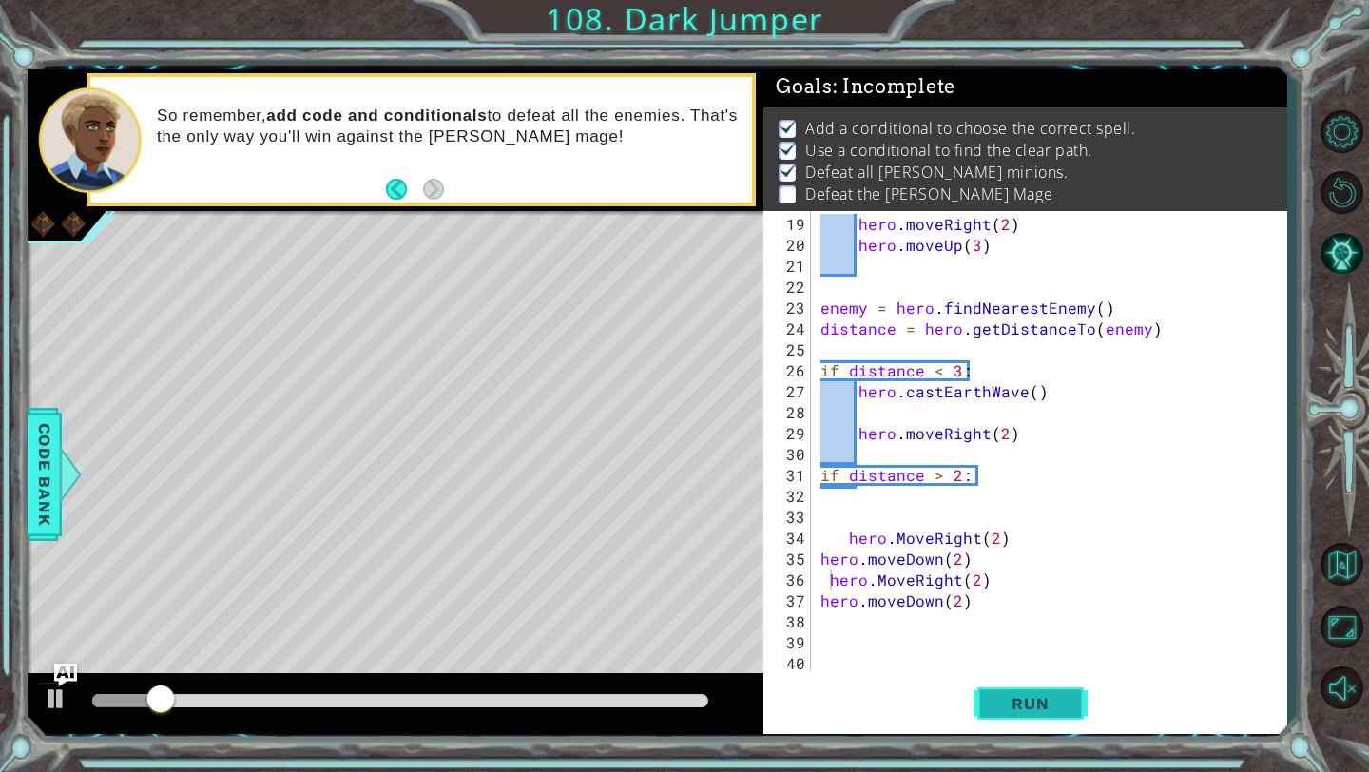
click at [1030, 713] on span "Run" at bounding box center [1029, 703] width 75 height 19
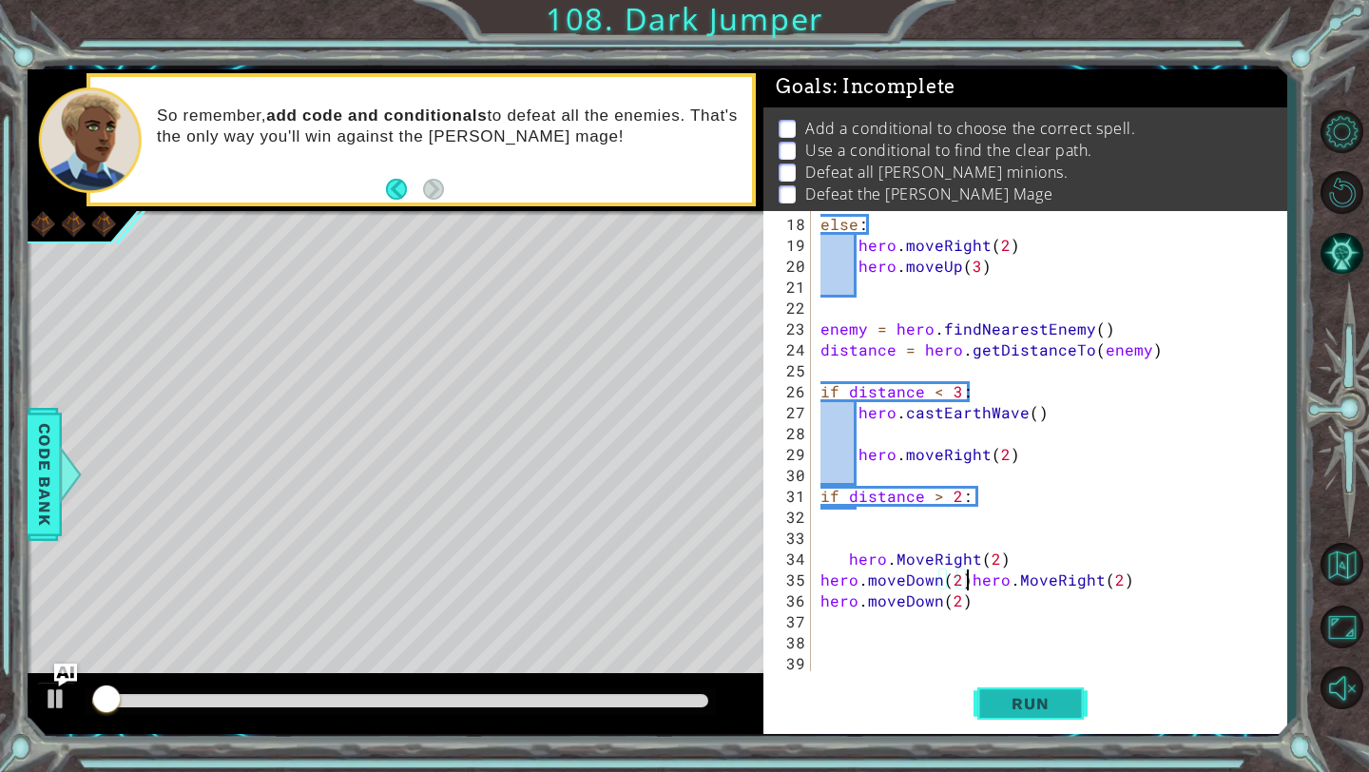
scroll to position [355, 0]
click at [1067, 713] on span "Run" at bounding box center [1029, 703] width 75 height 19
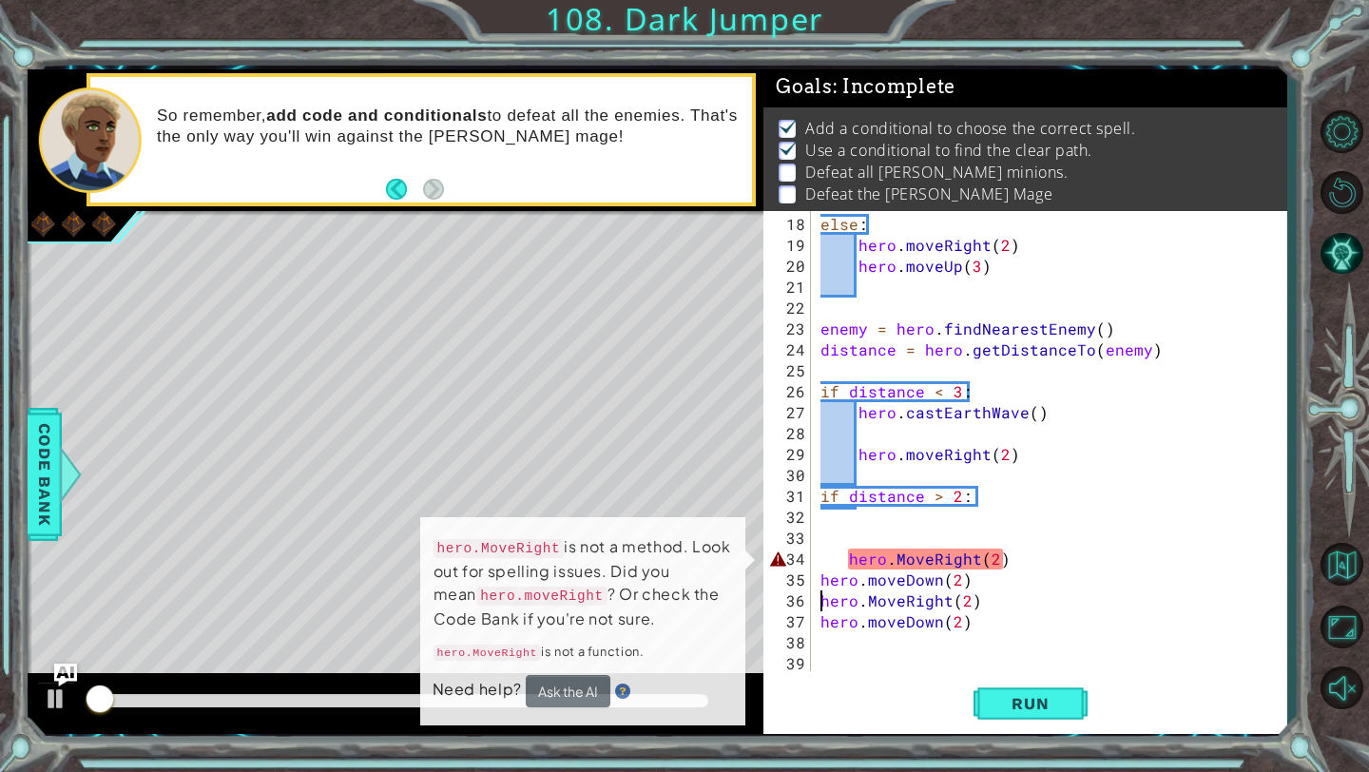
scroll to position [375, 0]
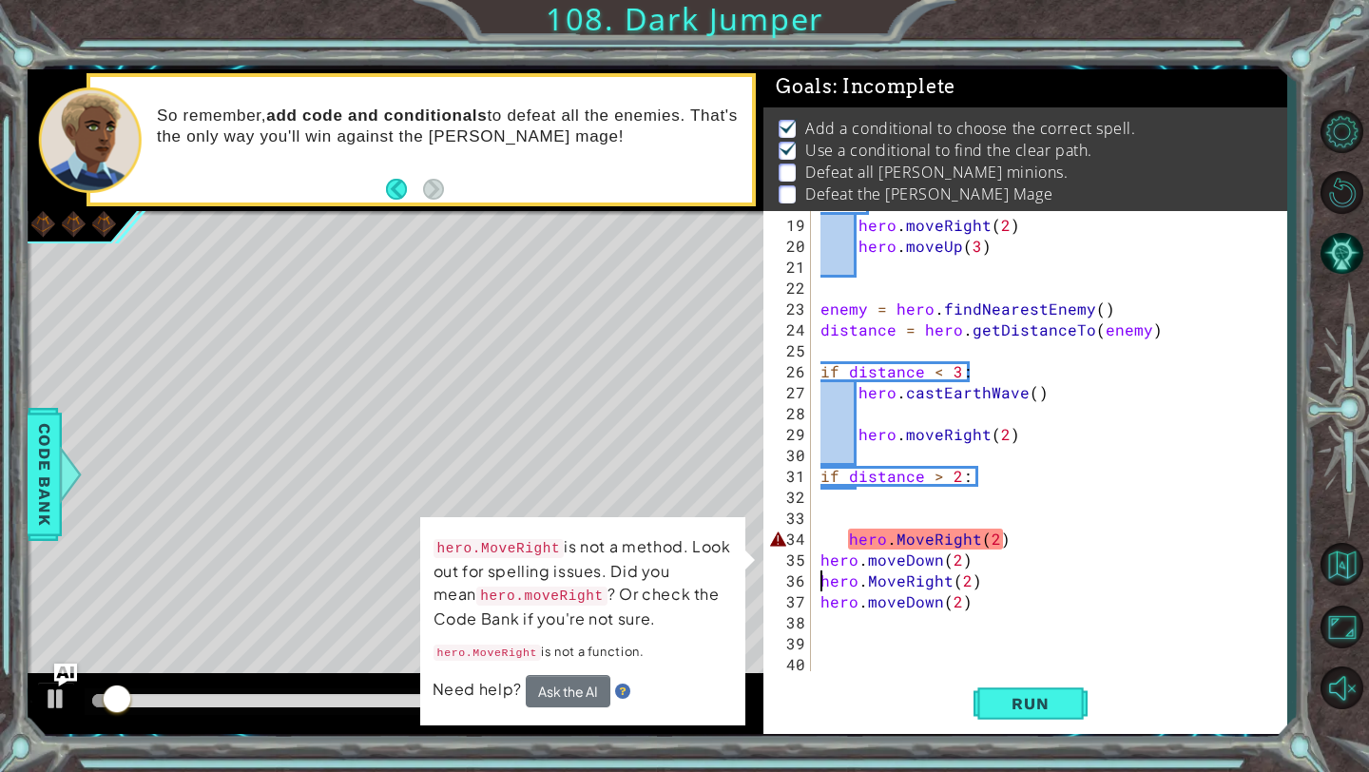
click at [849, 540] on div "else : hero . moveRight ( 2 ) hero . moveUp ( 3 ) enemy = hero . findNearestEne…" at bounding box center [1053, 445] width 474 height 502
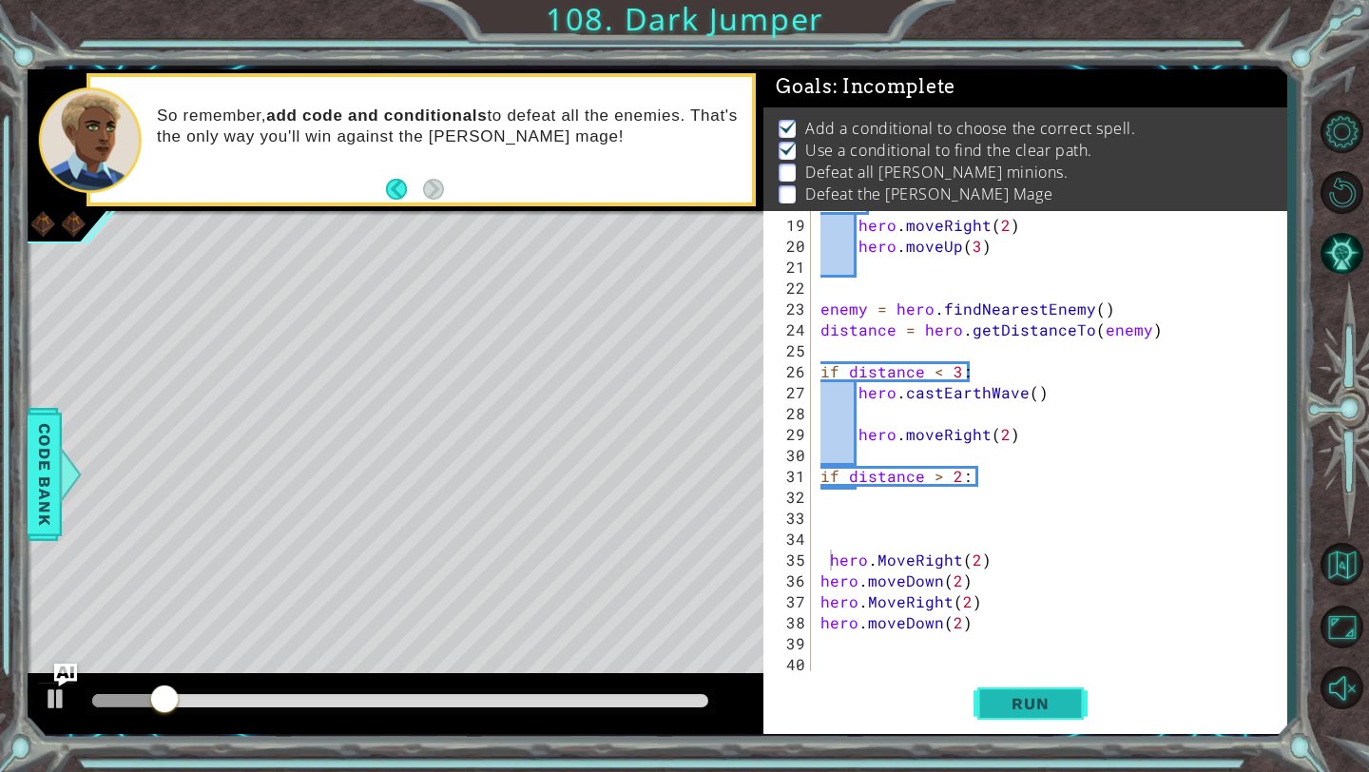
click at [1012, 706] on span "Run" at bounding box center [1029, 703] width 75 height 19
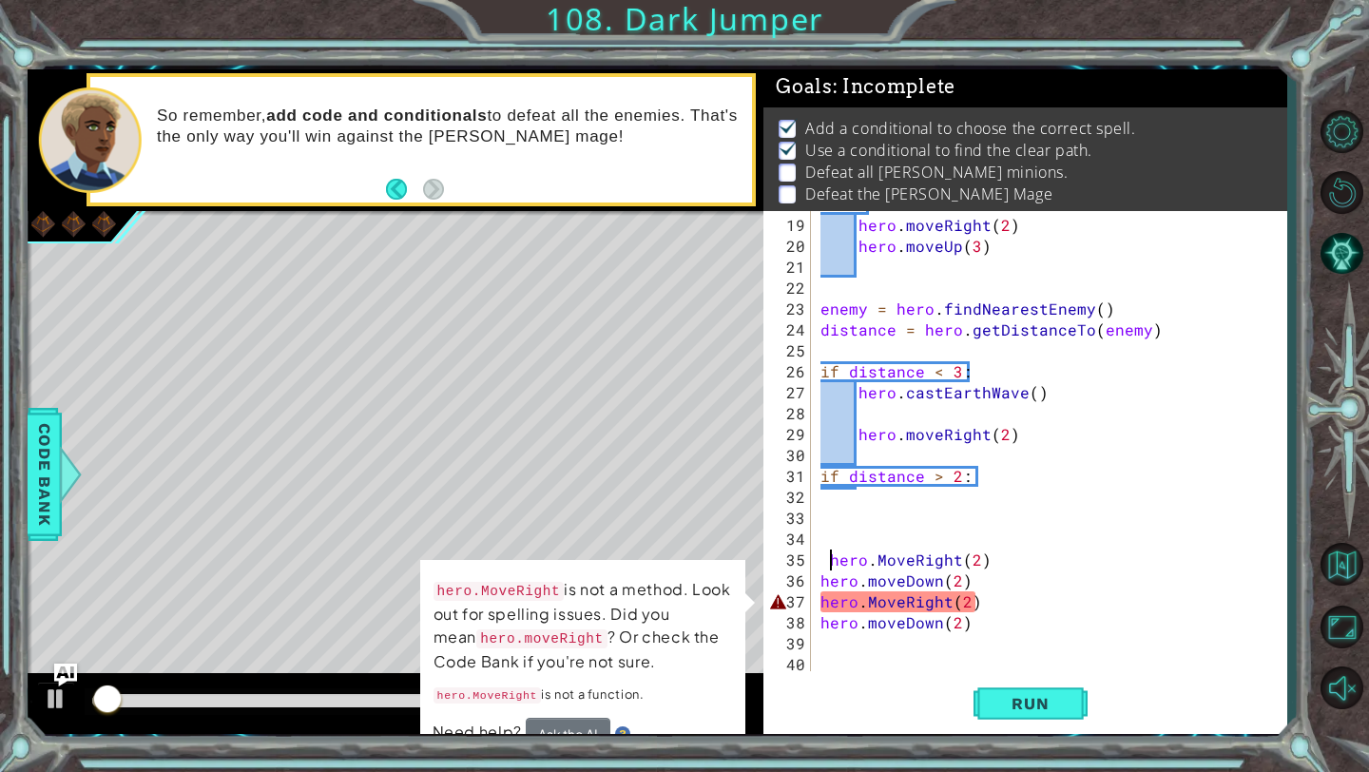
click at [818, 597] on div "else : hero . moveRight ( 2 ) hero . moveUp ( 3 ) enemy = hero . findNearestEne…" at bounding box center [1053, 445] width 474 height 502
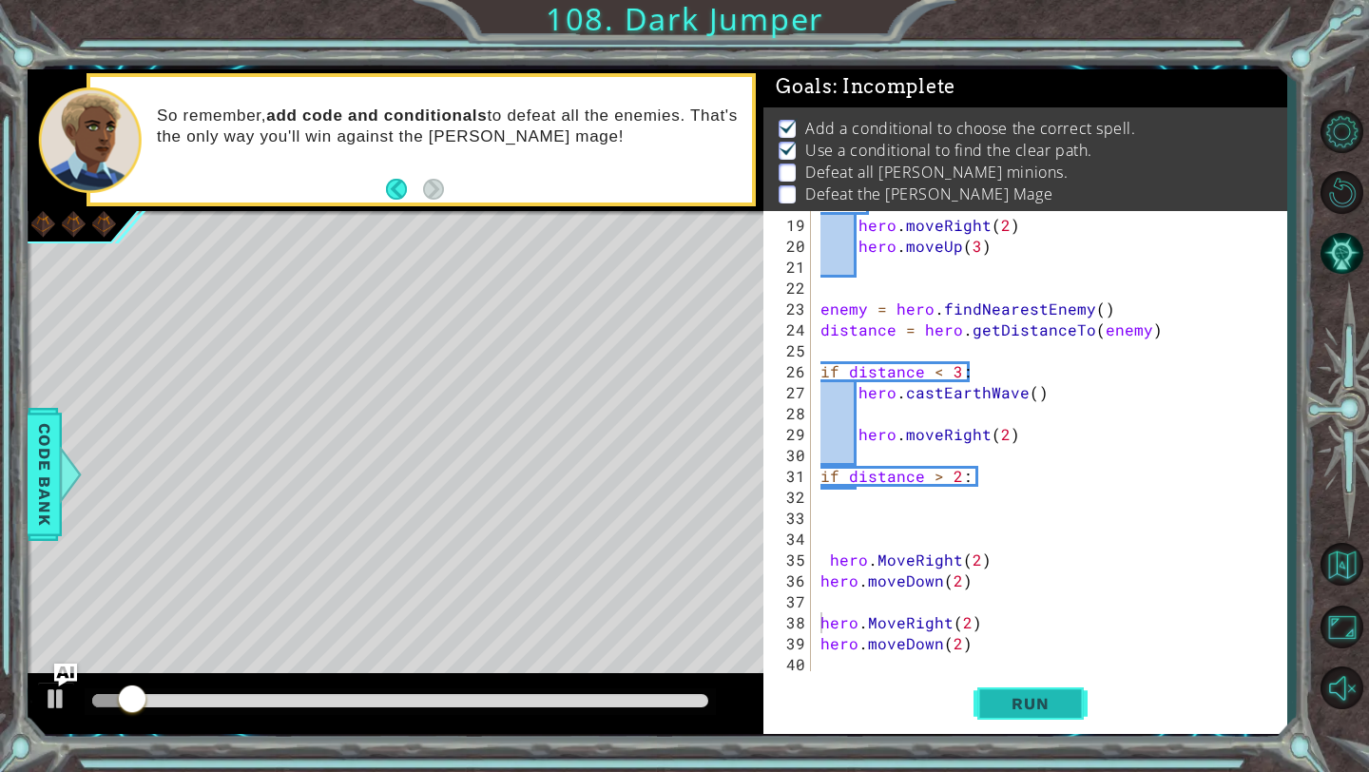
click at [1039, 707] on span "Run" at bounding box center [1029, 703] width 75 height 19
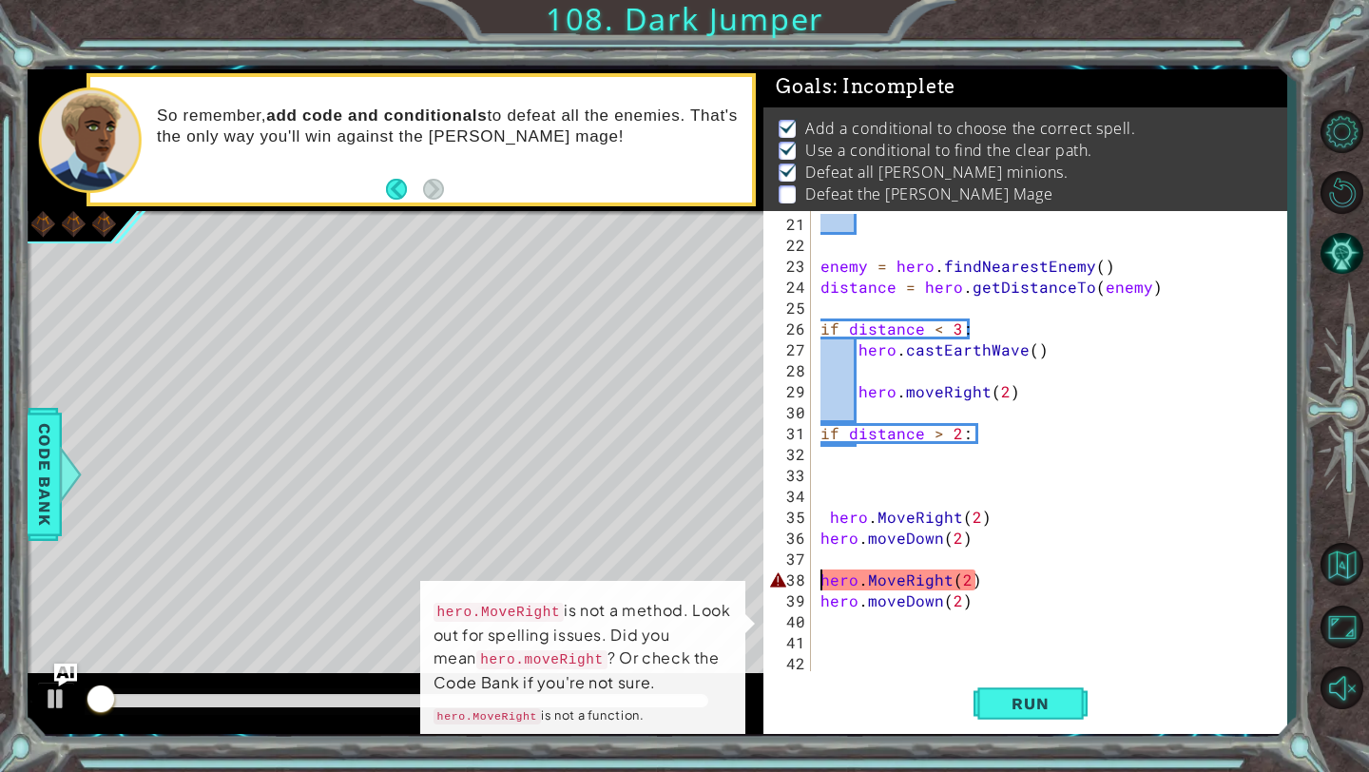
scroll to position [418, 0]
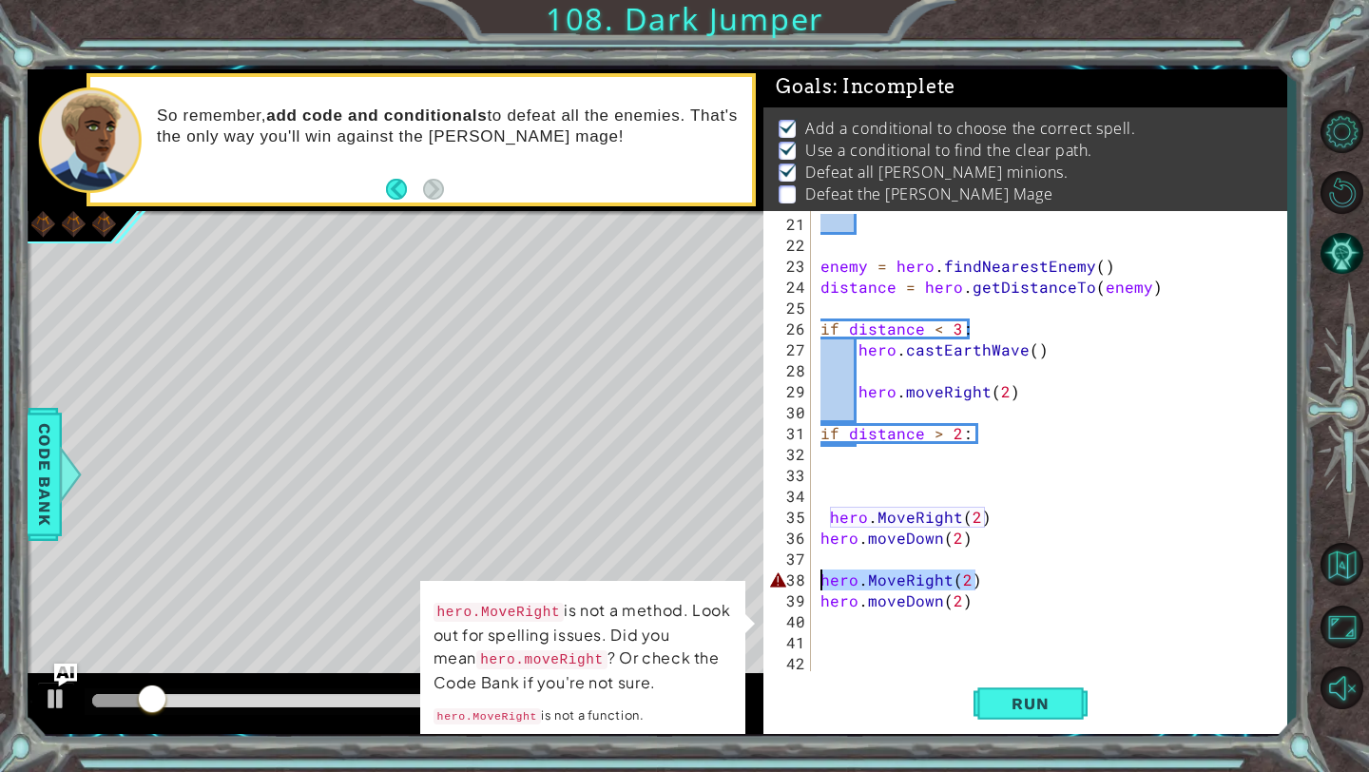
drag, startPoint x: 985, startPoint y: 579, endPoint x: 825, endPoint y: 582, distance: 159.7
click at [825, 582] on div "enemy = hero . findNearestEnemy ( ) distance = hero . getDistanceTo ( enemy ) i…" at bounding box center [1053, 465] width 474 height 502
type textarea "h"
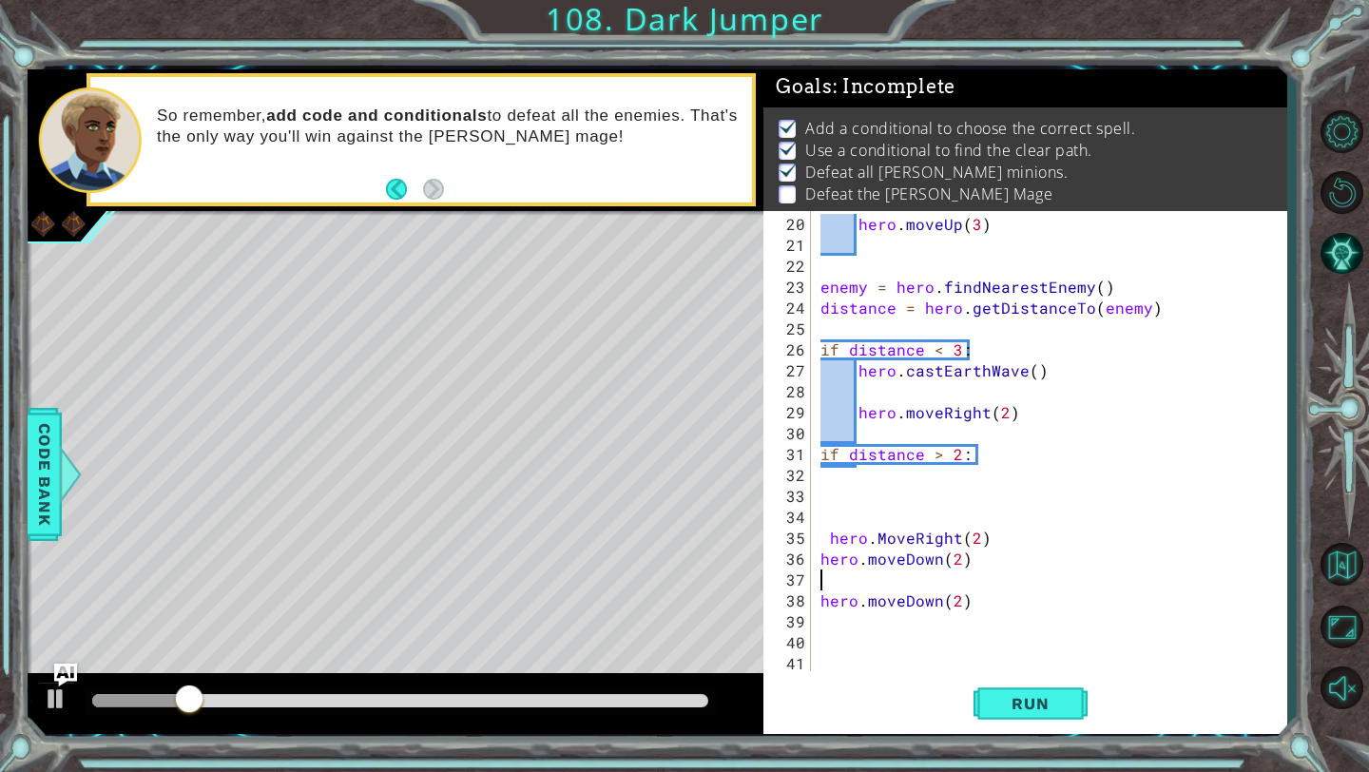
scroll to position [397, 0]
click at [1082, 726] on button "Run" at bounding box center [1030, 704] width 114 height 52
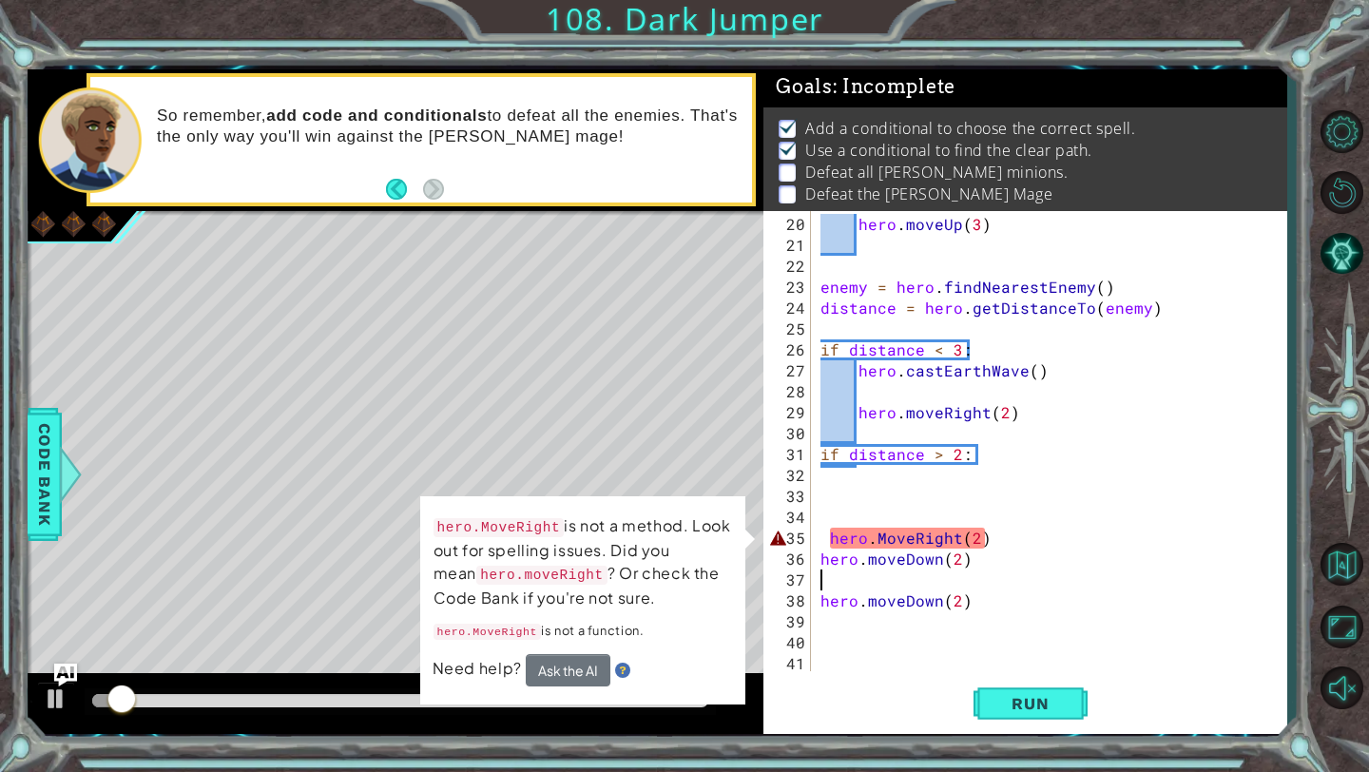
click at [827, 539] on div "hero . moveUp ( 3 ) enemy = hero . findNearestEnemy ( ) distance = hero . getDi…" at bounding box center [1053, 465] width 474 height 502
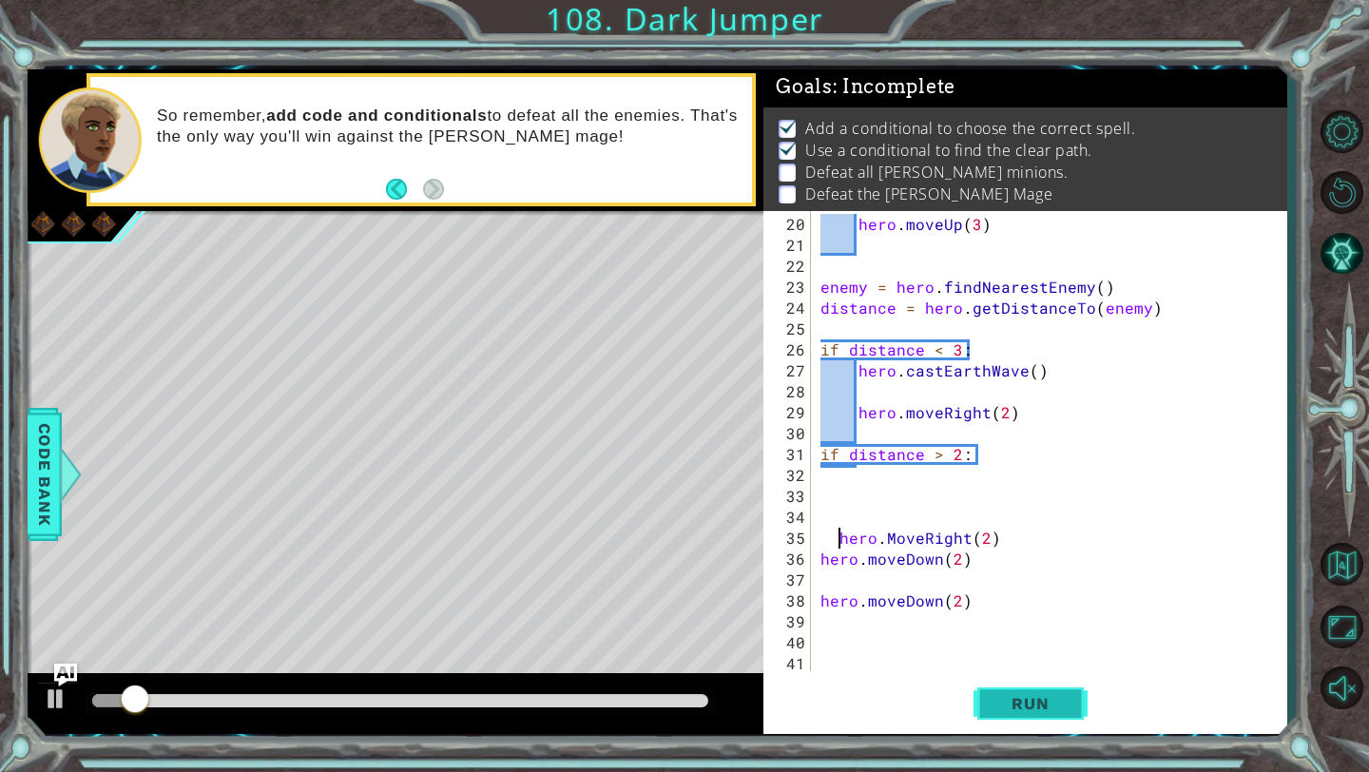
click at [1019, 709] on span "Run" at bounding box center [1029, 703] width 75 height 19
click at [1021, 705] on span "Run" at bounding box center [1029, 703] width 75 height 19
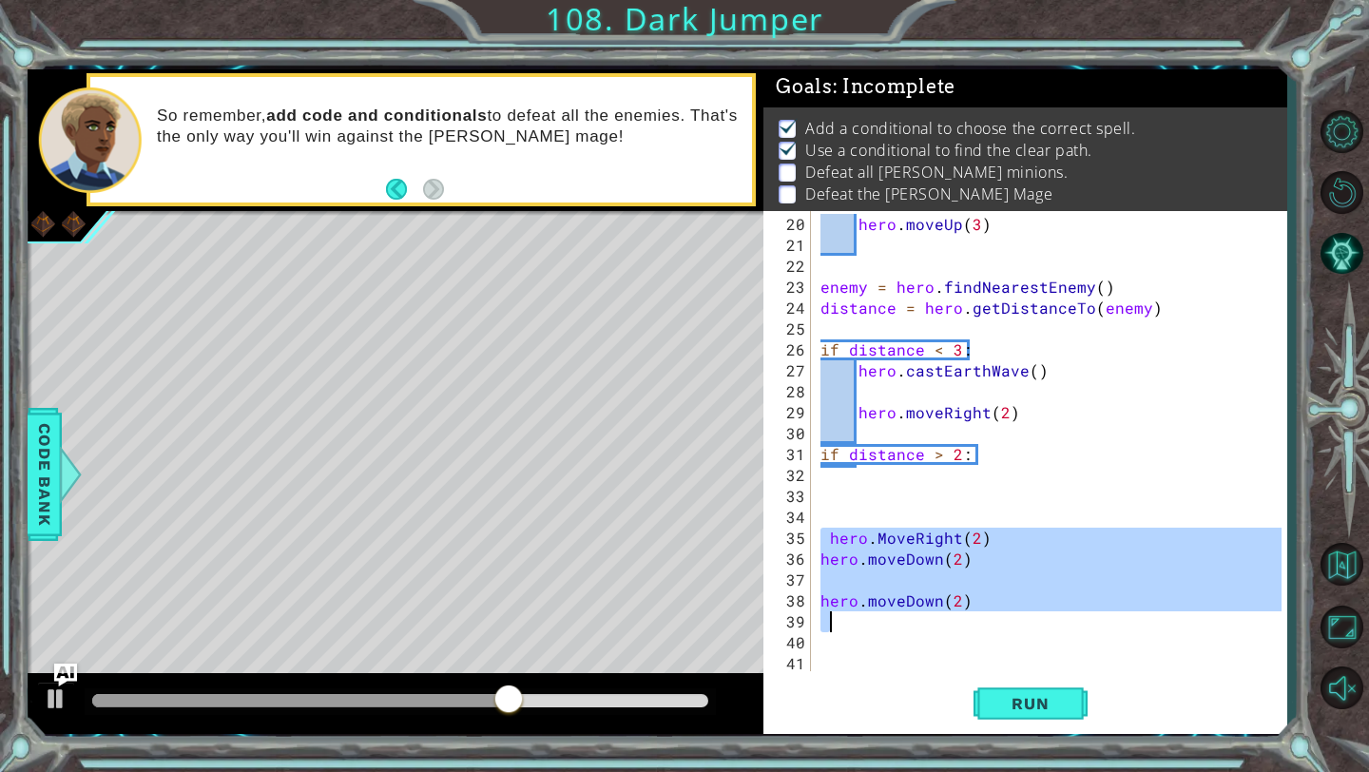
drag, startPoint x: 824, startPoint y: 535, endPoint x: 1009, endPoint y: 618, distance: 202.9
click at [1009, 618] on div "hero . moveUp ( 3 ) enemy = hero . findNearestEnemy ( ) distance = hero . getDi…" at bounding box center [1053, 465] width 474 height 502
type textarea "hero.moveDown(2)"
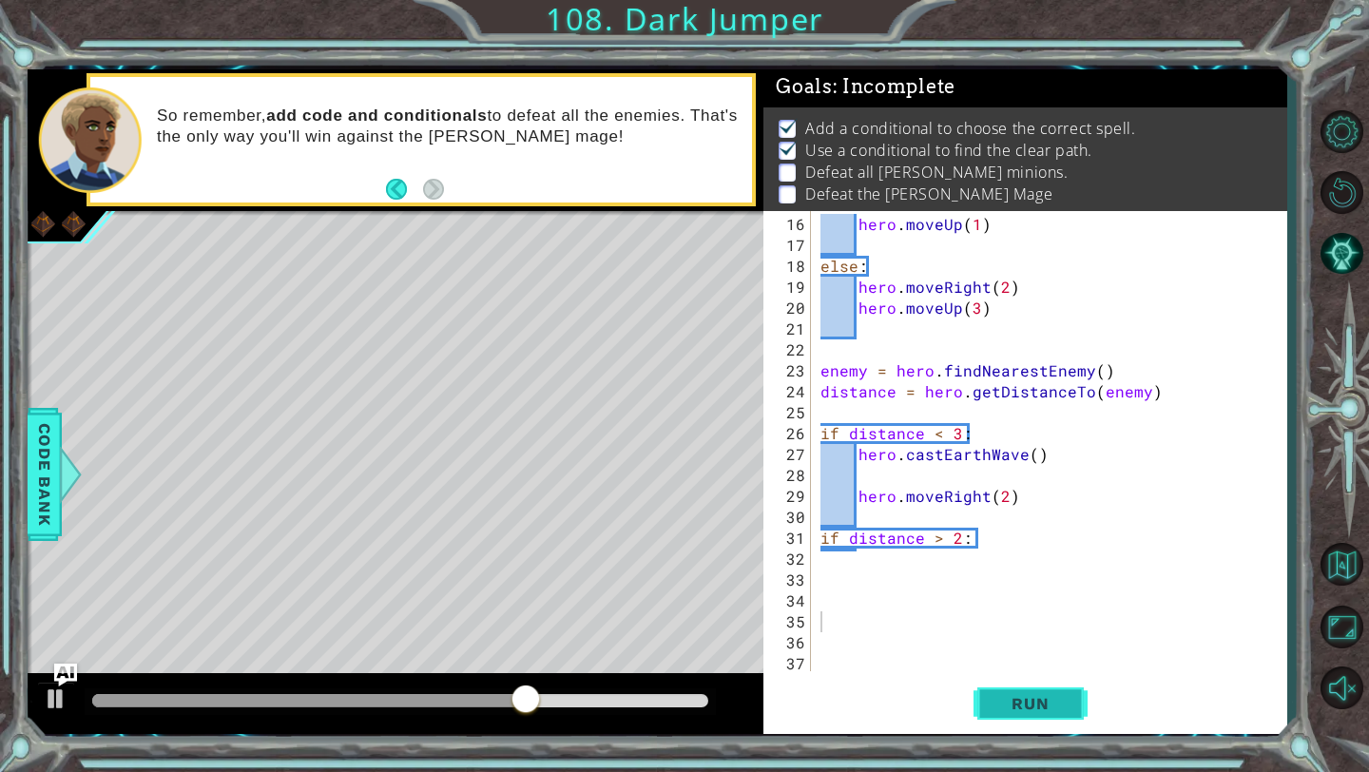
click at [1045, 704] on span "Run" at bounding box center [1029, 703] width 75 height 19
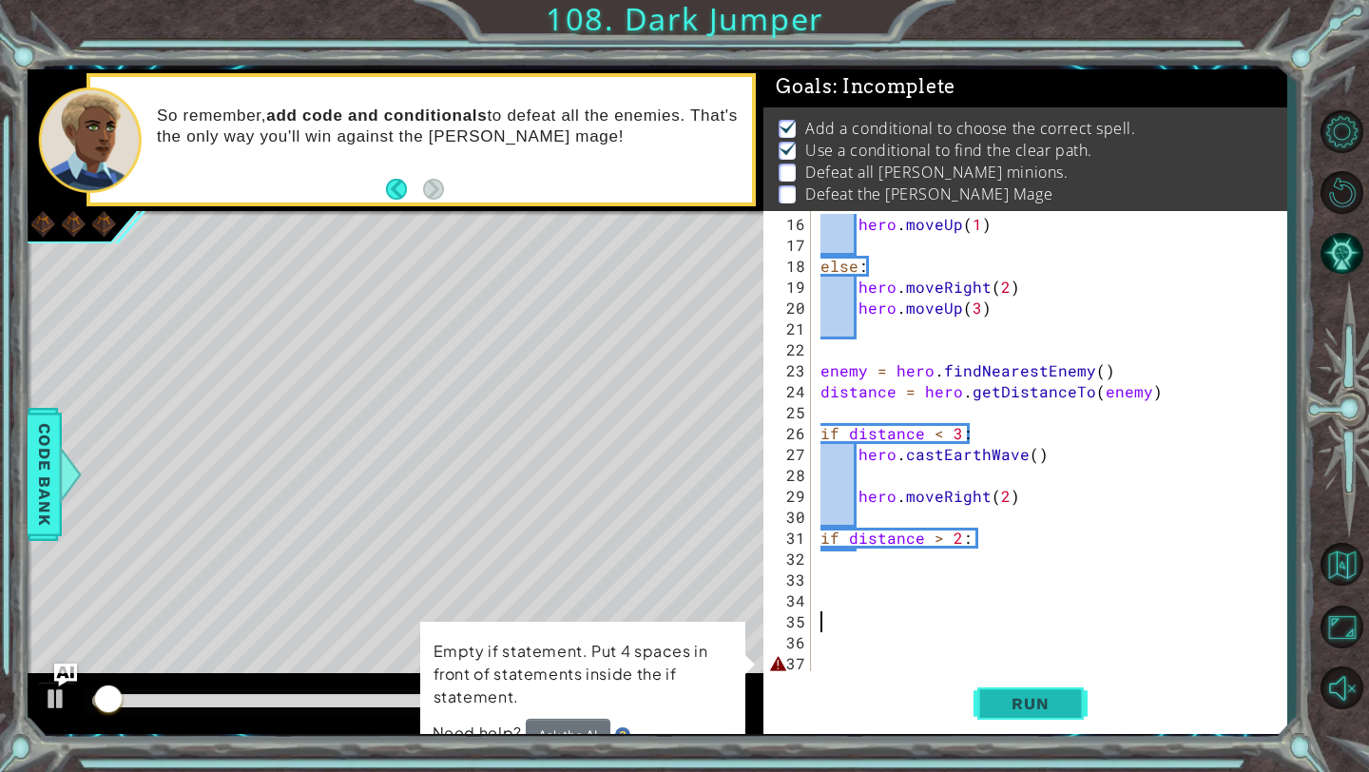
click at [1045, 704] on span "Run" at bounding box center [1029, 703] width 75 height 19
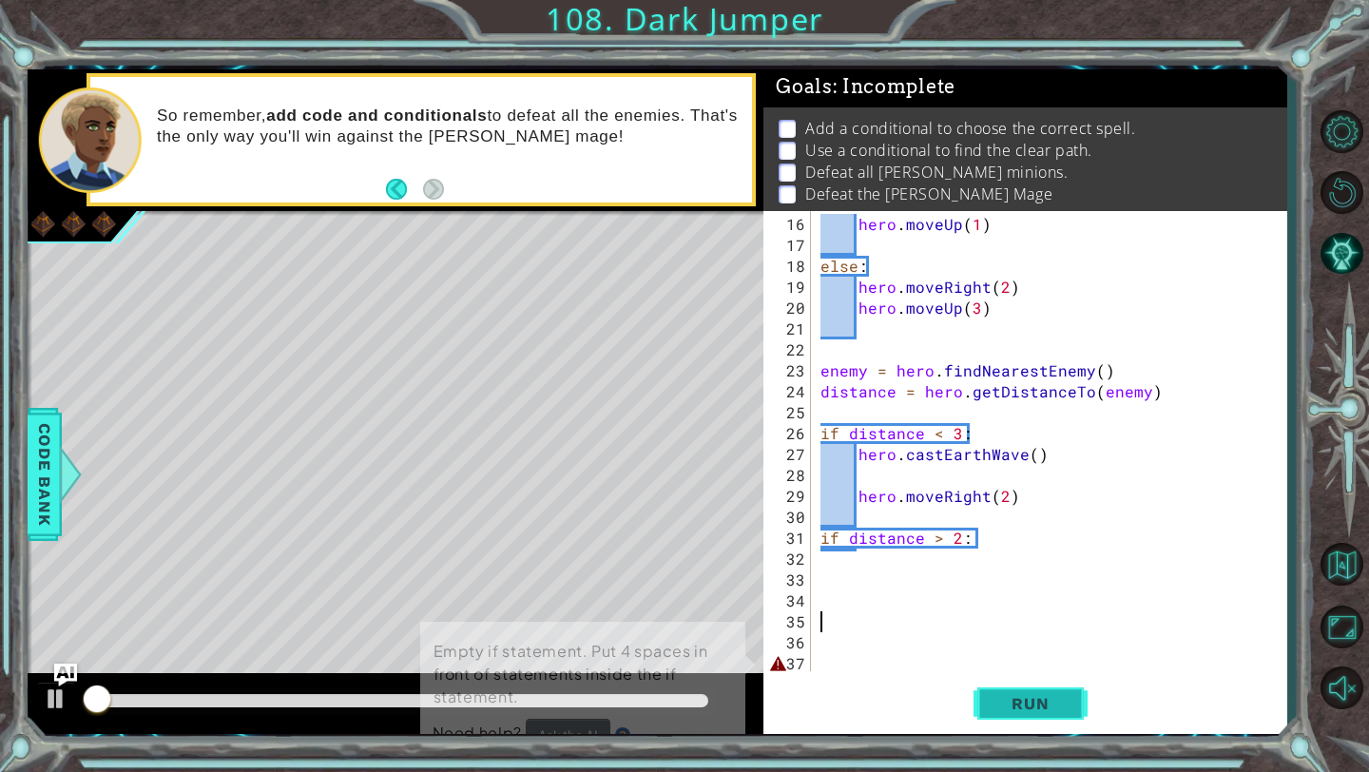
click at [1045, 704] on span "Run" at bounding box center [1029, 703] width 75 height 19
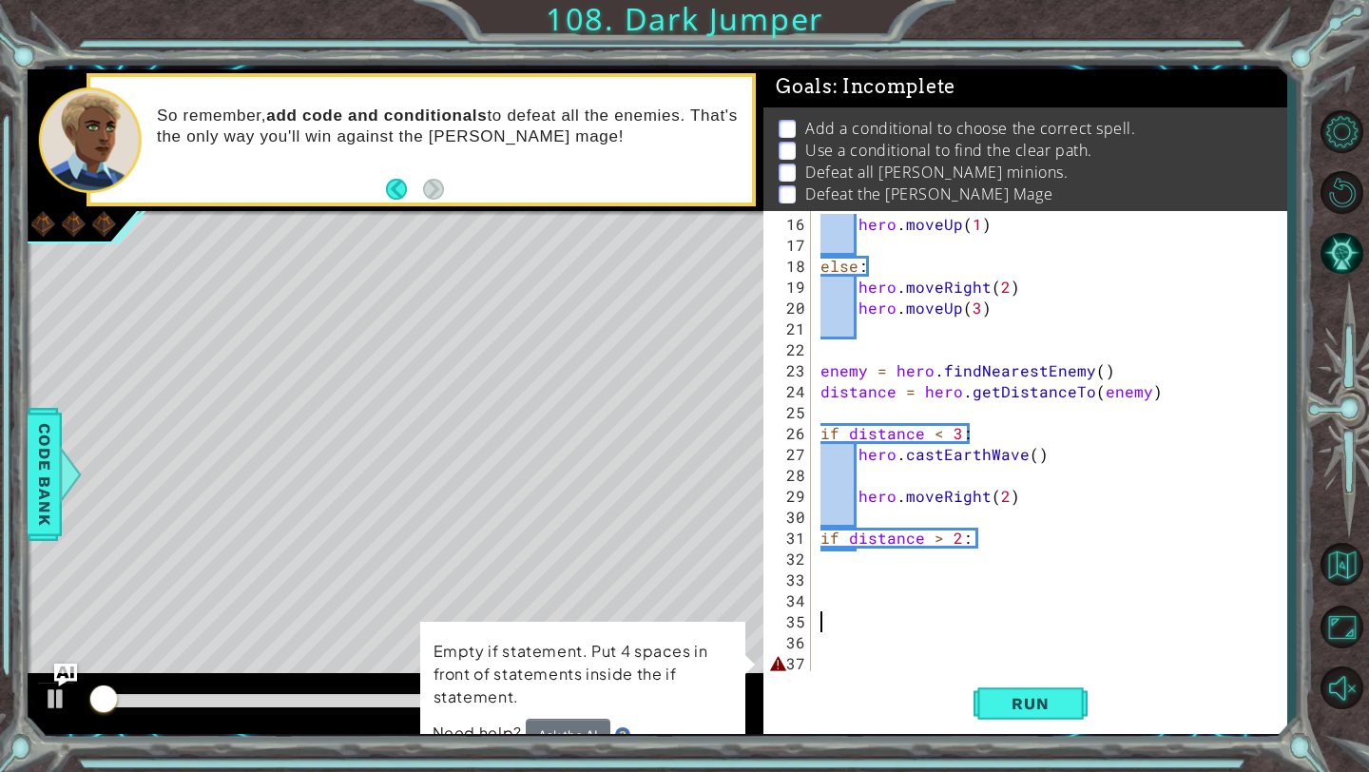
click at [826, 571] on div "hero . moveUp ( 1 ) else : hero . moveRight ( 2 ) hero . moveUp ( 3 ) enemy = h…" at bounding box center [1053, 465] width 474 height 502
click at [822, 567] on div "hero . moveUp ( 1 ) else : hero . moveRight ( 2 ) hero . moveUp ( 3 ) enemy = h…" at bounding box center [1053, 465] width 474 height 502
click at [1004, 717] on button "Run" at bounding box center [1030, 704] width 114 height 52
click at [873, 662] on div "hero . moveUp ( 1 ) else : hero . moveRight ( 2 ) hero . moveUp ( 3 ) enemy = h…" at bounding box center [1053, 465] width 474 height 502
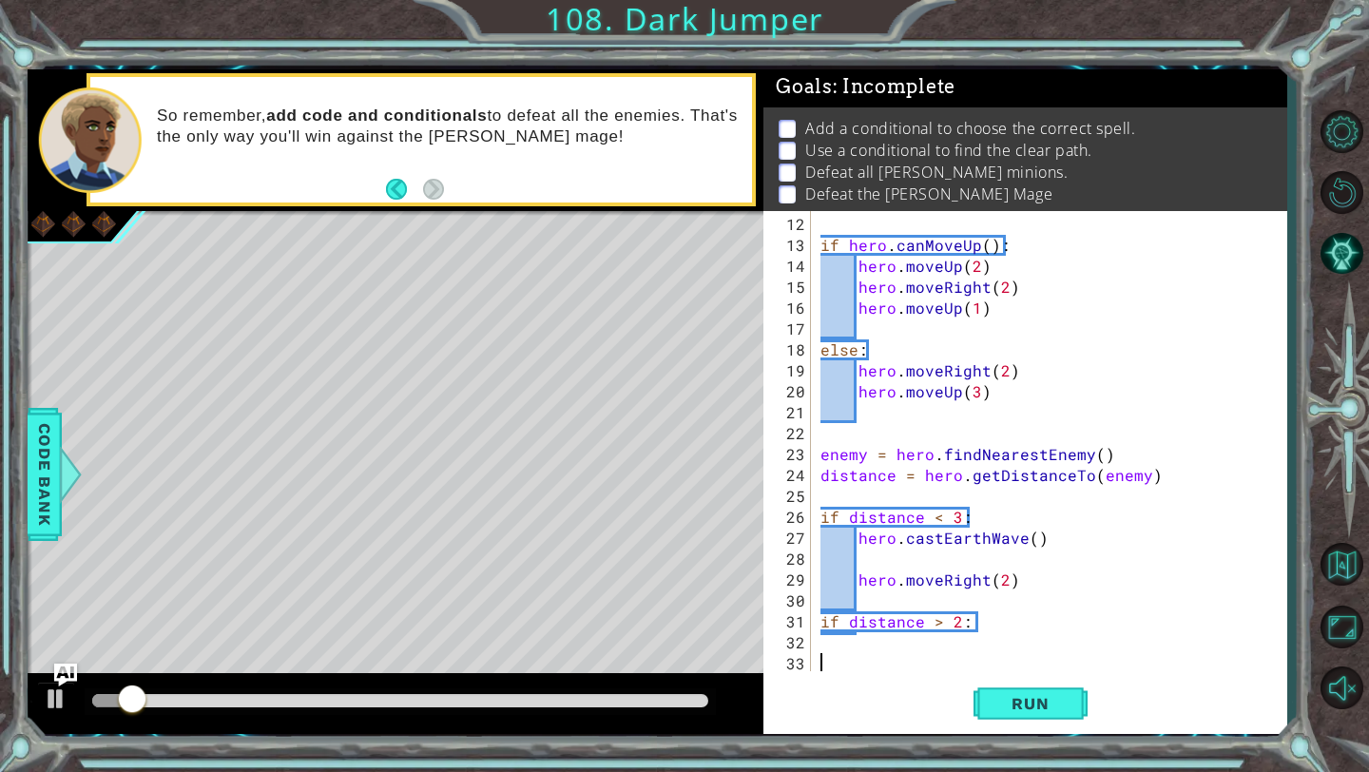
scroll to position [209, 0]
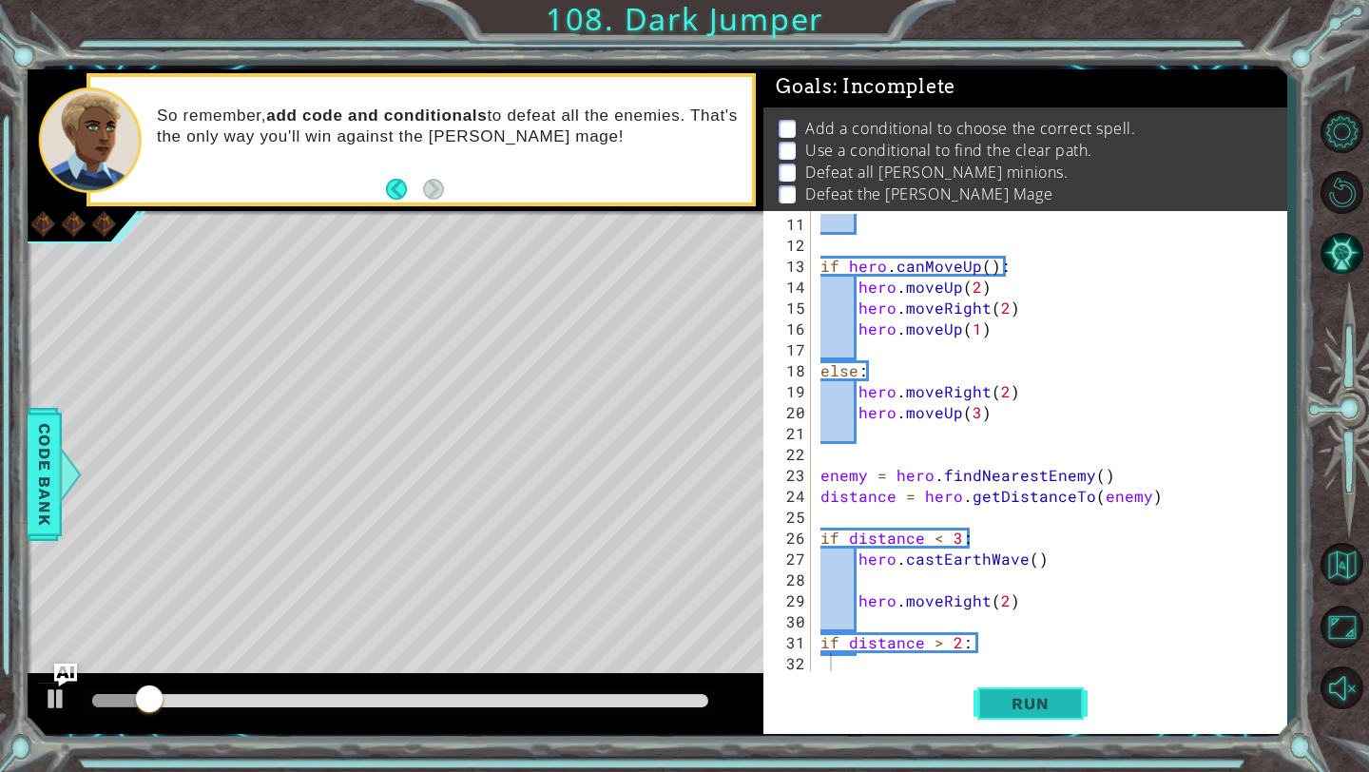
click at [1027, 692] on button "Run" at bounding box center [1030, 704] width 114 height 52
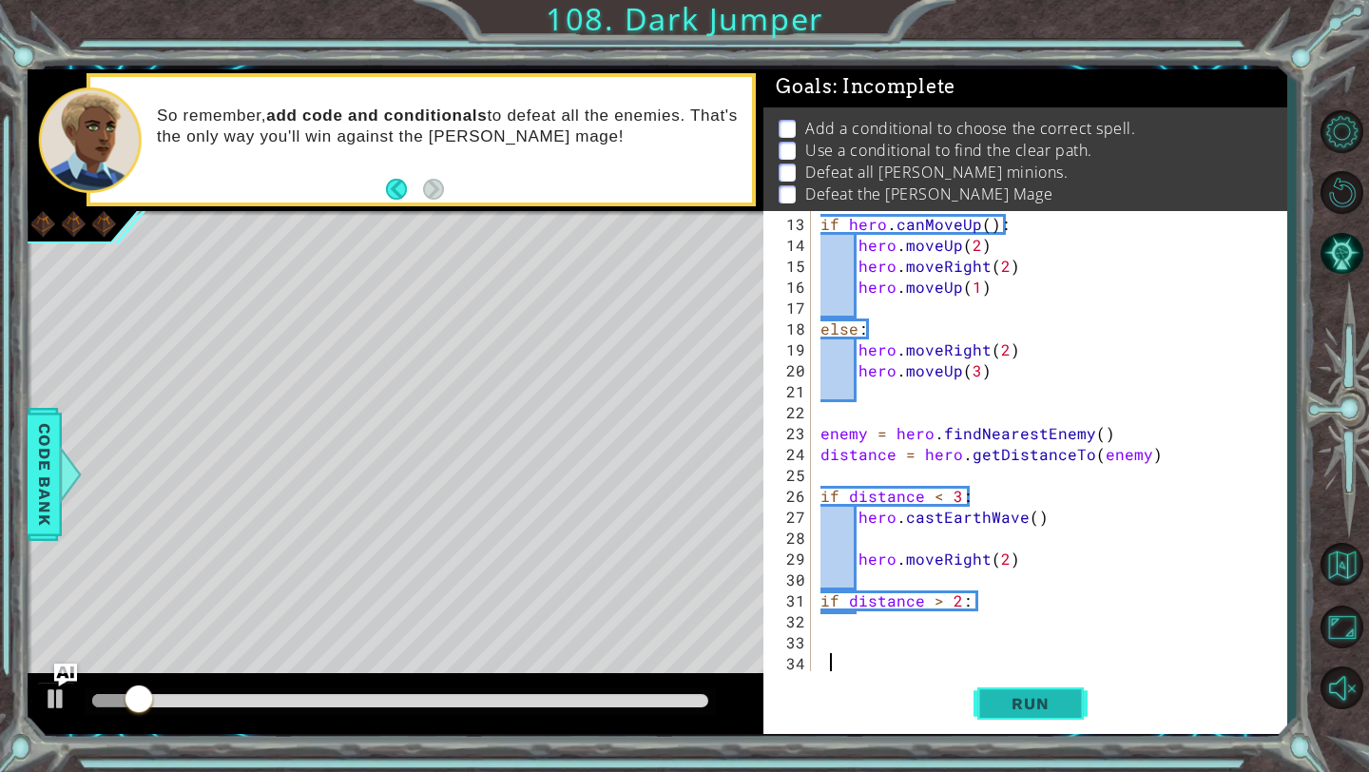
scroll to position [272, 0]
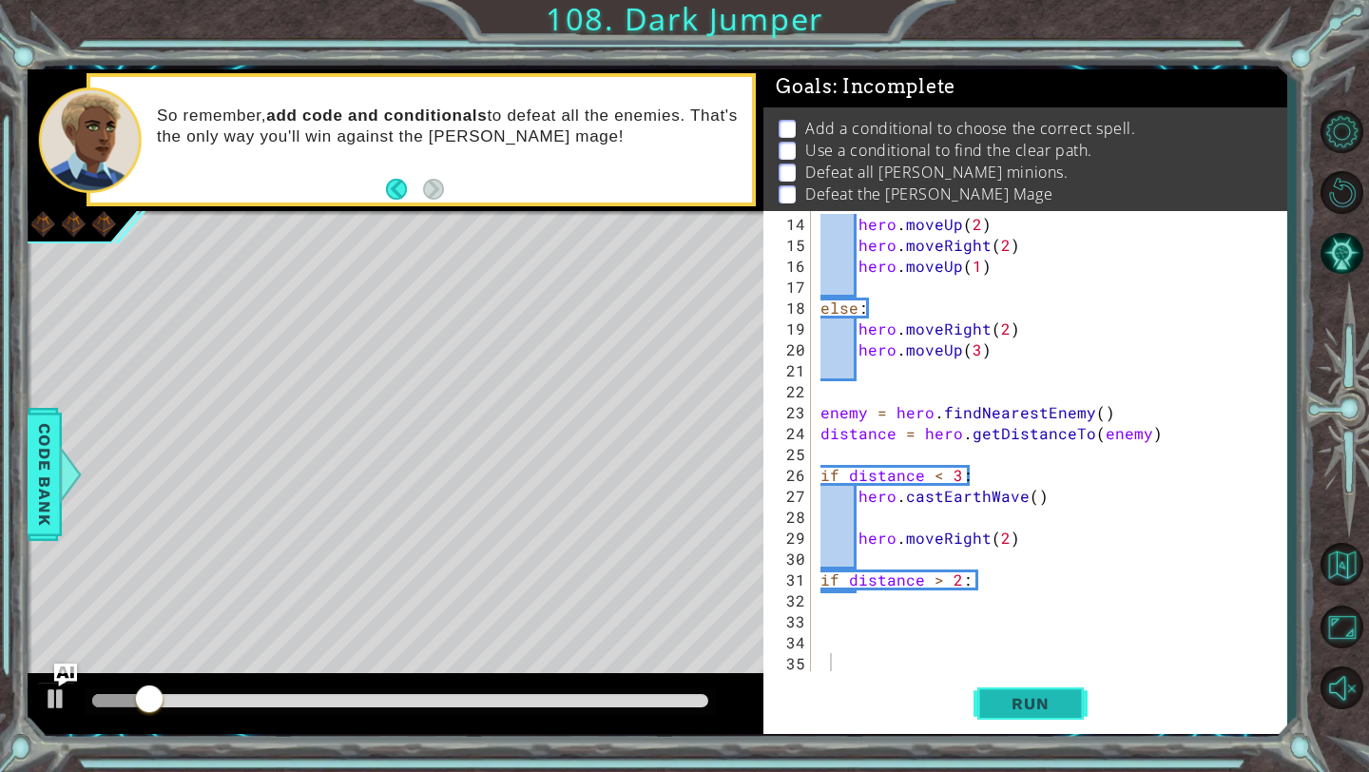
click at [1018, 690] on button "Run" at bounding box center [1030, 704] width 114 height 52
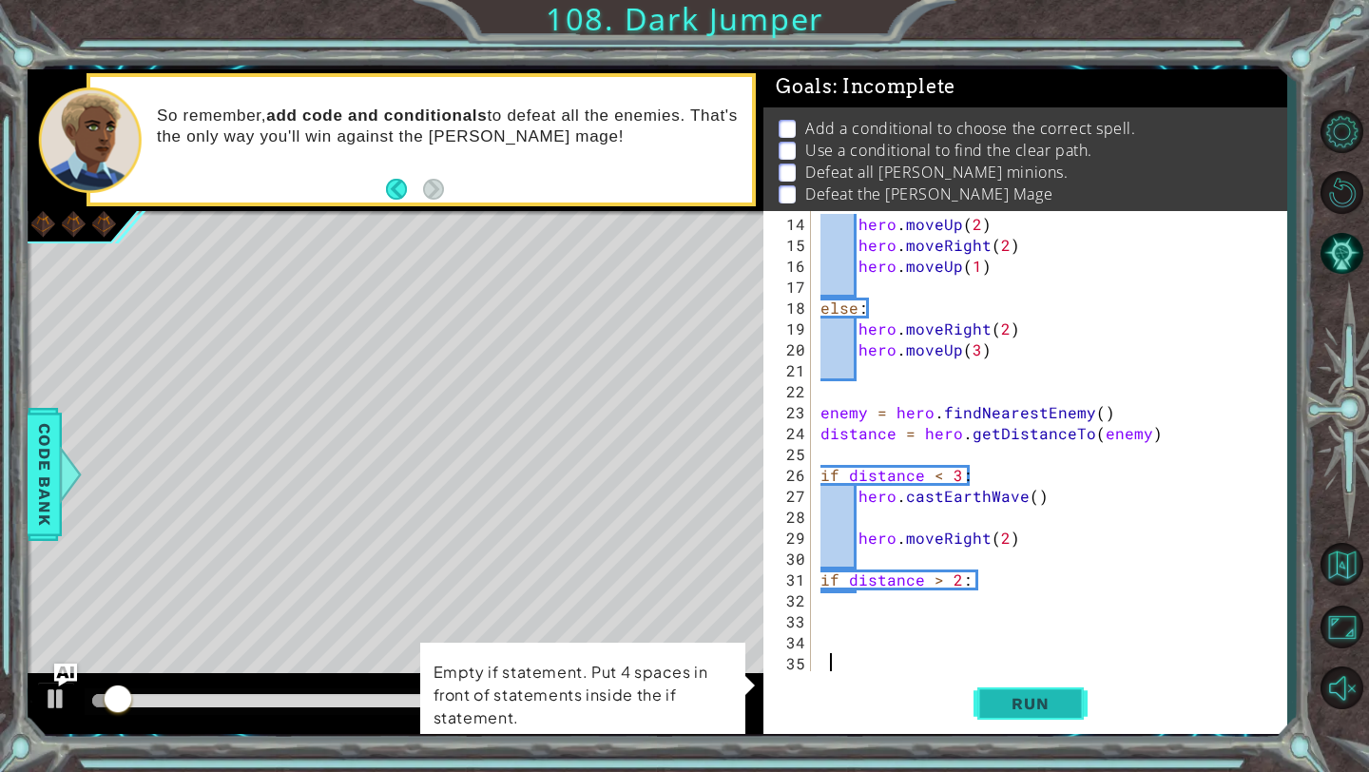
scroll to position [293, 0]
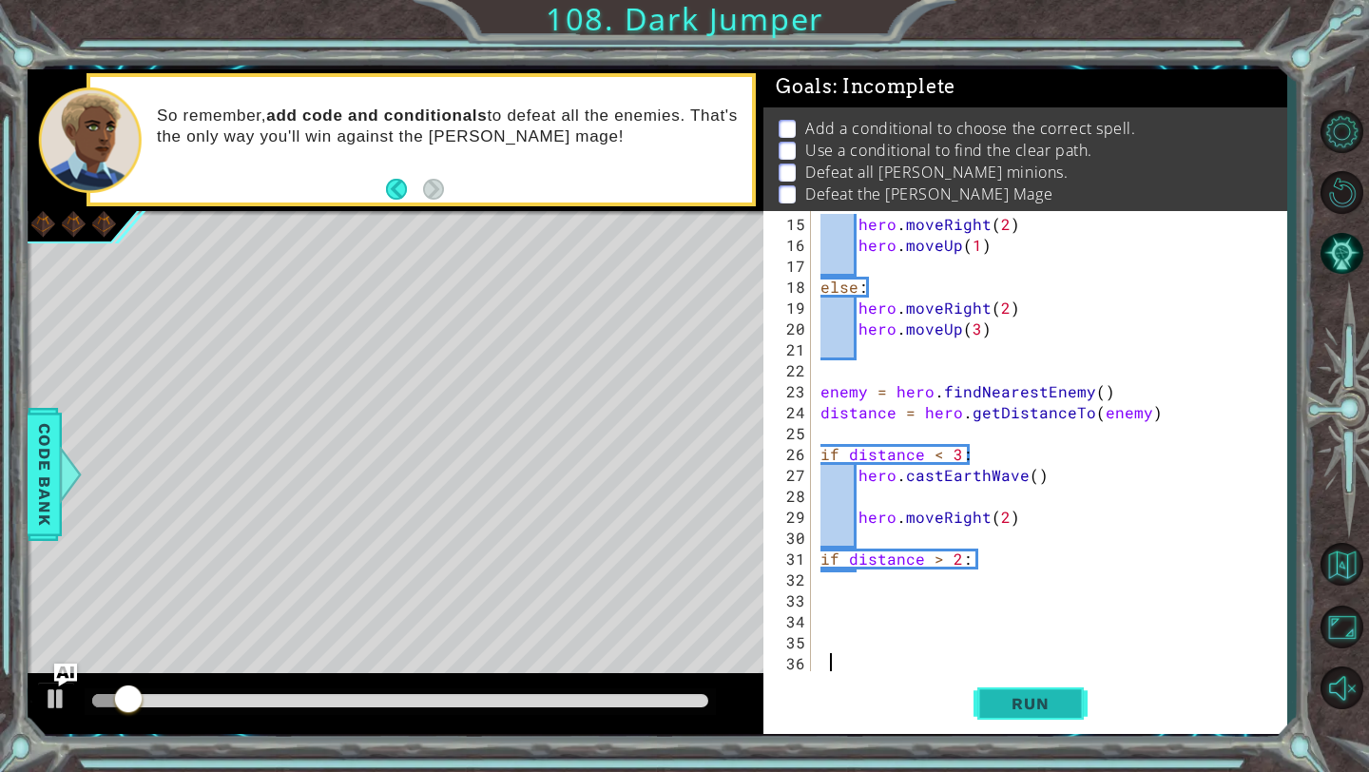
click at [1036, 697] on span "Run" at bounding box center [1029, 703] width 75 height 19
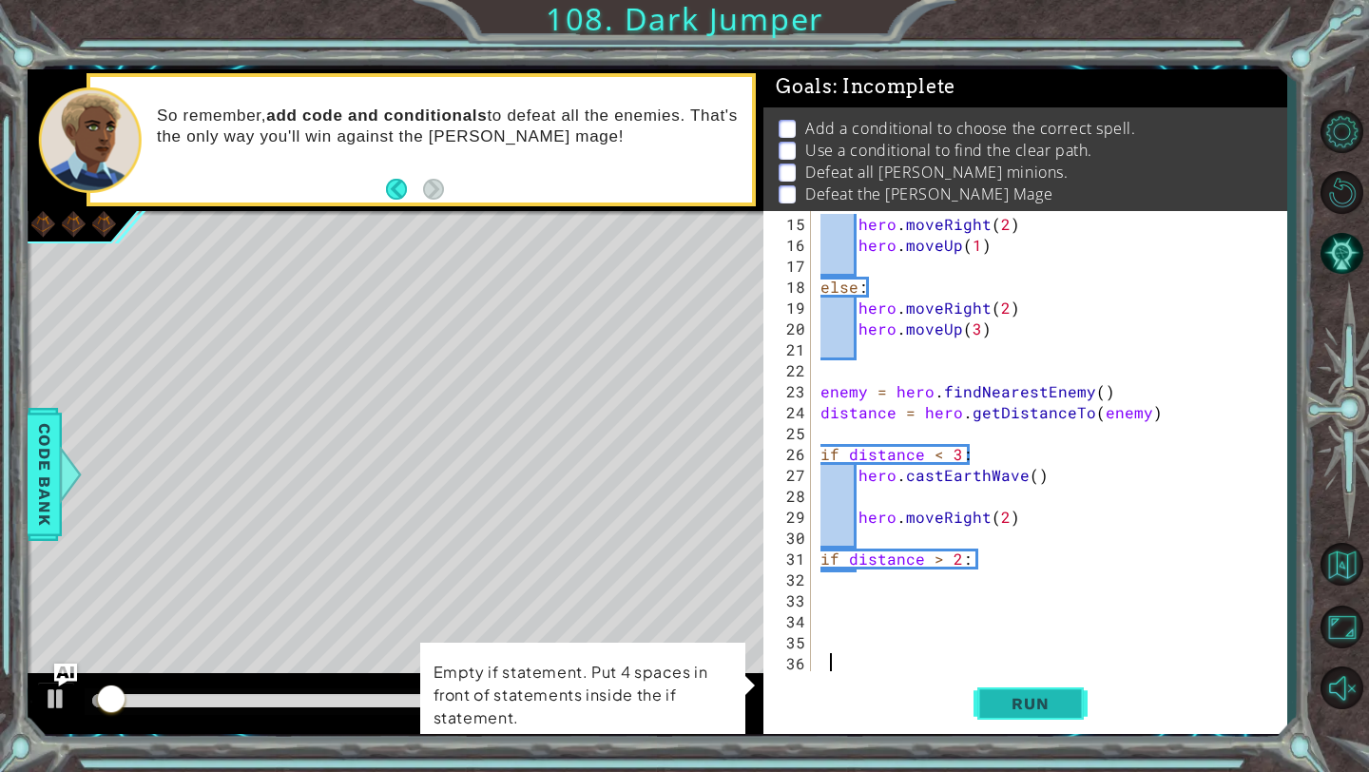
scroll to position [314, 0]
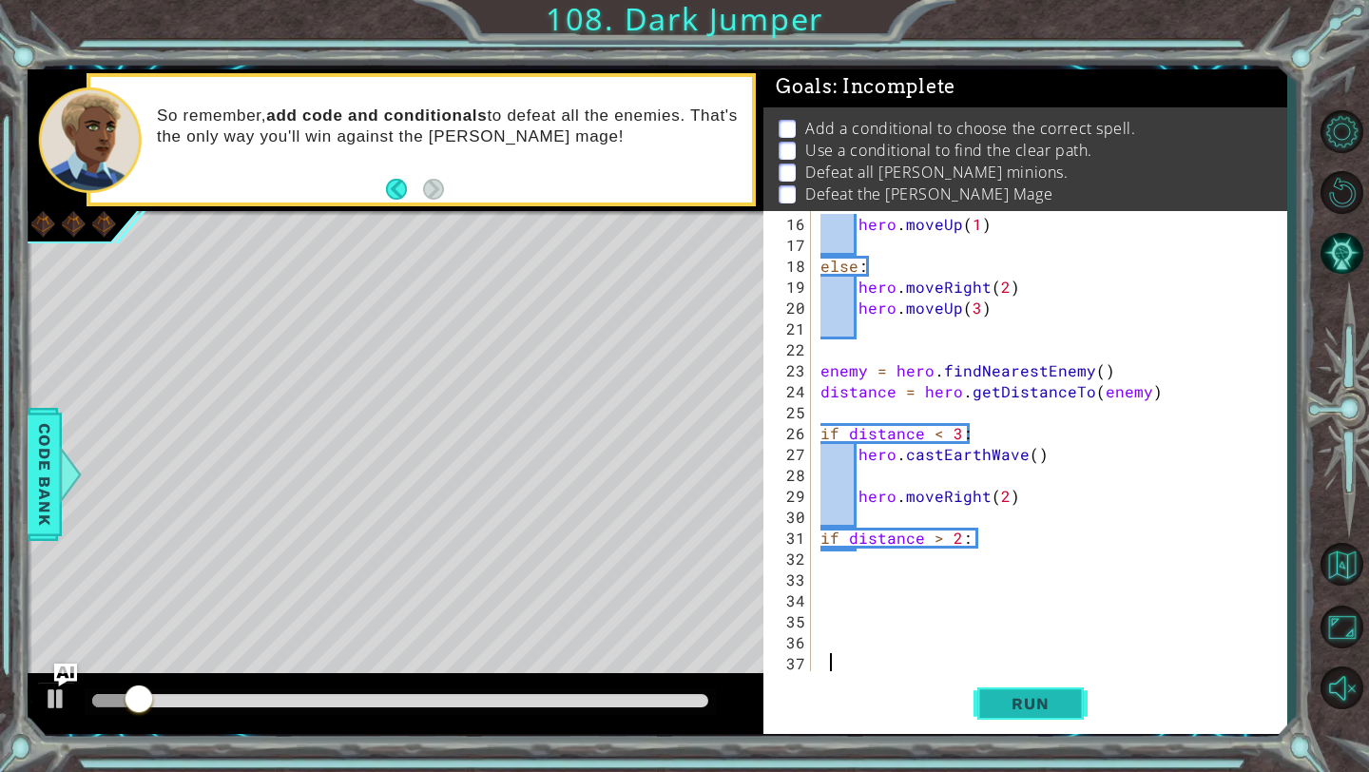
click at [1047, 709] on span "Run" at bounding box center [1029, 703] width 75 height 19
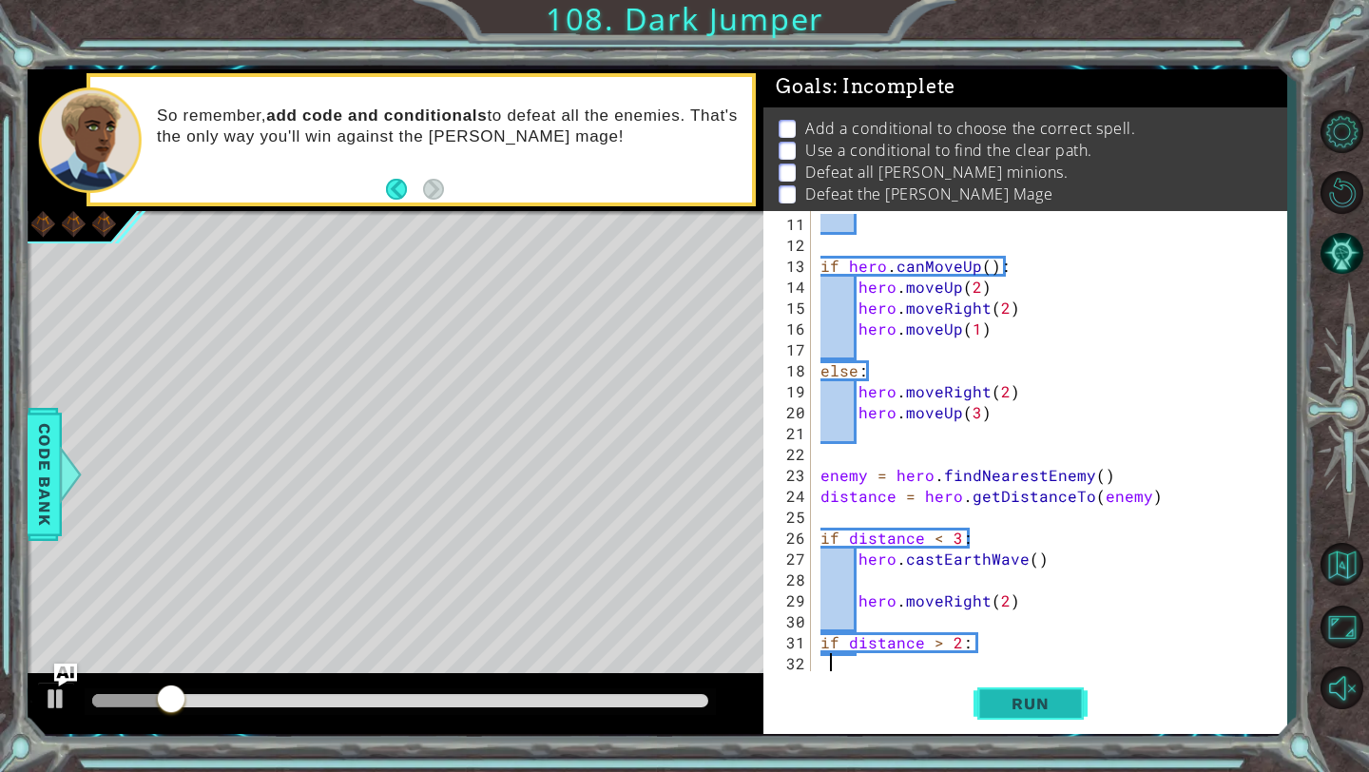
scroll to position [209, 0]
click at [1033, 695] on span "Run" at bounding box center [1029, 703] width 75 height 19
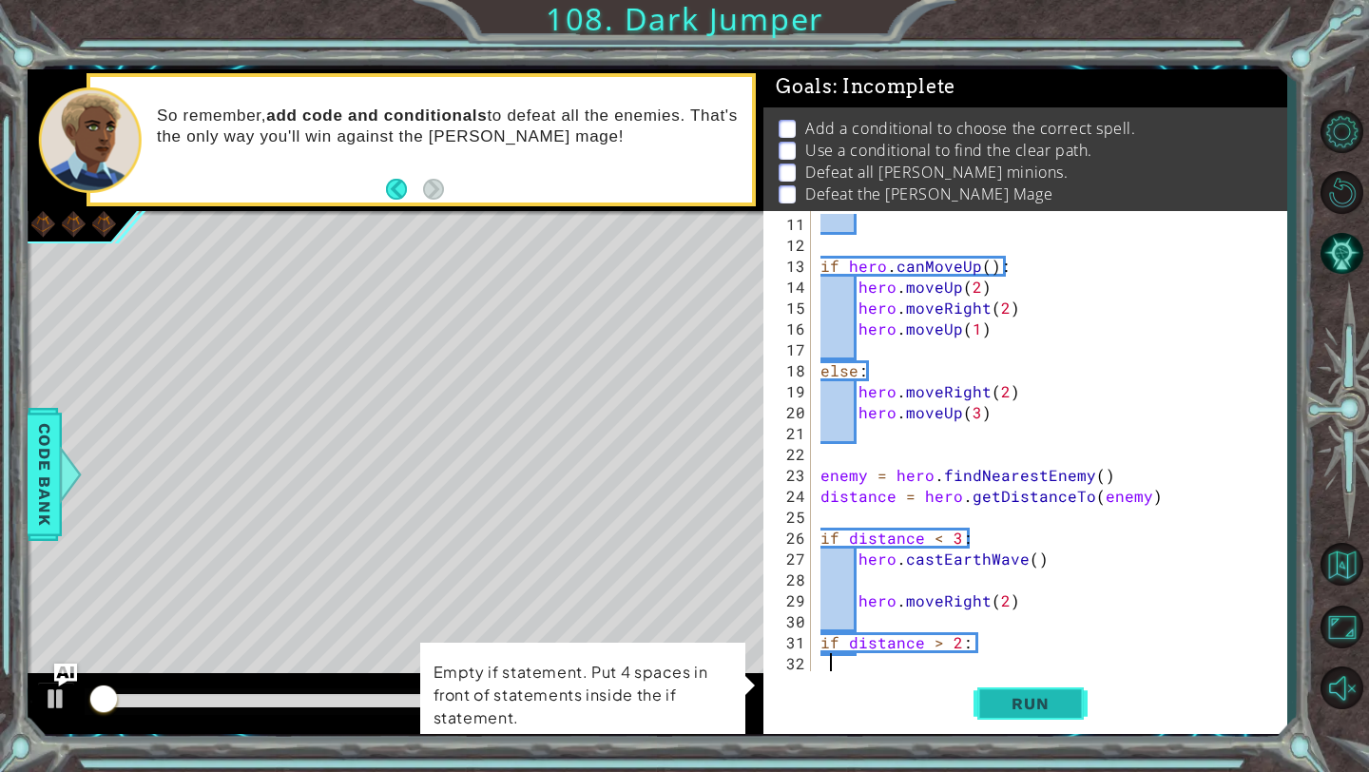
click at [1033, 695] on span "Run" at bounding box center [1029, 703] width 75 height 19
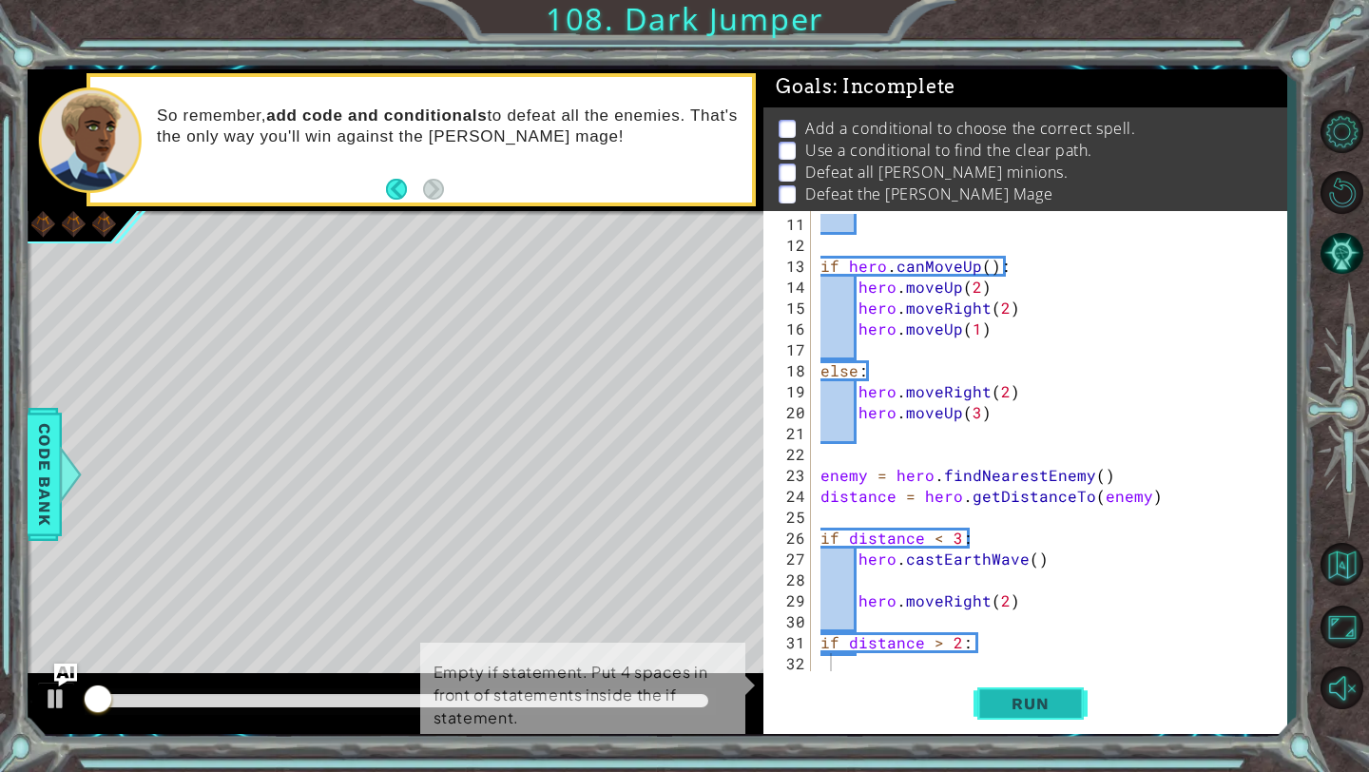
click at [1033, 695] on span "Run" at bounding box center [1029, 703] width 75 height 19
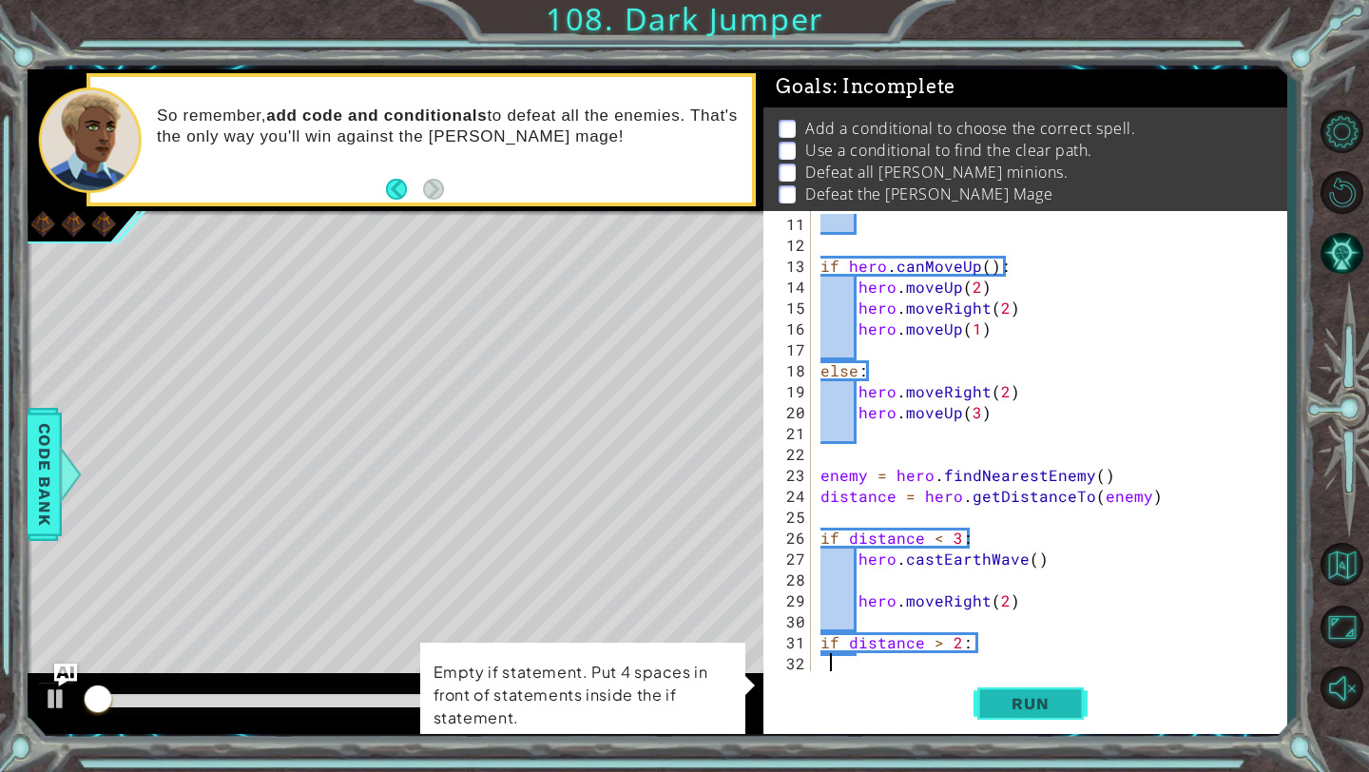
click at [1033, 695] on span "Run" at bounding box center [1029, 703] width 75 height 19
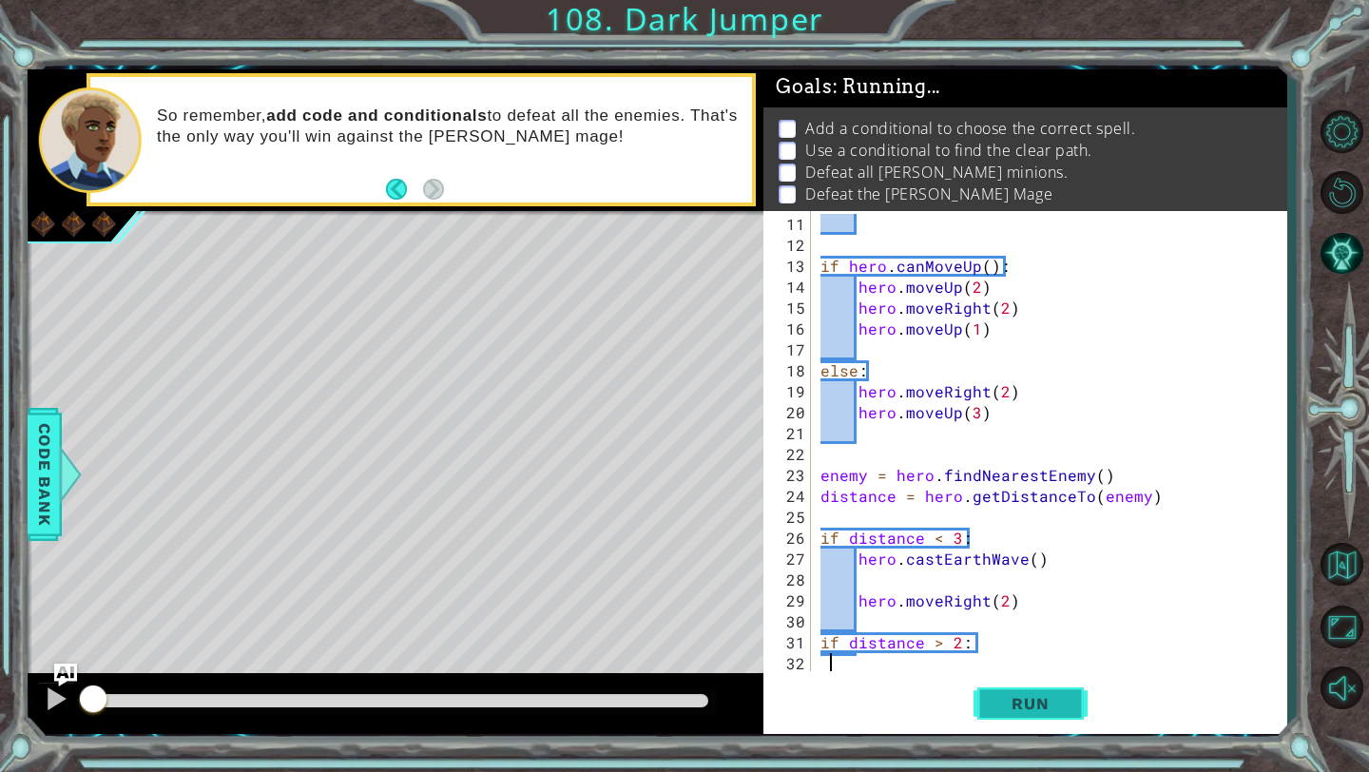
click at [1033, 695] on span "Run" at bounding box center [1029, 703] width 75 height 19
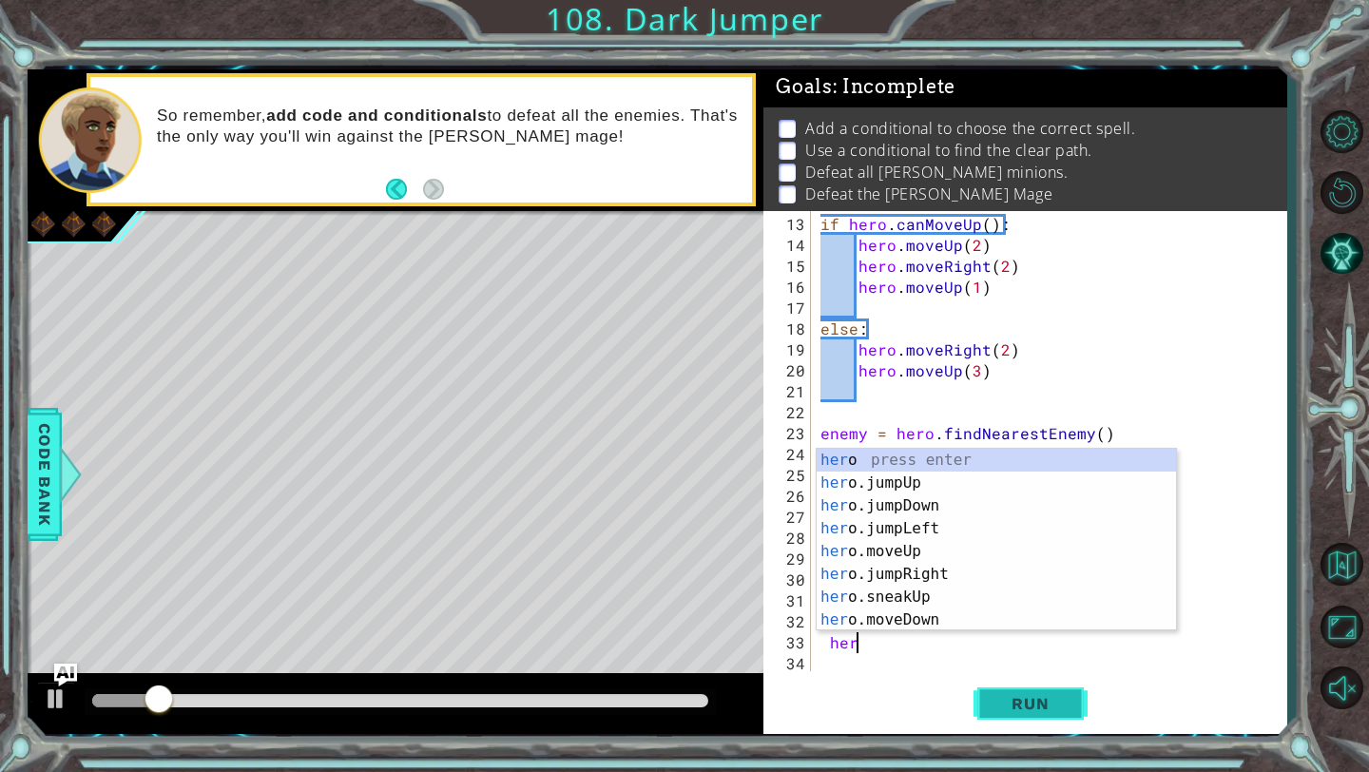
scroll to position [0, 2]
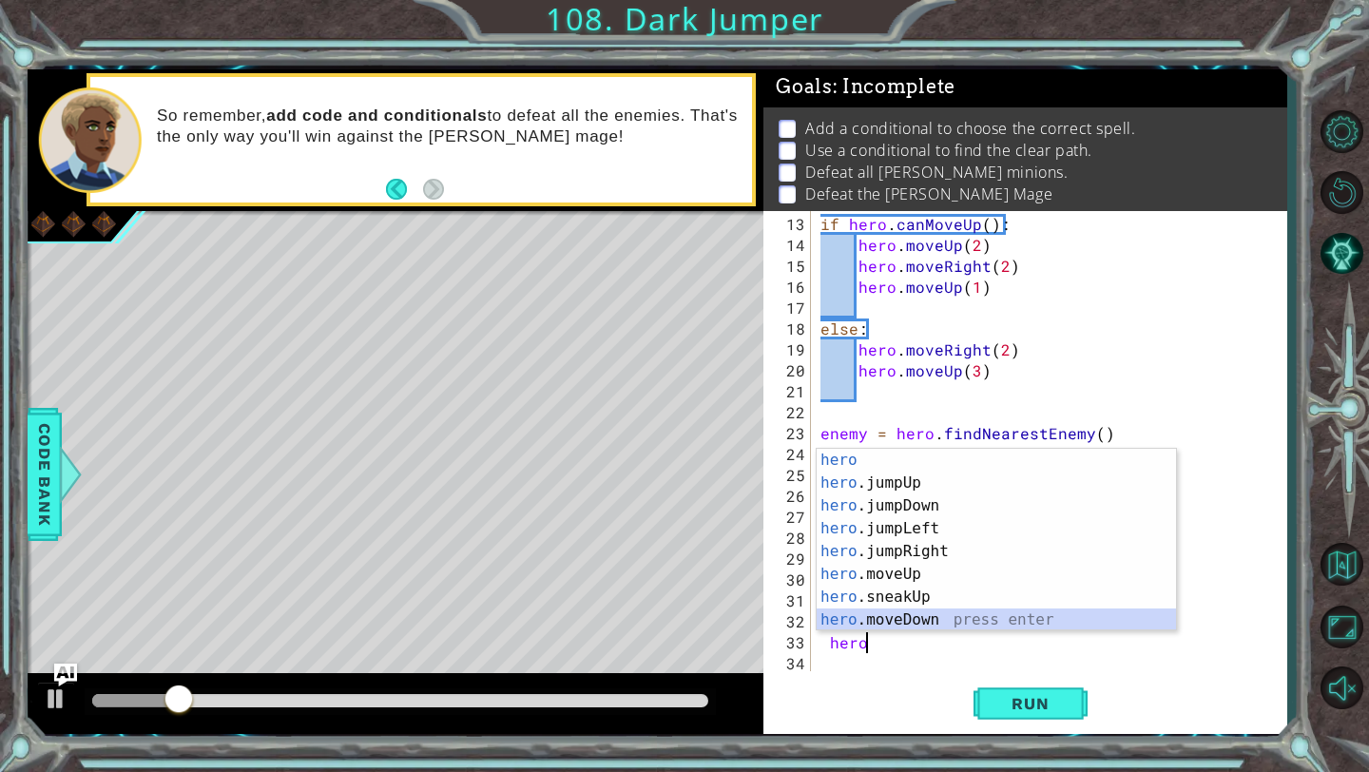
click at [923, 622] on div "hero press enter hero .jumpUp press enter hero .jumpDown press enter hero .jump…" at bounding box center [995, 563] width 359 height 228
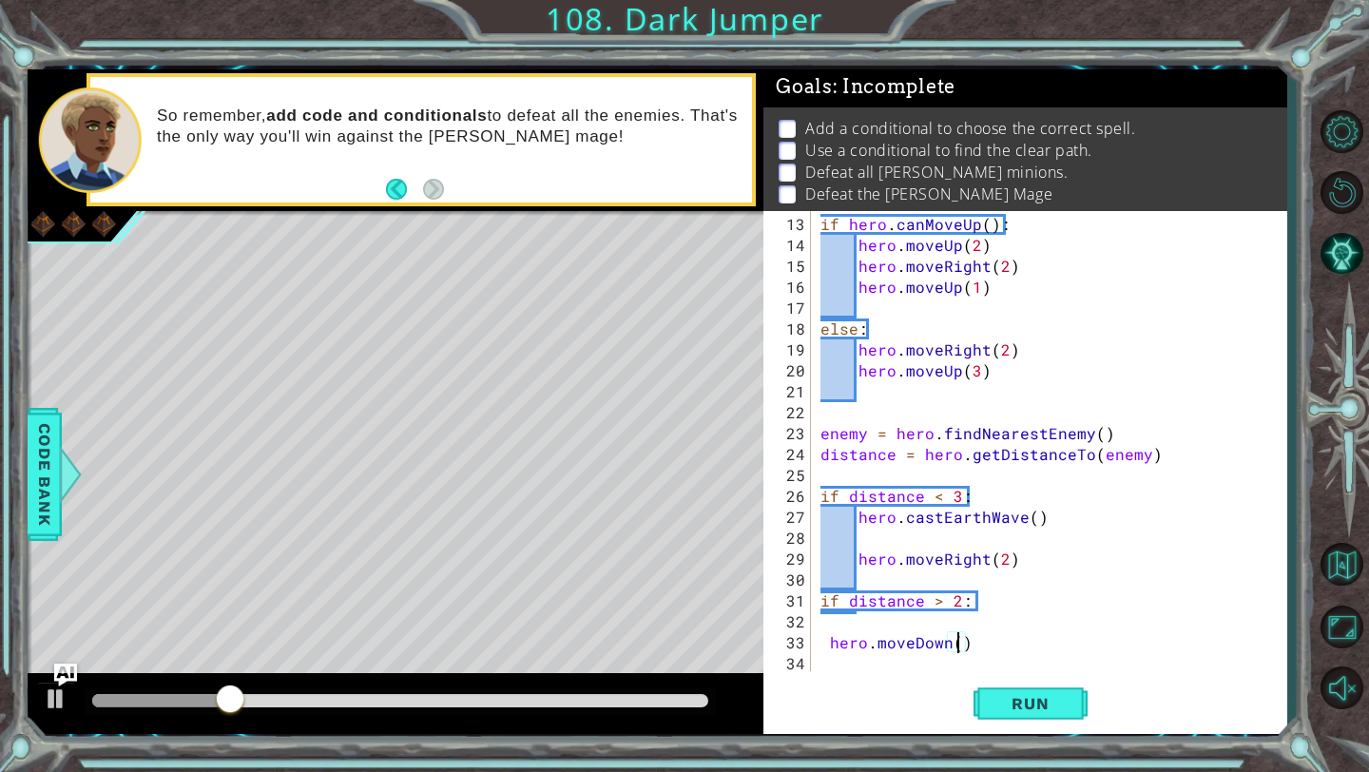
scroll to position [0, 9]
click at [999, 701] on span "Run" at bounding box center [1029, 703] width 75 height 19
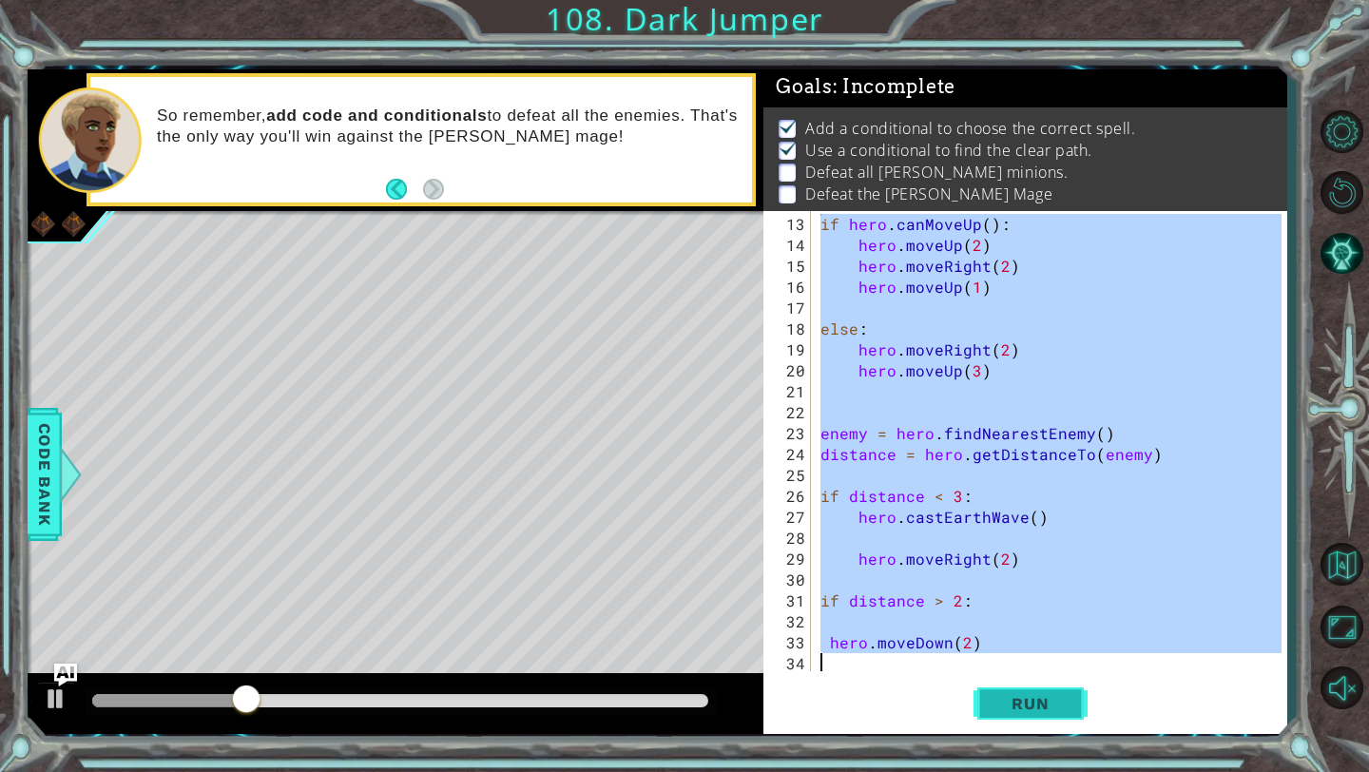
scroll to position [251, 0]
drag, startPoint x: 820, startPoint y: 226, endPoint x: 1005, endPoint y: 662, distance: 474.0
click at [1005, 661] on div "if hero . canMoveUp ( ) : hero . moveUp ( 2 ) hero . moveRight ( 2 ) hero . mov…" at bounding box center [1053, 465] width 474 height 502
type textarea "hero.moveDown(2)"
